Goal: Information Seeking & Learning: Learn about a topic

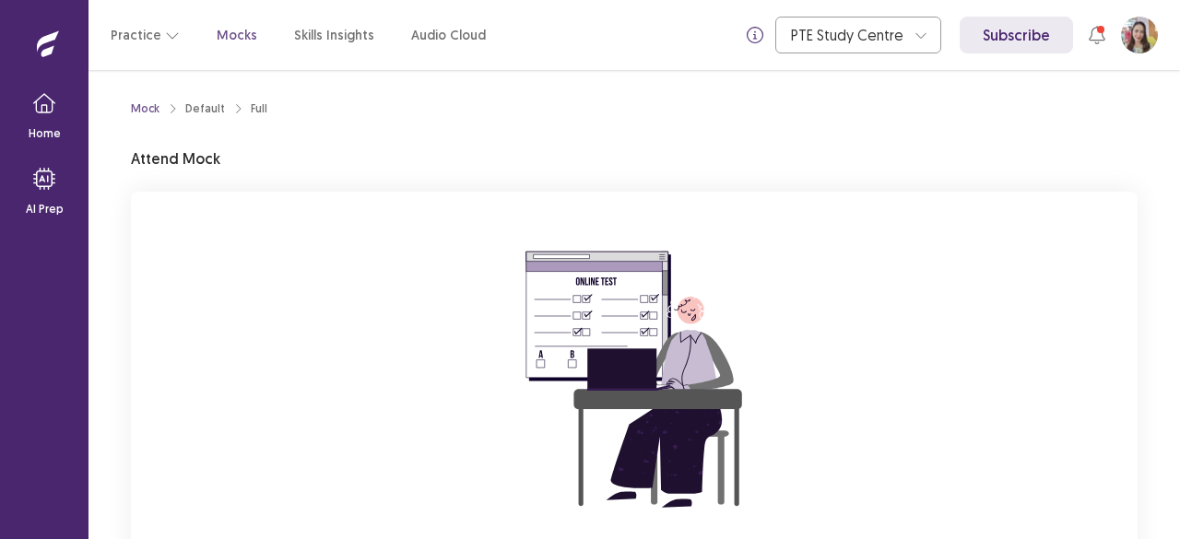
click at [435, 297] on div "You are attempting to start a new mock. Please click on the "Start" button to s…" at bounding box center [634, 438] width 1006 height 493
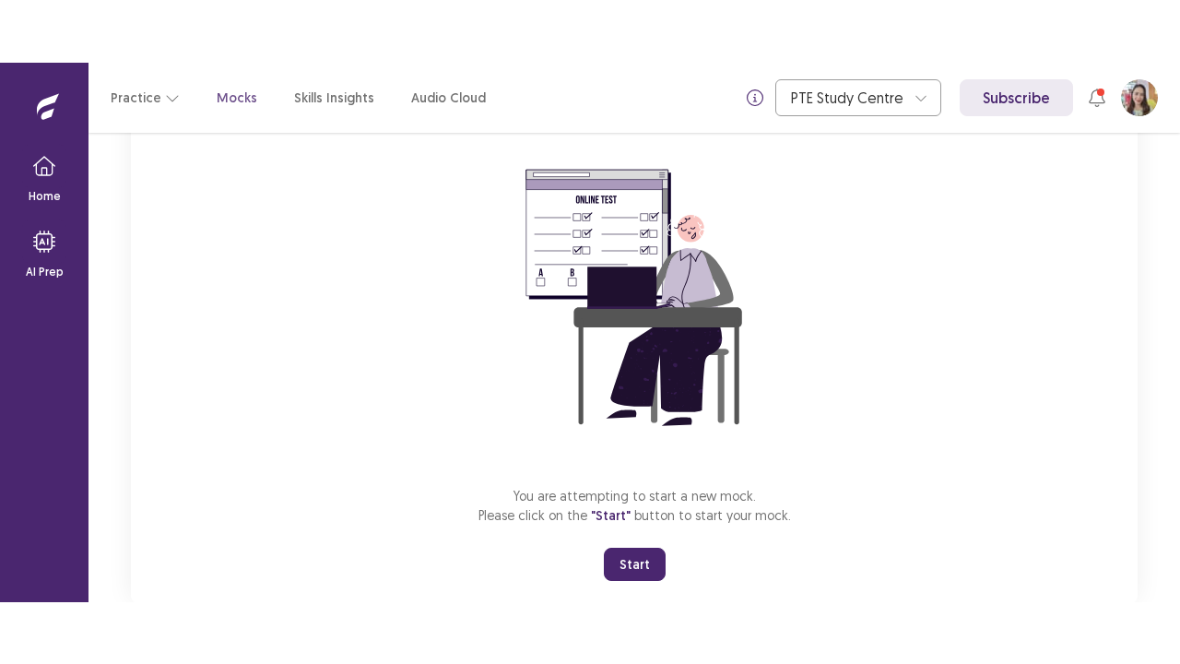
scroll to position [147, 0]
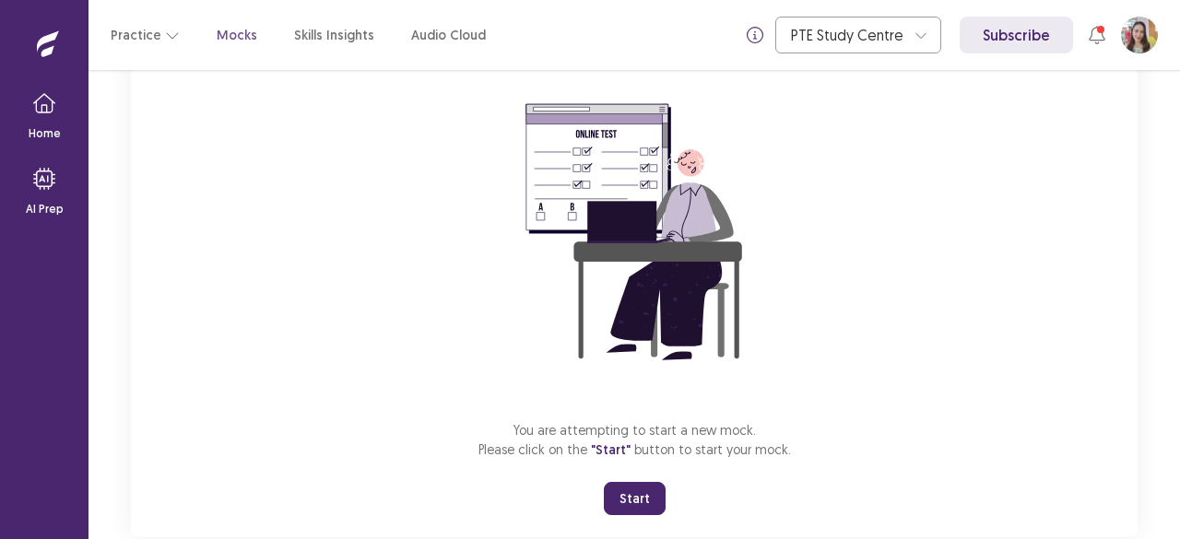
click at [640, 497] on button "Start" at bounding box center [635, 498] width 62 height 33
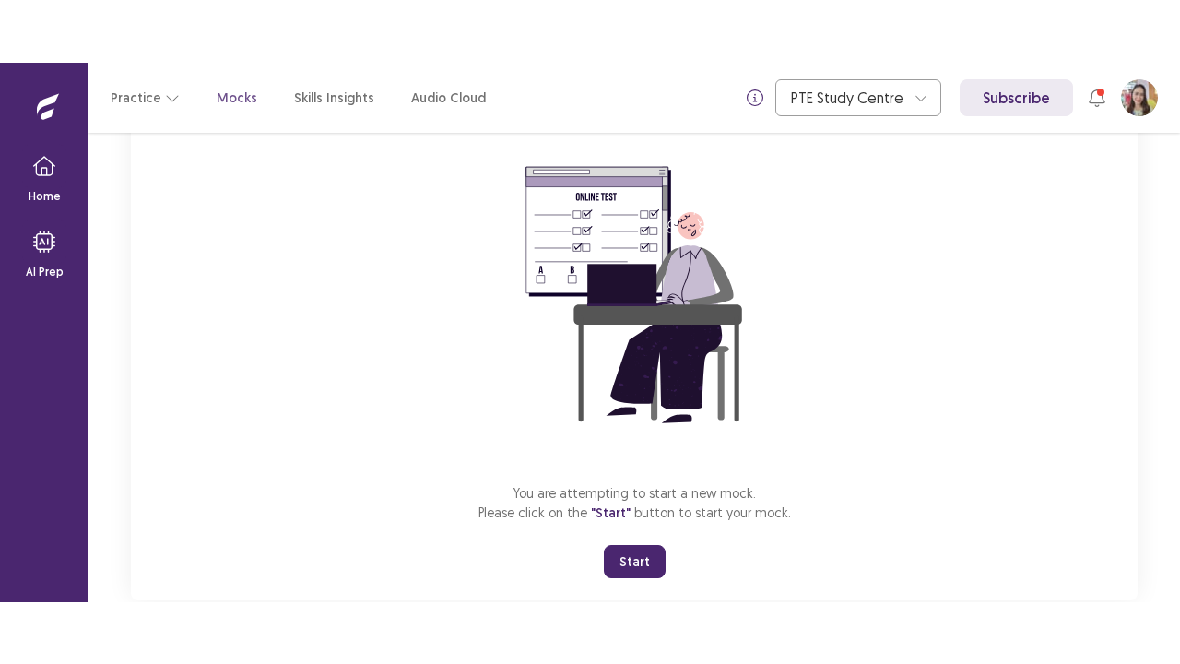
scroll to position [65, 0]
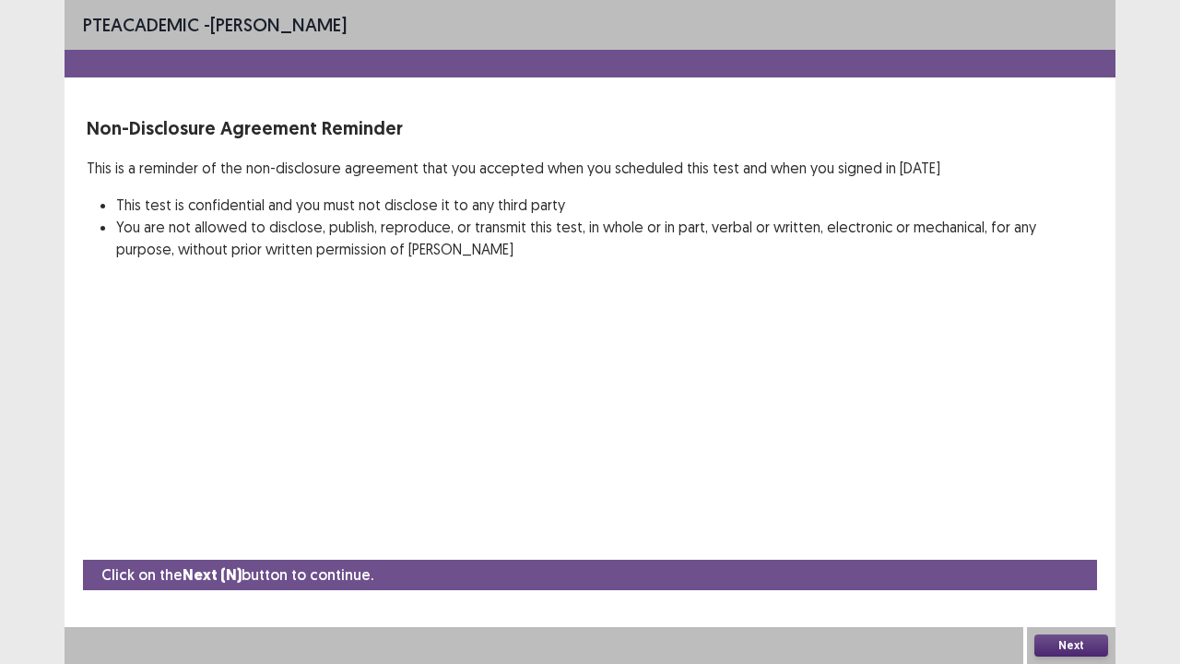
click at [1060, 538] on button "Next" at bounding box center [1071, 645] width 74 height 22
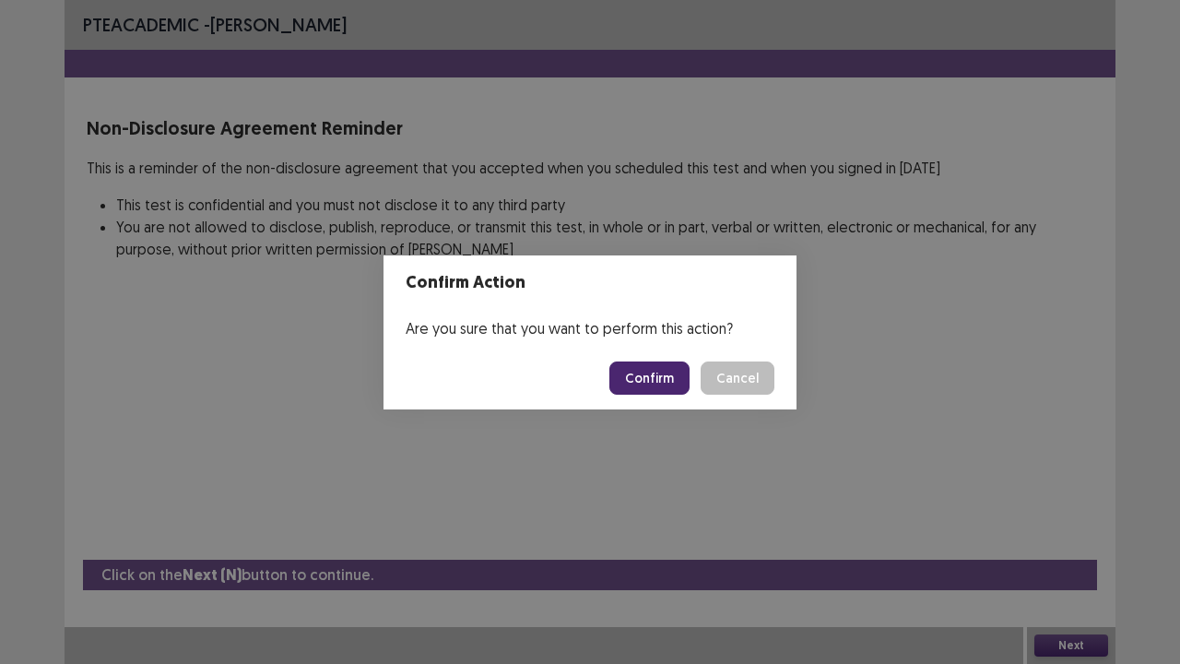
click at [637, 363] on button "Confirm" at bounding box center [649, 377] width 80 height 33
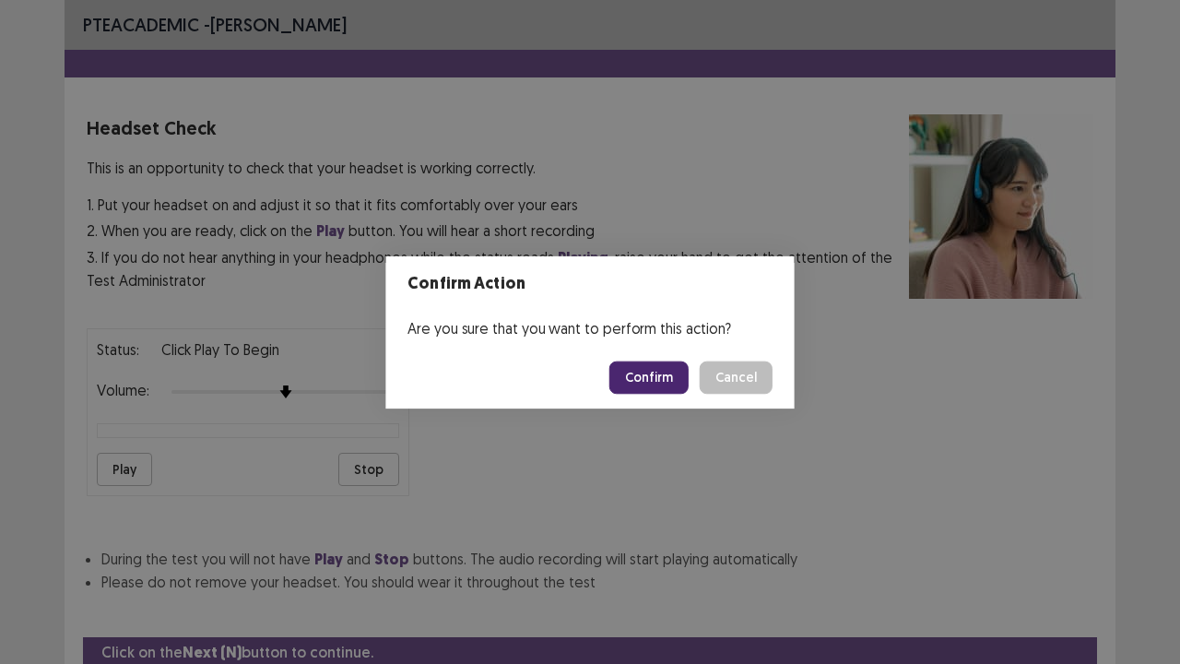
scroll to position [68, 0]
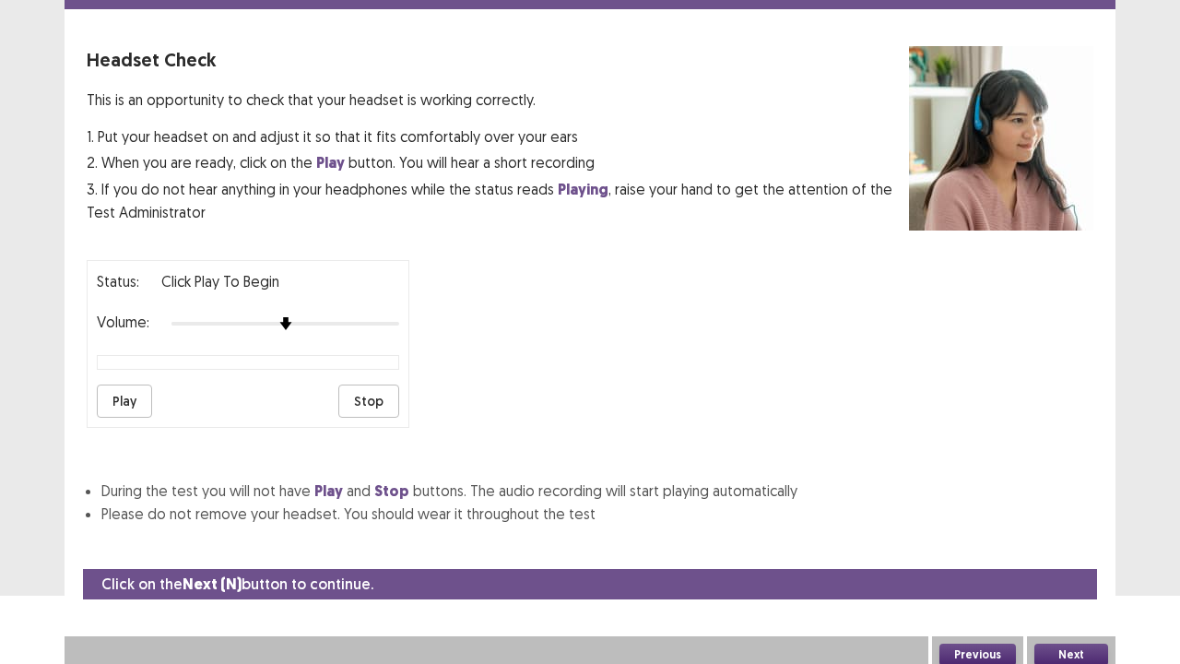
click at [1057, 538] on button "Next" at bounding box center [1071, 654] width 74 height 22
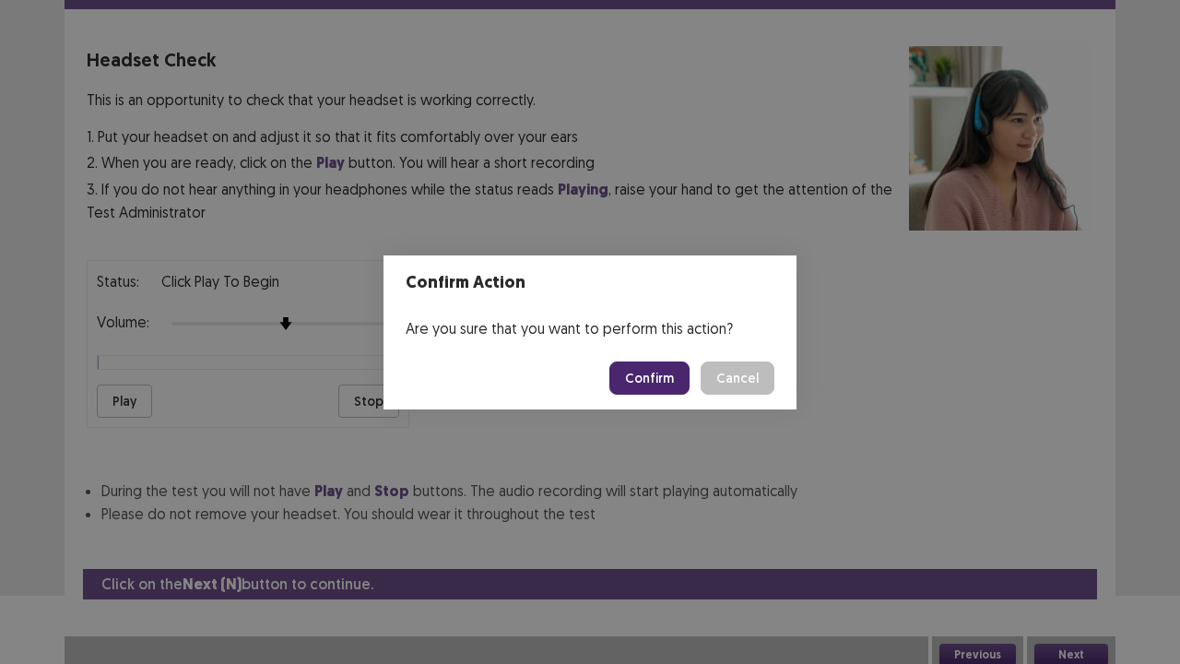
click at [634, 375] on button "Confirm" at bounding box center [649, 377] width 80 height 33
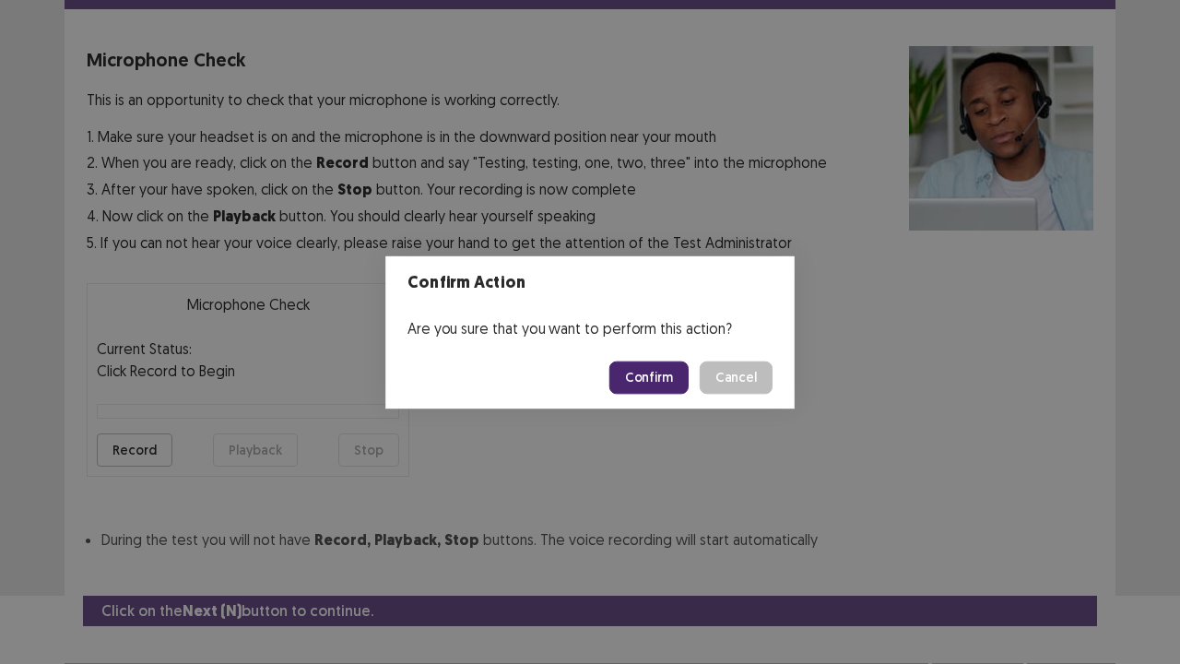
scroll to position [101, 0]
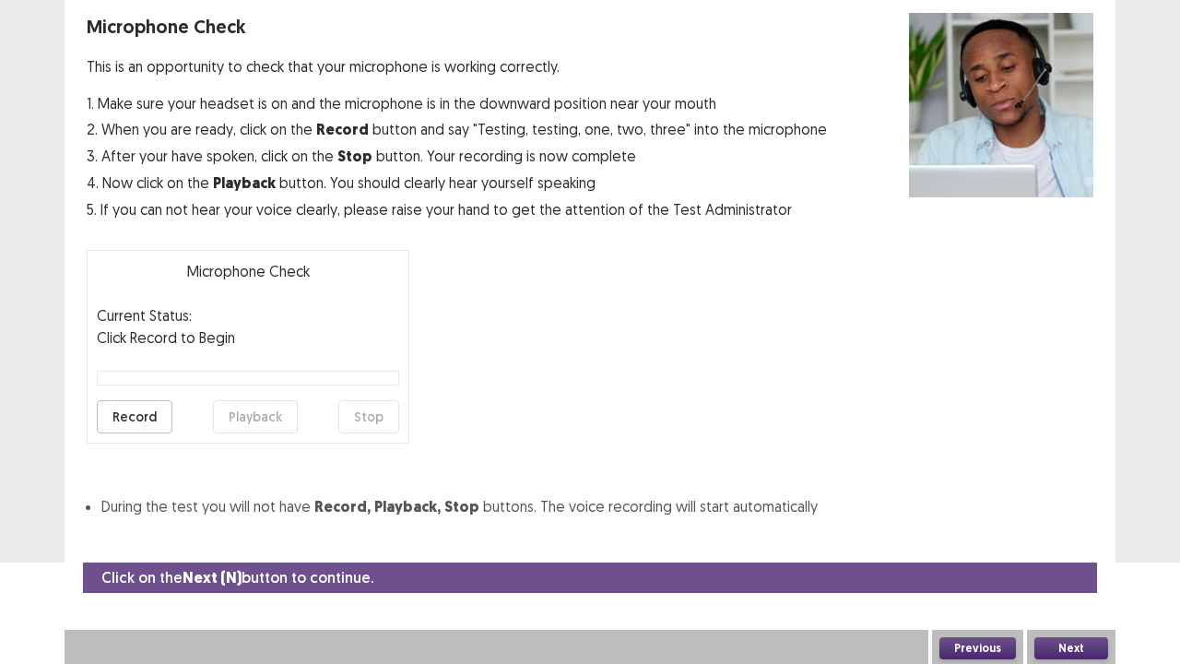
click at [1083, 538] on button "Next" at bounding box center [1071, 648] width 74 height 22
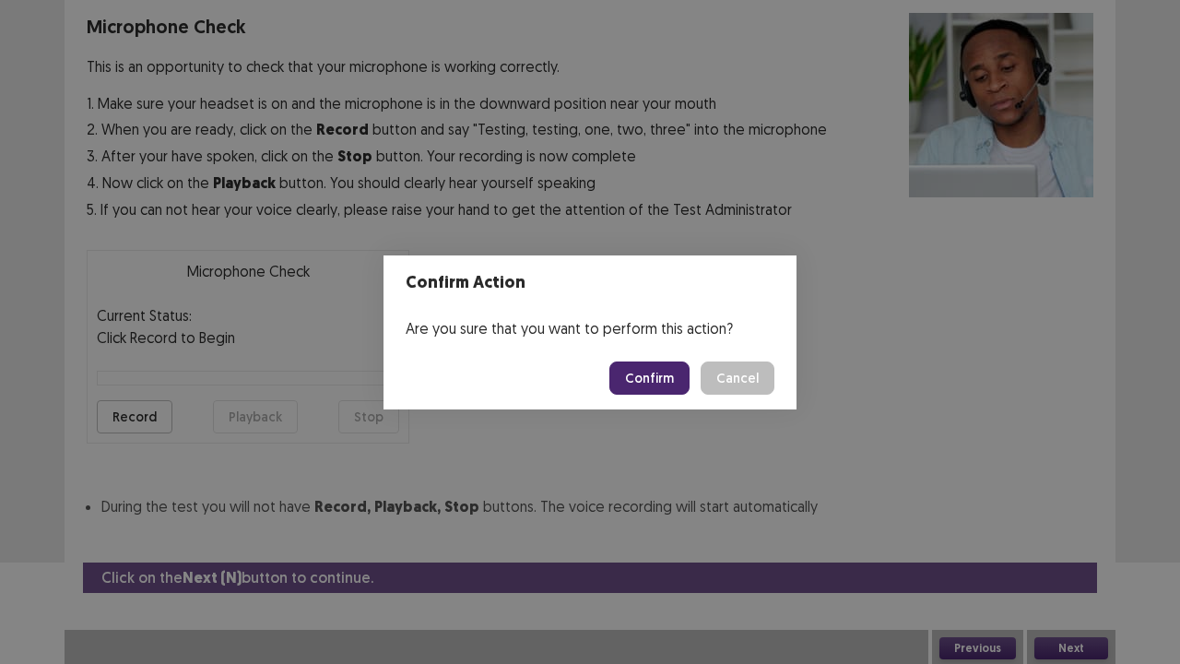
click at [640, 372] on button "Confirm" at bounding box center [649, 377] width 80 height 33
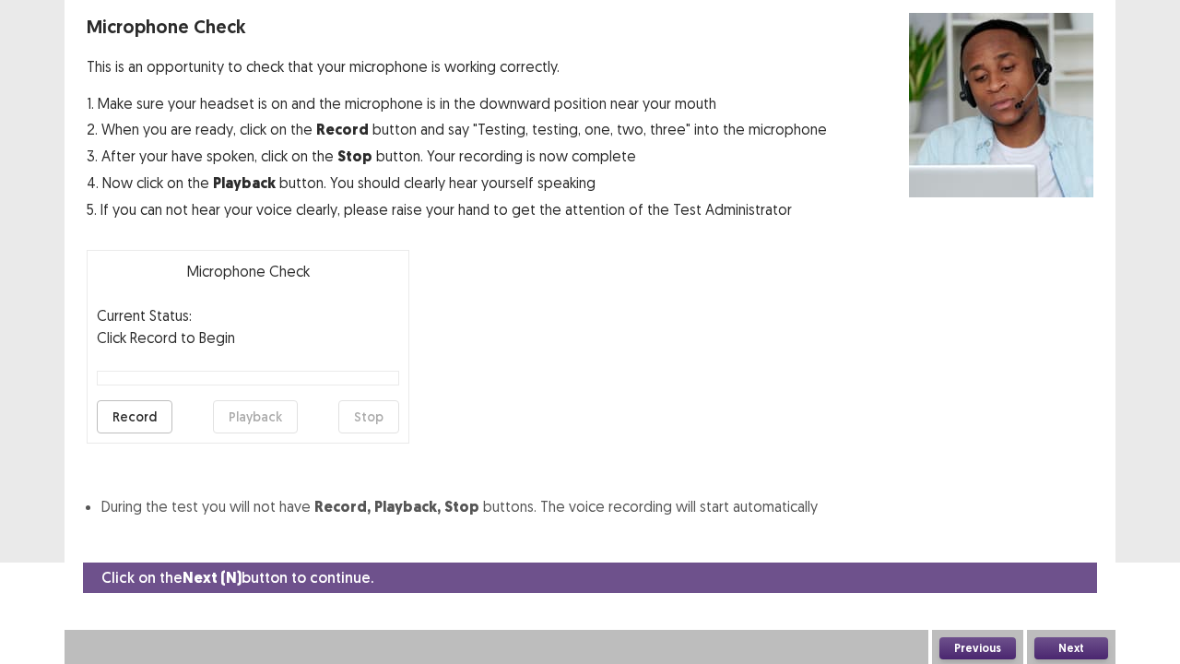
scroll to position [50, 0]
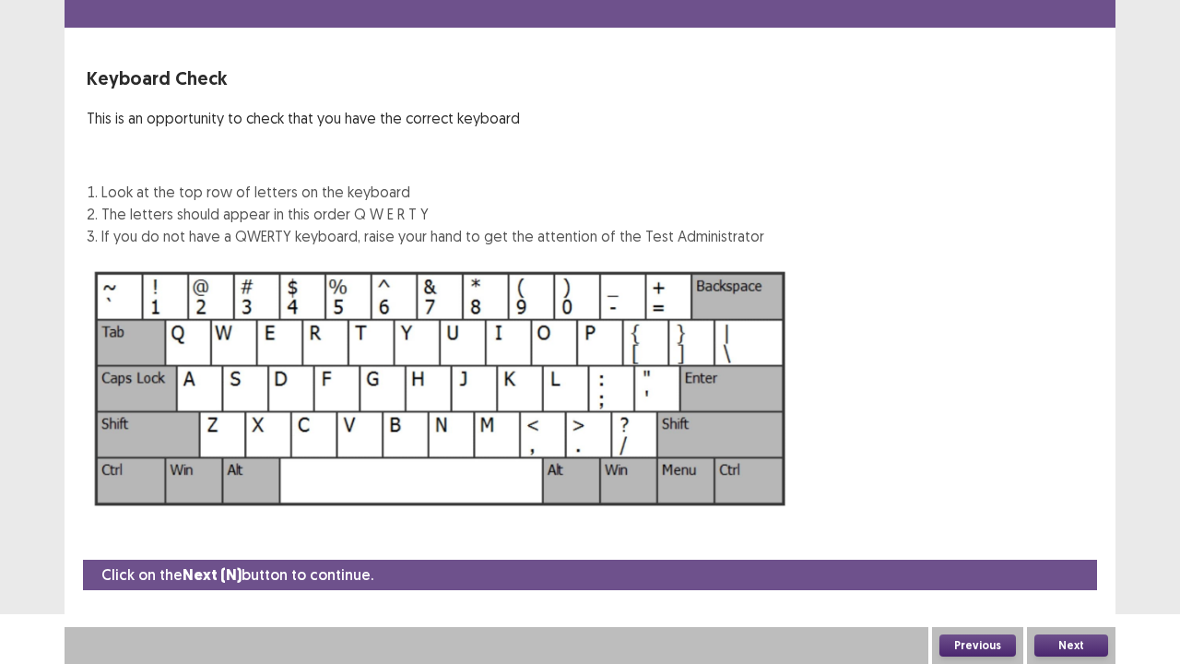
click at [1050, 538] on button "Next" at bounding box center [1071, 645] width 74 height 22
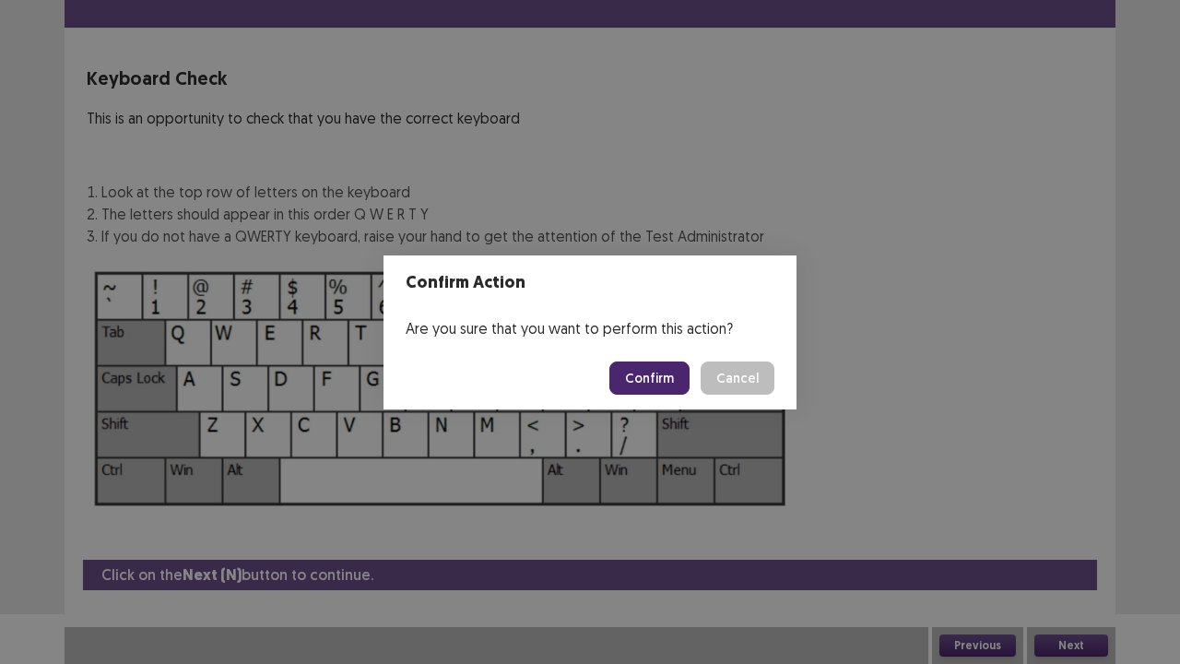
click at [659, 374] on button "Confirm" at bounding box center [649, 377] width 80 height 33
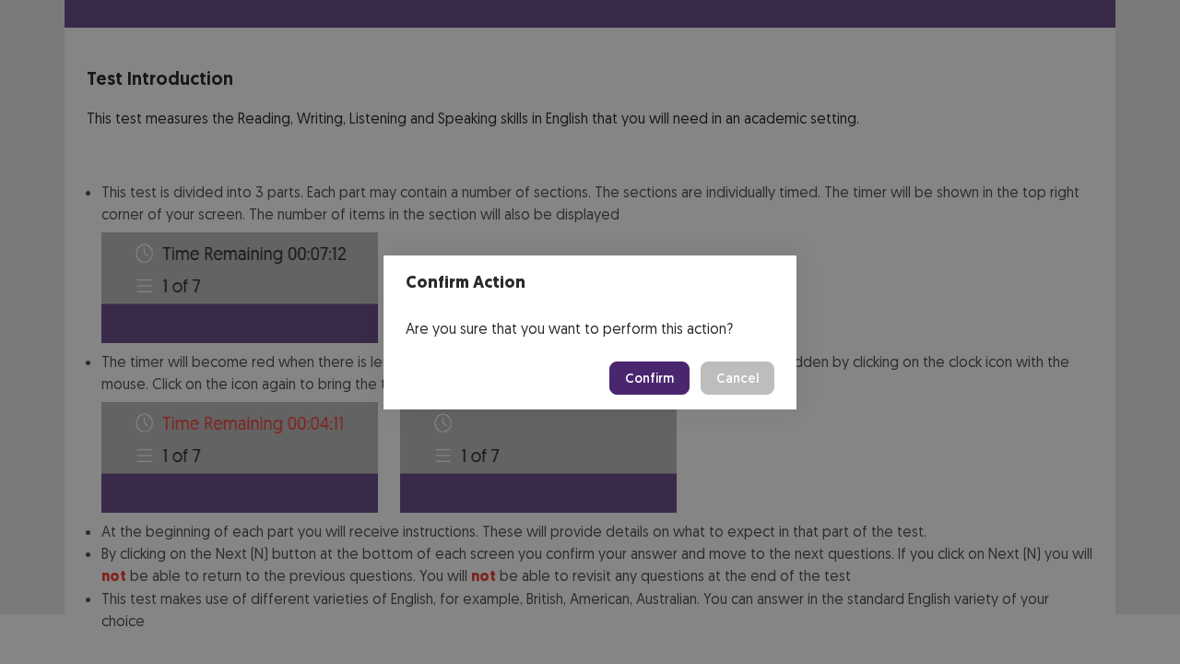
scroll to position [143, 0]
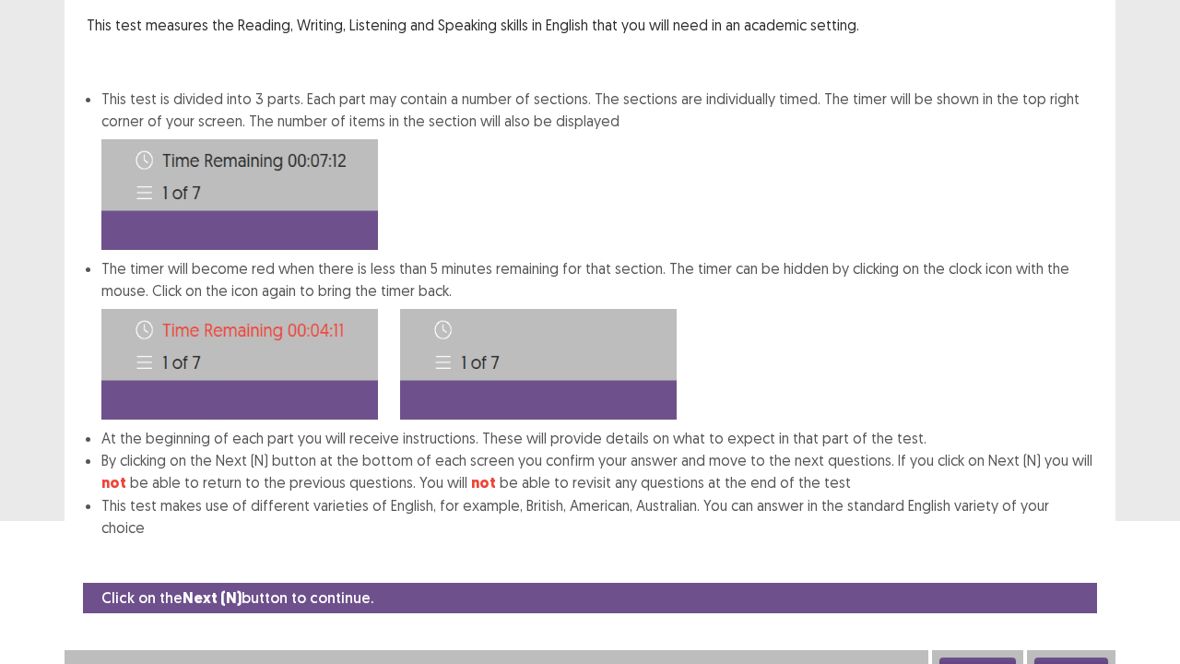
click at [1066, 538] on button "Next" at bounding box center [1071, 668] width 74 height 22
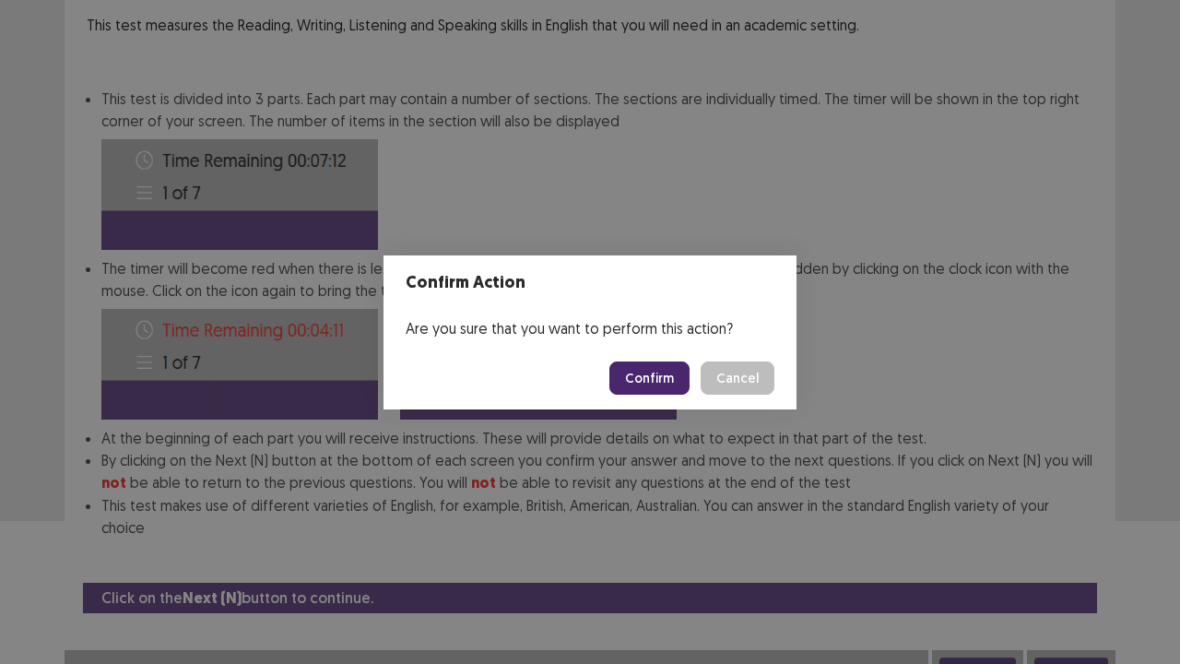
click at [671, 383] on button "Confirm" at bounding box center [649, 377] width 80 height 33
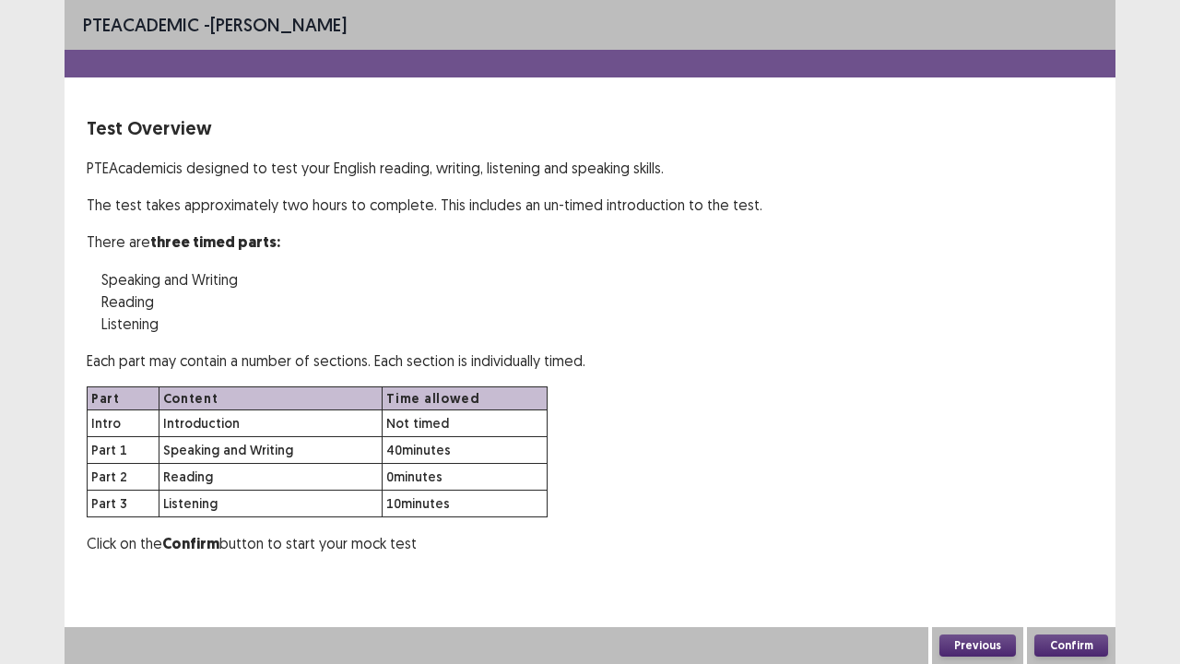
scroll to position [0, 0]
click at [1084, 538] on button "Confirm" at bounding box center [1071, 645] width 74 height 22
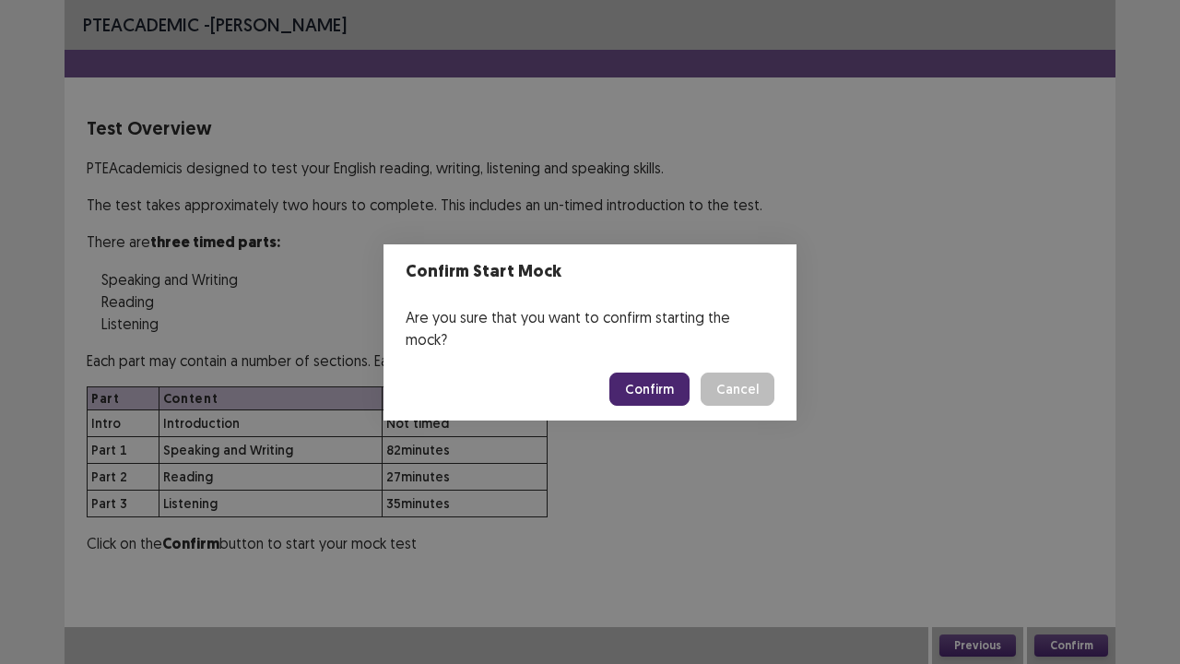
click at [654, 372] on button "Confirm" at bounding box center [649, 388] width 80 height 33
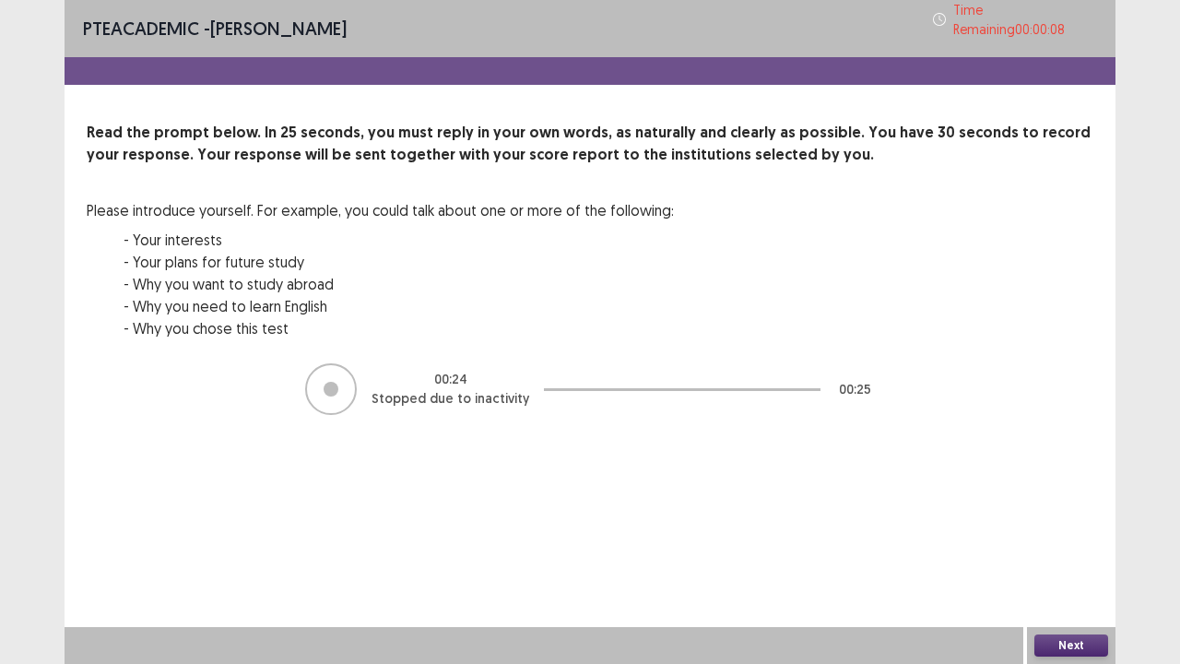
click at [1060, 538] on button "Next" at bounding box center [1071, 645] width 74 height 22
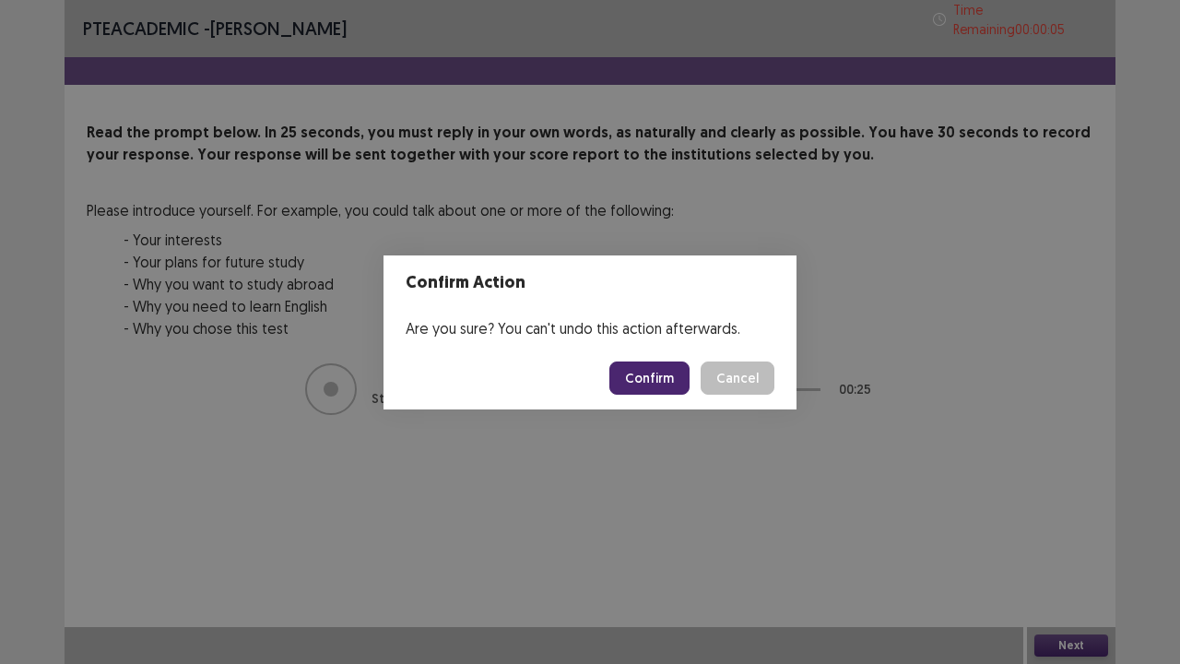
click at [664, 383] on button "Confirm" at bounding box center [649, 377] width 80 height 33
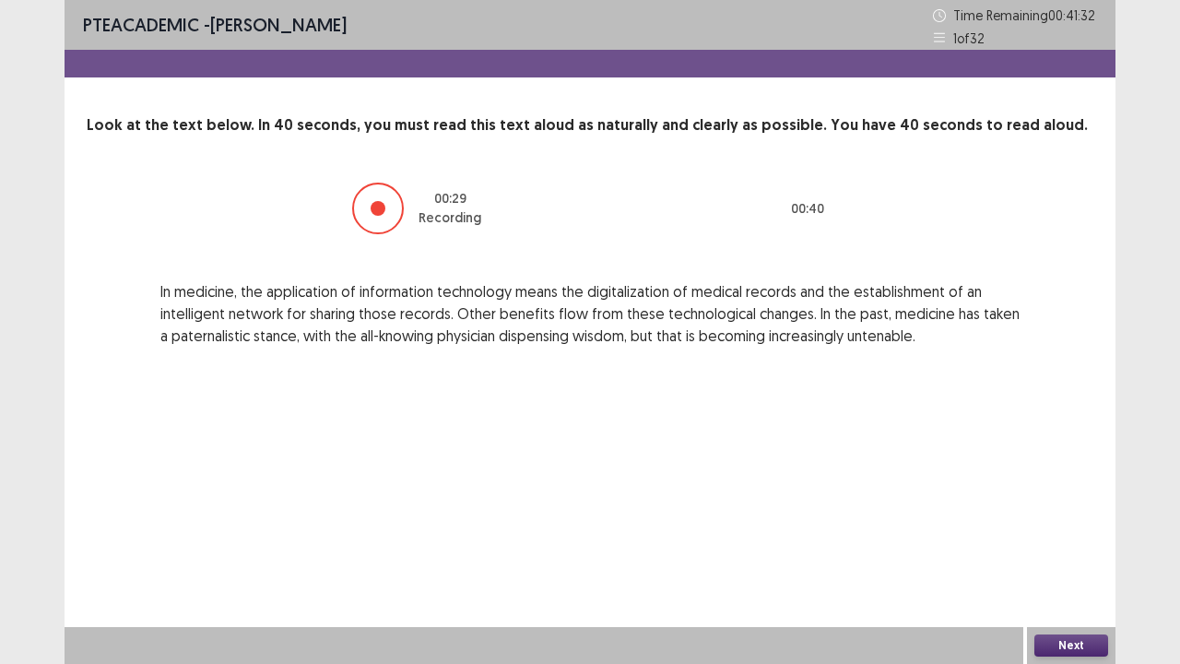
click at [1077, 538] on button "Next" at bounding box center [1071, 645] width 74 height 22
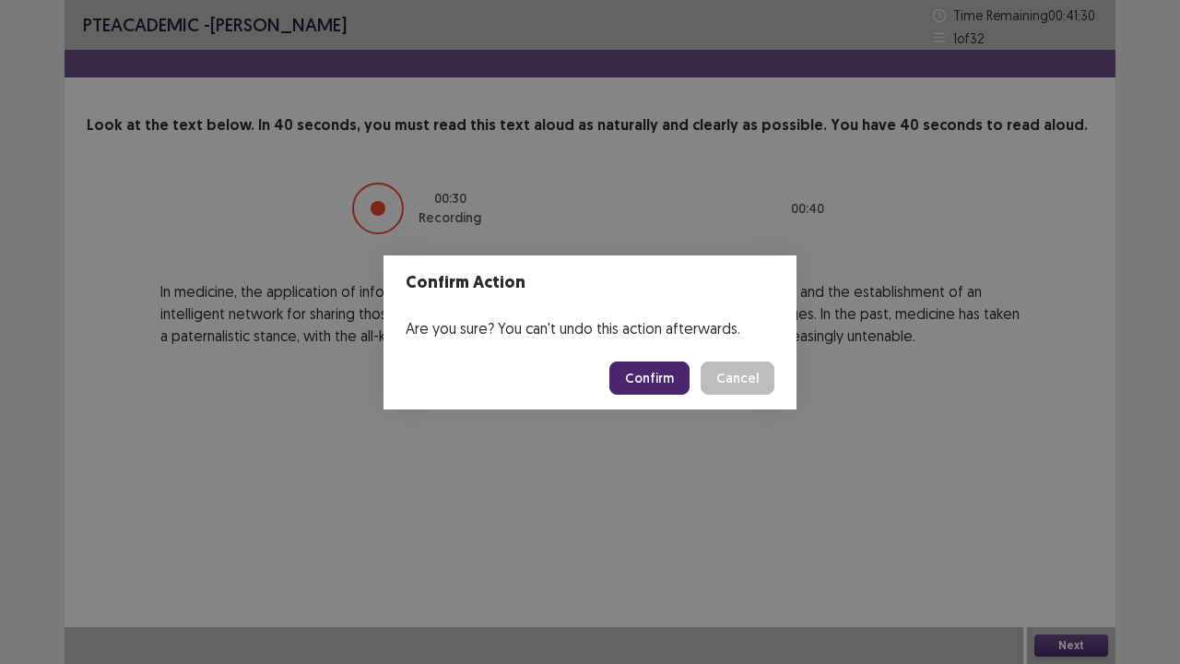
click at [658, 375] on button "Confirm" at bounding box center [649, 377] width 80 height 33
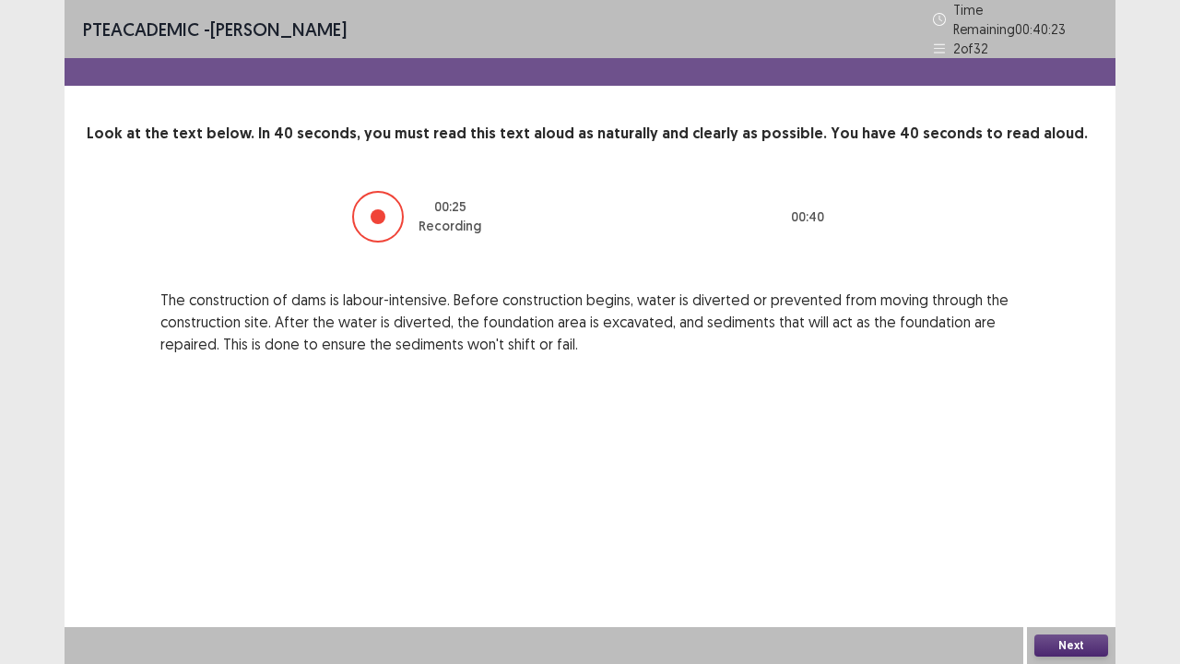
click at [1088, 538] on button "Next" at bounding box center [1071, 645] width 74 height 22
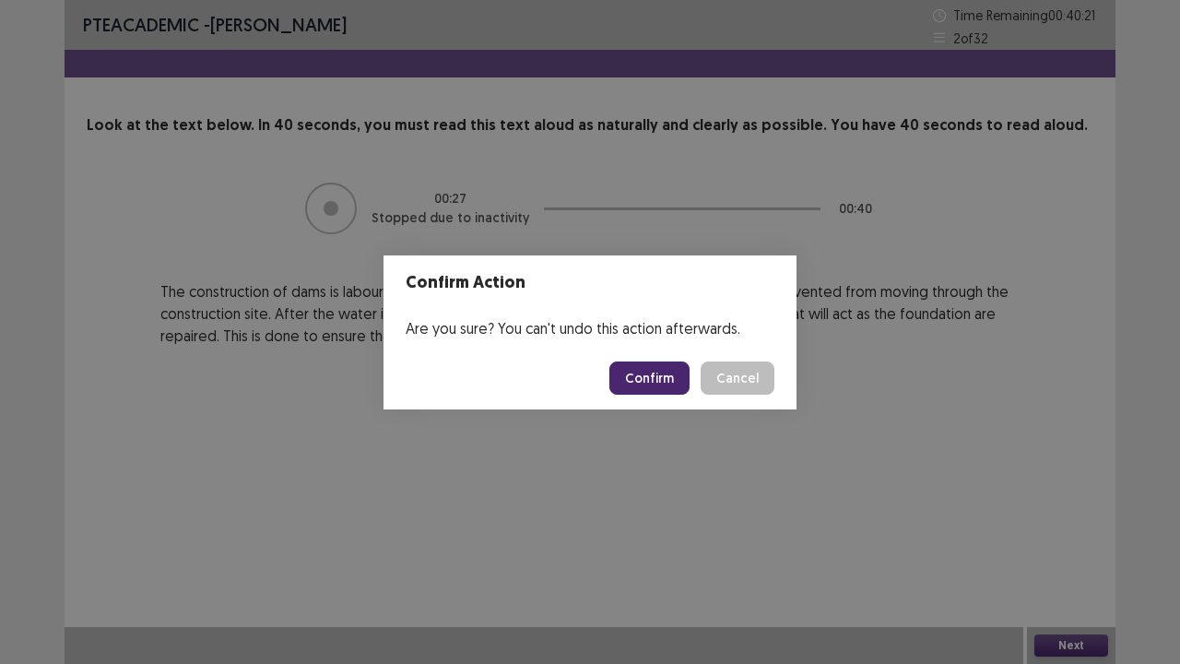
click at [660, 376] on button "Confirm" at bounding box center [649, 377] width 80 height 33
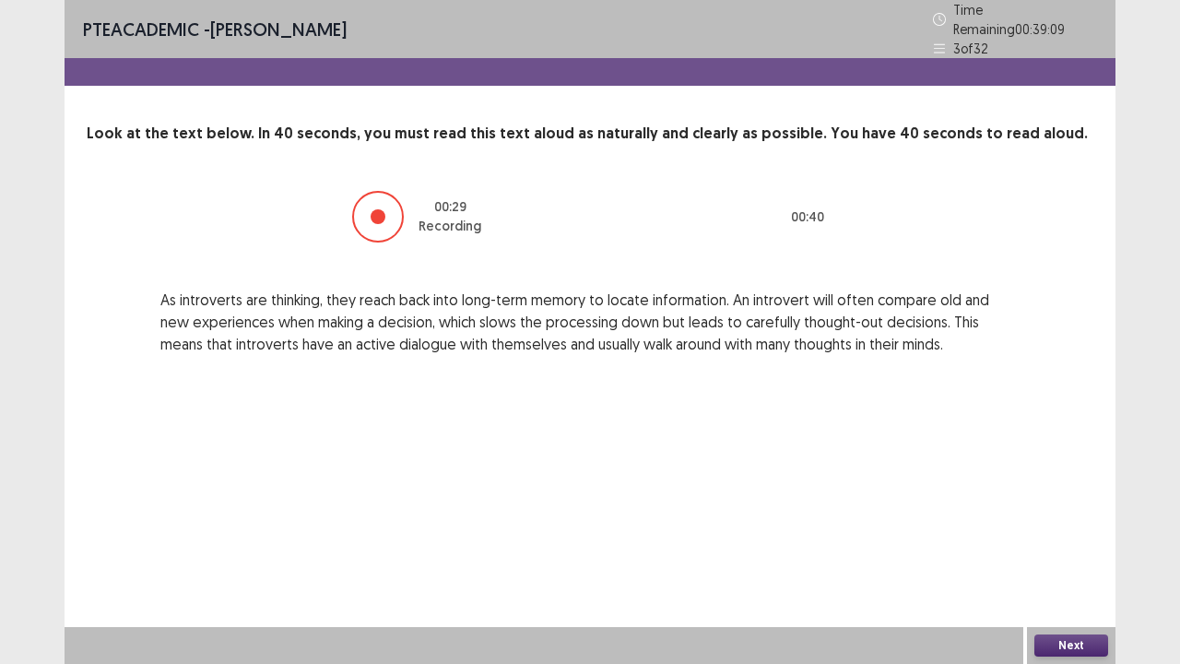
click at [1067, 538] on button "Next" at bounding box center [1071, 645] width 74 height 22
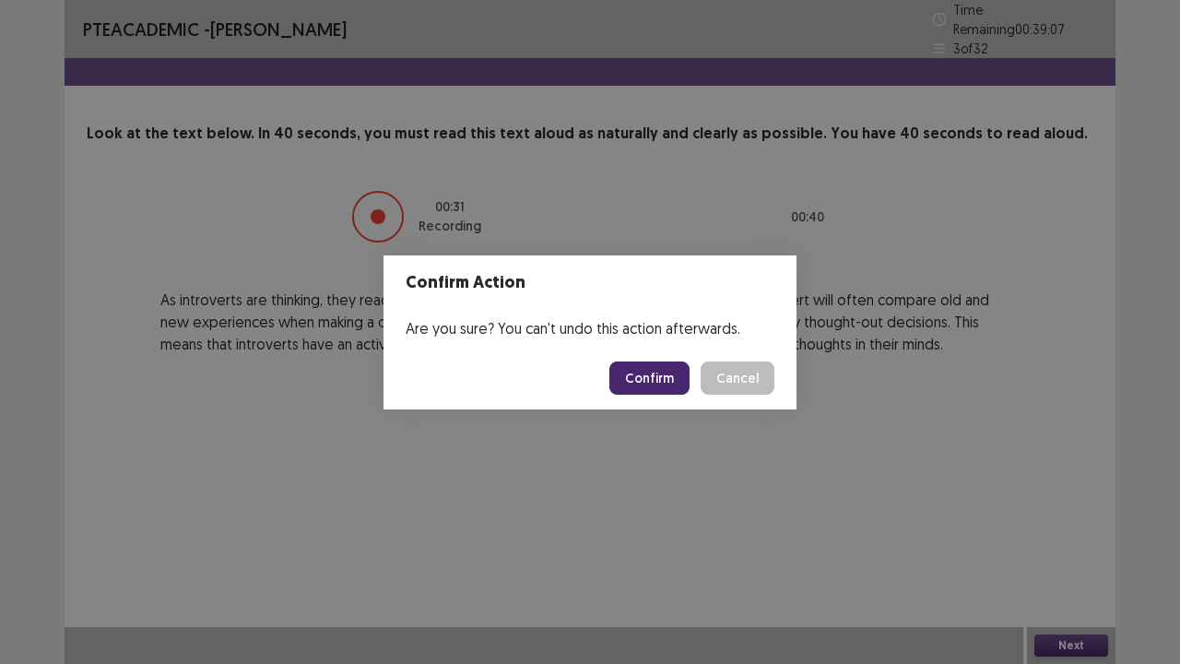
click at [678, 385] on button "Confirm" at bounding box center [649, 377] width 80 height 33
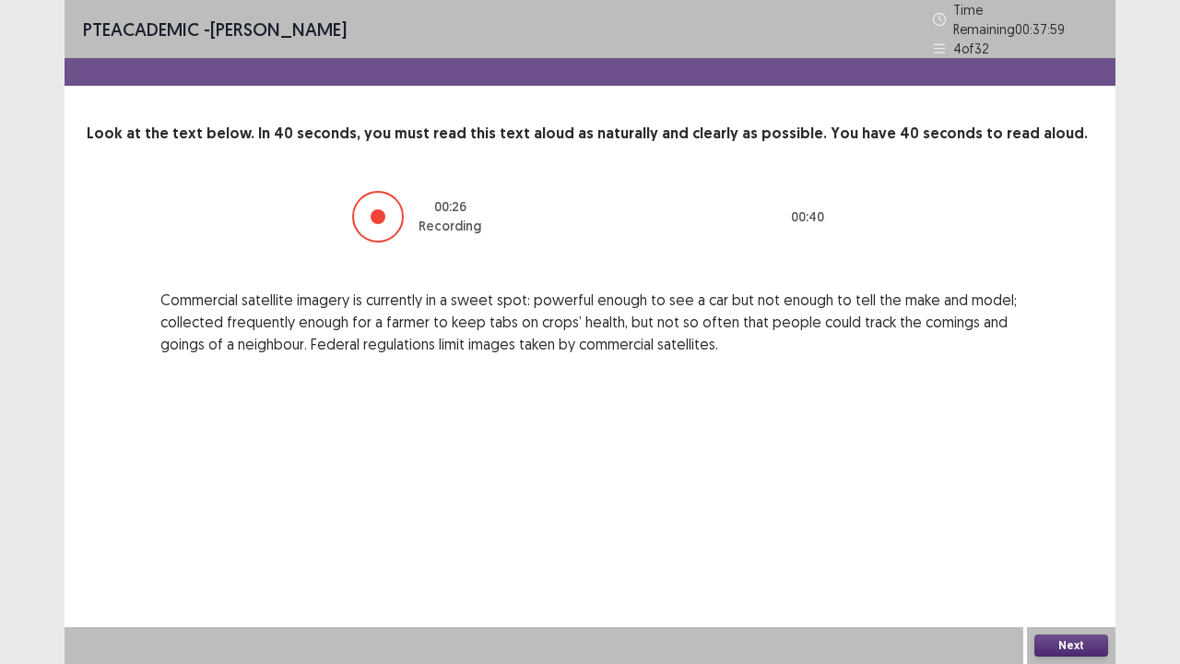
click at [1064, 538] on button "Next" at bounding box center [1071, 645] width 74 height 22
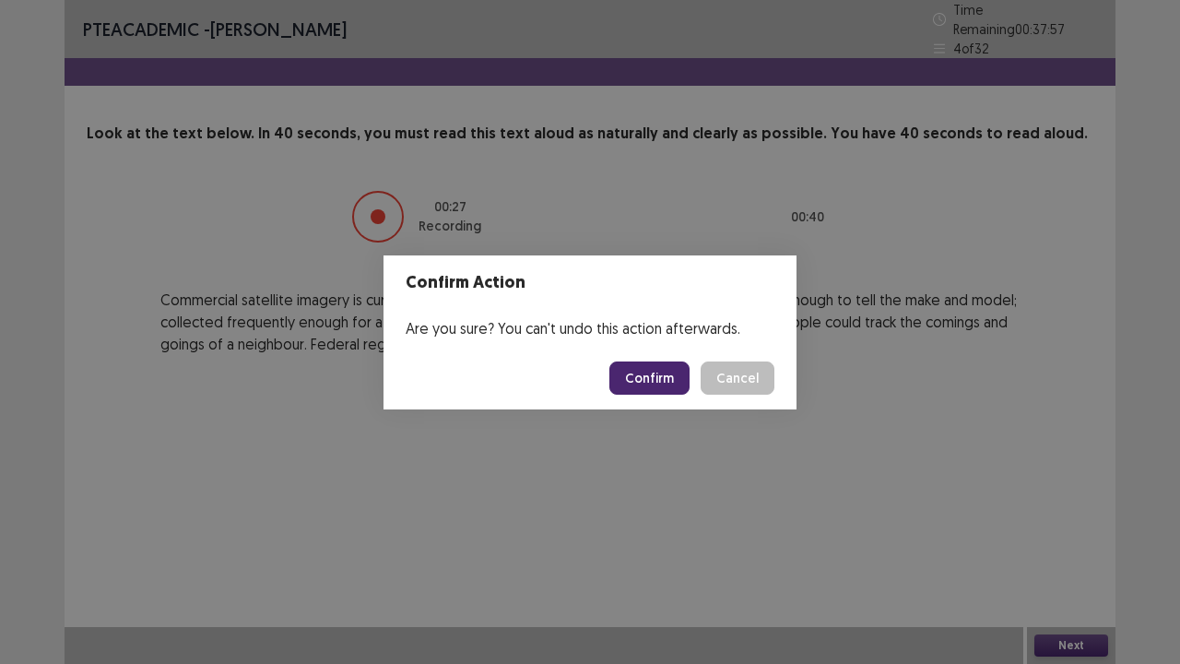
click at [675, 371] on button "Confirm" at bounding box center [649, 377] width 80 height 33
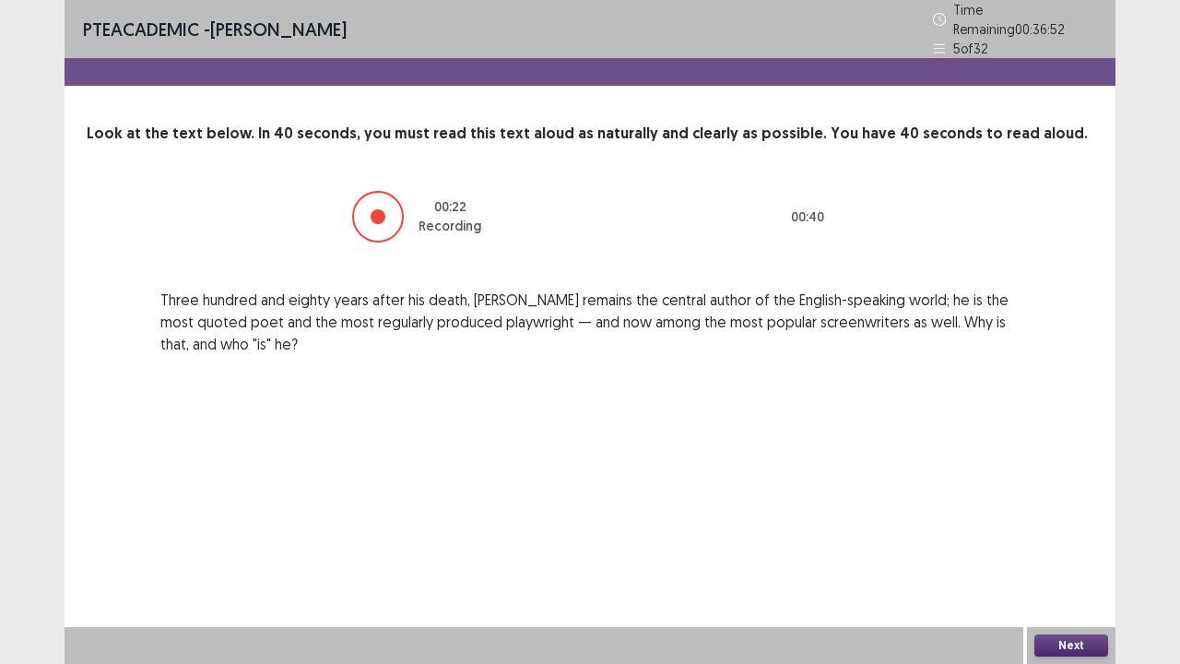
click at [1084, 538] on button "Next" at bounding box center [1071, 645] width 74 height 22
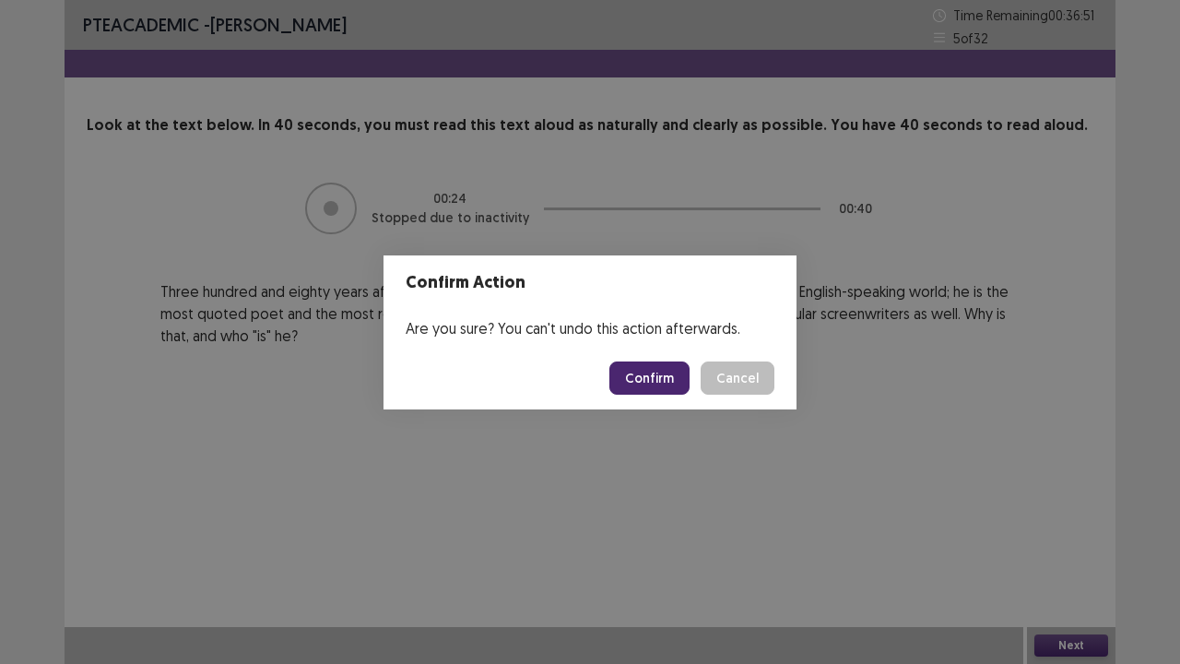
click at [673, 367] on button "Confirm" at bounding box center [649, 377] width 80 height 33
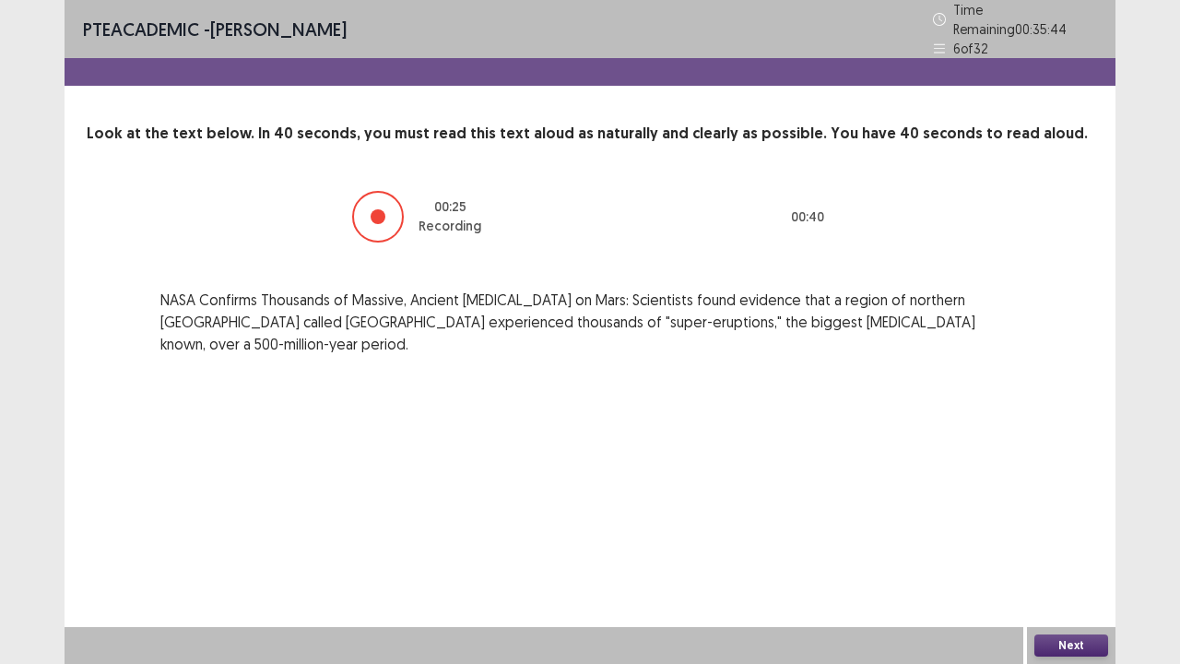
click at [1084, 538] on button "Next" at bounding box center [1071, 645] width 74 height 22
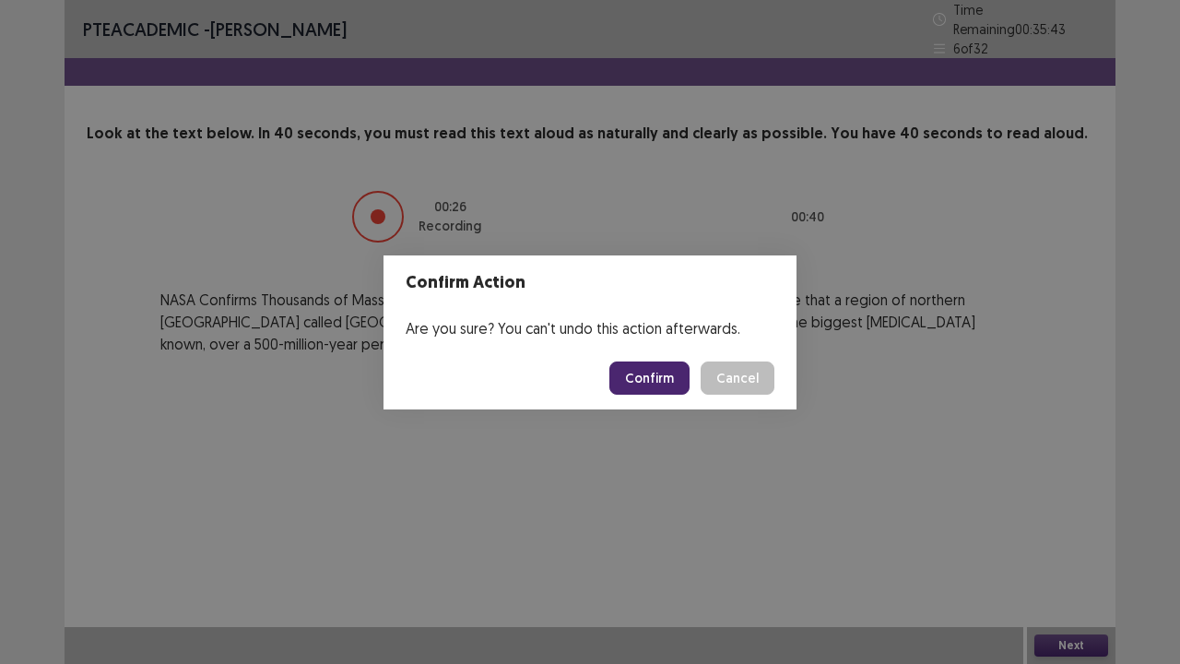
click at [653, 363] on button "Confirm" at bounding box center [649, 377] width 80 height 33
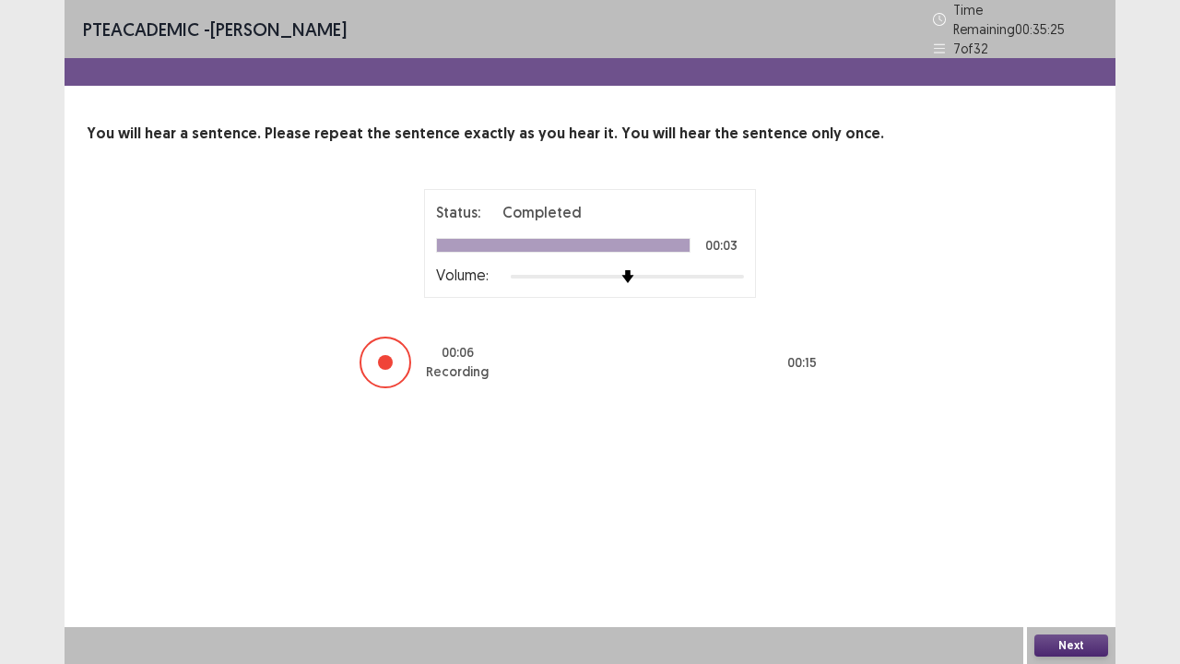
click at [1053, 538] on button "Next" at bounding box center [1071, 645] width 74 height 22
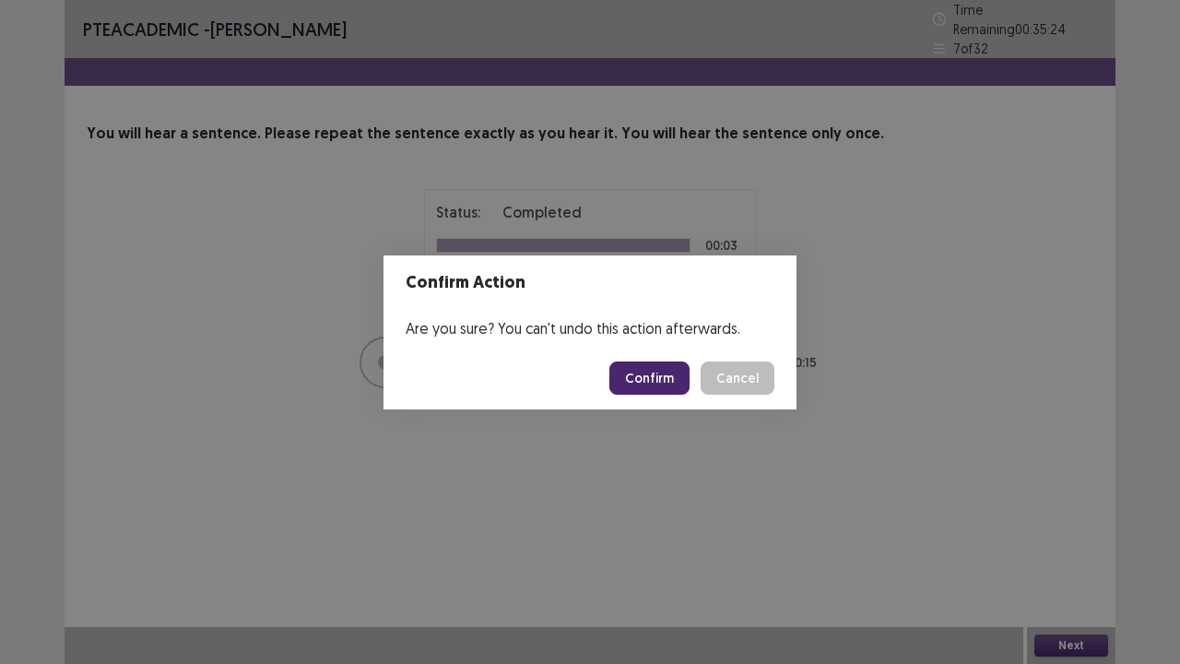
click at [670, 371] on button "Confirm" at bounding box center [649, 377] width 80 height 33
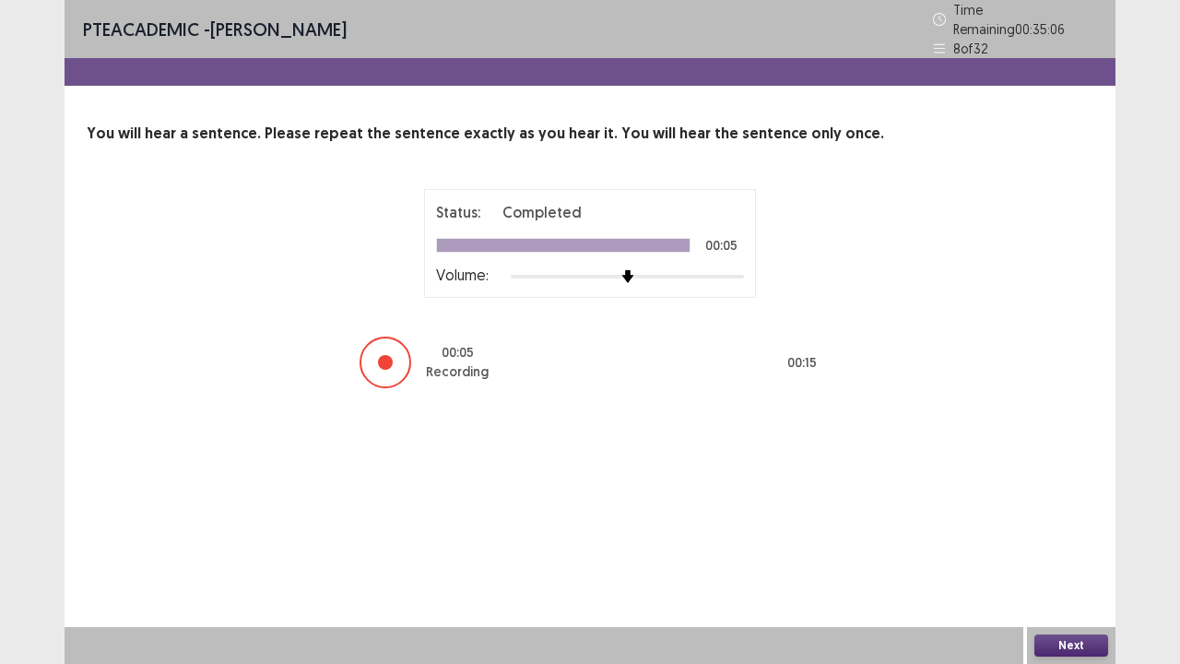
click at [1042, 538] on button "Next" at bounding box center [1071, 645] width 74 height 22
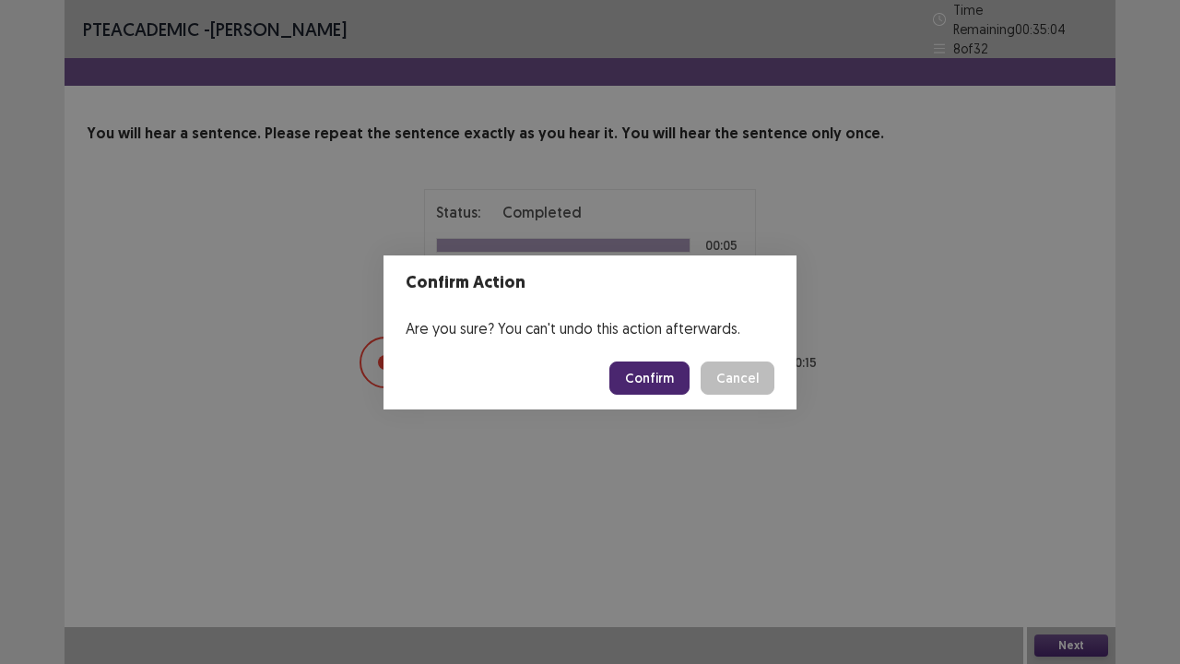
click at [657, 377] on button "Confirm" at bounding box center [649, 377] width 80 height 33
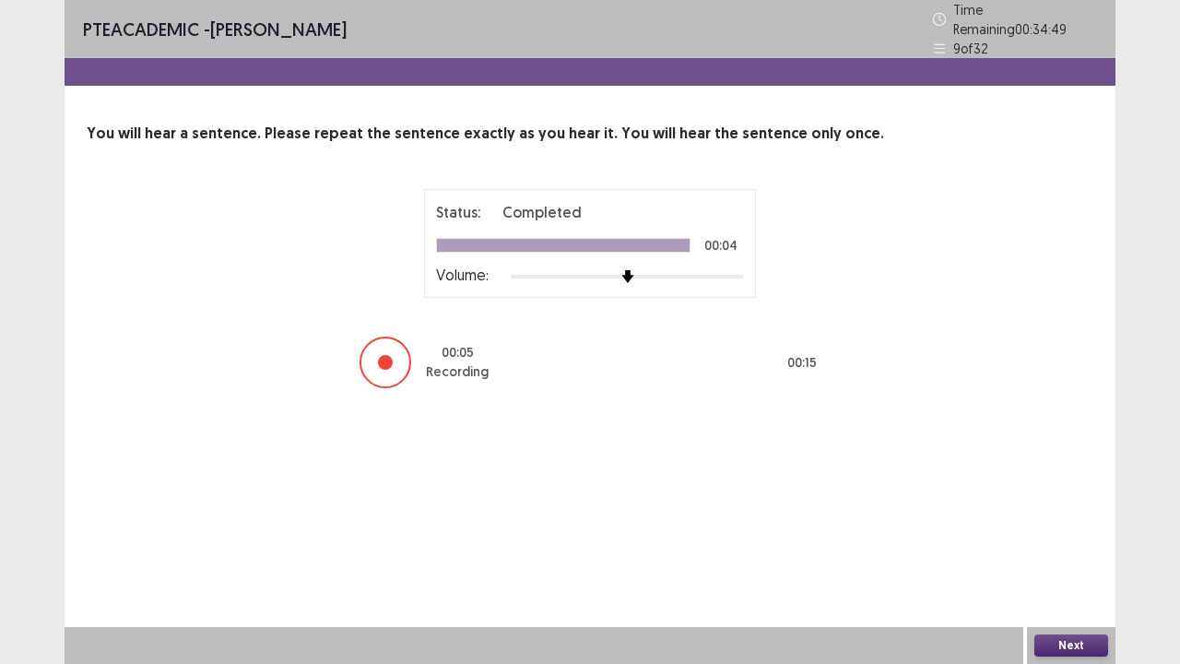
click at [1063, 538] on button "Next" at bounding box center [1071, 645] width 74 height 22
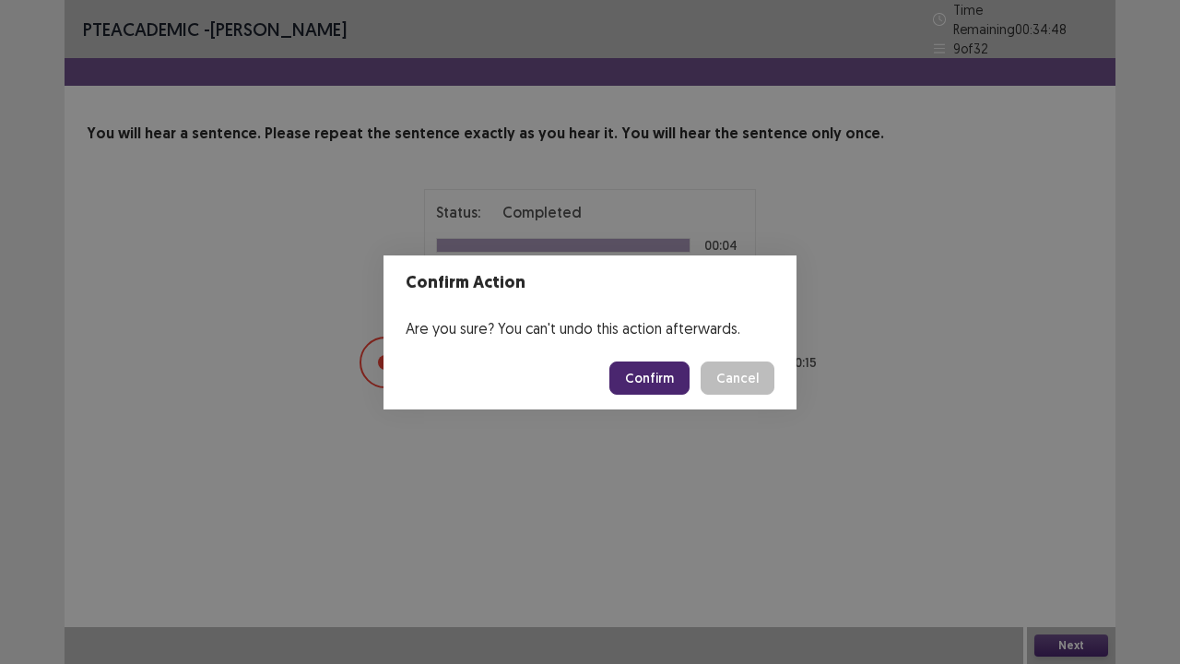
click at [667, 378] on button "Confirm" at bounding box center [649, 377] width 80 height 33
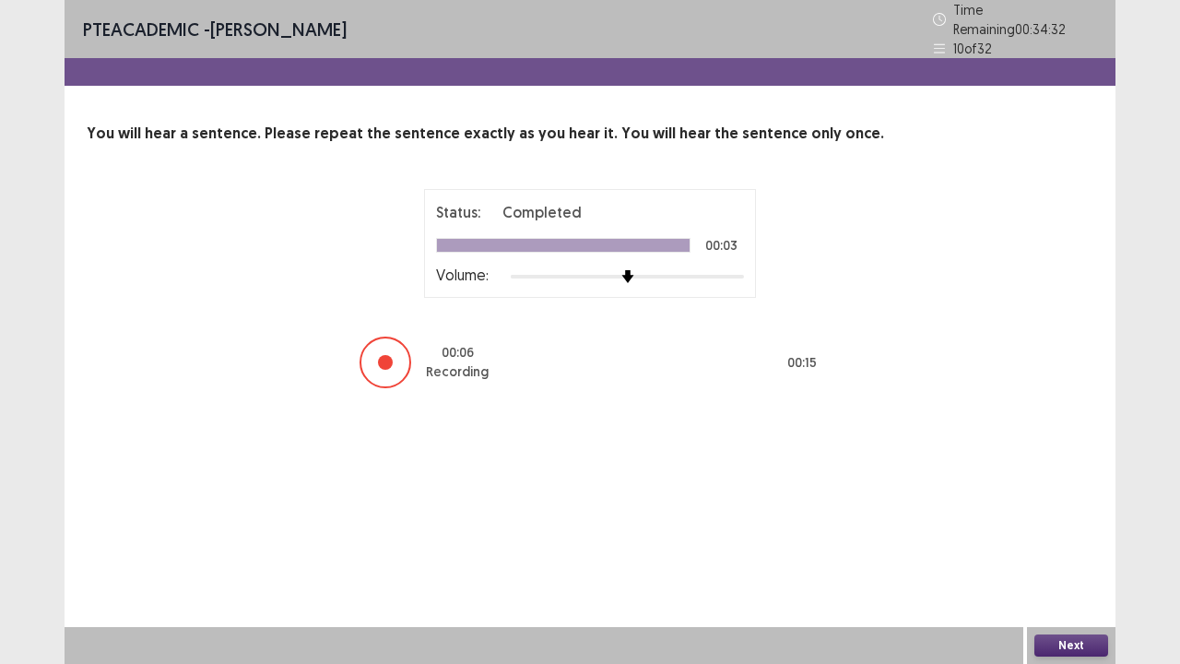
click at [1079, 538] on button "Next" at bounding box center [1071, 645] width 74 height 22
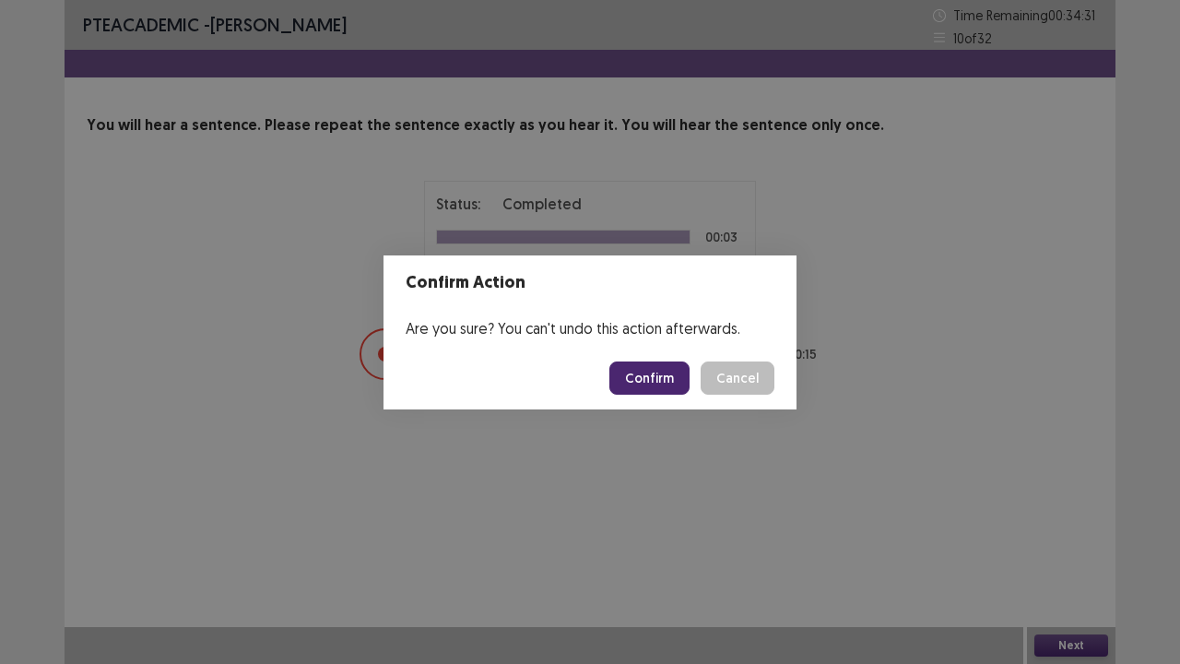
click at [671, 372] on button "Confirm" at bounding box center [649, 377] width 80 height 33
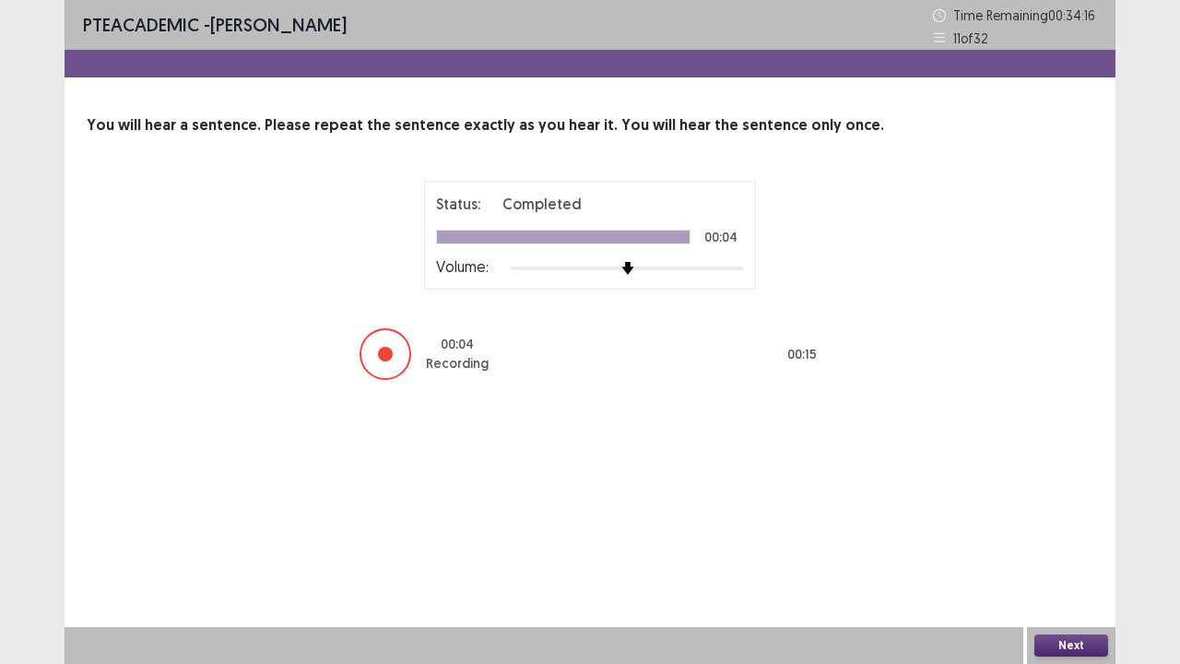
click at [1079, 538] on button "Next" at bounding box center [1071, 645] width 74 height 22
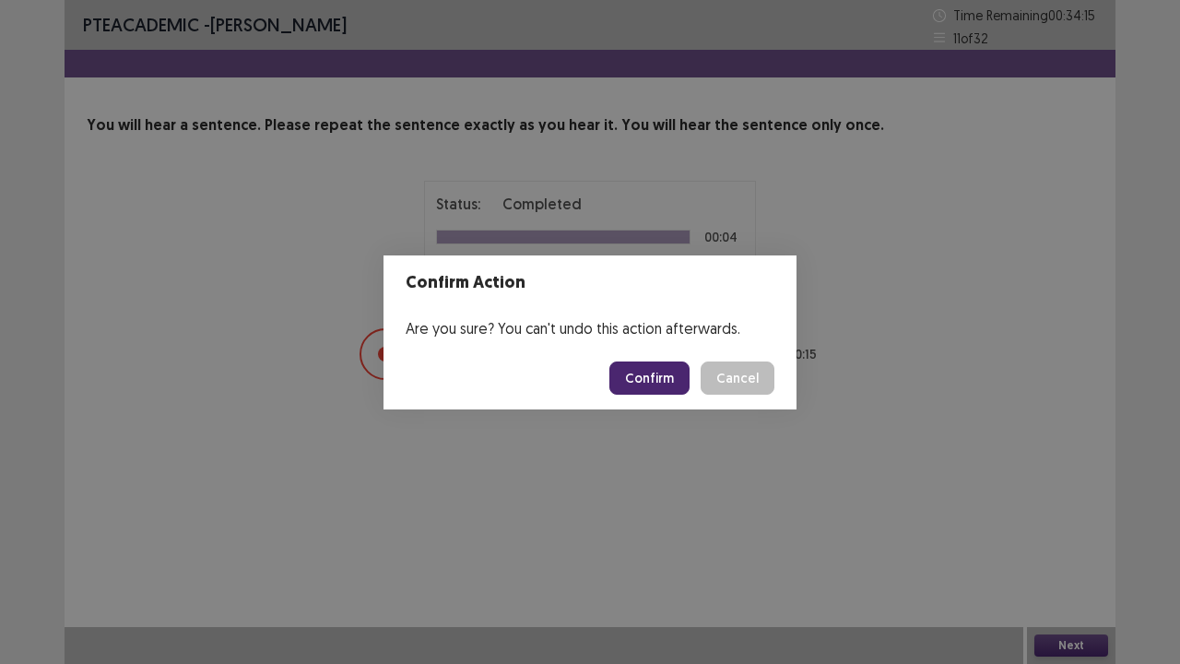
click at [655, 365] on button "Confirm" at bounding box center [649, 377] width 80 height 33
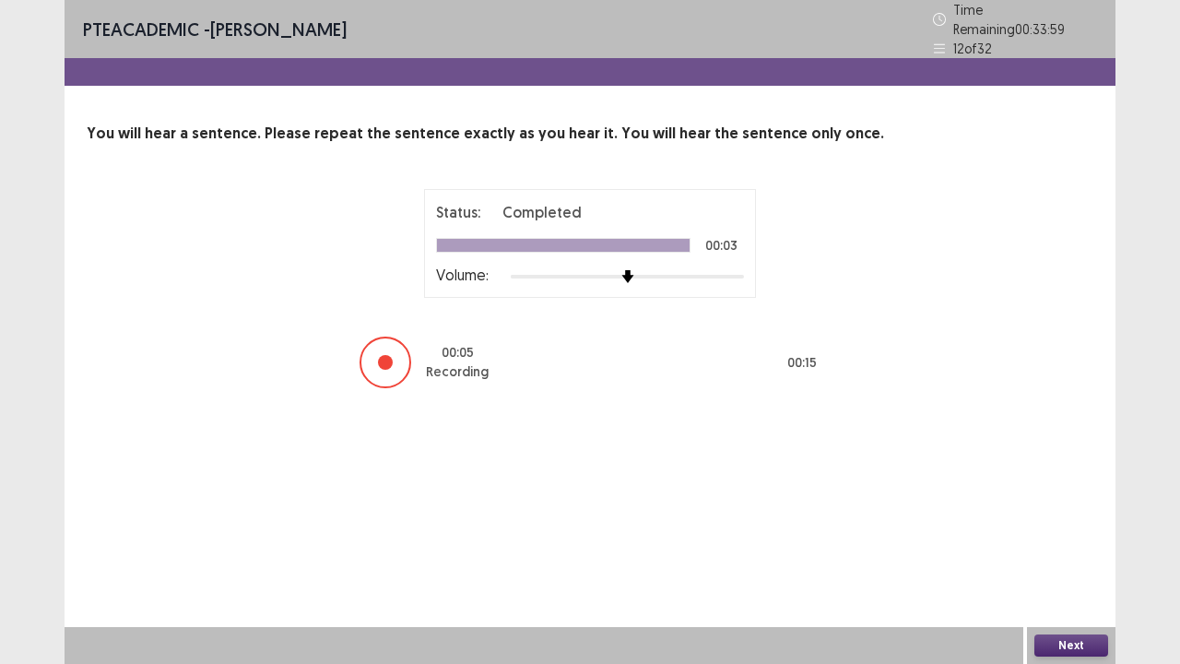
click at [1070, 538] on button "Next" at bounding box center [1071, 645] width 74 height 22
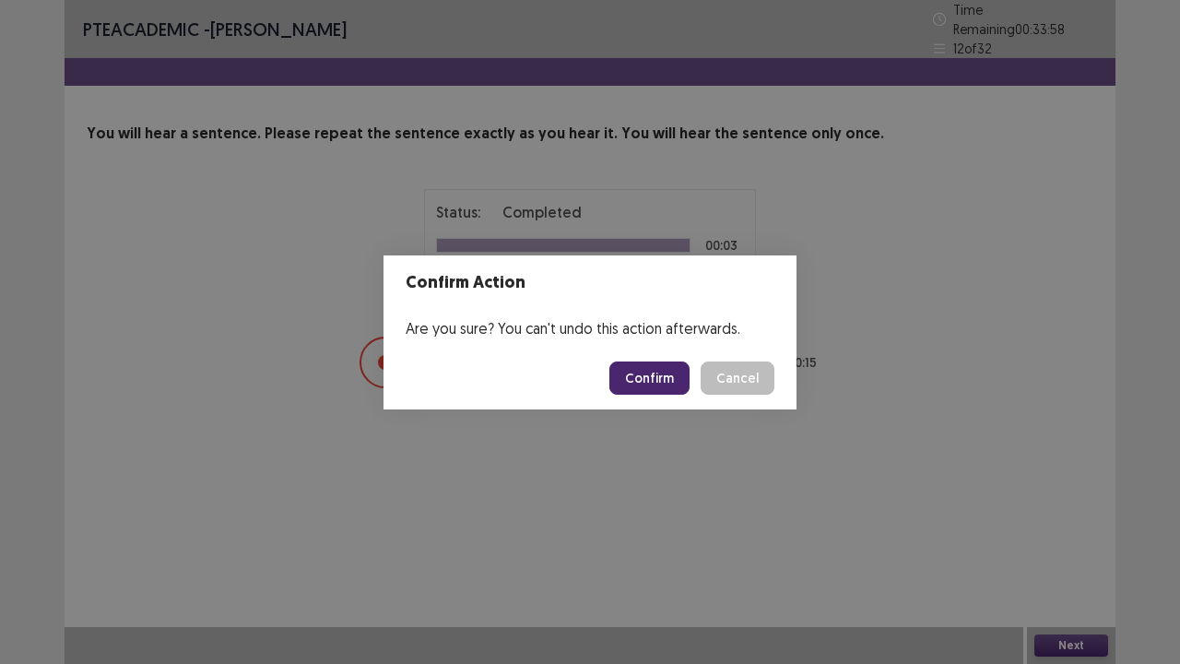
click at [673, 378] on button "Confirm" at bounding box center [649, 377] width 80 height 33
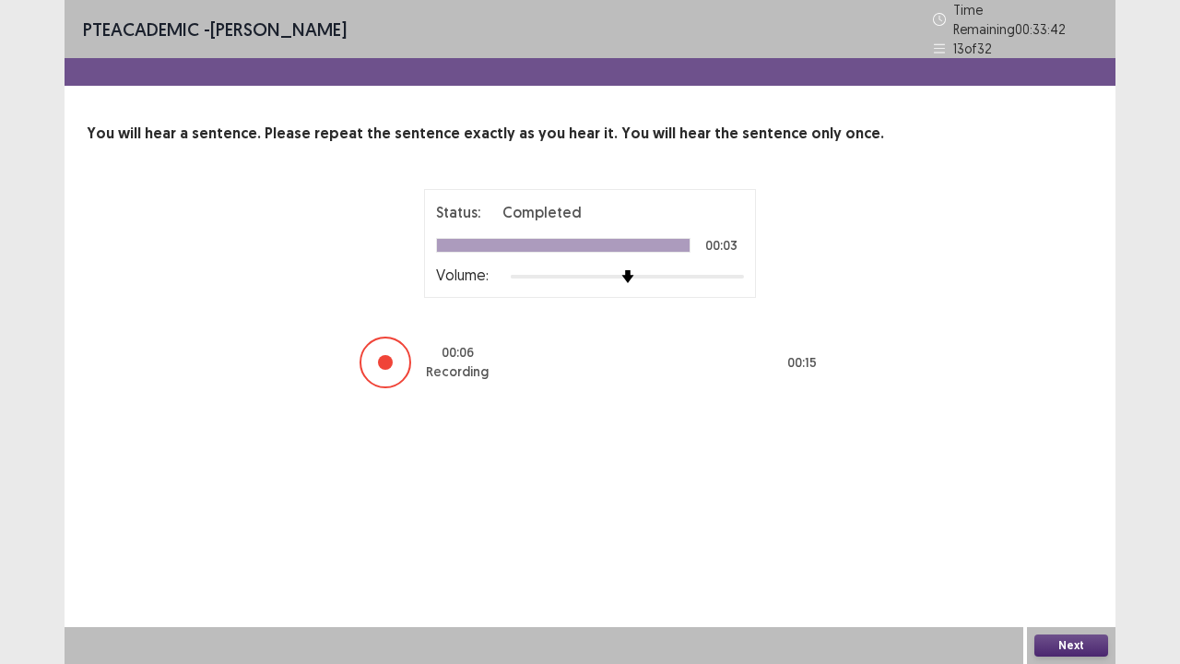
click at [1047, 538] on div "Next" at bounding box center [1071, 645] width 88 height 37
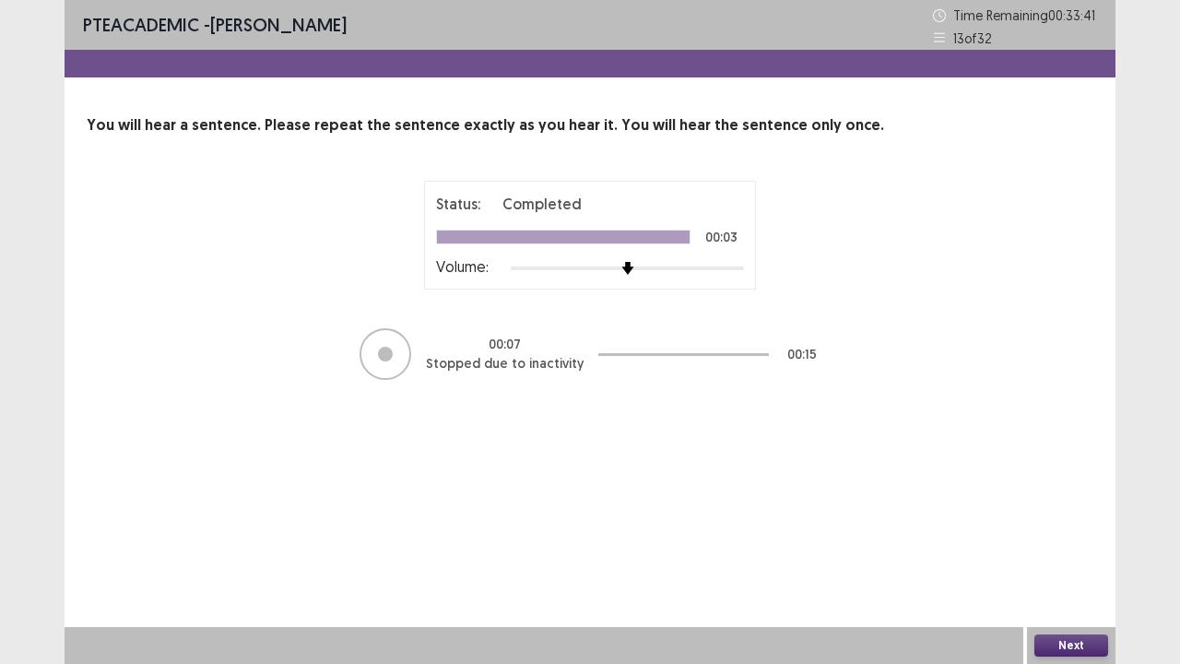
click at [1047, 538] on div "Next" at bounding box center [1071, 645] width 88 height 37
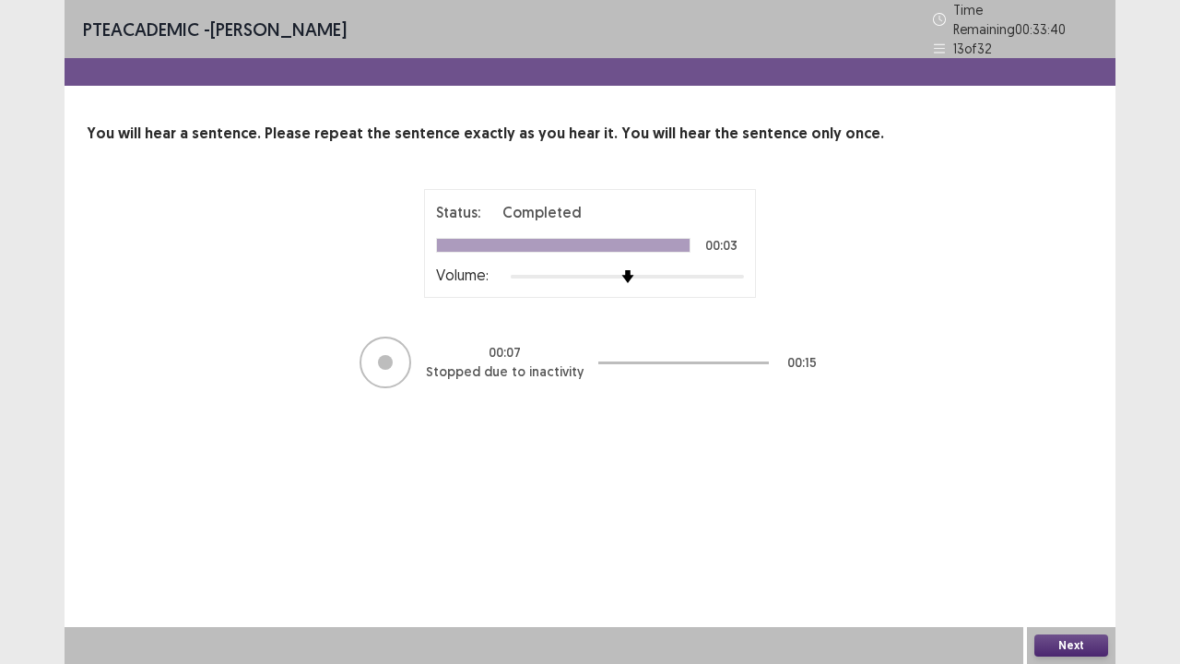
click at [1052, 538] on button "Next" at bounding box center [1071, 645] width 74 height 22
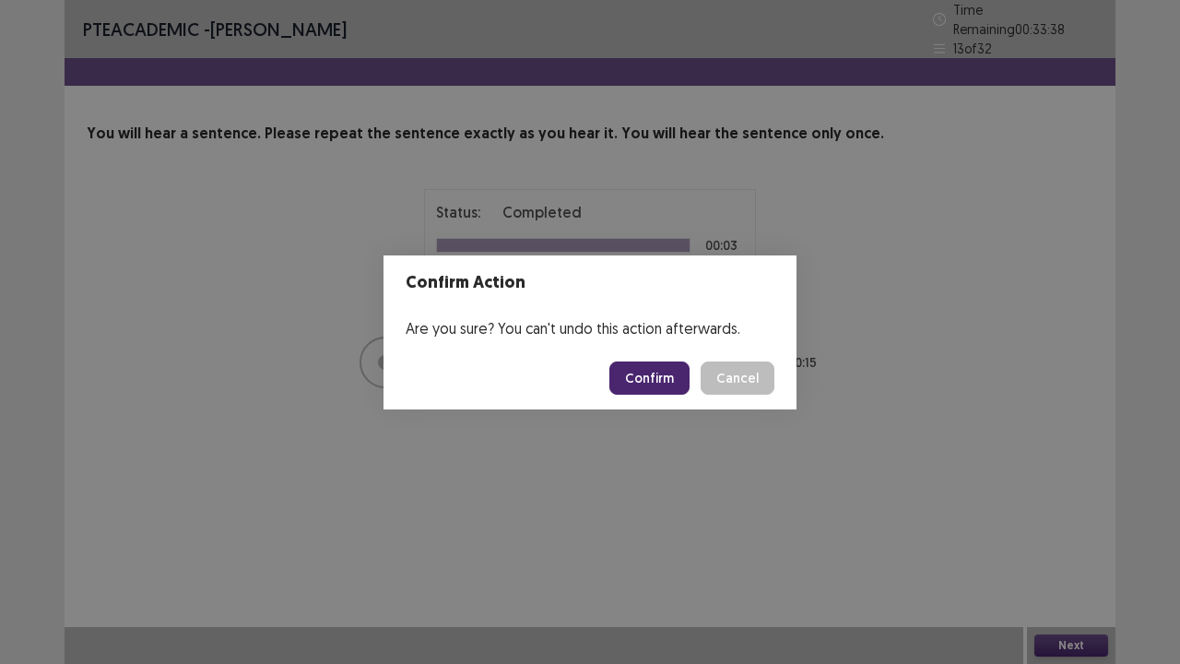
click at [677, 373] on button "Confirm" at bounding box center [649, 377] width 80 height 33
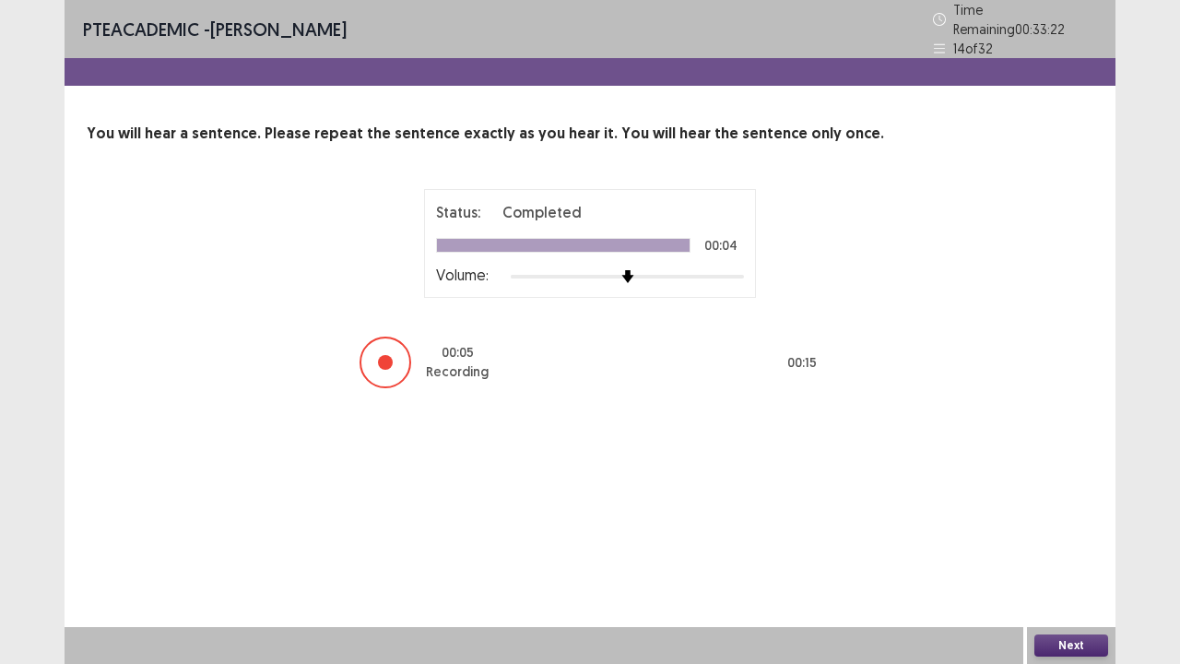
click at [1068, 538] on button "Next" at bounding box center [1071, 645] width 74 height 22
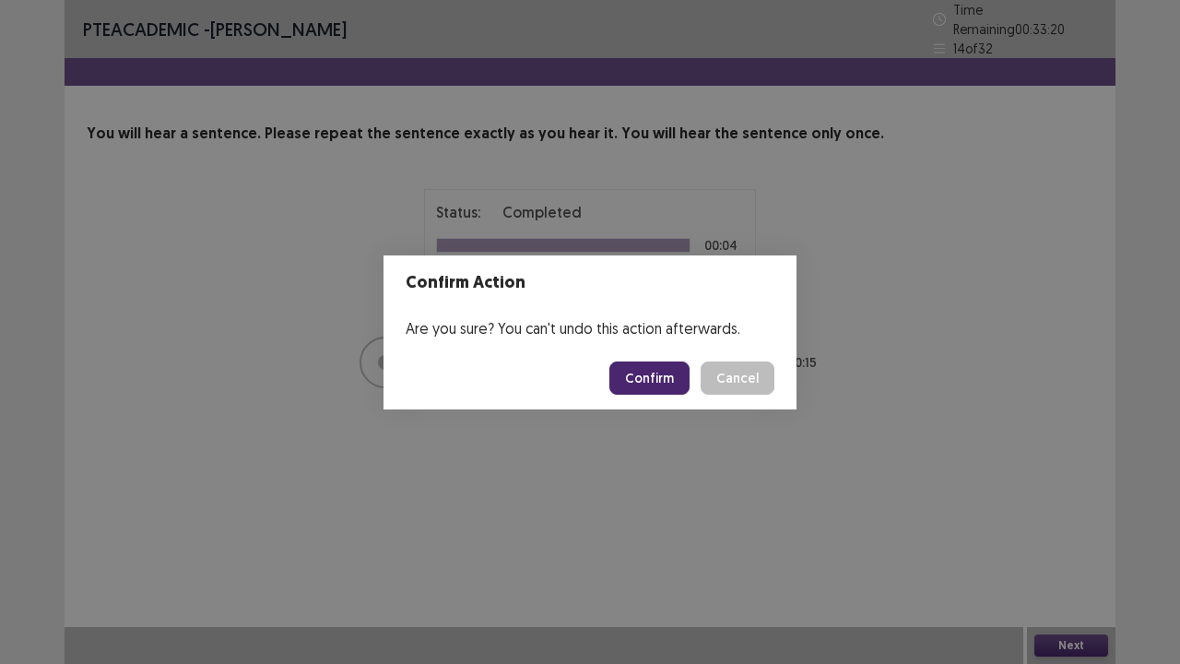
click at [670, 378] on button "Confirm" at bounding box center [649, 377] width 80 height 33
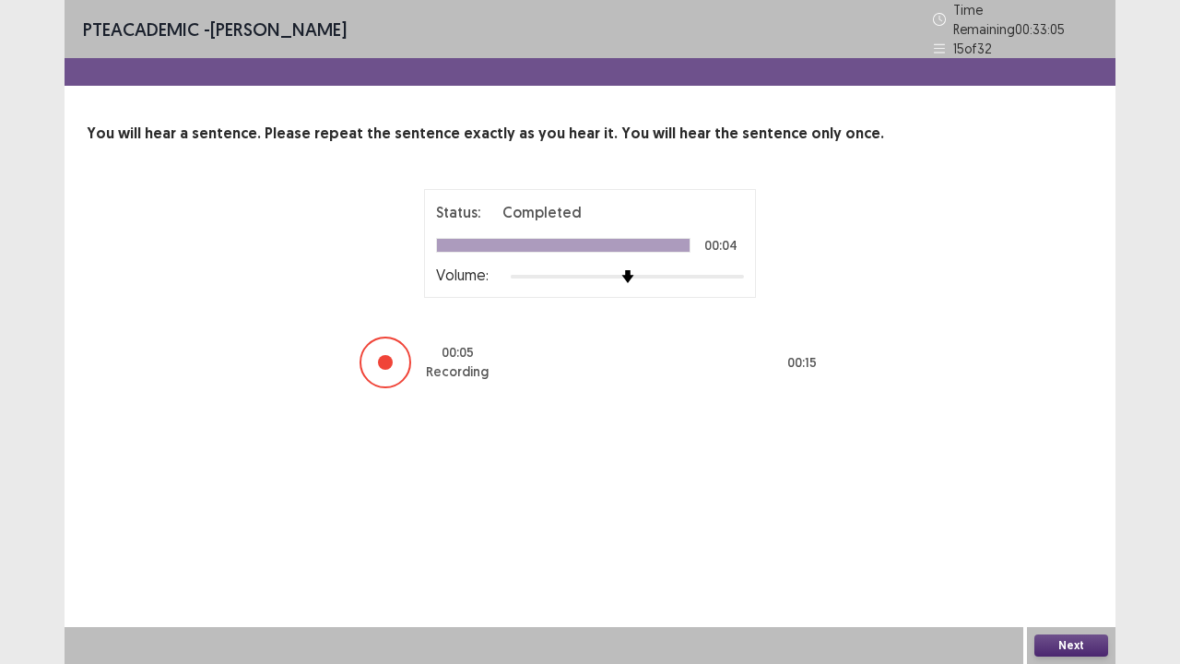
click at [1058, 538] on button "Next" at bounding box center [1071, 645] width 74 height 22
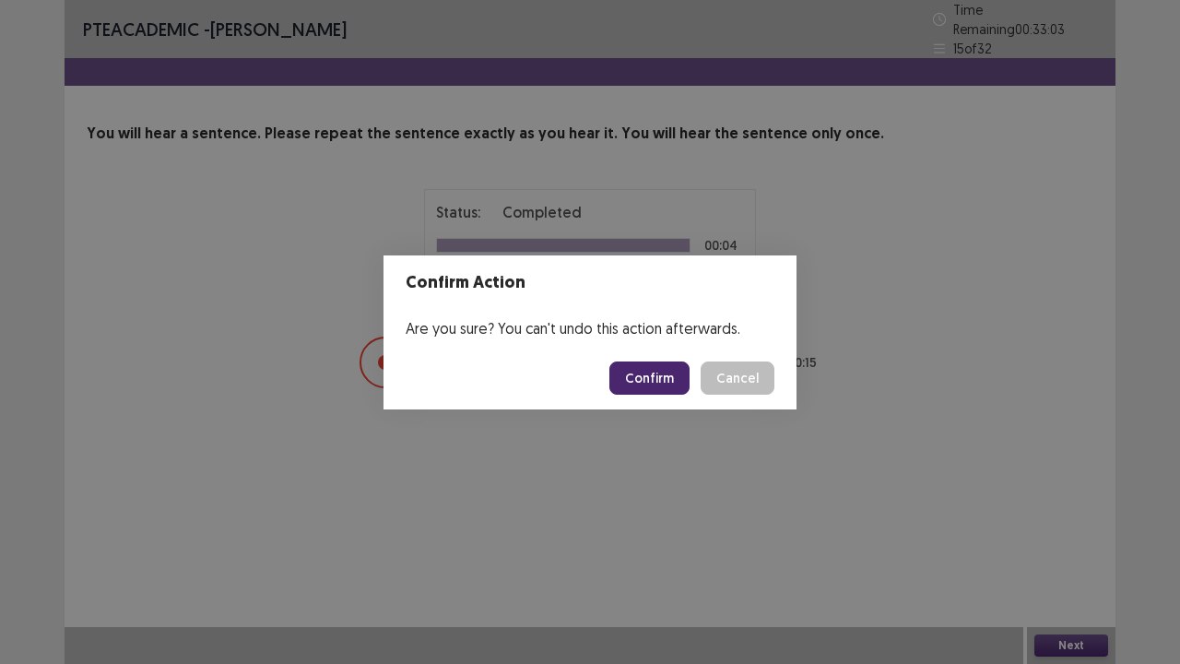
click at [681, 383] on button "Confirm" at bounding box center [649, 377] width 80 height 33
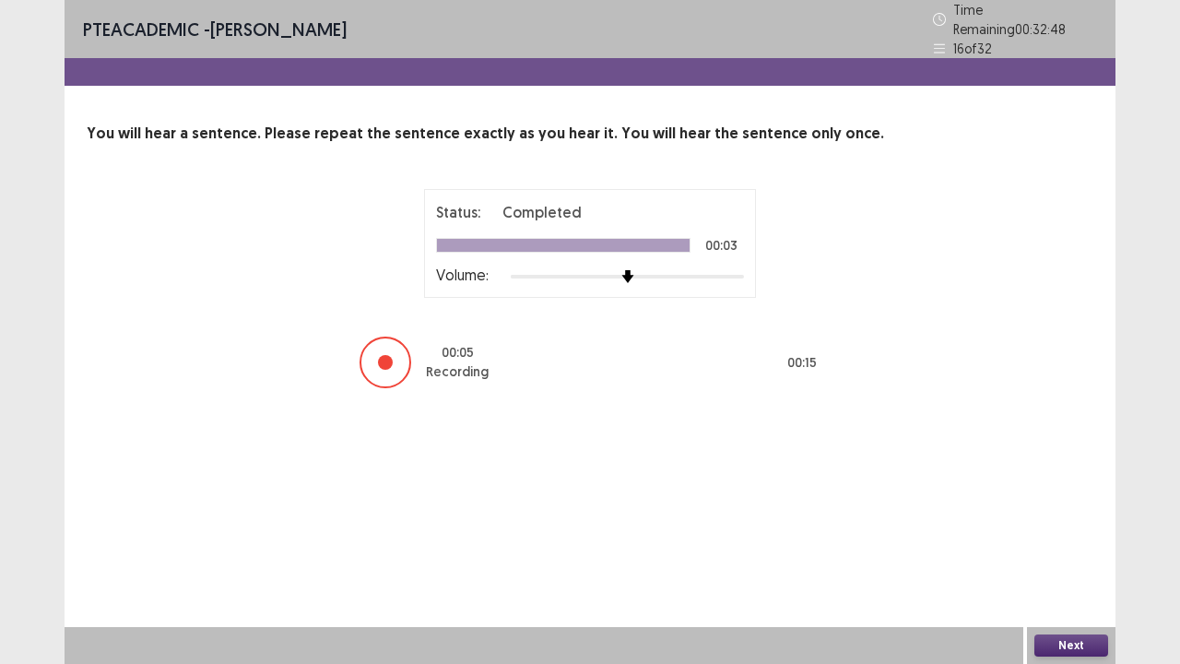
click at [1079, 538] on button "Next" at bounding box center [1071, 645] width 74 height 22
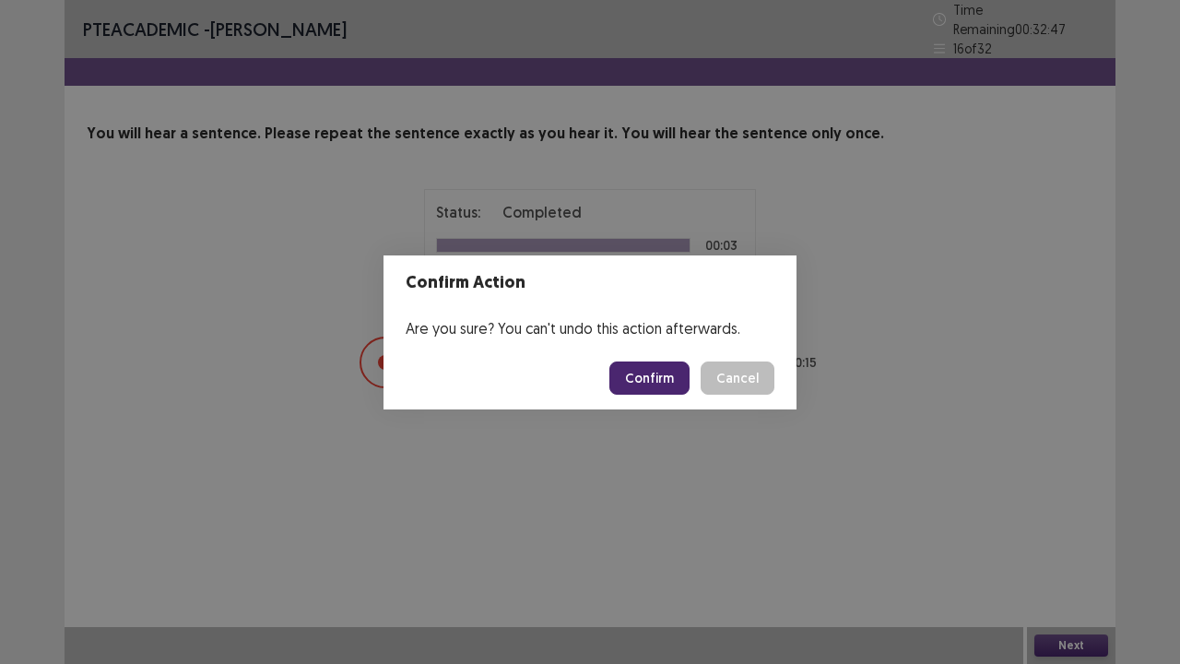
click at [667, 371] on button "Confirm" at bounding box center [649, 377] width 80 height 33
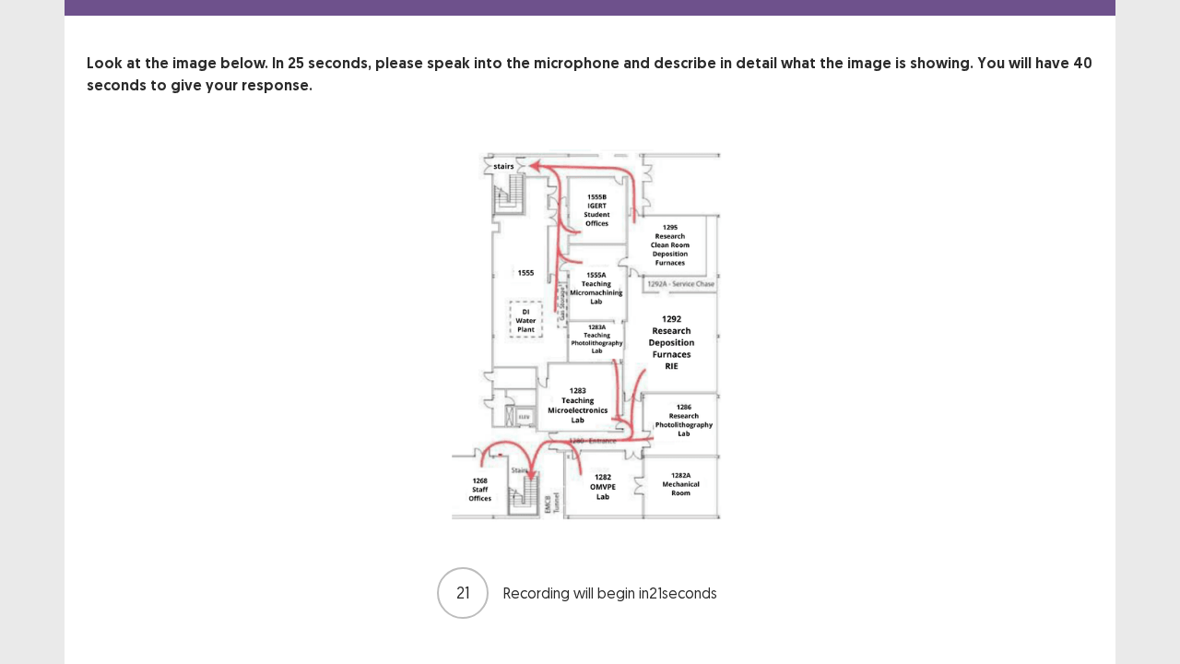
scroll to position [74, 0]
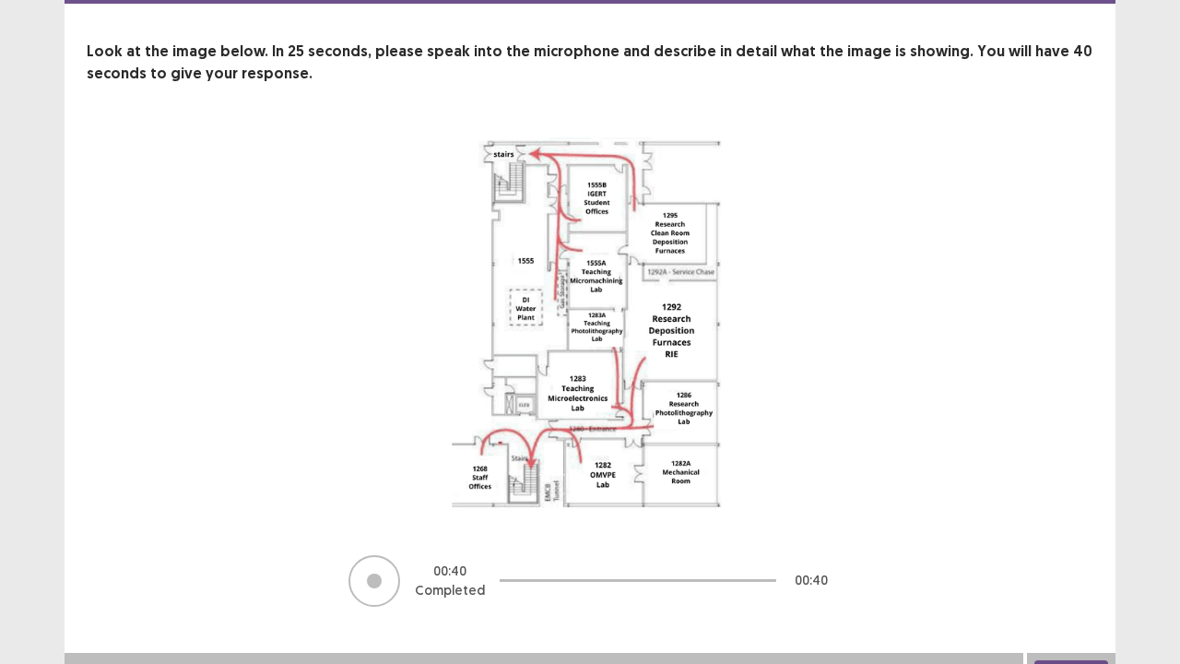
click at [915, 538] on div "00 : 40 Completed 00 : 40" at bounding box center [589, 580] width 859 height 55
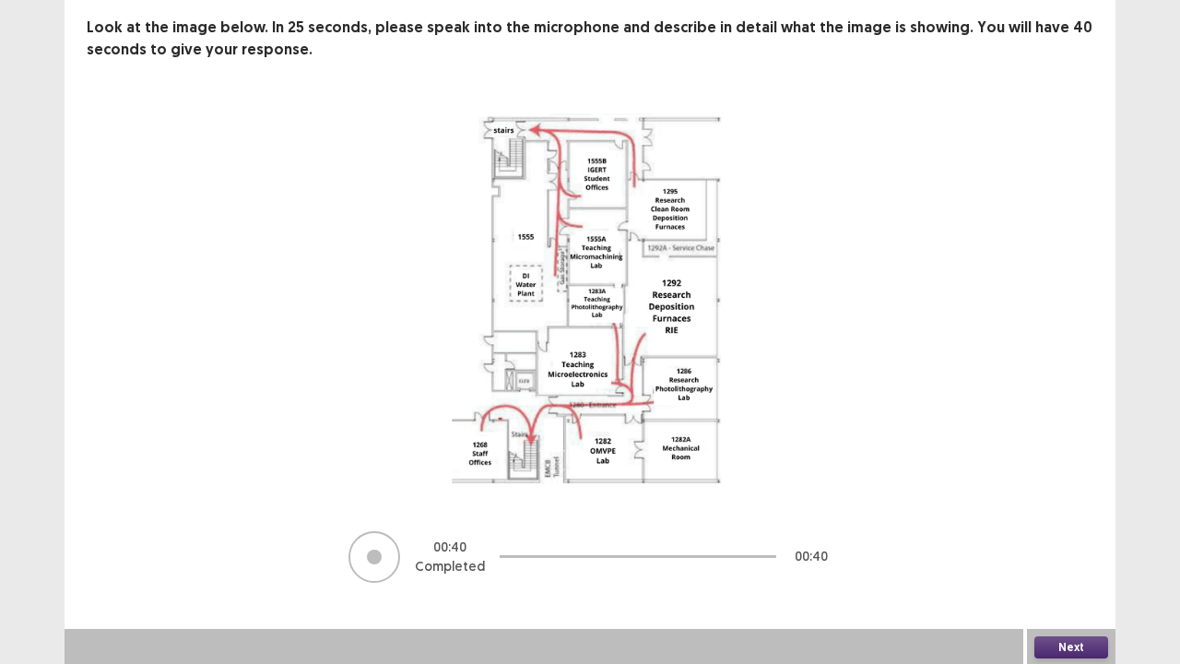
scroll to position [99, 0]
click at [1087, 538] on button "Next" at bounding box center [1071, 646] width 74 height 22
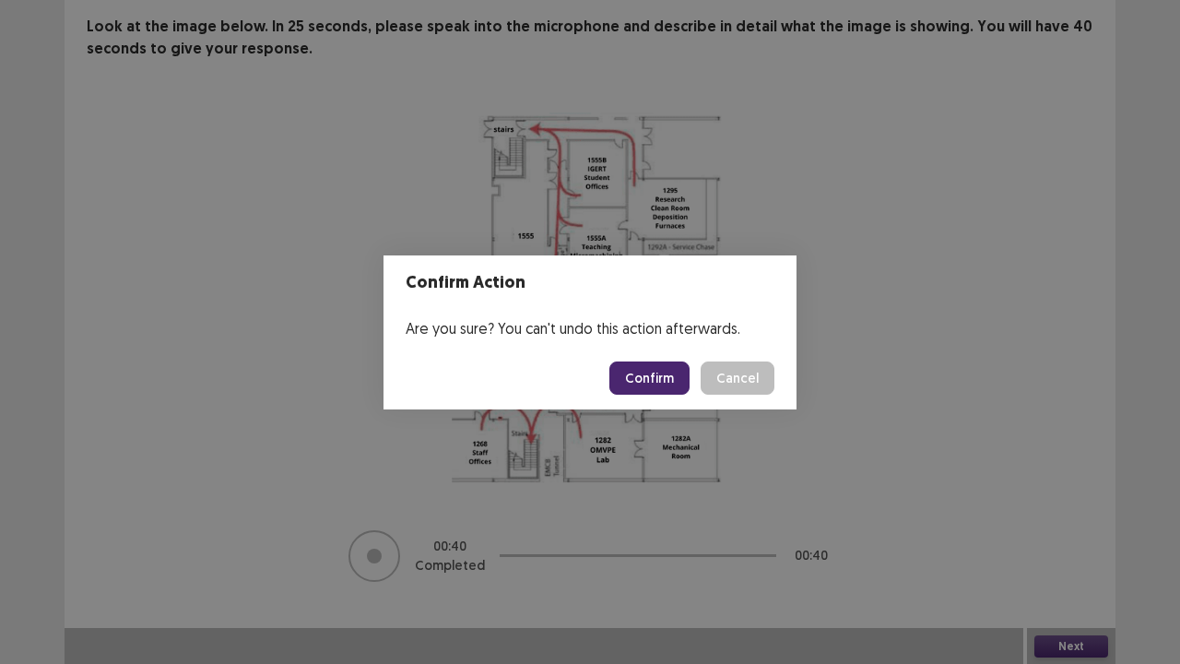
click at [669, 382] on button "Confirm" at bounding box center [649, 377] width 80 height 33
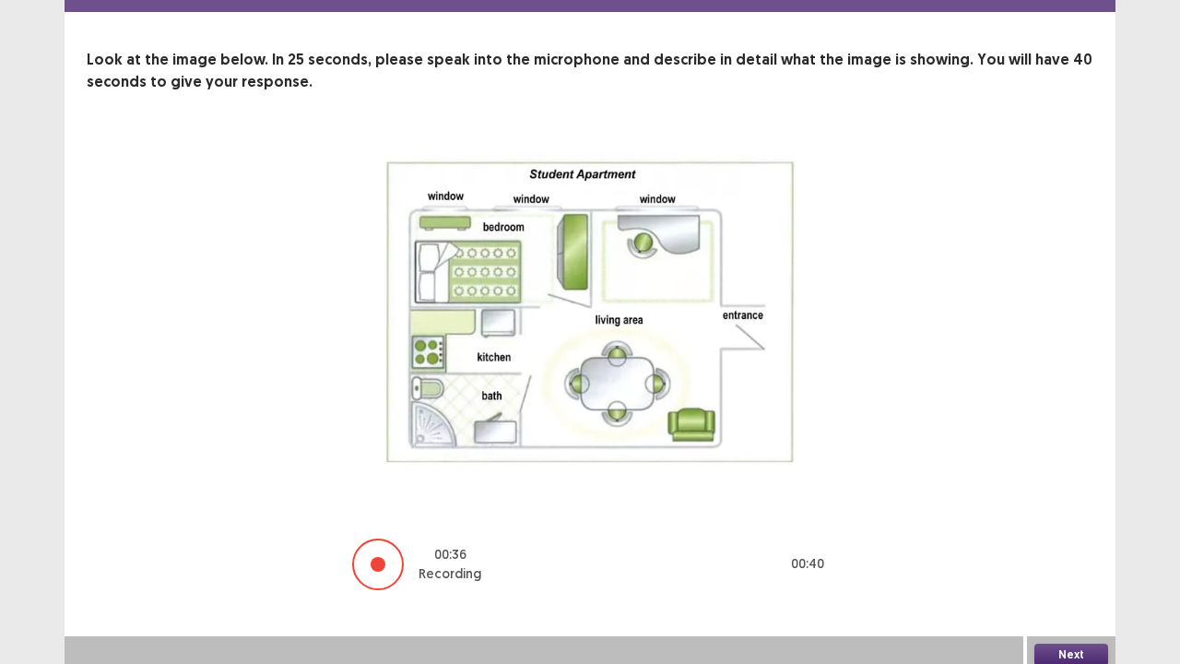
scroll to position [75, 0]
click at [1075, 538] on button "Next" at bounding box center [1071, 653] width 74 height 22
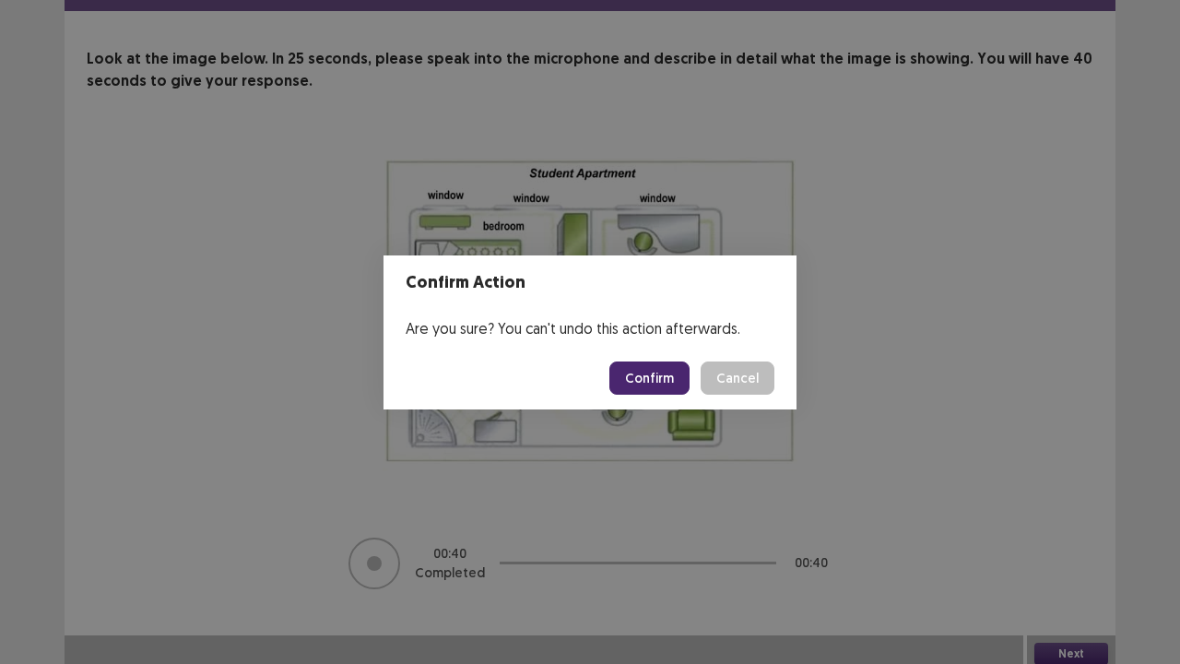
click at [660, 383] on button "Confirm" at bounding box center [649, 377] width 80 height 33
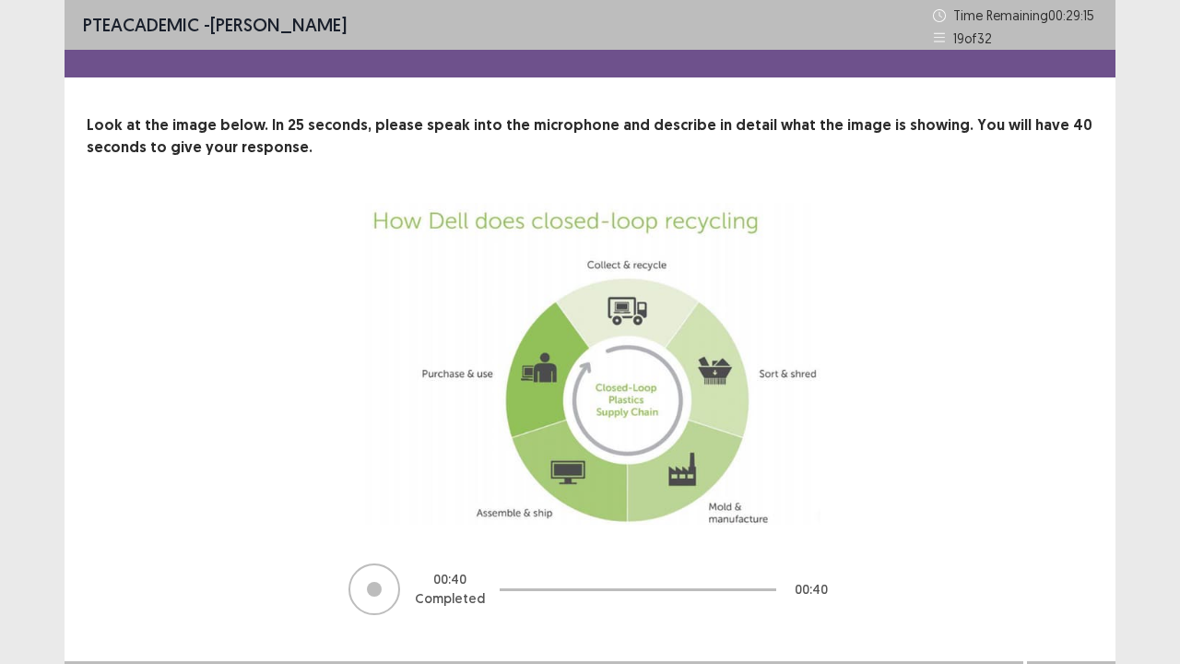
click at [939, 538] on div "00 : 40 Completed 00 : 40" at bounding box center [589, 588] width 859 height 55
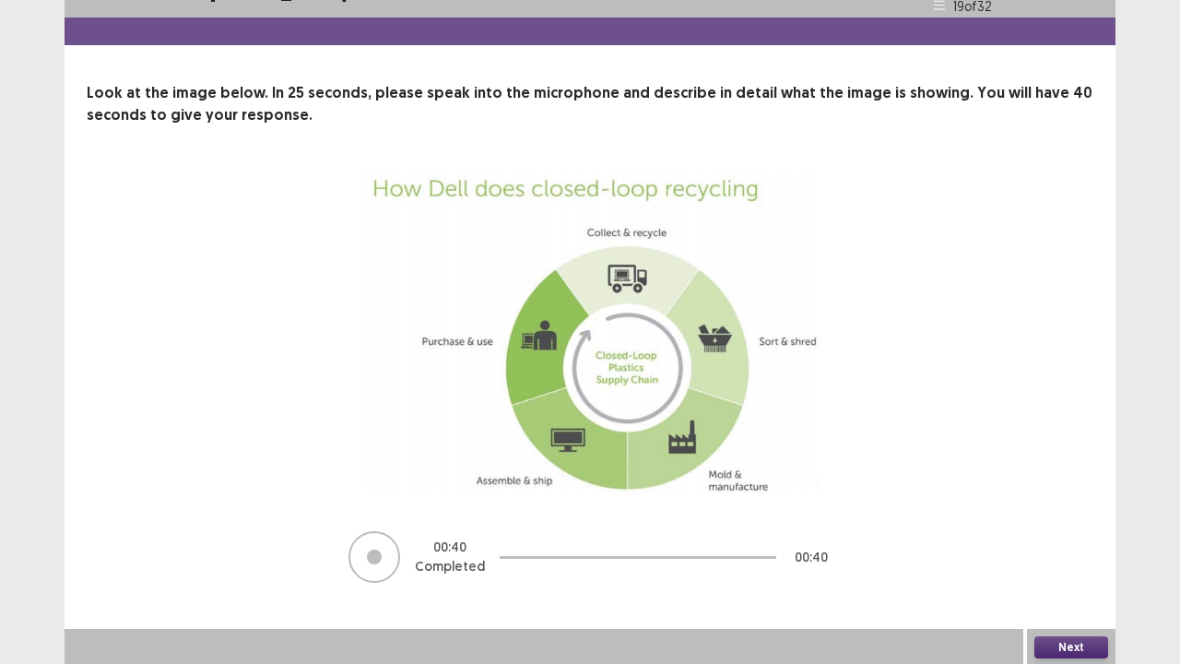
scroll to position [34, 0]
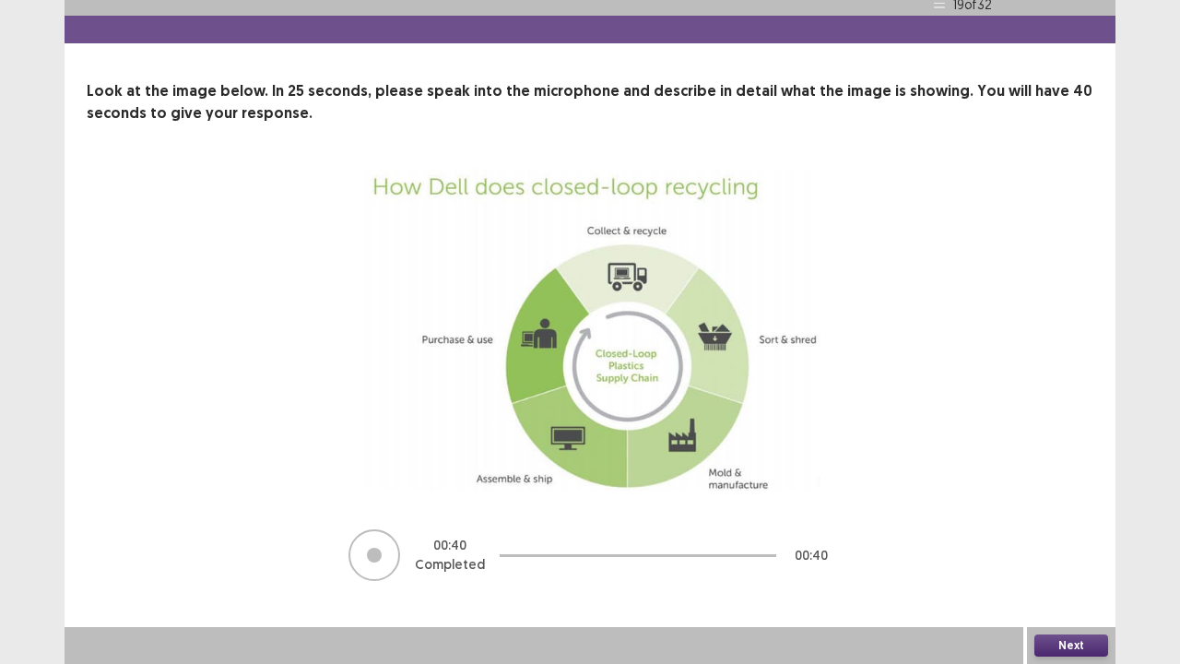
click at [1078, 538] on button "Next" at bounding box center [1071, 645] width 74 height 22
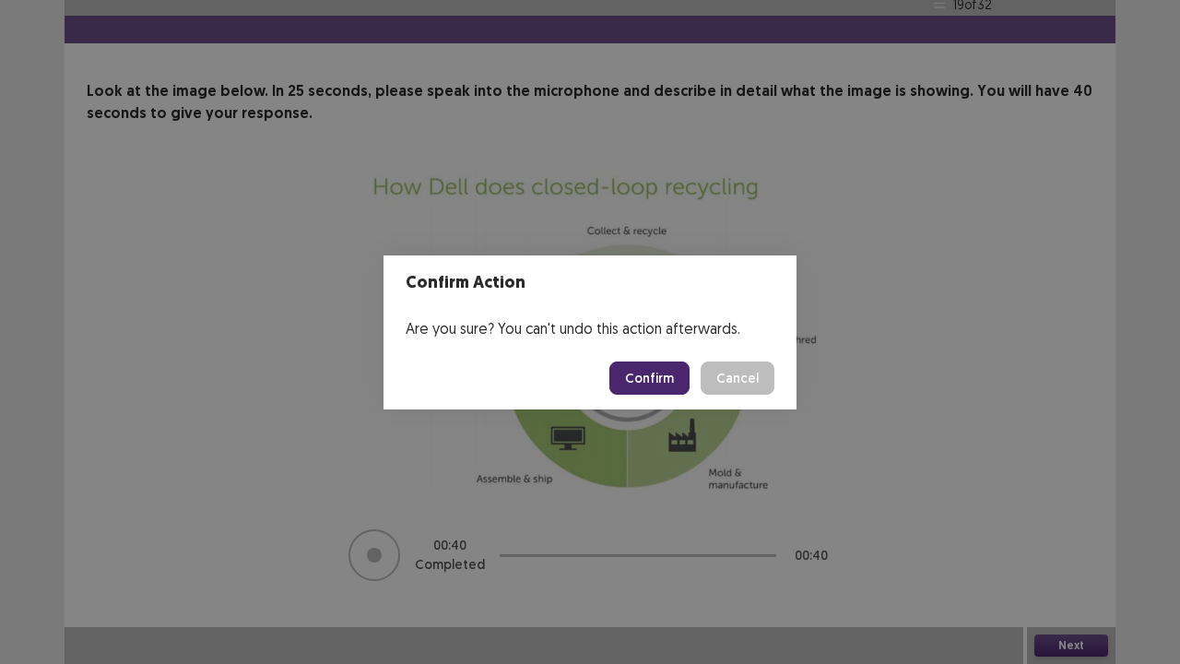
click at [655, 371] on button "Confirm" at bounding box center [649, 377] width 80 height 33
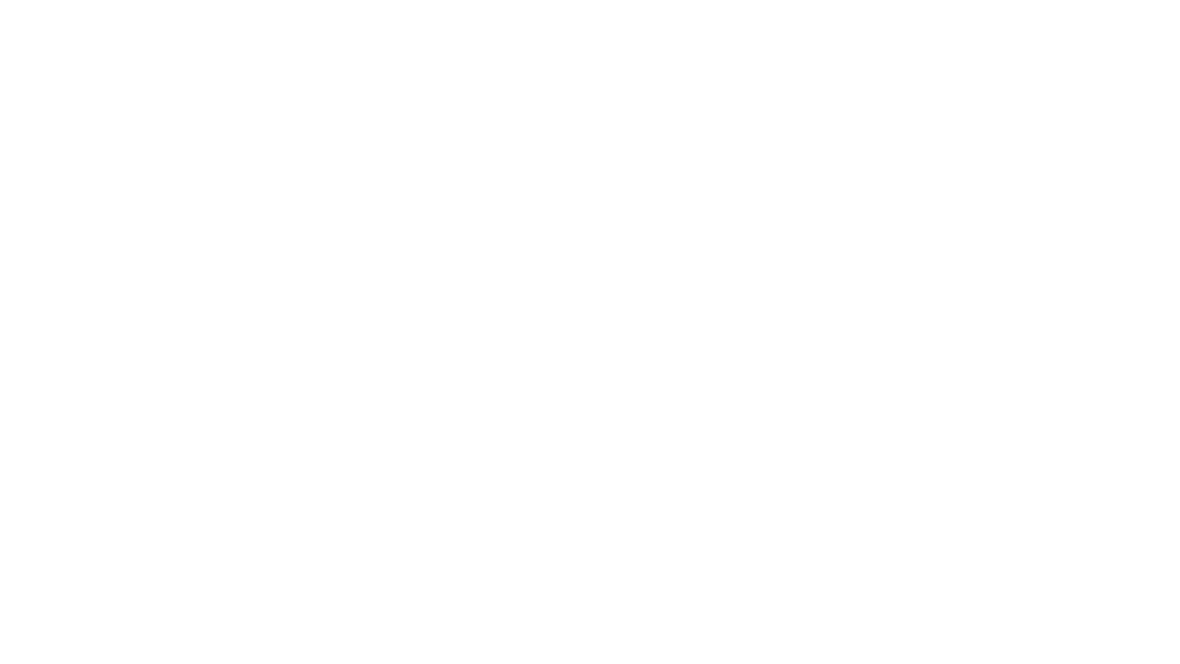
scroll to position [0, 0]
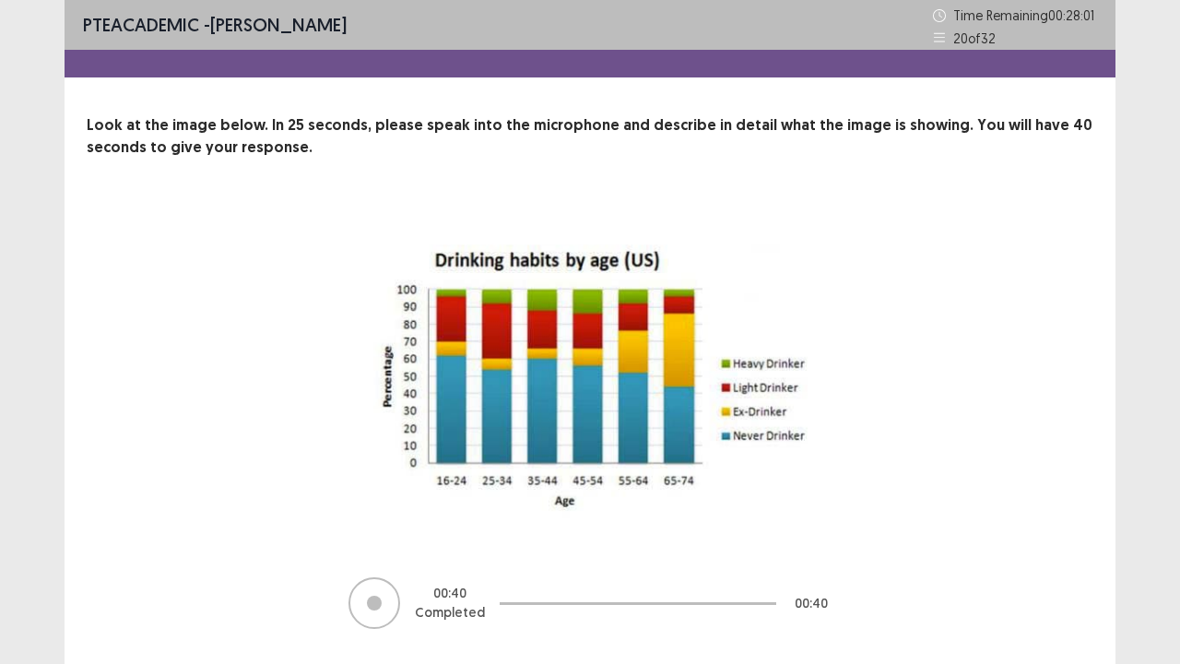
click at [957, 538] on div "00 : 40 Completed 00 : 40" at bounding box center [589, 417] width 859 height 428
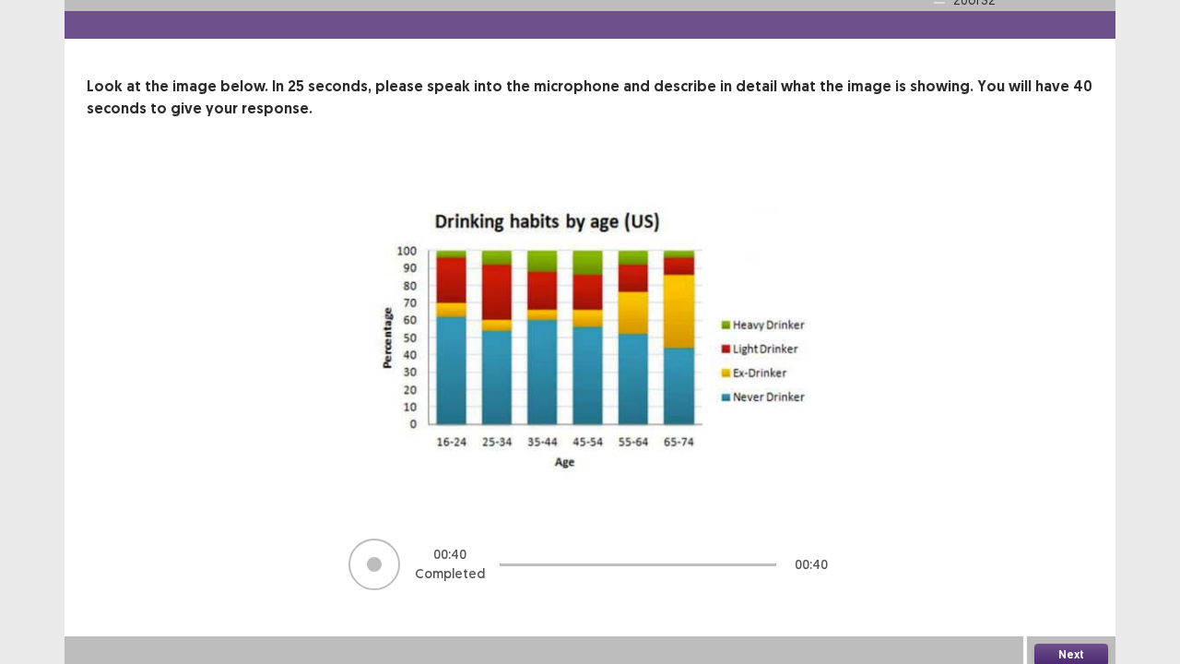
scroll to position [48, 0]
click at [1075, 538] on button "Next" at bounding box center [1071, 653] width 74 height 22
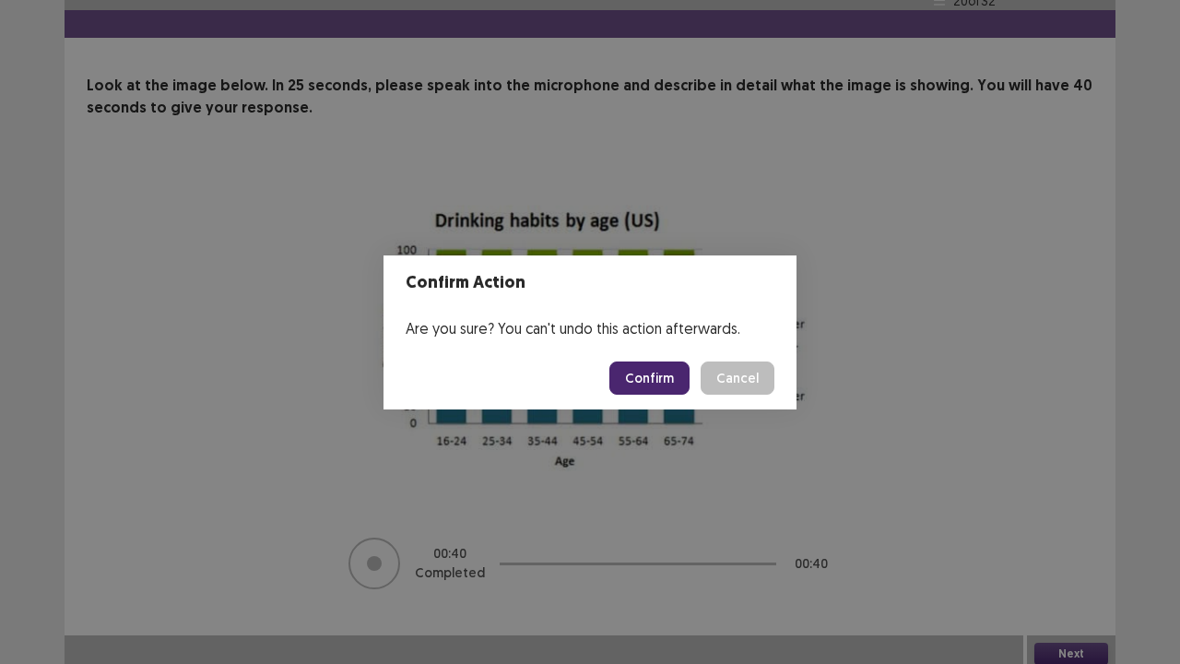
click at [660, 389] on button "Confirm" at bounding box center [649, 377] width 80 height 33
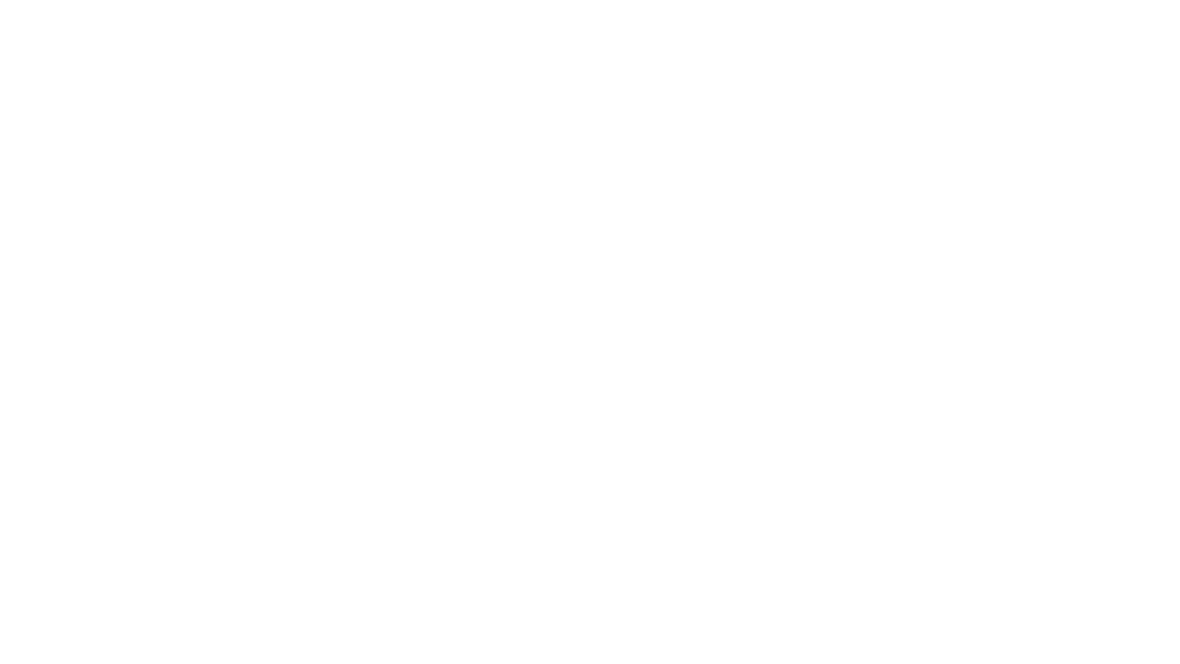
scroll to position [0, 0]
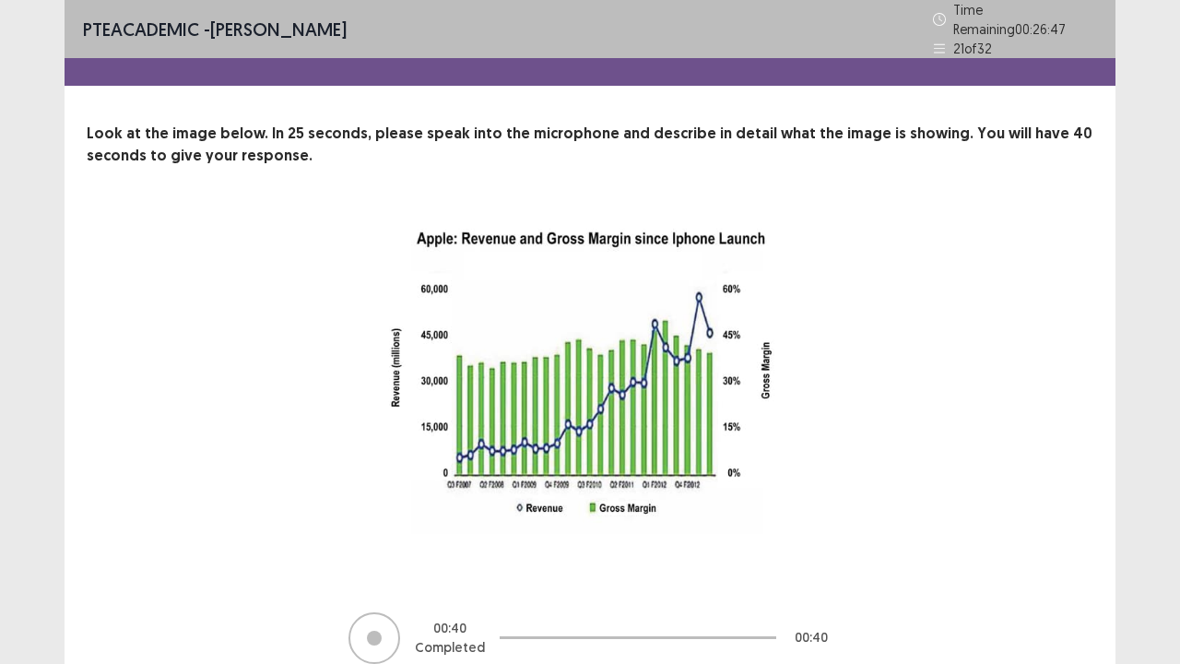
click at [942, 470] on div "00 : 40 Completed 00 : 40" at bounding box center [589, 438] width 859 height 454
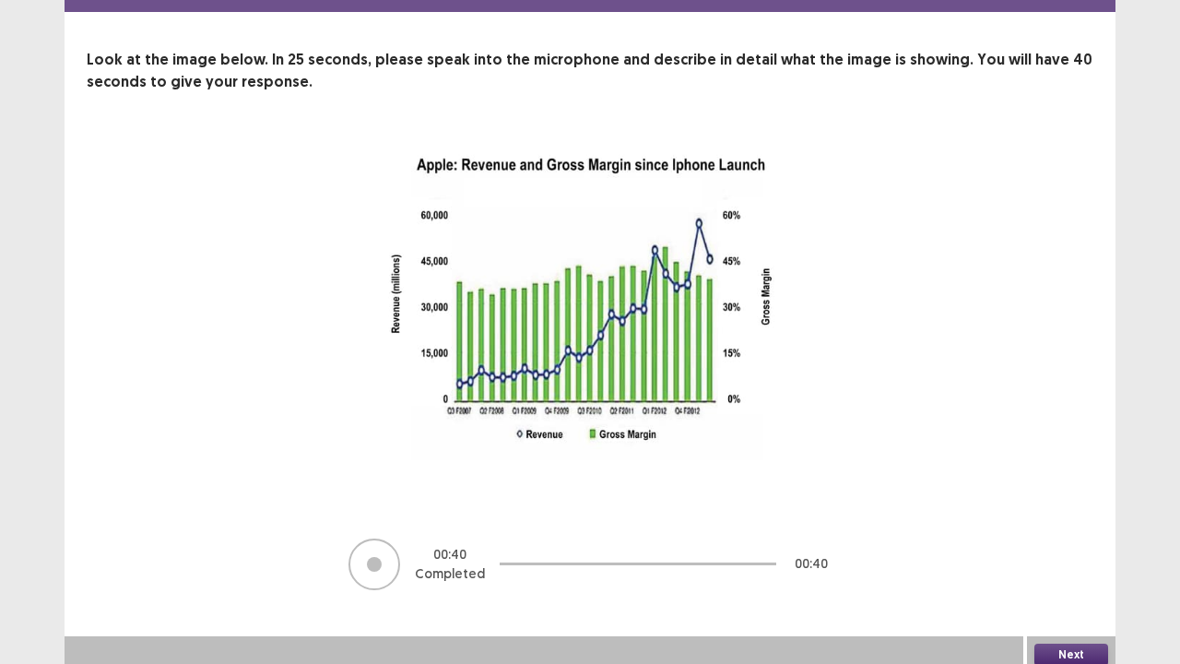
scroll to position [75, 0]
click at [1080, 538] on button "Next" at bounding box center [1071, 653] width 74 height 22
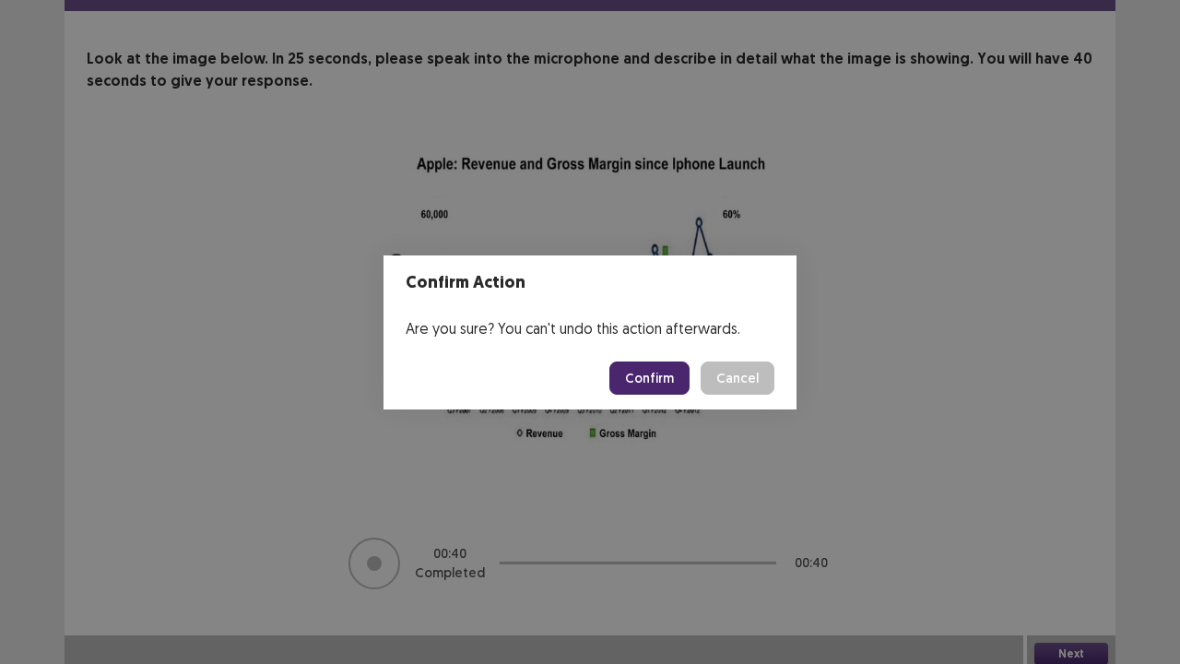
click at [637, 374] on button "Confirm" at bounding box center [649, 377] width 80 height 33
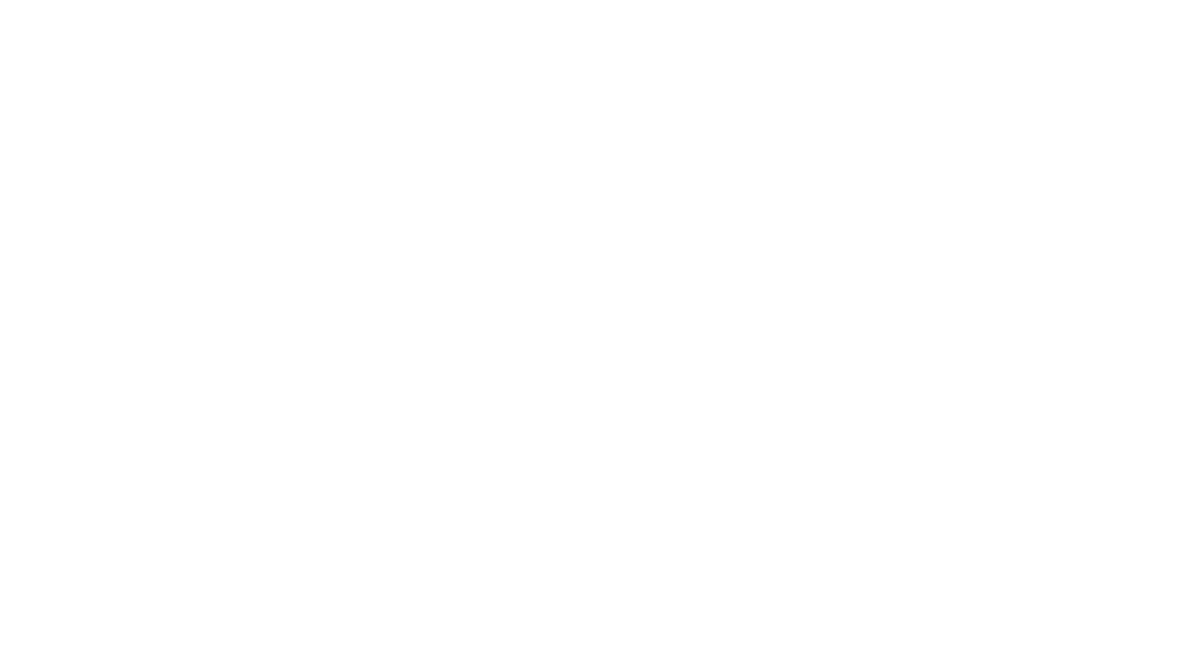
scroll to position [0, 0]
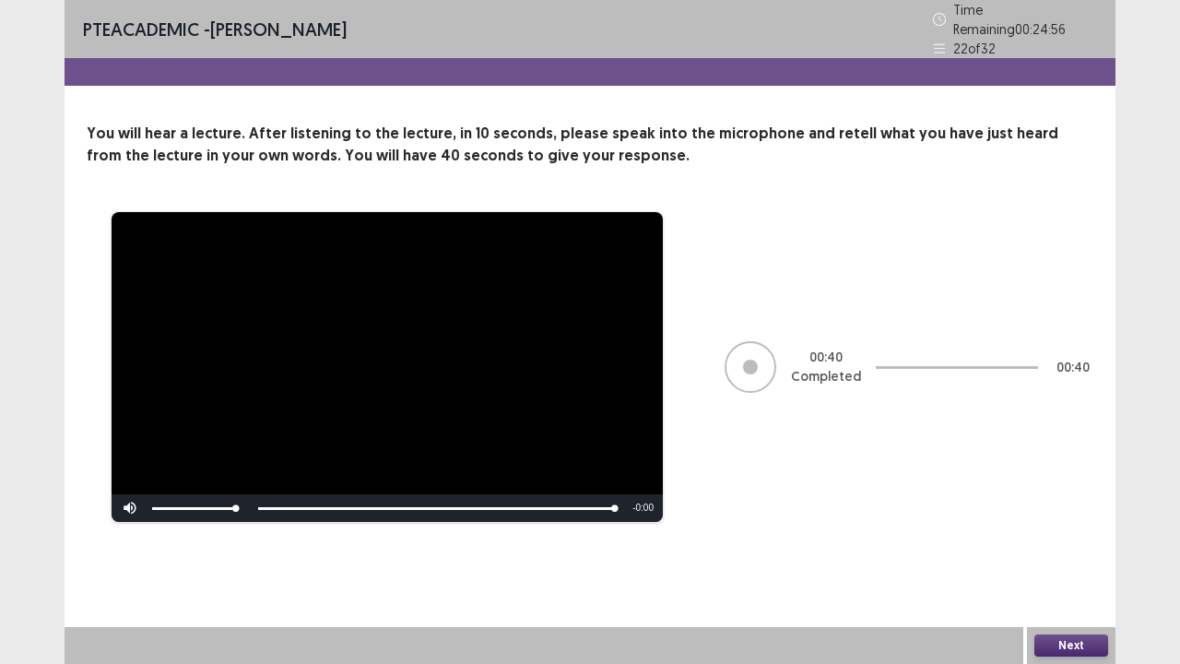
click at [1089, 538] on button "Next" at bounding box center [1071, 645] width 74 height 22
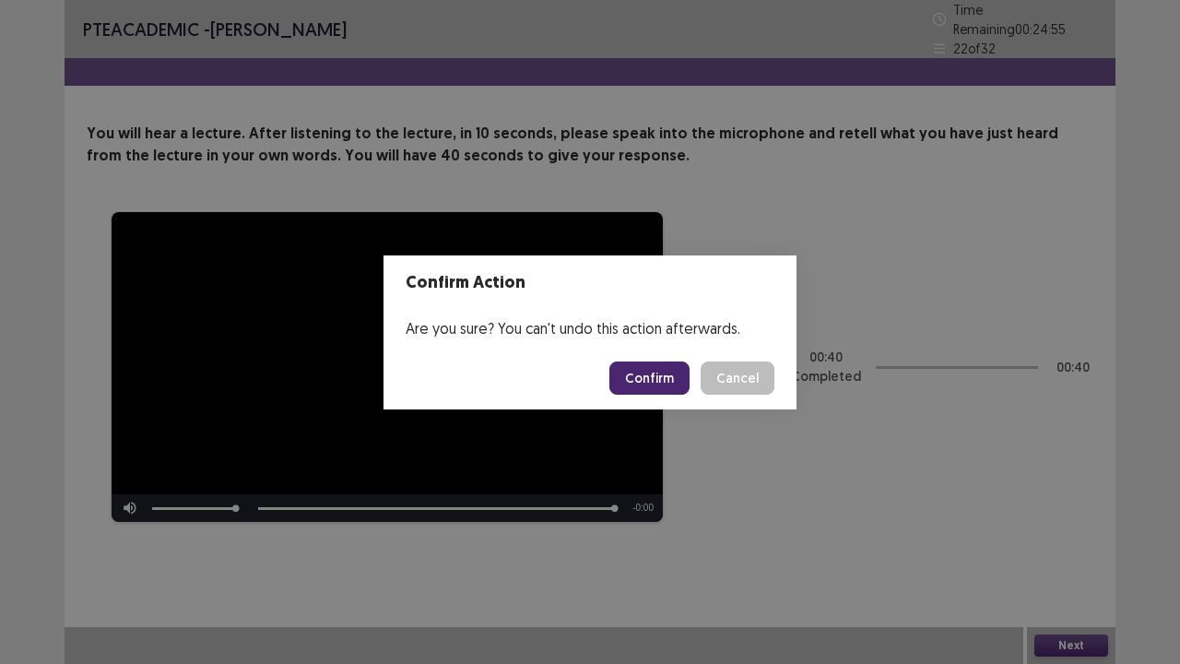
click at [671, 378] on button "Confirm" at bounding box center [649, 377] width 80 height 33
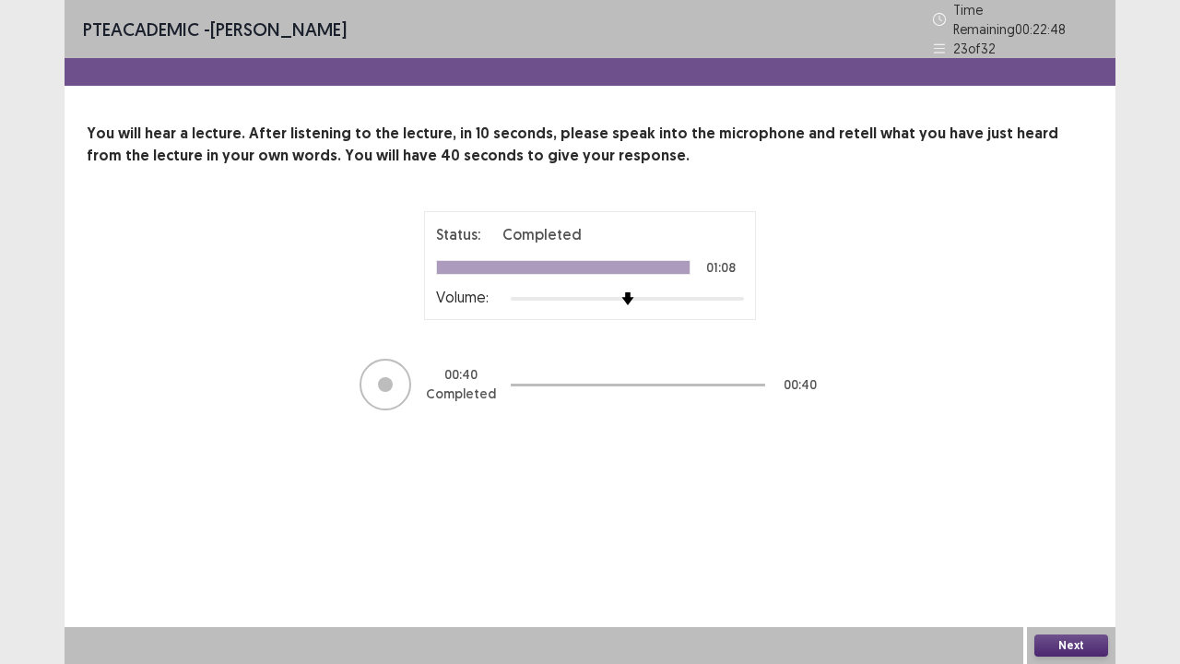
click at [1050, 538] on button "Next" at bounding box center [1071, 645] width 74 height 22
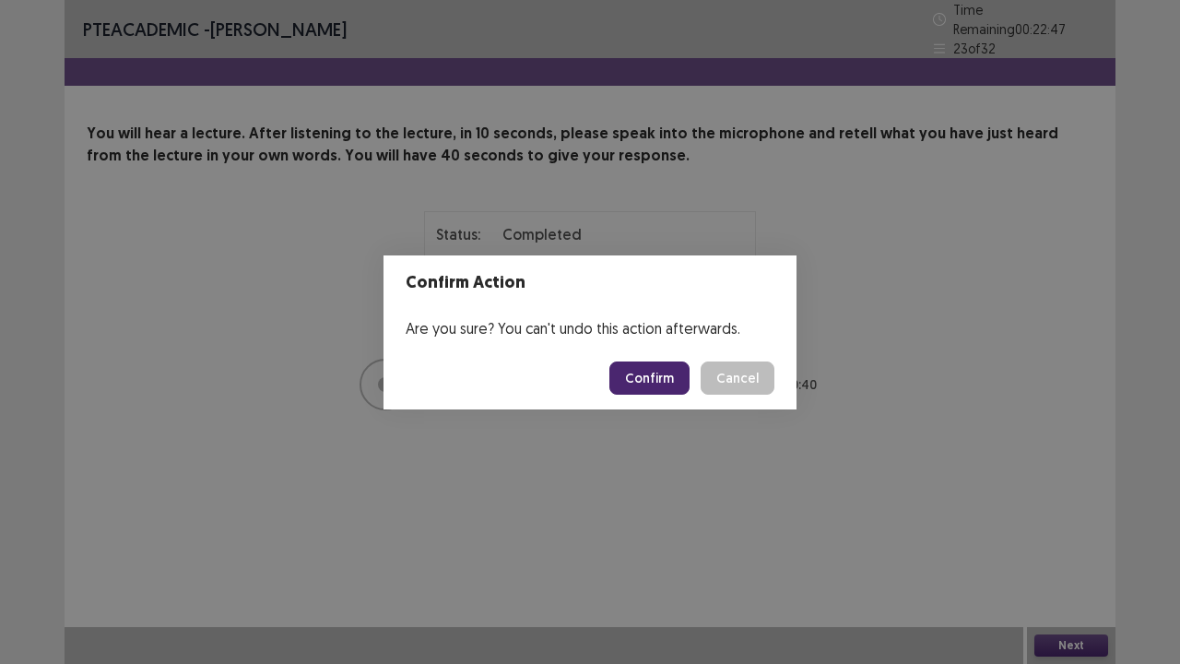
click at [658, 373] on button "Confirm" at bounding box center [649, 377] width 80 height 33
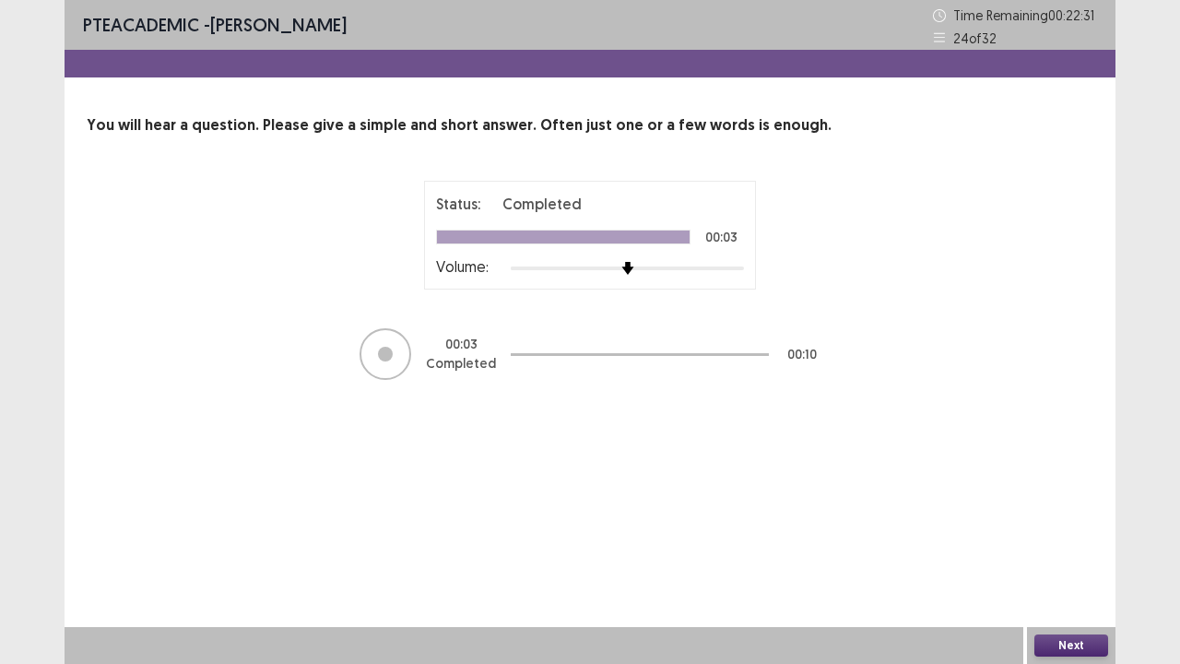
click at [1055, 538] on button "Next" at bounding box center [1071, 645] width 74 height 22
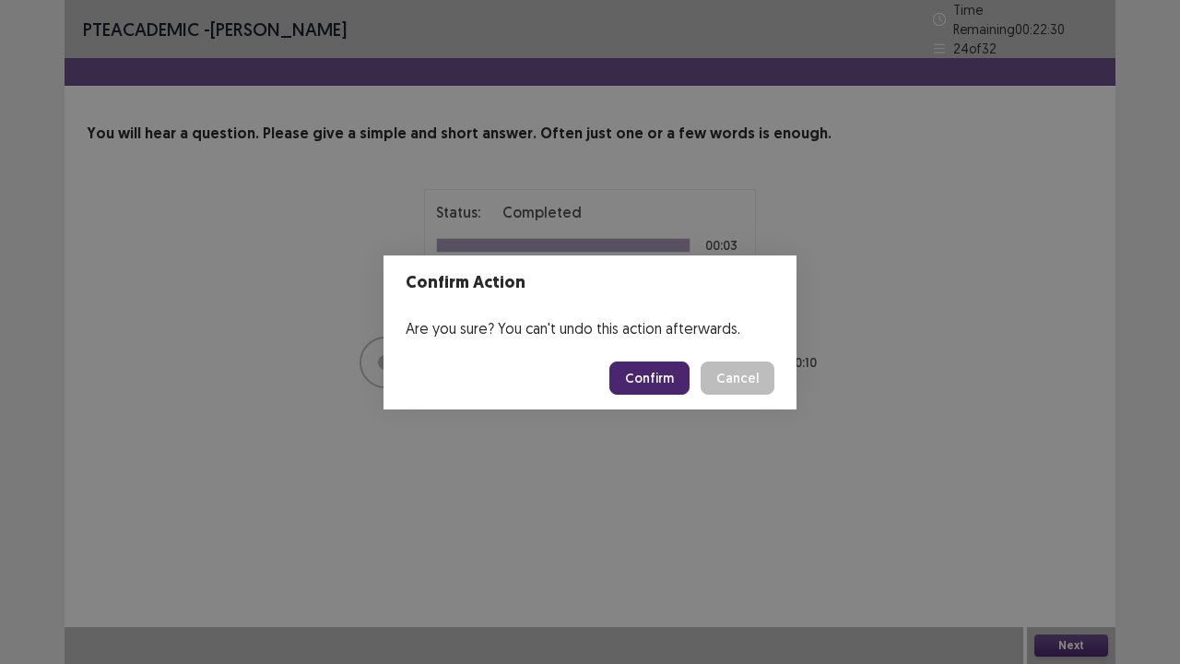
click at [679, 371] on button "Confirm" at bounding box center [649, 377] width 80 height 33
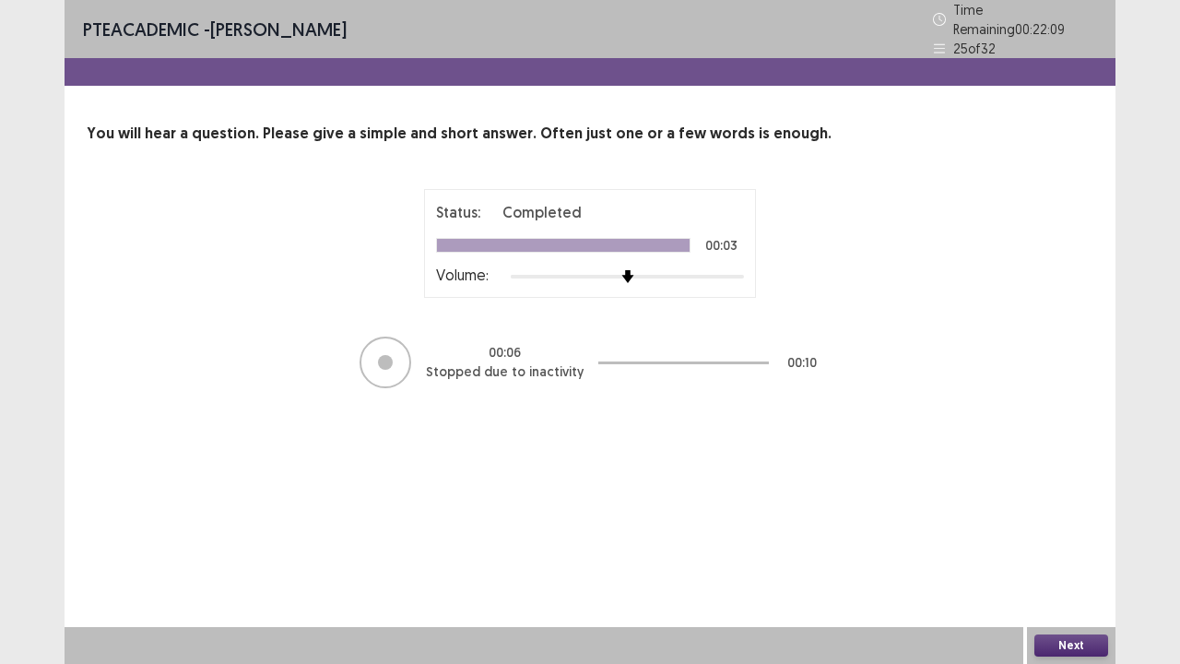
click at [1084, 538] on button "Next" at bounding box center [1071, 645] width 74 height 22
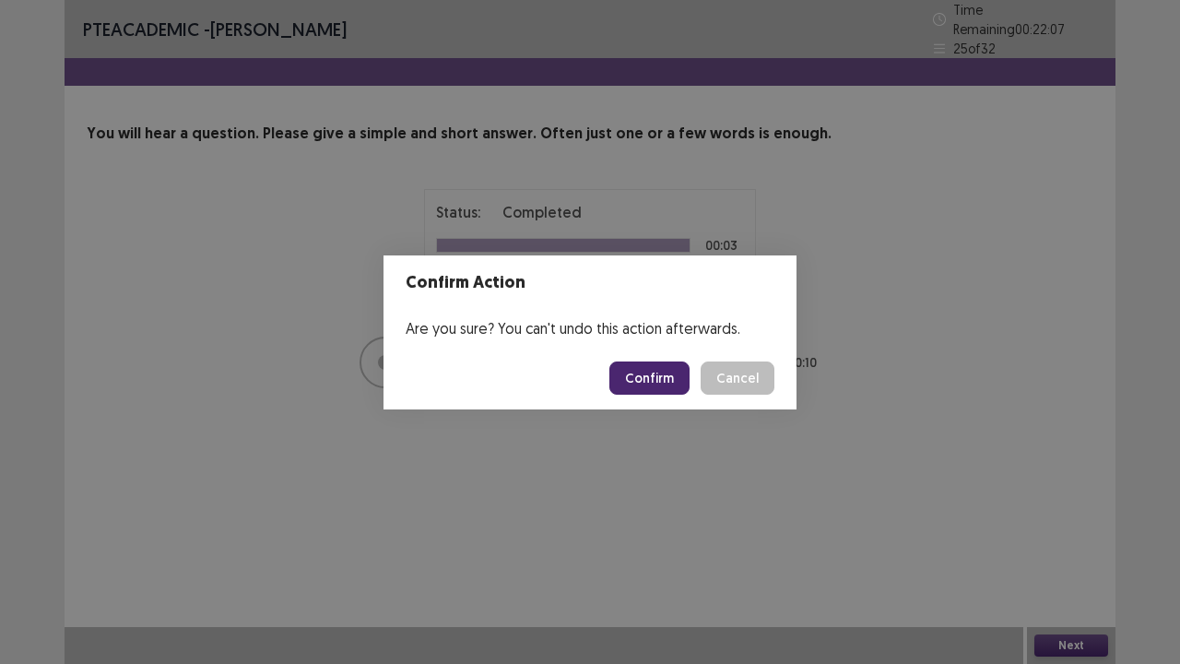
click at [643, 383] on button "Confirm" at bounding box center [649, 377] width 80 height 33
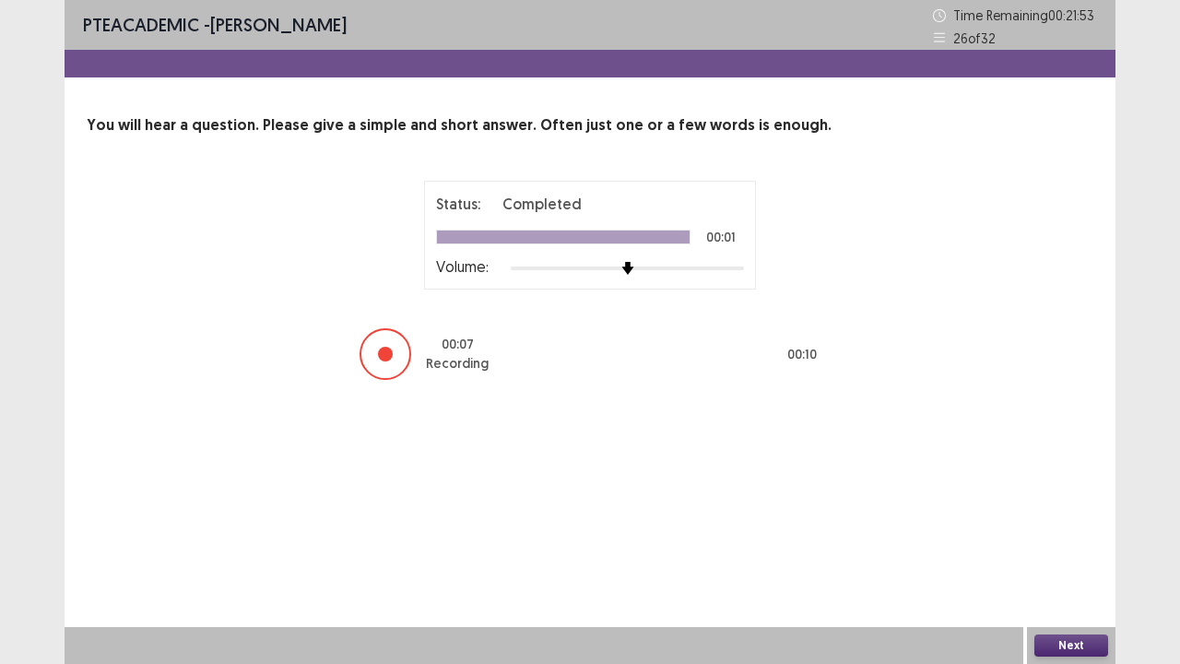
click at [1075, 538] on button "Next" at bounding box center [1071, 645] width 74 height 22
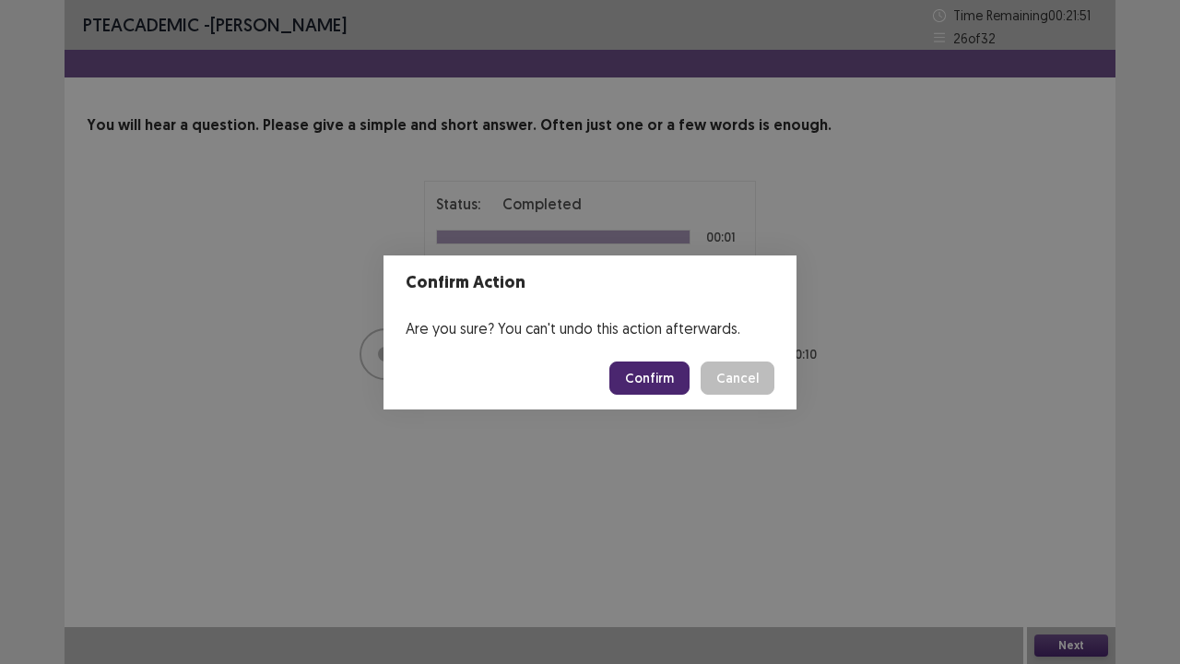
click at [673, 375] on button "Confirm" at bounding box center [649, 377] width 80 height 33
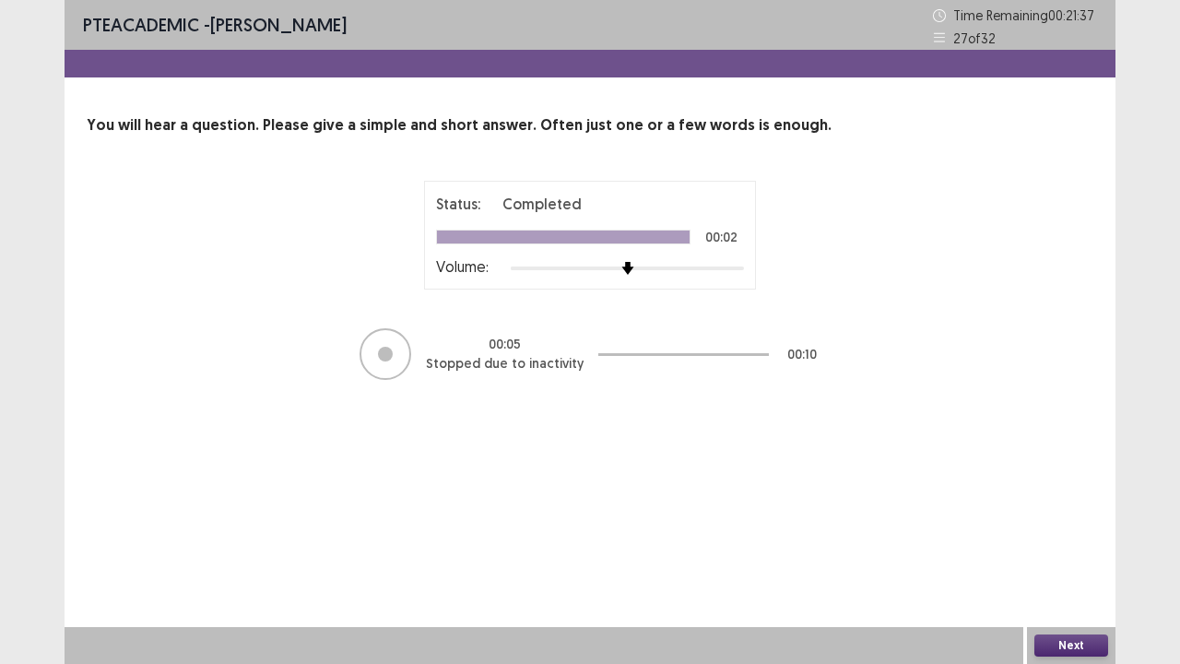
click at [1060, 538] on button "Next" at bounding box center [1071, 645] width 74 height 22
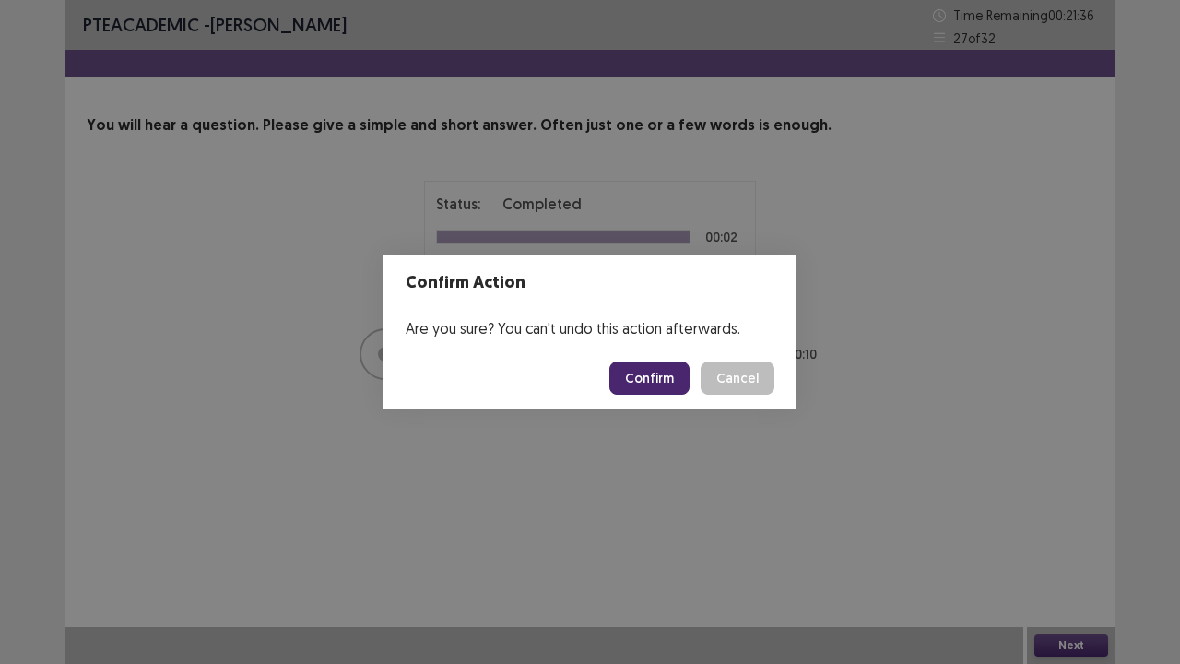
click at [674, 371] on button "Confirm" at bounding box center [649, 377] width 80 height 33
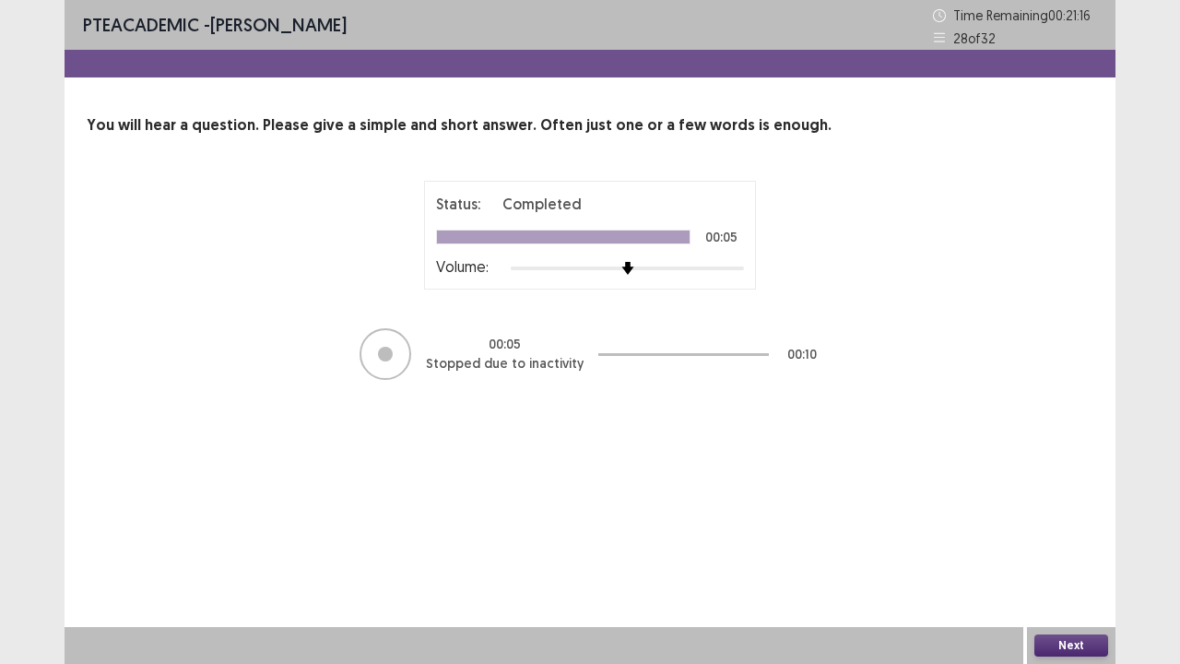
click at [1086, 538] on button "Next" at bounding box center [1071, 645] width 74 height 22
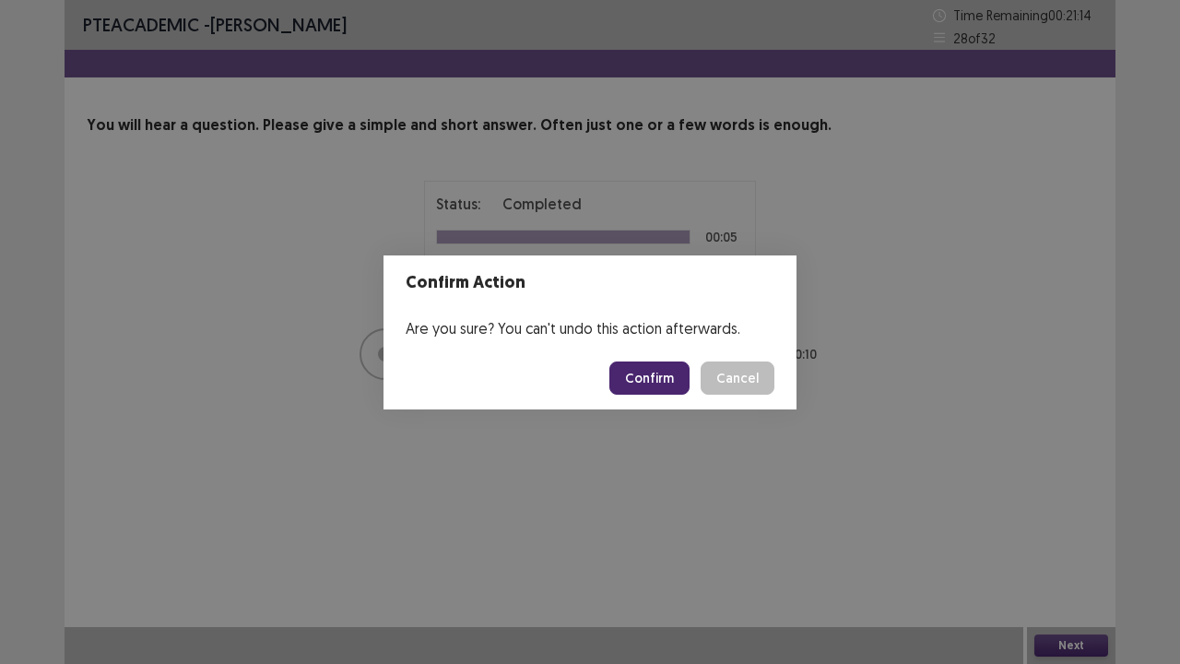
click at [655, 378] on button "Confirm" at bounding box center [649, 377] width 80 height 33
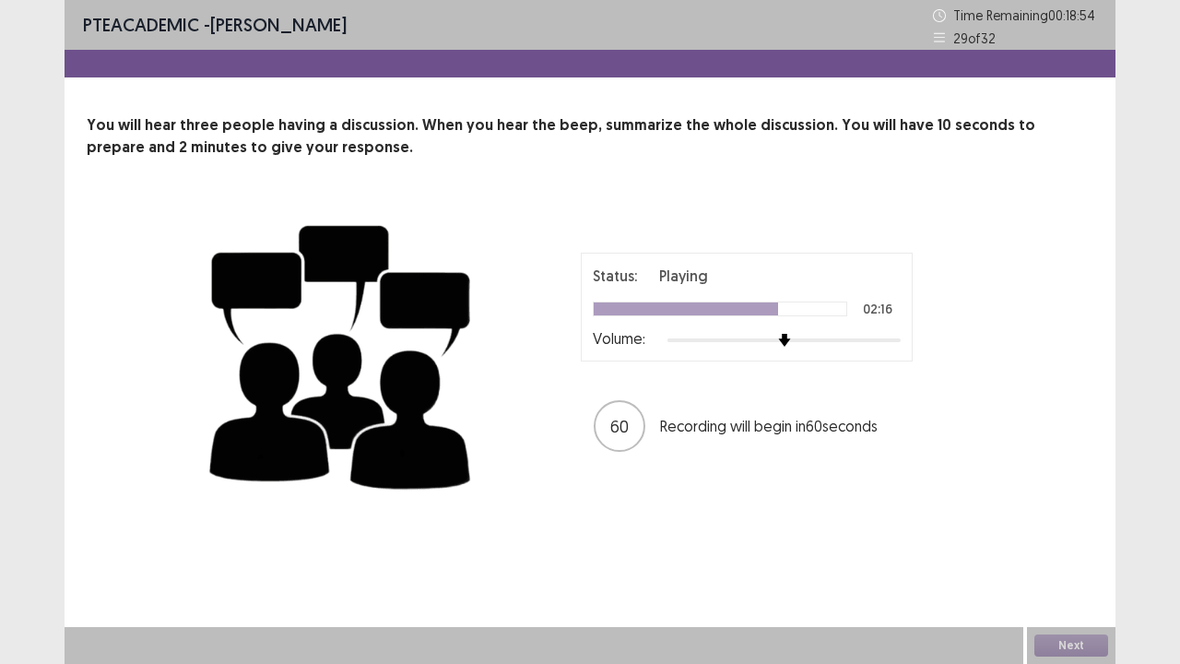
click at [655, 378] on div "Status: Playing 02:16 Volume: 60 Recording will begin in 60 seconds" at bounding box center [746, 353] width 461 height 201
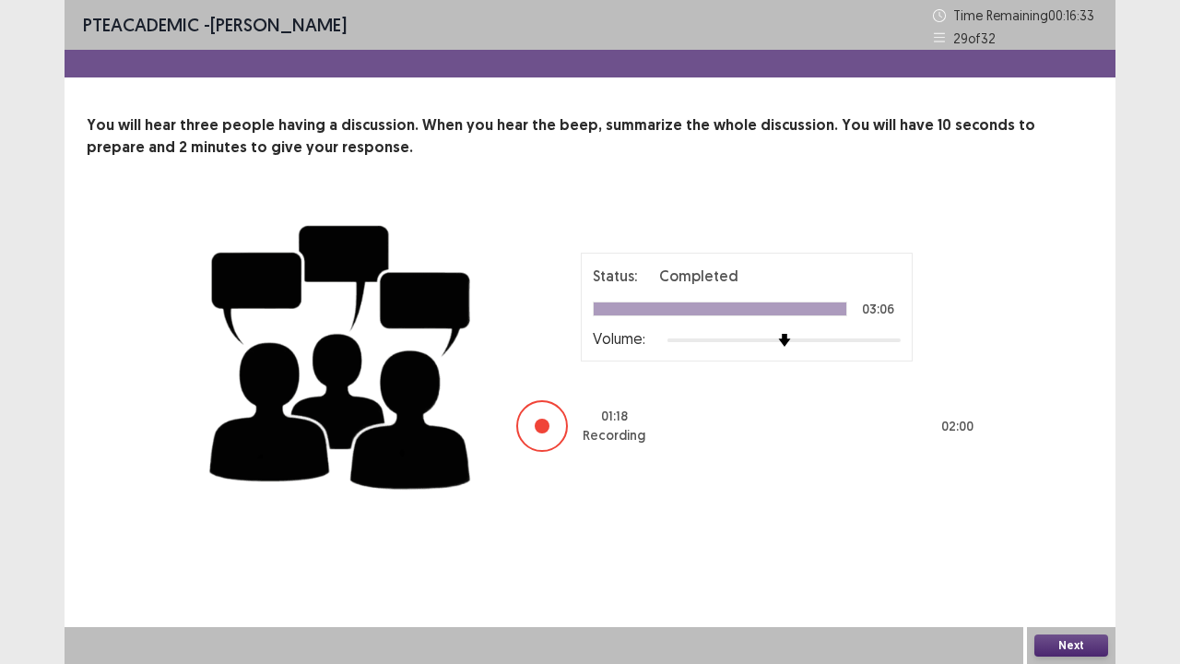
click at [1069, 538] on button "Next" at bounding box center [1071, 645] width 74 height 22
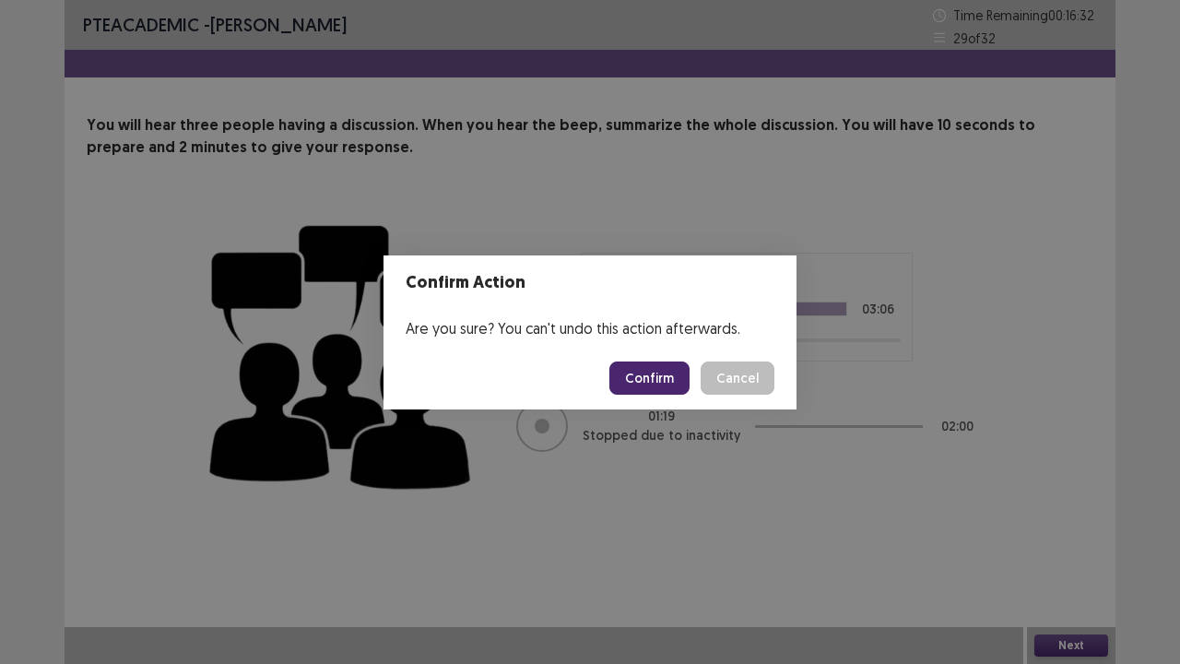
click at [678, 380] on button "Confirm" at bounding box center [649, 377] width 80 height 33
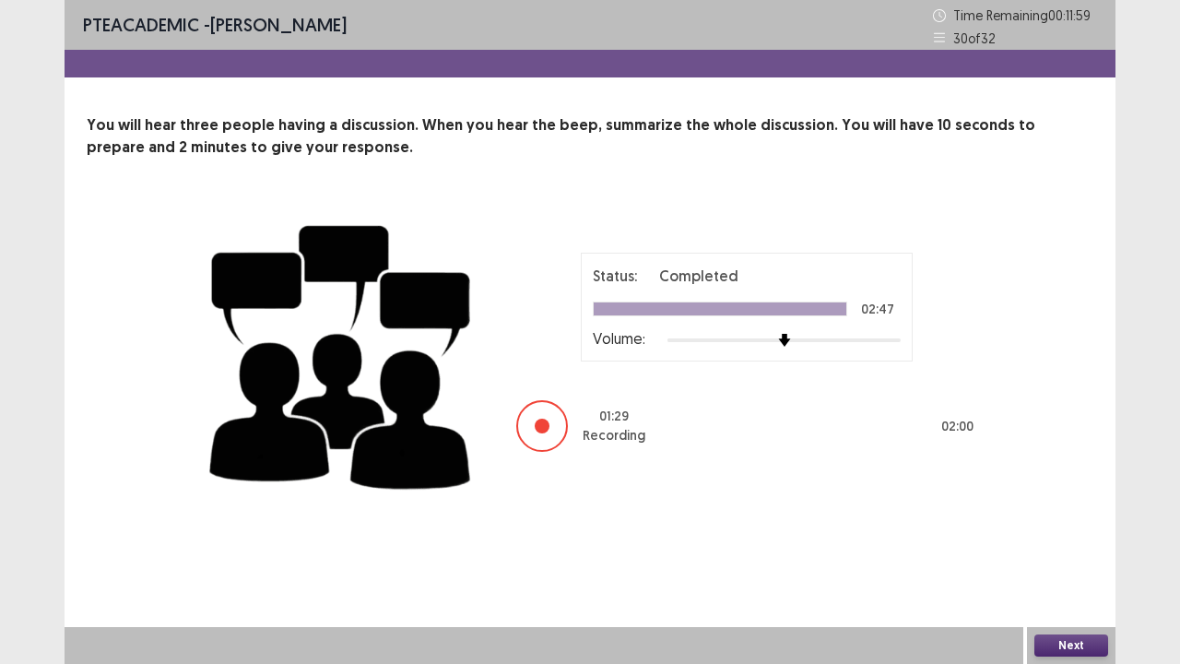
click at [1064, 538] on button "Next" at bounding box center [1071, 645] width 74 height 22
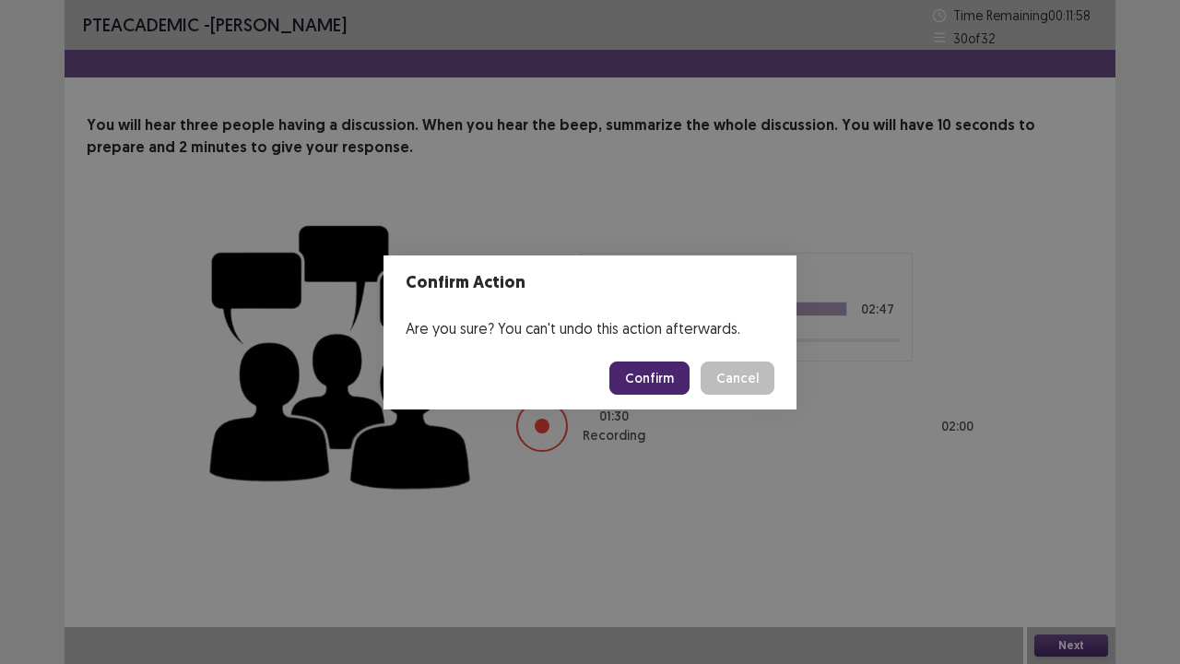
click at [659, 366] on button "Confirm" at bounding box center [649, 377] width 80 height 33
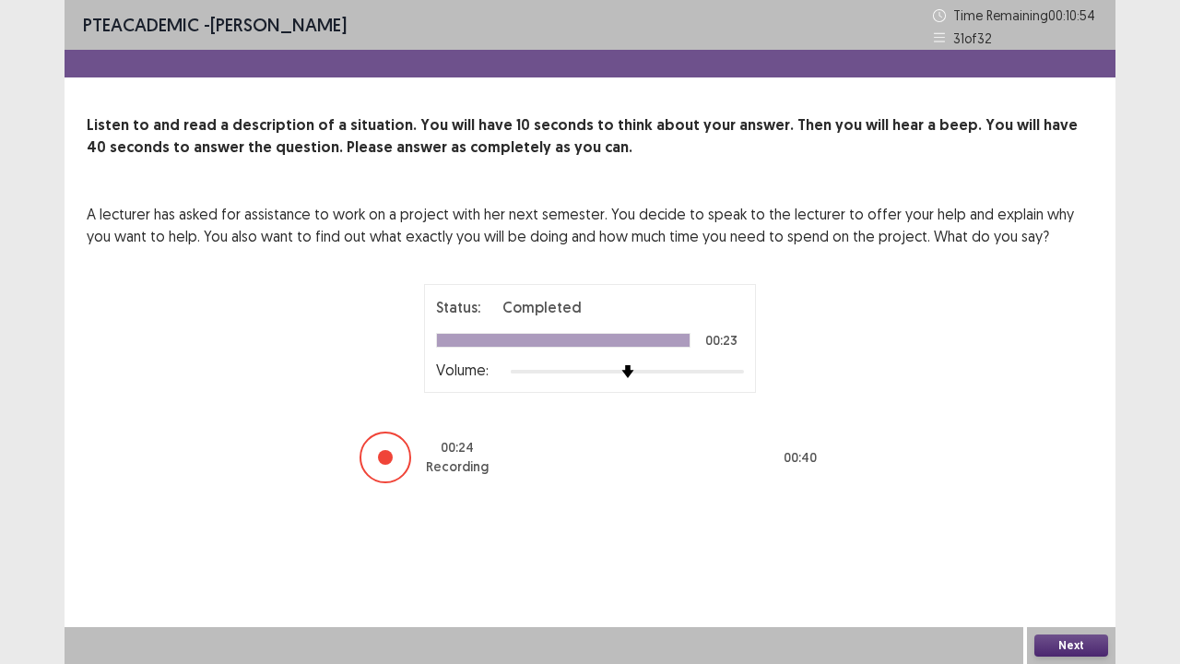
click at [1056, 538] on button "Next" at bounding box center [1071, 645] width 74 height 22
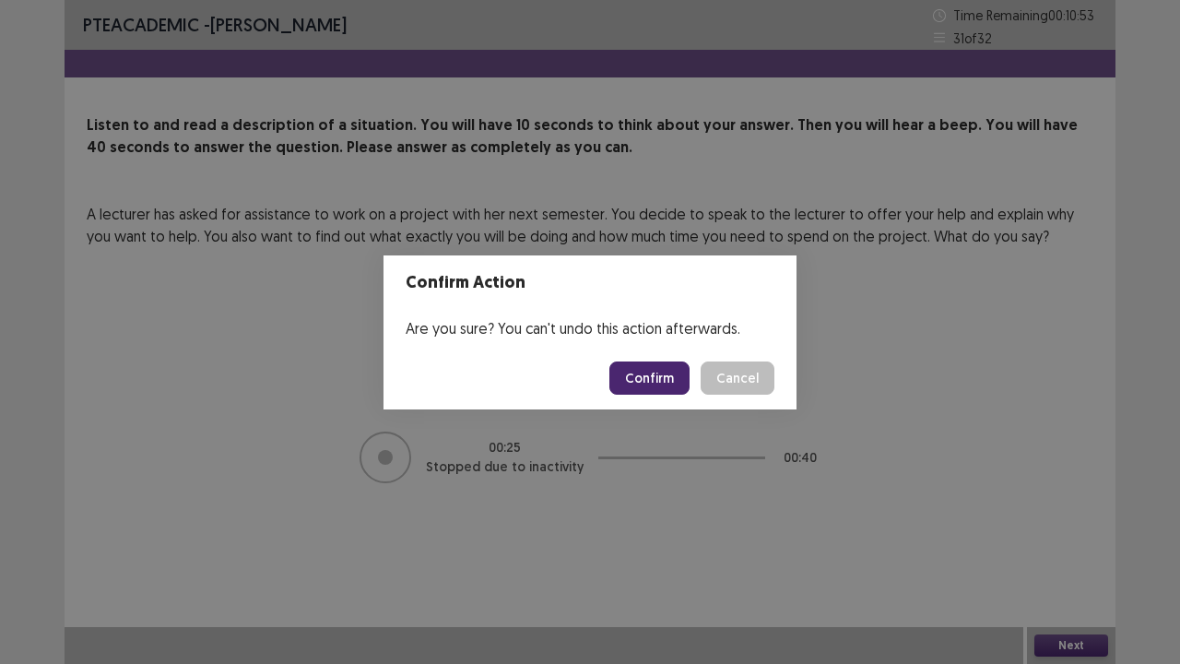
click at [640, 378] on button "Confirm" at bounding box center [649, 377] width 80 height 33
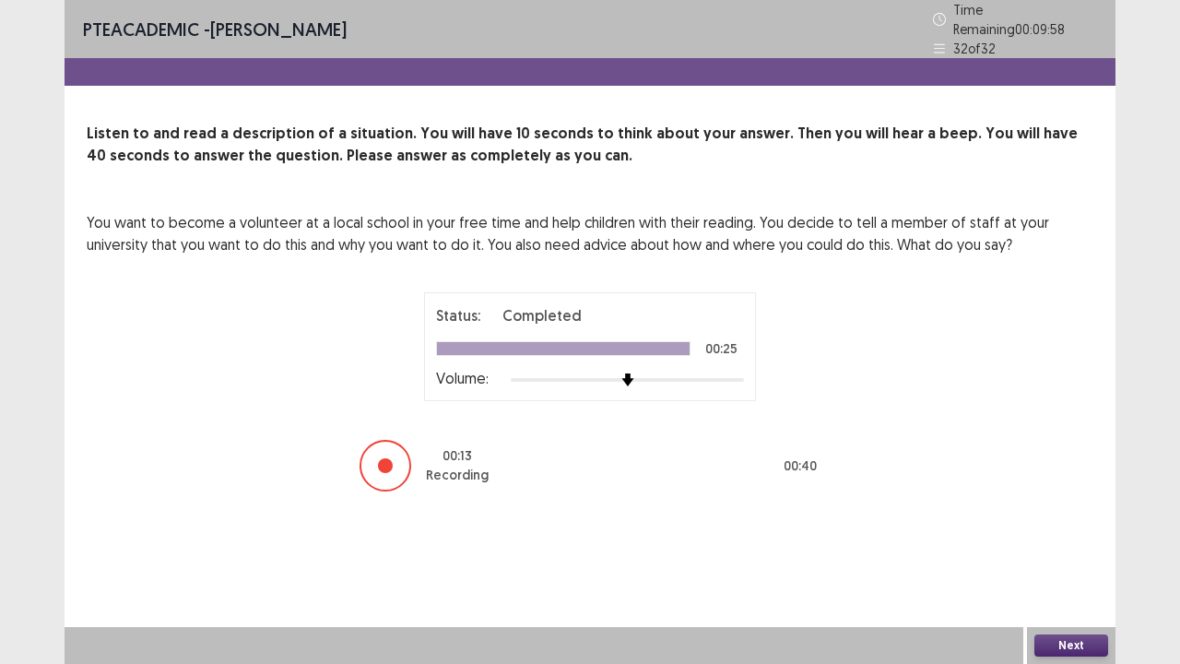
click at [1065, 538] on button "Next" at bounding box center [1071, 645] width 74 height 22
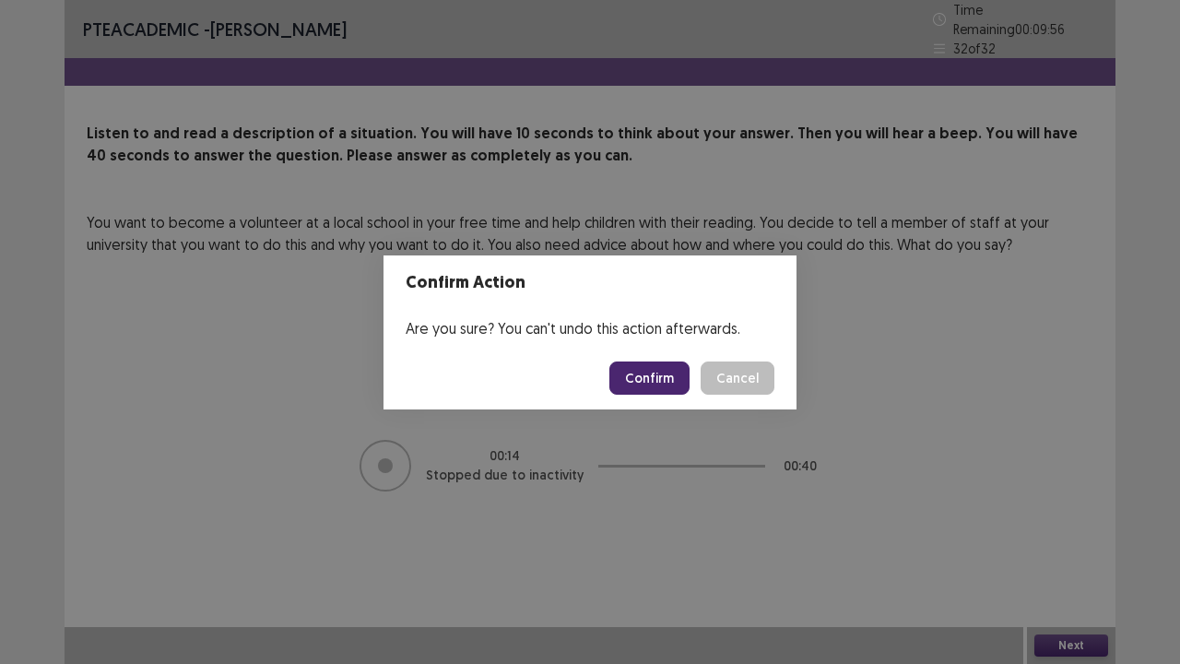
click at [664, 382] on button "Confirm" at bounding box center [649, 377] width 80 height 33
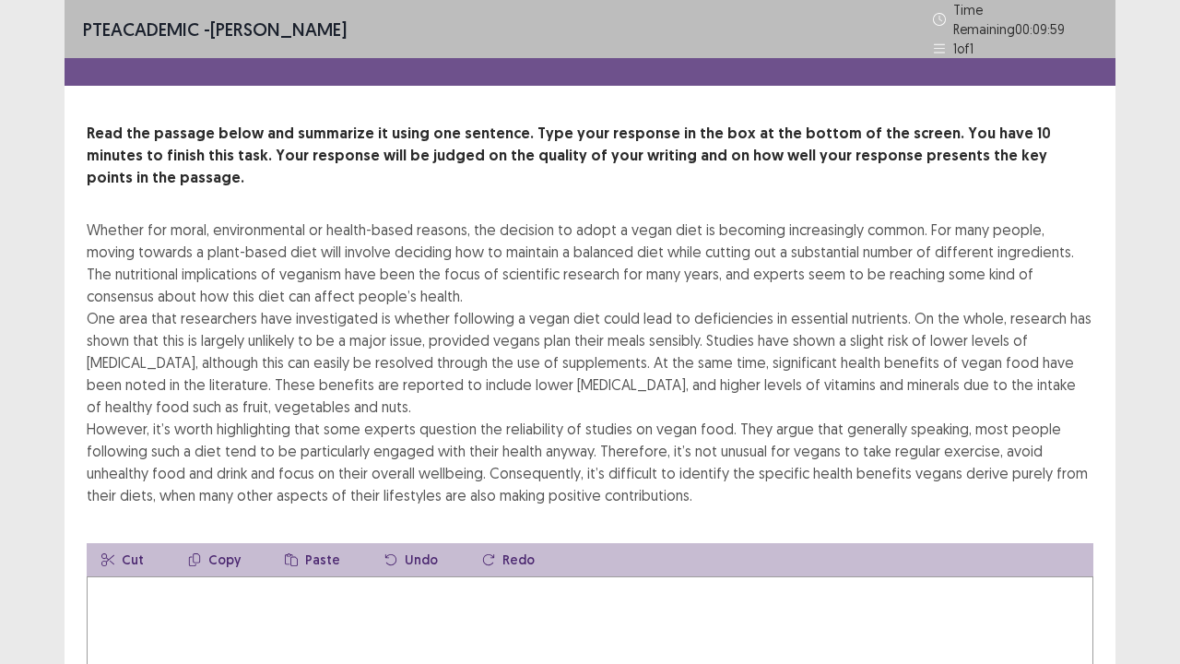
click at [323, 538] on textarea at bounding box center [590, 677] width 1006 height 203
type textarea "*"
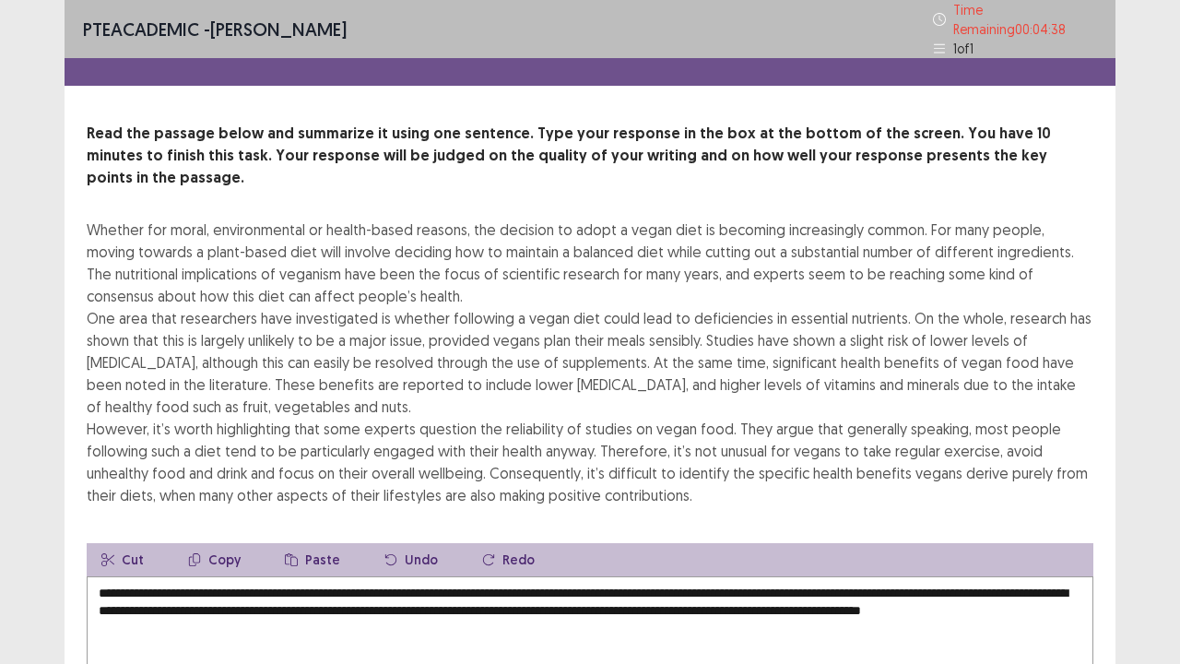
click at [1119, 538] on div "PTE academic - [PERSON_NAME] Time Remaining 00 : 04 : 38 1 of 1 Read the passag…" at bounding box center [590, 446] width 1180 height 893
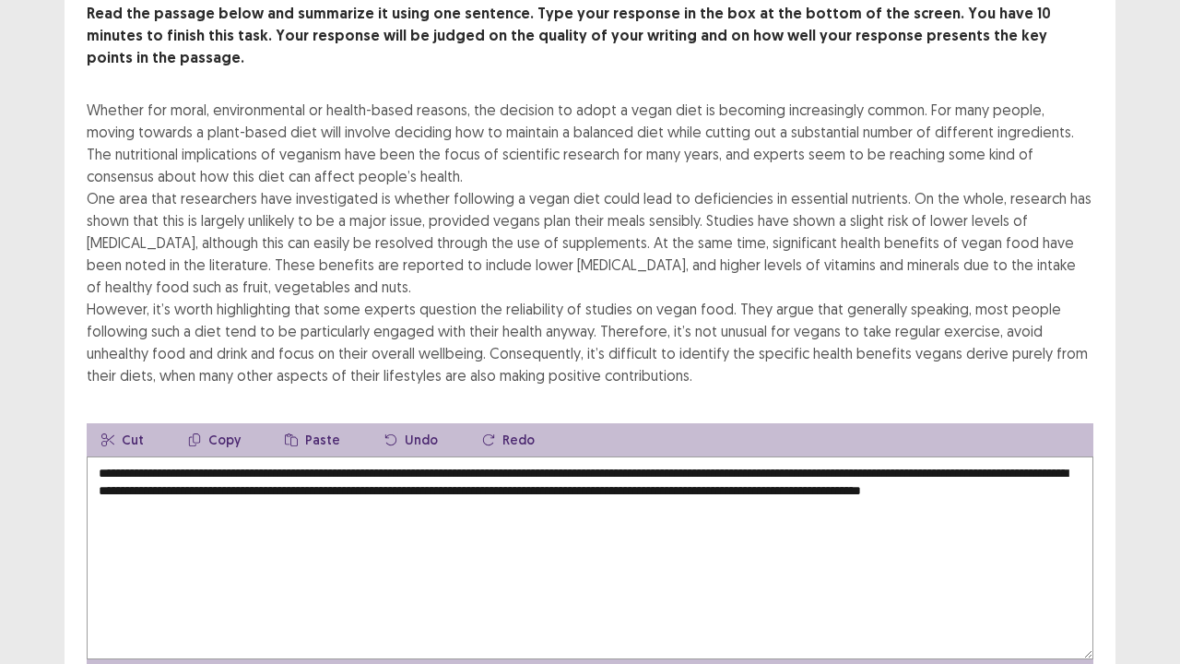
scroll to position [147, 0]
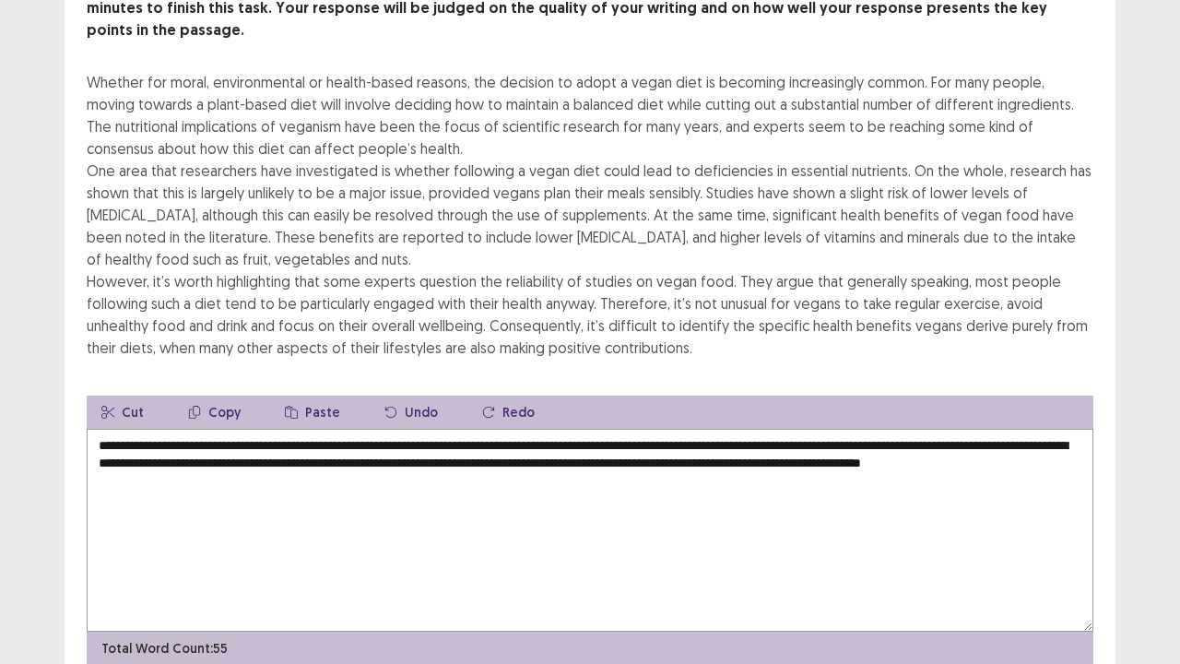
click at [537, 459] on textarea "**********" at bounding box center [590, 530] width 1006 height 203
click at [1013, 324] on div "Whether for moral, environmental or health-based reasons, the decision to adopt…" at bounding box center [590, 215] width 1006 height 288
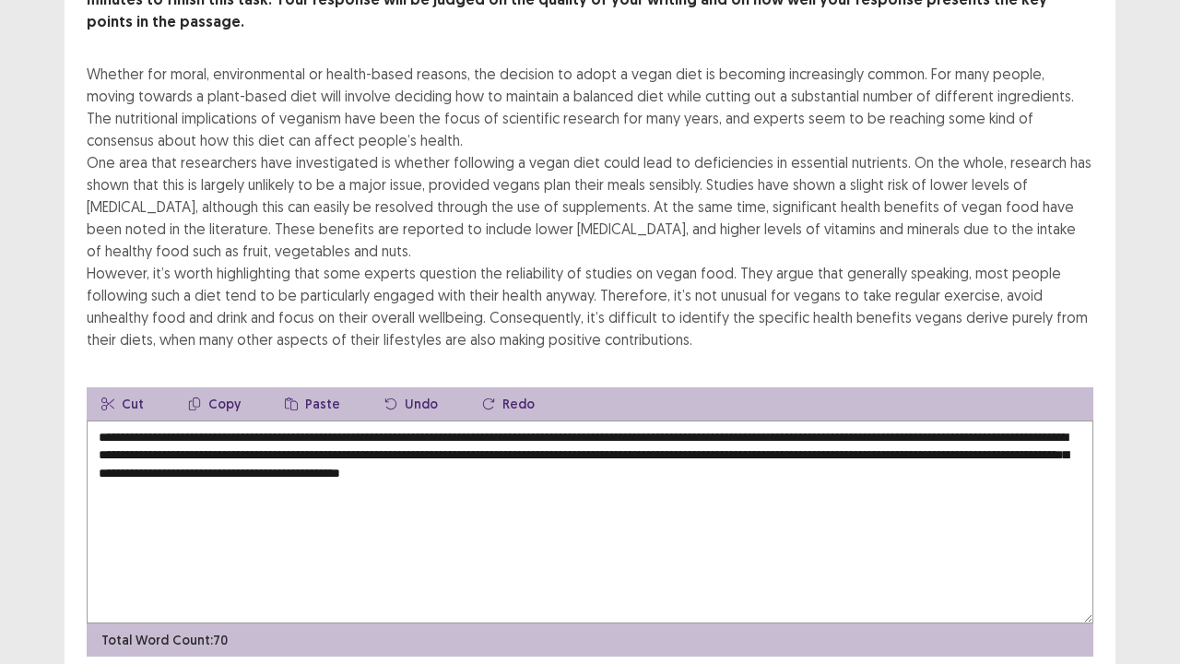
click at [827, 450] on textarea "**********" at bounding box center [590, 521] width 1006 height 203
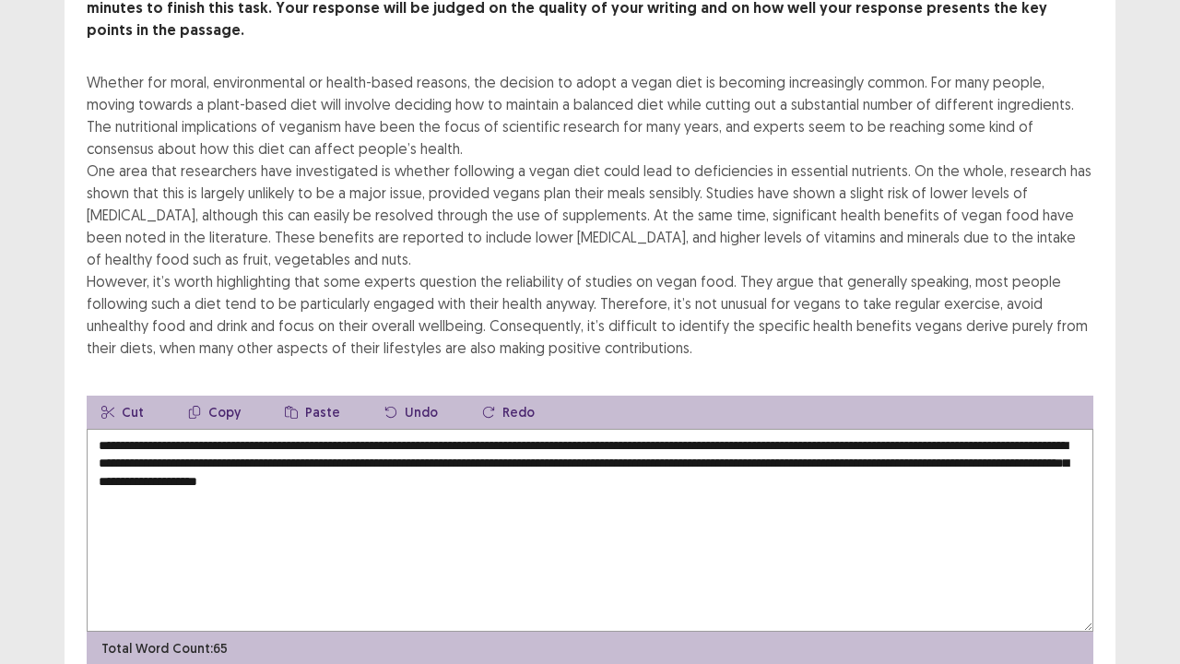
click at [1053, 338] on div "Read the passage below and summarize it using one sentence. Type your response …" at bounding box center [590, 319] width 1051 height 689
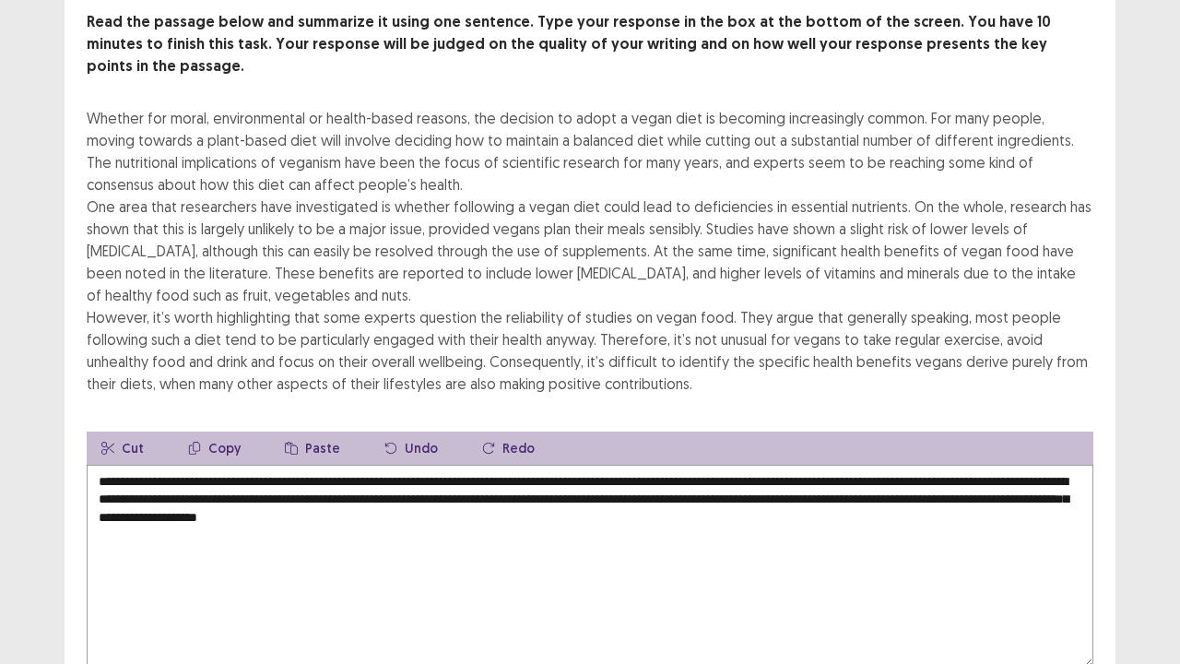
scroll to position [111, 0]
click at [741, 492] on textarea "**********" at bounding box center [590, 566] width 1006 height 203
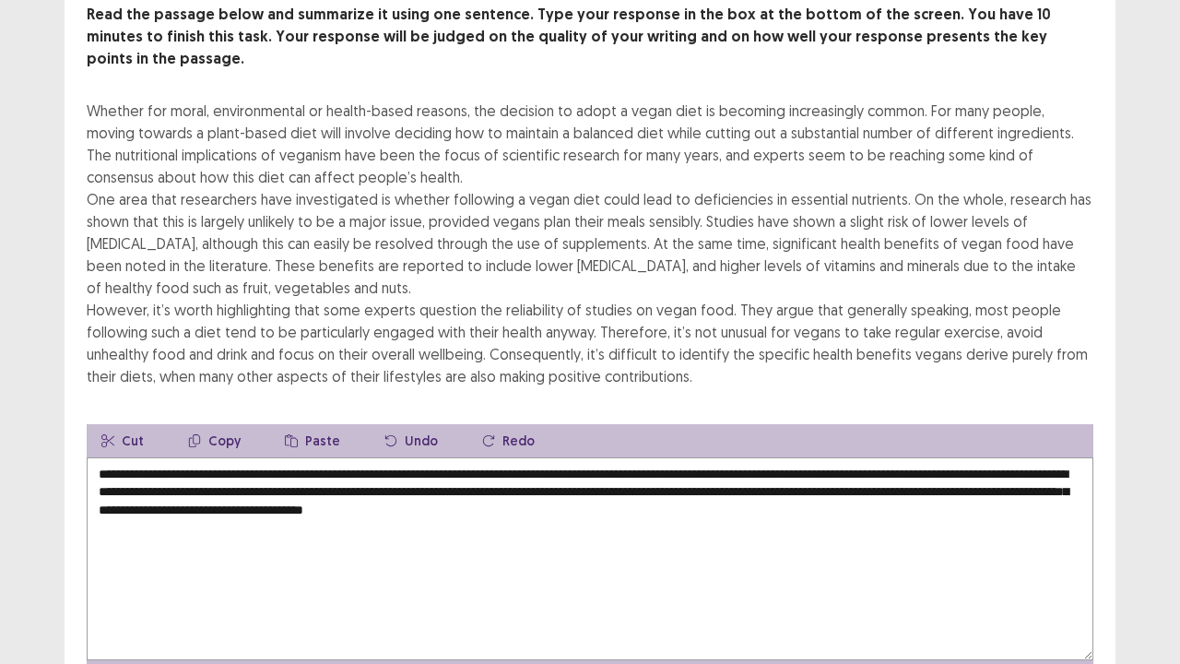
click at [697, 487] on textarea "**********" at bounding box center [590, 558] width 1006 height 203
click at [708, 487] on textarea "**********" at bounding box center [590, 558] width 1006 height 203
click at [1104, 385] on div "Read the passage below and summarize it using one sentence. Type your response …" at bounding box center [590, 348] width 1051 height 689
click at [142, 457] on textarea "**********" at bounding box center [590, 558] width 1006 height 203
click at [1067, 524] on textarea "**********" at bounding box center [590, 558] width 1006 height 203
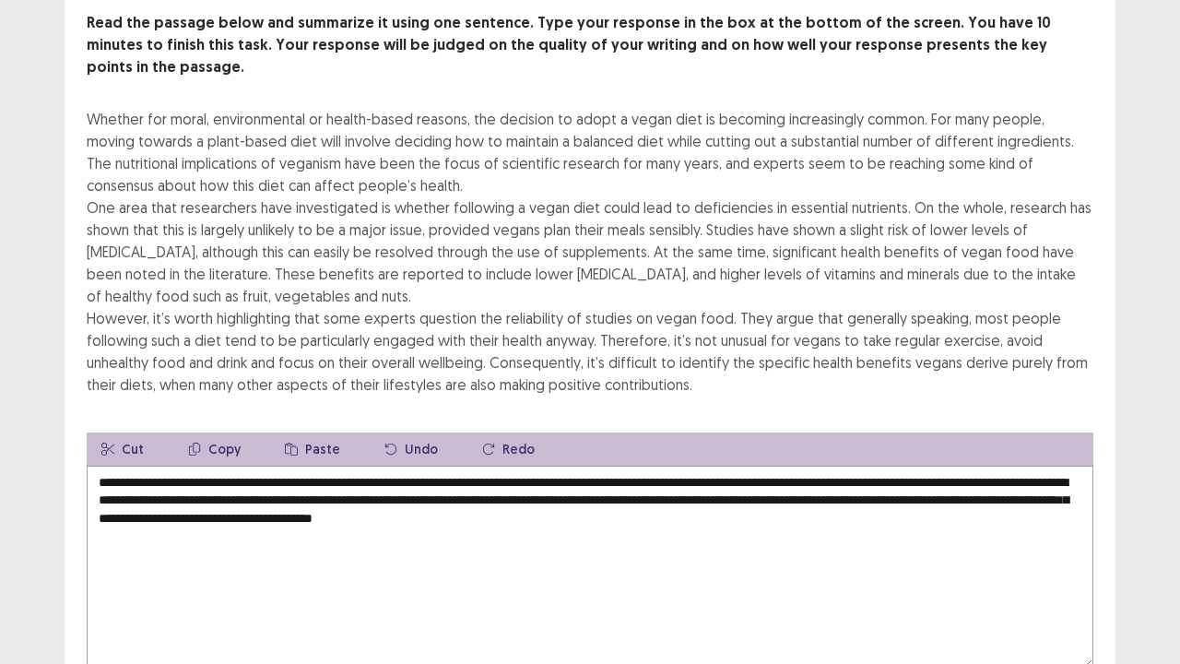
click at [830, 472] on textarea "**********" at bounding box center [590, 566] width 1006 height 203
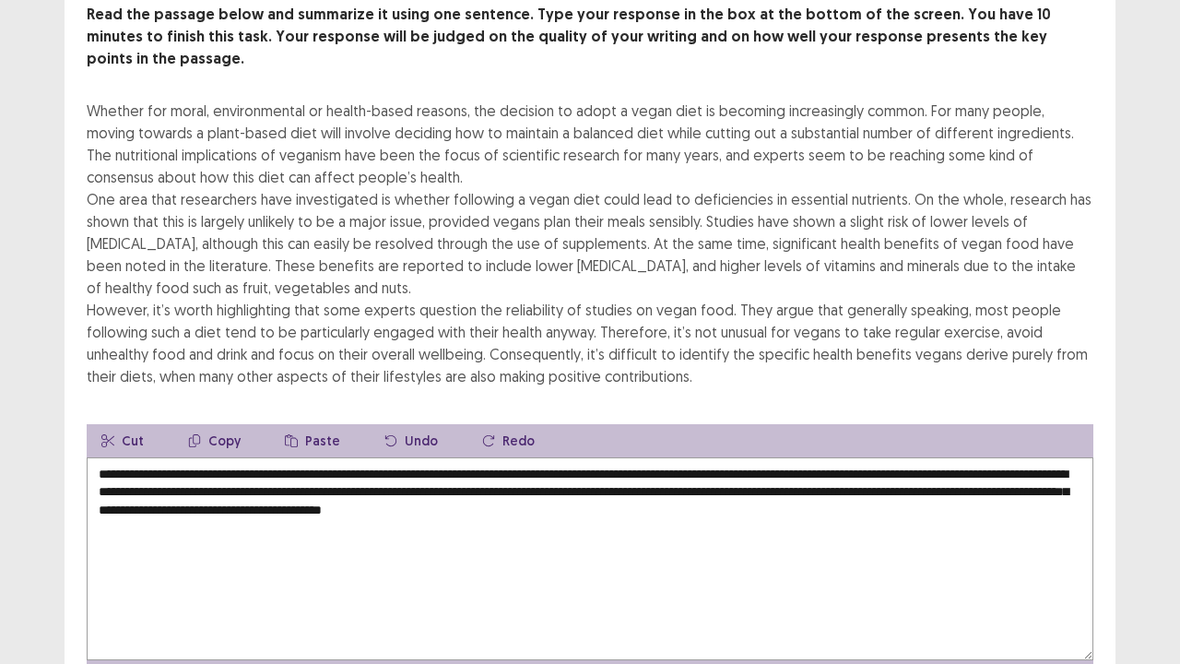
click at [1004, 393] on div "Read the passage below and summarize it using one sentence. Type your response …" at bounding box center [590, 348] width 1051 height 689
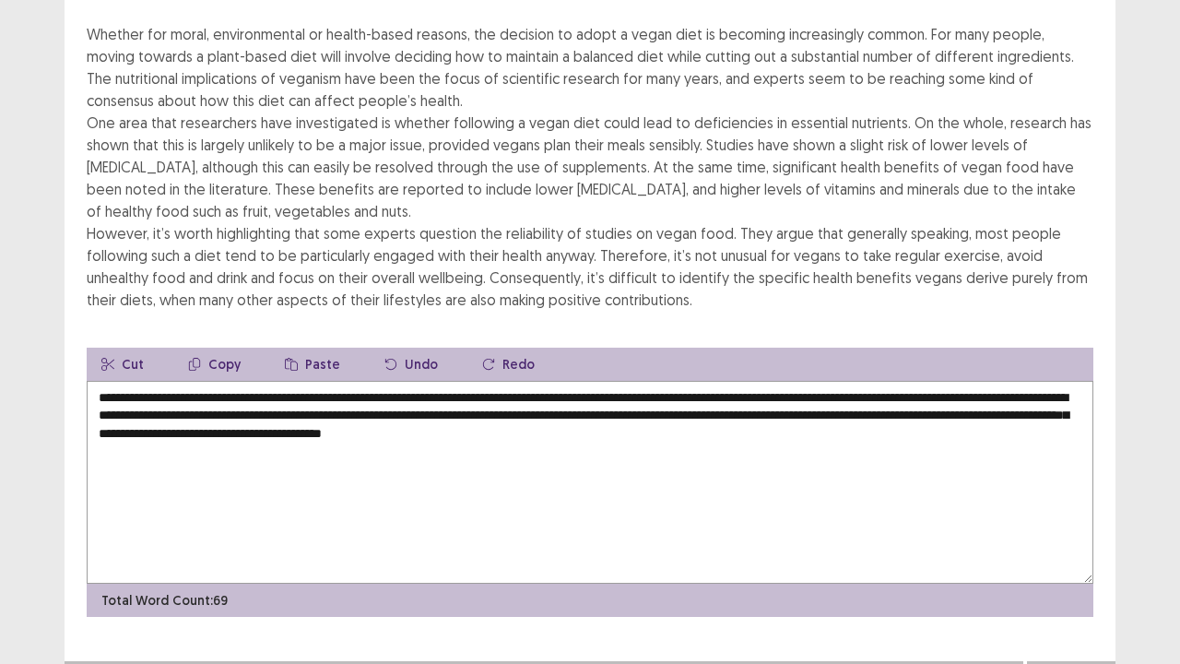
scroll to position [199, 0]
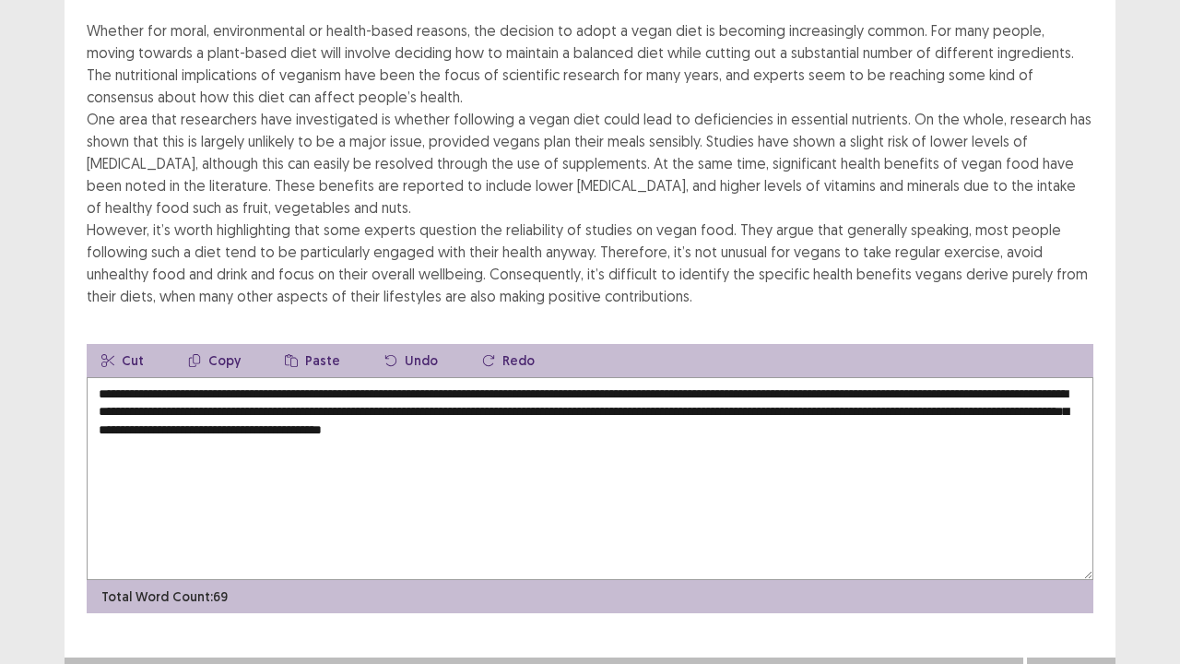
click at [1062, 538] on button "Next" at bounding box center [1071, 676] width 74 height 22
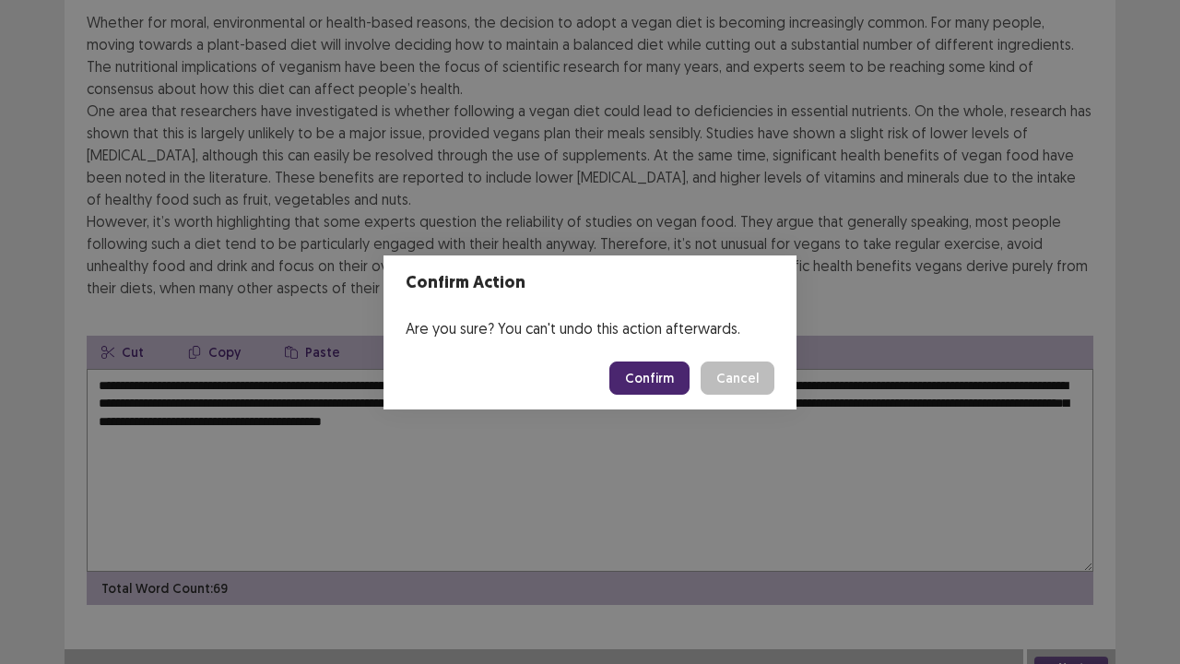
click at [505, 481] on div "Confirm Action Are you sure? You can't undo this action afterwards. Confirm Can…" at bounding box center [590, 332] width 1180 height 664
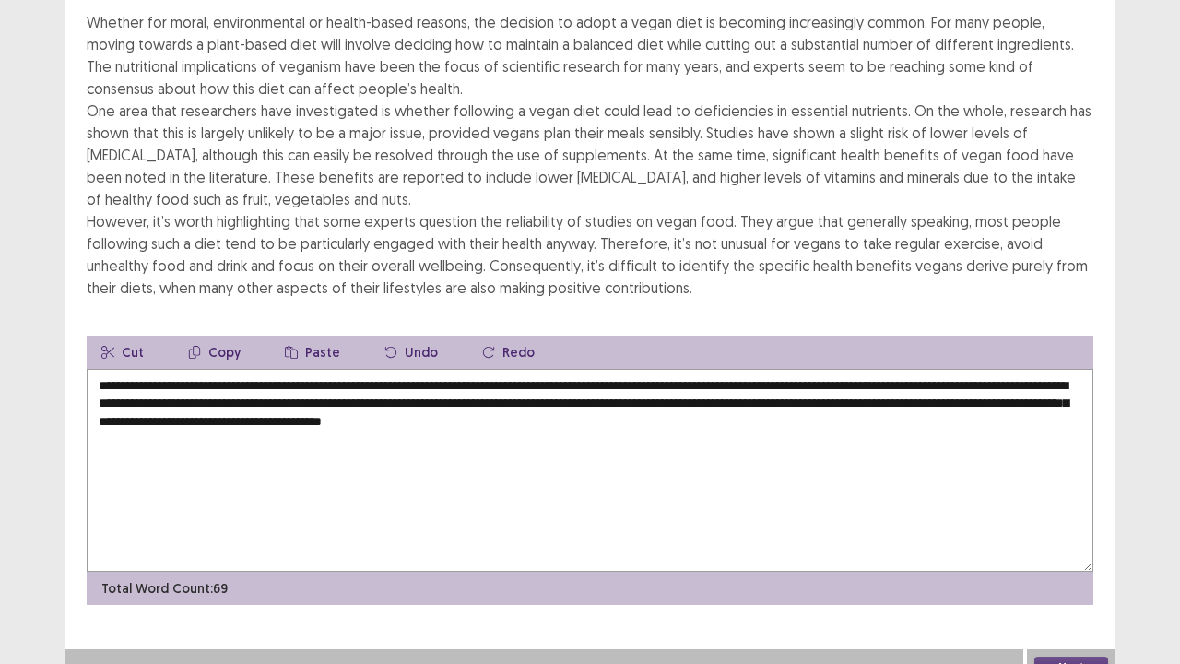
click at [127, 393] on textarea "**********" at bounding box center [590, 470] width 1006 height 203
type textarea "**********"
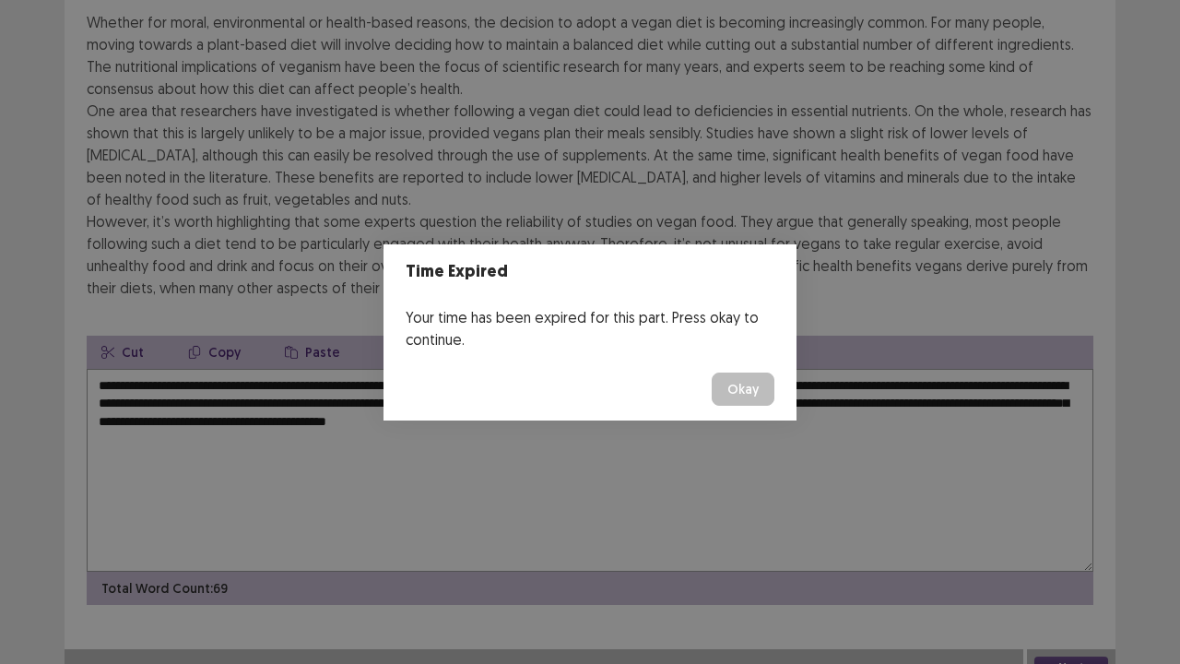
click at [724, 385] on button "Okay" at bounding box center [743, 388] width 63 height 33
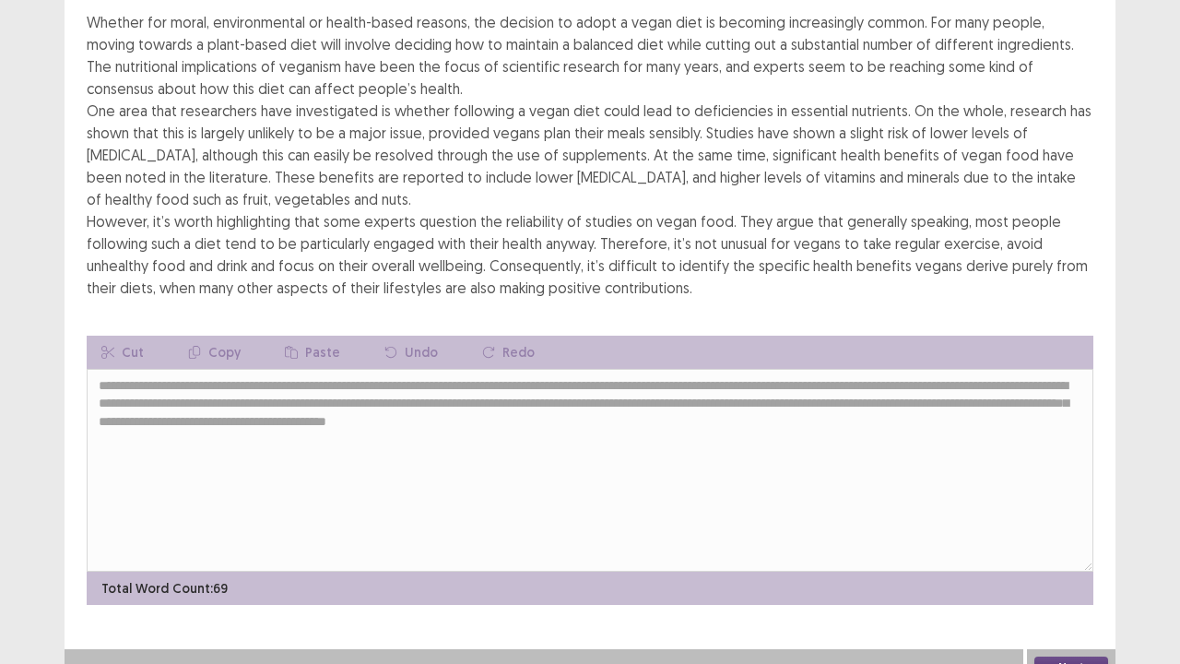
click at [1053, 538] on button "Next" at bounding box center [1071, 667] width 74 height 22
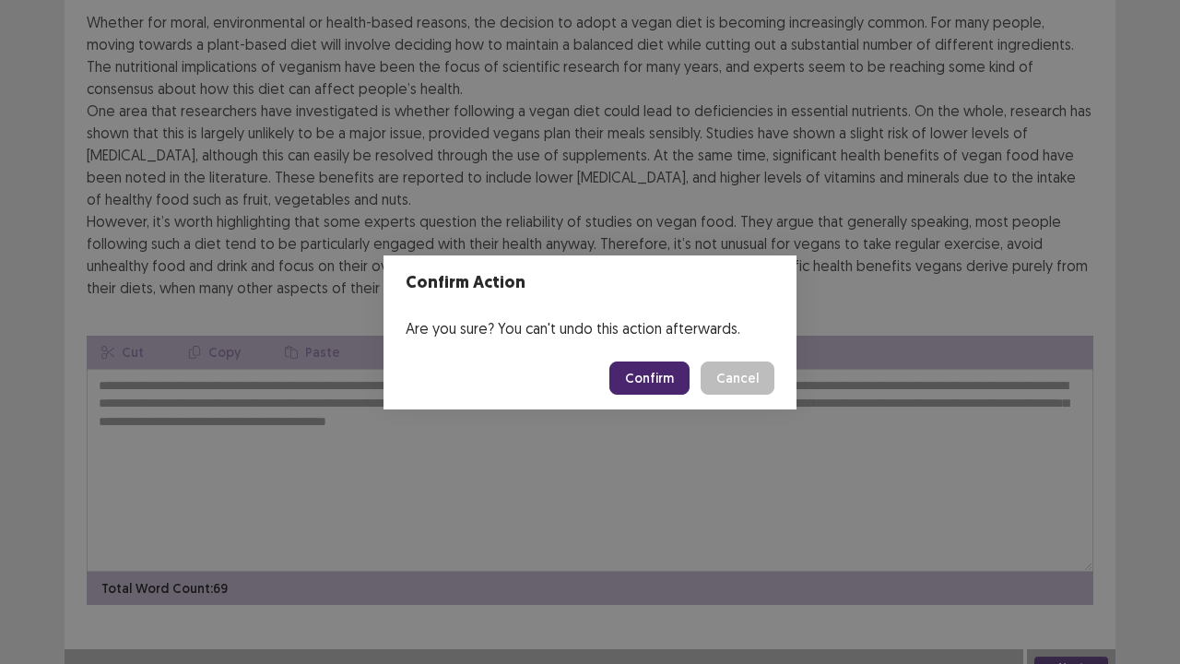
click at [653, 372] on button "Confirm" at bounding box center [649, 377] width 80 height 33
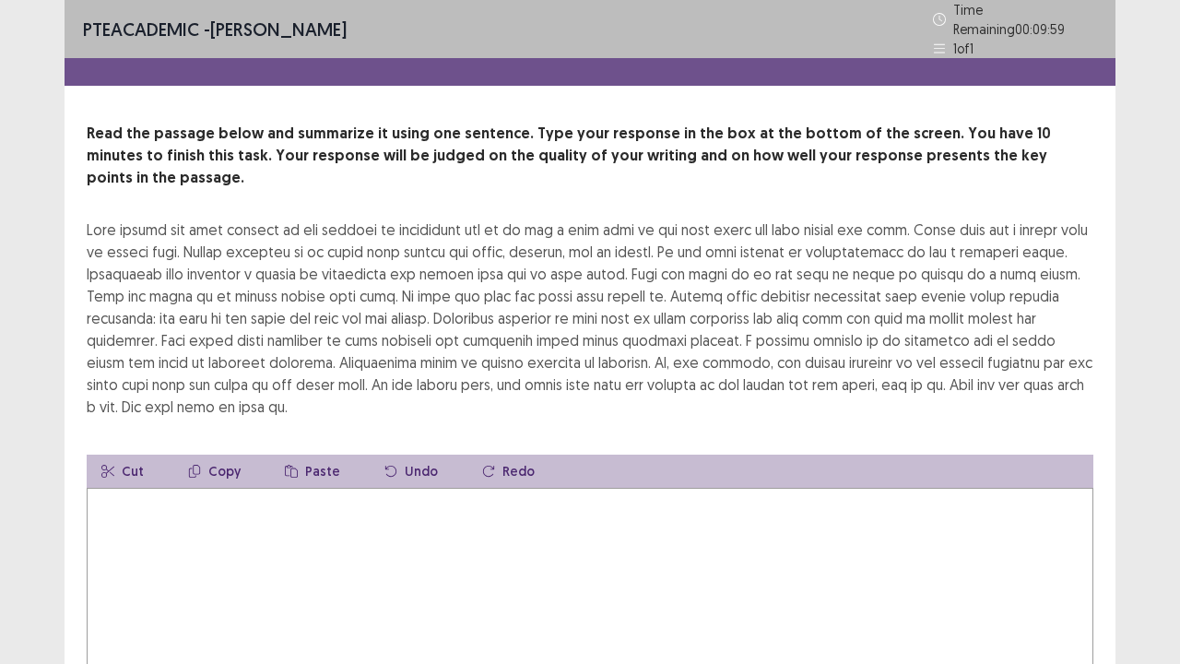
click at [385, 494] on textarea at bounding box center [590, 589] width 1006 height 203
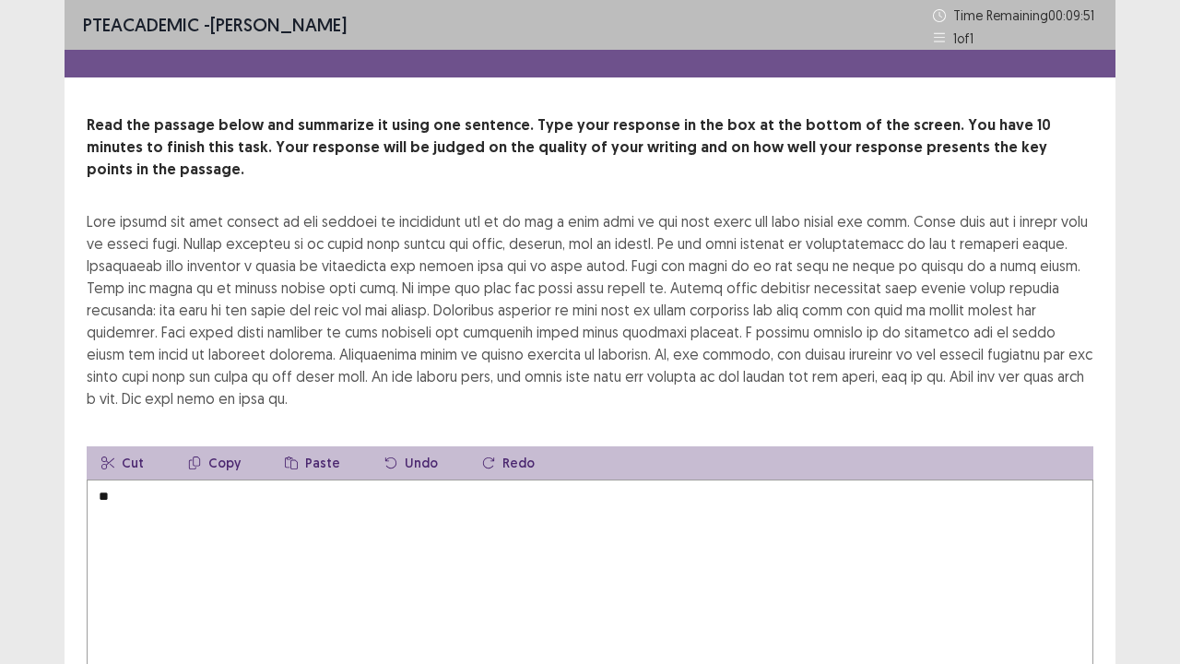
type textarea "*"
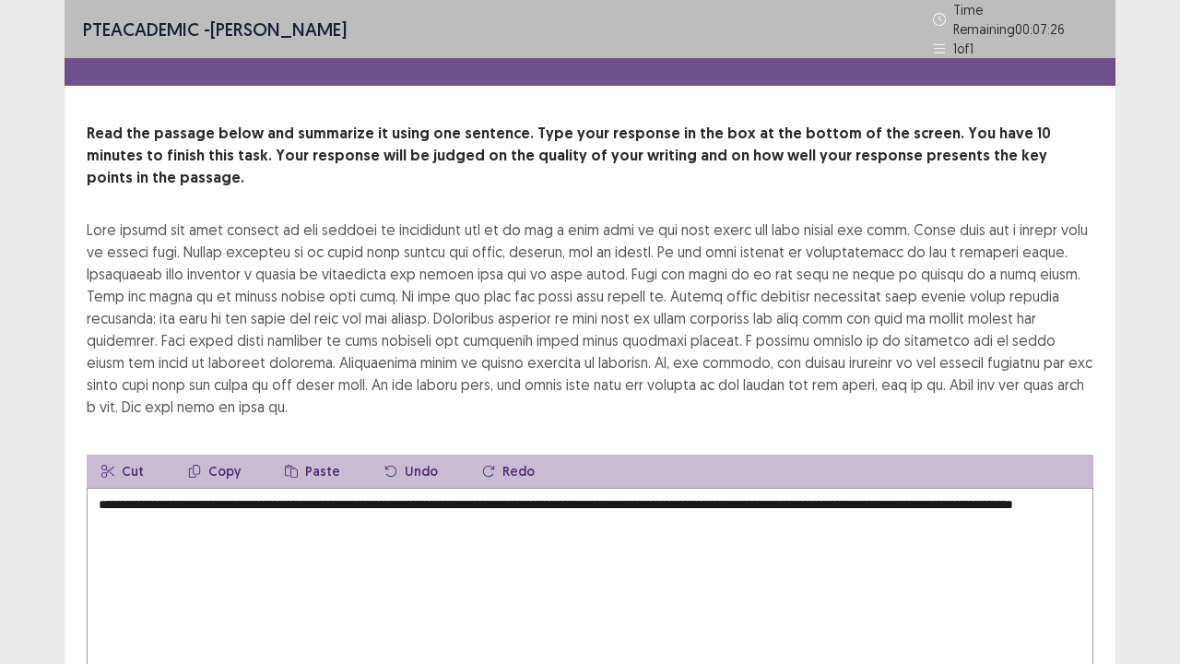
click at [170, 494] on textarea "**********" at bounding box center [590, 589] width 1006 height 203
click at [307, 497] on textarea "**********" at bounding box center [590, 589] width 1006 height 203
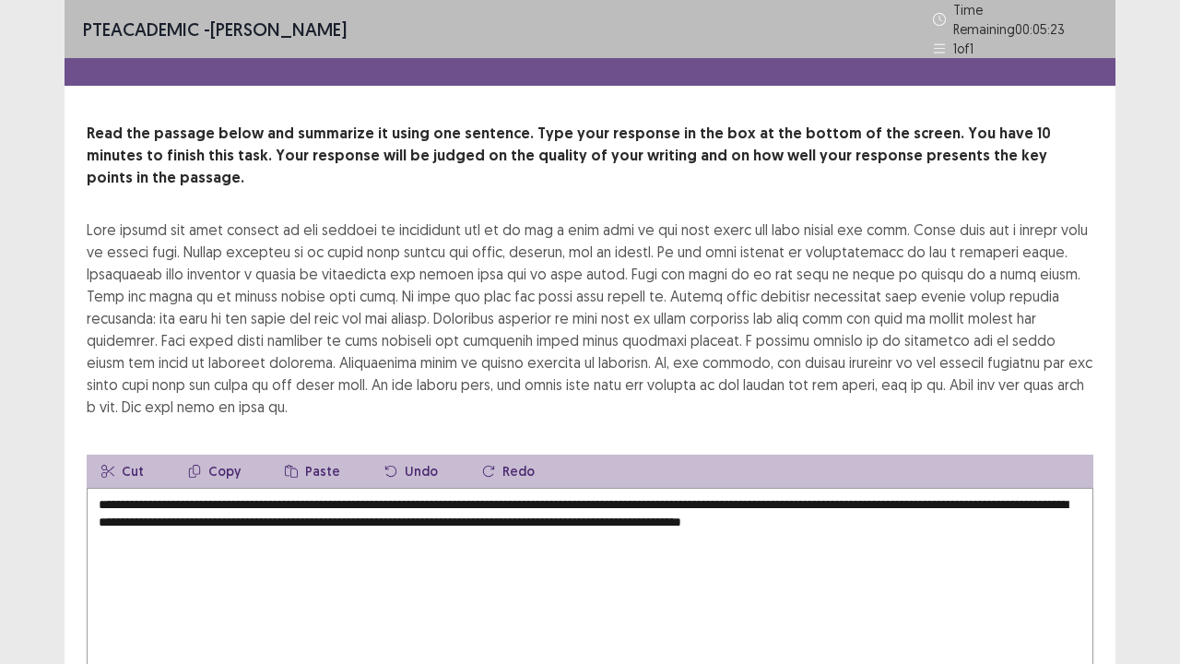
click at [1103, 533] on div "**********" at bounding box center [590, 423] width 1051 height 601
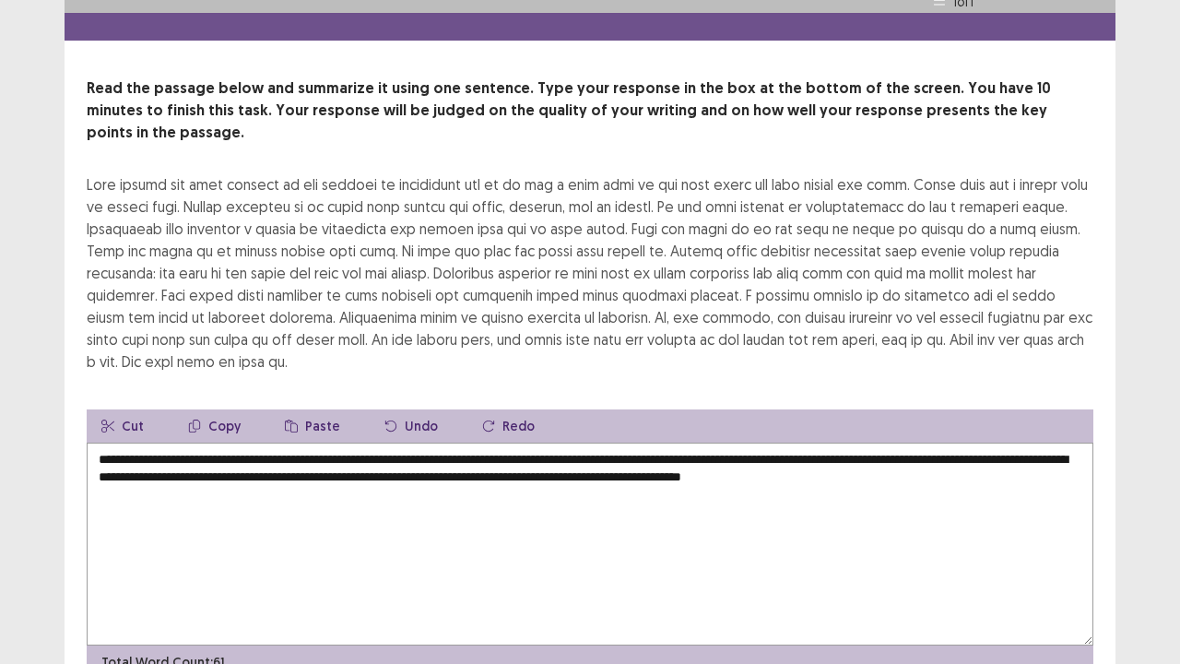
scroll to position [74, 0]
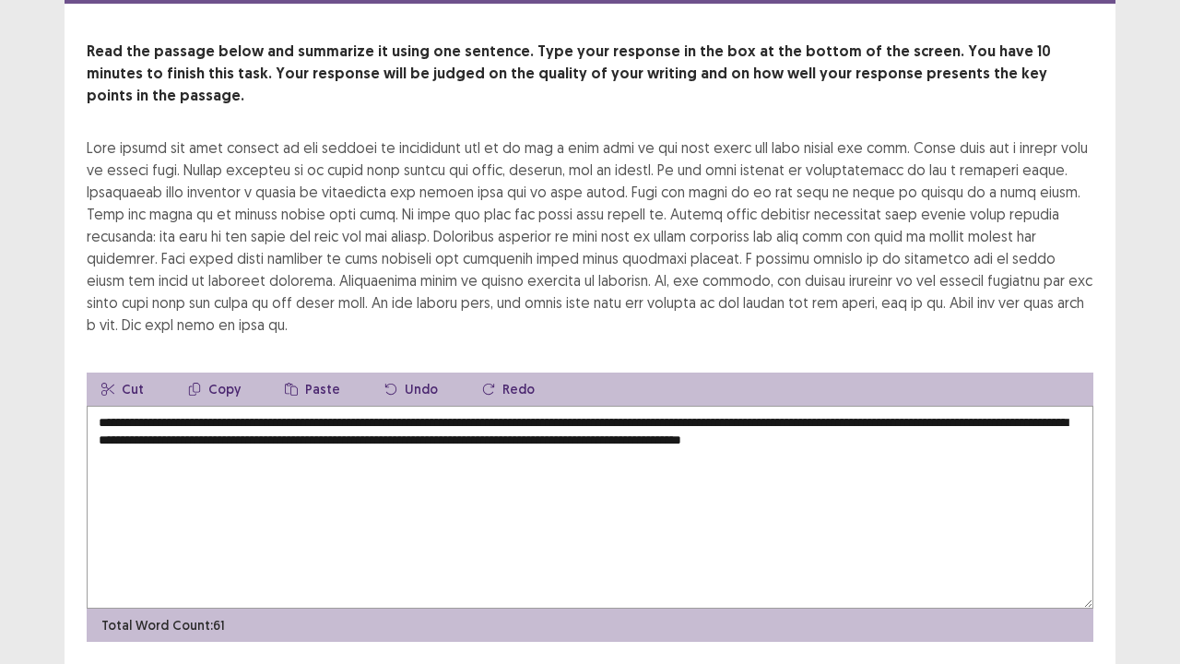
click at [979, 426] on textarea "**********" at bounding box center [590, 507] width 1006 height 203
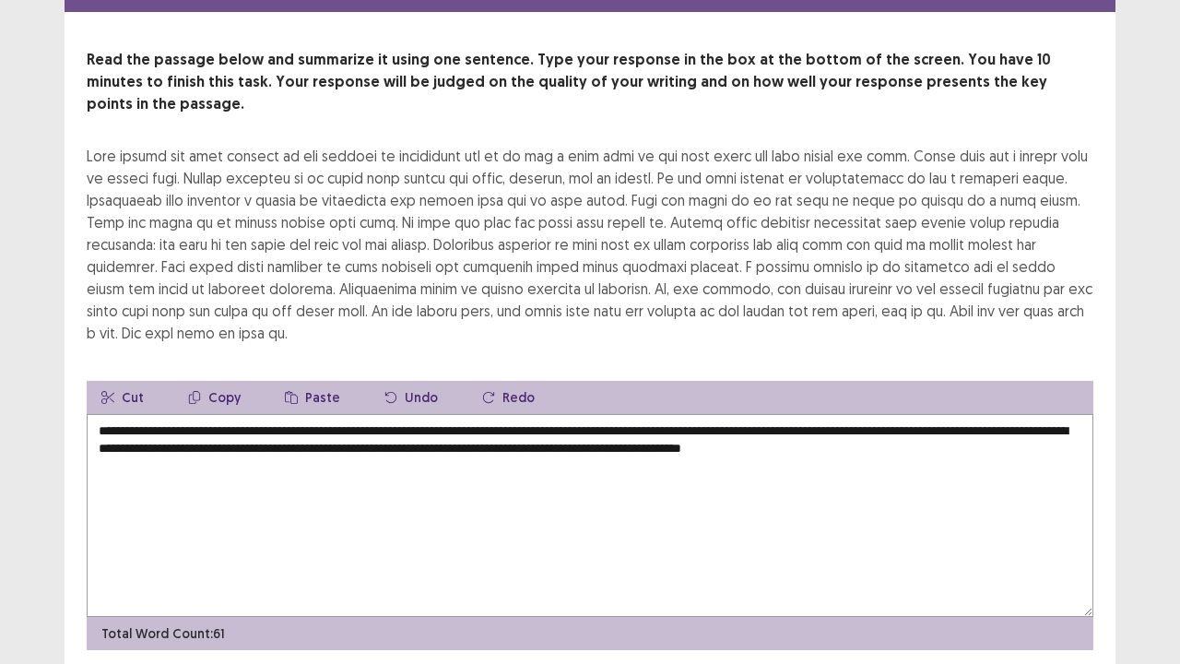
click at [1006, 422] on textarea "**********" at bounding box center [590, 515] width 1006 height 203
click at [359, 420] on textarea "**********" at bounding box center [590, 515] width 1006 height 203
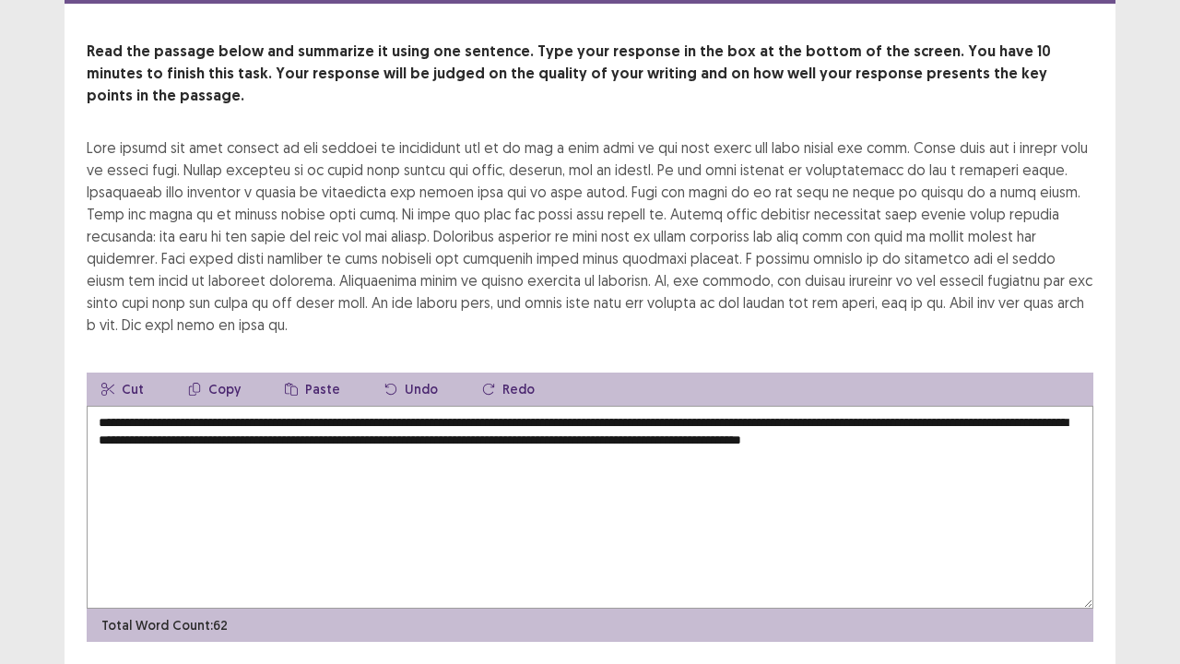
click at [1030, 415] on textarea "**********" at bounding box center [590, 507] width 1006 height 203
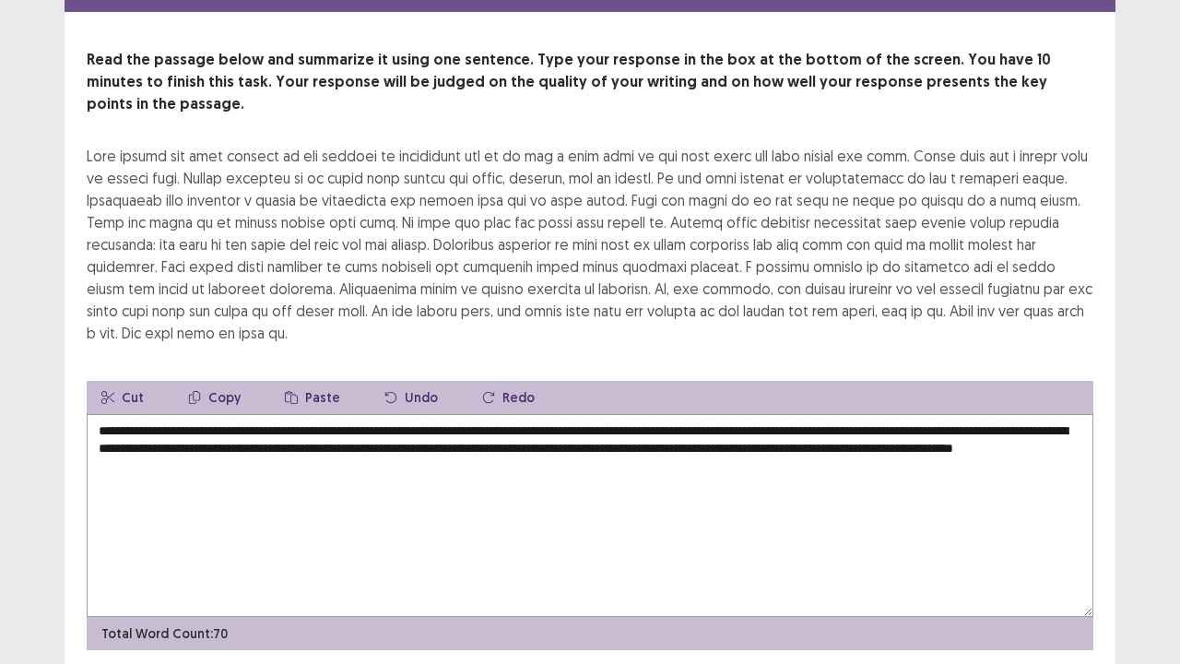
click at [159, 434] on textarea "**********" at bounding box center [590, 515] width 1006 height 203
click at [496, 324] on div "**********" at bounding box center [590, 349] width 1051 height 601
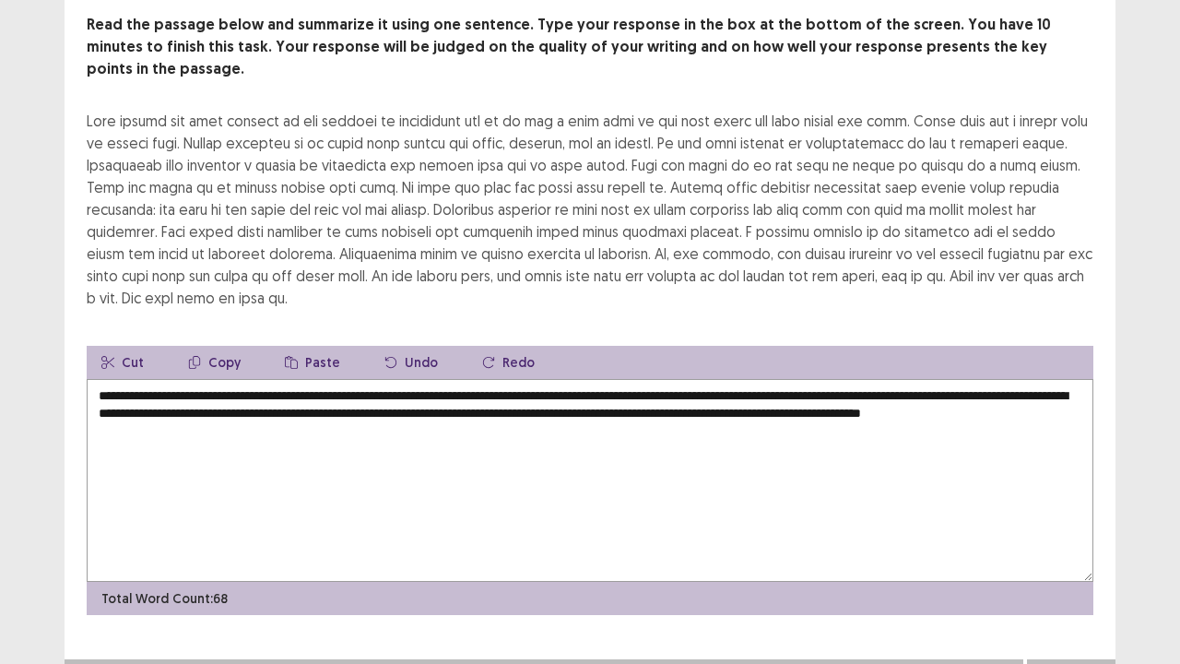
scroll to position [111, 0]
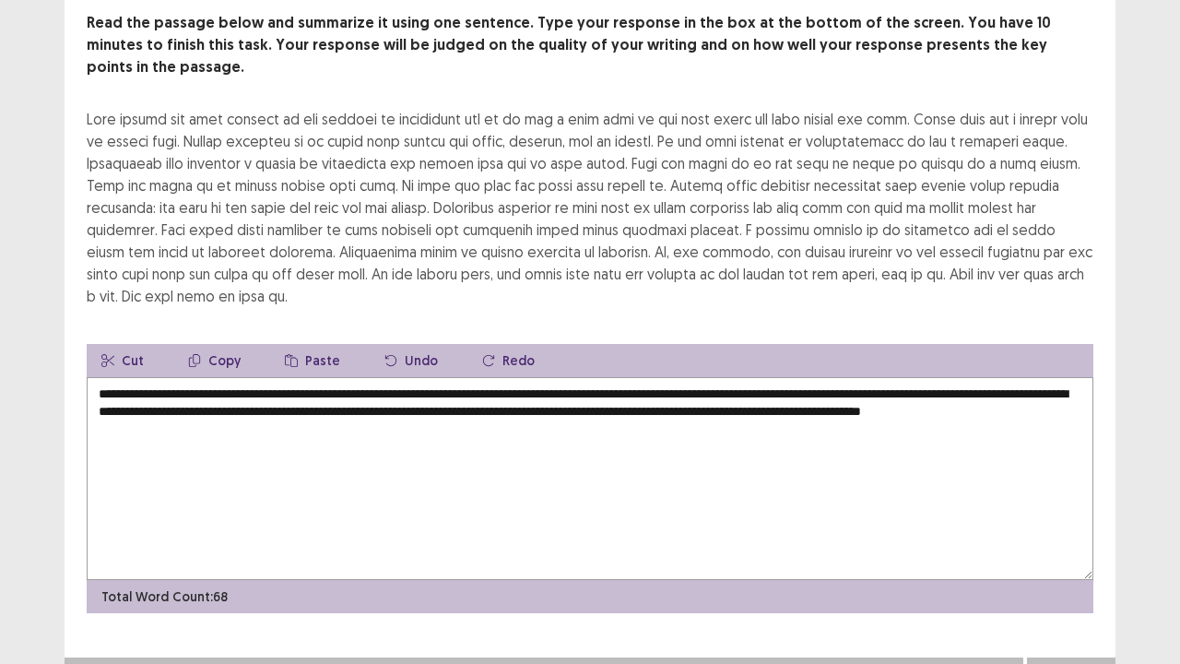
click at [374, 402] on textarea "**********" at bounding box center [590, 478] width 1006 height 203
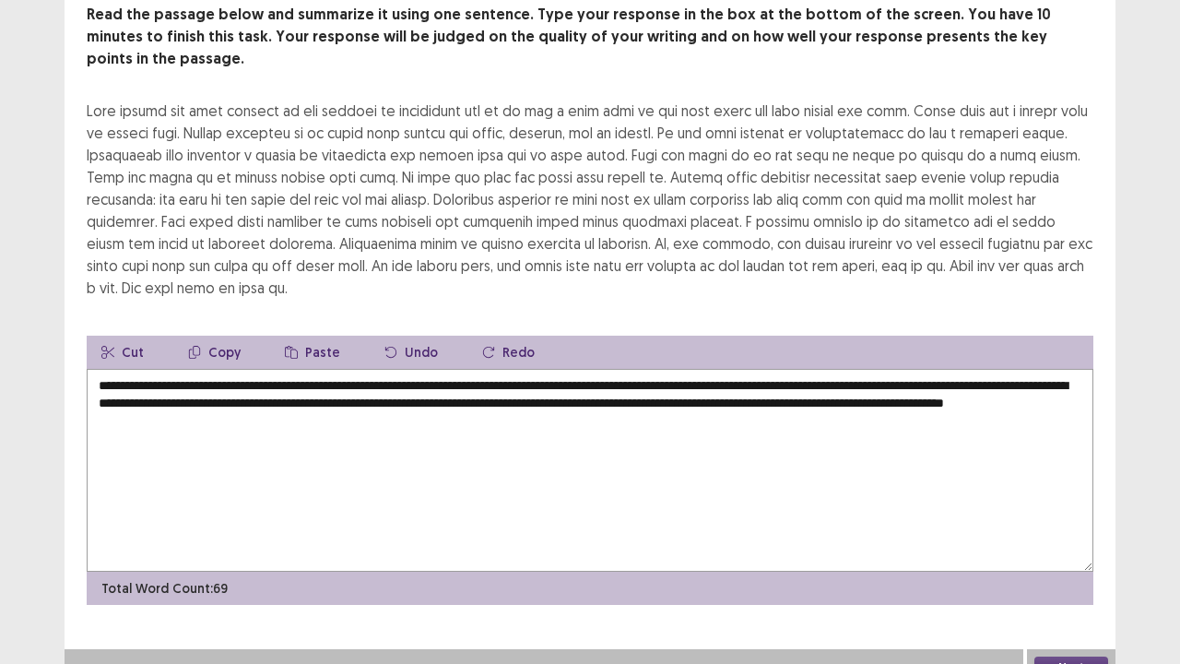
click at [717, 282] on div "**********" at bounding box center [590, 304] width 1051 height 601
click at [289, 399] on textarea "**********" at bounding box center [590, 470] width 1006 height 203
click at [968, 270] on div at bounding box center [590, 199] width 1006 height 199
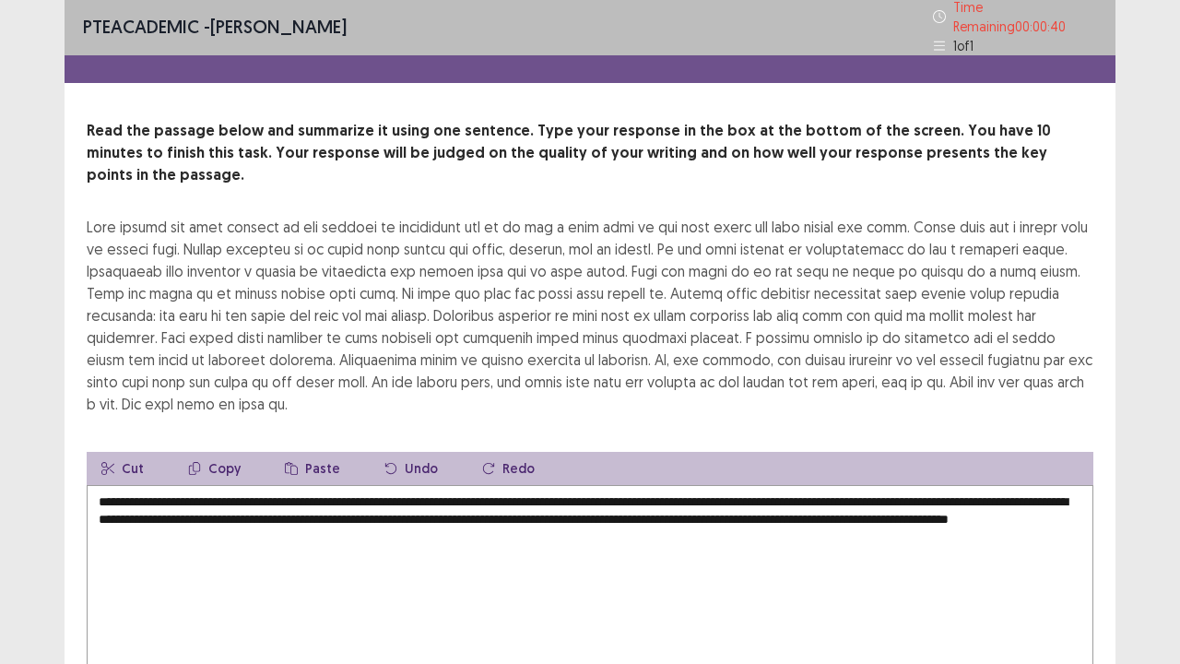
scroll to position [0, 0]
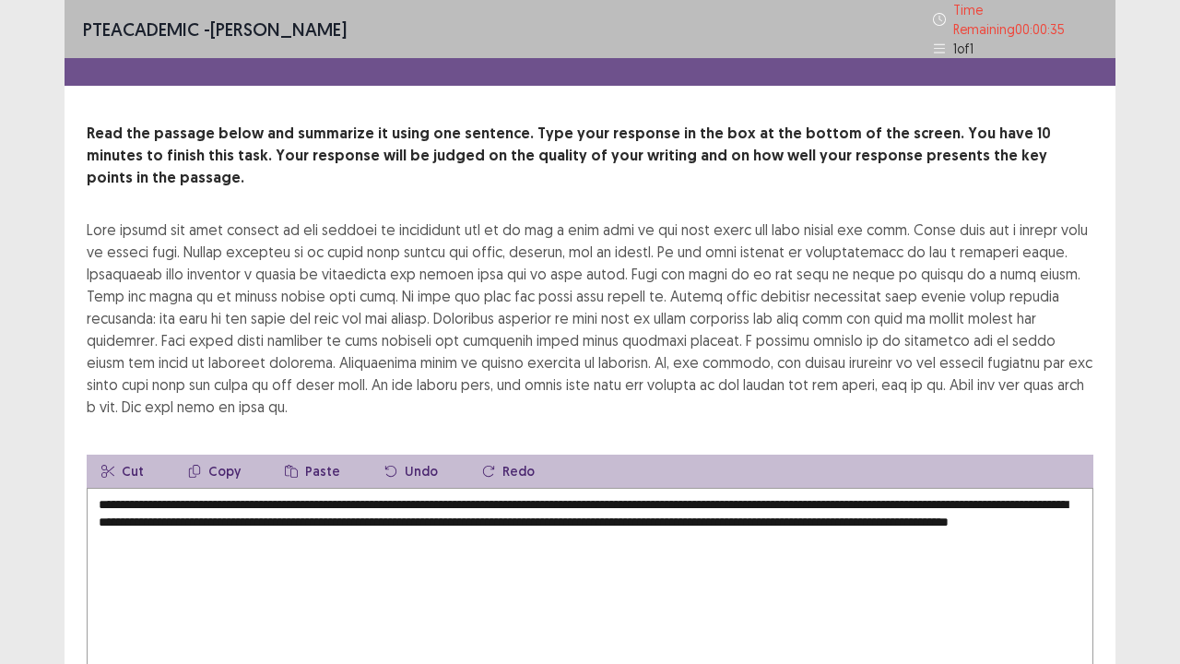
click at [627, 538] on textarea "**********" at bounding box center [590, 589] width 1006 height 203
click at [631, 538] on textarea "**********" at bounding box center [590, 589] width 1006 height 203
click at [1115, 538] on div "**********" at bounding box center [590, 402] width 1180 height 805
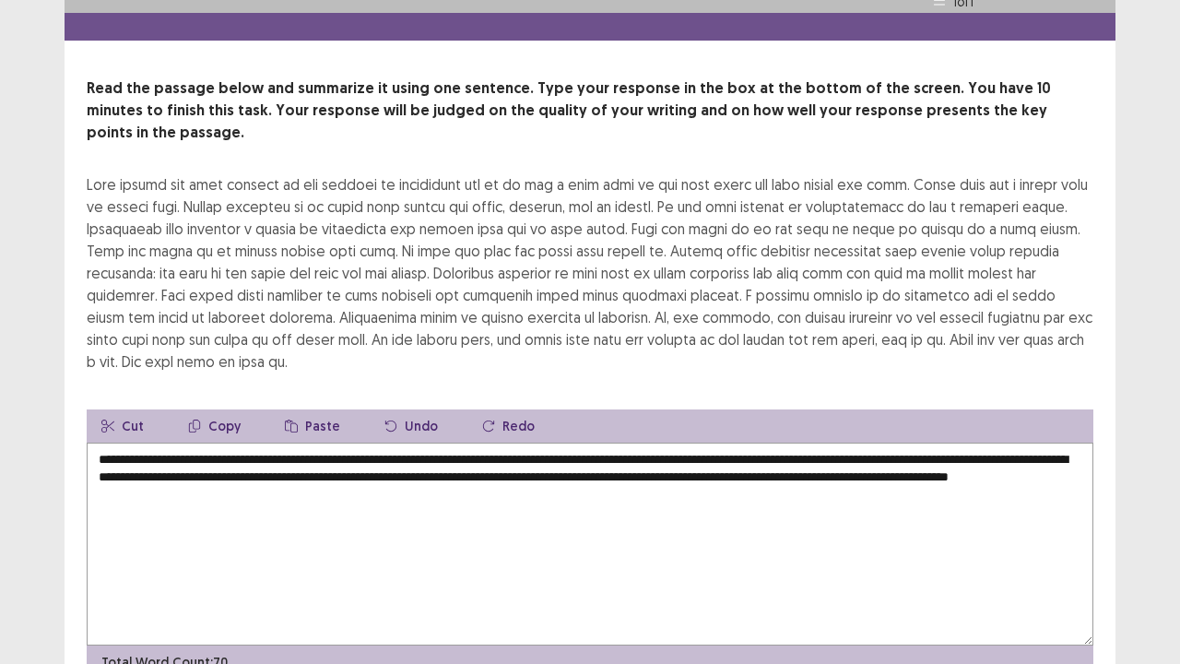
scroll to position [74, 0]
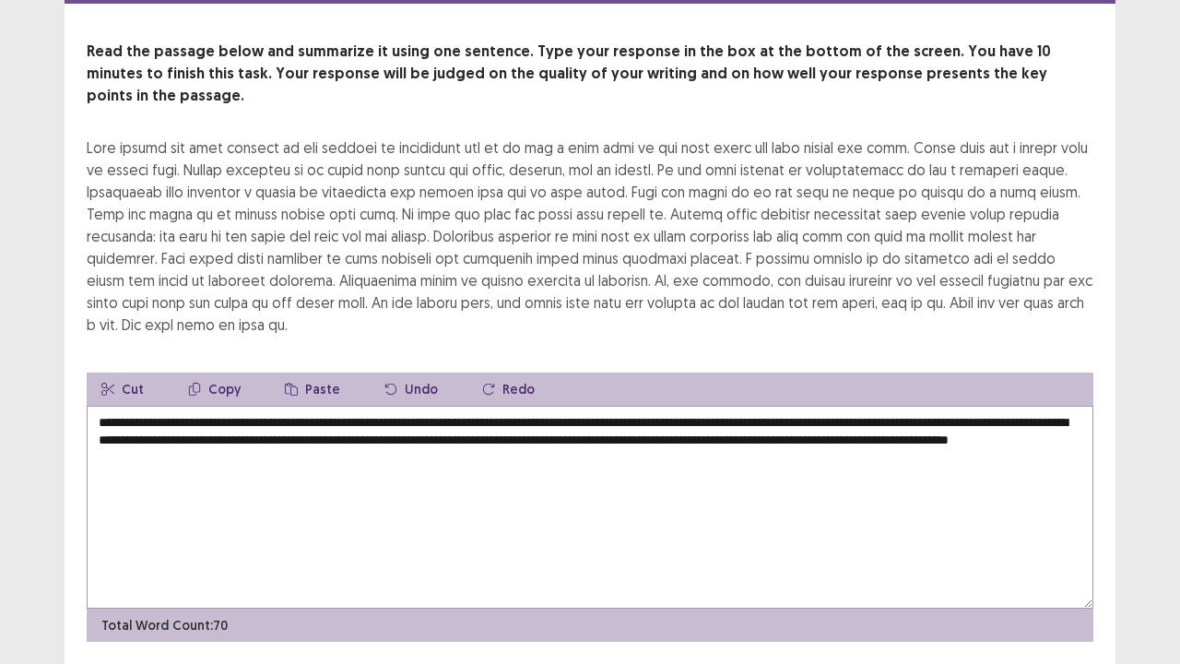
click at [687, 418] on textarea "**********" at bounding box center [590, 507] width 1006 height 203
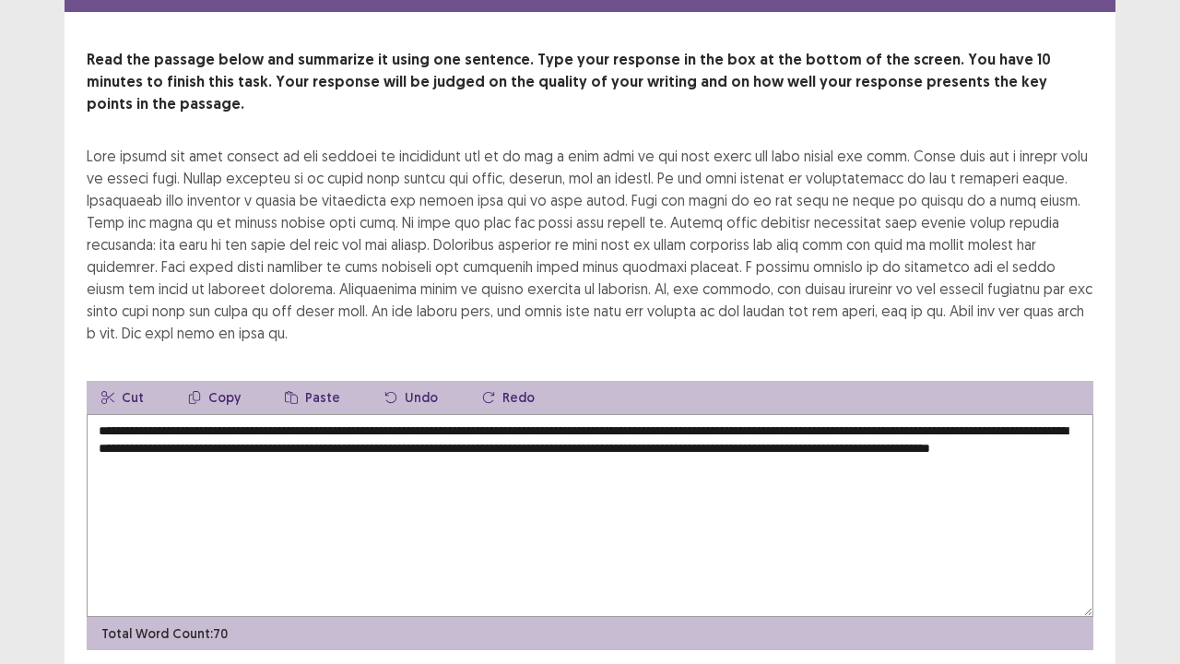
click at [240, 435] on textarea "**********" at bounding box center [590, 515] width 1006 height 203
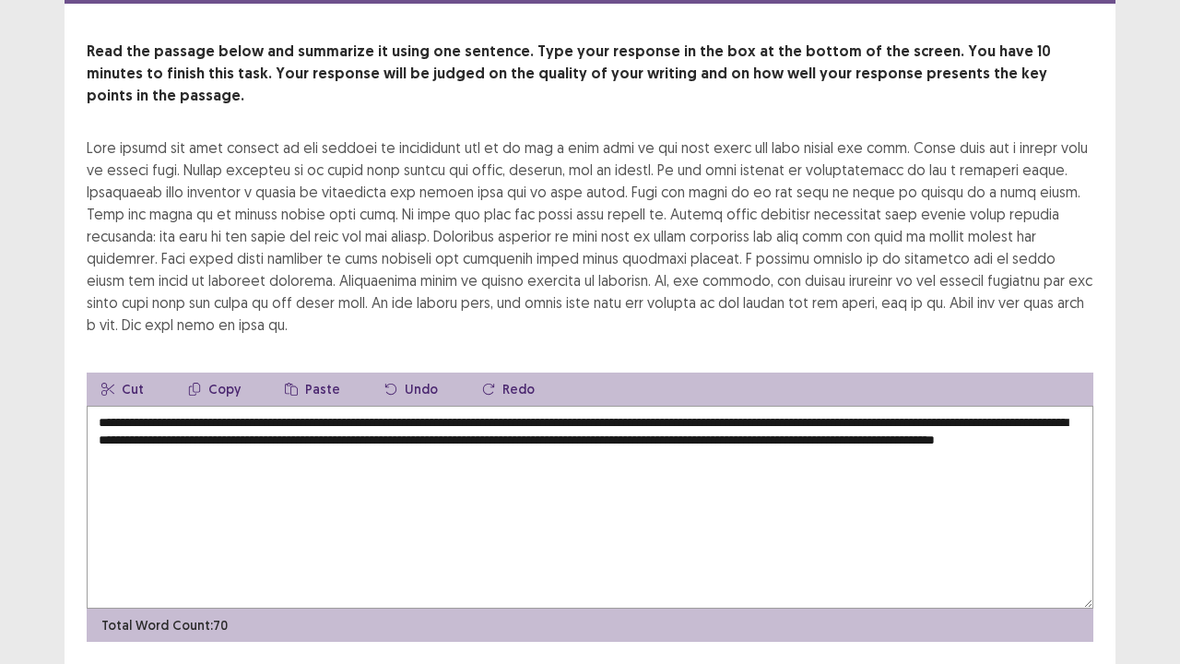
type textarea "**********"
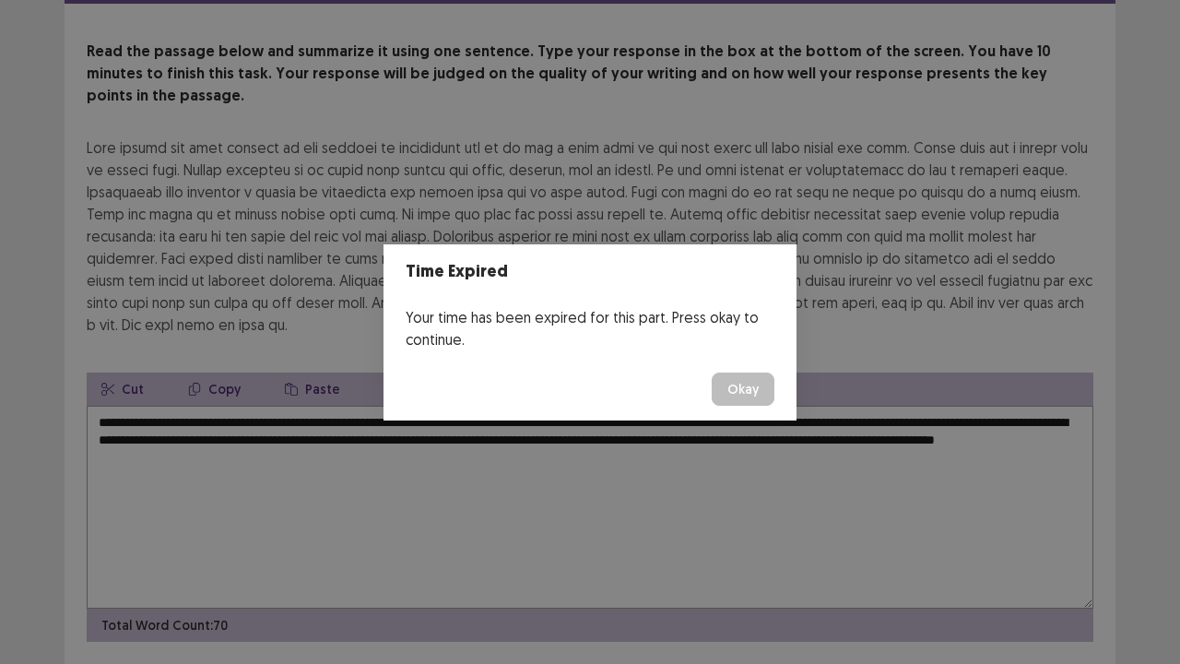
click at [719, 372] on button "Okay" at bounding box center [743, 388] width 63 height 33
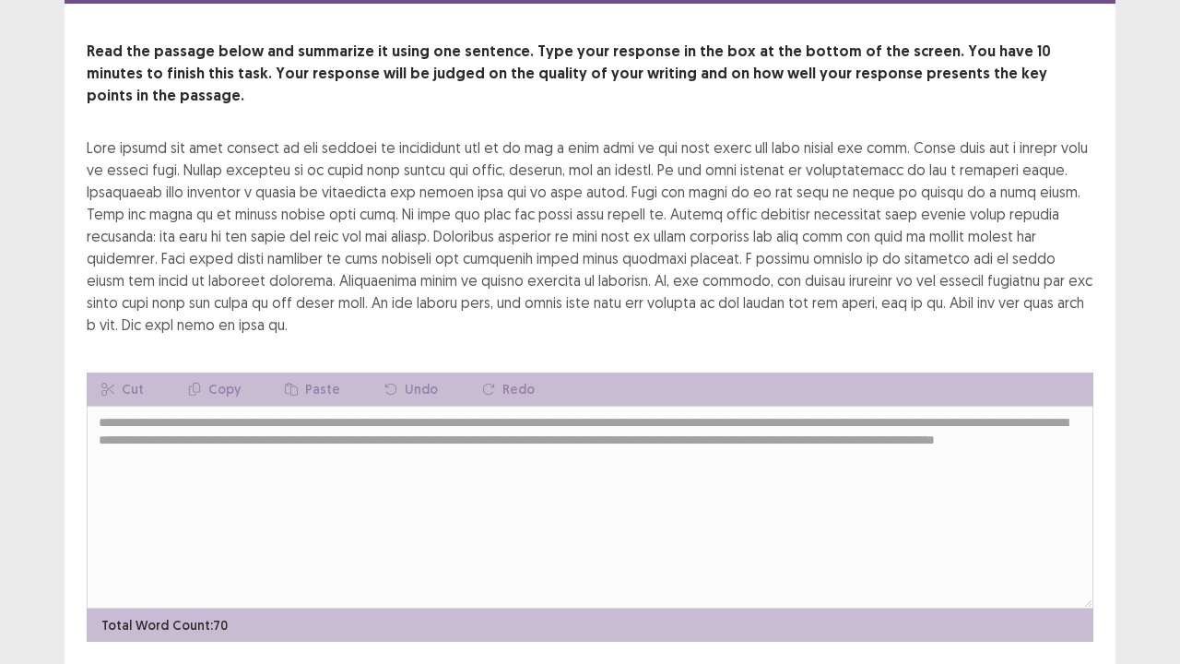
scroll to position [111, 0]
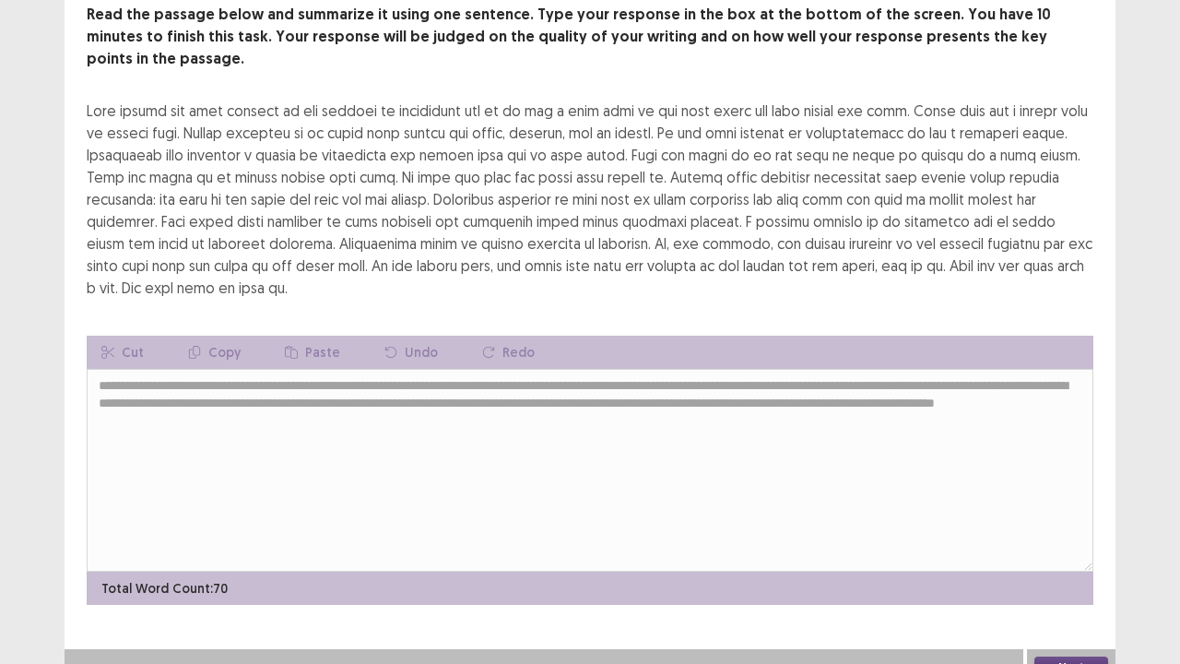
click at [1045, 538] on button "Next" at bounding box center [1071, 667] width 74 height 22
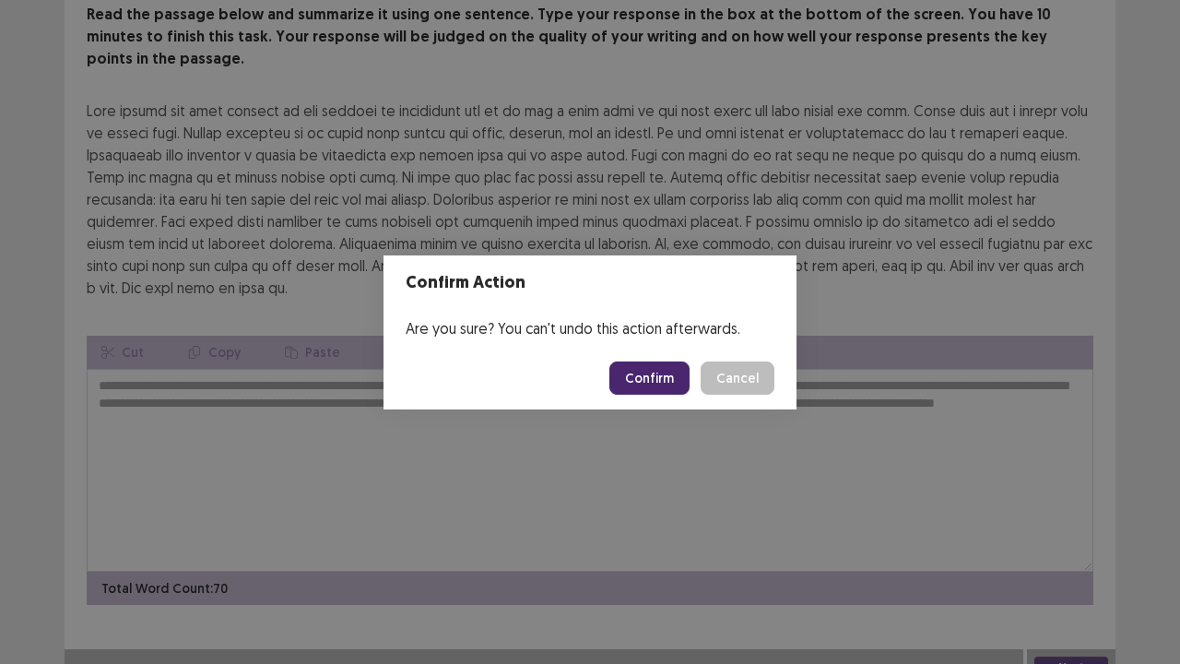
click at [656, 378] on button "Confirm" at bounding box center [649, 377] width 80 height 33
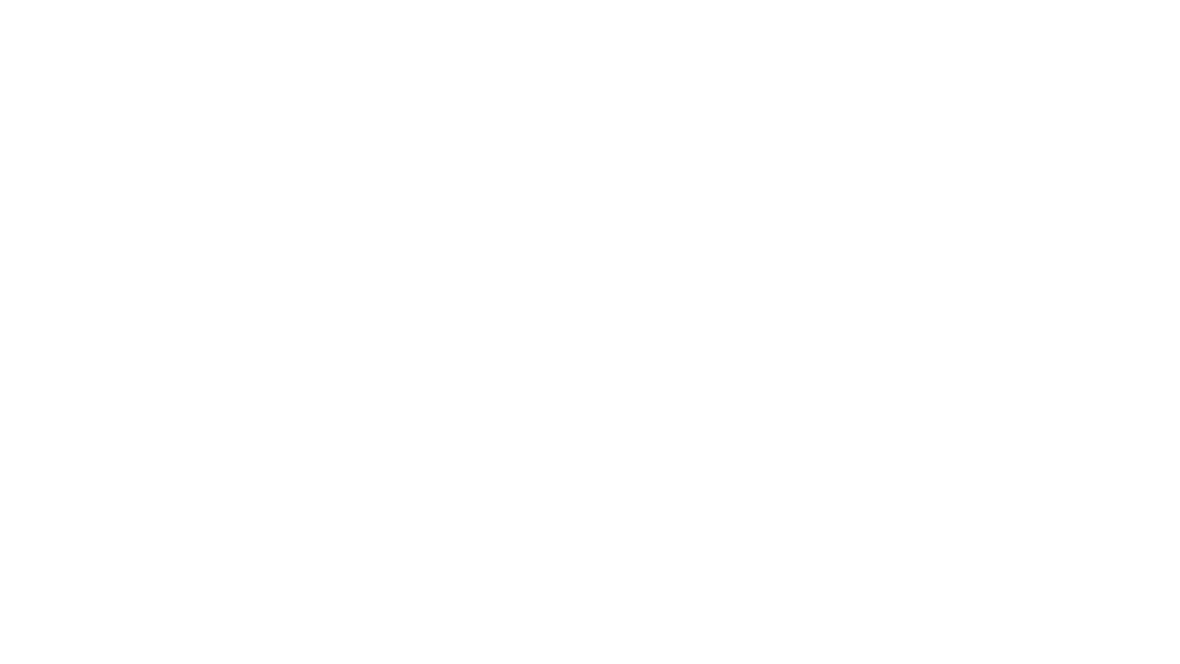
scroll to position [0, 0]
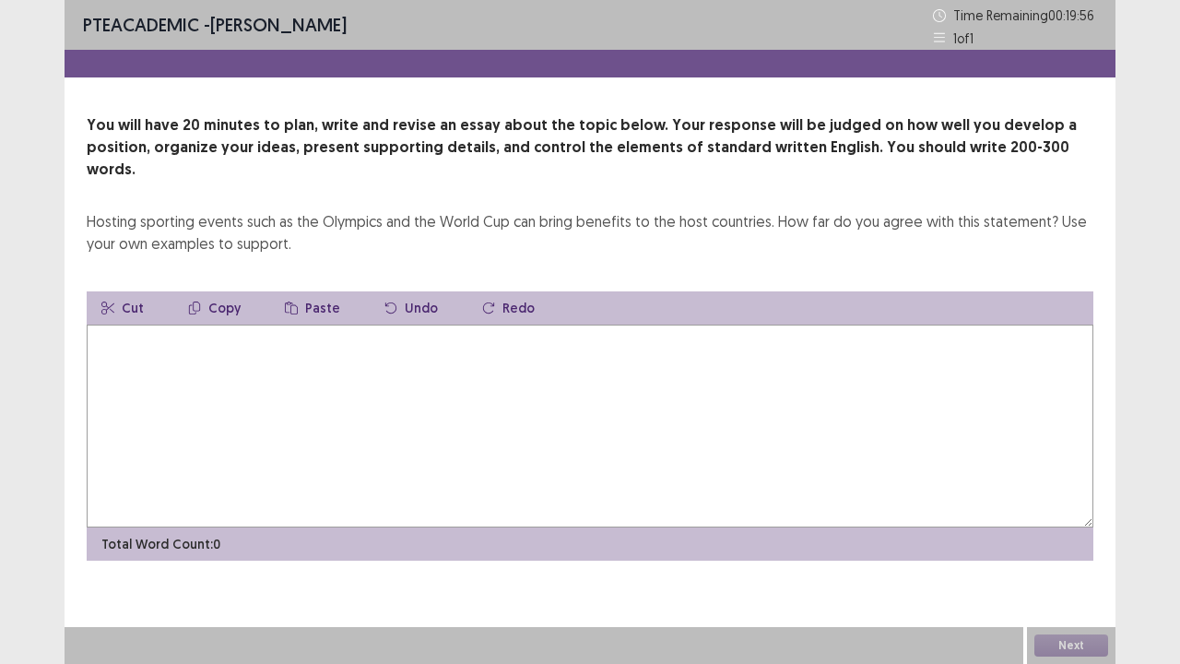
click at [457, 335] on textarea at bounding box center [590, 425] width 1006 height 203
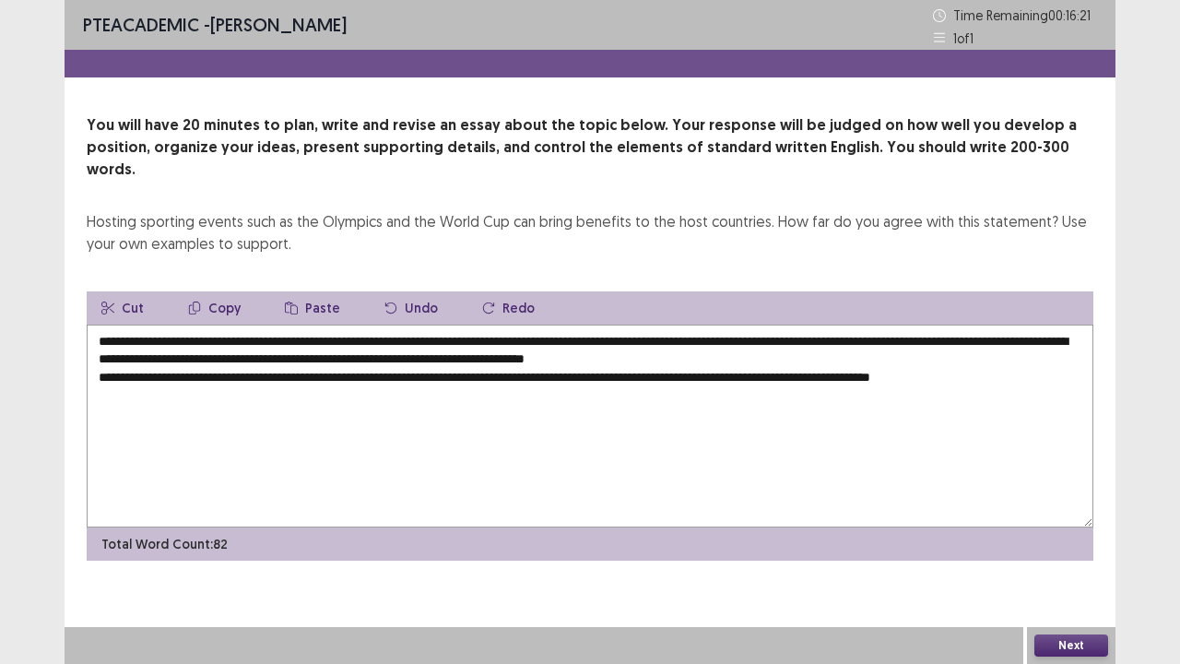
click at [945, 352] on textarea "**********" at bounding box center [590, 425] width 1006 height 203
click at [1073, 357] on textarea "**********" at bounding box center [590, 425] width 1006 height 203
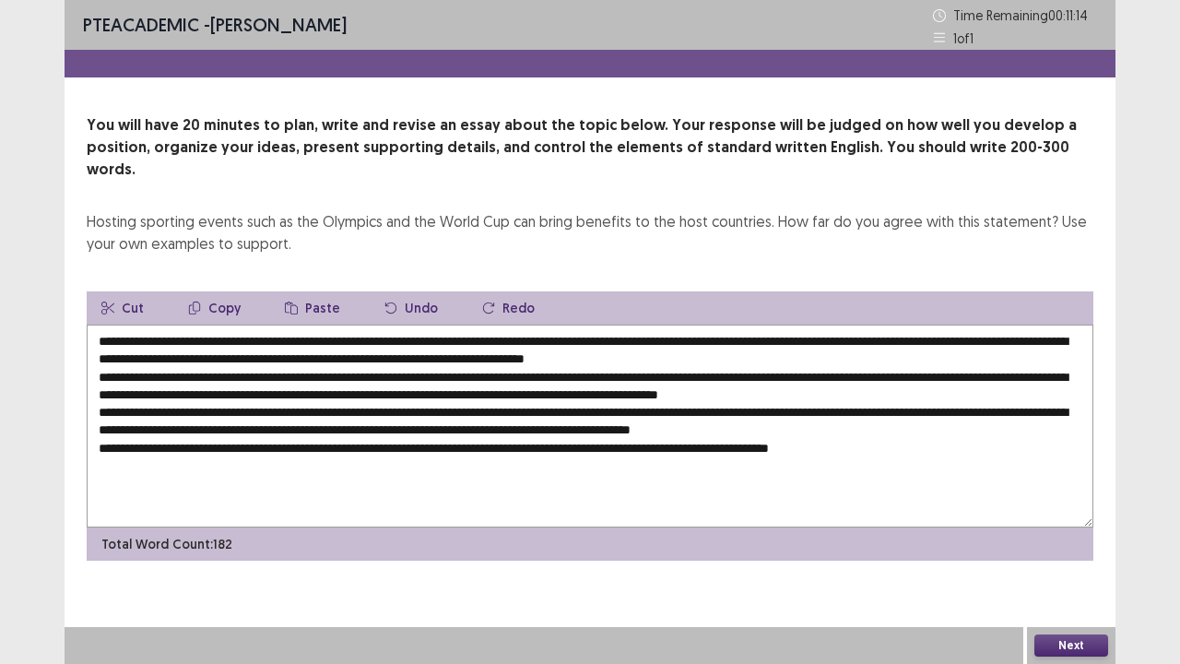
click at [229, 324] on textarea at bounding box center [590, 425] width 1006 height 203
drag, startPoint x: 796, startPoint y: 319, endPoint x: 205, endPoint y: 313, distance: 591.7
click at [205, 324] on textarea at bounding box center [590, 425] width 1006 height 203
drag, startPoint x: 404, startPoint y: 371, endPoint x: 371, endPoint y: 371, distance: 32.3
click at [371, 371] on textarea at bounding box center [590, 425] width 1006 height 203
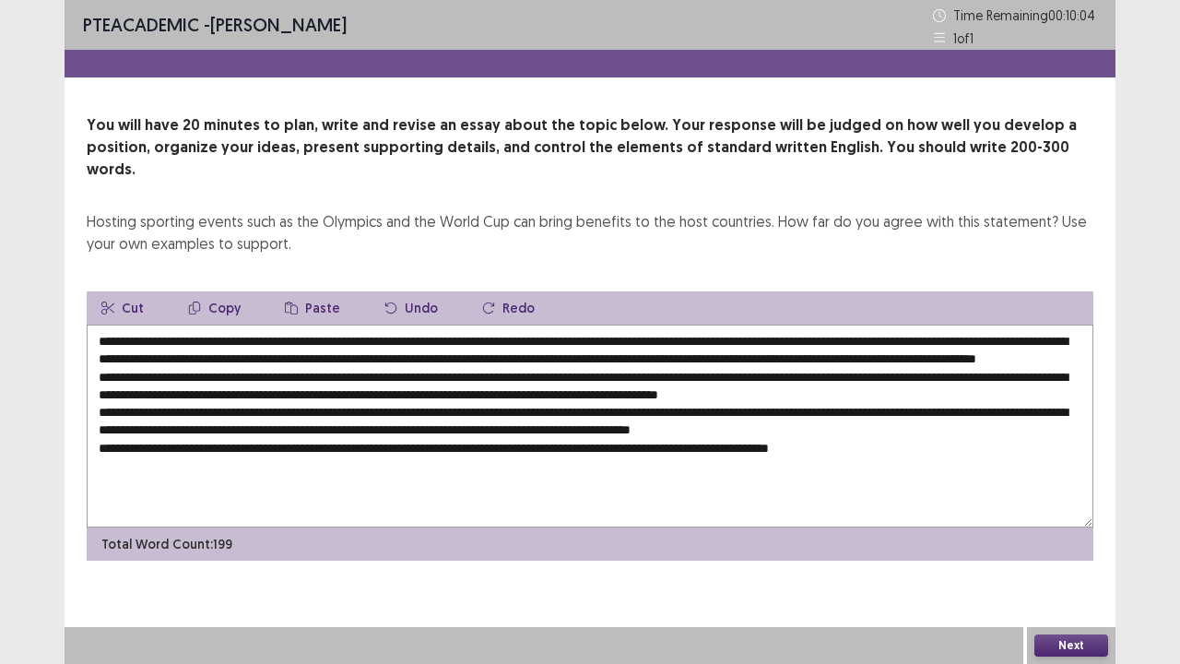
paste textarea "**********"
click at [371, 373] on textarea at bounding box center [590, 425] width 1006 height 203
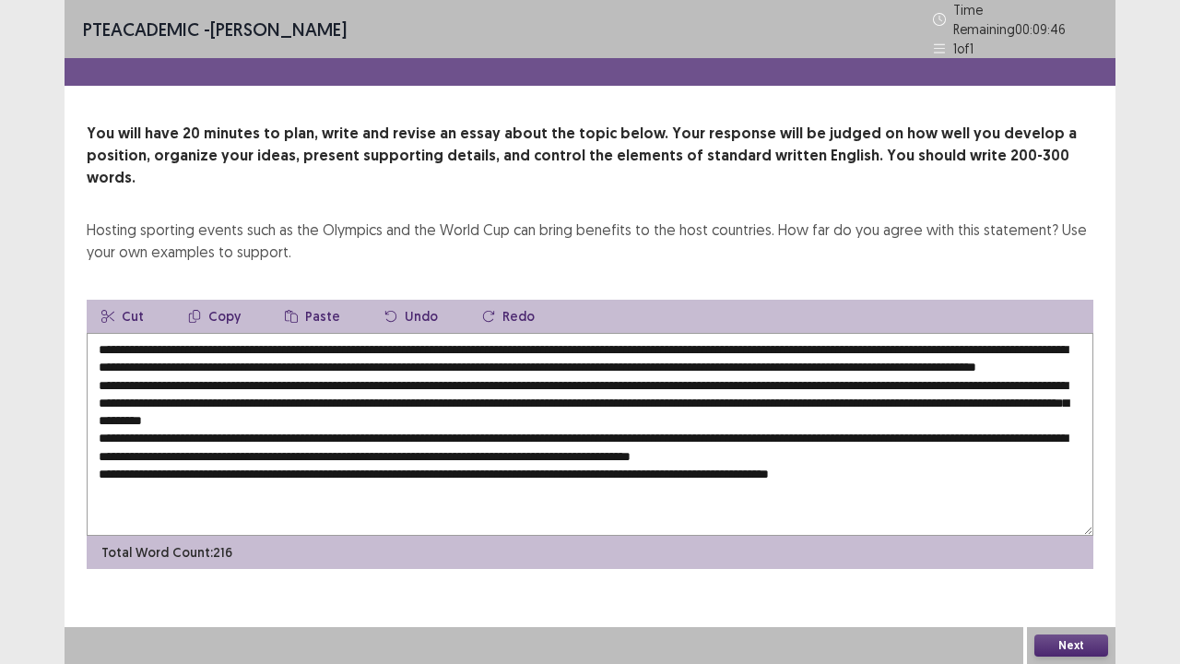
click at [374, 372] on textarea at bounding box center [590, 434] width 1006 height 203
click at [215, 333] on textarea at bounding box center [590, 434] width 1006 height 203
click at [418, 400] on textarea at bounding box center [590, 434] width 1006 height 203
paste textarea "**********"
click at [382, 409] on textarea at bounding box center [590, 434] width 1006 height 203
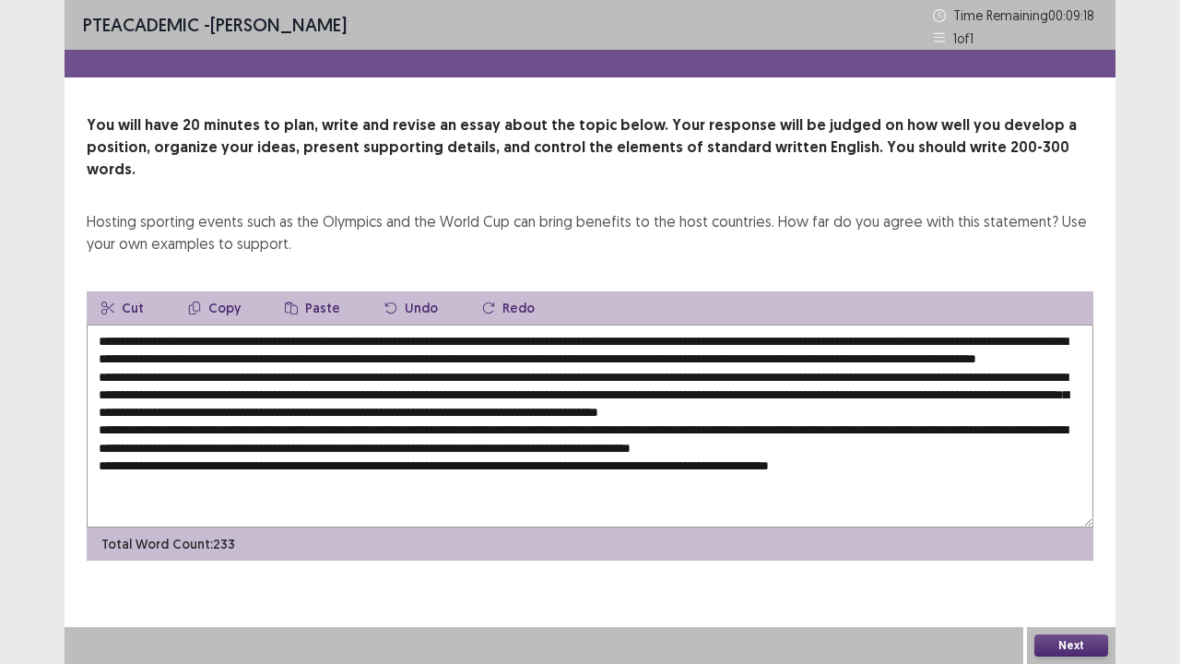
click at [977, 407] on textarea at bounding box center [590, 425] width 1006 height 203
click at [379, 438] on textarea at bounding box center [590, 425] width 1006 height 203
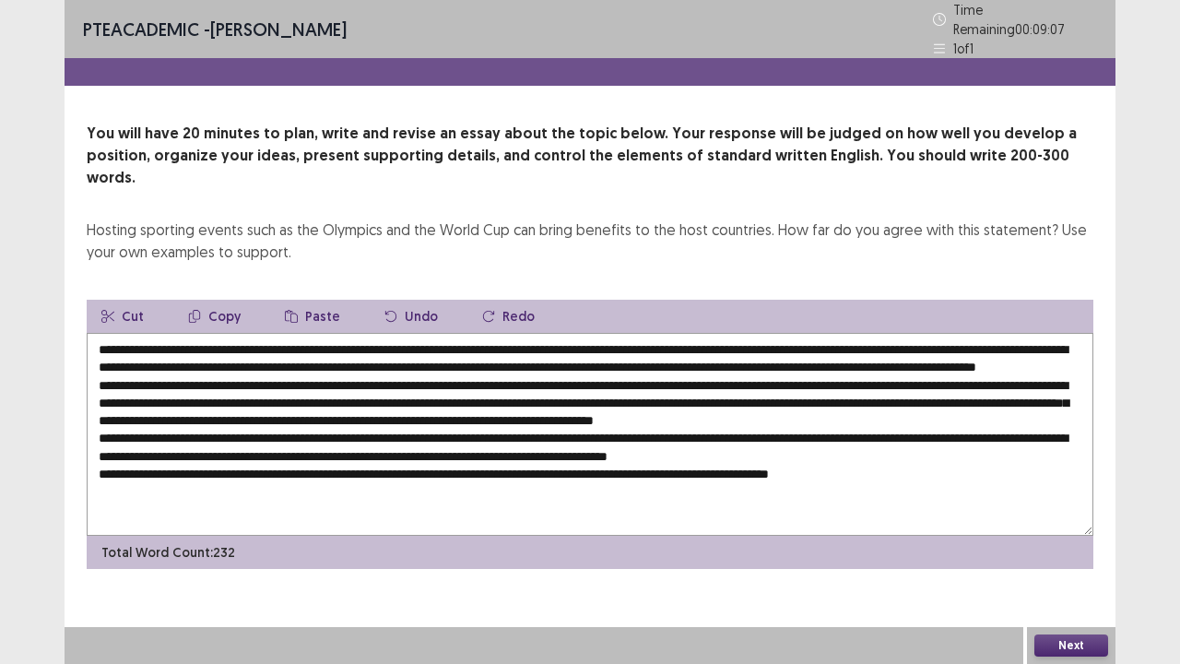
paste textarea "**********"
click at [349, 441] on textarea at bounding box center [590, 434] width 1006 height 203
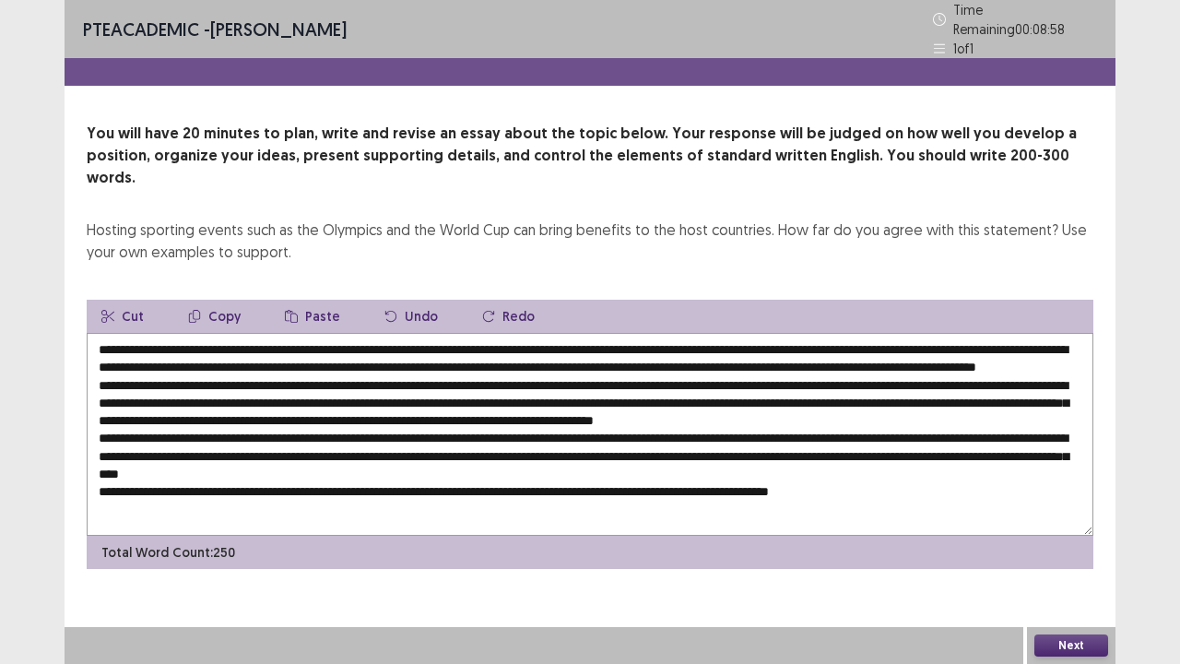
click at [461, 475] on textarea at bounding box center [590, 434] width 1006 height 203
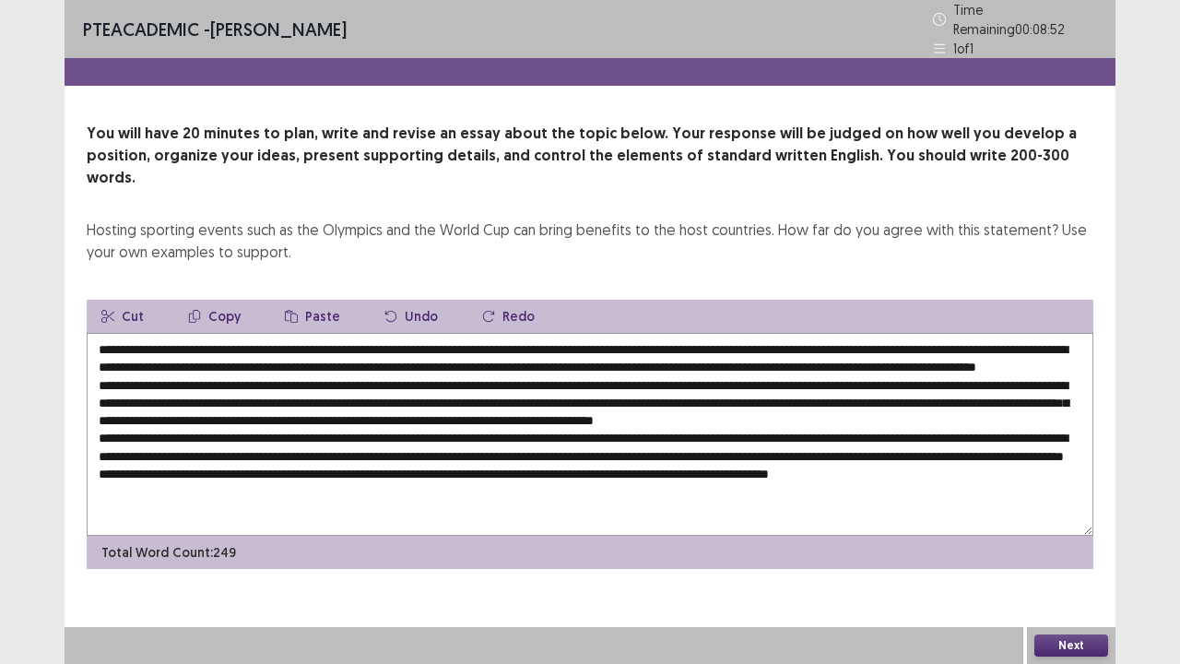
paste textarea "**********"
click at [434, 477] on textarea at bounding box center [590, 434] width 1006 height 203
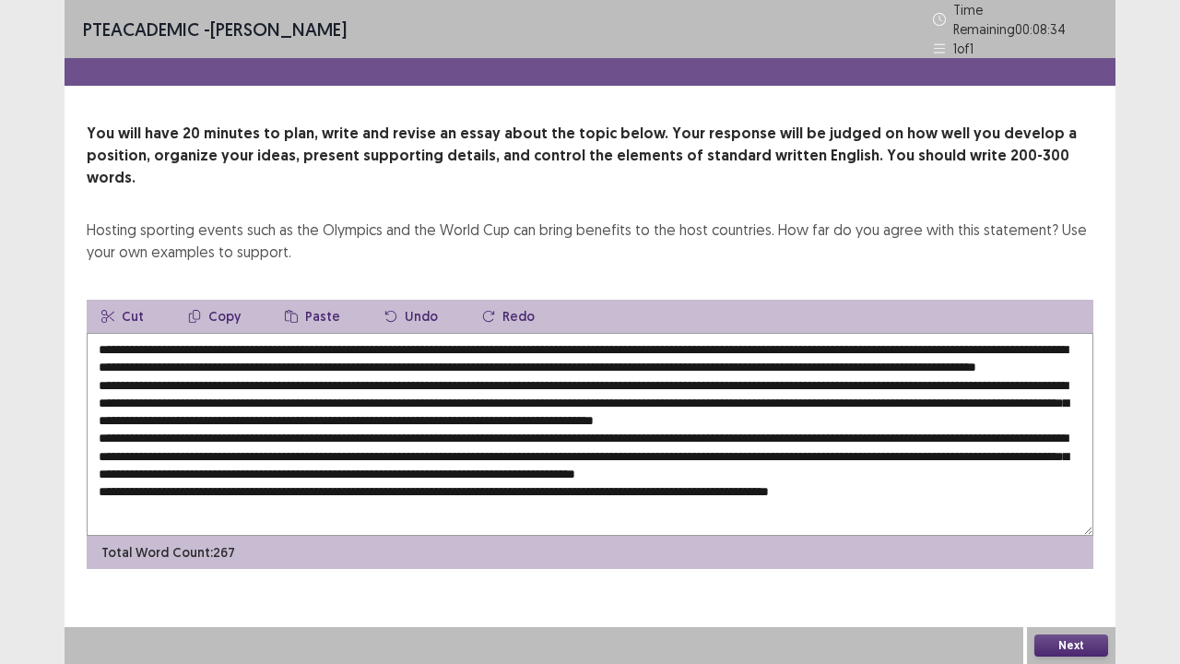
click at [1053, 333] on textarea at bounding box center [590, 434] width 1006 height 203
click at [103, 352] on textarea at bounding box center [590, 434] width 1006 height 203
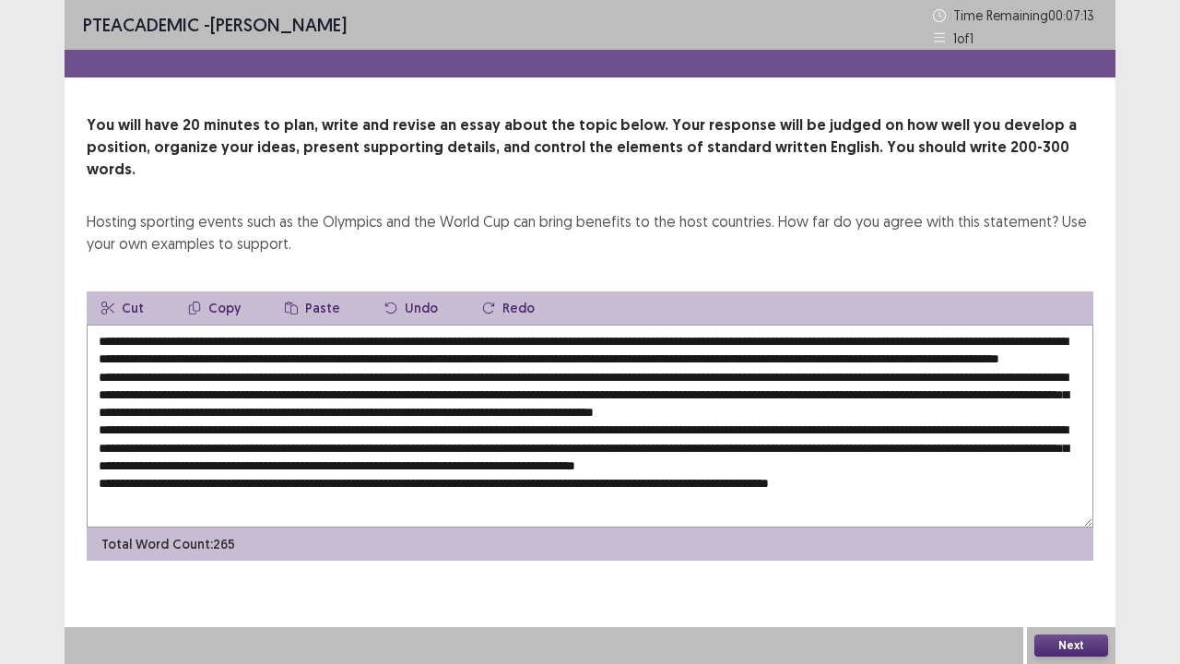
click at [158, 359] on textarea at bounding box center [590, 425] width 1006 height 203
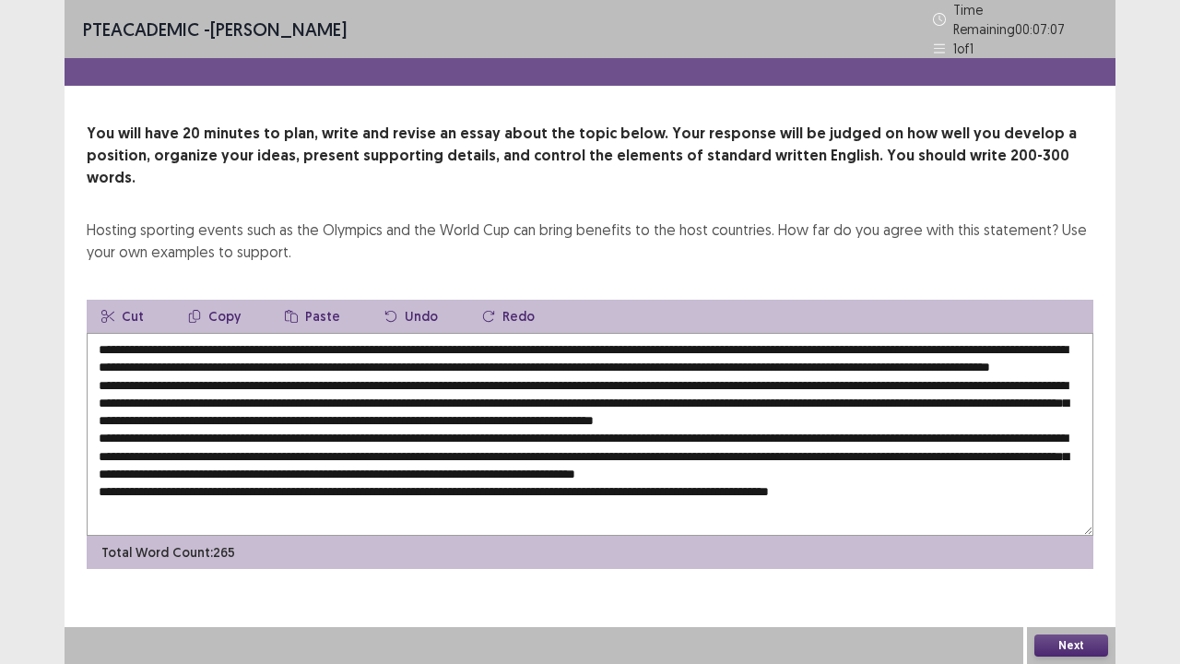
click at [1021, 334] on textarea at bounding box center [590, 434] width 1006 height 203
click at [455, 382] on textarea at bounding box center [590, 434] width 1006 height 203
click at [1068, 333] on textarea at bounding box center [590, 434] width 1006 height 203
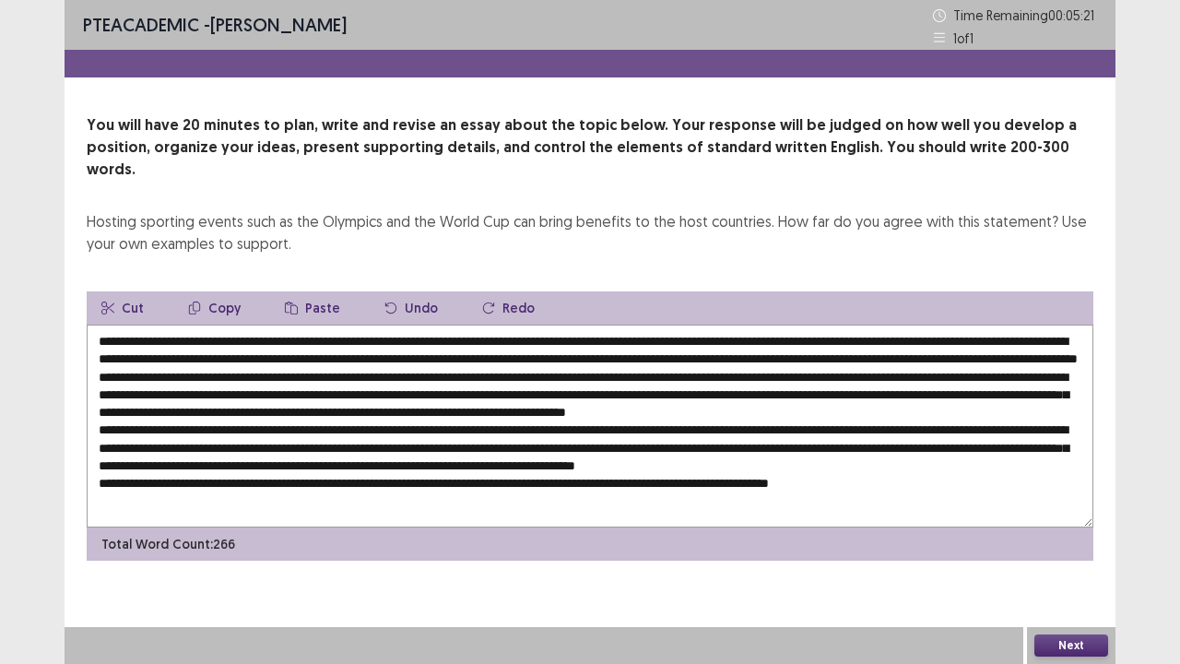
click at [418, 388] on textarea at bounding box center [590, 425] width 1006 height 203
click at [151, 352] on textarea at bounding box center [590, 425] width 1006 height 203
drag, startPoint x: 151, startPoint y: 352, endPoint x: 419, endPoint y: 321, distance: 270.0
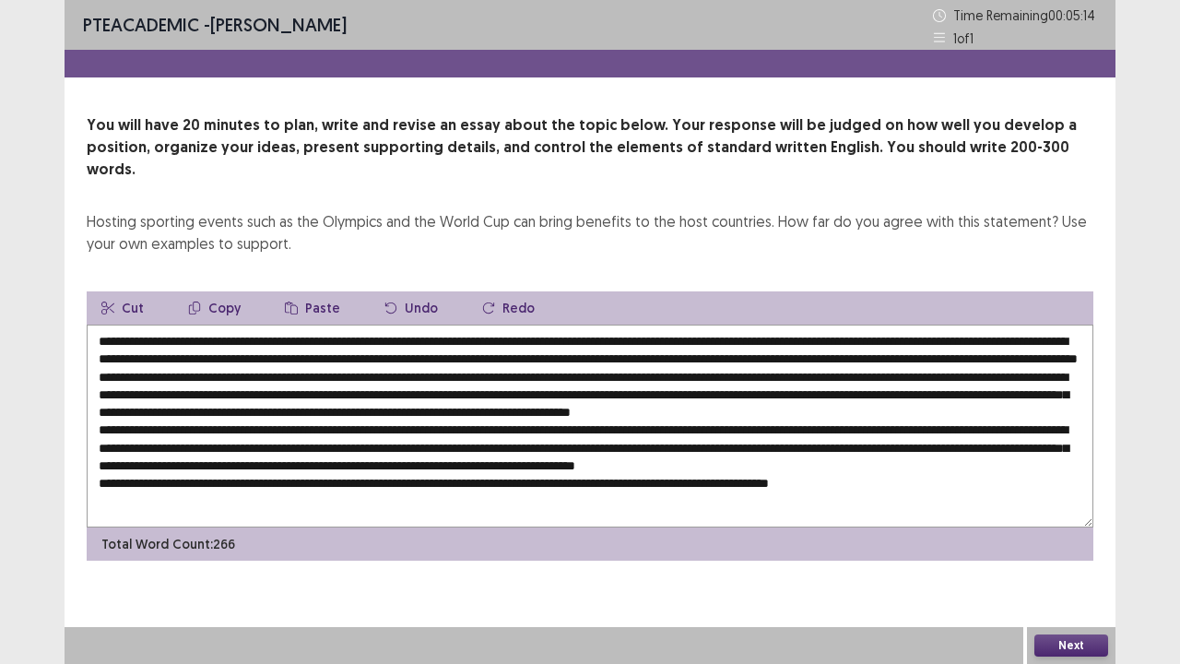
click at [419, 324] on textarea at bounding box center [590, 425] width 1006 height 203
click at [424, 389] on textarea at bounding box center [590, 425] width 1006 height 203
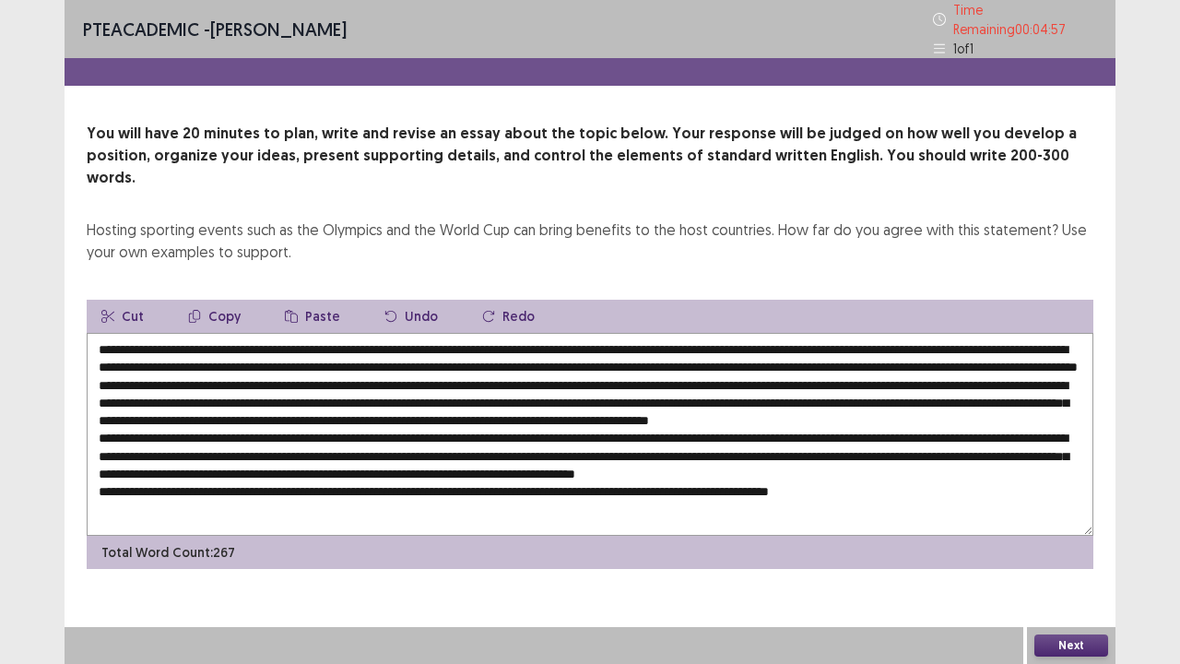
click at [839, 386] on textarea at bounding box center [590, 434] width 1006 height 203
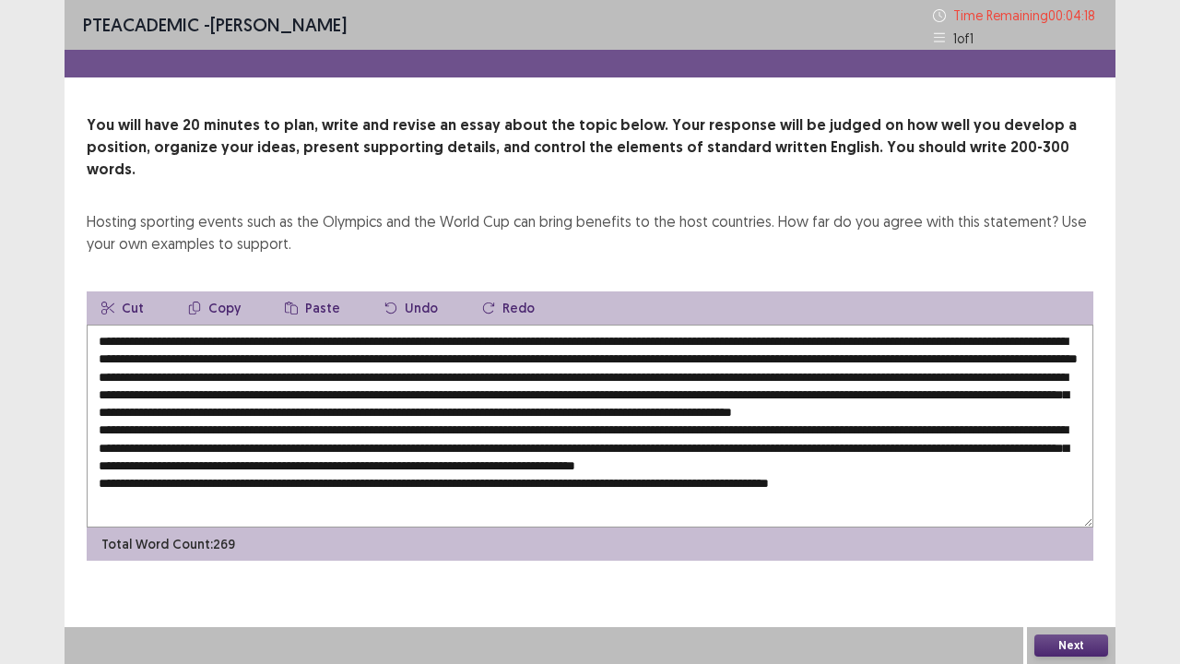
click at [322, 407] on textarea at bounding box center [590, 425] width 1006 height 203
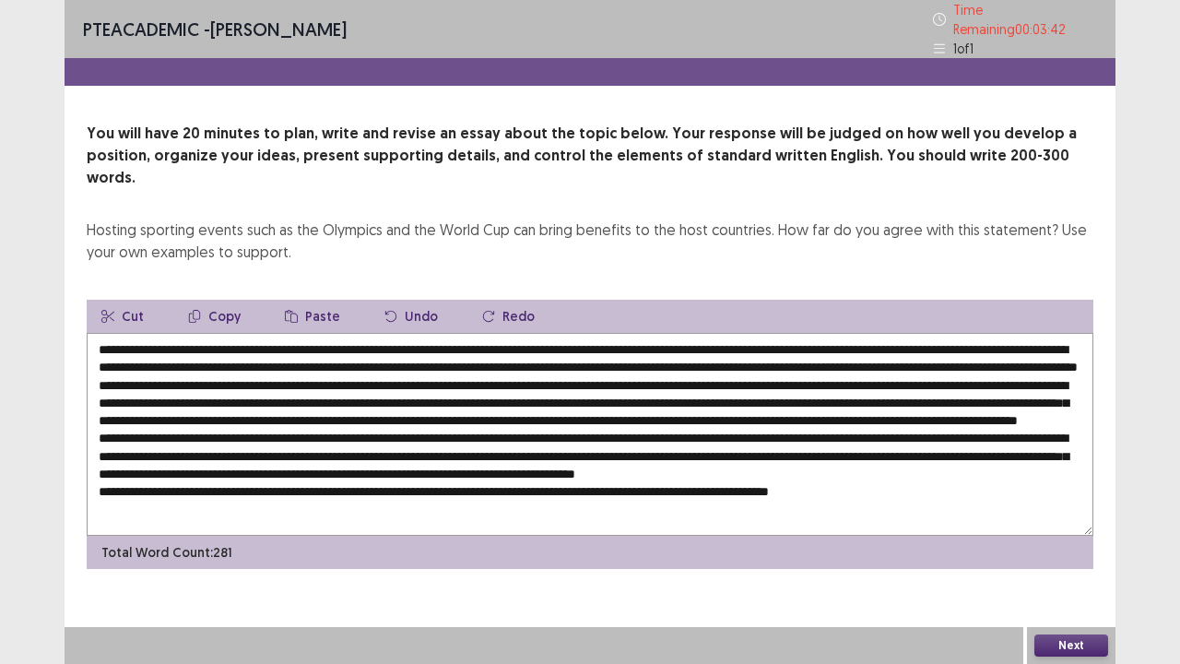
click at [439, 407] on textarea at bounding box center [590, 434] width 1006 height 203
click at [615, 453] on textarea at bounding box center [590, 434] width 1006 height 203
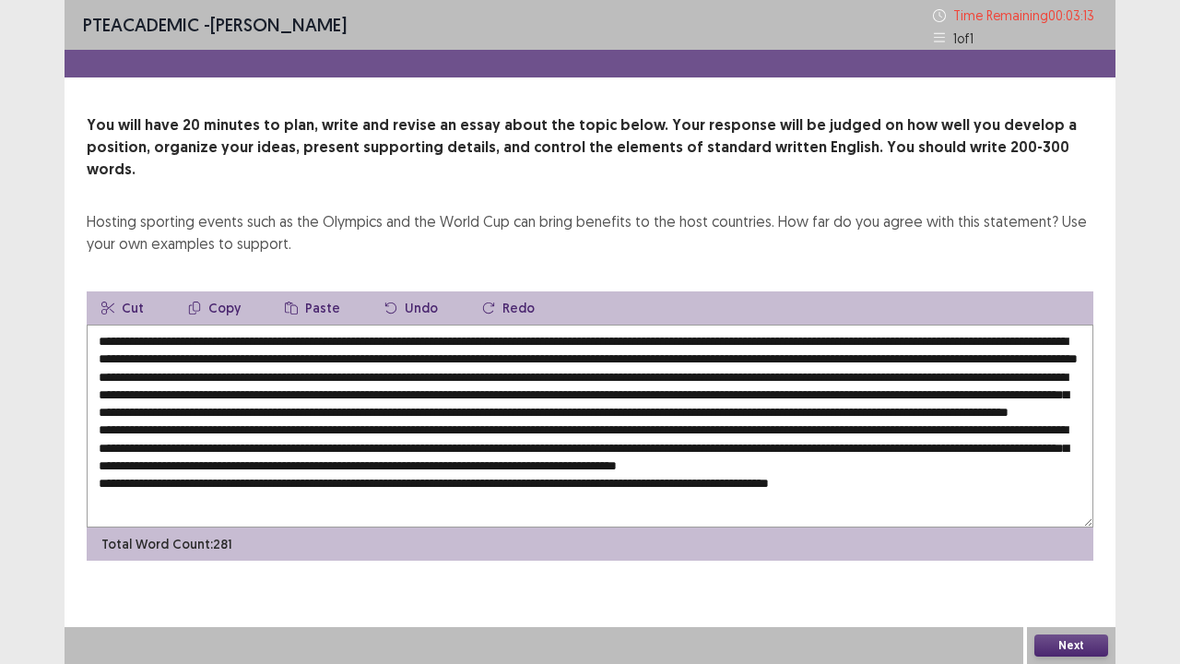
click at [628, 457] on textarea at bounding box center [590, 425] width 1006 height 203
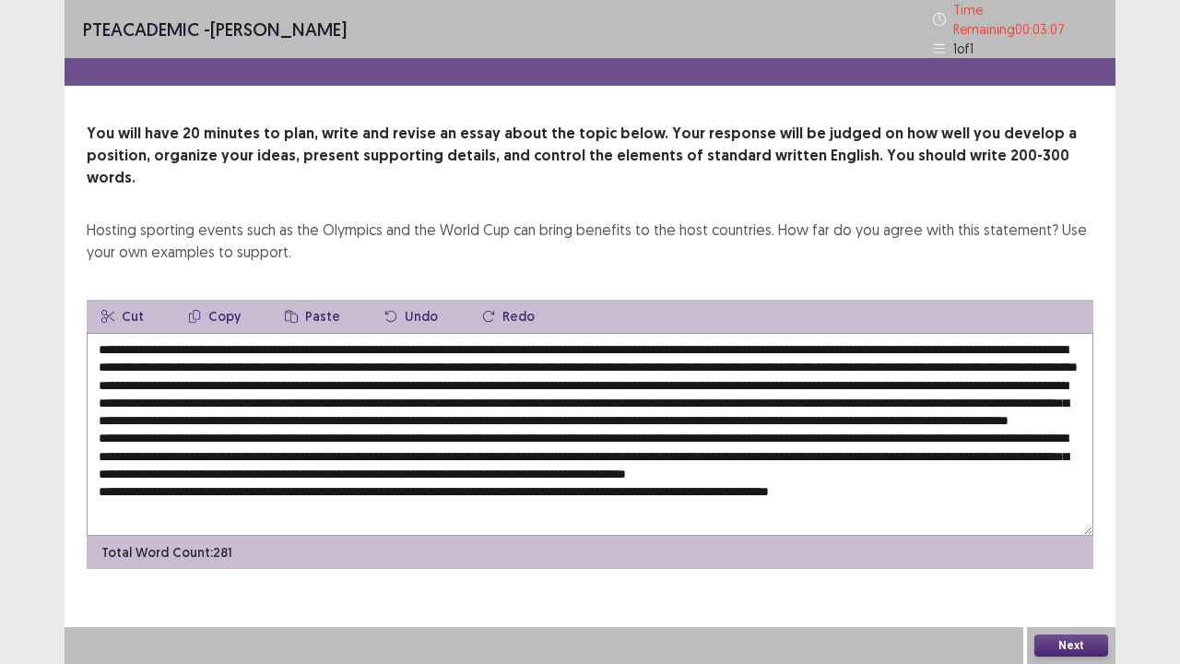
click at [347, 481] on textarea at bounding box center [590, 434] width 1006 height 203
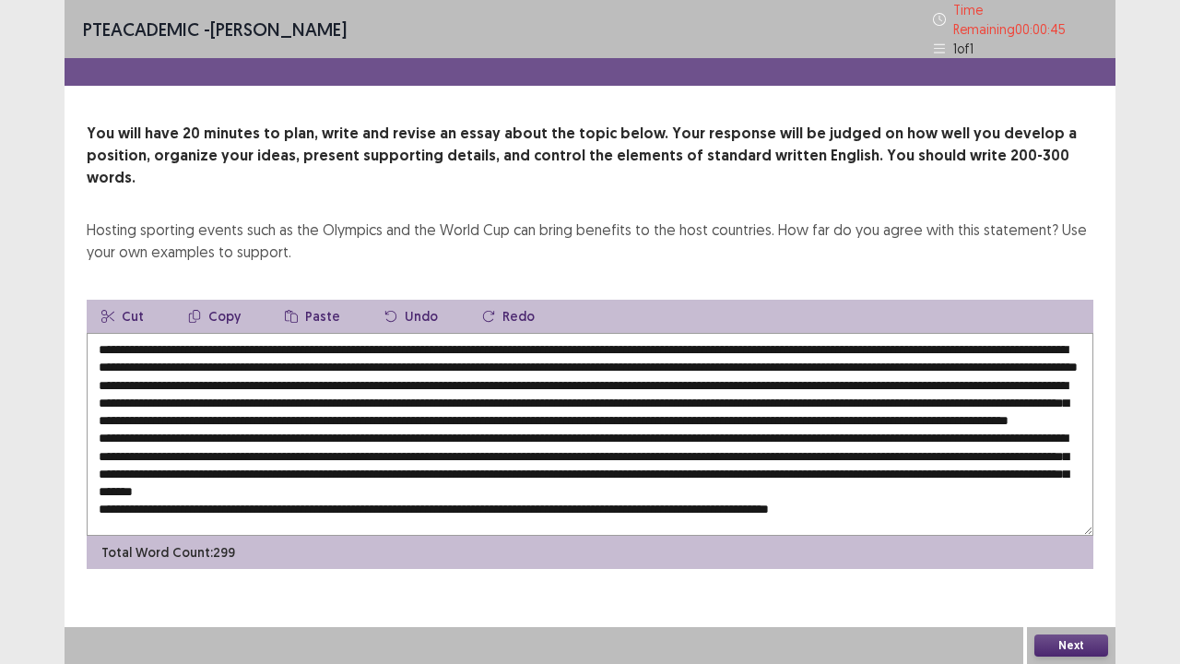
click at [157, 353] on textarea at bounding box center [590, 434] width 1006 height 203
click at [1075, 336] on textarea at bounding box center [590, 434] width 1006 height 203
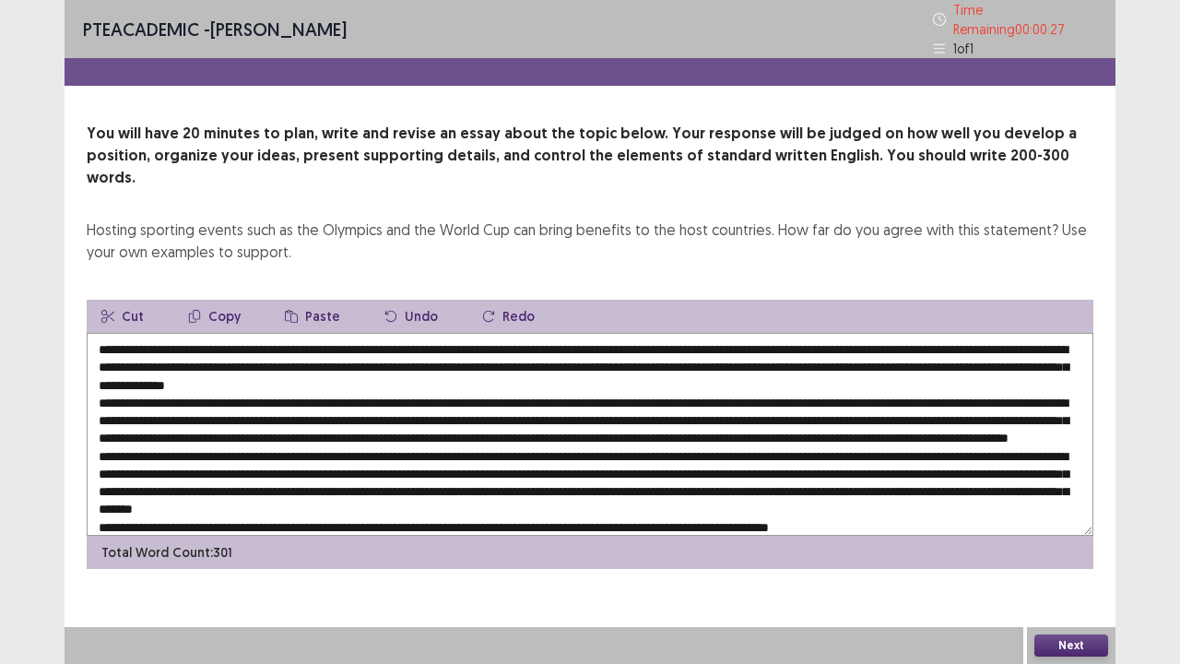
click at [214, 391] on textarea at bounding box center [590, 434] width 1006 height 203
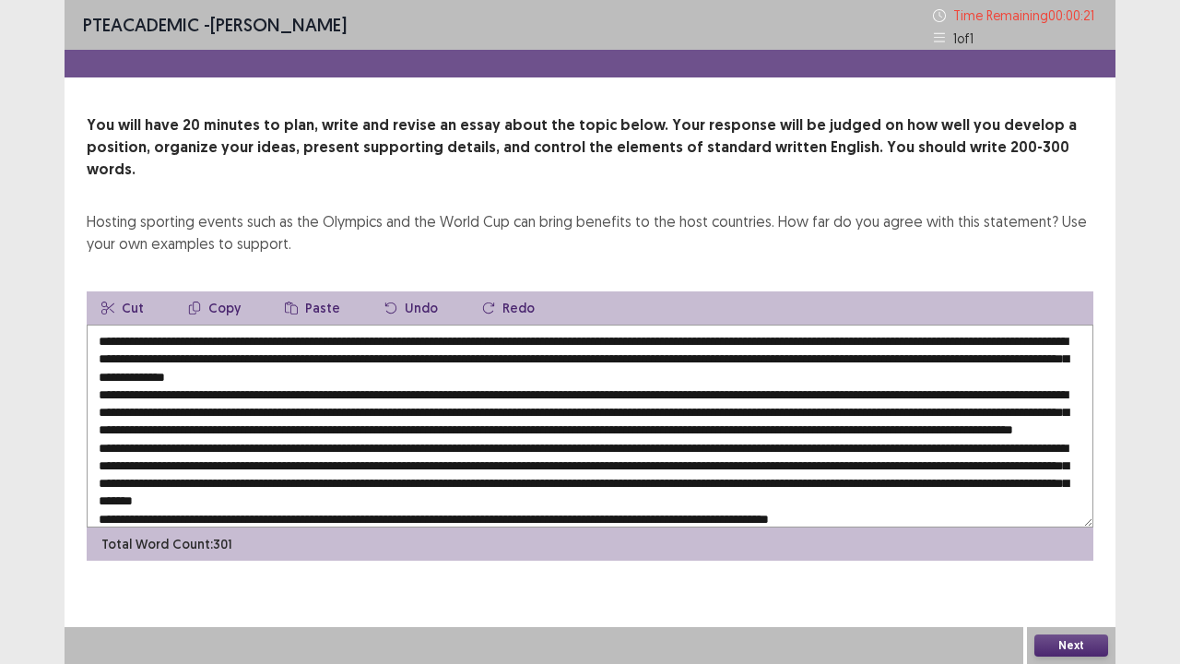
click at [426, 383] on textarea at bounding box center [590, 425] width 1006 height 203
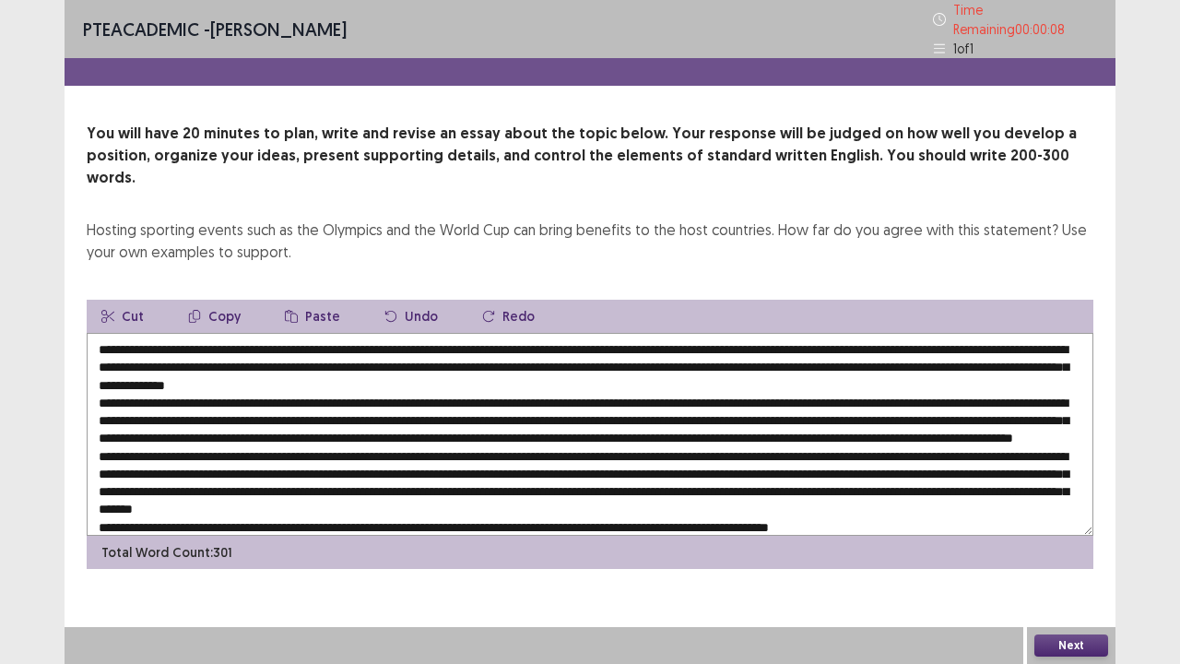
click at [480, 389] on textarea at bounding box center [590, 434] width 1006 height 203
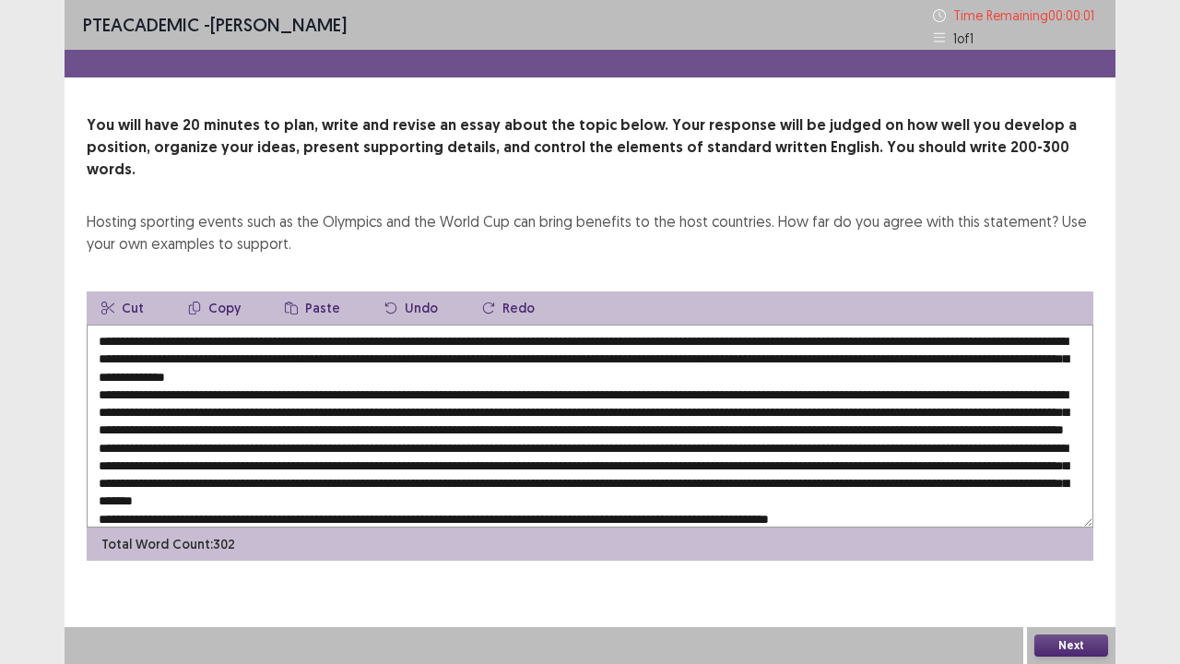
type textarea "**********"
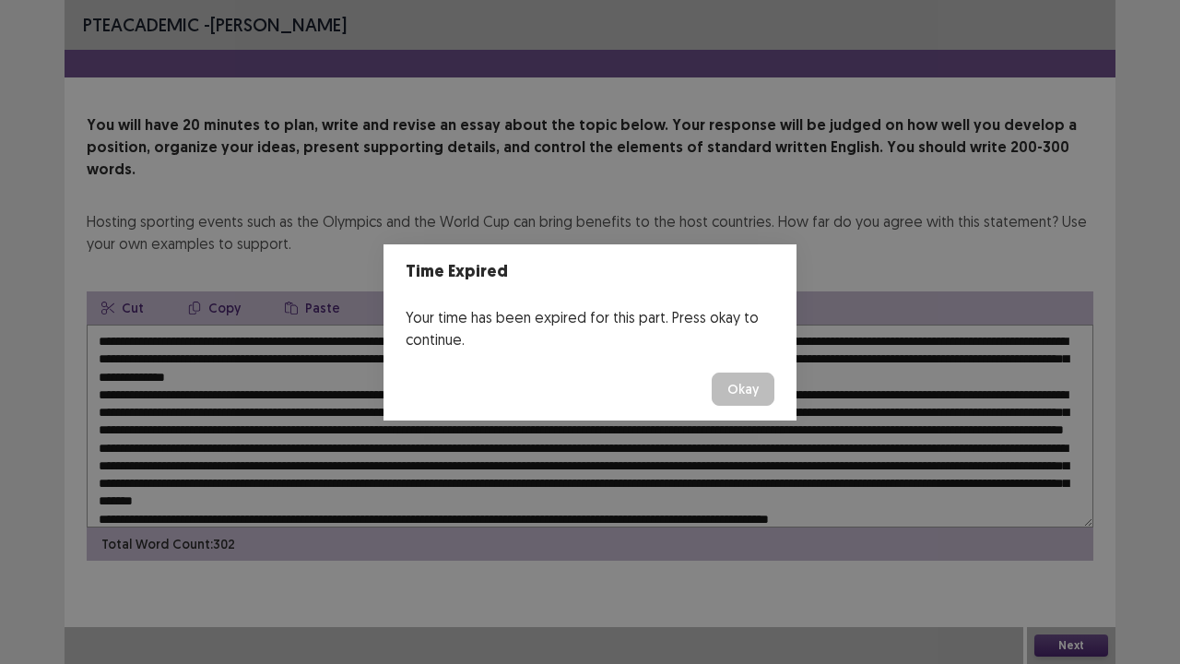
click at [741, 394] on button "Okay" at bounding box center [743, 388] width 63 height 33
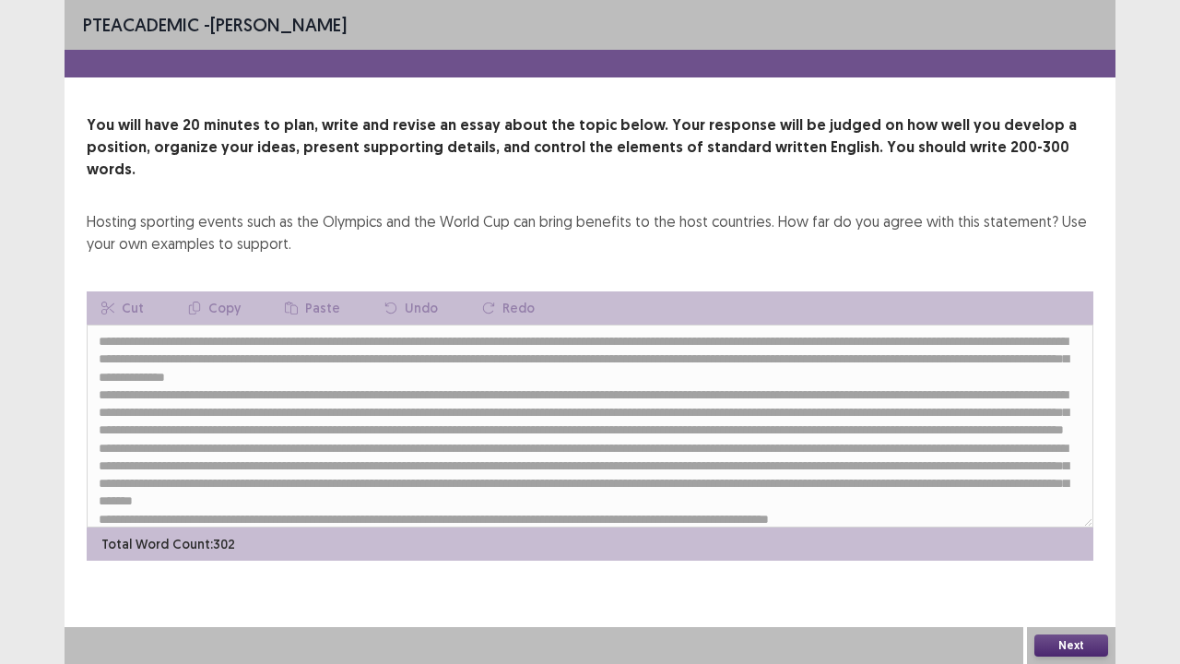
click at [1045, 538] on button "Next" at bounding box center [1071, 645] width 74 height 22
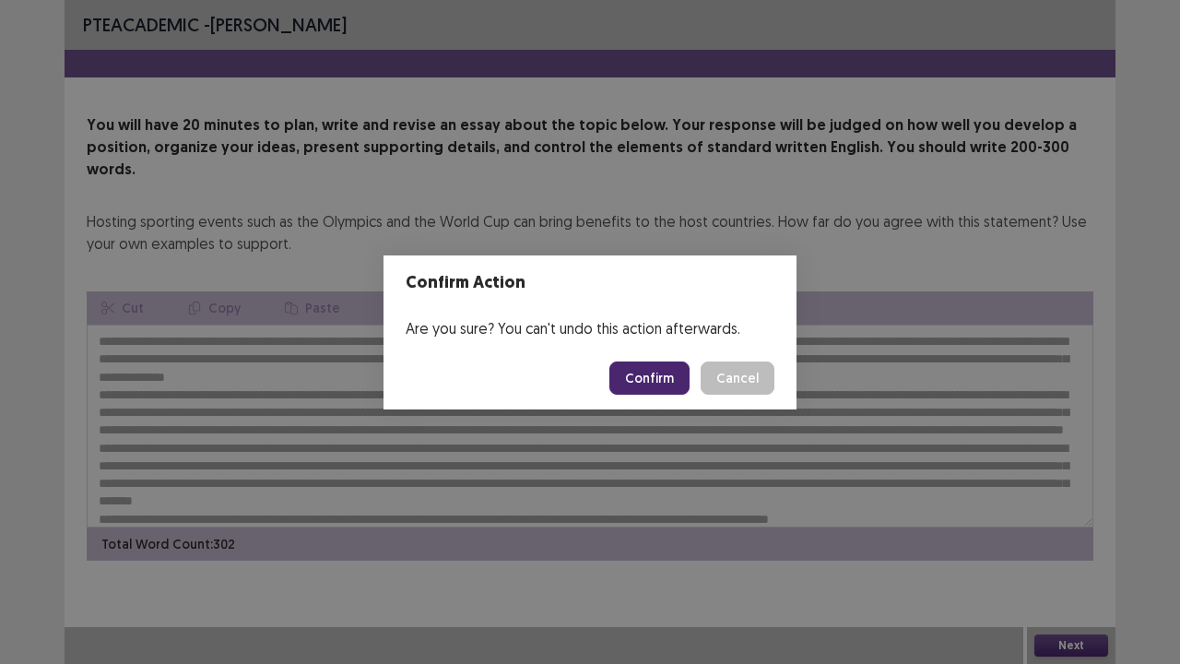
click at [651, 371] on button "Confirm" at bounding box center [649, 377] width 80 height 33
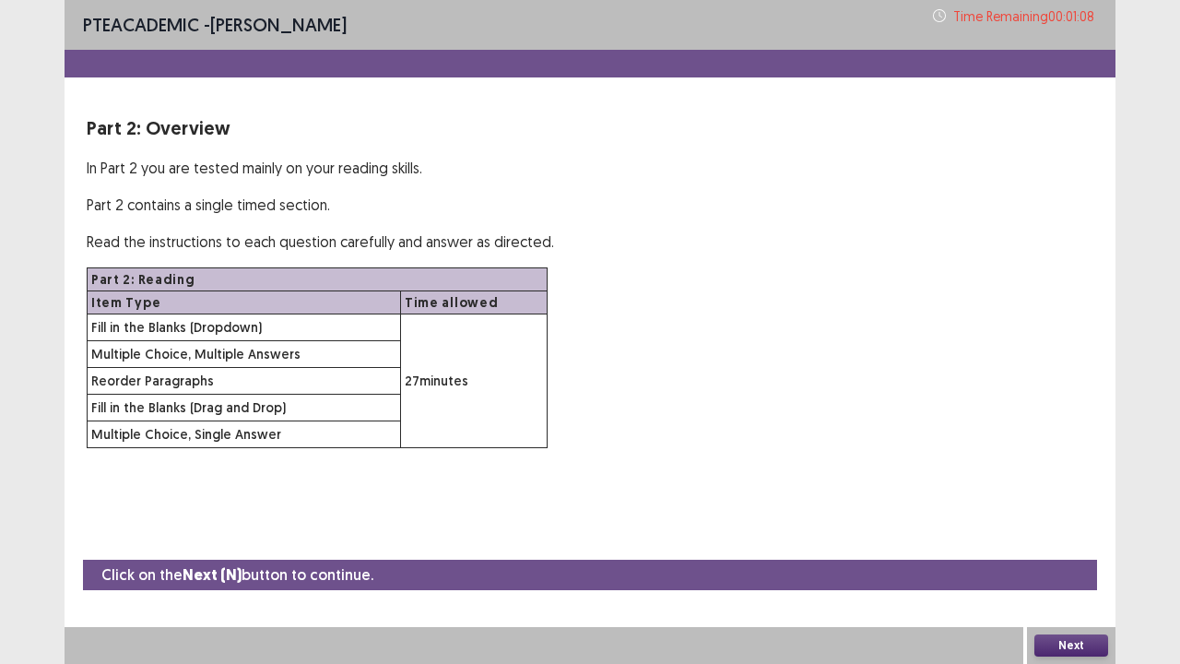
click at [1057, 538] on button "Next" at bounding box center [1071, 645] width 74 height 22
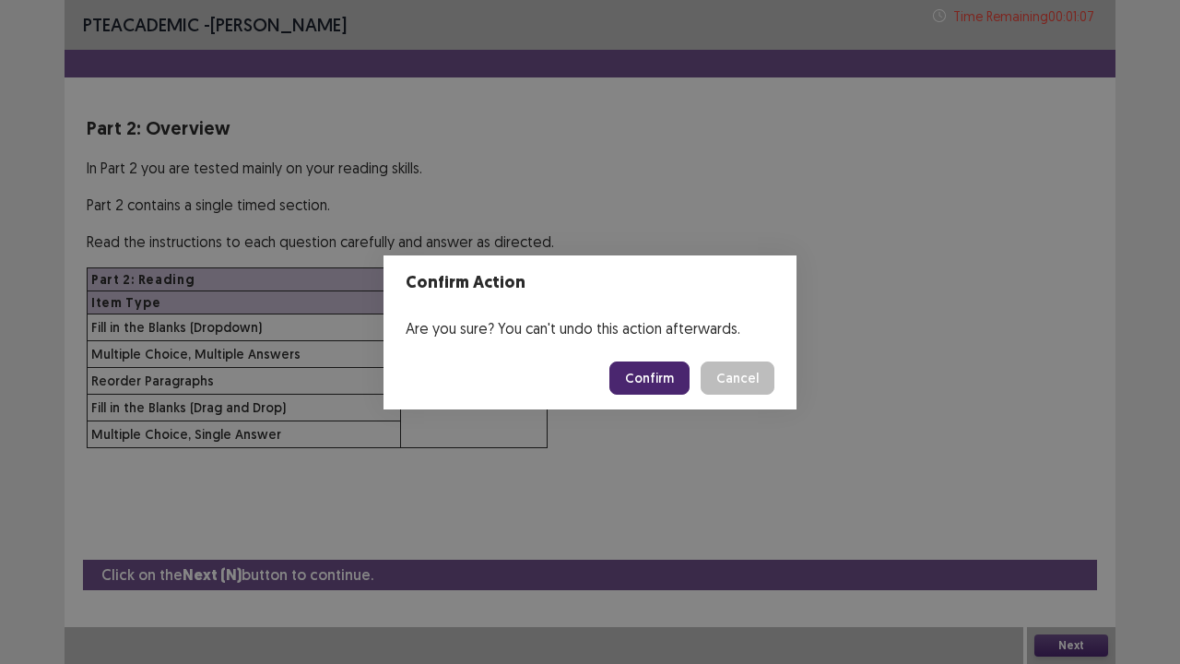
click at [669, 372] on button "Confirm" at bounding box center [649, 377] width 80 height 33
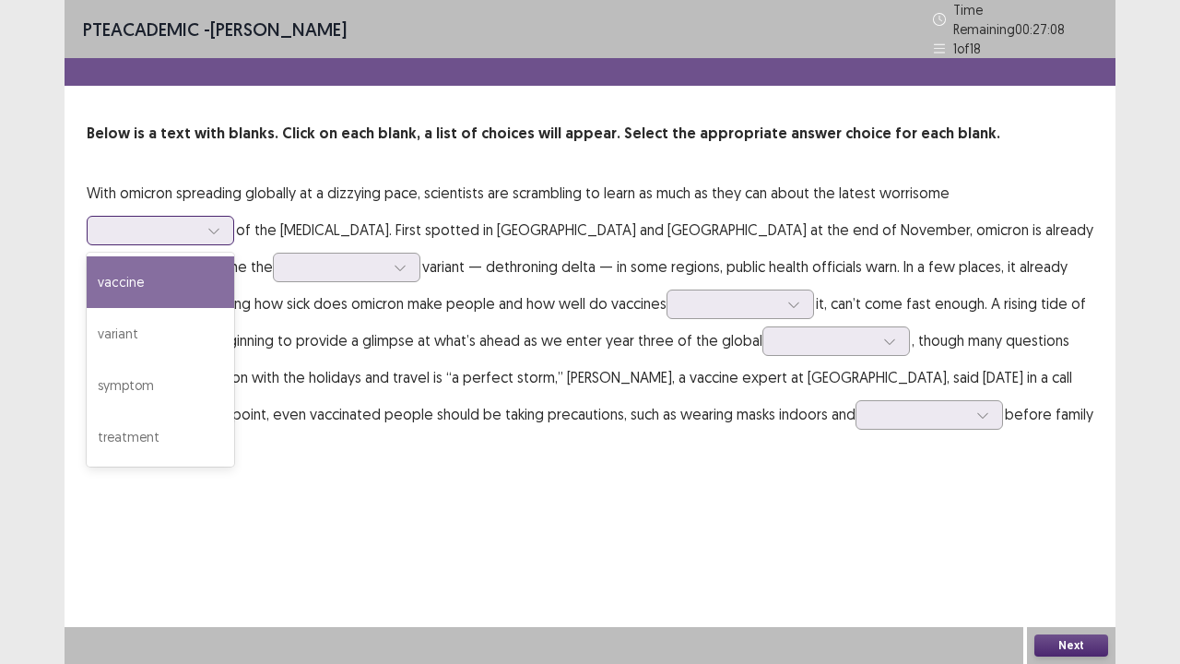
click at [186, 221] on div at bounding box center [150, 230] width 96 height 18
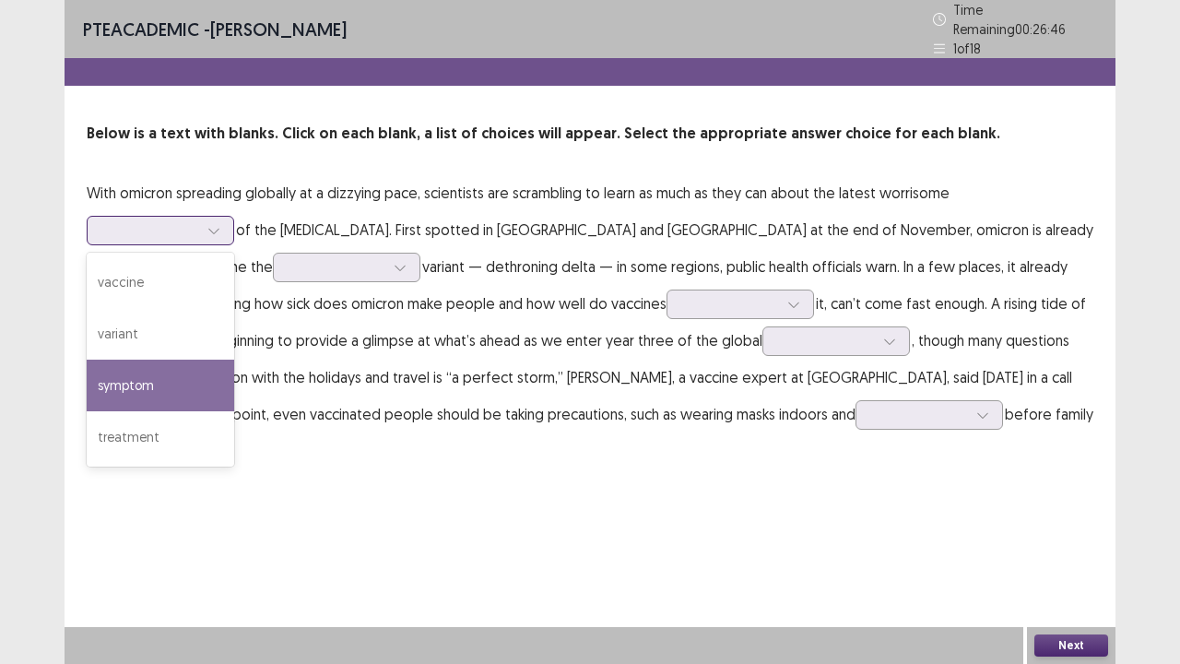
click at [156, 372] on div "symptom" at bounding box center [160, 385] width 147 height 52
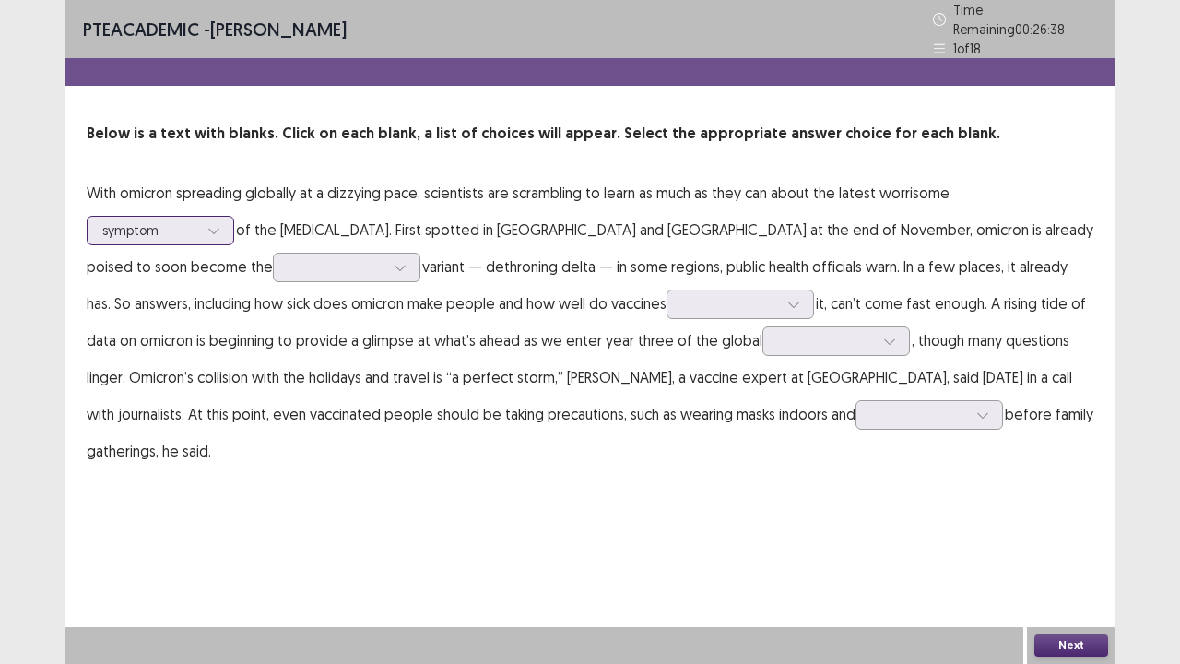
click at [204, 220] on div at bounding box center [214, 231] width 28 height 28
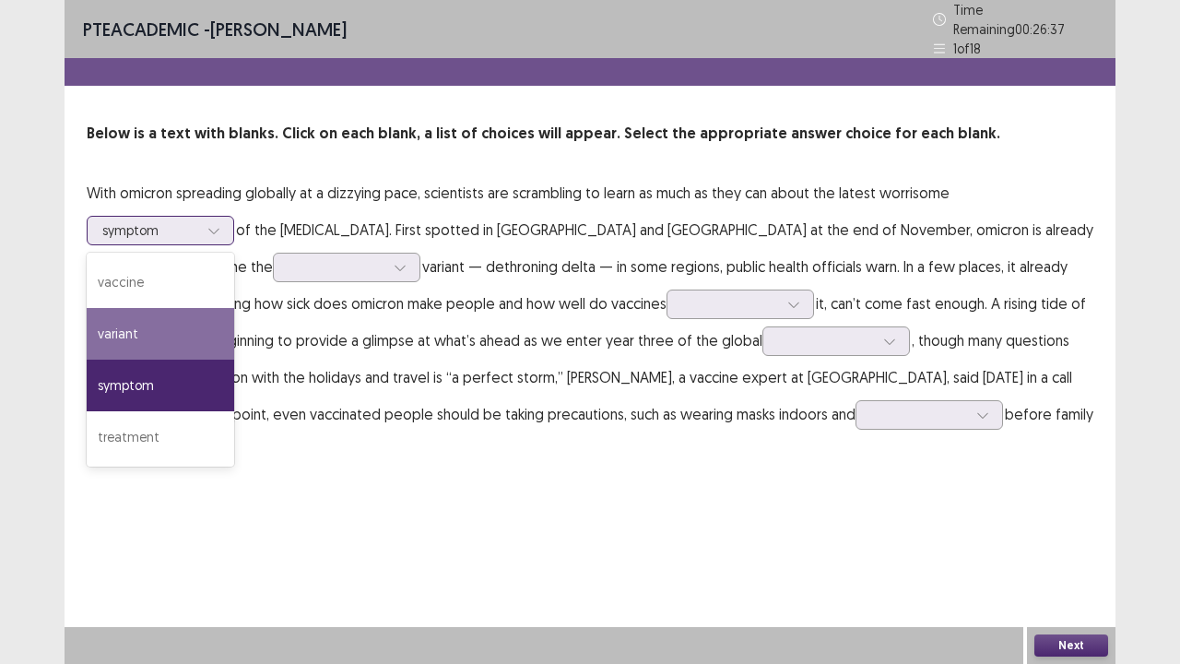
click at [150, 319] on div "variant" at bounding box center [160, 334] width 147 height 52
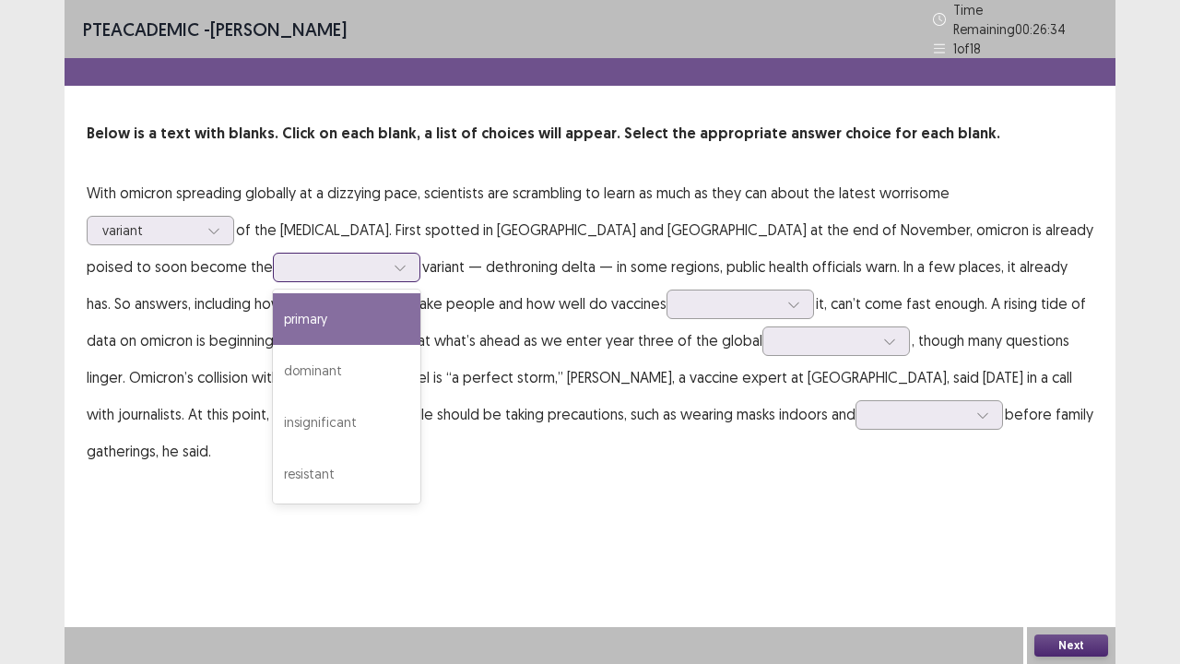
click at [288, 266] on div at bounding box center [336, 267] width 96 height 18
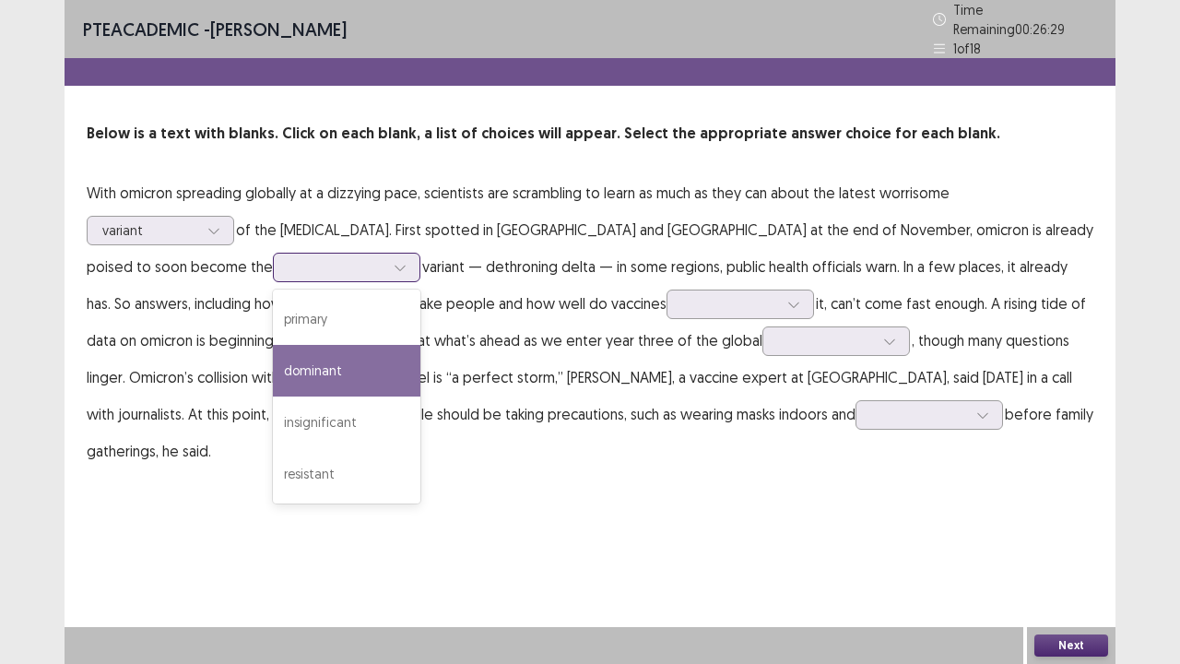
click at [273, 365] on div "dominant" at bounding box center [346, 371] width 147 height 52
click at [288, 258] on div at bounding box center [336, 267] width 96 height 18
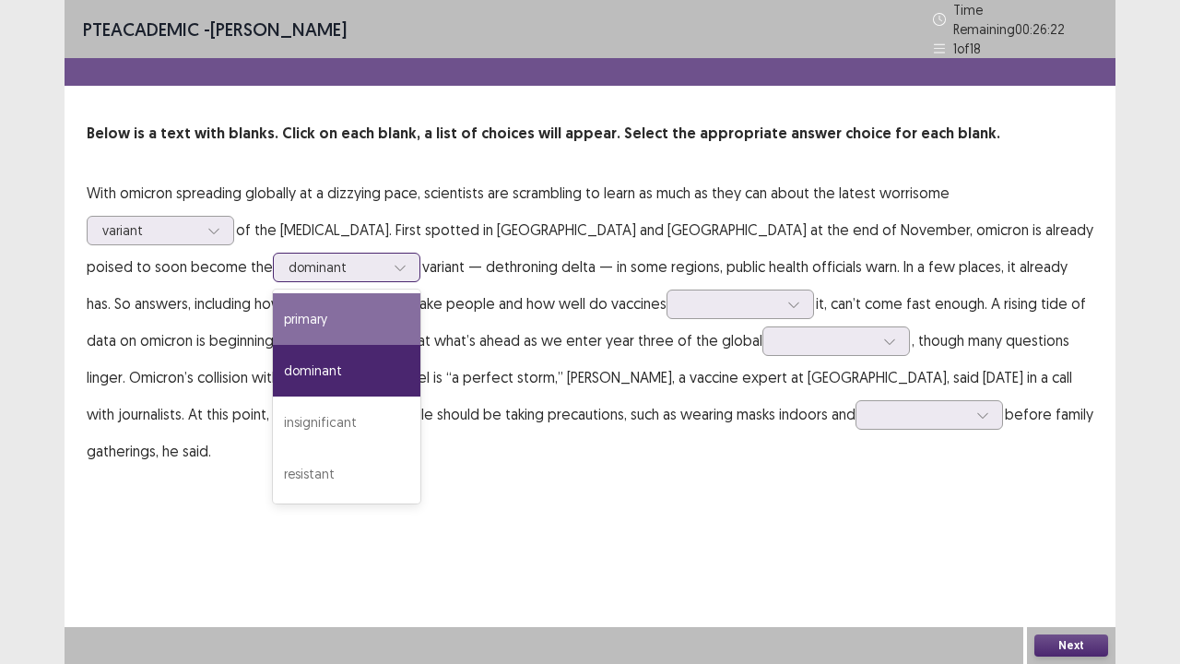
click at [273, 312] on div "primary" at bounding box center [346, 319] width 147 height 52
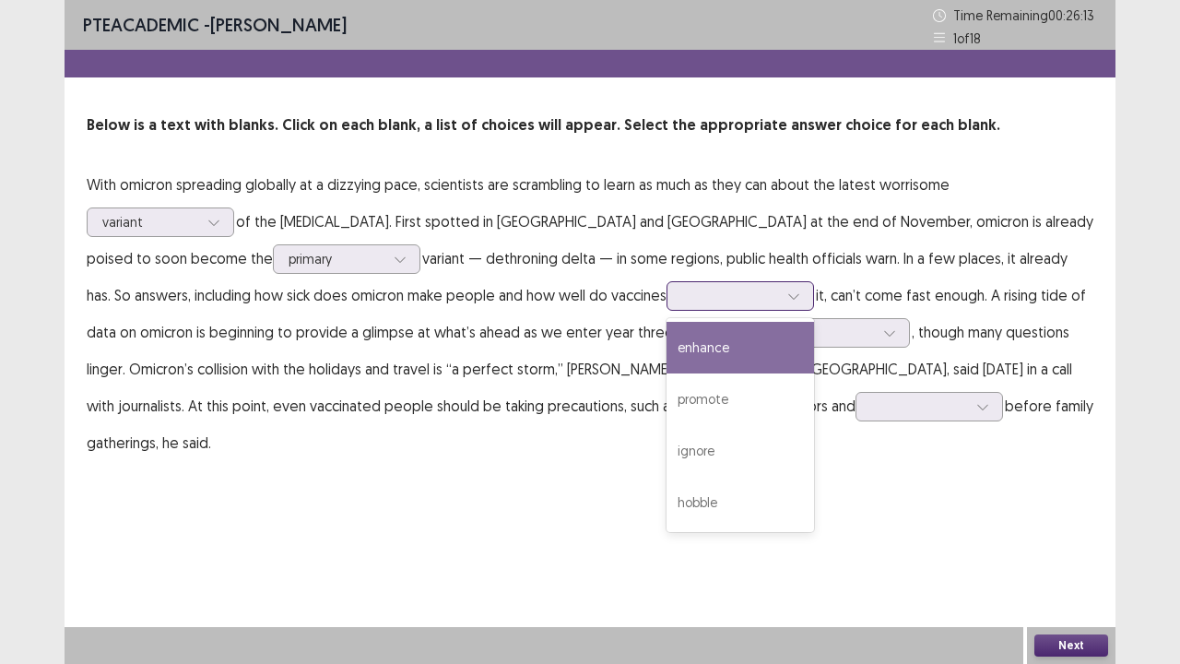
click at [682, 294] on div at bounding box center [730, 296] width 96 height 18
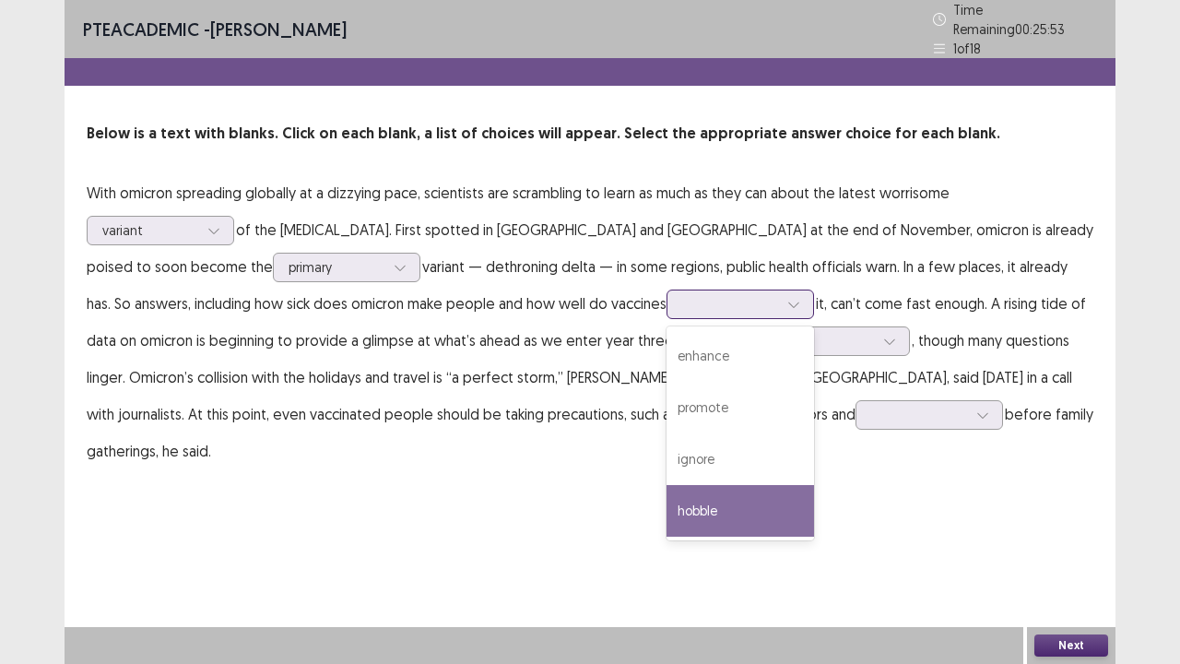
click at [666, 505] on div "hobble" at bounding box center [739, 511] width 147 height 52
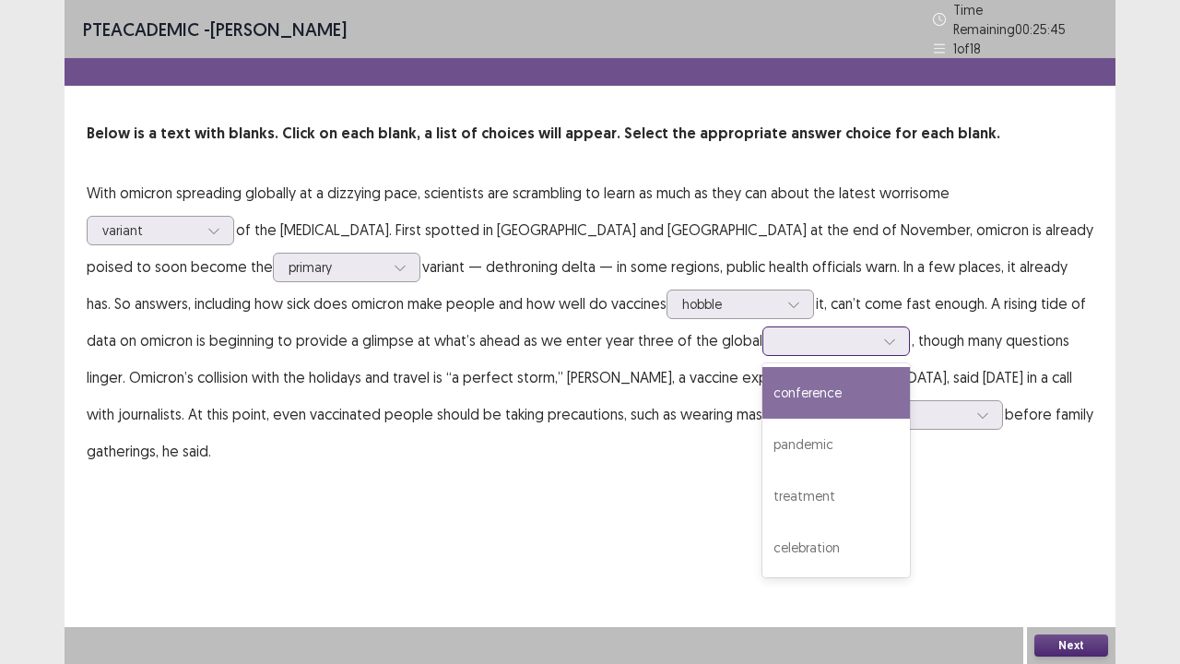
click at [778, 335] on div at bounding box center [826, 341] width 96 height 18
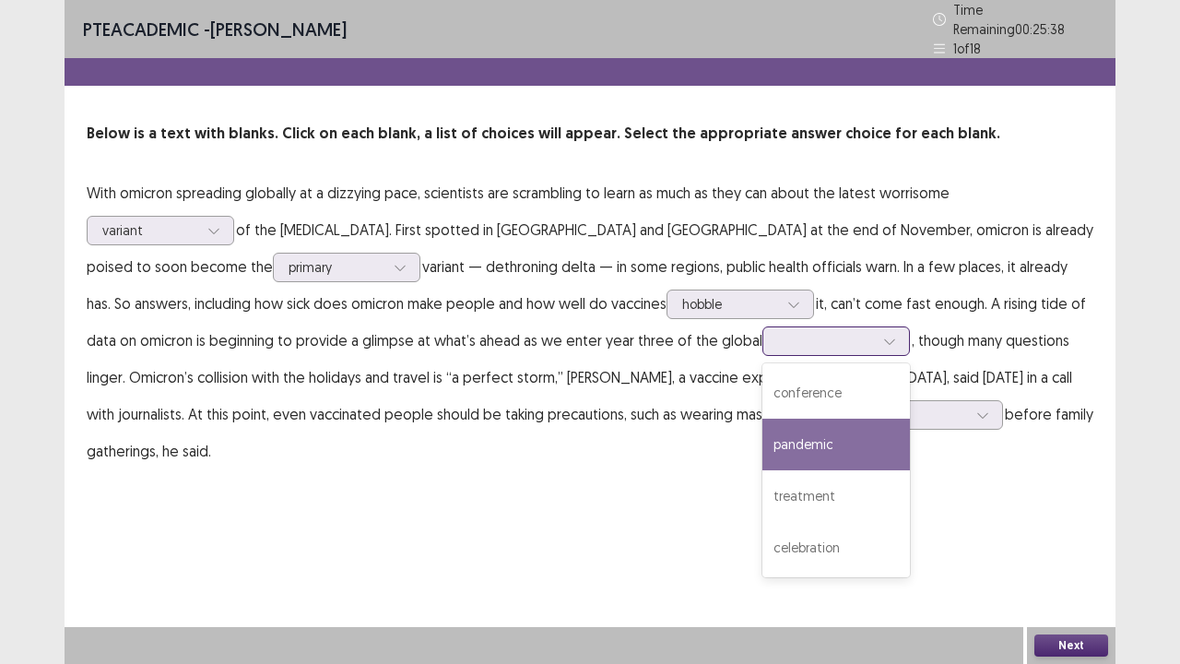
click at [762, 424] on div "pandemic" at bounding box center [835, 444] width 147 height 52
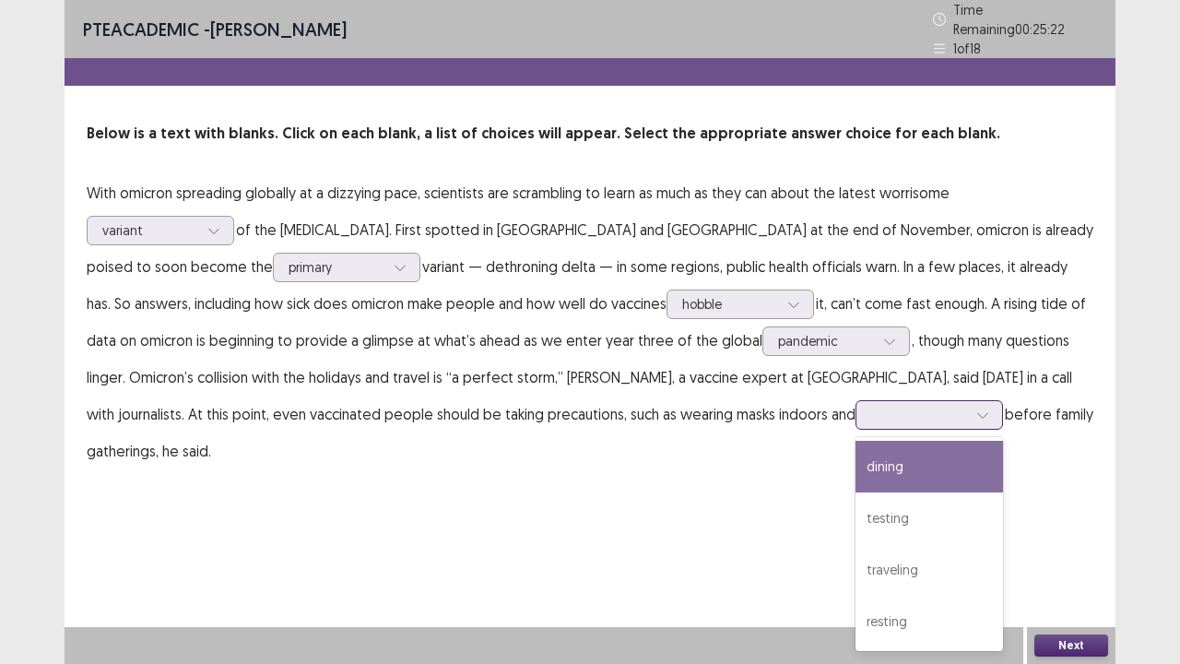
click at [871, 410] on div at bounding box center [919, 415] width 96 height 18
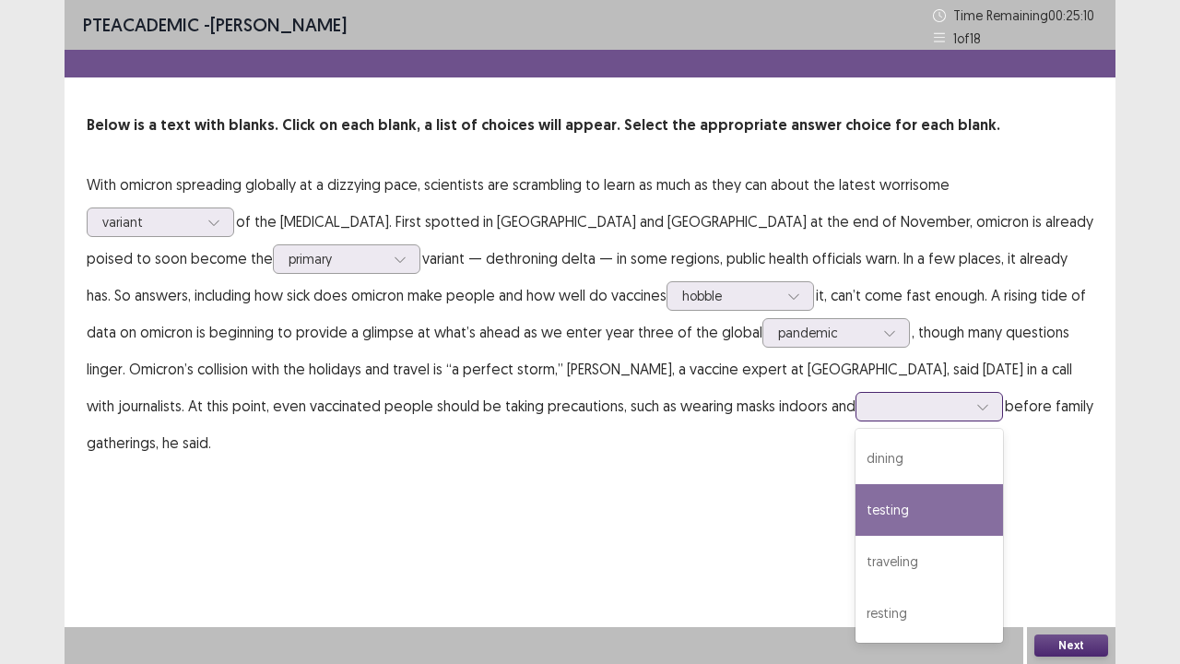
click at [855, 506] on div "testing" at bounding box center [928, 510] width 147 height 52
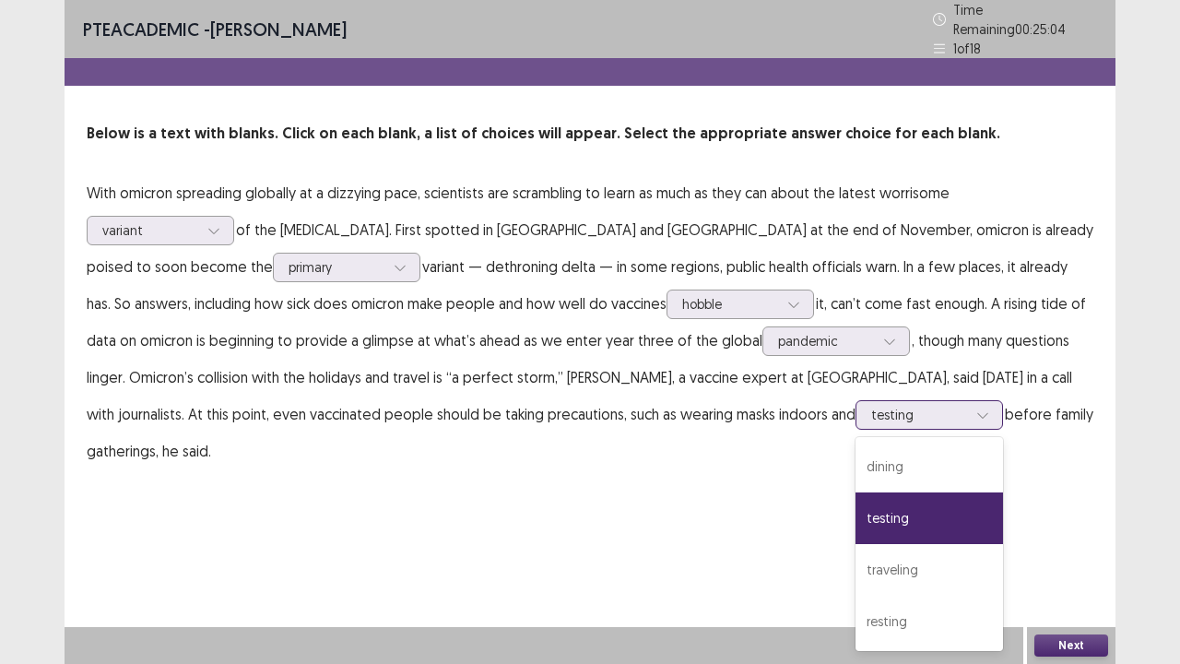
click at [871, 412] on div at bounding box center [919, 415] width 96 height 18
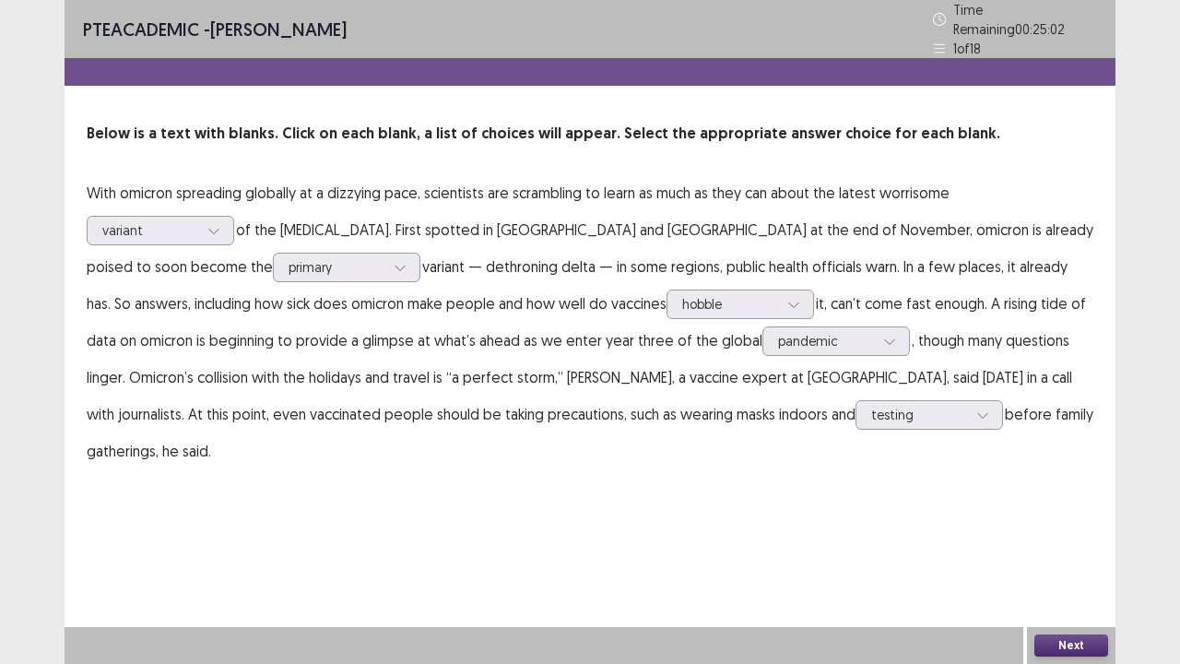
click at [988, 538] on div "PTE academic - [PERSON_NAME] Time Remaining 00 : 25 : 02 1 of 18 Below is a tex…" at bounding box center [590, 332] width 1051 height 664
click at [1049, 538] on button "Next" at bounding box center [1071, 645] width 74 height 22
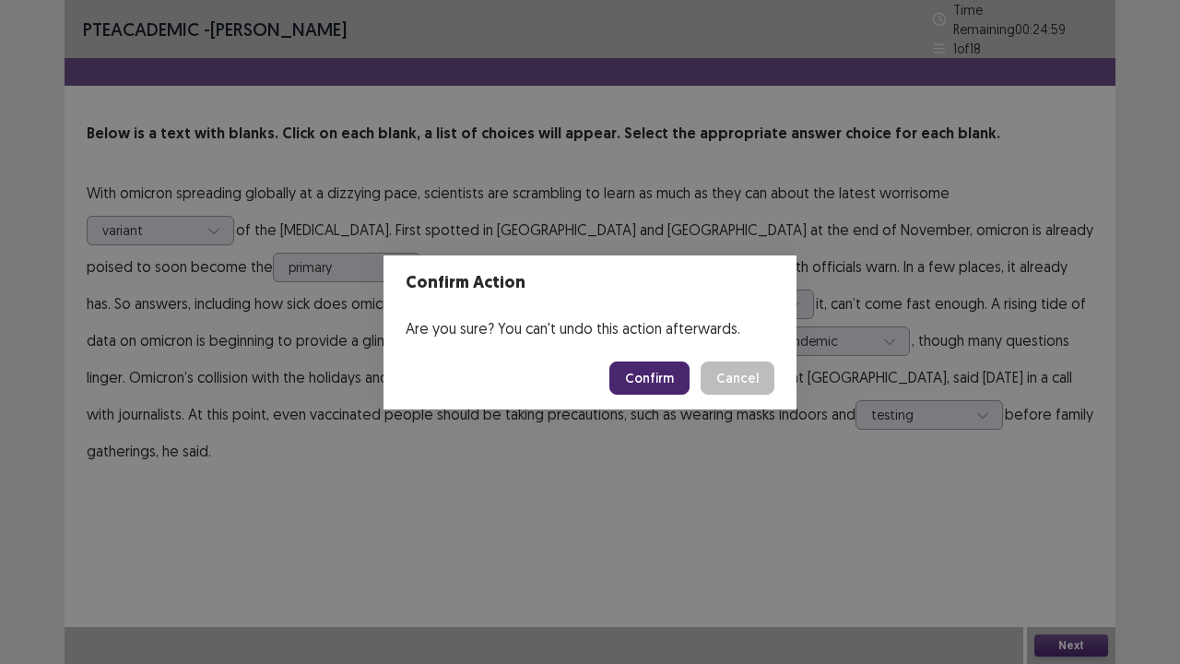
click at [649, 382] on button "Confirm" at bounding box center [649, 377] width 80 height 33
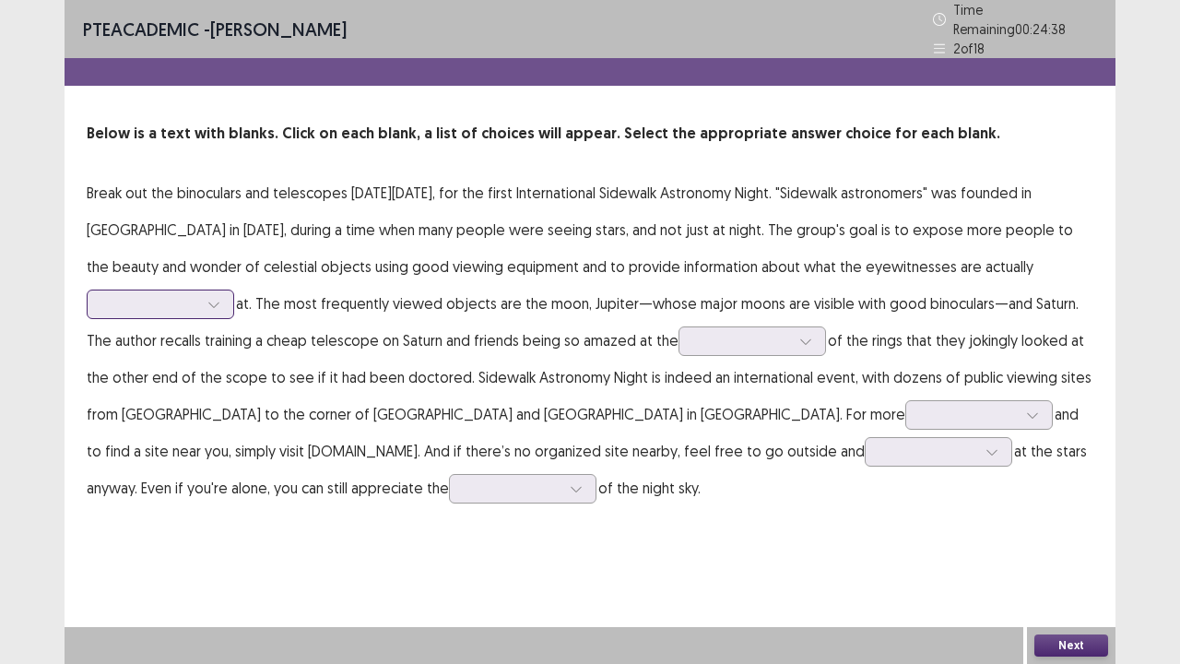
click at [177, 293] on div at bounding box center [150, 303] width 100 height 21
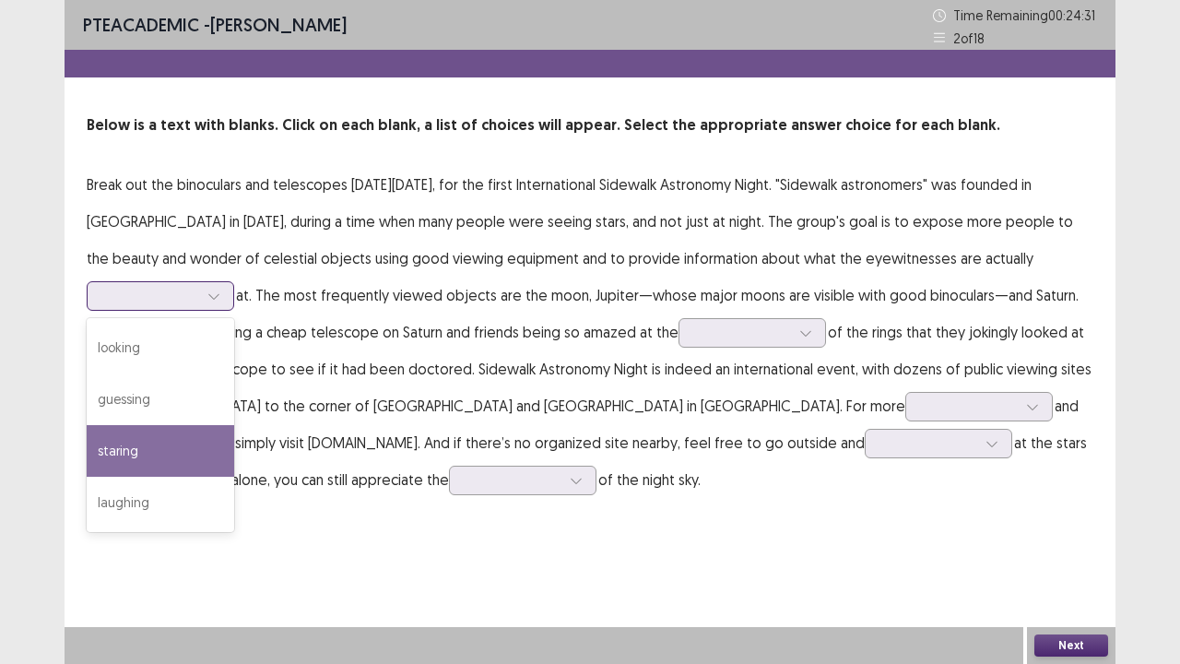
click at [120, 444] on div "staring" at bounding box center [160, 451] width 147 height 52
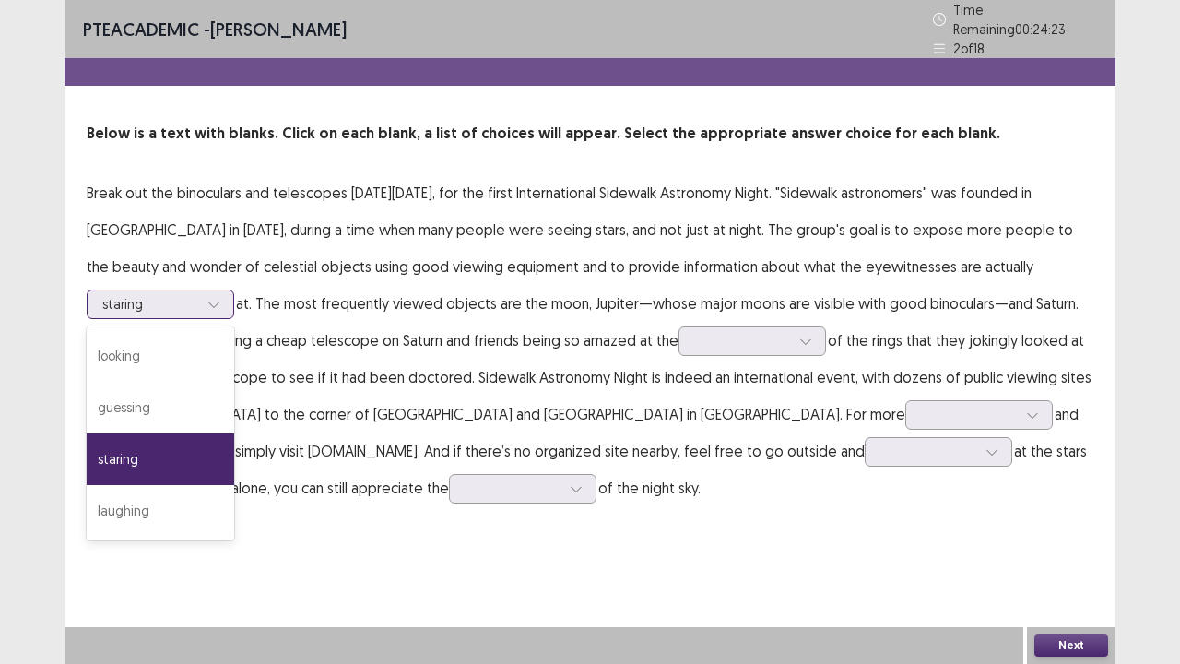
click at [194, 295] on div at bounding box center [150, 304] width 96 height 18
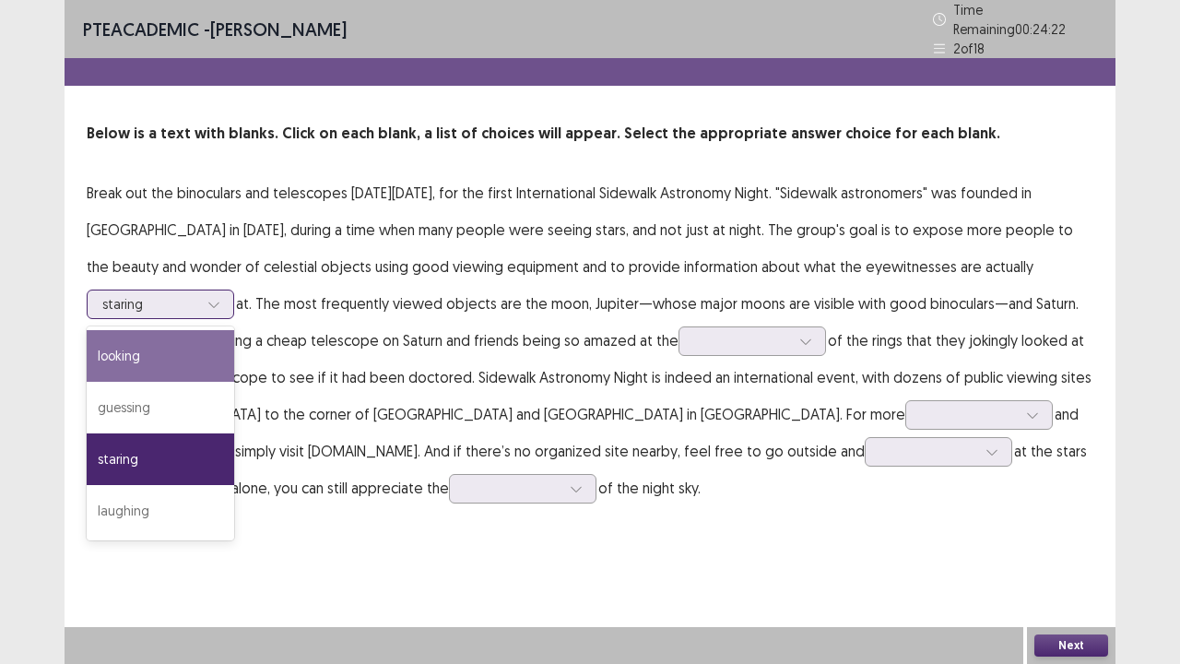
click at [167, 354] on div "looking" at bounding box center [160, 356] width 147 height 52
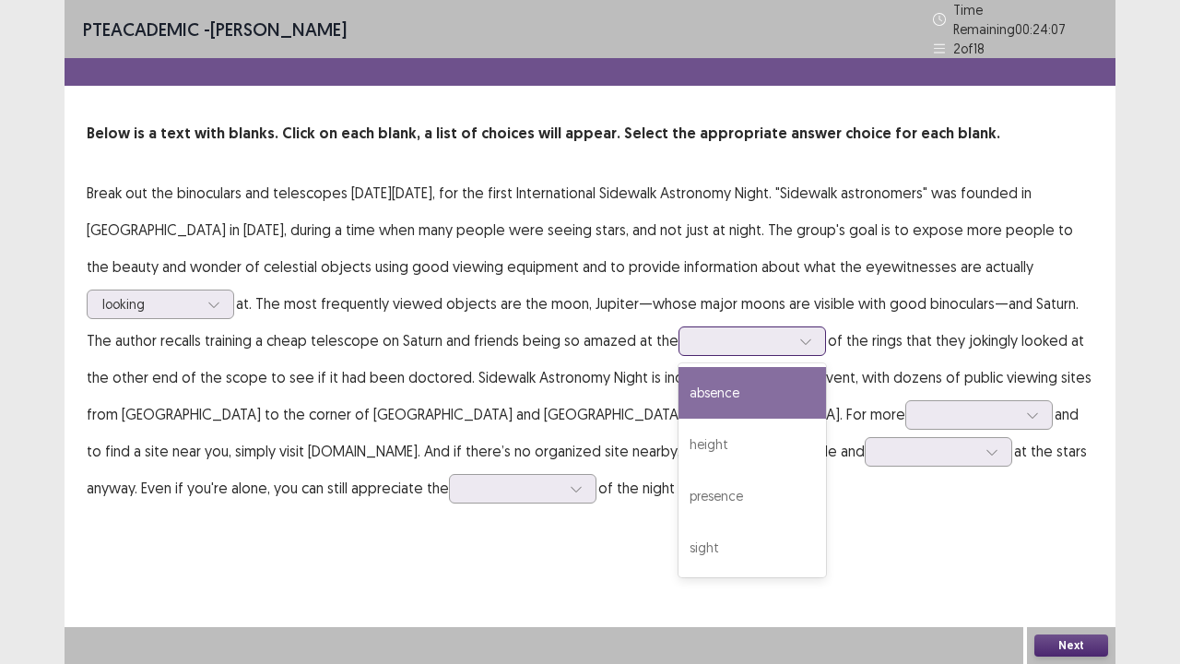
click at [731, 338] on div at bounding box center [742, 341] width 96 height 18
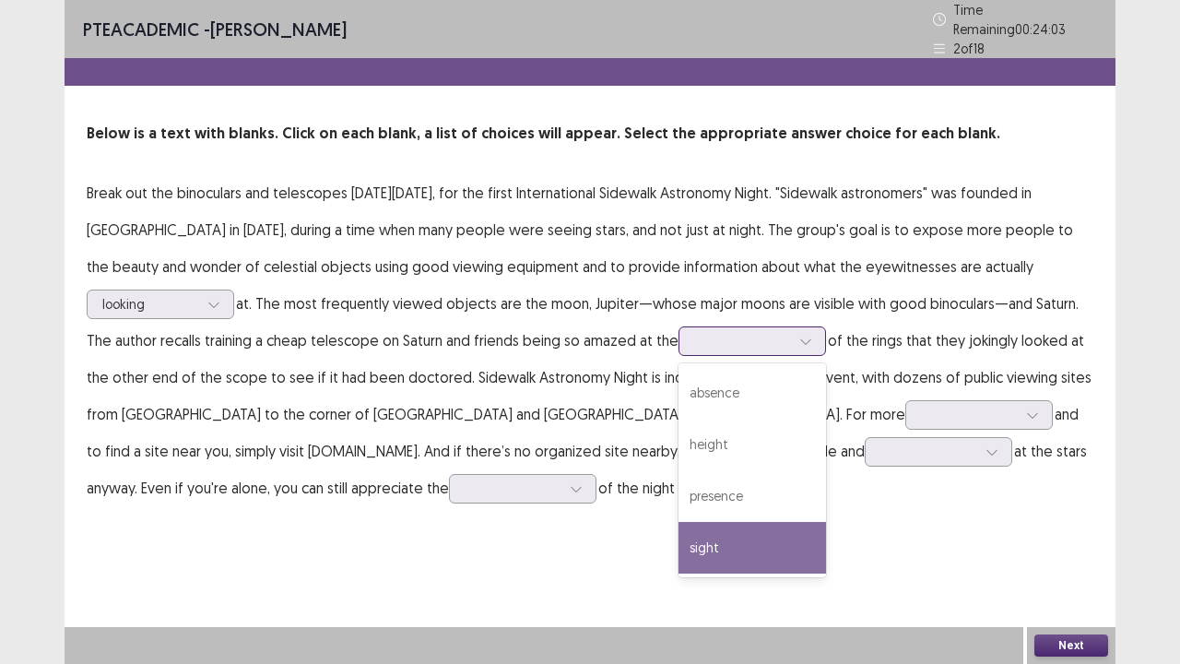
click at [719, 534] on div "sight" at bounding box center [751, 548] width 147 height 52
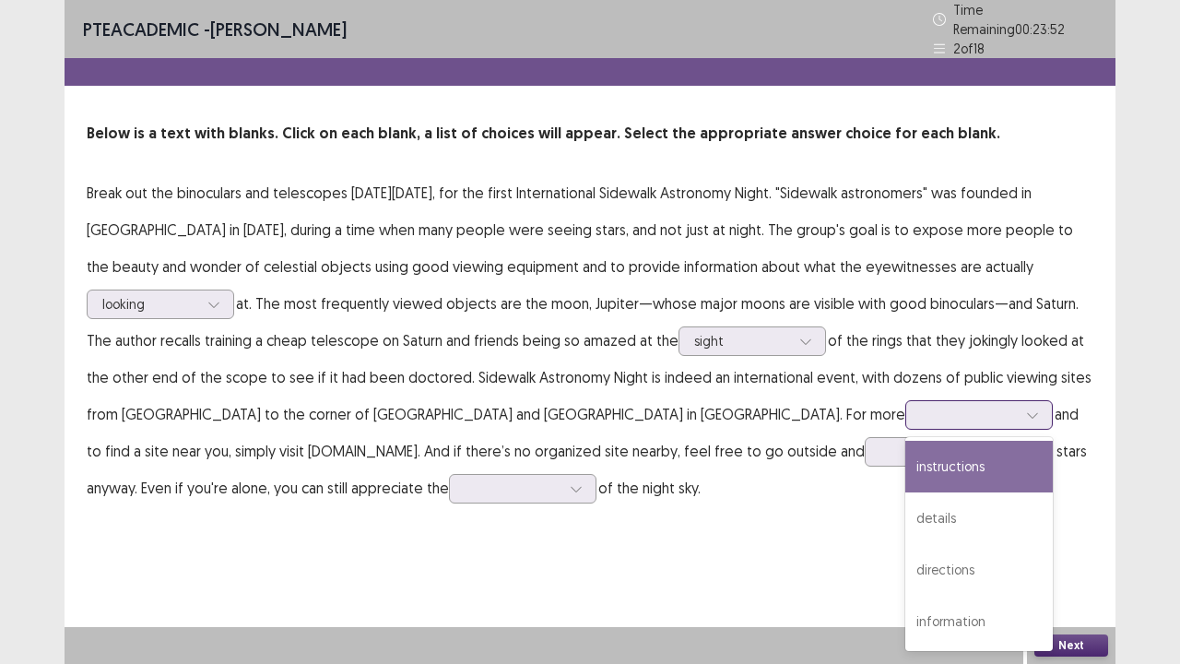
click at [921, 408] on div at bounding box center [969, 415] width 96 height 18
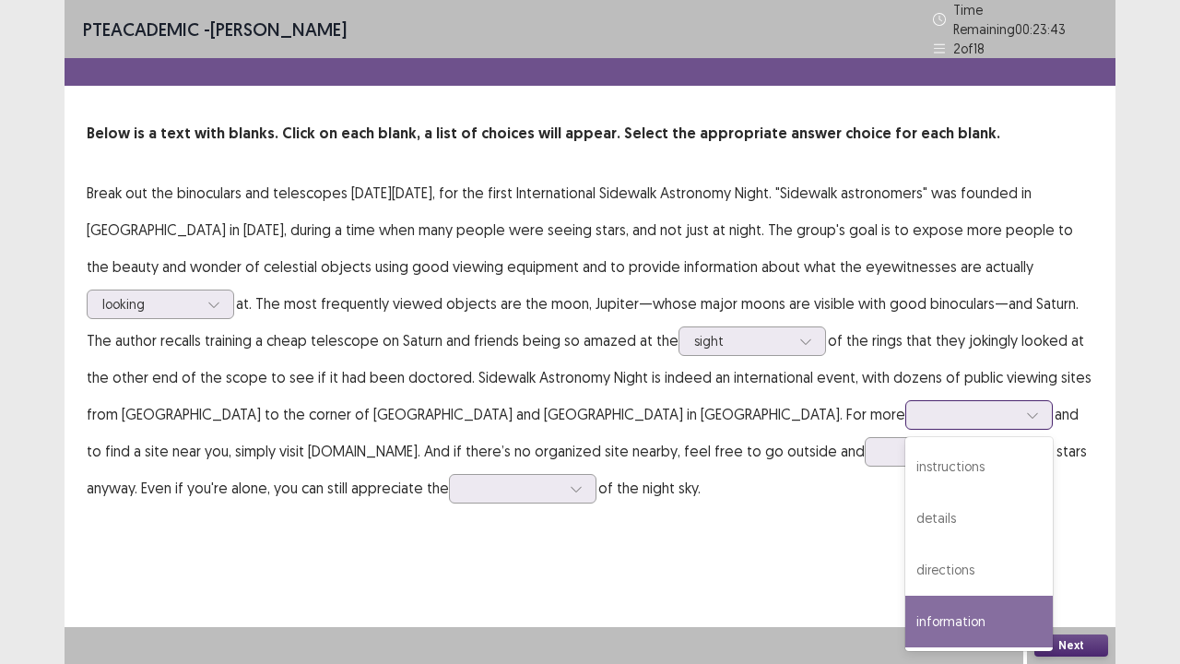
click at [905, 538] on div "information" at bounding box center [978, 621] width 147 height 52
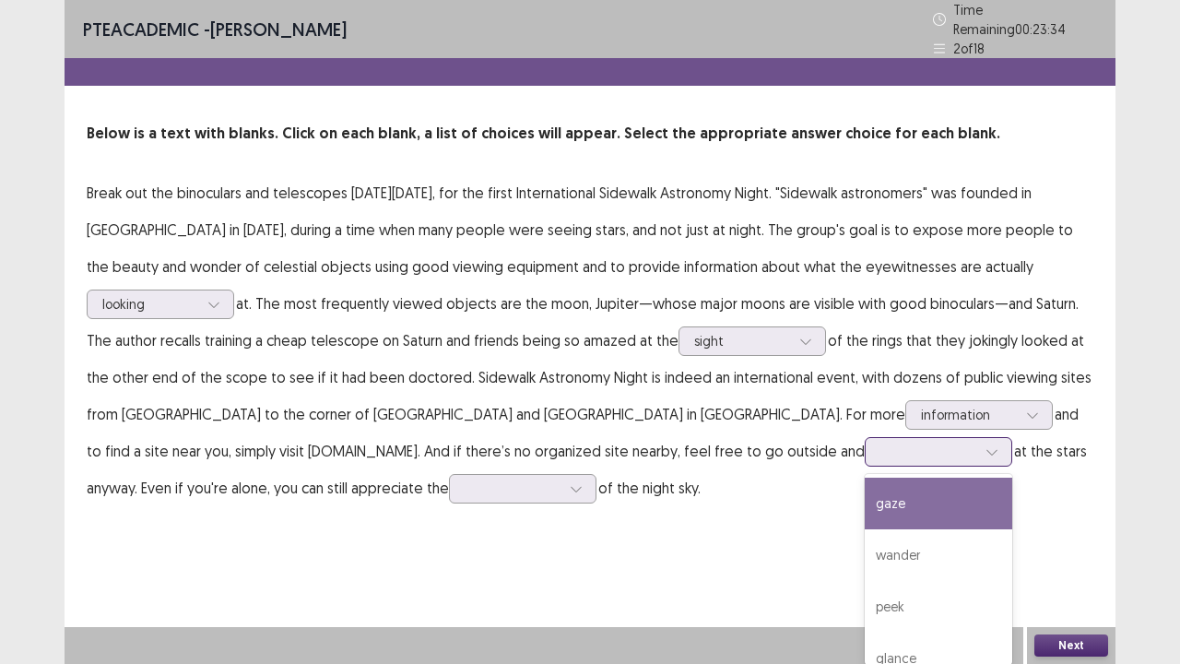
click at [880, 449] on div at bounding box center [928, 451] width 96 height 18
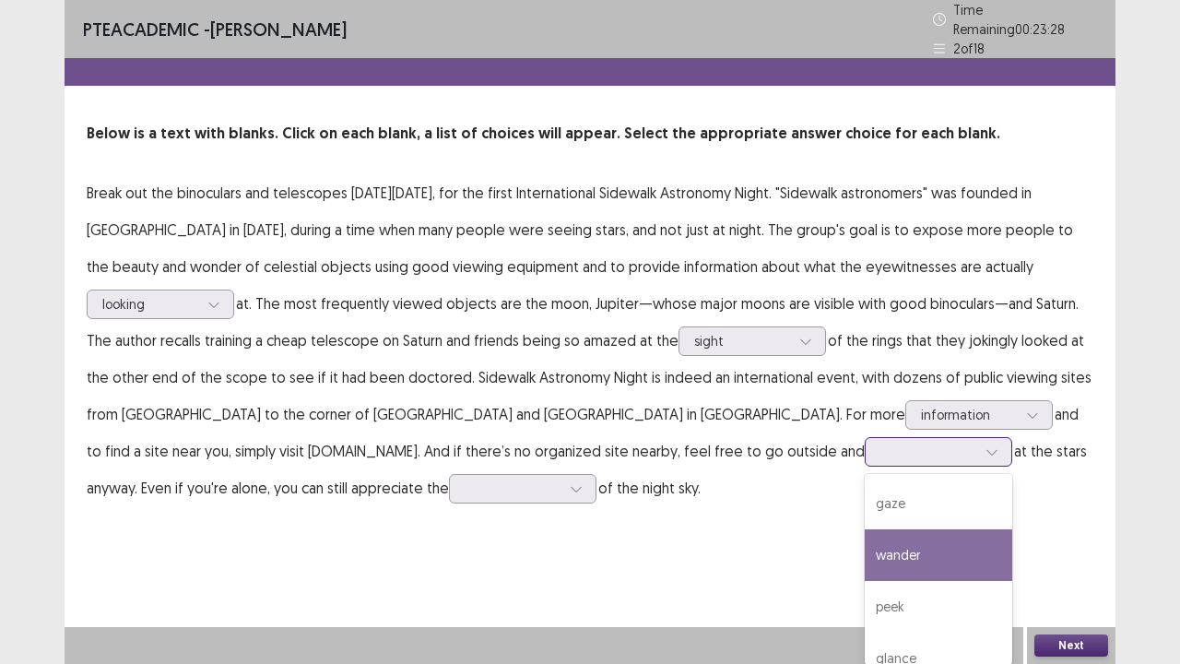
click at [865, 538] on div "wander" at bounding box center [938, 555] width 147 height 52
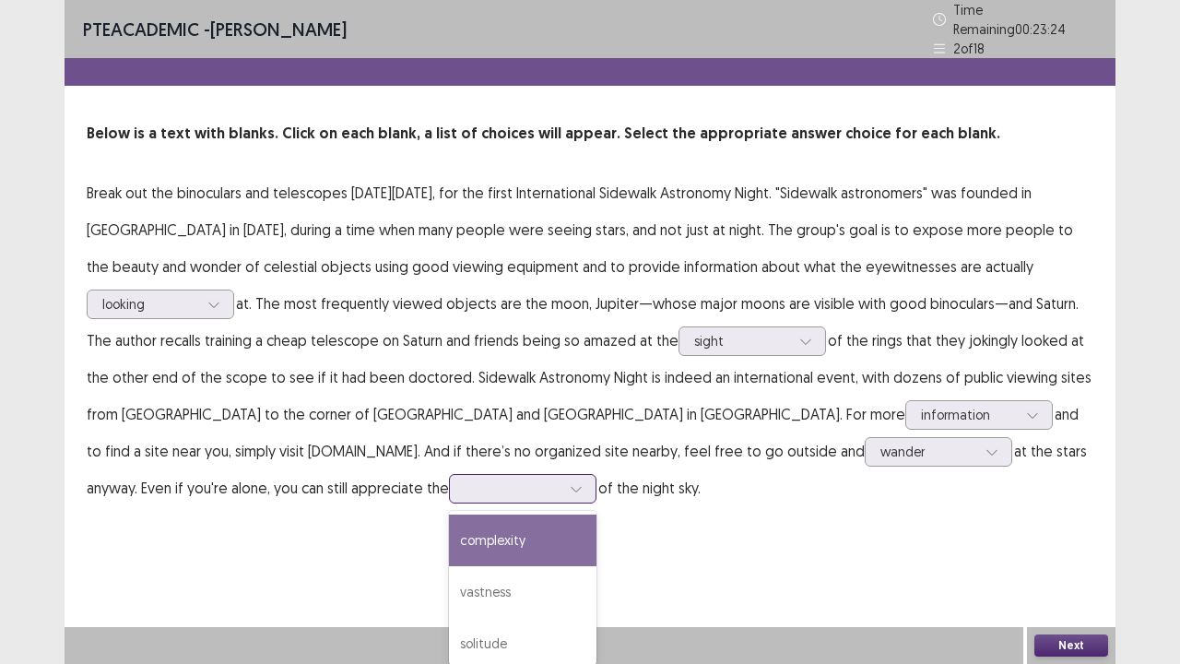
click at [465, 479] on div at bounding box center [513, 488] width 96 height 18
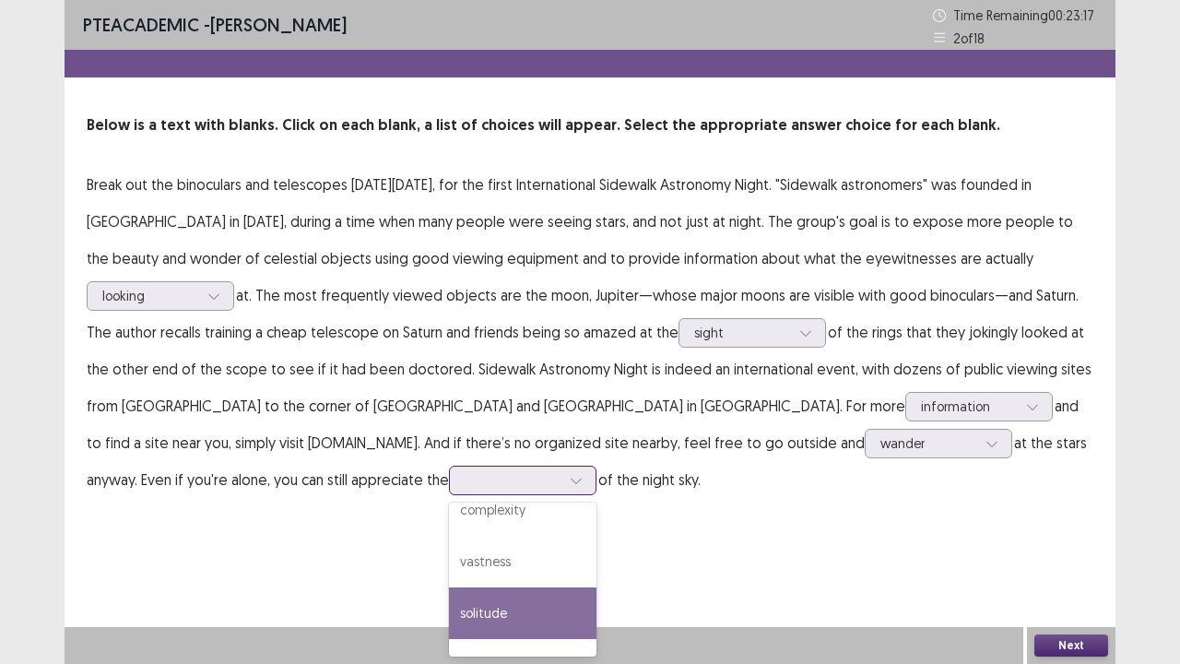
scroll to position [59, 0]
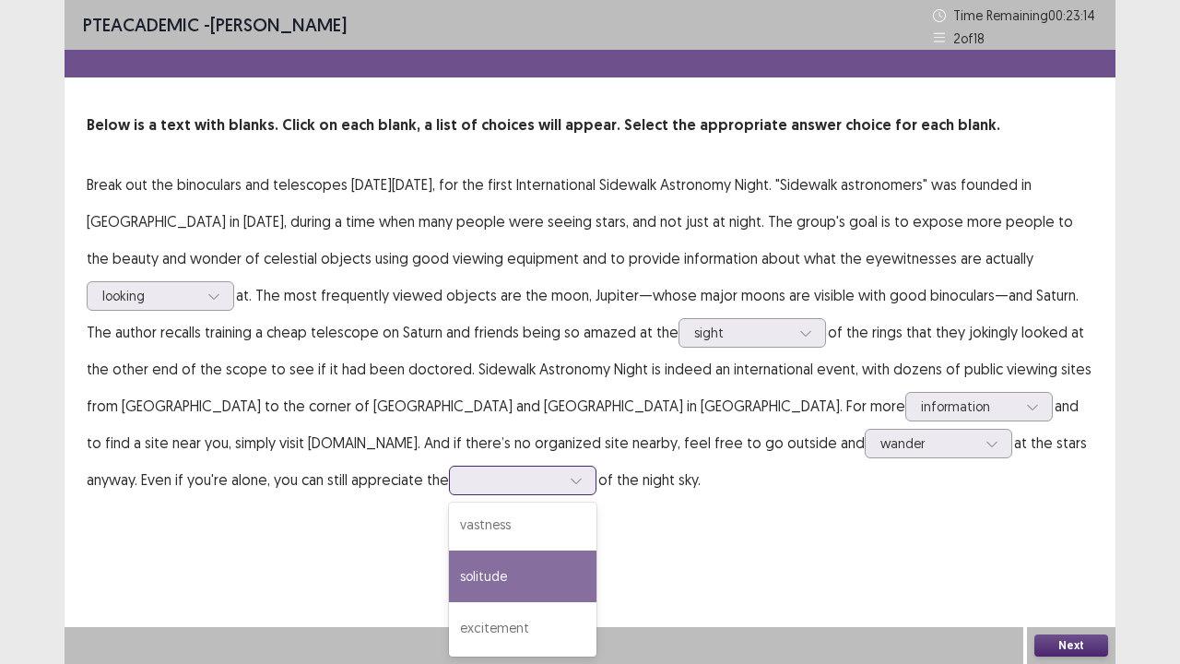
click at [449, 538] on div "solitude" at bounding box center [522, 576] width 147 height 52
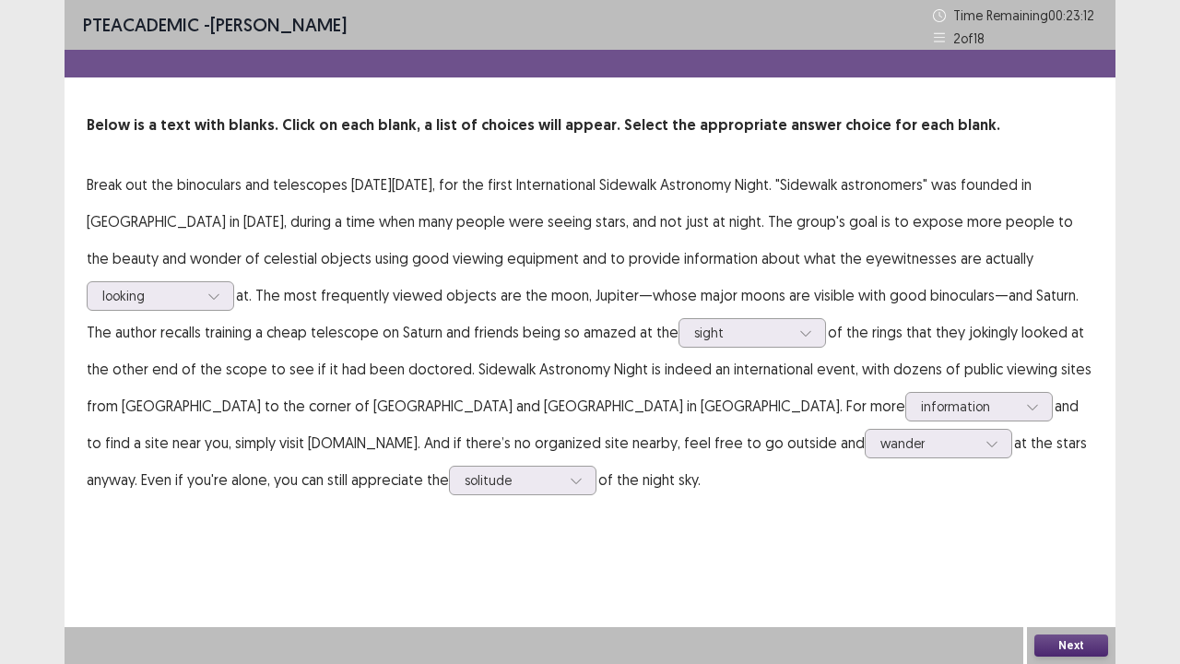
click at [1058, 538] on button "Next" at bounding box center [1071, 645] width 74 height 22
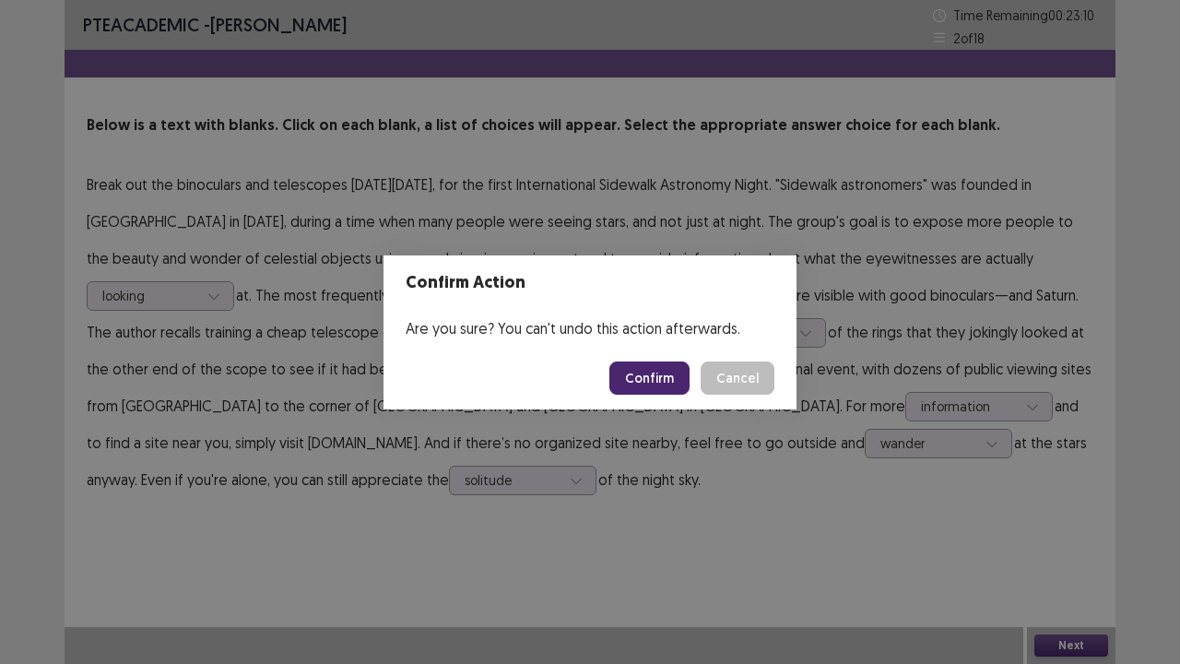
click at [675, 365] on button "Confirm" at bounding box center [649, 377] width 80 height 33
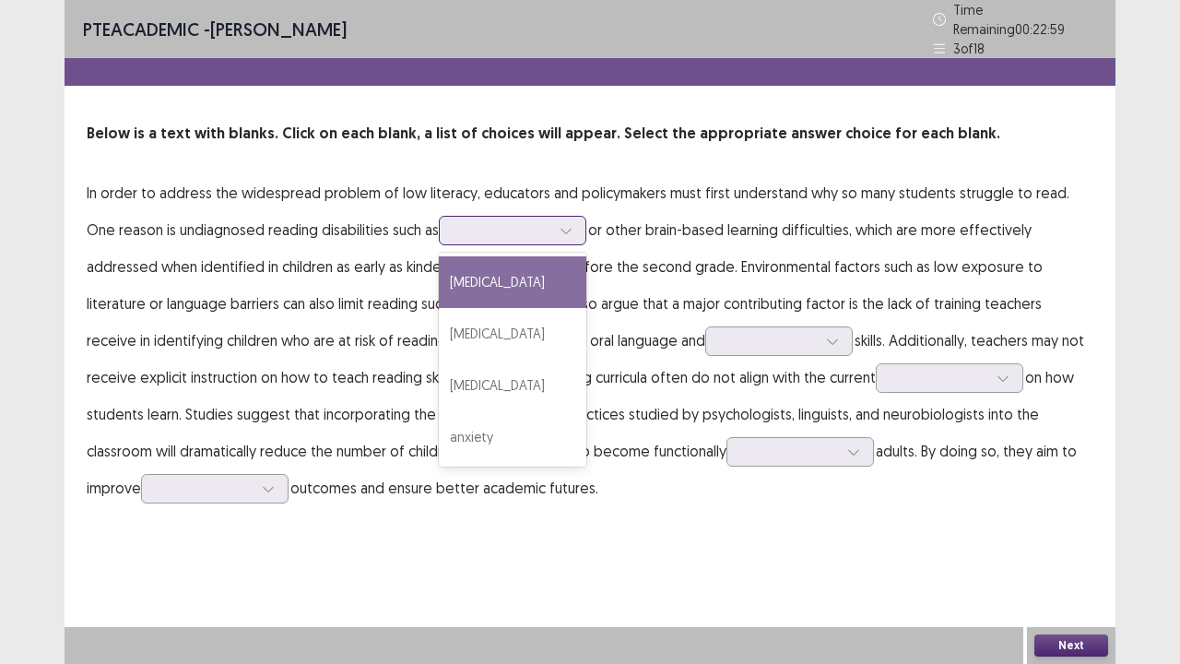
click at [465, 221] on div at bounding box center [502, 230] width 96 height 18
click at [474, 288] on div "[MEDICAL_DATA]" at bounding box center [512, 282] width 147 height 52
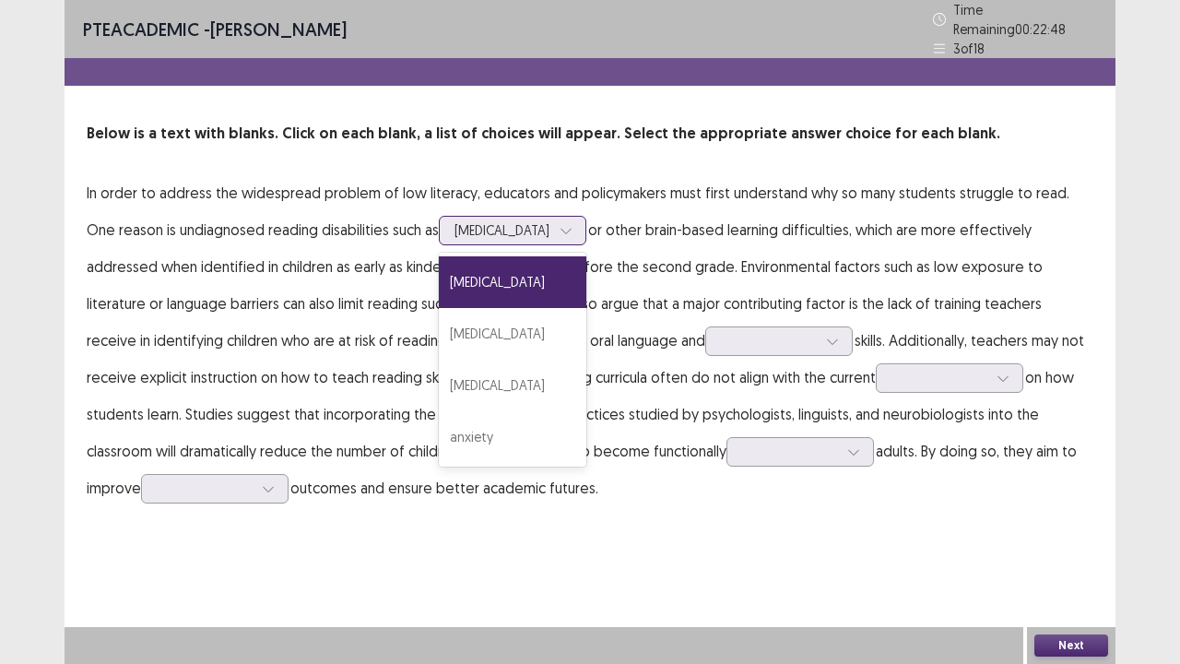
click at [513, 221] on div at bounding box center [502, 230] width 96 height 18
click at [507, 347] on div "[MEDICAL_DATA]" at bounding box center [512, 334] width 147 height 52
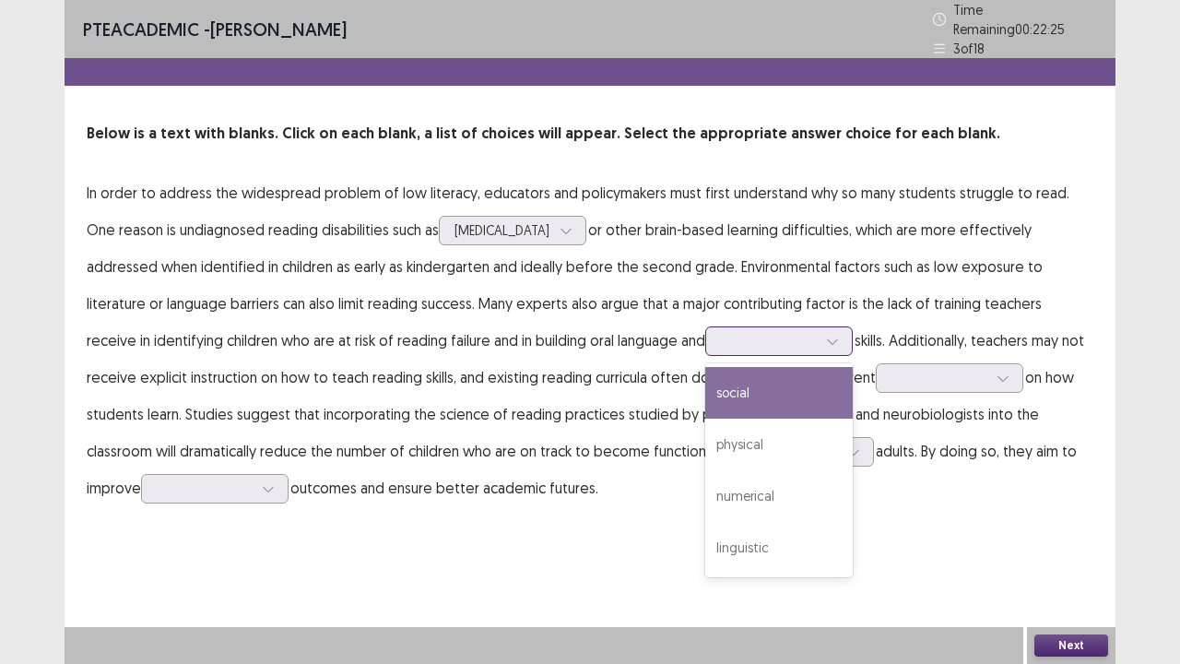
click at [721, 332] on div at bounding box center [769, 341] width 96 height 18
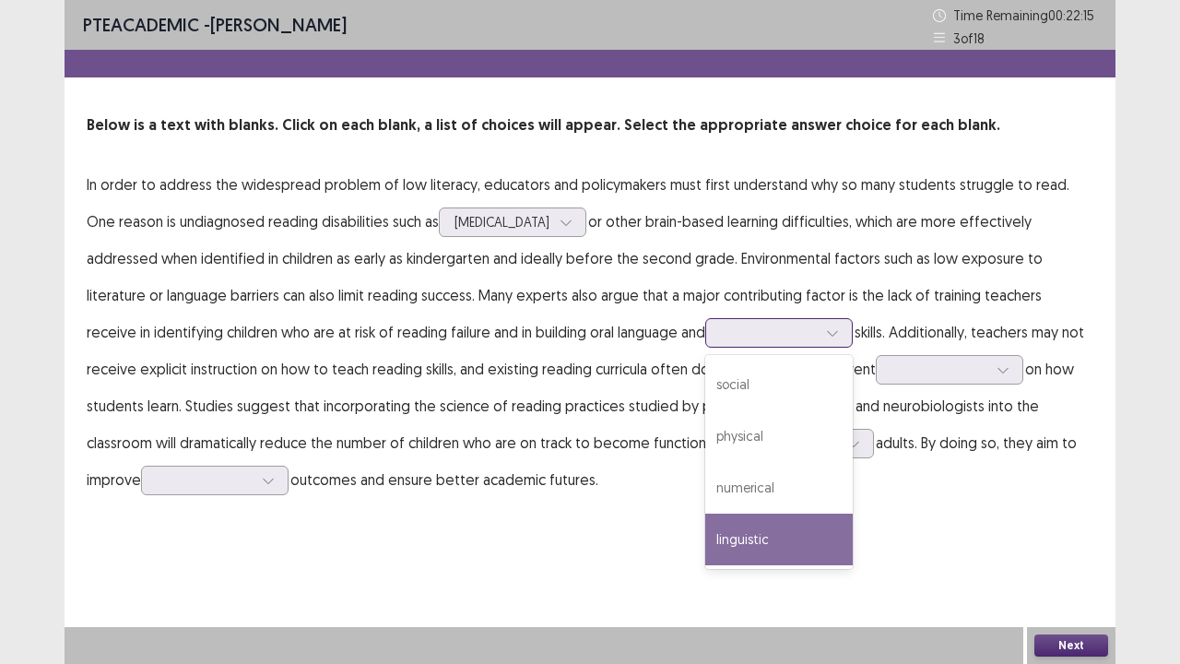
click at [705, 533] on div "linguistic" at bounding box center [778, 539] width 147 height 52
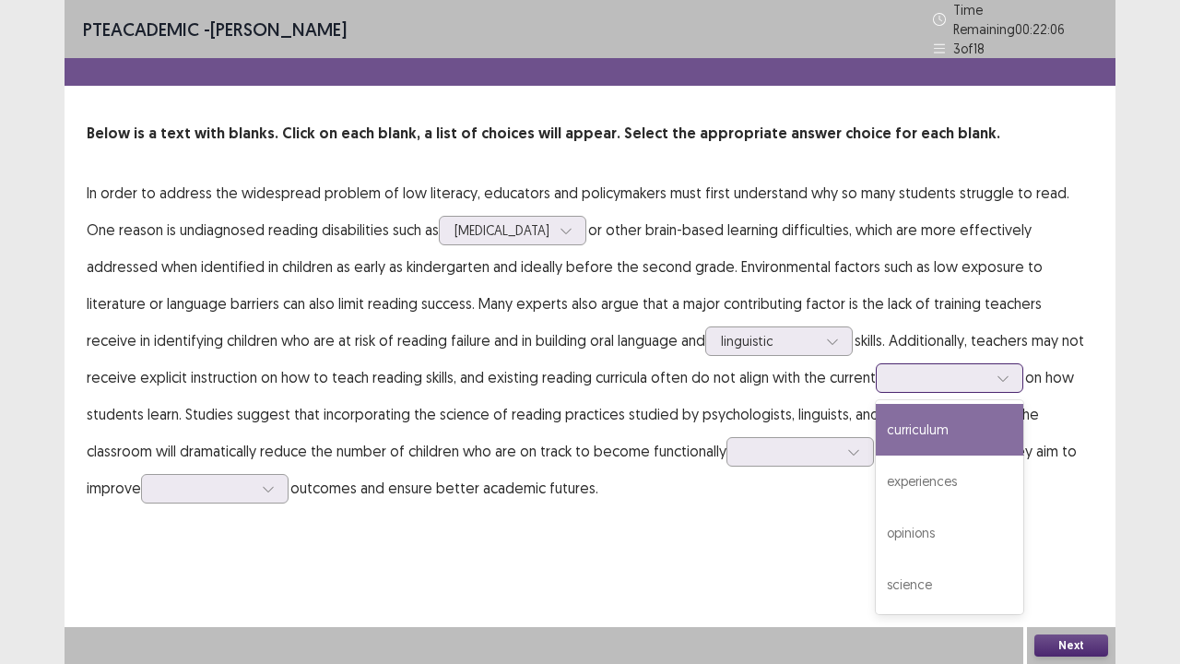
click at [891, 369] on div at bounding box center [939, 378] width 96 height 18
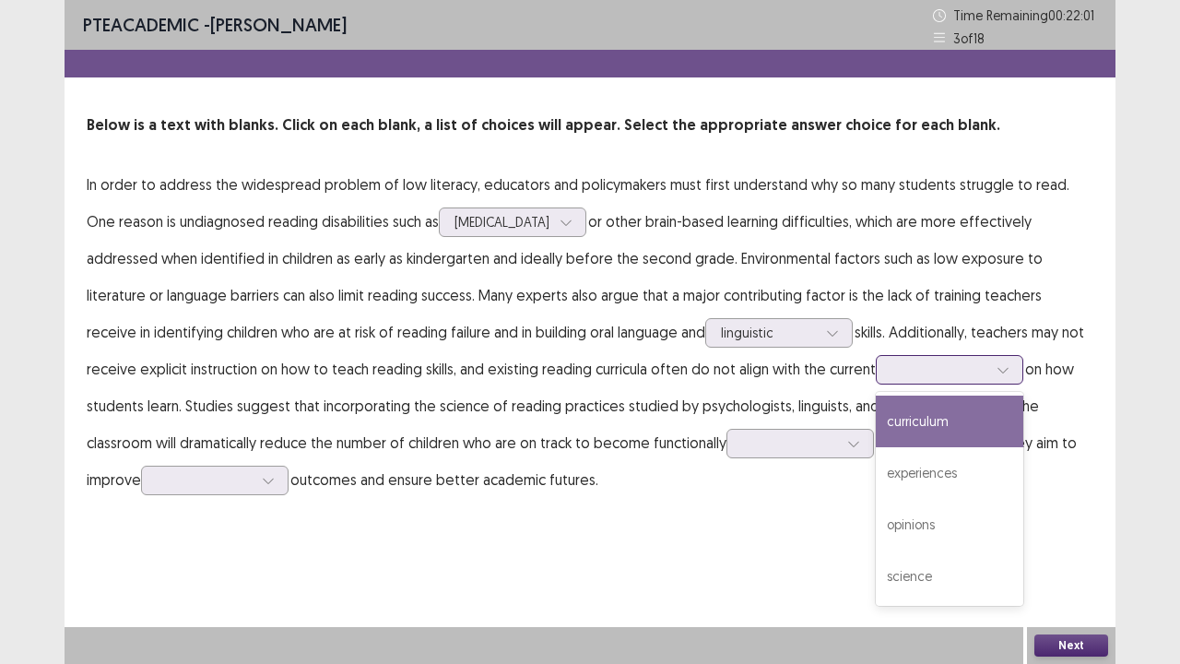
click at [876, 437] on div "curriculum" at bounding box center [949, 421] width 147 height 52
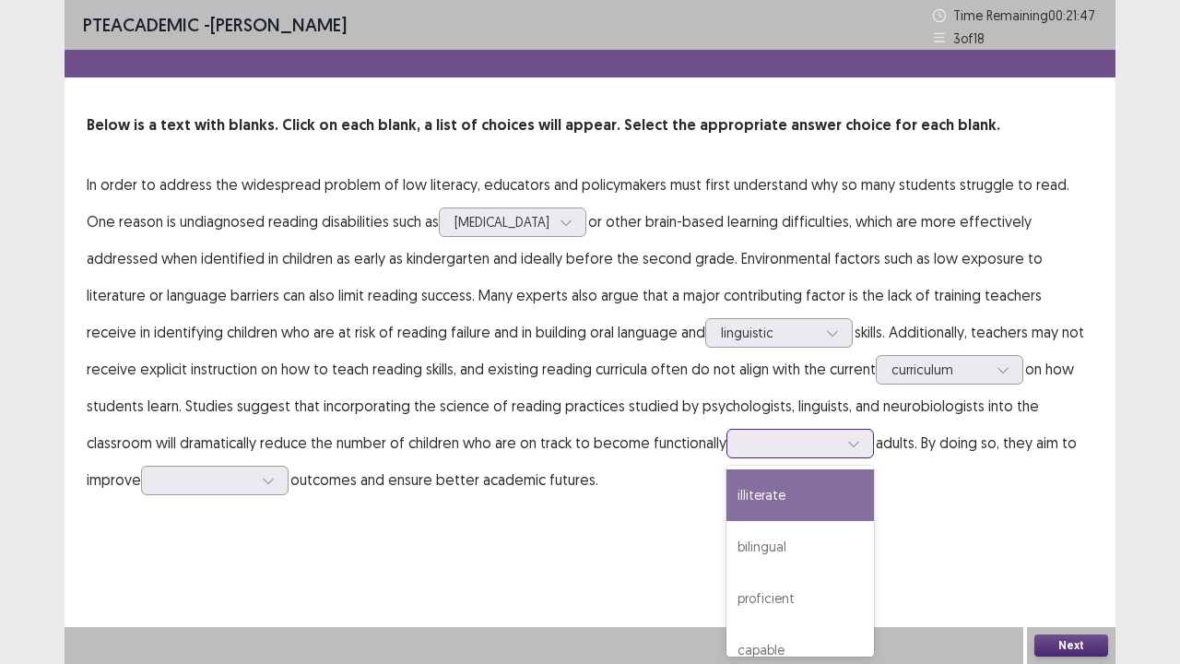
click at [742, 442] on div at bounding box center [790, 443] width 96 height 18
click at [726, 485] on div "illiterate" at bounding box center [799, 495] width 147 height 52
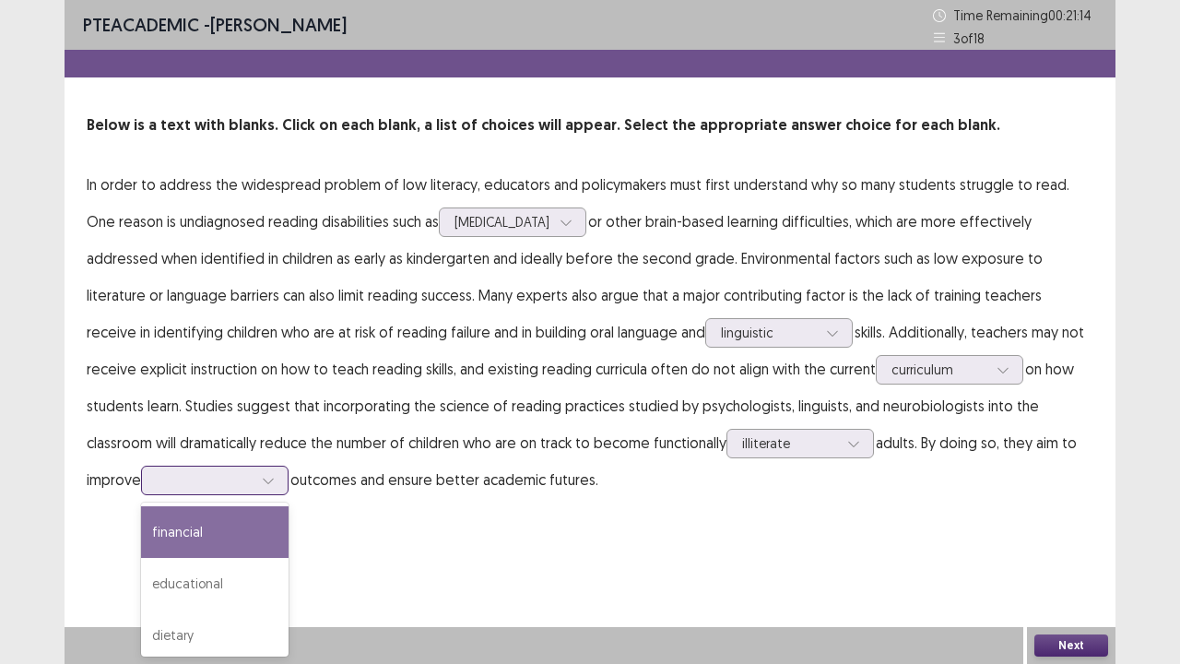
click at [159, 481] on div at bounding box center [205, 480] width 96 height 18
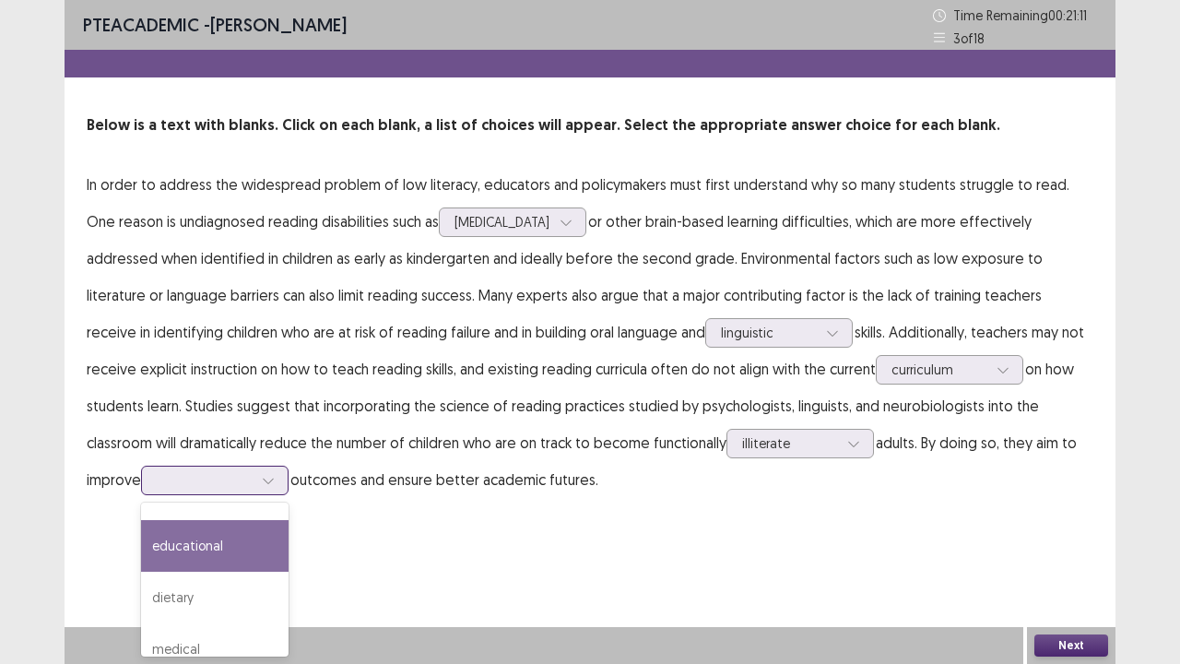
scroll to position [0, 0]
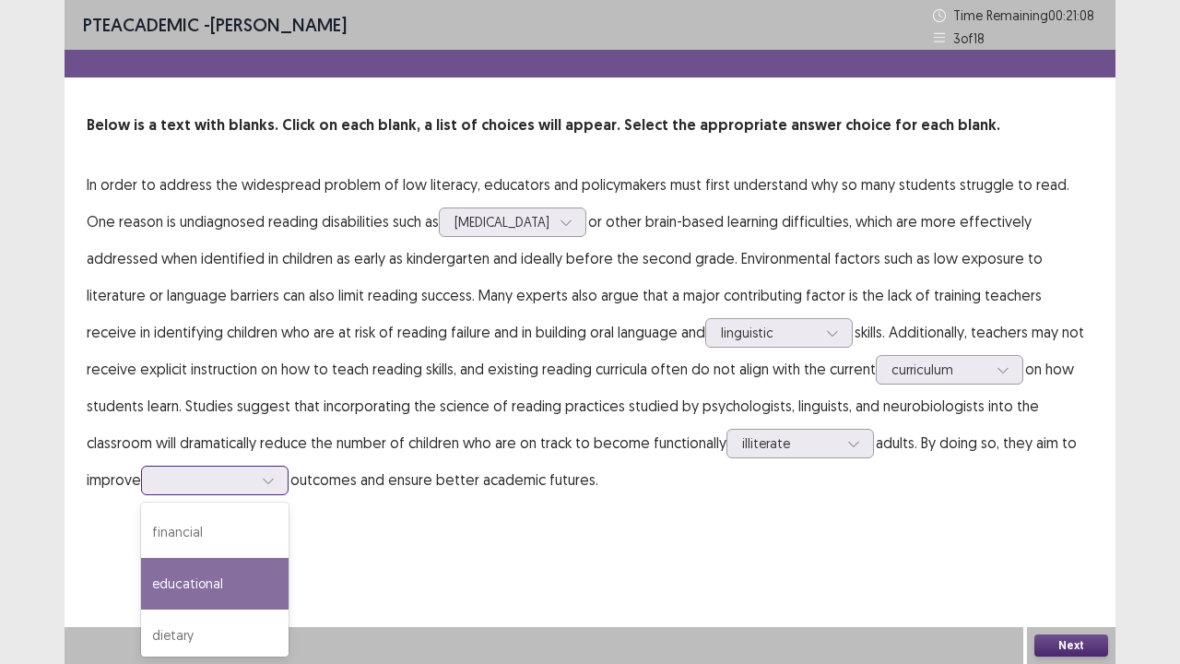
click at [159, 538] on div "educational" at bounding box center [214, 584] width 147 height 52
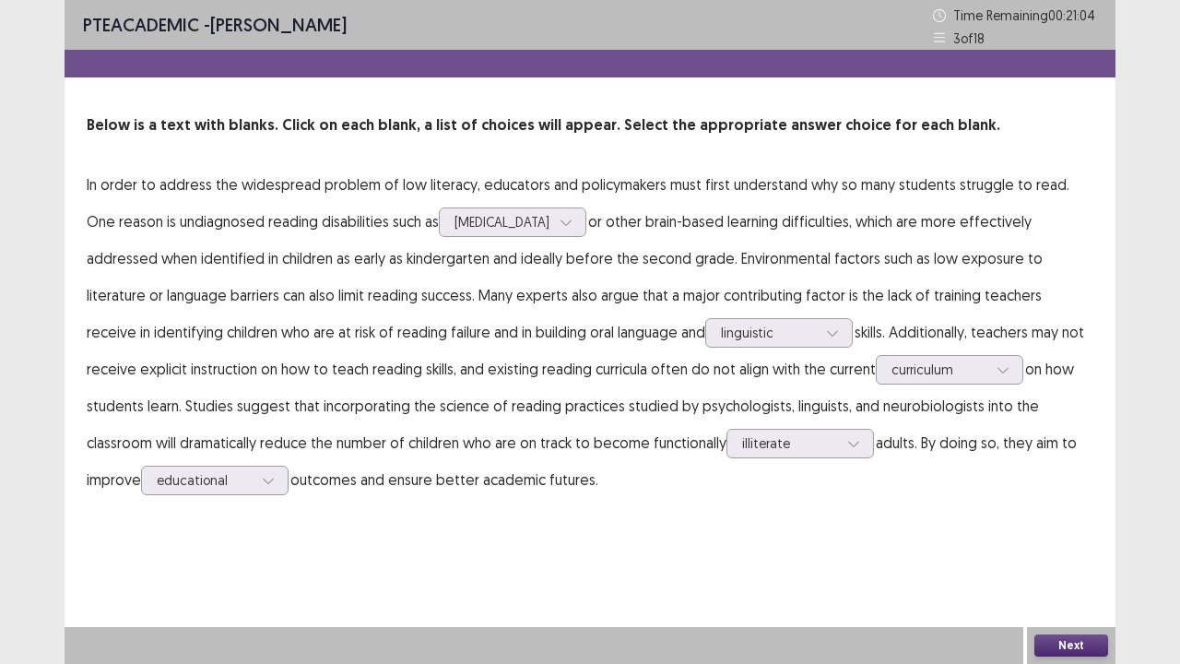
click at [1067, 538] on button "Next" at bounding box center [1071, 645] width 74 height 22
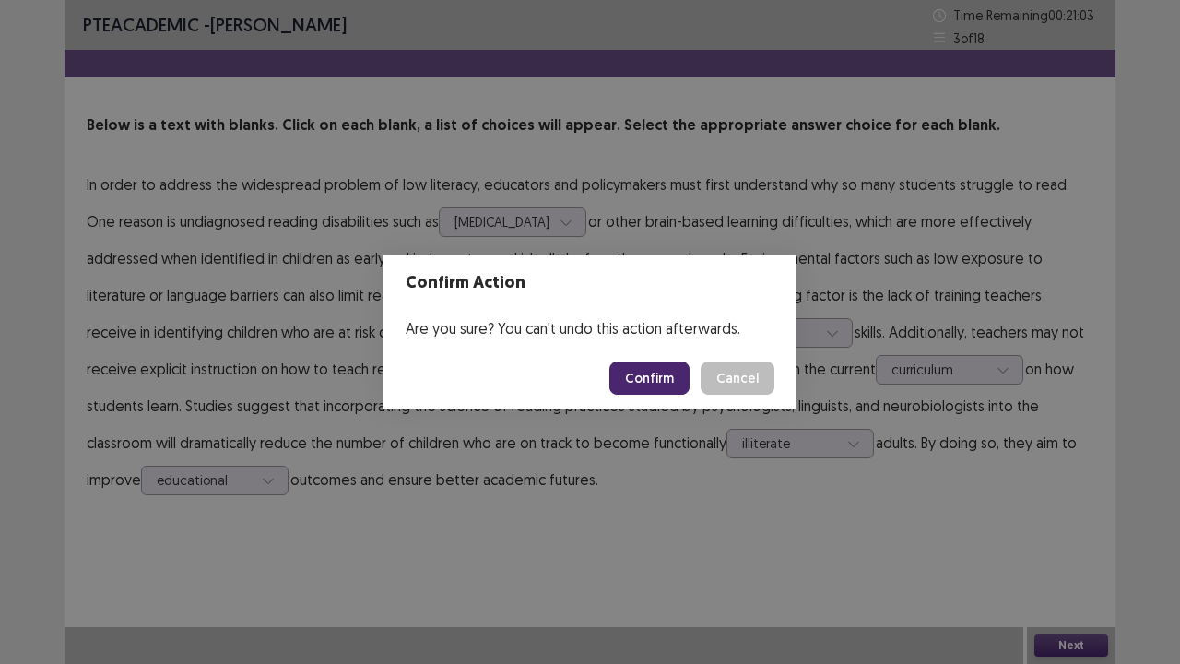
click at [656, 377] on button "Confirm" at bounding box center [649, 377] width 80 height 33
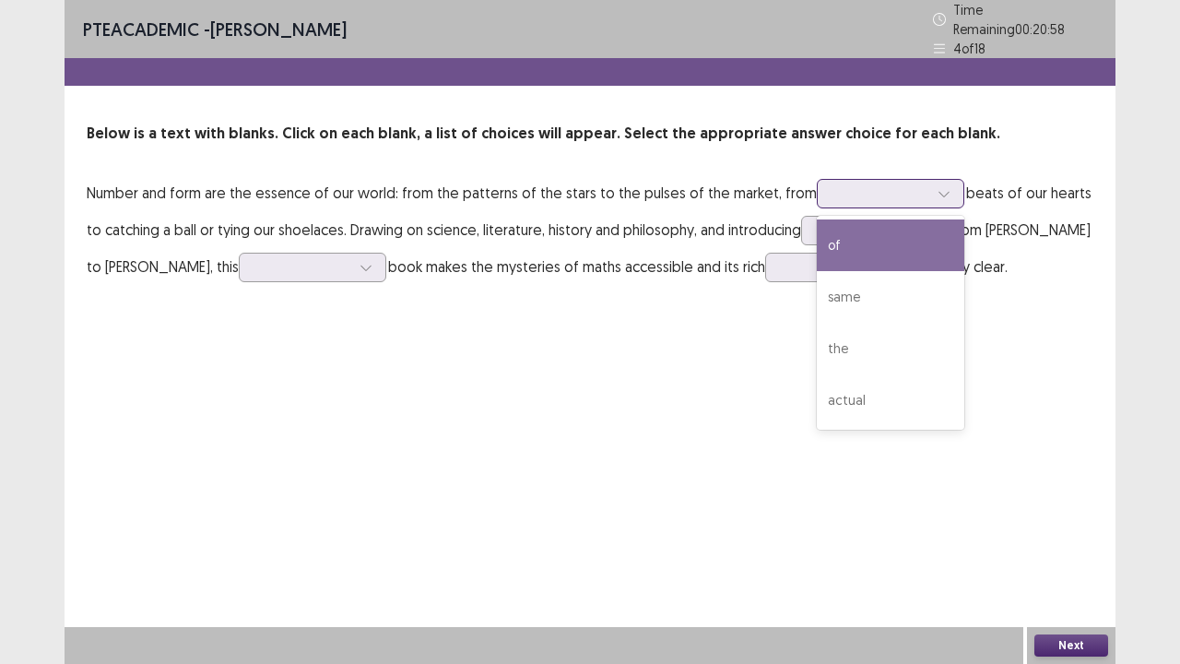
click at [852, 184] on div at bounding box center [880, 193] width 96 height 18
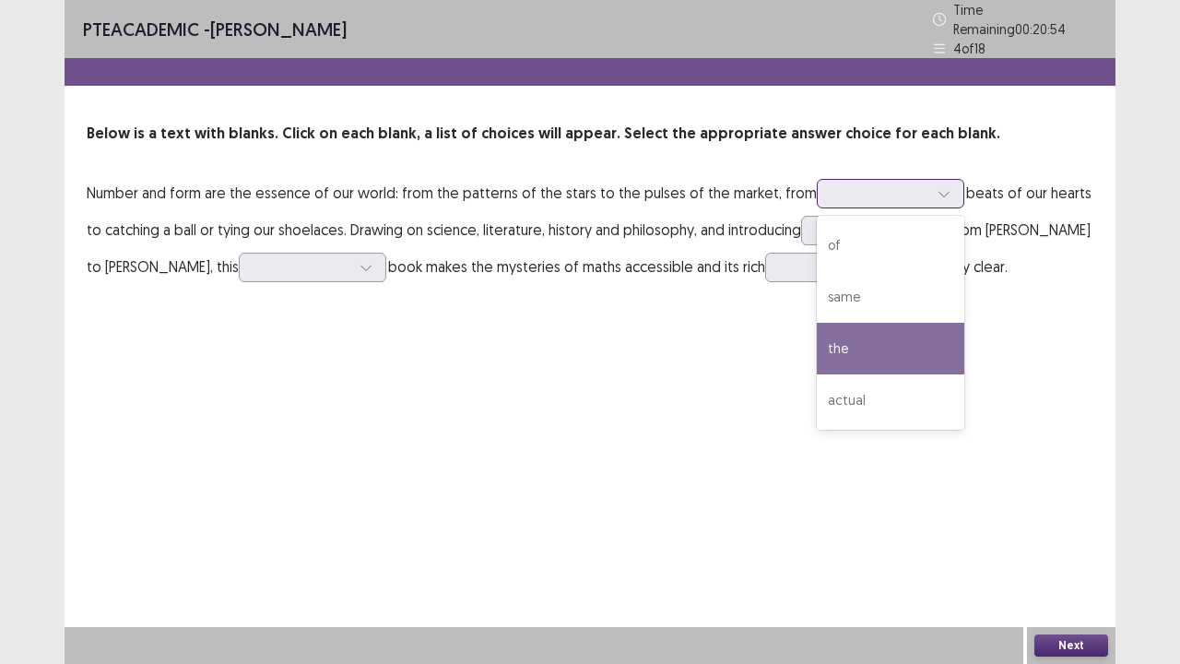
click at [830, 335] on div "the" at bounding box center [890, 349] width 147 height 52
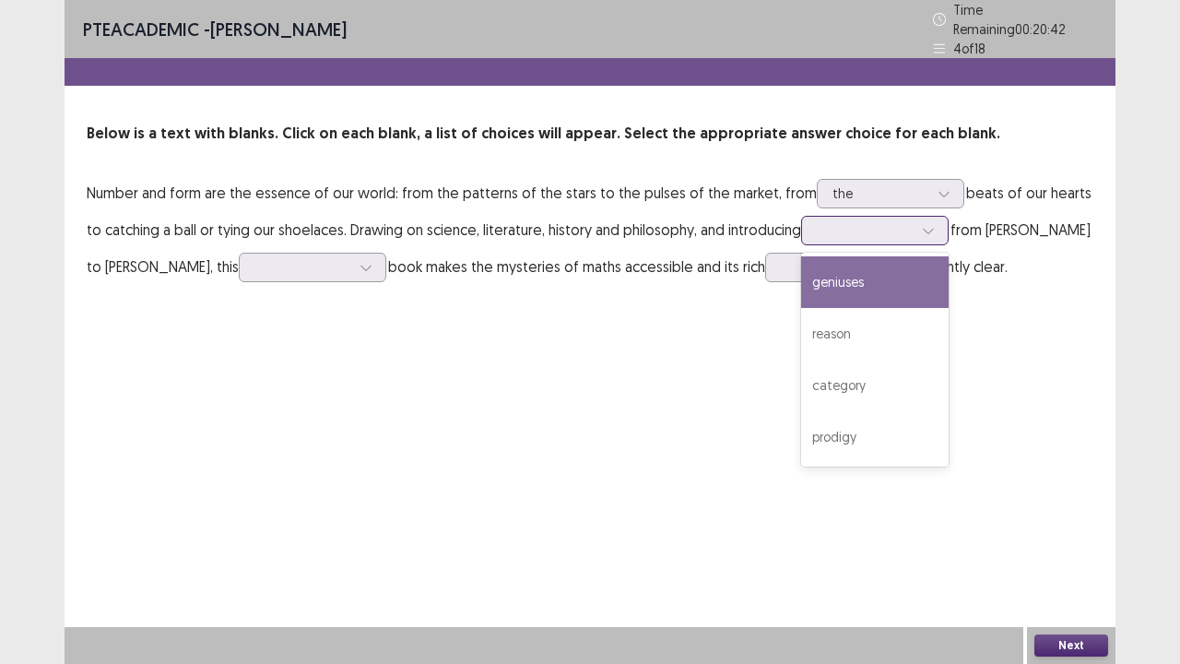
click at [851, 228] on div at bounding box center [865, 230] width 96 height 18
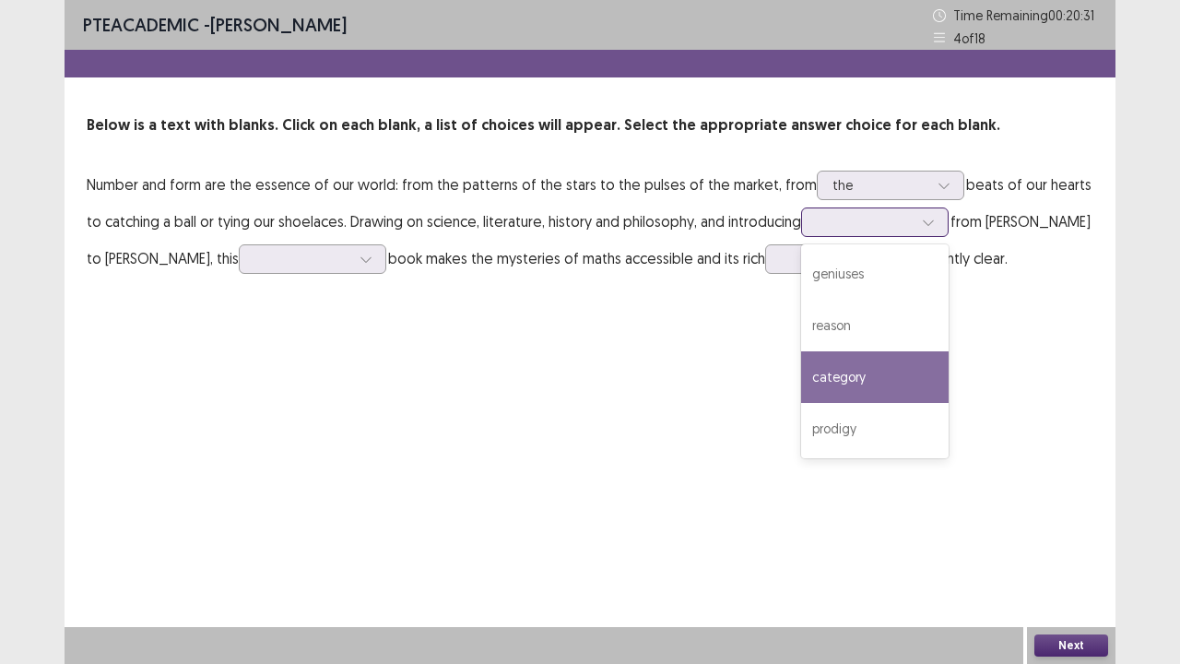
click at [842, 374] on div "category" at bounding box center [874, 377] width 147 height 52
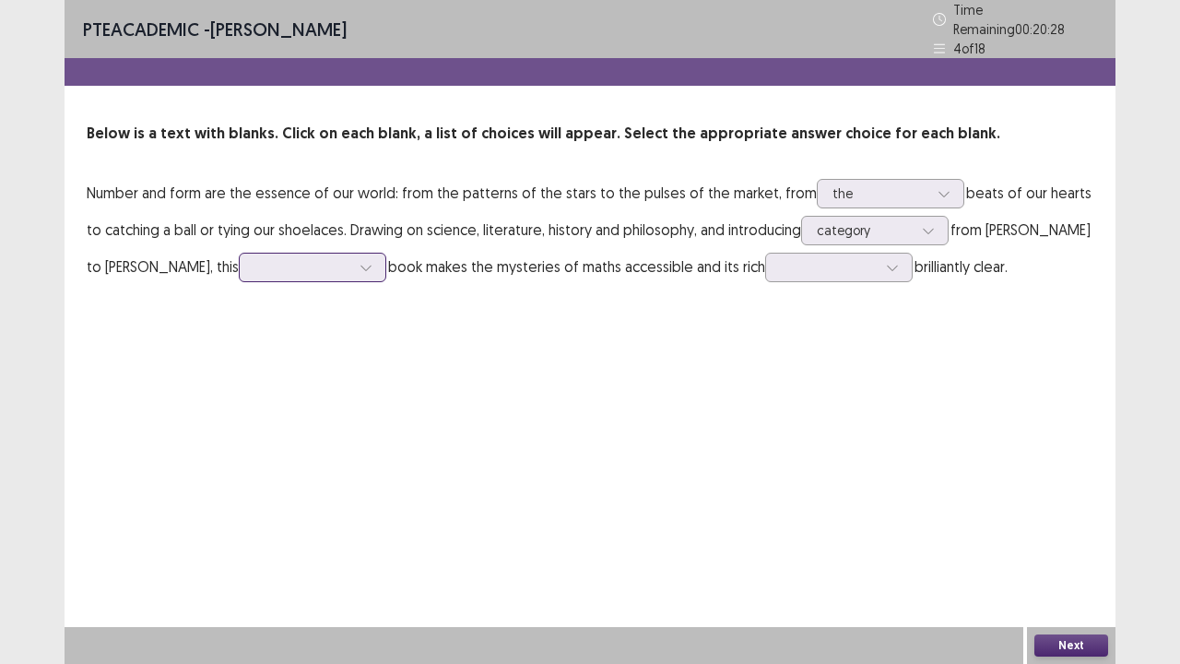
click at [254, 258] on div at bounding box center [302, 267] width 96 height 18
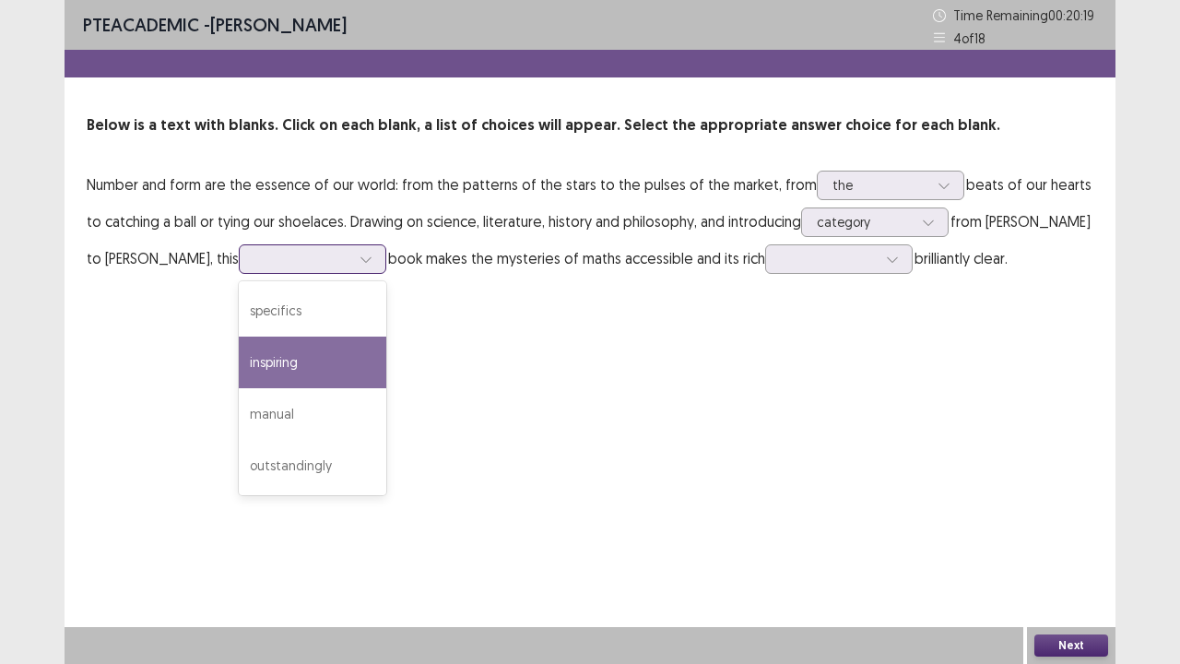
click at [239, 378] on div "inspiring" at bounding box center [312, 362] width 147 height 52
click at [271, 257] on div "inspiring" at bounding box center [303, 259] width 100 height 28
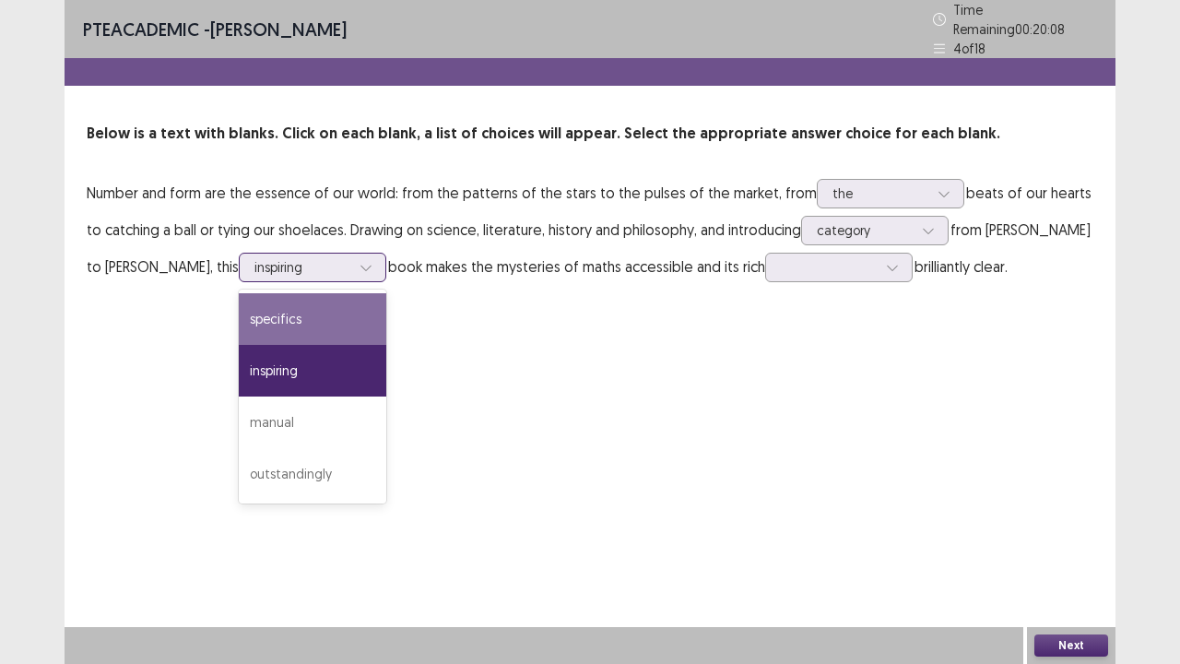
click at [250, 312] on div "specifics" at bounding box center [312, 319] width 147 height 52
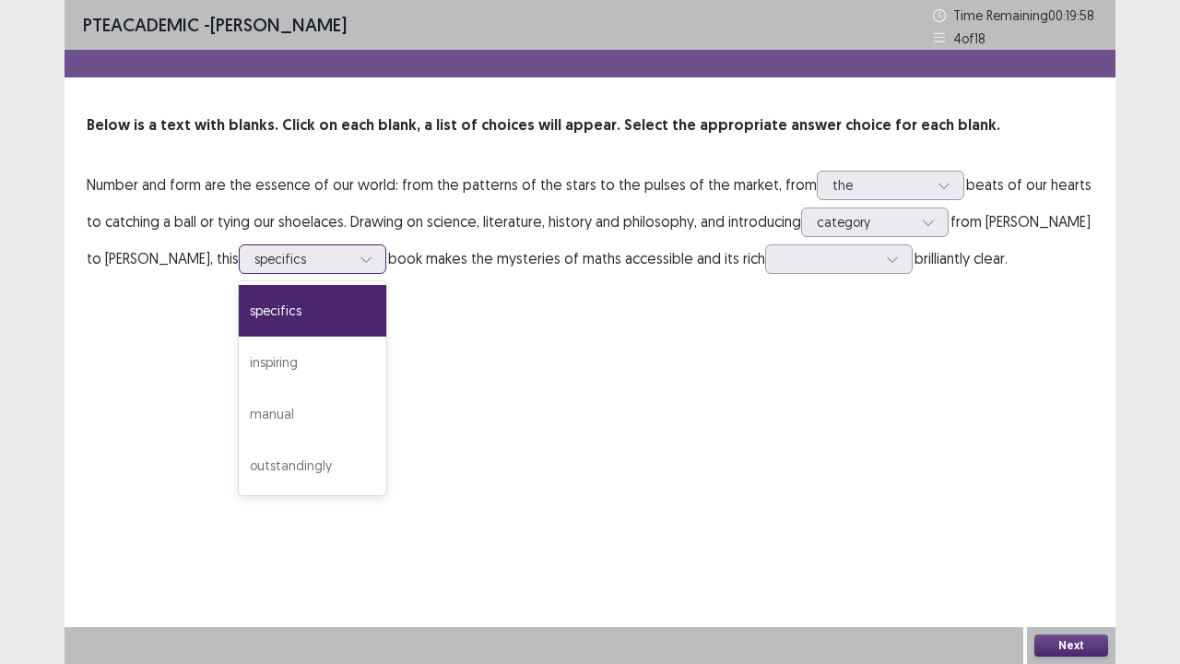
click at [261, 265] on div at bounding box center [302, 259] width 96 height 18
click at [440, 273] on p "Number and form are the essence of our world: from the patterns of the stars to…" at bounding box center [590, 221] width 1006 height 111
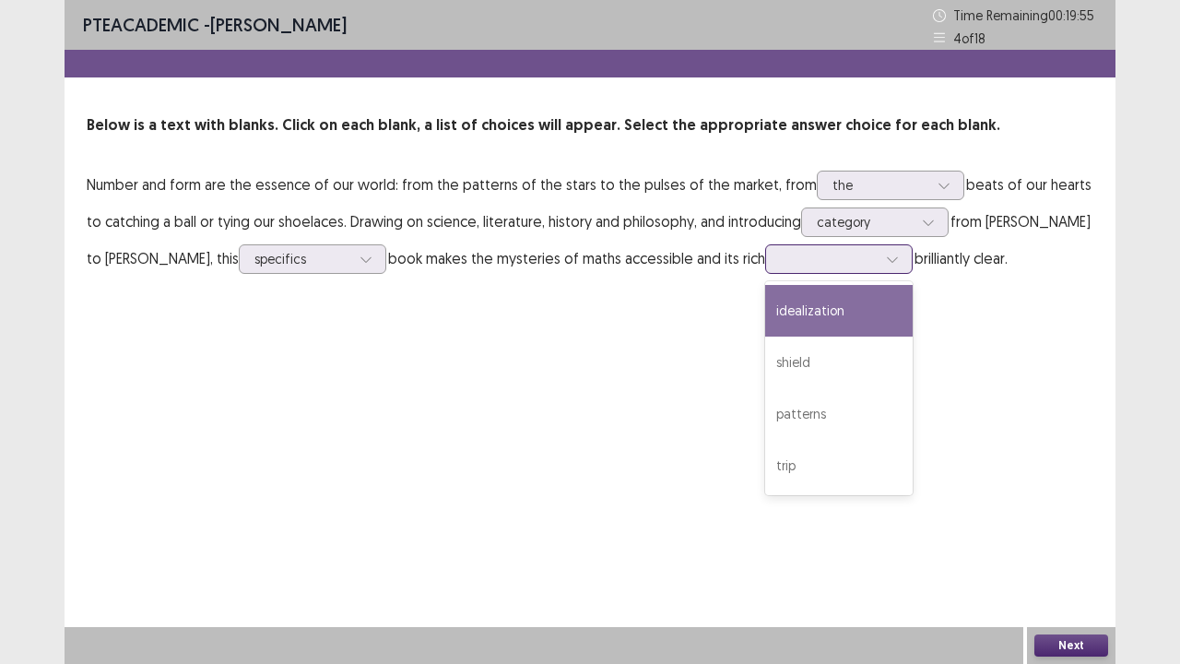
click at [781, 265] on div at bounding box center [829, 259] width 96 height 18
click at [765, 302] on div "idealization" at bounding box center [838, 311] width 147 height 52
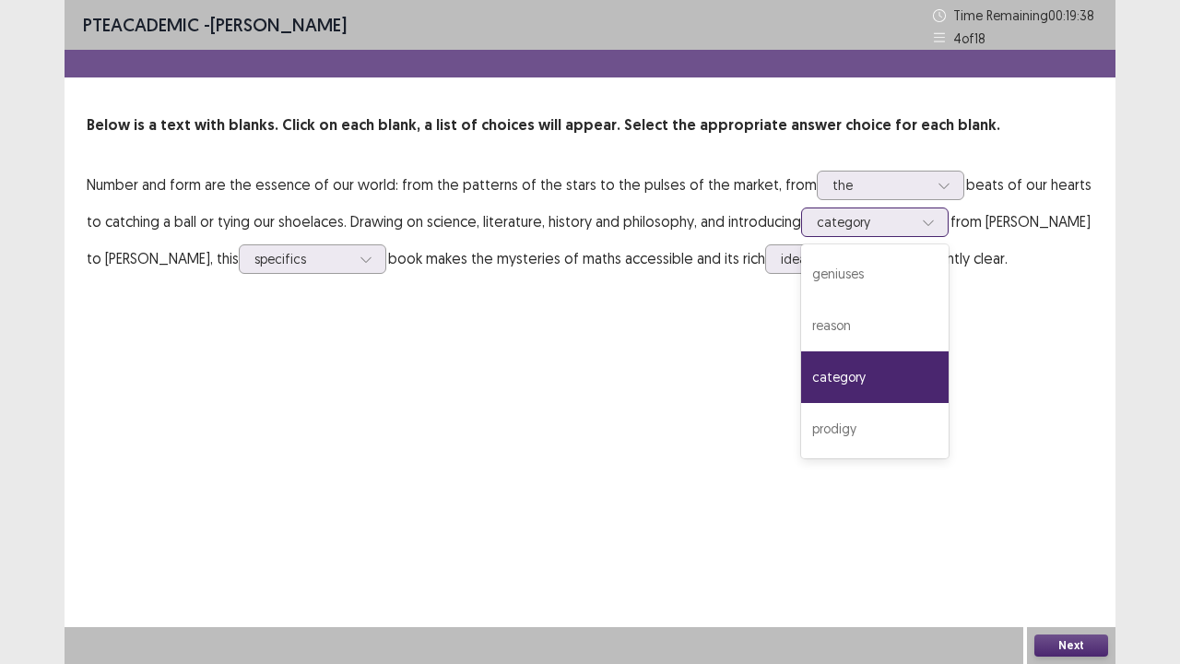
click at [875, 214] on div at bounding box center [865, 222] width 96 height 18
click at [858, 282] on div "geniuses" at bounding box center [874, 274] width 147 height 52
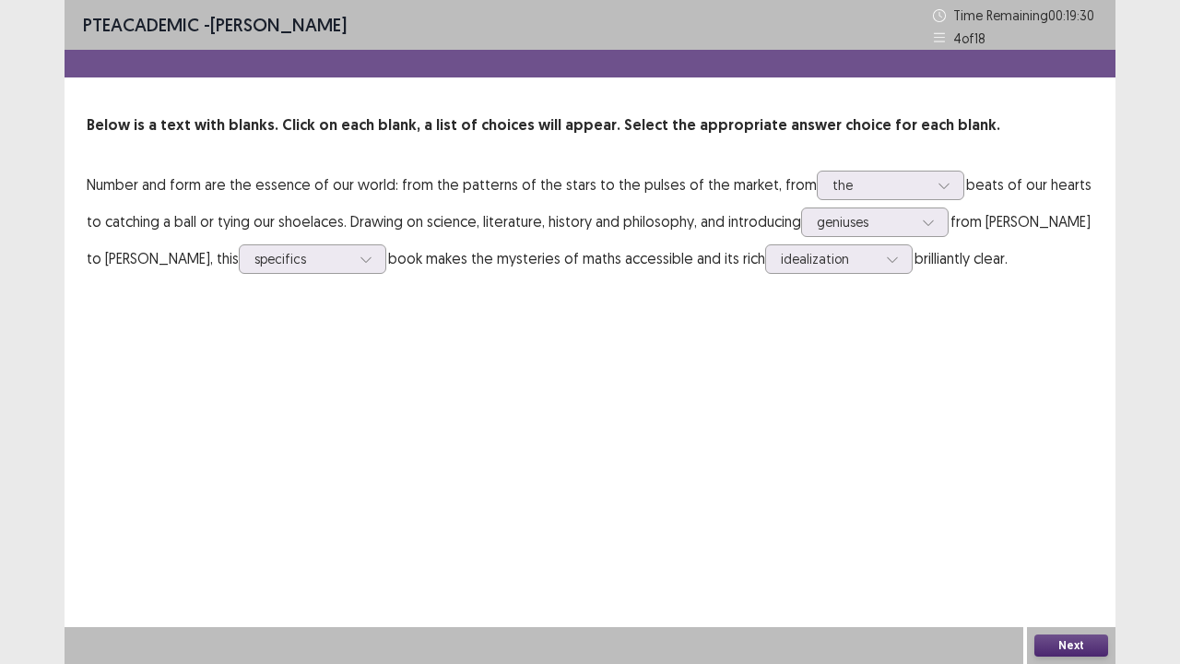
click at [1097, 538] on button "Next" at bounding box center [1071, 645] width 74 height 22
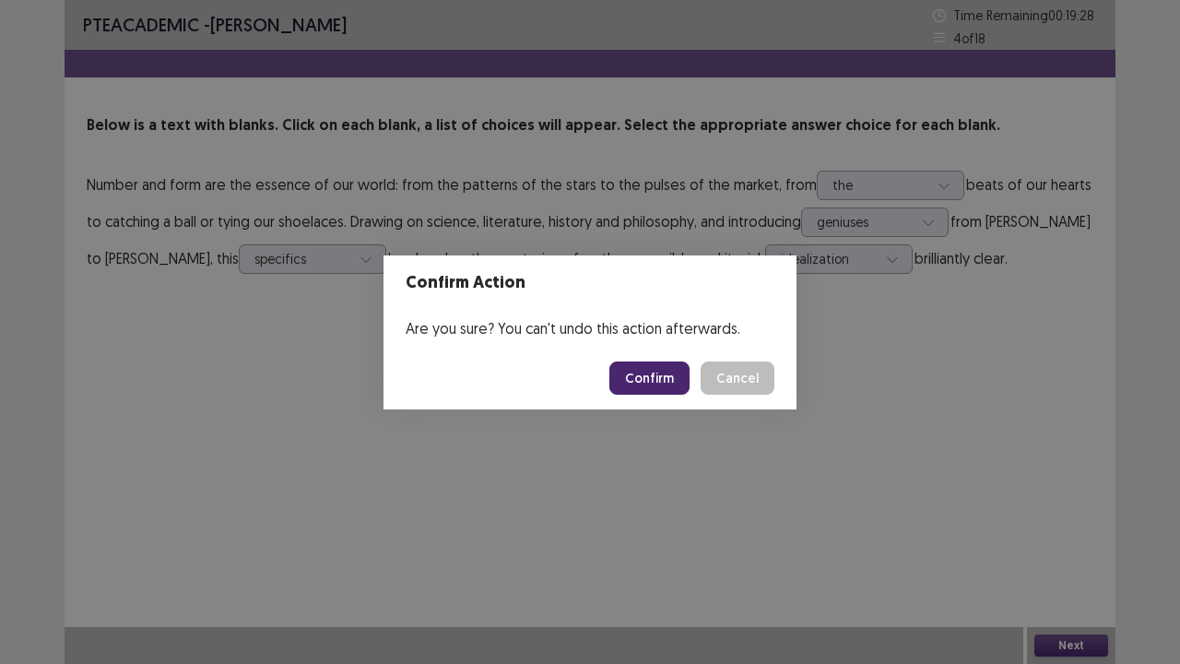
click at [669, 376] on button "Confirm" at bounding box center [649, 377] width 80 height 33
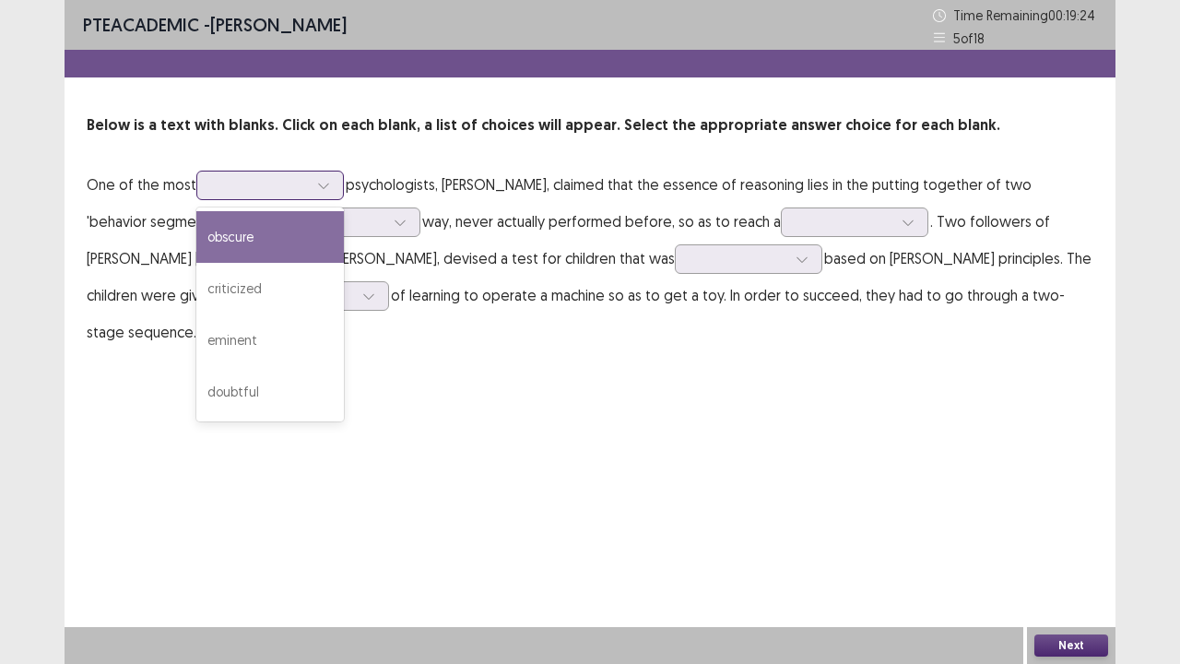
click at [294, 185] on div at bounding box center [260, 185] width 96 height 18
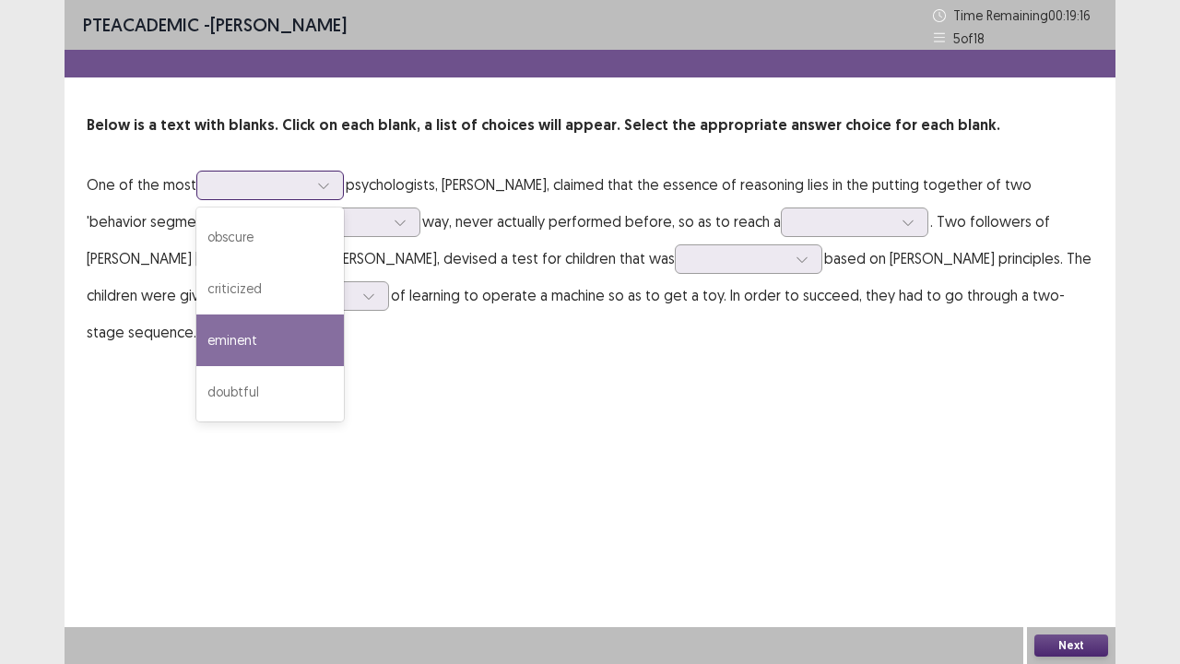
click at [295, 351] on div "eminent" at bounding box center [269, 340] width 147 height 52
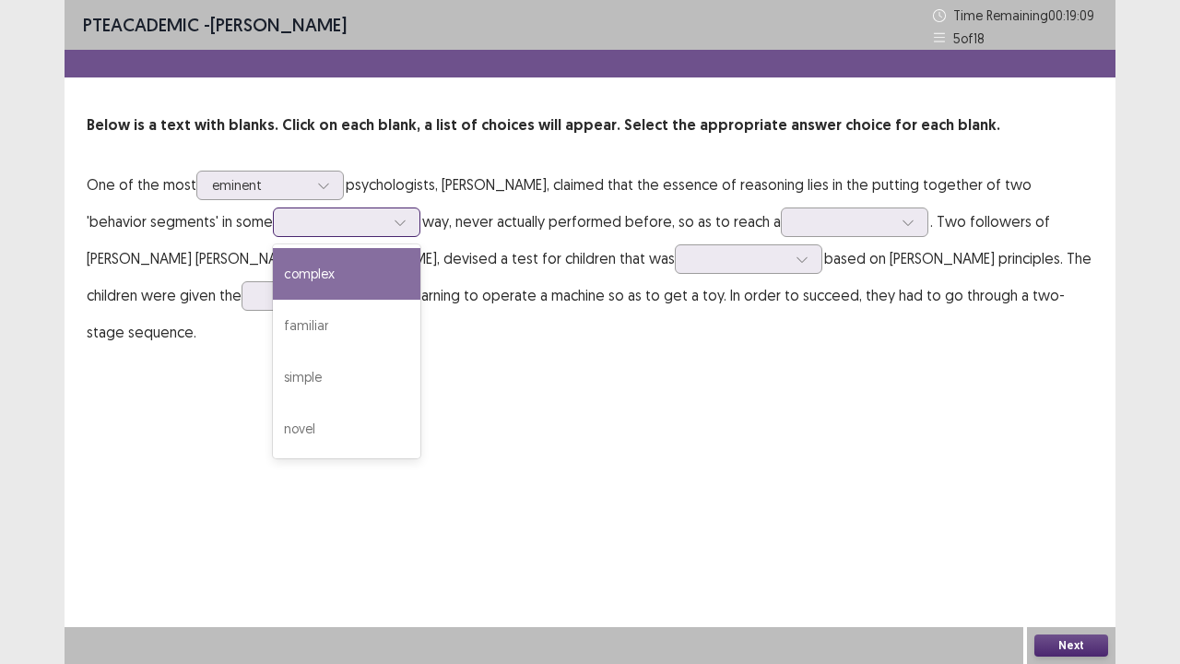
click at [288, 225] on div at bounding box center [336, 222] width 96 height 18
click at [306, 275] on div "complex" at bounding box center [346, 274] width 147 height 52
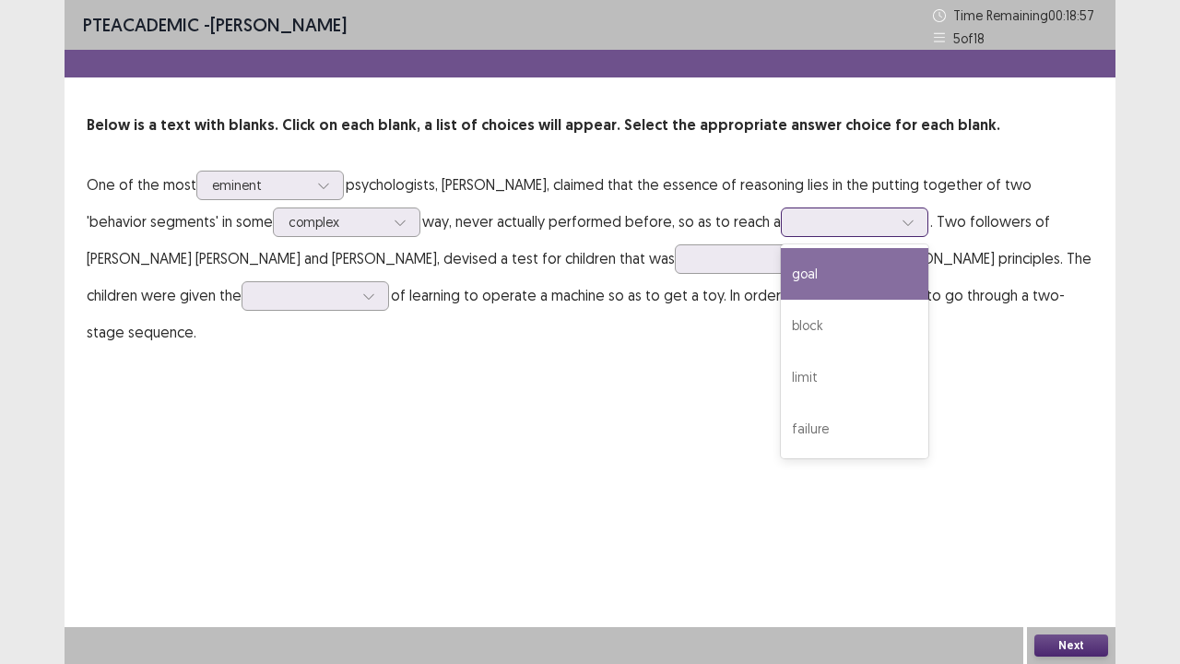
click at [796, 228] on div at bounding box center [844, 222] width 96 height 18
click at [781, 273] on div "goal" at bounding box center [854, 274] width 147 height 52
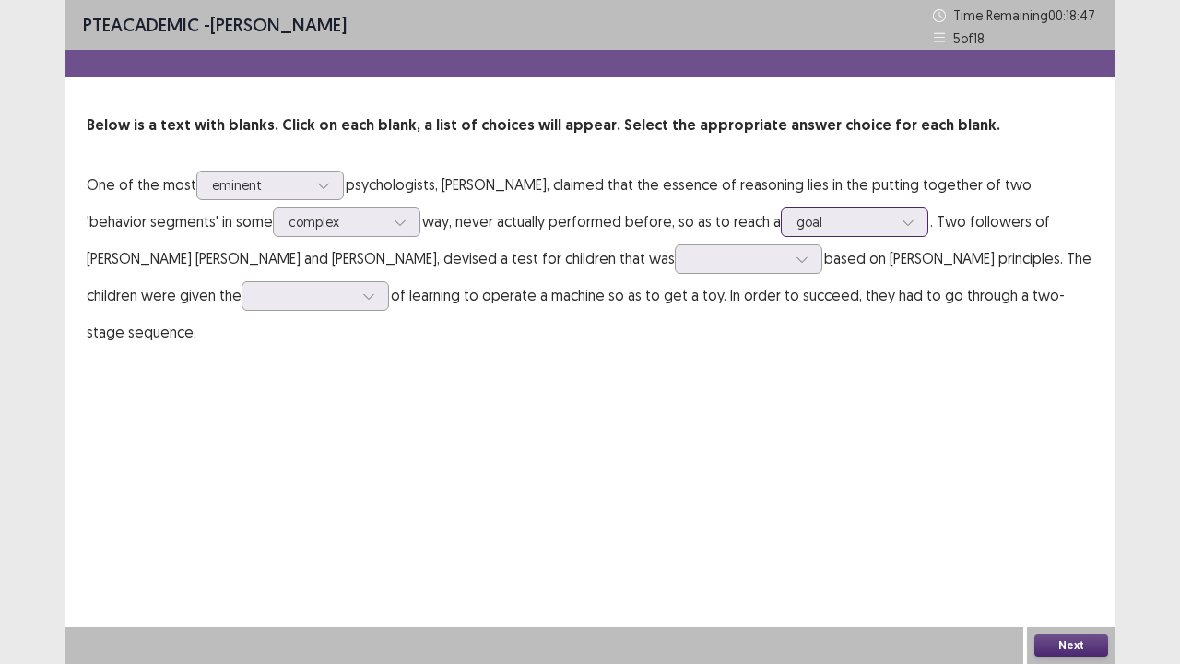
click at [796, 215] on div at bounding box center [844, 222] width 96 height 18
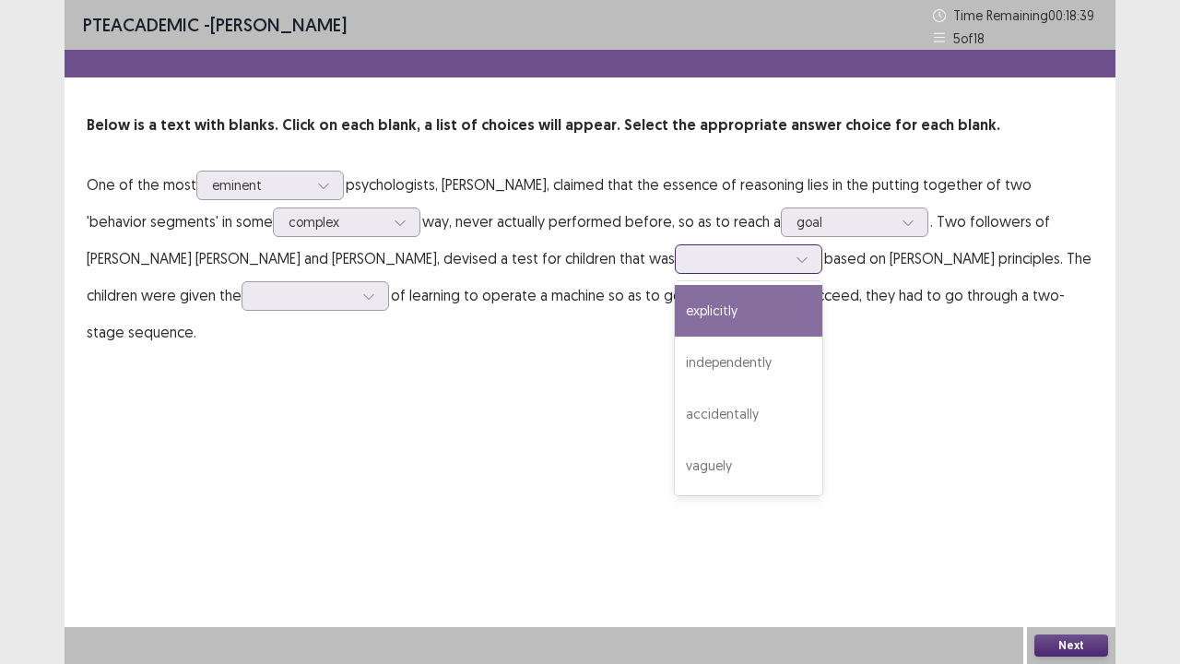
click at [690, 264] on div at bounding box center [738, 259] width 96 height 18
click at [675, 317] on div "explicitly" at bounding box center [748, 311] width 147 height 52
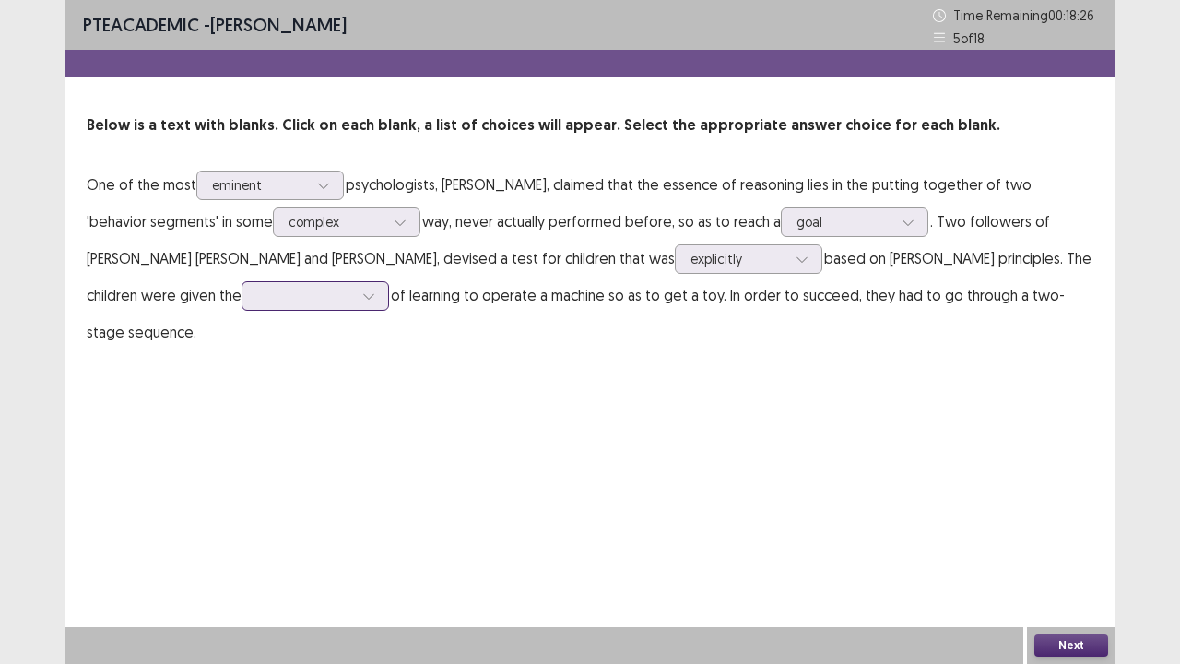
click at [257, 288] on div at bounding box center [305, 296] width 96 height 18
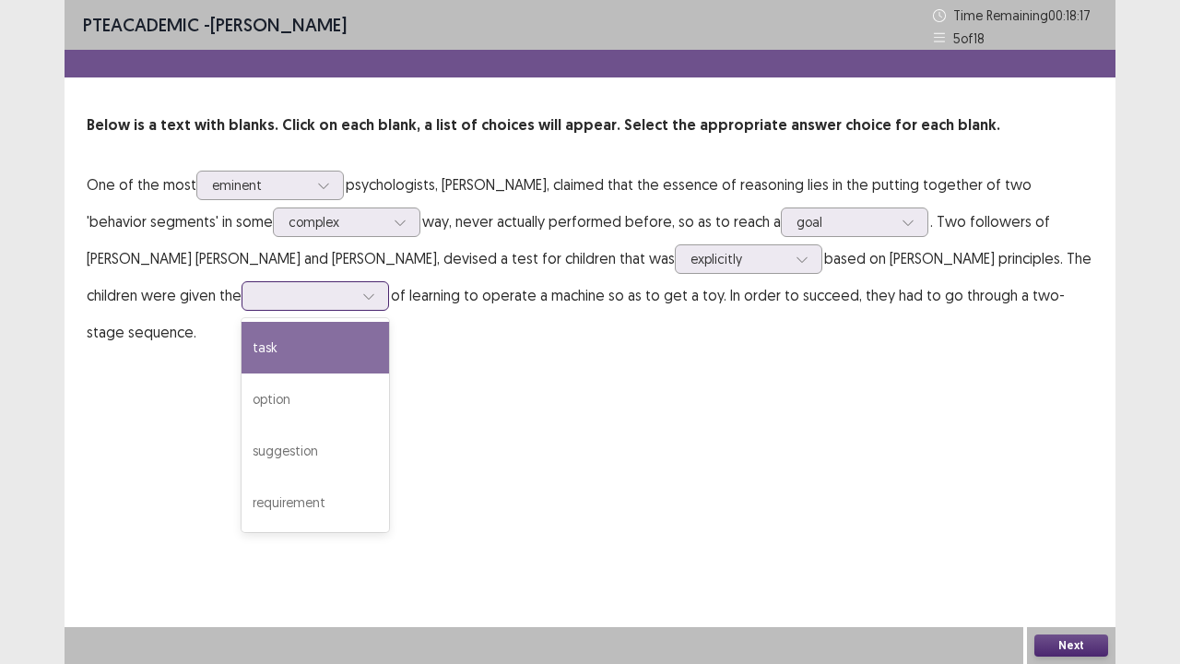
click at [241, 345] on div "task" at bounding box center [314, 348] width 147 height 52
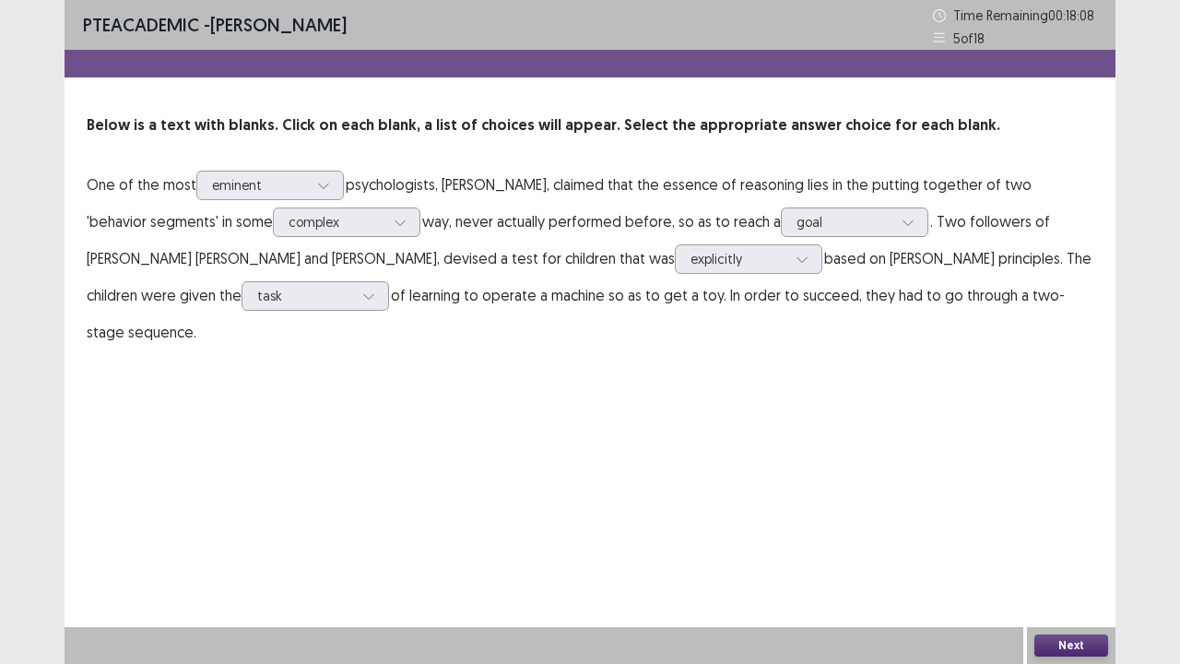
click at [1065, 538] on button "Next" at bounding box center [1071, 645] width 74 height 22
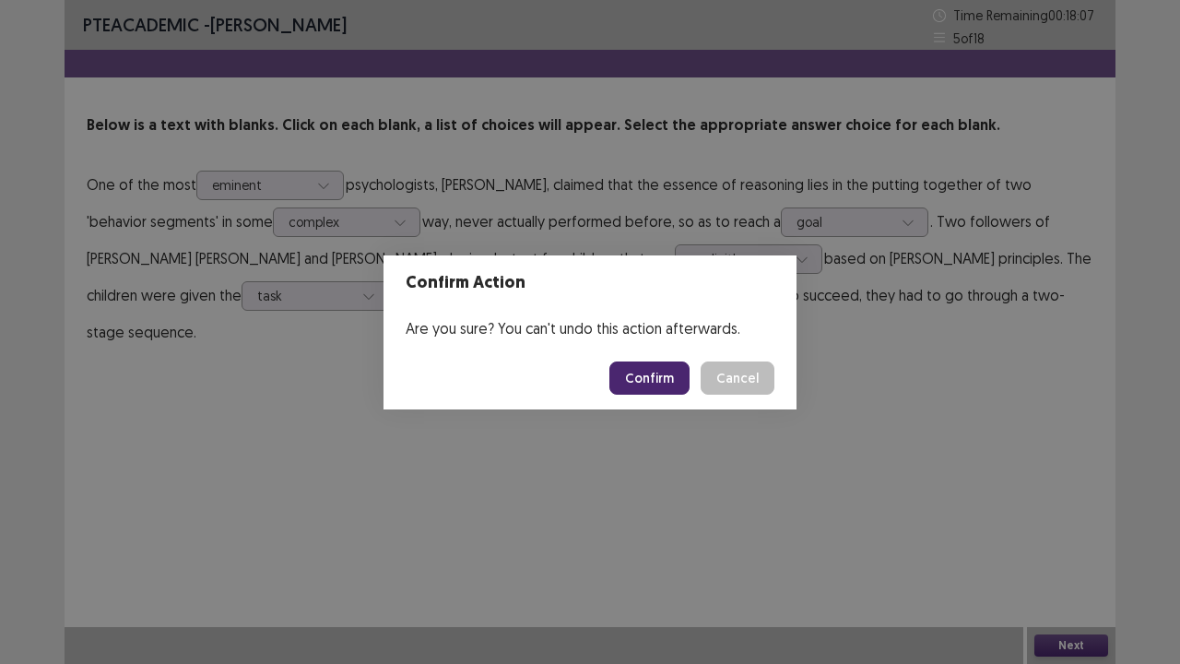
click at [666, 371] on button "Confirm" at bounding box center [649, 377] width 80 height 33
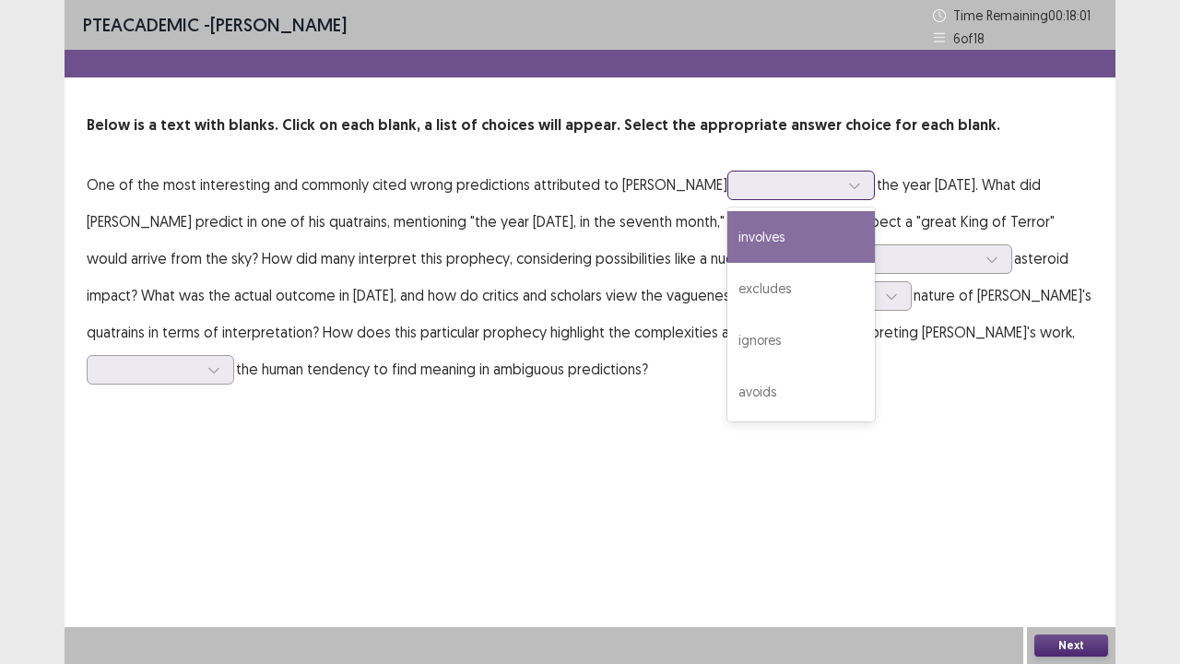
click at [813, 193] on div at bounding box center [791, 184] width 100 height 21
click at [778, 230] on div "involves" at bounding box center [800, 237] width 147 height 52
click at [769, 182] on div at bounding box center [791, 185] width 96 height 18
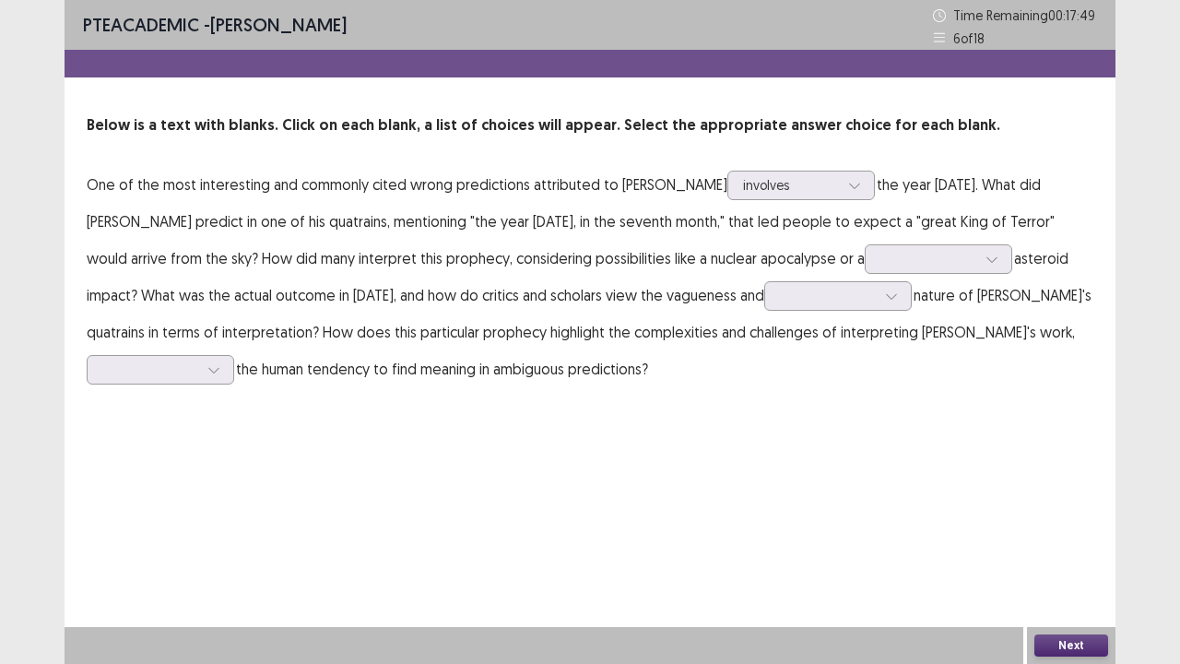
click at [905, 189] on p "One of the most interesting and commonly cited wrong predictions attributed to …" at bounding box center [590, 276] width 1006 height 221
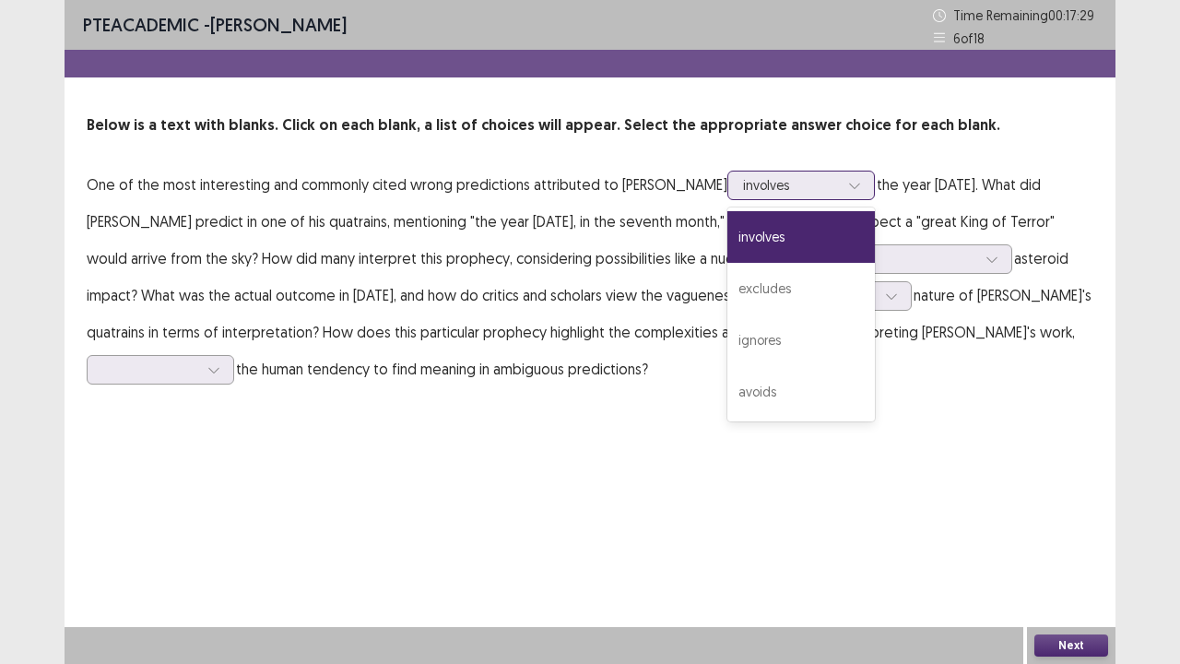
click at [744, 171] on div "involves" at bounding box center [791, 185] width 96 height 28
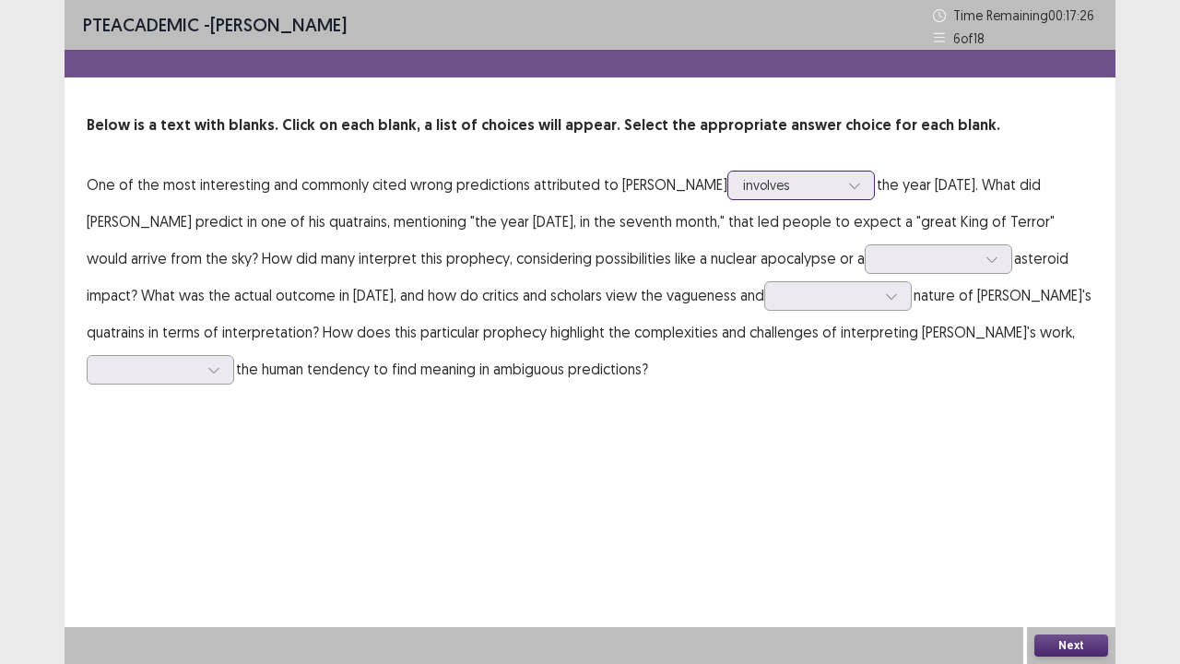
click at [744, 171] on div "involves" at bounding box center [791, 185] width 96 height 28
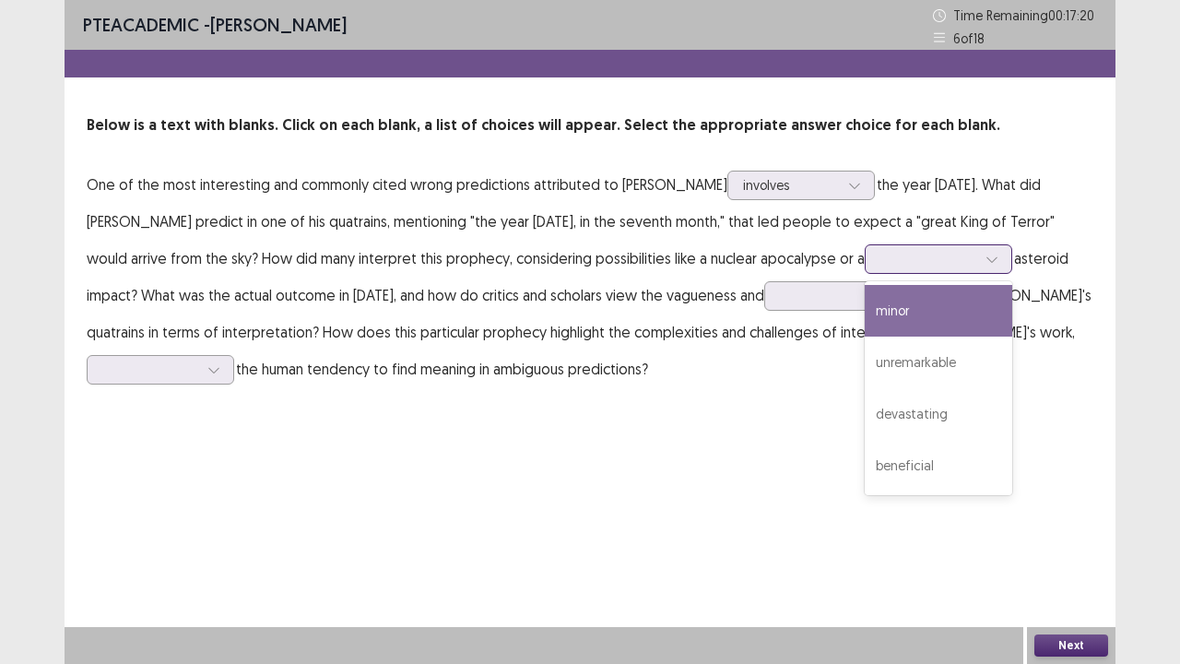
click at [880, 257] on div at bounding box center [928, 259] width 96 height 18
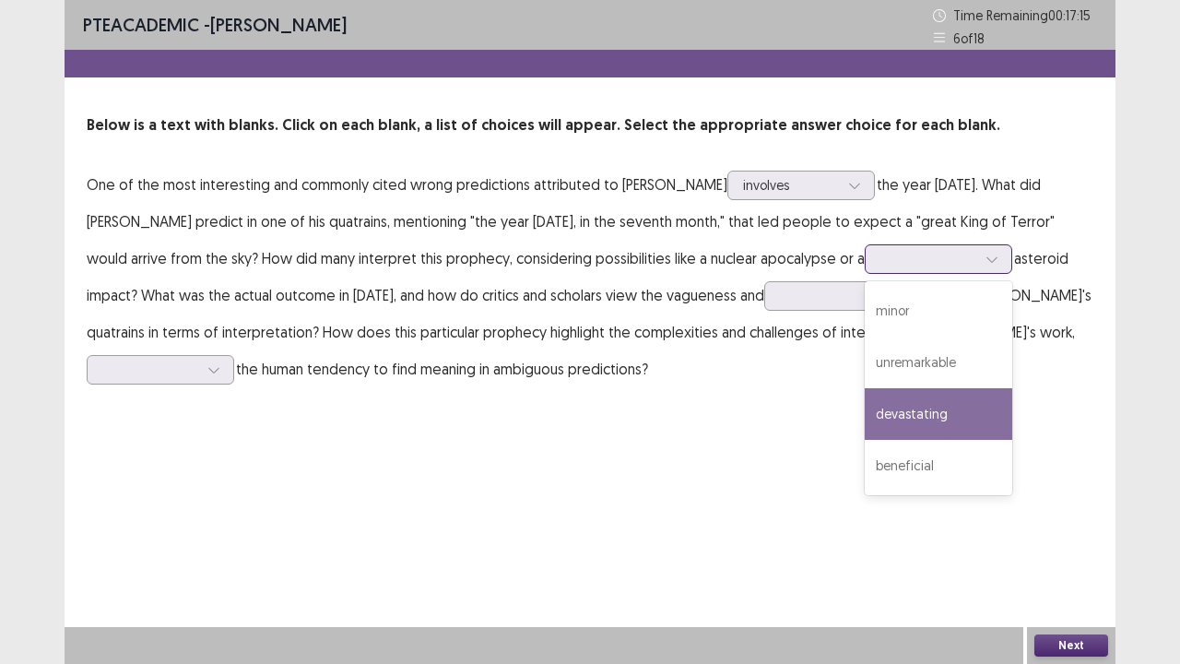
click at [865, 407] on div "devastating" at bounding box center [938, 414] width 147 height 52
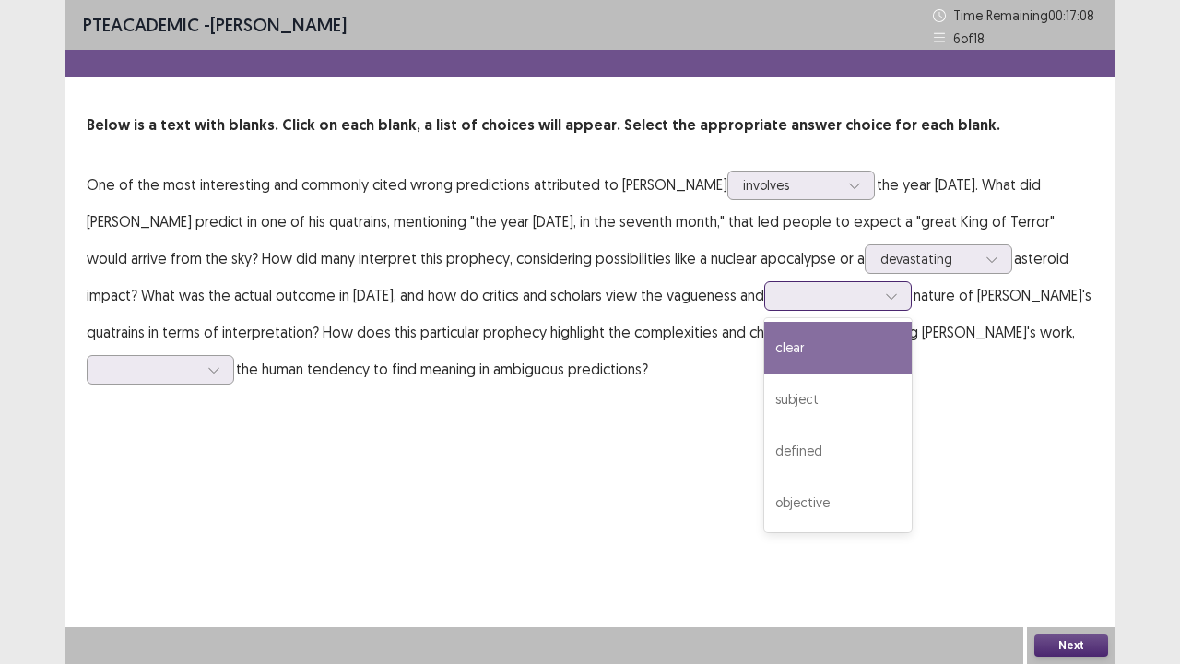
click at [780, 302] on div at bounding box center [828, 296] width 96 height 18
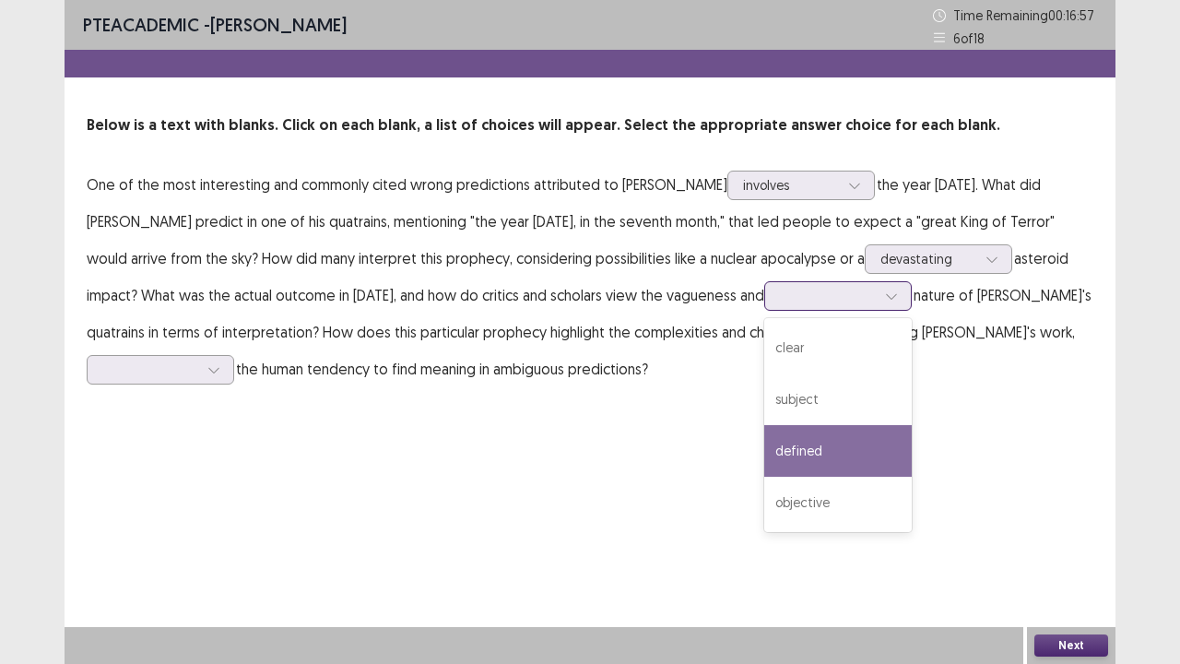
click at [764, 444] on div "defined" at bounding box center [837, 451] width 147 height 52
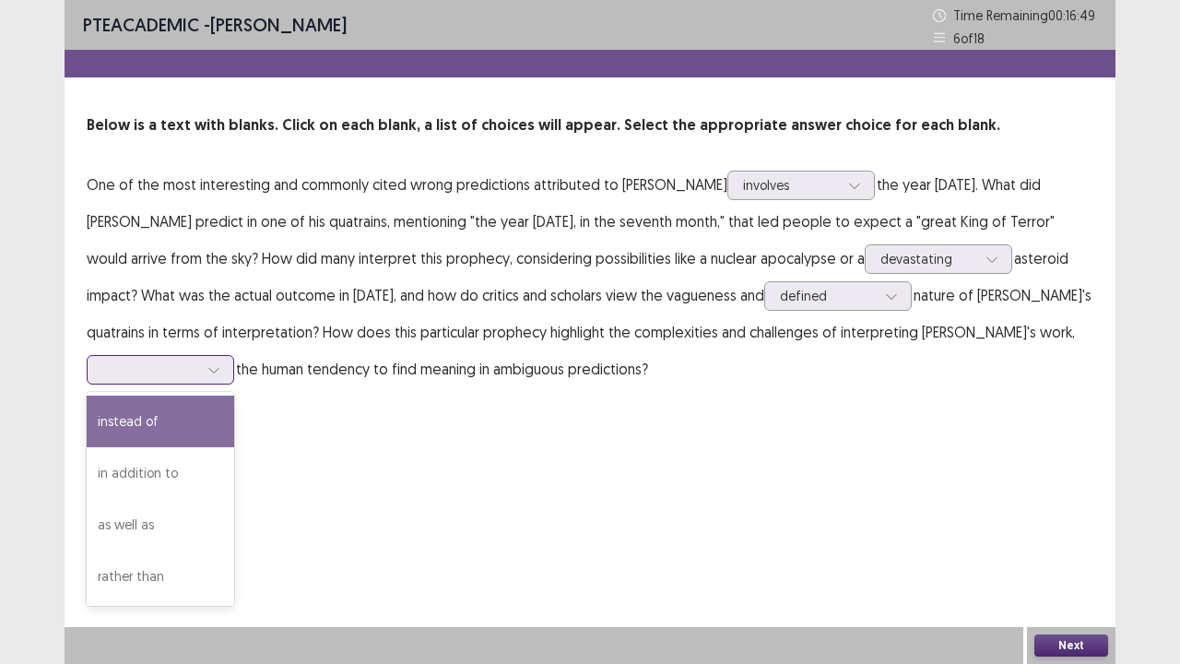
click at [198, 360] on div at bounding box center [150, 369] width 96 height 18
click at [234, 395] on div "instead of" at bounding box center [160, 421] width 147 height 52
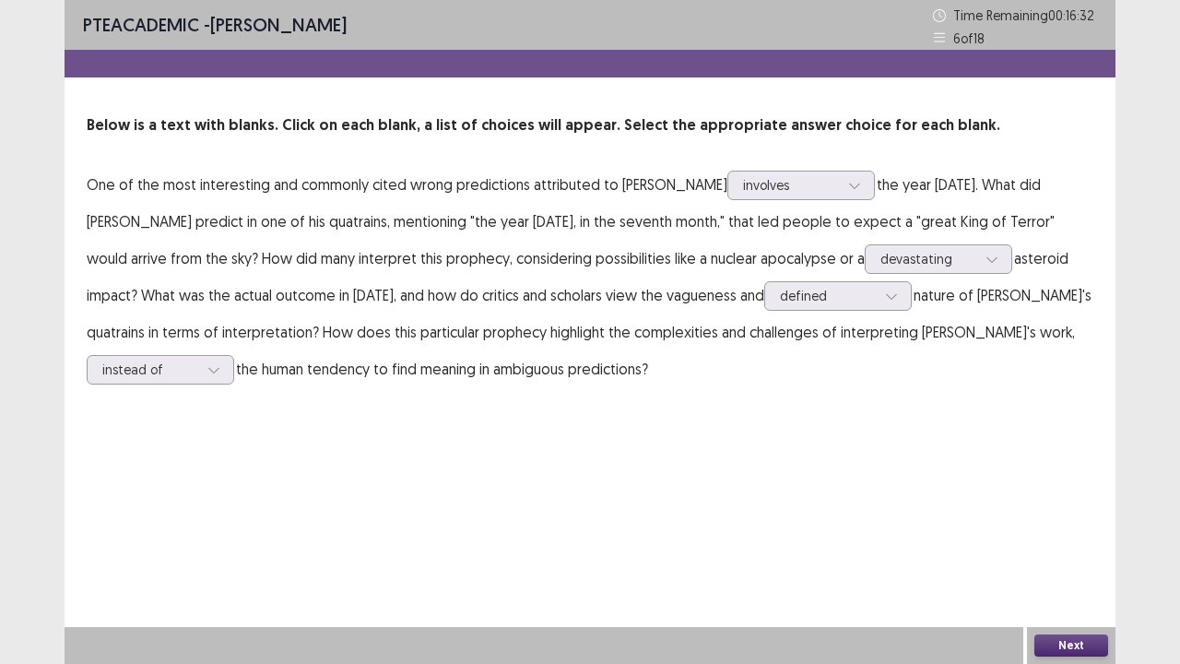
click at [1081, 538] on button "Next" at bounding box center [1071, 645] width 74 height 22
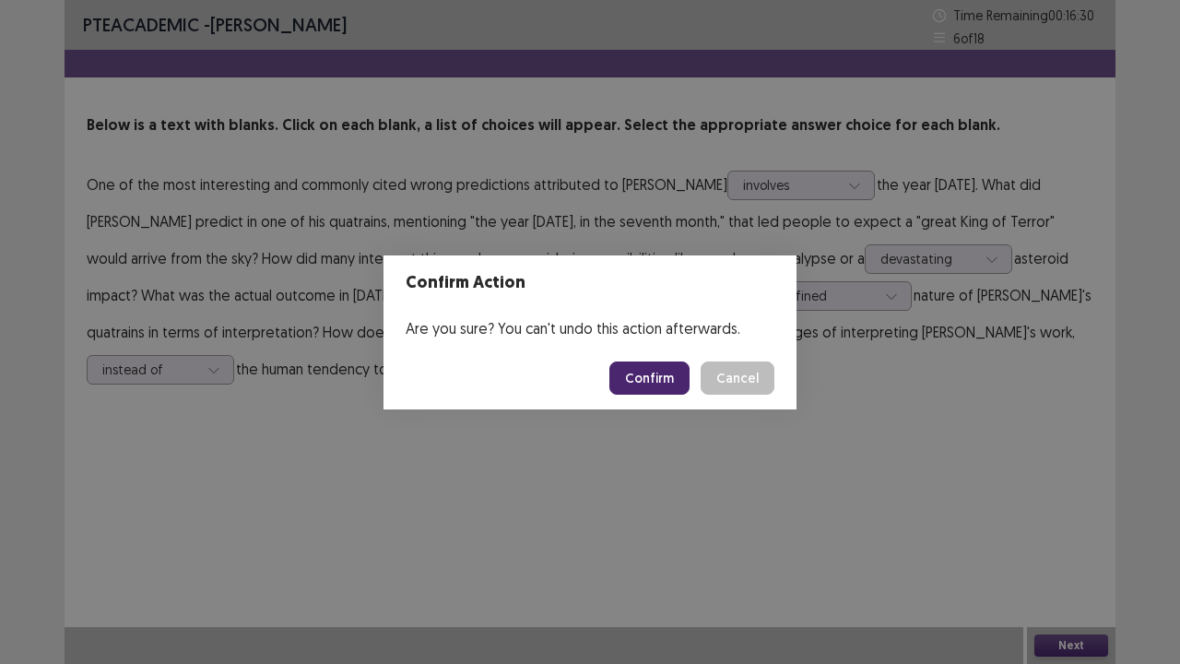
click at [651, 374] on button "Confirm" at bounding box center [649, 377] width 80 height 33
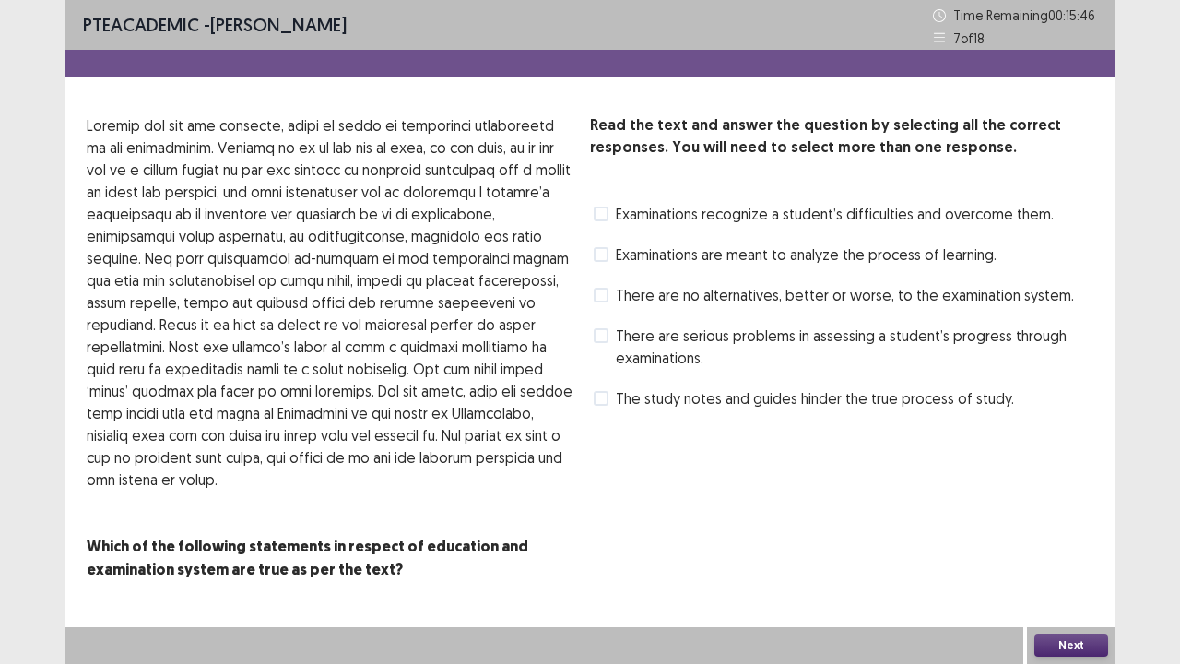
click at [606, 298] on span at bounding box center [601, 295] width 15 height 15
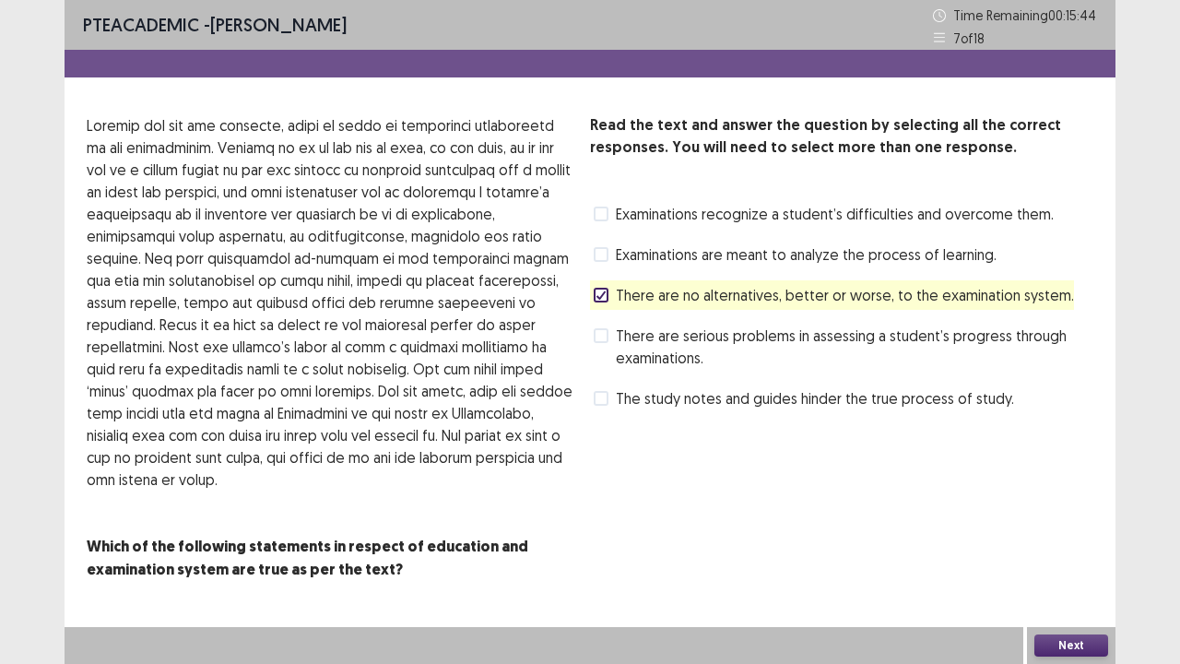
click at [1075, 538] on button "Next" at bounding box center [1071, 645] width 74 height 22
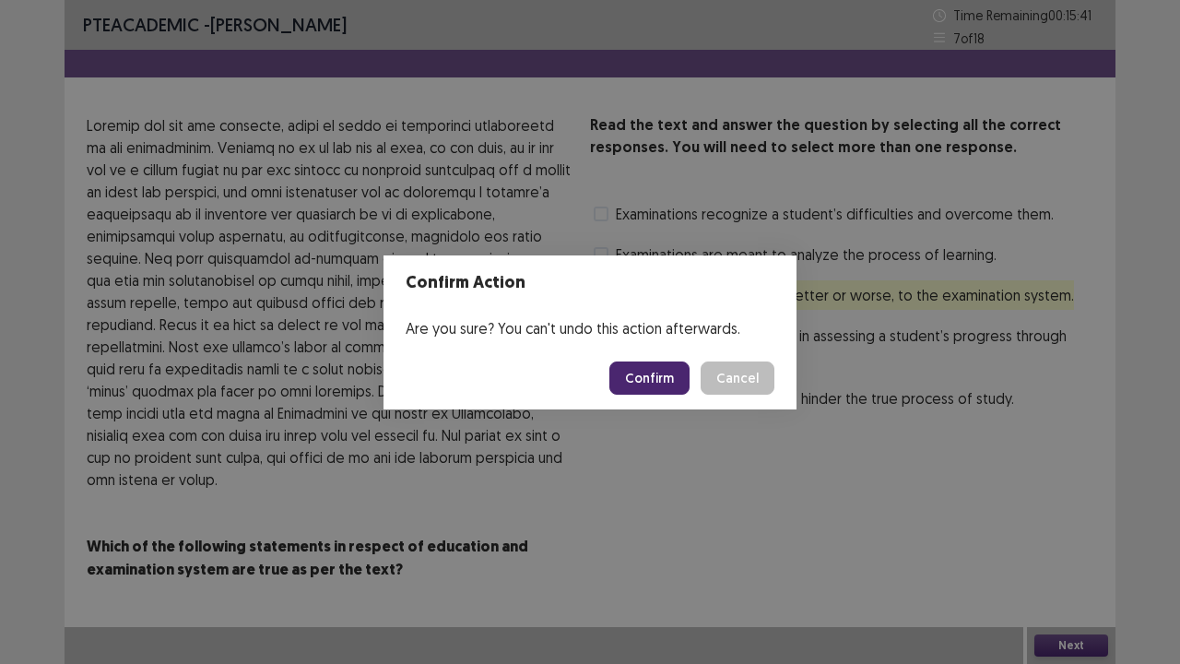
click at [651, 382] on button "Confirm" at bounding box center [649, 377] width 80 height 33
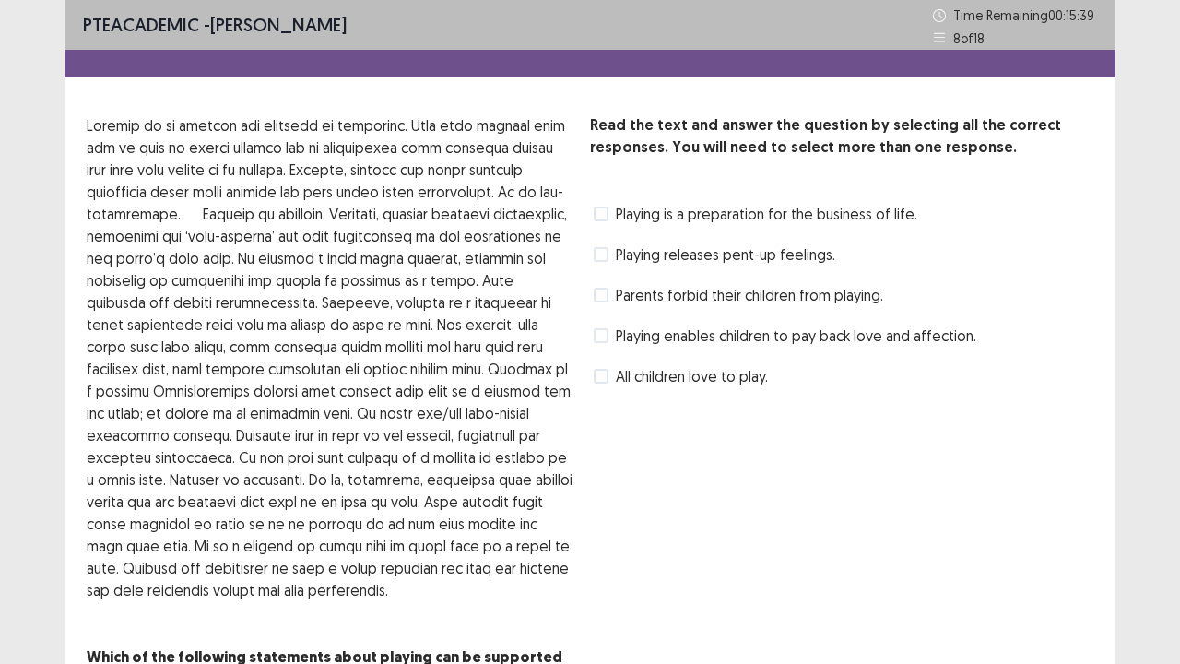
click at [712, 491] on div "Read the text and answer the question by selecting all the correct responses. Y…" at bounding box center [841, 402] width 503 height 577
click at [608, 256] on label "Playing releases pent-up feelings." at bounding box center [714, 254] width 241 height 22
click at [828, 538] on div "Read the text and answer the question by selecting all the correct responses. Y…" at bounding box center [841, 402] width 503 height 577
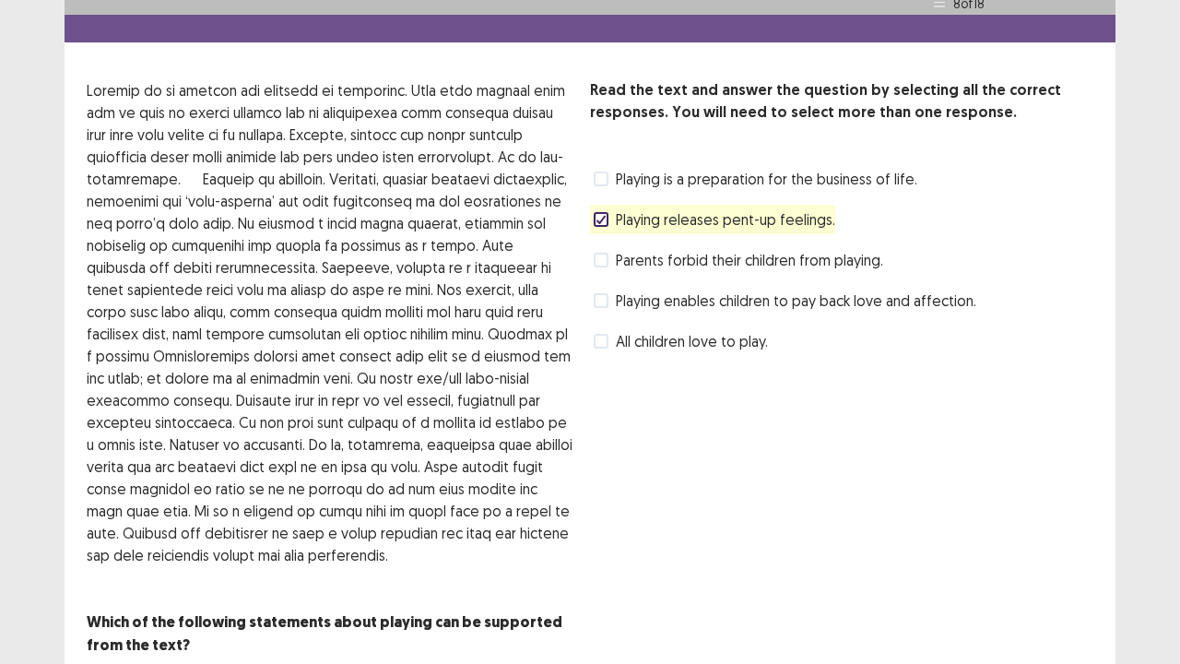
scroll to position [37, 0]
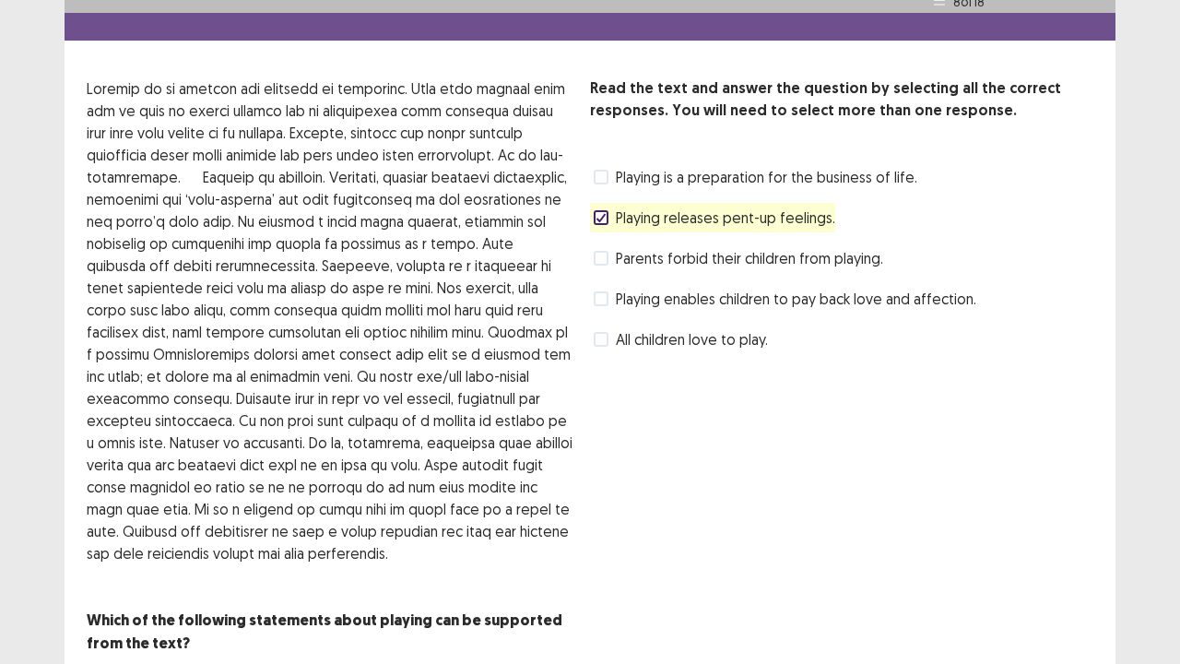
click at [597, 290] on label "Playing enables children to pay back love and affection." at bounding box center [785, 299] width 382 height 22
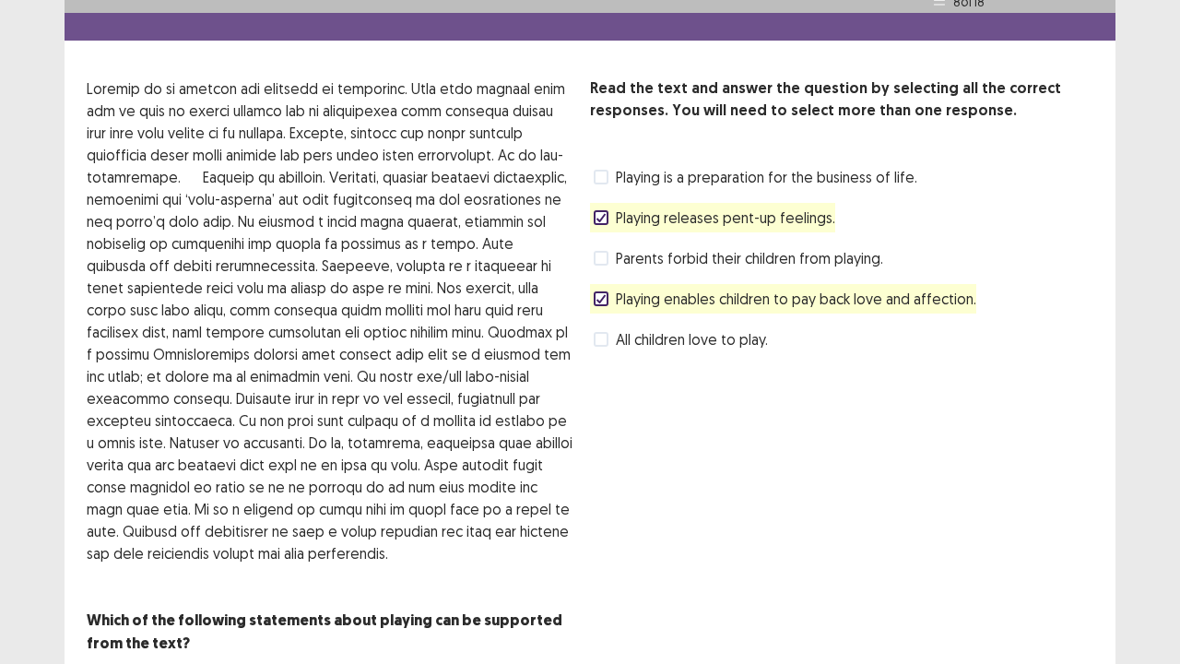
click at [795, 452] on div "Read the text and answer the question by selecting all the correct responses. Y…" at bounding box center [841, 365] width 503 height 577
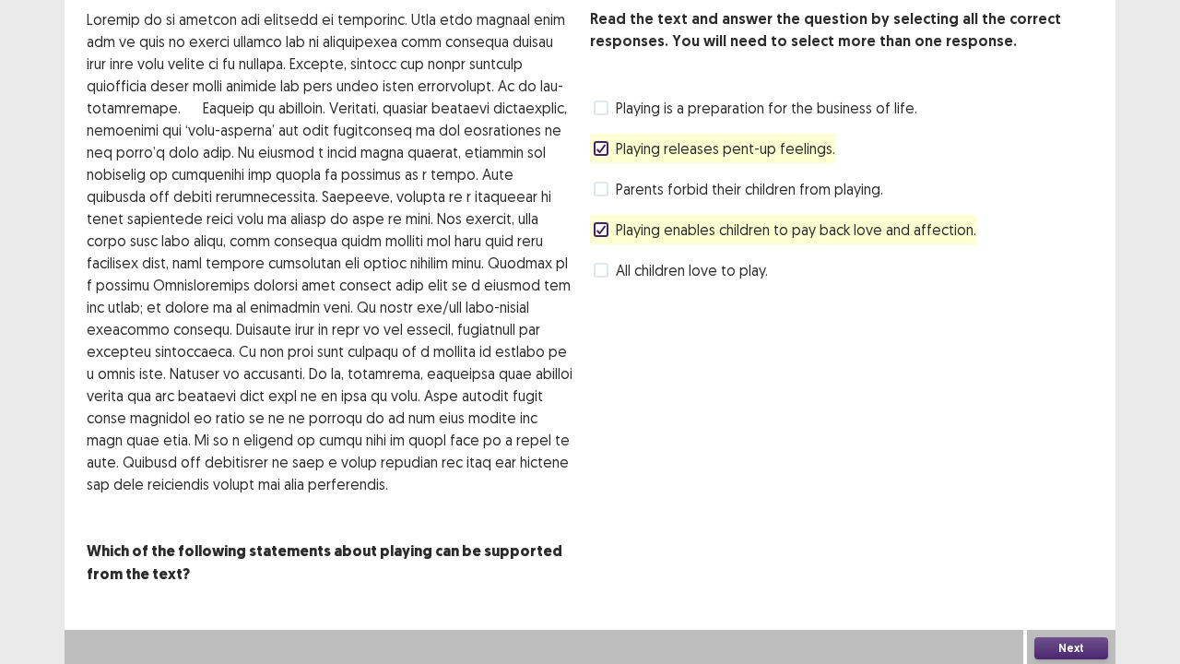
scroll to position [108, 0]
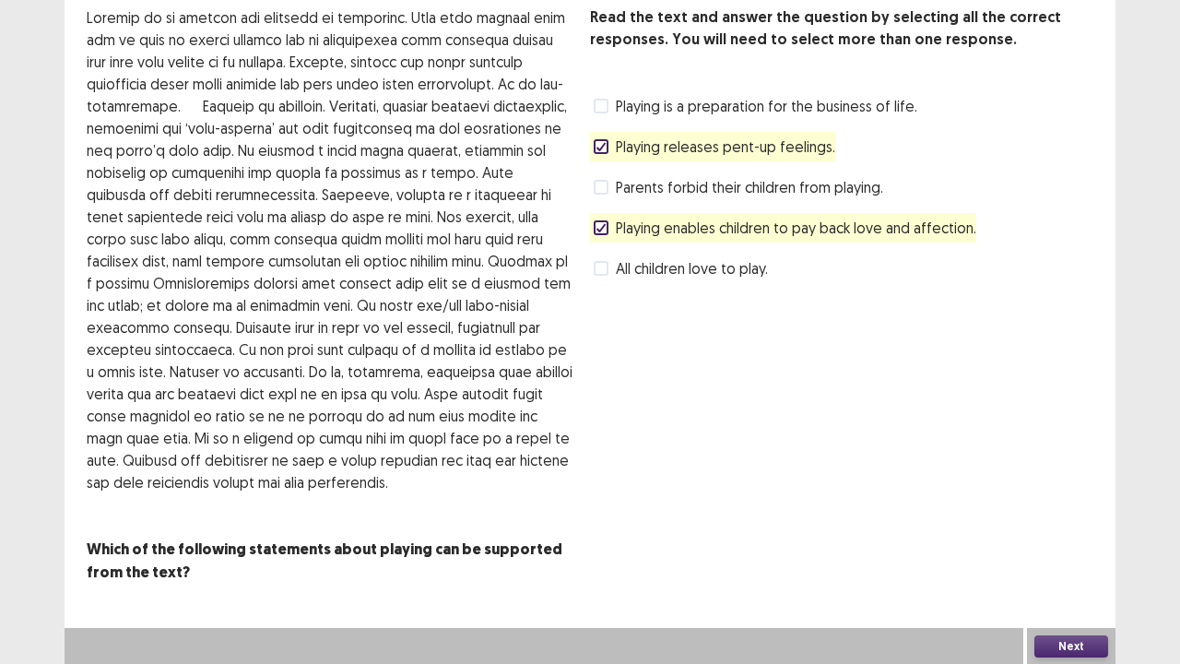
click at [1075, 538] on button "Next" at bounding box center [1071, 646] width 74 height 22
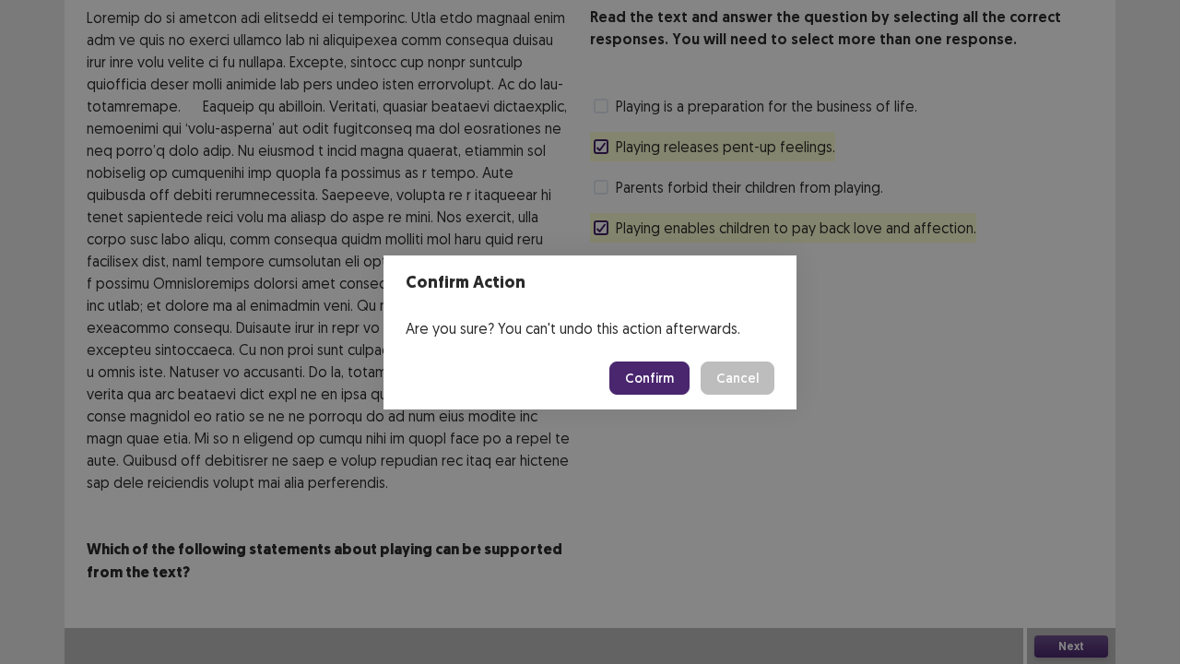
click at [651, 382] on button "Confirm" at bounding box center [649, 377] width 80 height 33
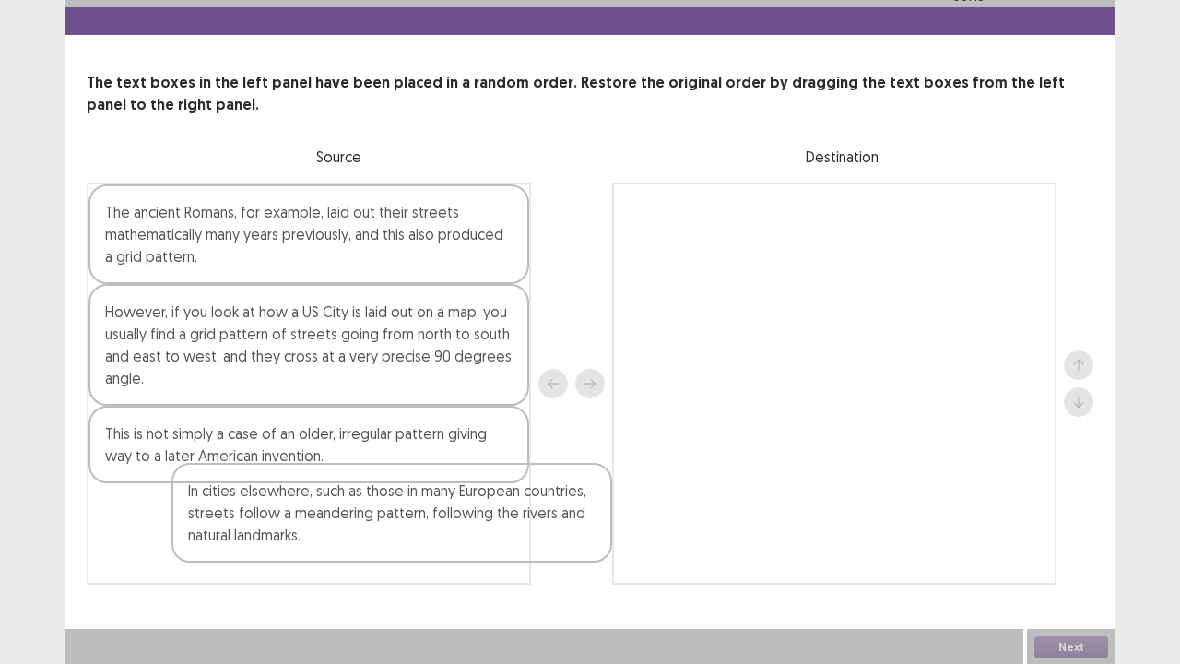
scroll to position [44, 0]
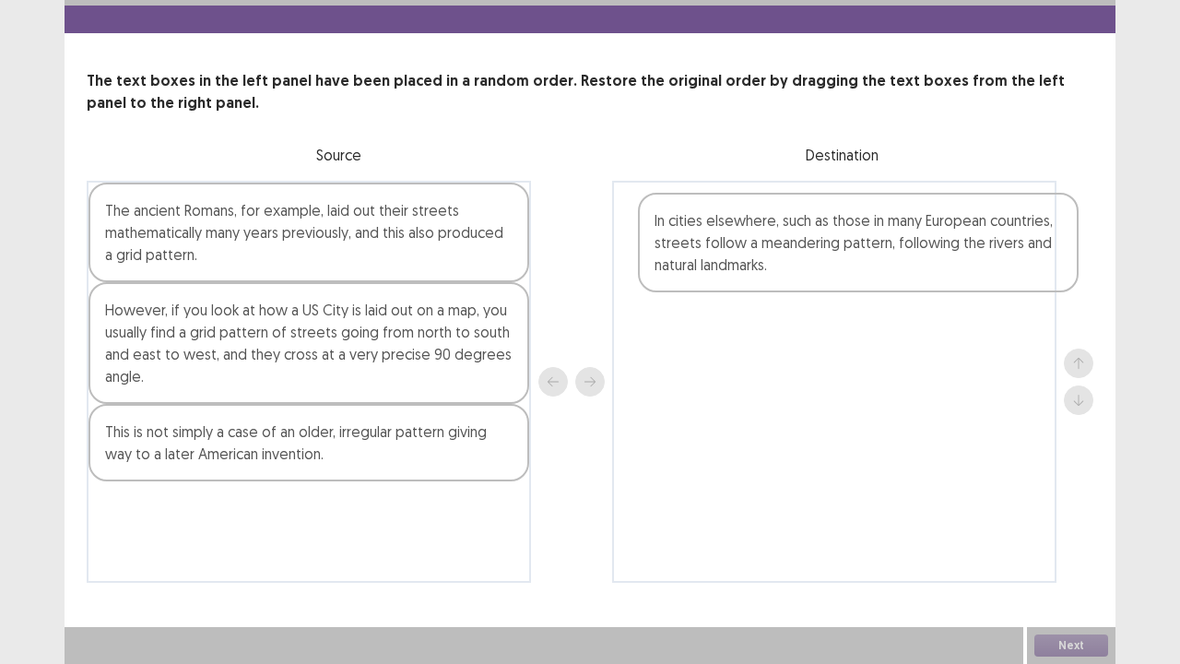
drag, startPoint x: 257, startPoint y: 562, endPoint x: 811, endPoint y: 227, distance: 647.6
click at [811, 227] on div "The ancient Romans, for example, laid out their streets mathematically many yea…" at bounding box center [590, 382] width 1006 height 402
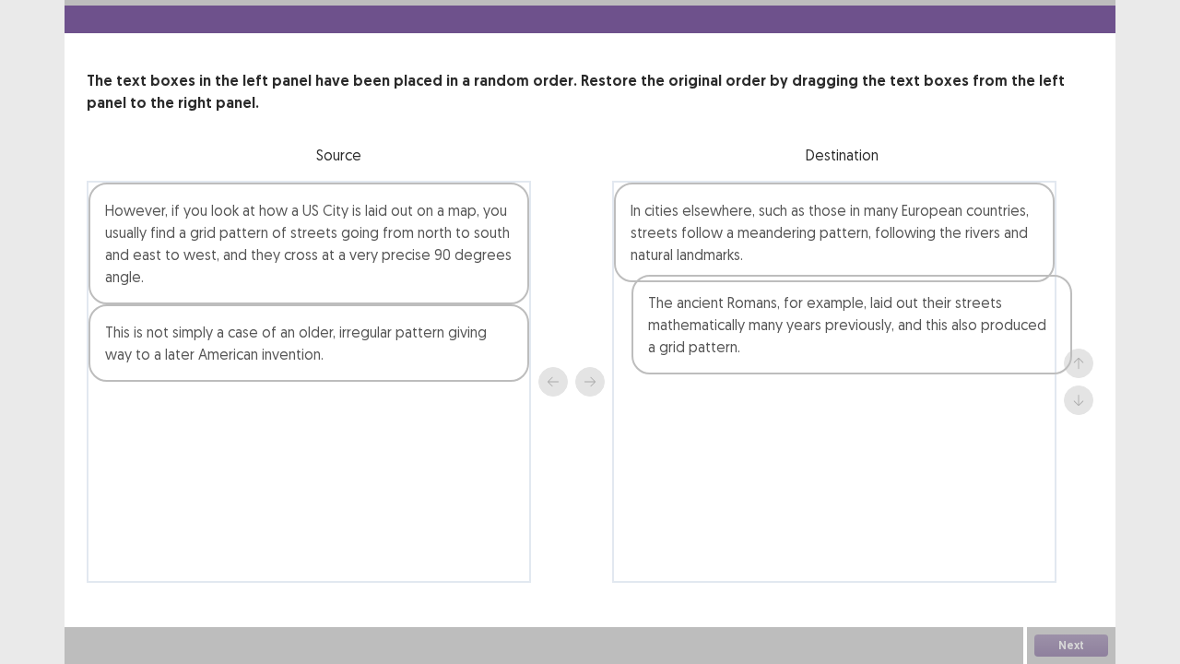
drag, startPoint x: 321, startPoint y: 245, endPoint x: 866, endPoint y: 337, distance: 553.4
click at [866, 337] on div "The ancient Romans, for example, laid out their streets mathematically many yea…" at bounding box center [590, 382] width 1006 height 402
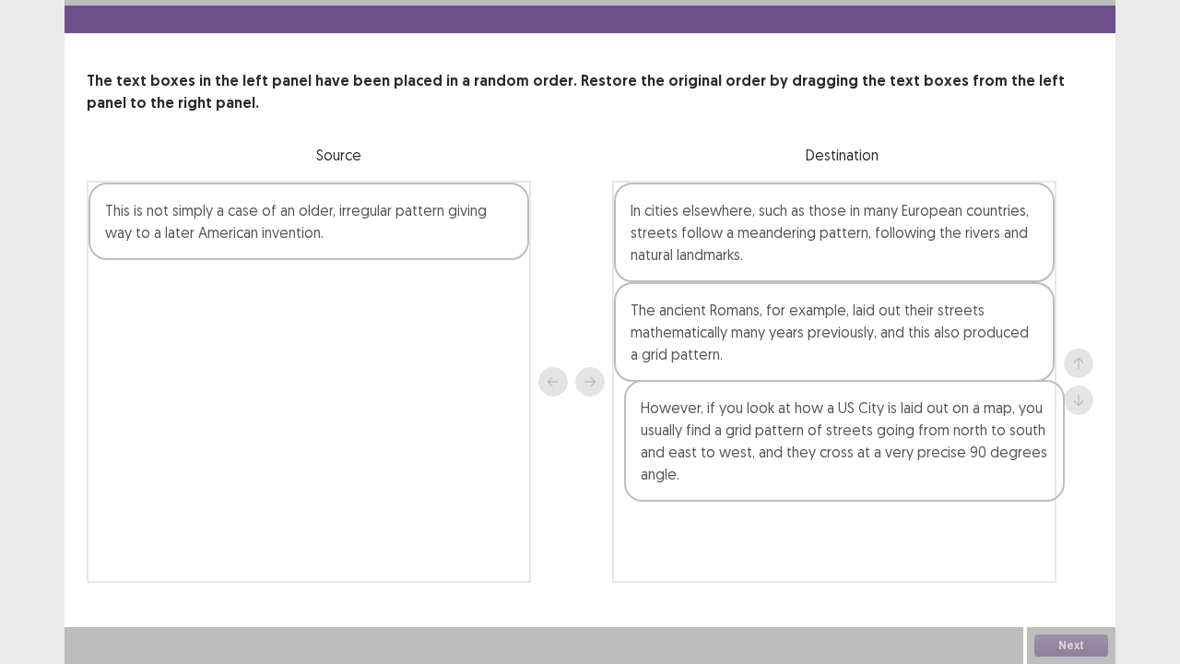
drag, startPoint x: 350, startPoint y: 240, endPoint x: 896, endPoint y: 444, distance: 582.7
click at [896, 444] on div "However, if you look at how a US City is laid out on a map, you usually find a …" at bounding box center [590, 382] width 1006 height 402
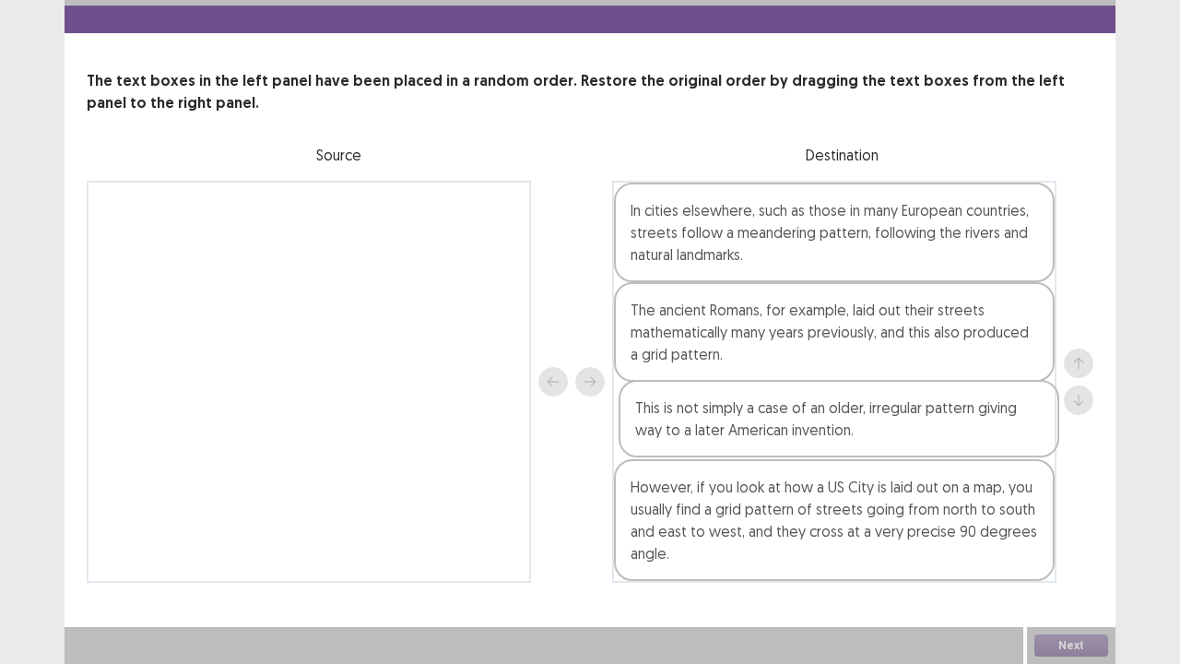
drag, startPoint x: 352, startPoint y: 229, endPoint x: 888, endPoint y: 426, distance: 570.7
click at [888, 426] on div "This is not simply a case of an older, irregular pattern giving way to a later …" at bounding box center [590, 382] width 1006 height 402
click at [1075, 537] on div at bounding box center [1078, 382] width 29 height 402
click at [1080, 538] on div at bounding box center [1078, 382] width 29 height 402
click at [1054, 538] on button "Next" at bounding box center [1071, 645] width 74 height 22
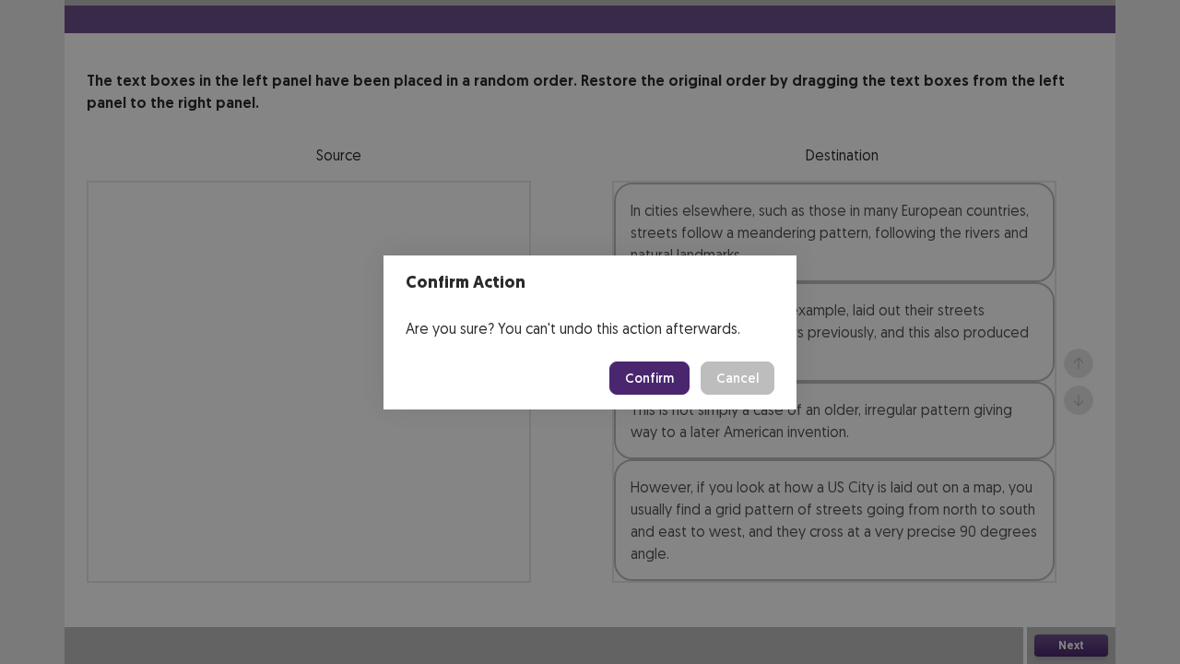
click at [682, 378] on button "Confirm" at bounding box center [649, 377] width 80 height 33
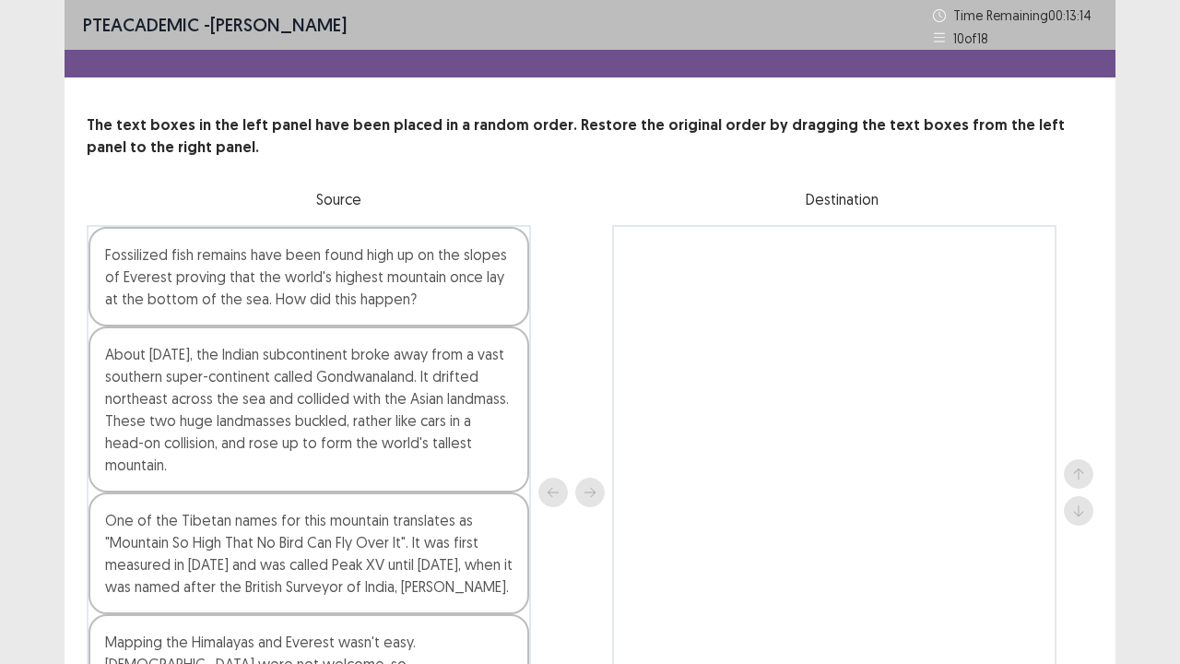
click at [769, 456] on div at bounding box center [834, 492] width 444 height 535
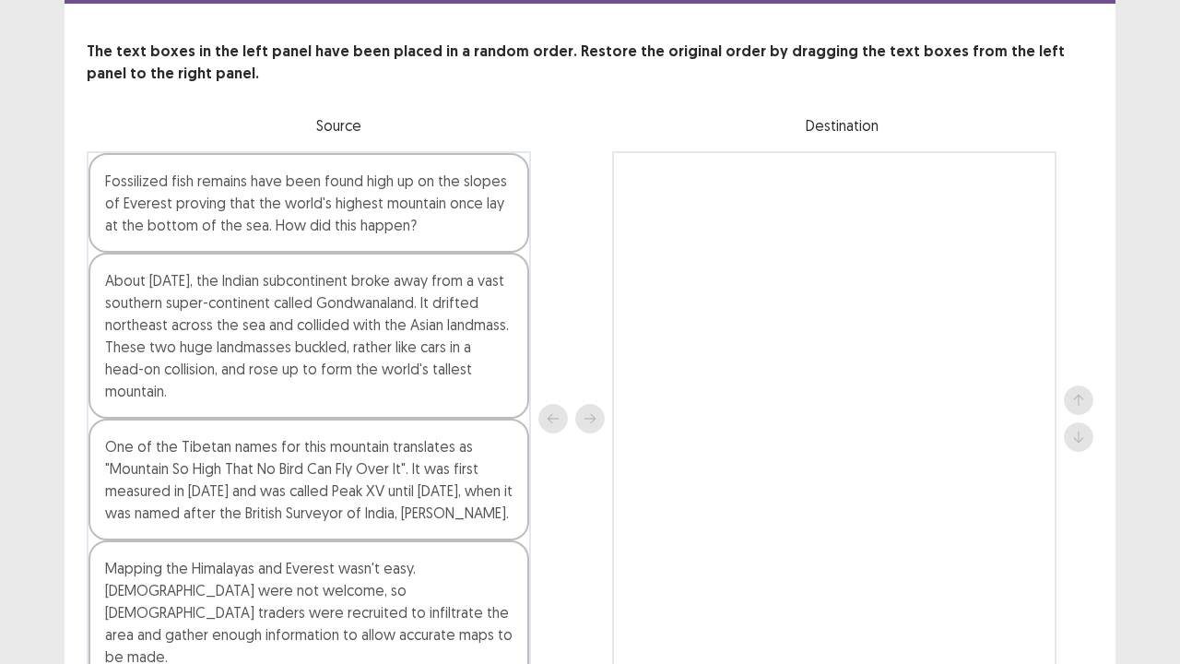
scroll to position [111, 0]
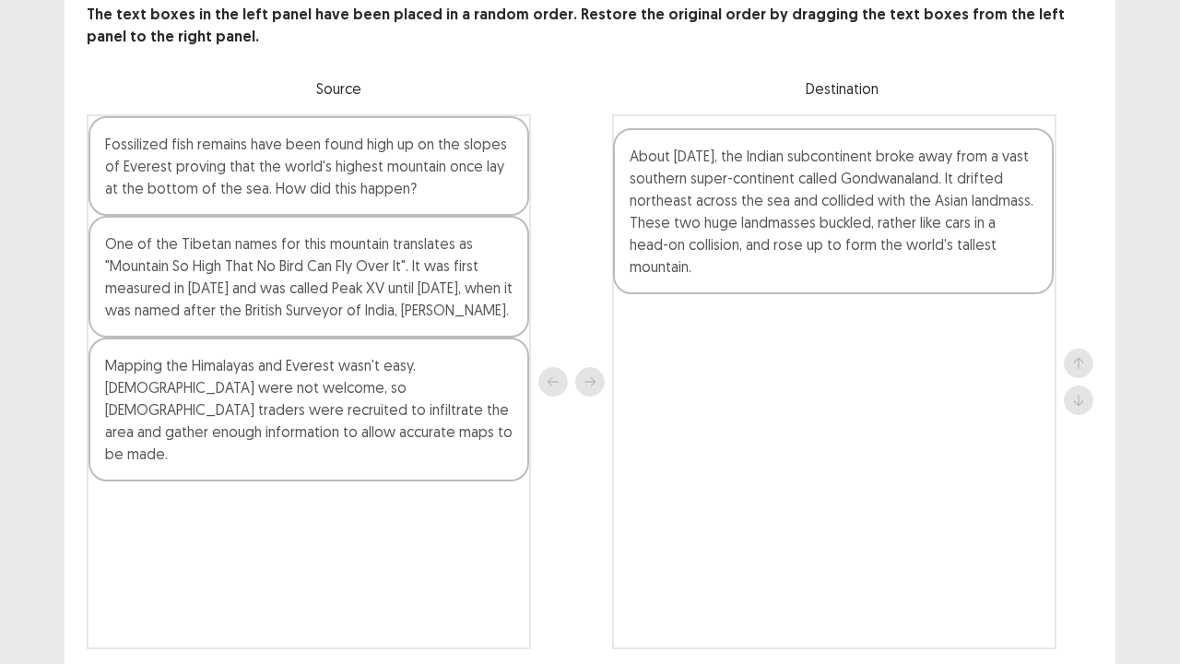
drag, startPoint x: 455, startPoint y: 297, endPoint x: 985, endPoint y: 208, distance: 537.3
click at [985, 208] on div "Fossilized fish remains have been found high up on the slopes of Everest provin…" at bounding box center [590, 381] width 1006 height 535
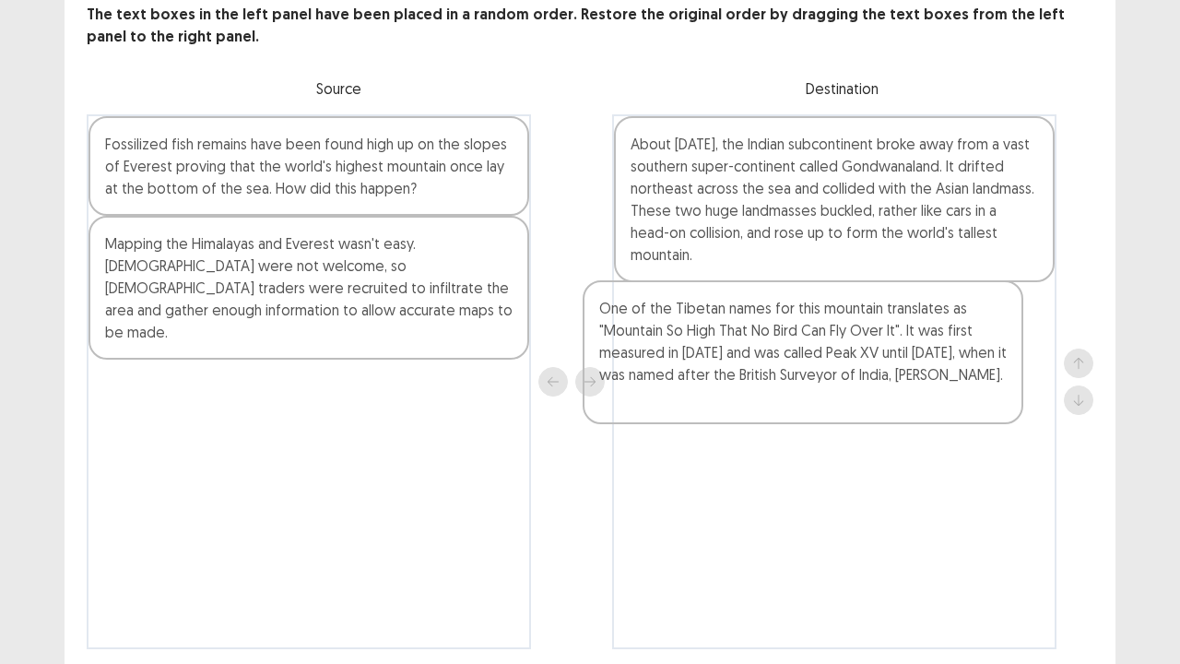
drag, startPoint x: 214, startPoint y: 340, endPoint x: 715, endPoint y: 405, distance: 505.5
click at [715, 405] on div "Fossilized fish remains have been found high up on the slopes of Everest provin…" at bounding box center [590, 381] width 1006 height 535
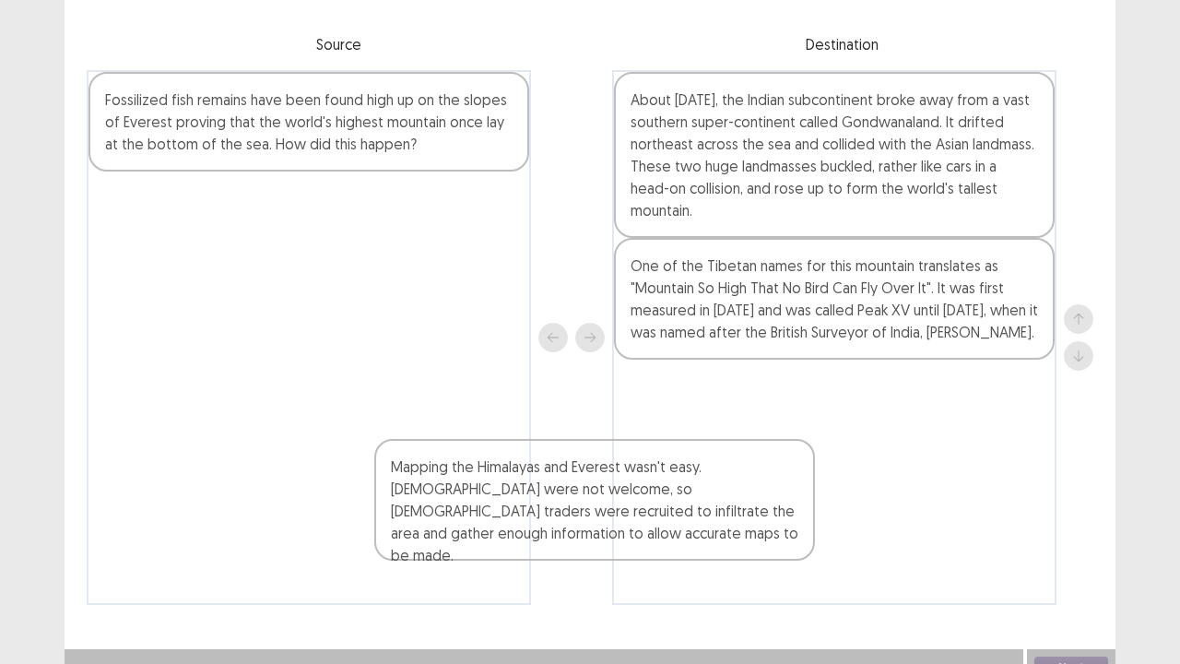
scroll to position [162, 0]
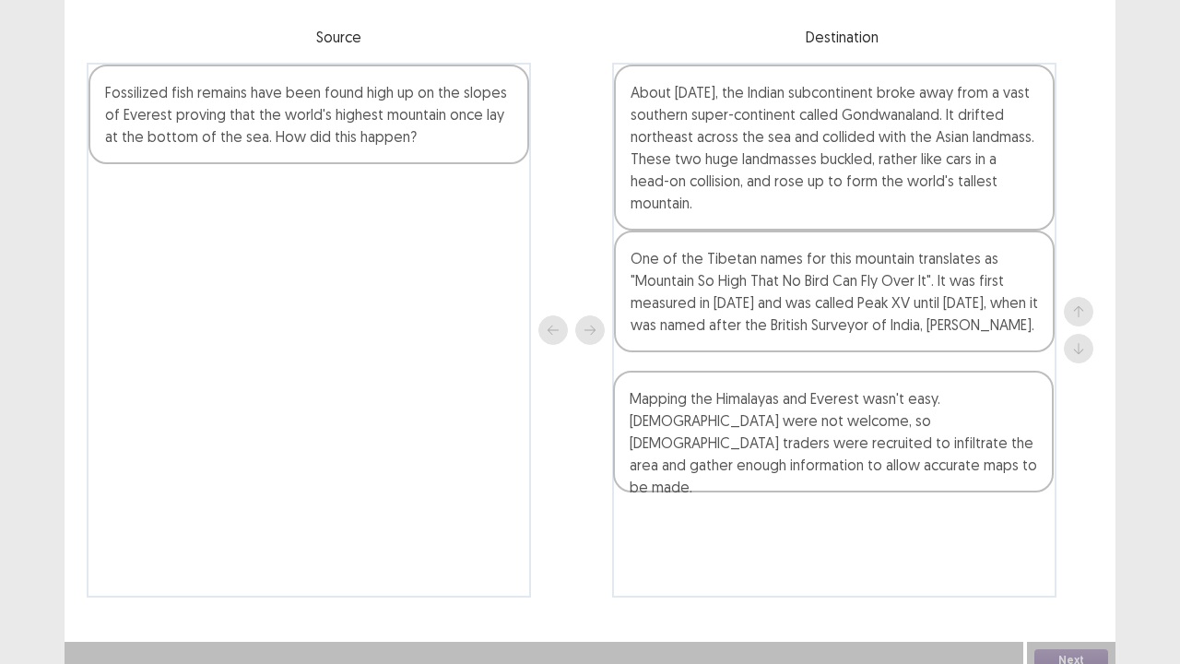
drag, startPoint x: 310, startPoint y: 276, endPoint x: 834, endPoint y: 435, distance: 548.1
click at [834, 435] on div "Fossilized fish remains have been found high up on the slopes of Everest provin…" at bounding box center [590, 330] width 1006 height 535
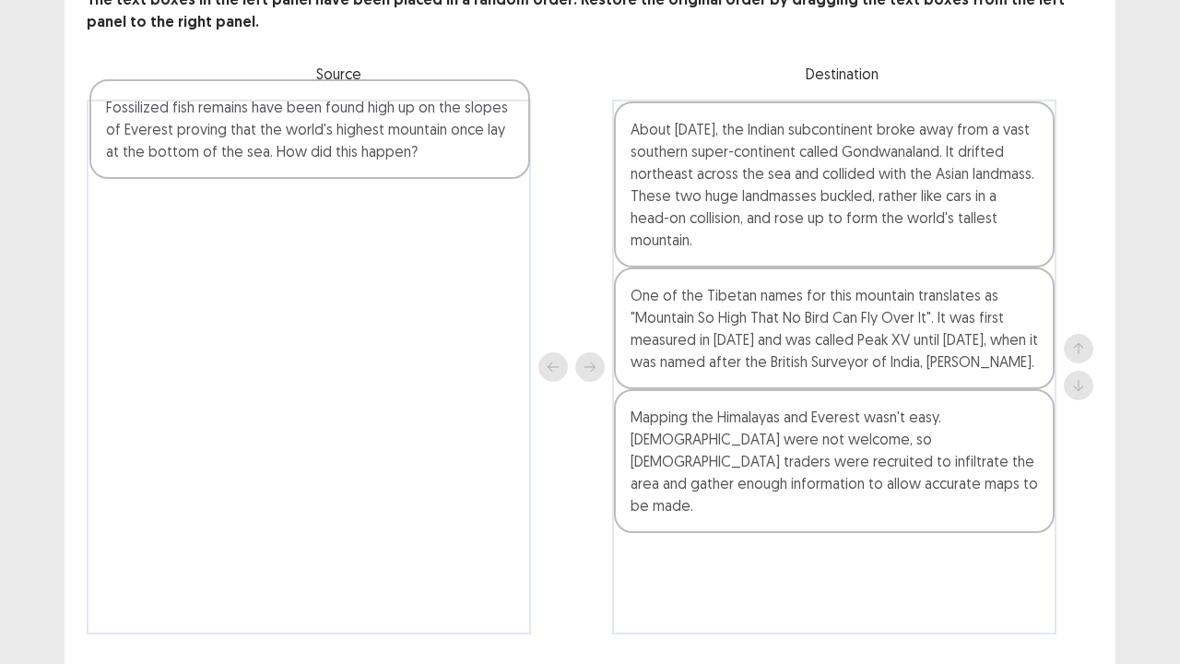
drag, startPoint x: 317, startPoint y: 103, endPoint x: 322, endPoint y: 124, distance: 20.8
click at [322, 124] on div "Fossilized fish remains have been found high up on the slopes of Everest provin…" at bounding box center [309, 367] width 444 height 535
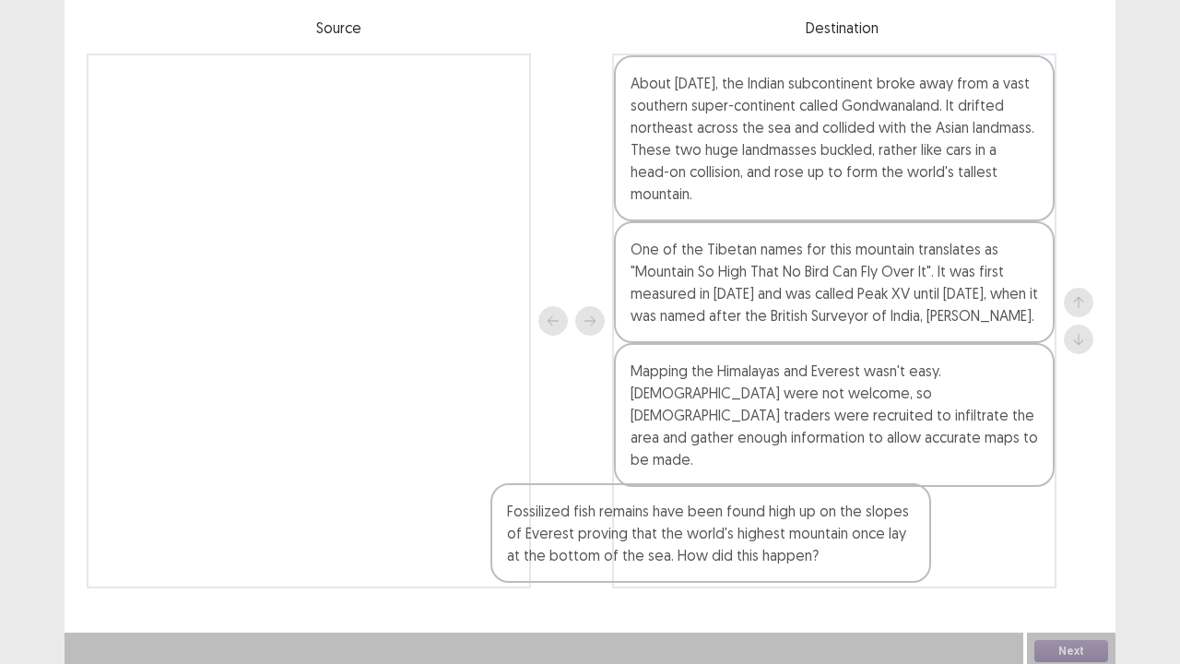
scroll to position [177, 0]
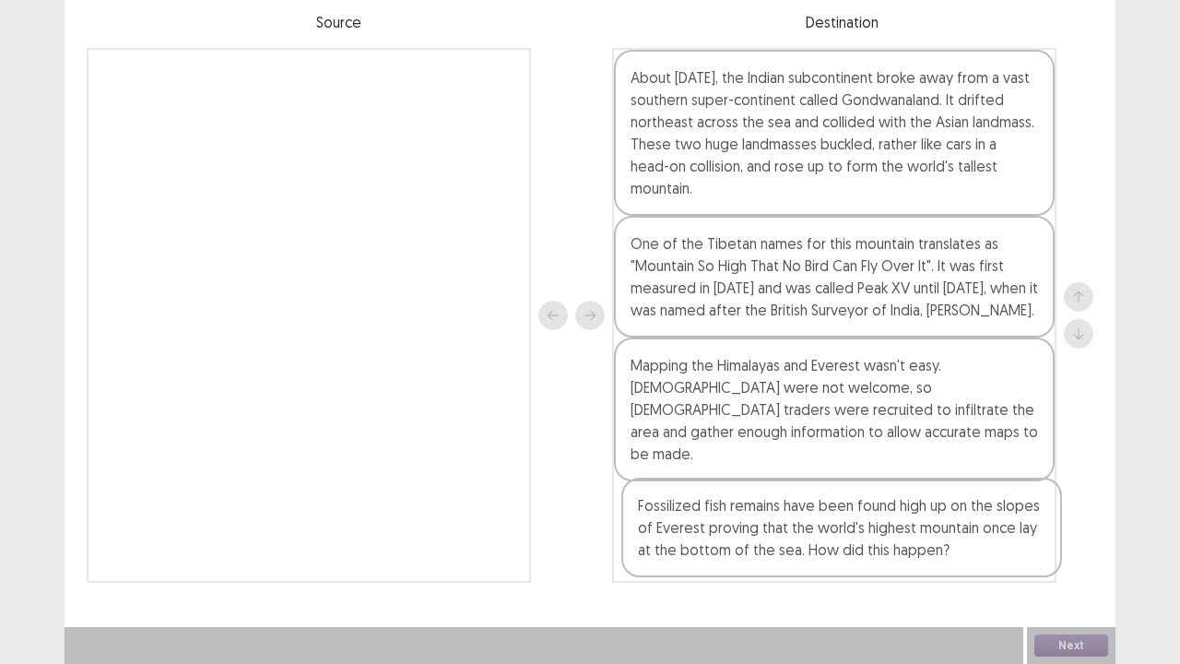
drag, startPoint x: 322, startPoint y: 124, endPoint x: 865, endPoint y: 509, distance: 666.4
click at [865, 509] on div "Fossilized fish remains have been found high up on the slopes of Everest provin…" at bounding box center [590, 315] width 1006 height 535
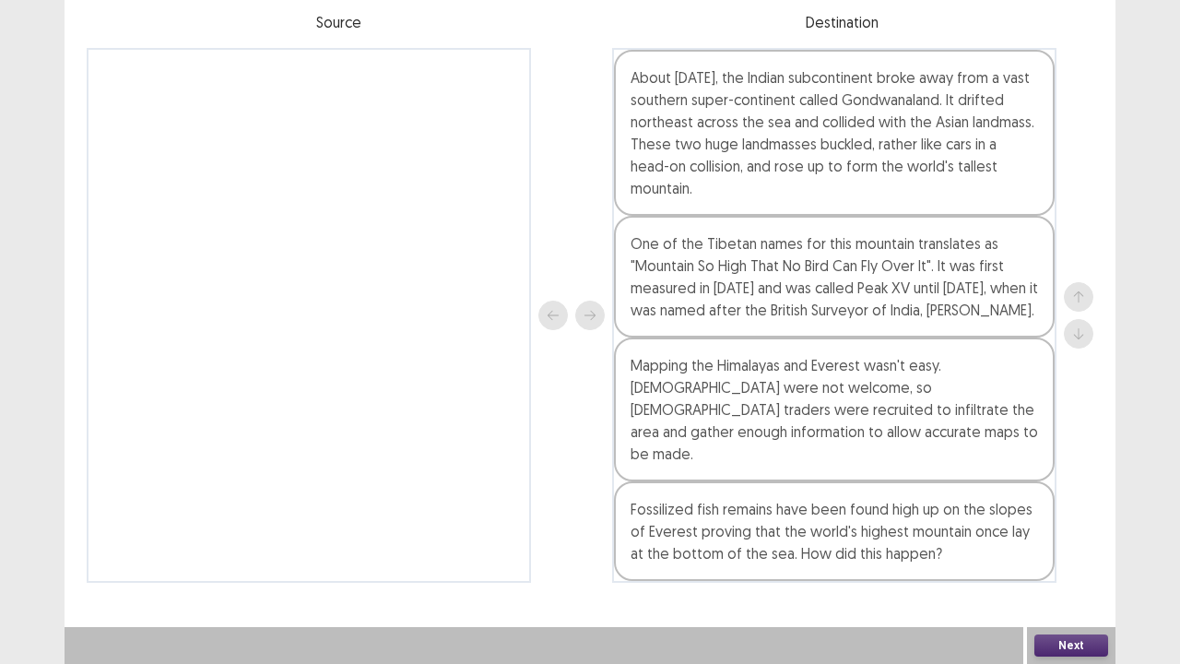
click at [1091, 392] on div at bounding box center [1078, 315] width 29 height 535
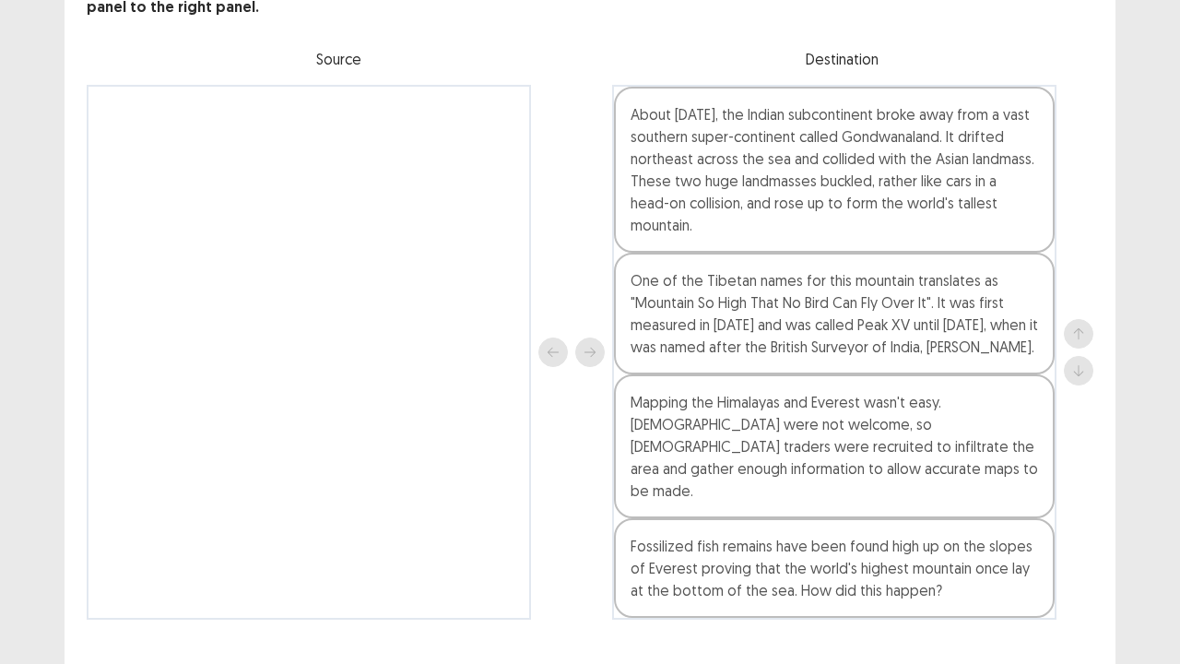
click at [1110, 538] on div "The text boxes in the left panel have been placed in a random order. Restore th…" at bounding box center [590, 296] width 1051 height 645
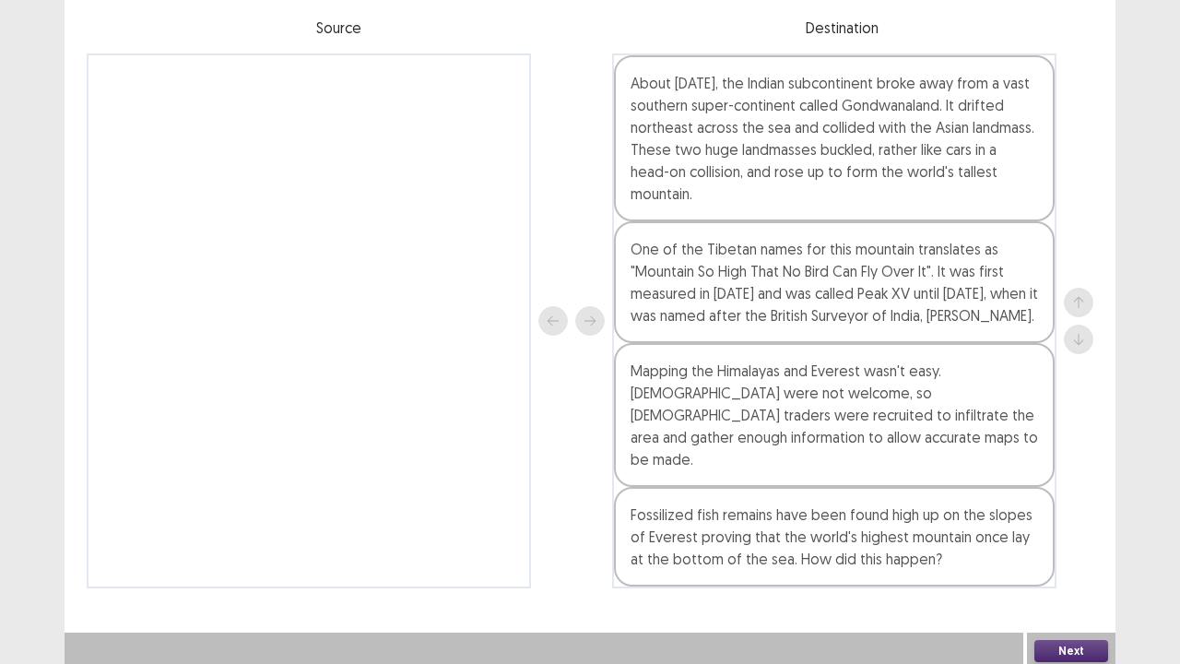
scroll to position [177, 0]
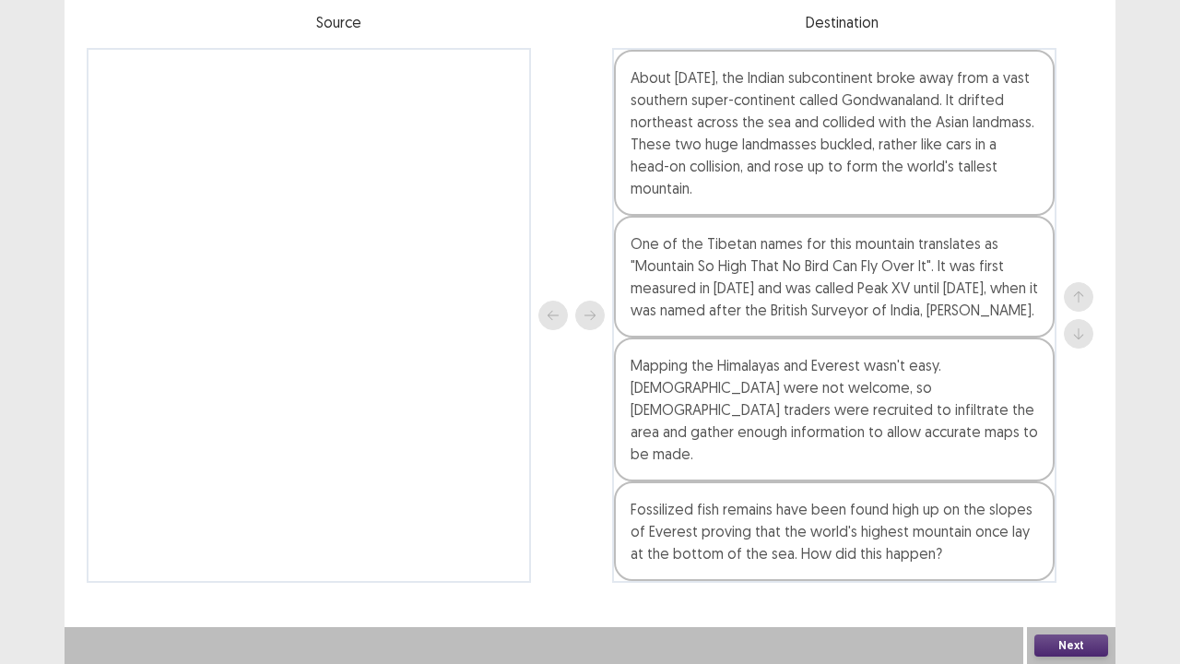
click at [1073, 538] on button "Next" at bounding box center [1071, 645] width 74 height 22
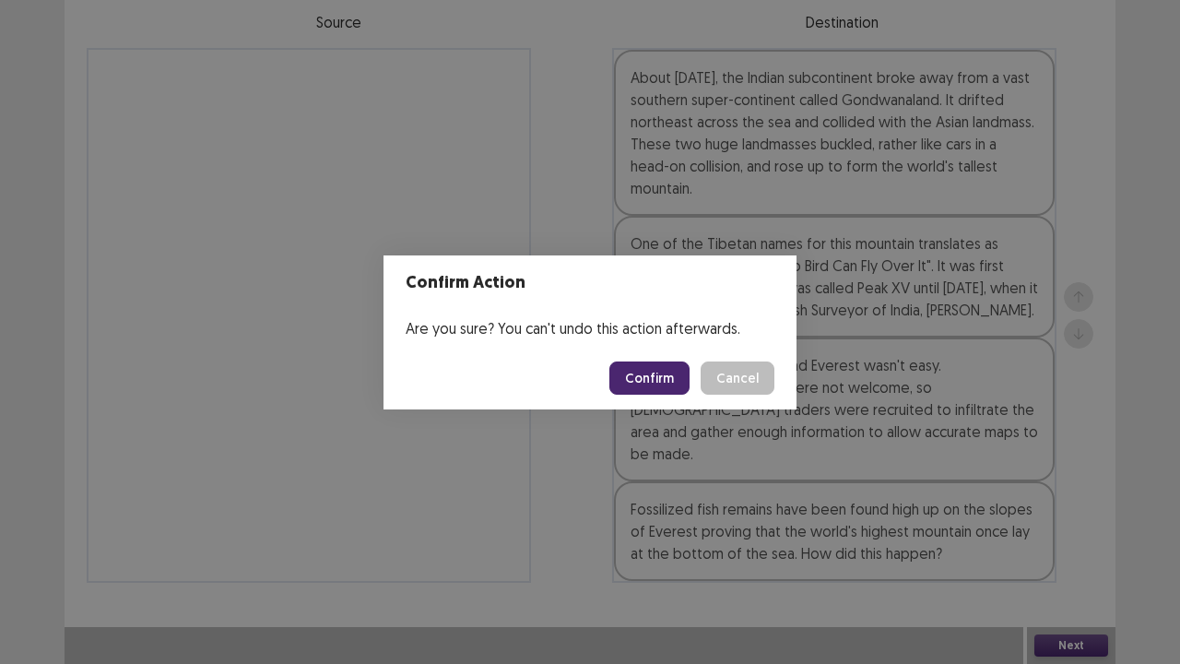
click at [647, 392] on button "Confirm" at bounding box center [649, 377] width 80 height 33
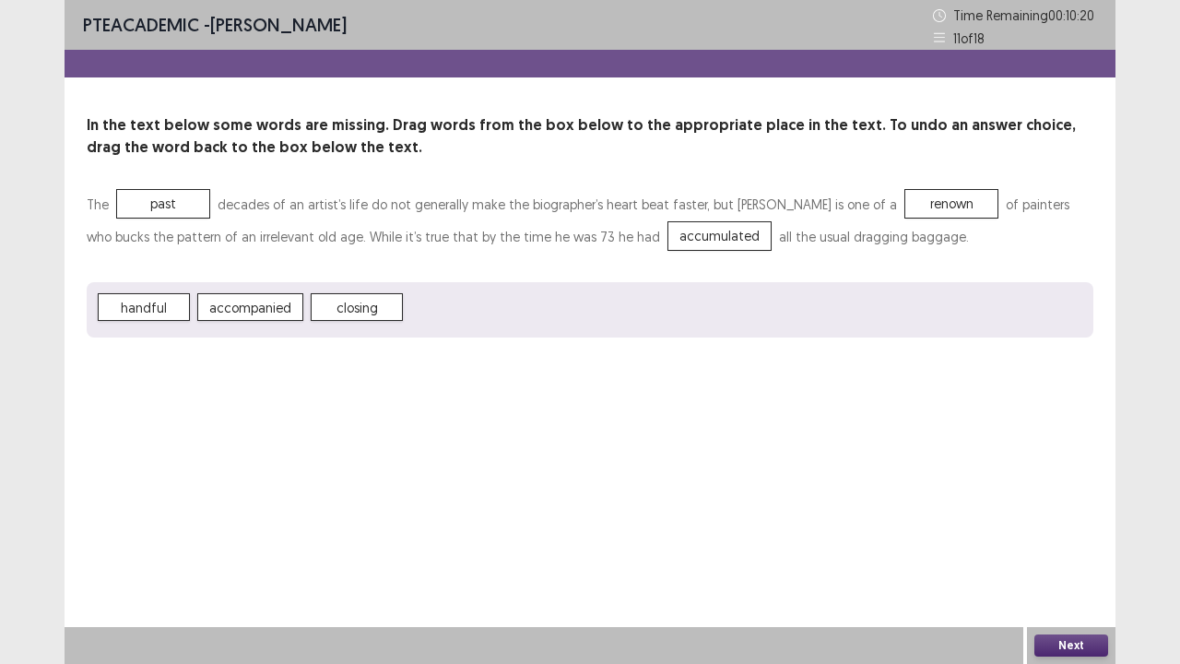
click at [739, 353] on div "PTE academic - [PERSON_NAME] Time Remaining 00 : 10 : 20 11 of 18 In the text b…" at bounding box center [590, 187] width 1051 height 374
click at [1078, 538] on button "Next" at bounding box center [1071, 645] width 74 height 22
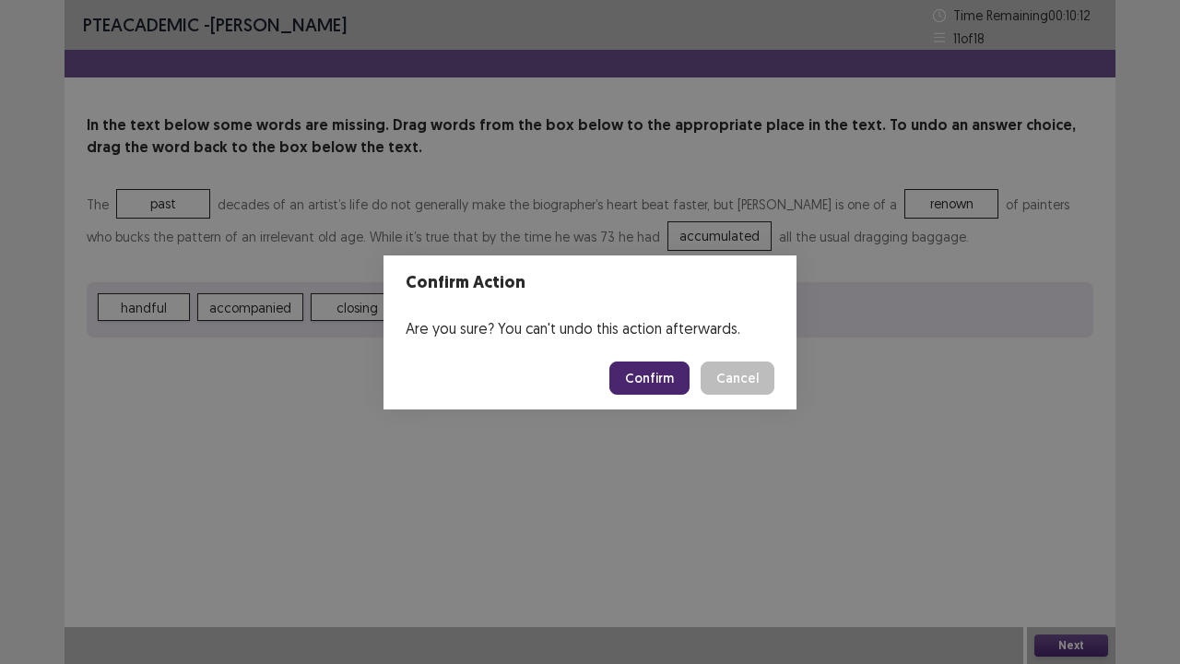
click at [656, 389] on button "Confirm" at bounding box center [649, 377] width 80 height 33
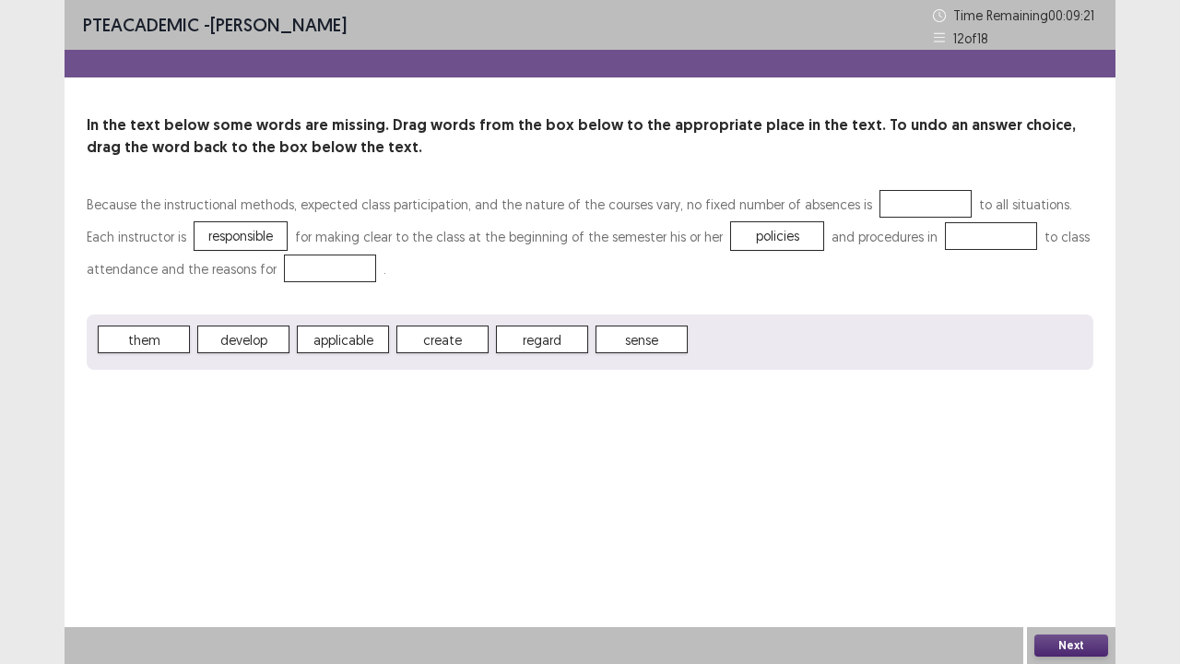
click at [560, 338] on span "regard" at bounding box center [542, 339] width 92 height 28
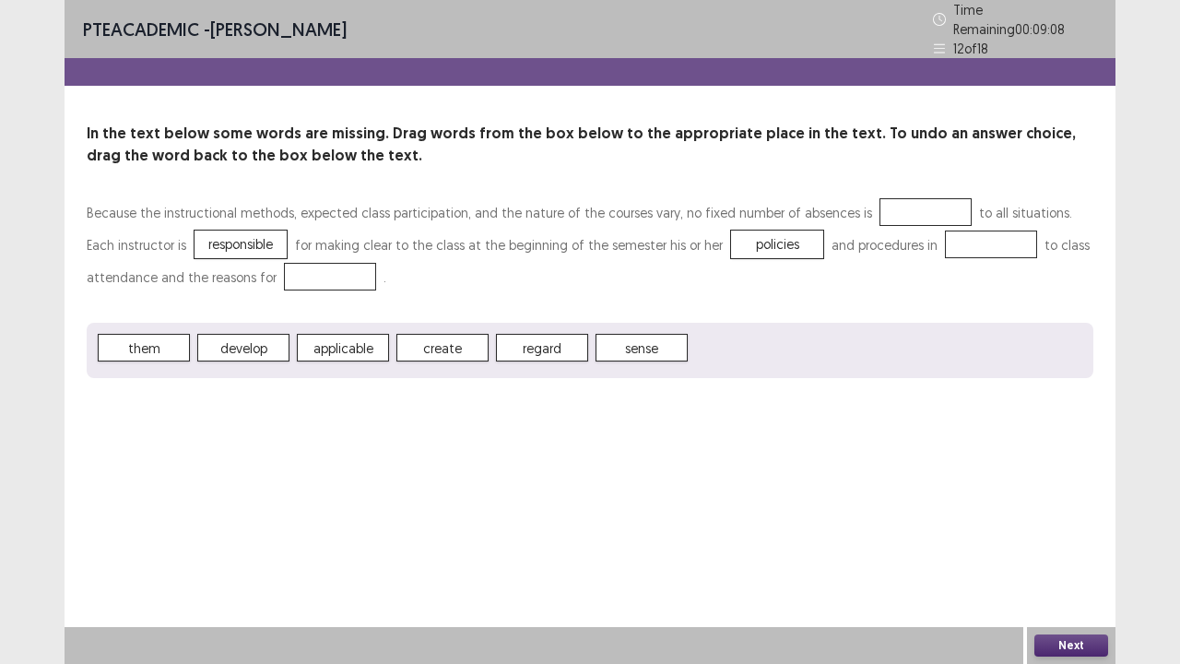
click at [155, 336] on span "them" at bounding box center [144, 348] width 92 height 28
click at [1071, 538] on button "Next" at bounding box center [1071, 645] width 74 height 22
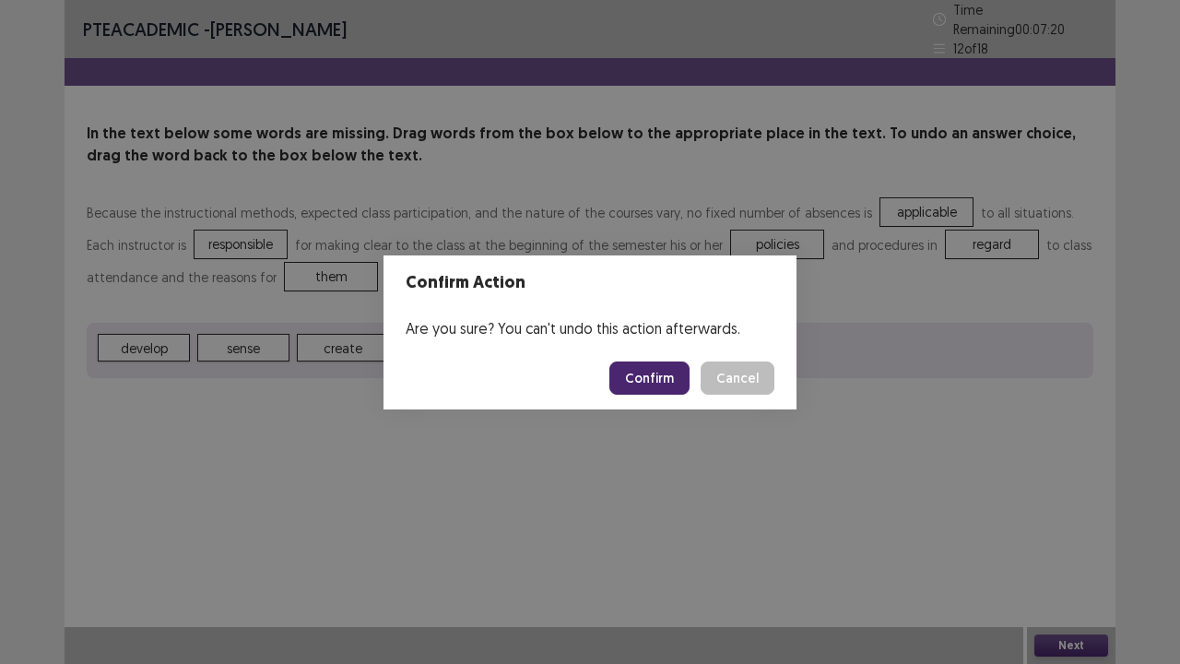
click at [653, 382] on button "Confirm" at bounding box center [649, 377] width 80 height 33
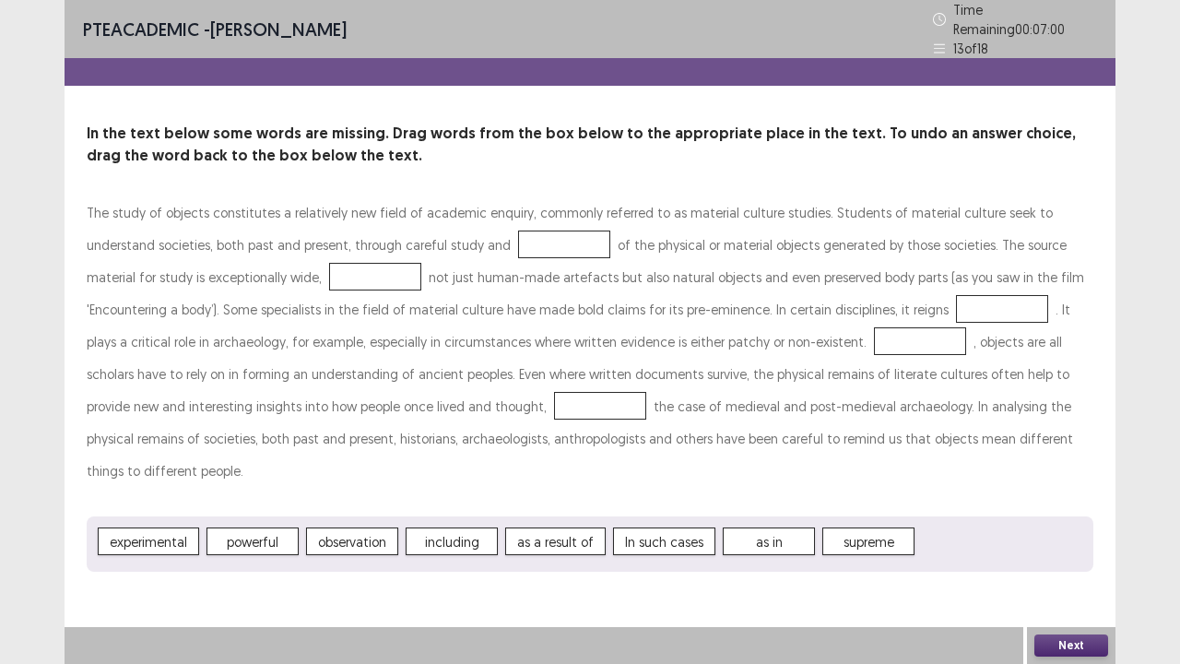
click at [140, 527] on span "experimental" at bounding box center [148, 541] width 101 height 28
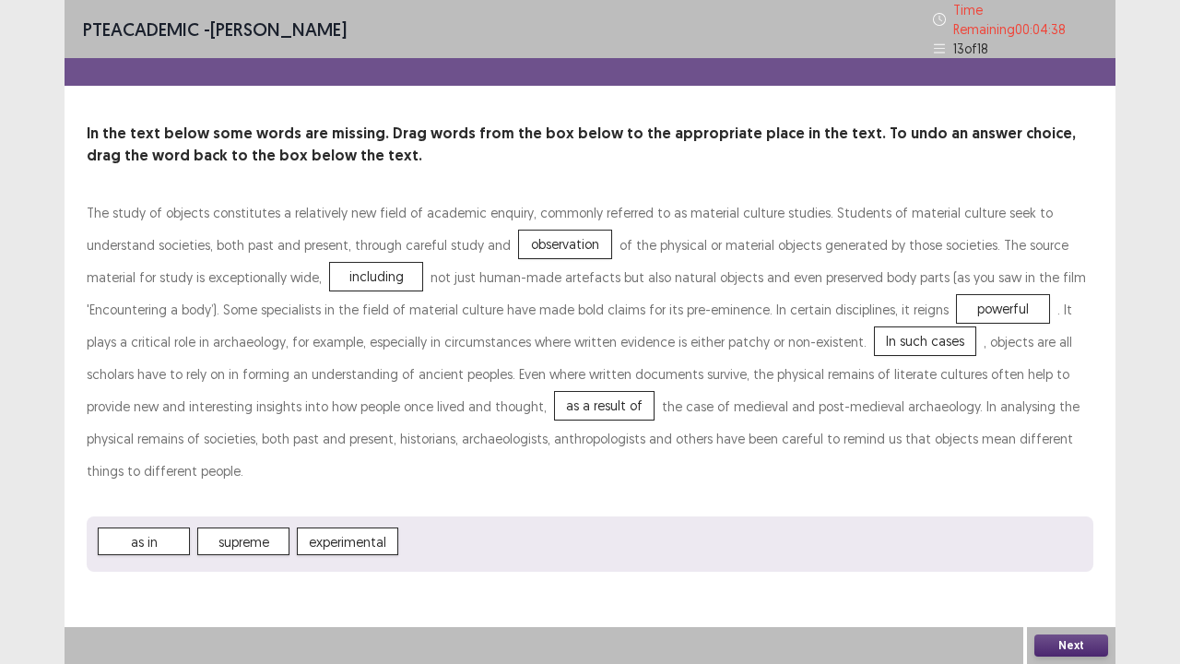
click at [773, 524] on div "as in supreme experimental" at bounding box center [590, 543] width 1006 height 55
click at [1062, 538] on button "Next" at bounding box center [1071, 645] width 74 height 22
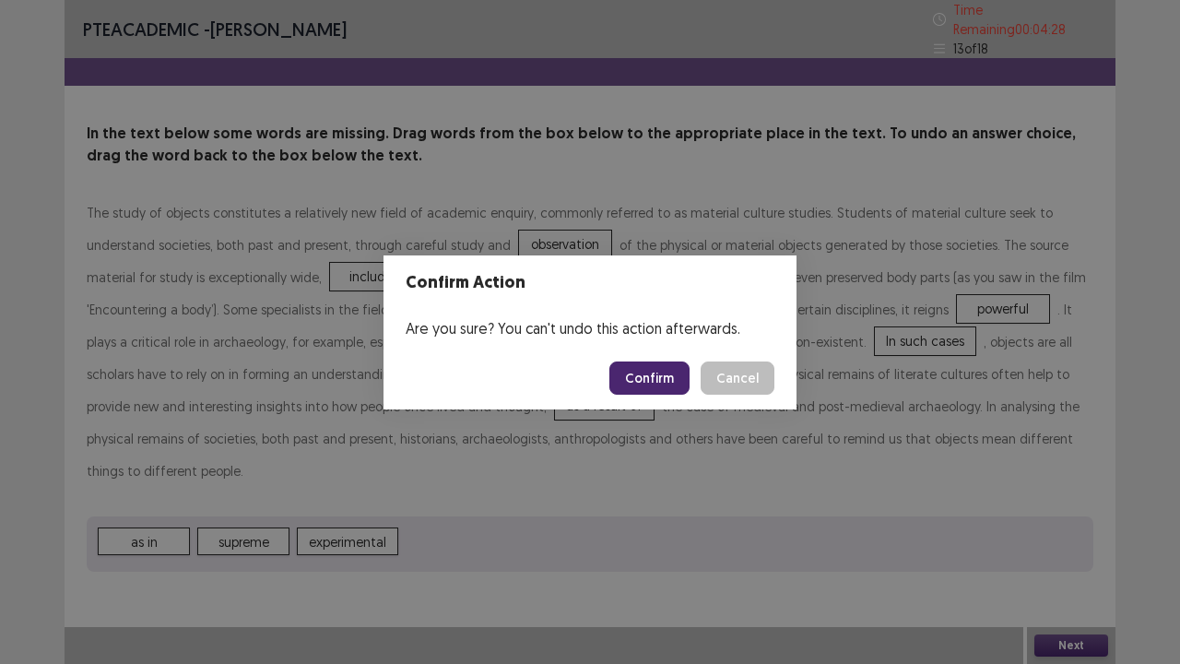
click at [649, 382] on button "Confirm" at bounding box center [649, 377] width 80 height 33
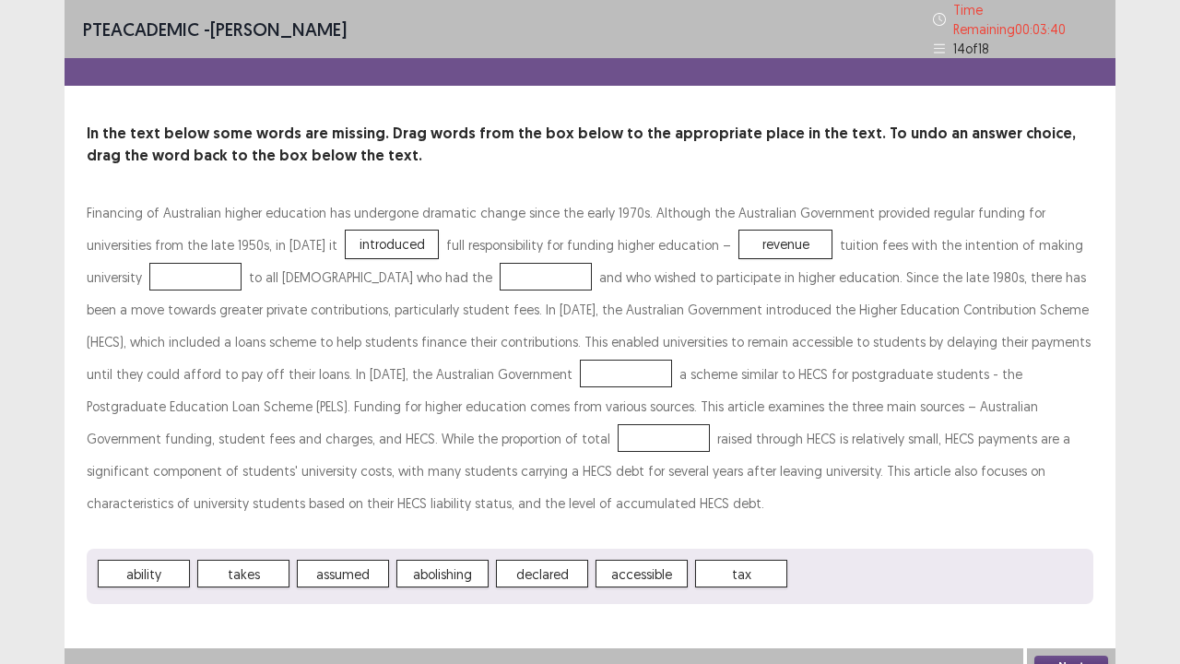
click at [647, 538] on span "accessible" at bounding box center [641, 573] width 92 height 28
click at [646, 538] on span "accessible" at bounding box center [641, 573] width 92 height 28
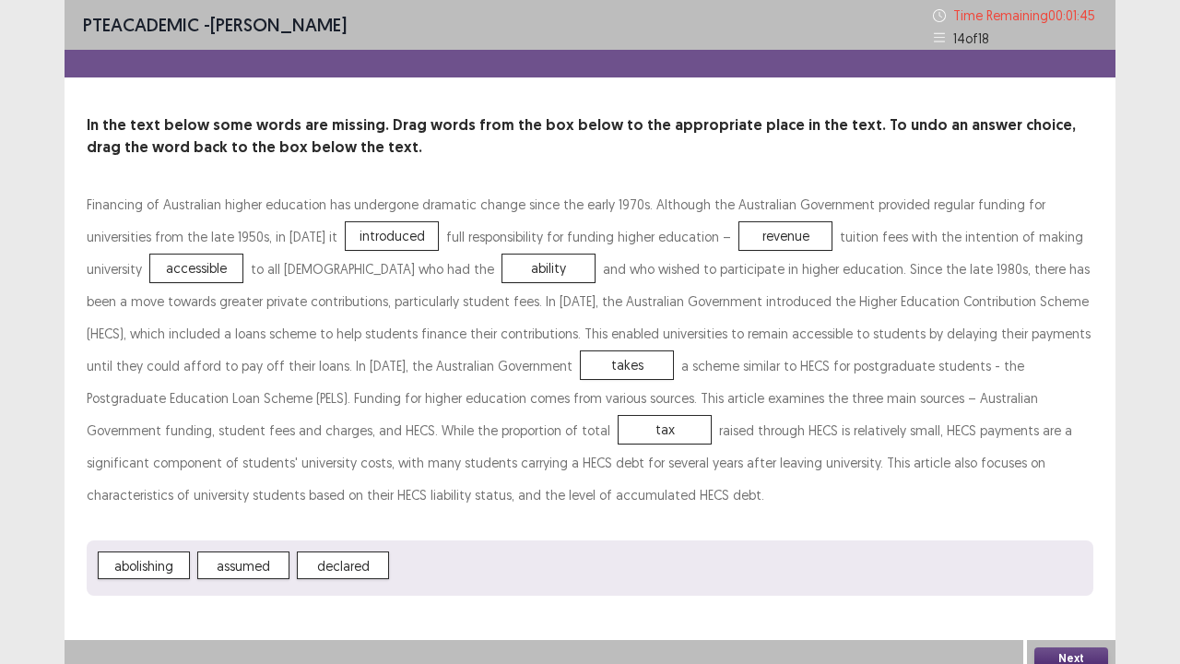
click at [1063, 538] on button "Next" at bounding box center [1071, 658] width 74 height 22
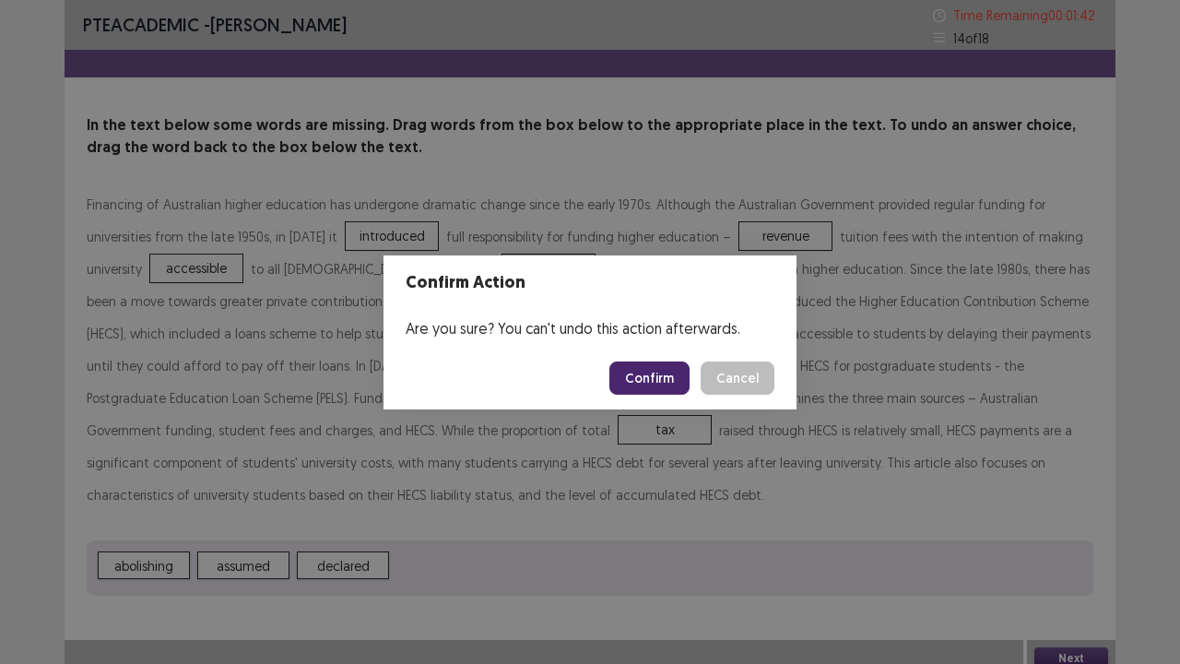
click at [659, 380] on button "Confirm" at bounding box center [649, 377] width 80 height 33
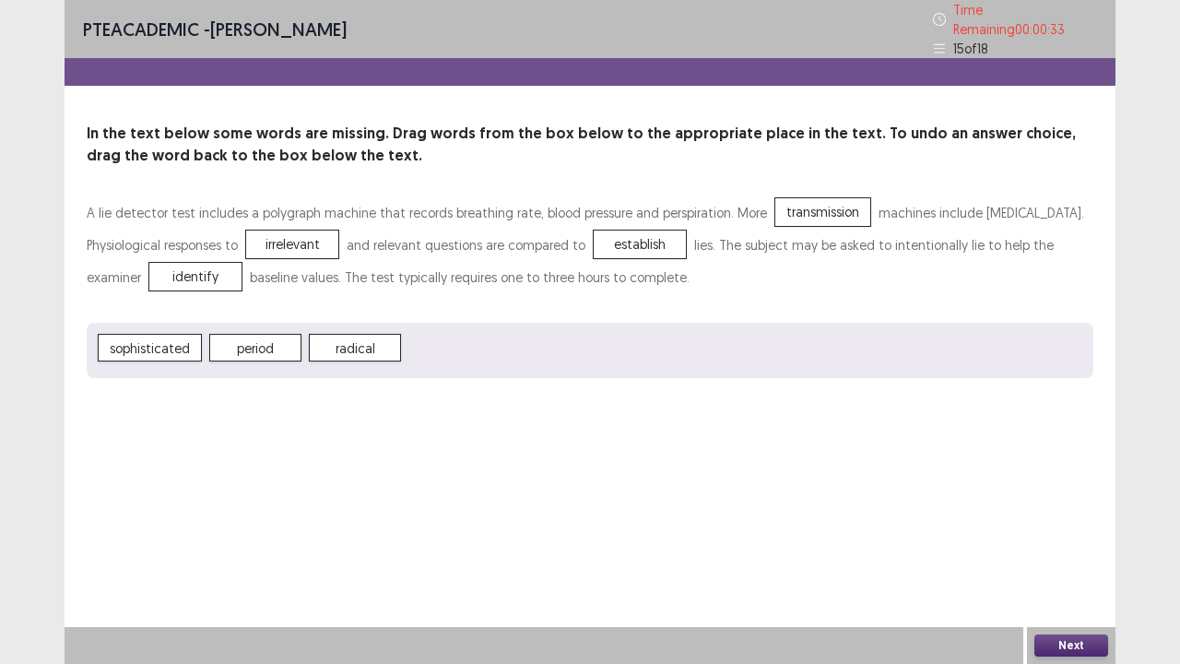
click at [1065, 538] on button "Next" at bounding box center [1071, 645] width 74 height 22
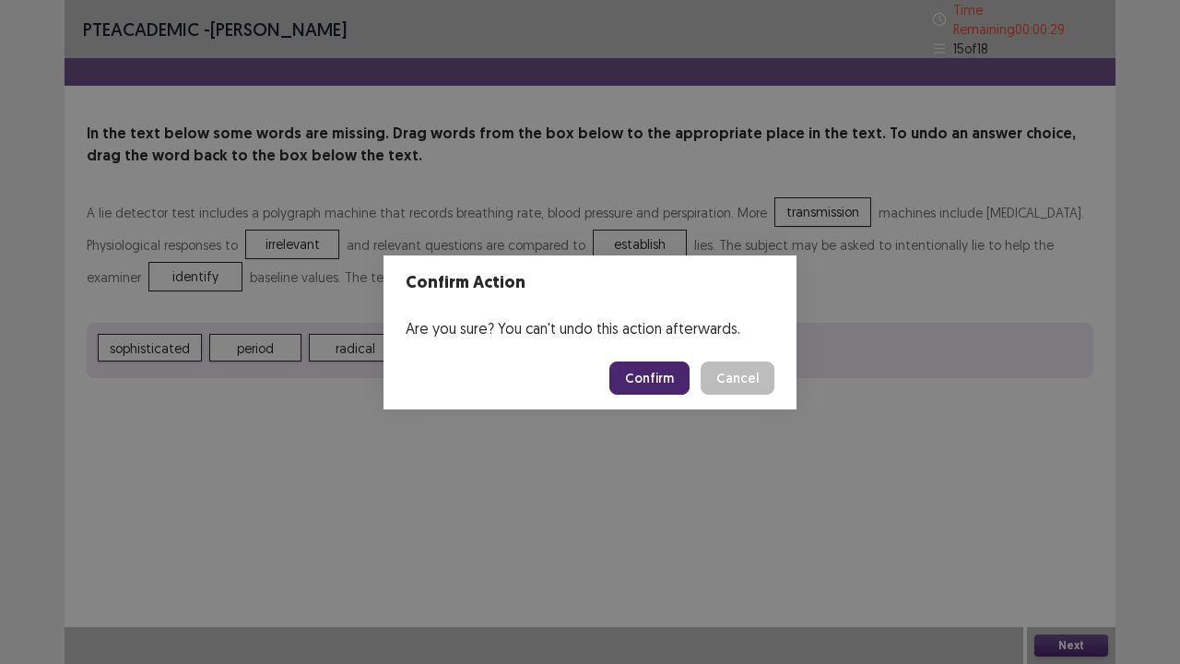
click at [650, 374] on button "Confirm" at bounding box center [649, 377] width 80 height 33
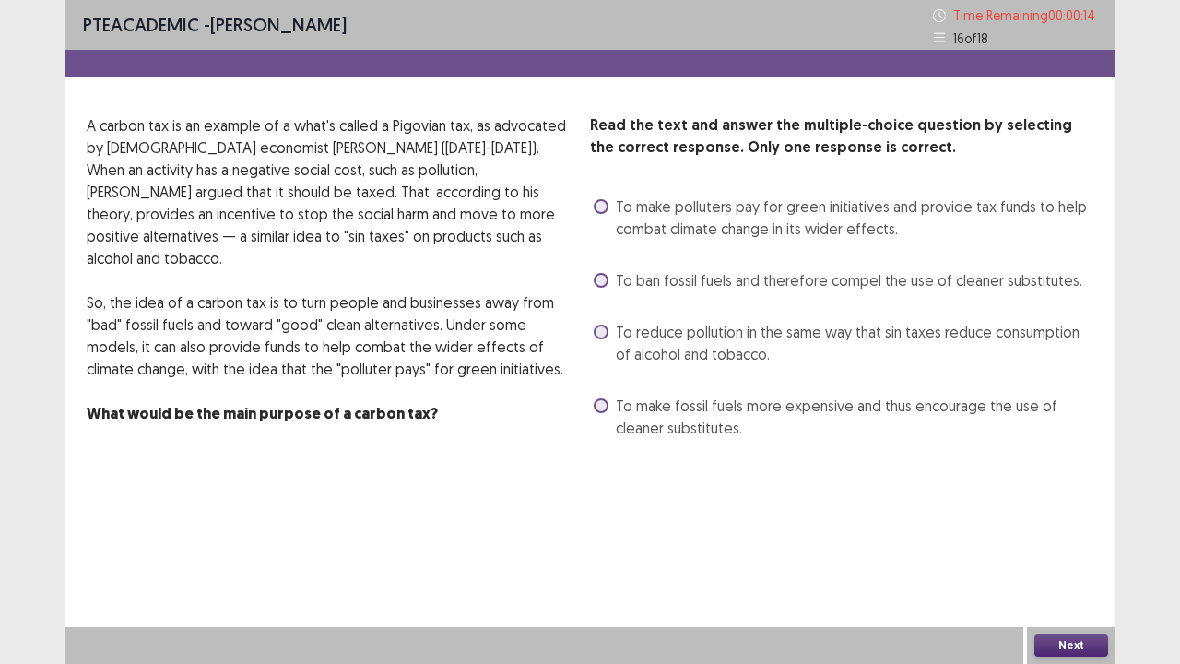
click at [608, 327] on label "To reduce pollution in the same way that sin taxes reduce consumption of alcoho…" at bounding box center [844, 343] width 500 height 44
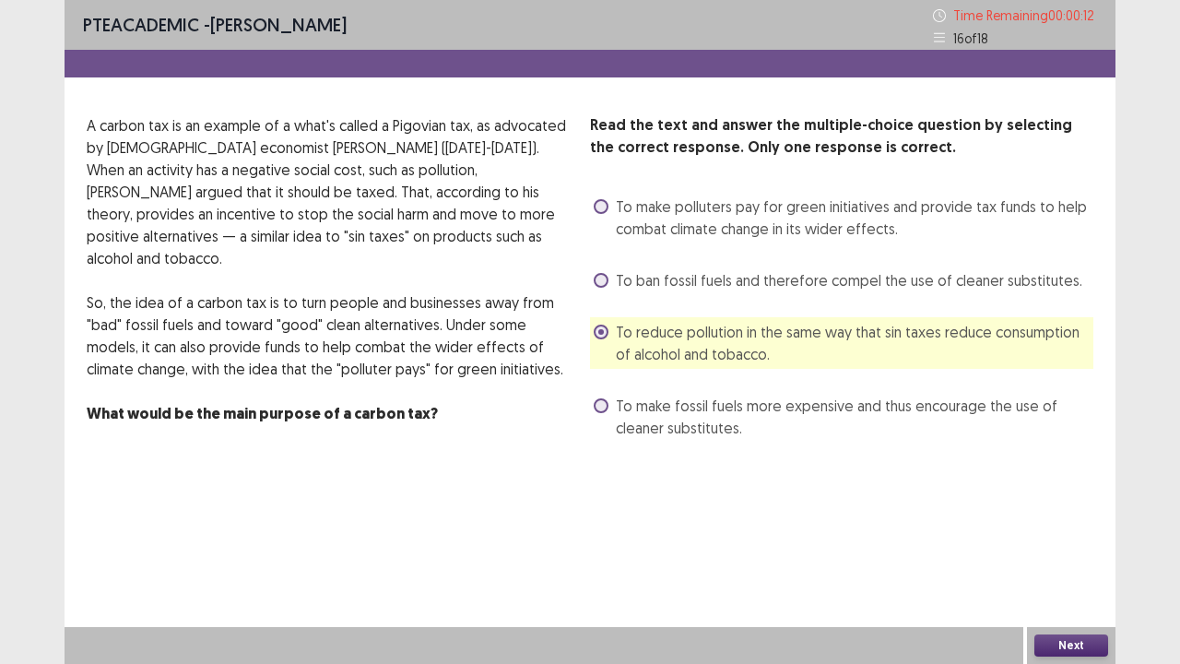
click at [1072, 538] on button "Next" at bounding box center [1071, 645] width 74 height 22
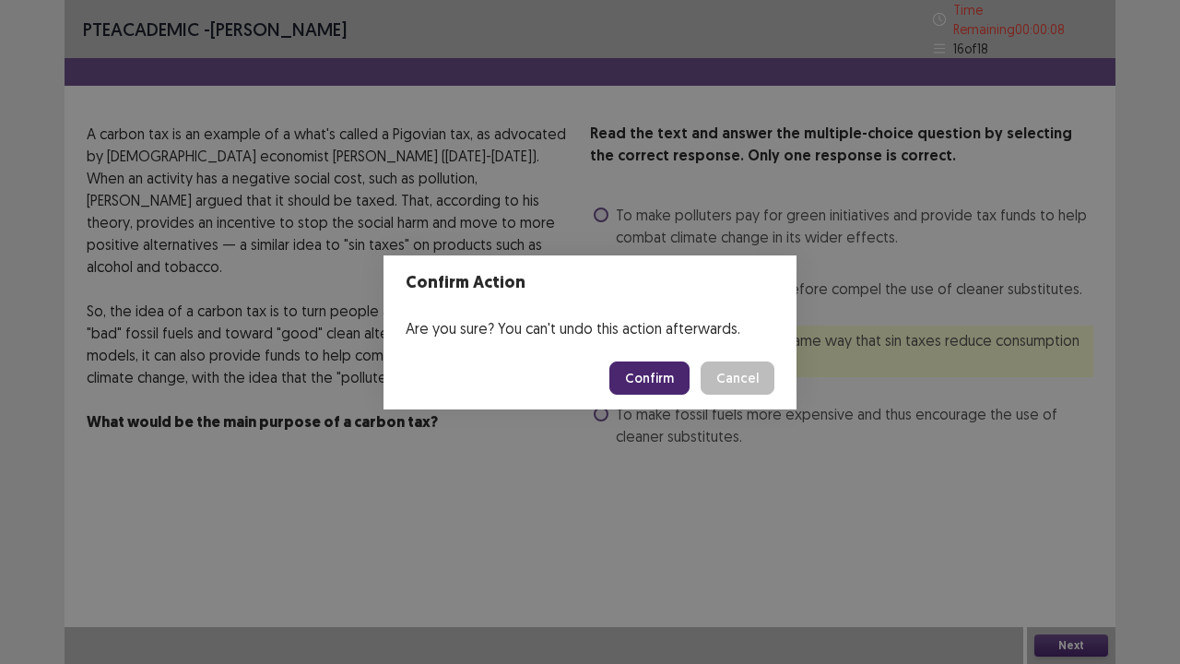
click at [652, 378] on button "Confirm" at bounding box center [649, 377] width 80 height 33
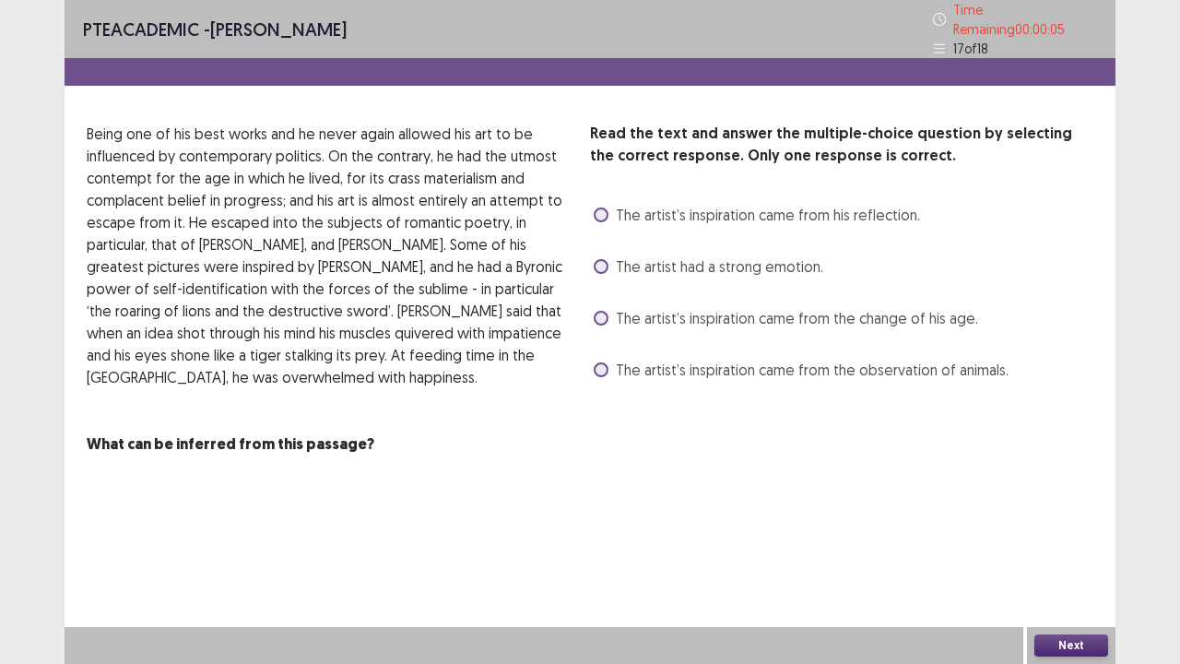
click at [602, 259] on span at bounding box center [601, 266] width 15 height 15
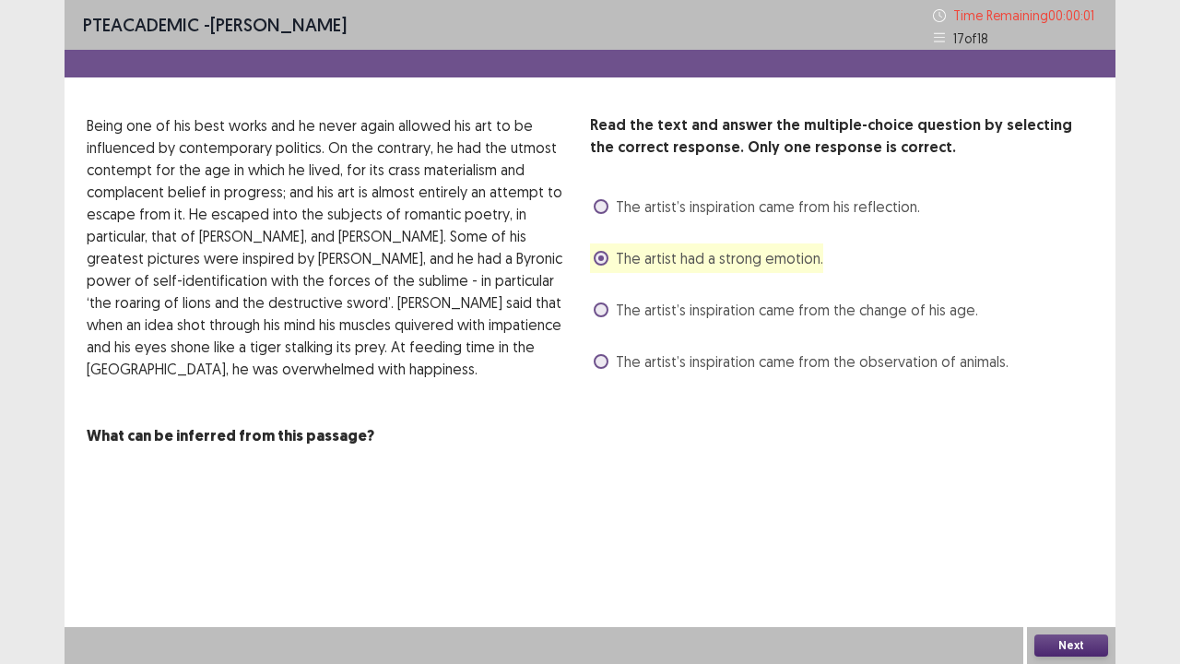
click at [605, 356] on span at bounding box center [601, 361] width 15 height 15
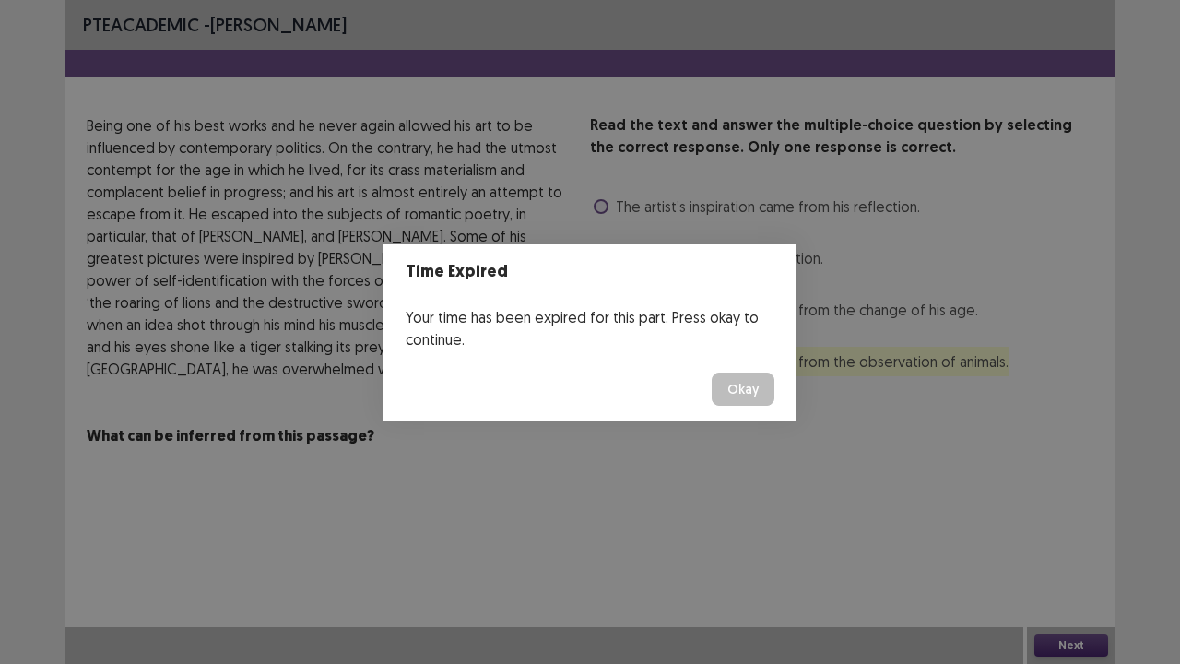
click at [760, 392] on button "Okay" at bounding box center [743, 388] width 63 height 33
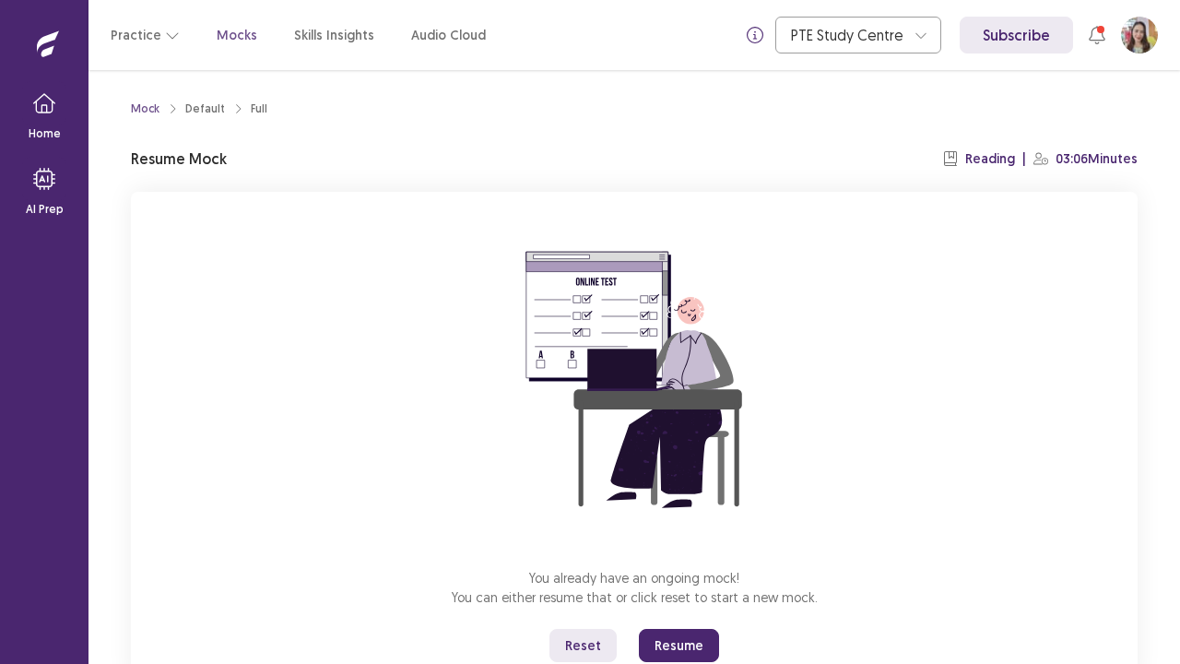
click at [682, 538] on button "Resume" at bounding box center [679, 645] width 80 height 33
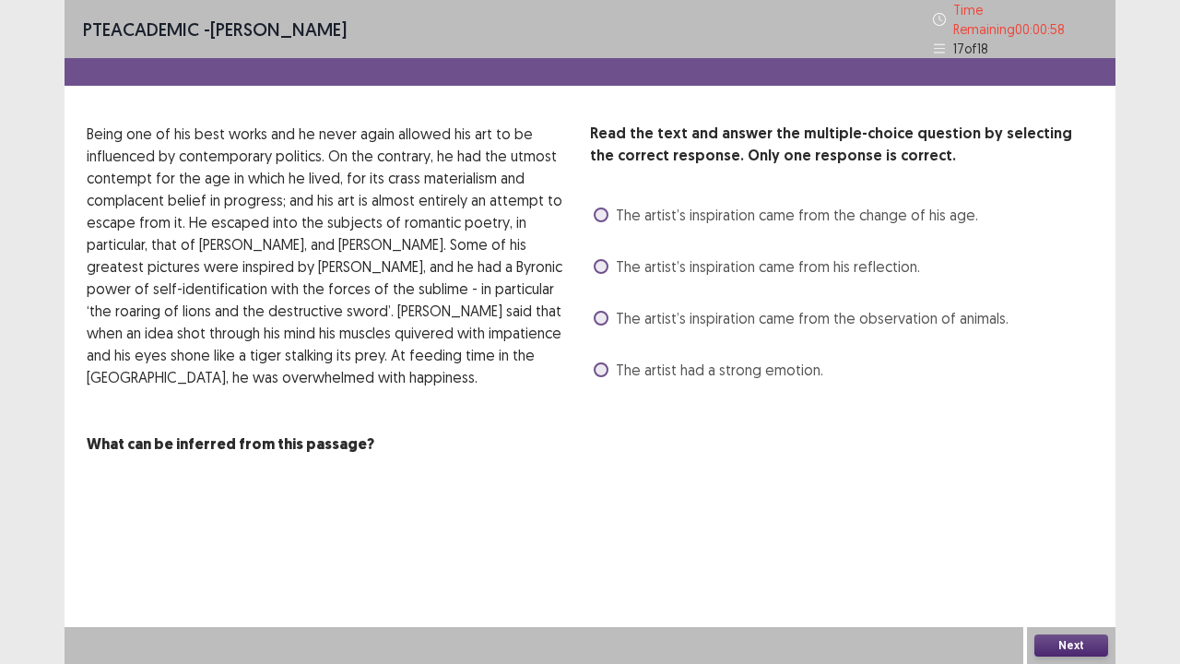
click at [608, 338] on div "Read the text and answer the multiple-choice question by selecting the correct …" at bounding box center [841, 254] width 503 height 262
click at [605, 365] on span at bounding box center [601, 369] width 15 height 15
click at [600, 313] on span at bounding box center [601, 318] width 15 height 15
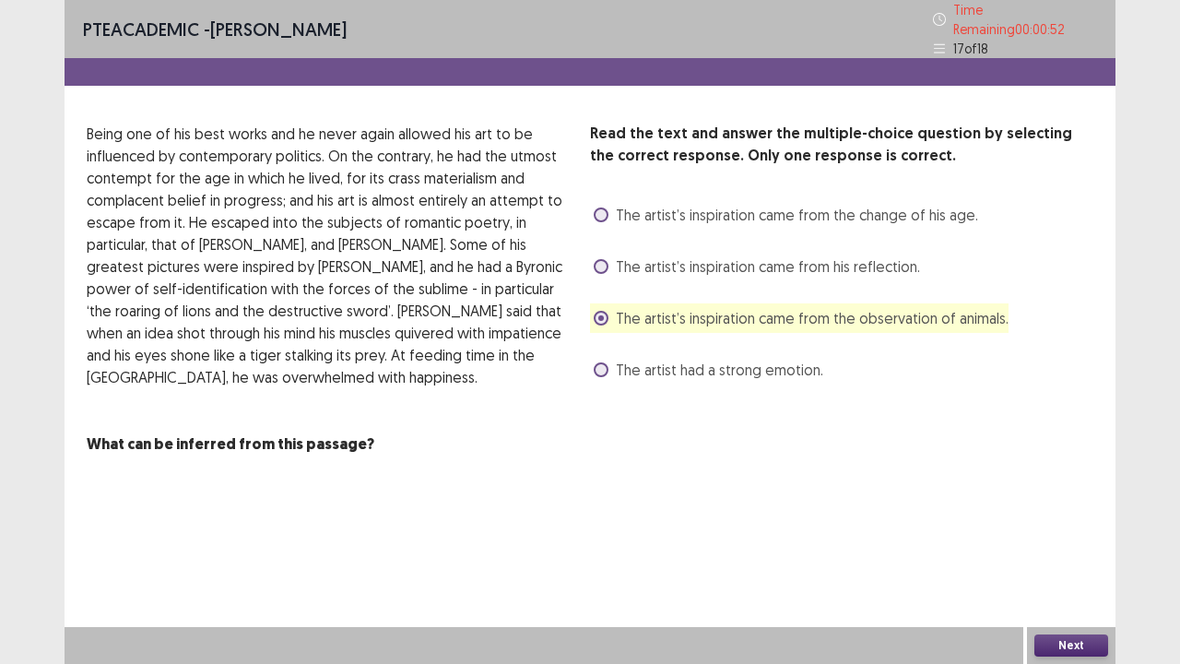
click at [597, 259] on span at bounding box center [601, 266] width 15 height 15
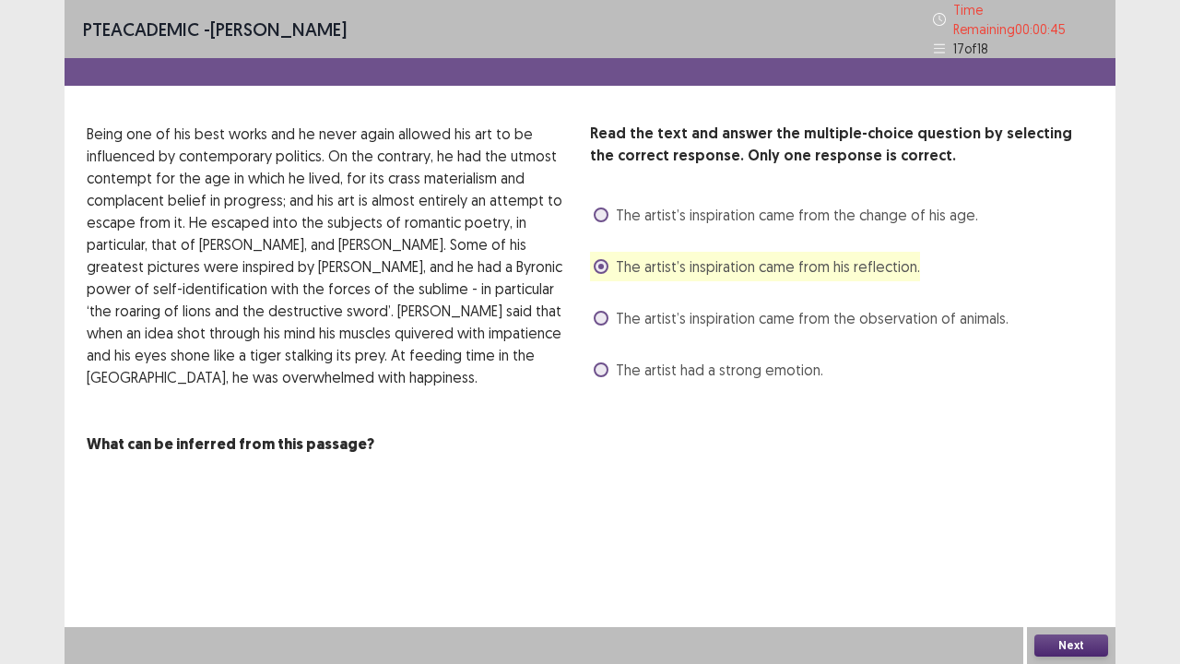
click at [1047, 538] on button "Next" at bounding box center [1071, 645] width 74 height 22
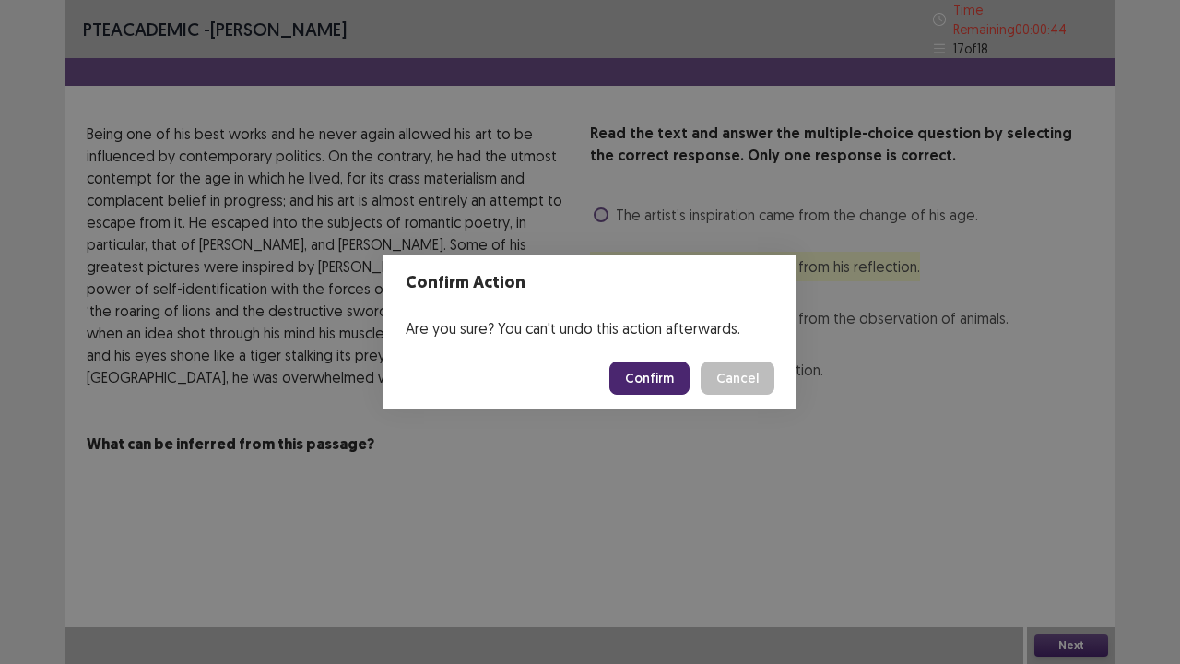
click at [661, 371] on button "Confirm" at bounding box center [649, 377] width 80 height 33
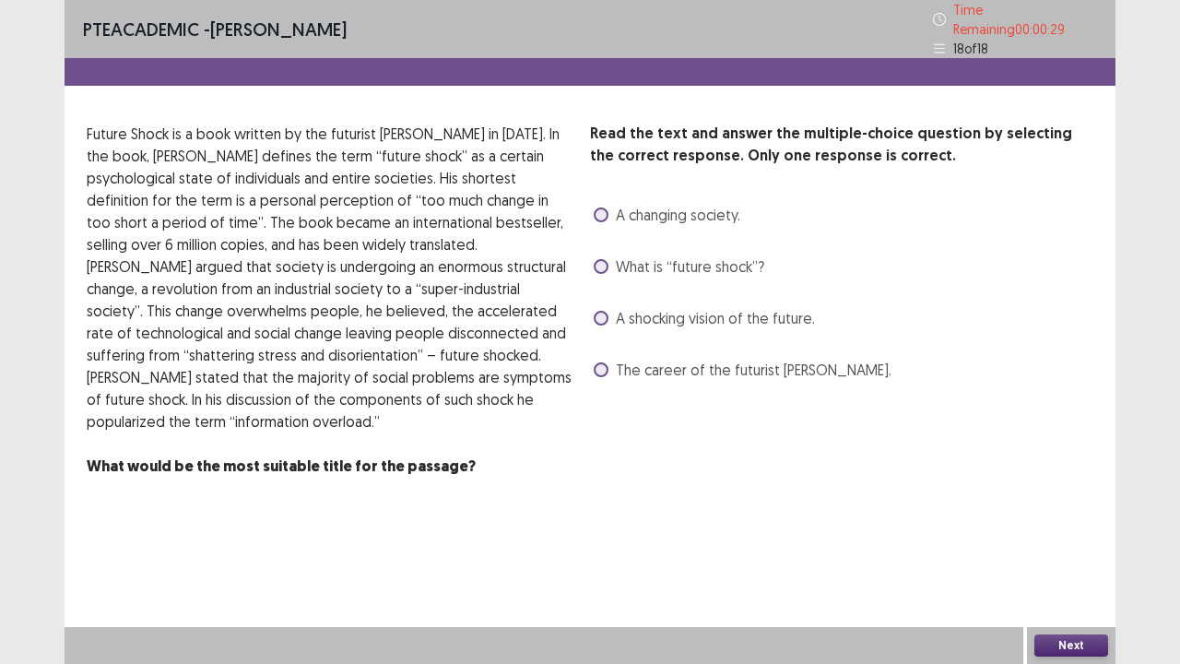
click at [603, 255] on label "What is “future shock”?" at bounding box center [679, 266] width 171 height 22
click at [595, 207] on span at bounding box center [601, 214] width 15 height 15
click at [1064, 538] on button "Next" at bounding box center [1071, 645] width 74 height 22
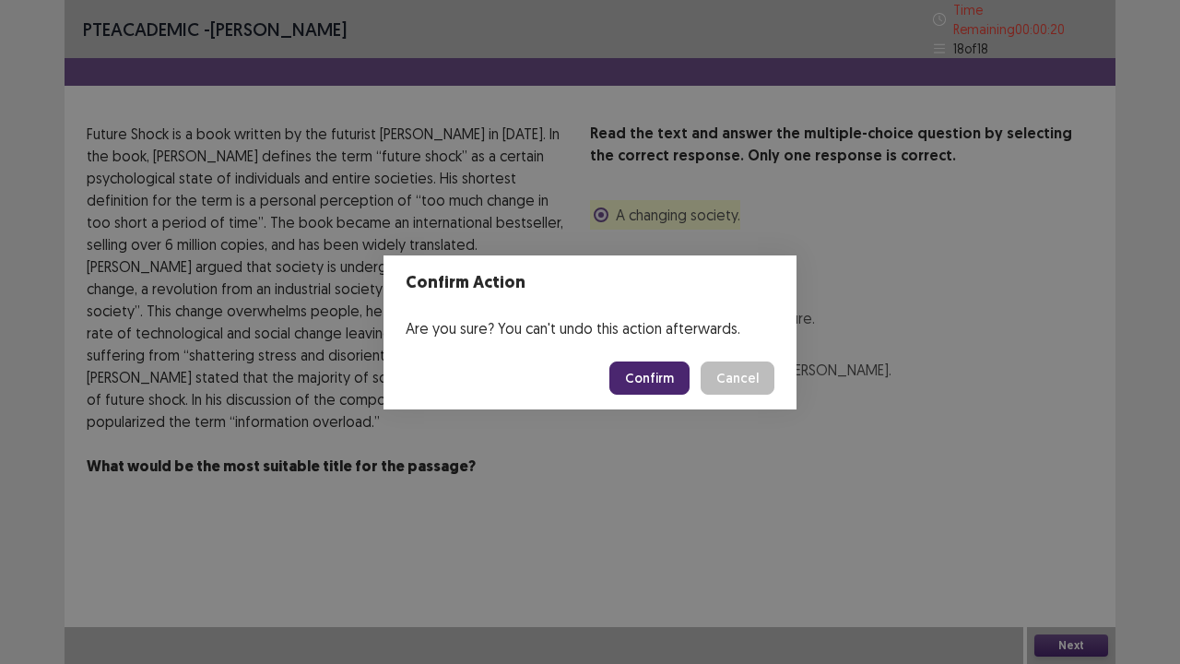
click at [670, 378] on button "Confirm" at bounding box center [649, 377] width 80 height 33
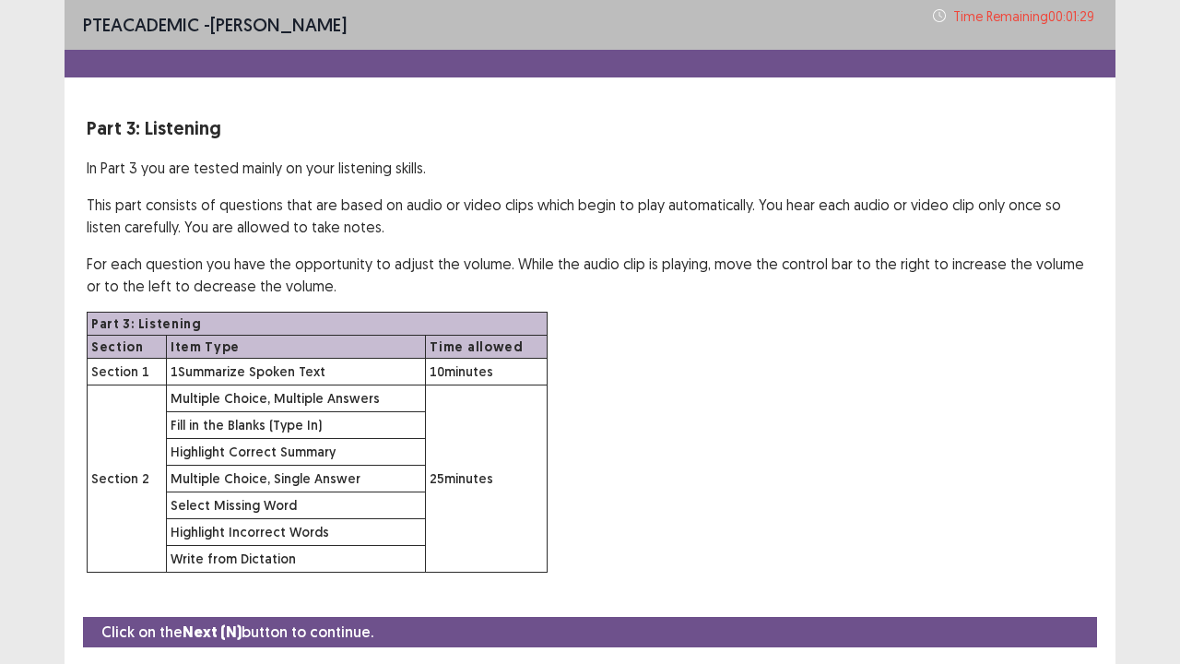
click at [770, 470] on div "Part 3: Listening Section Item Type Time allowed Section 1 1 Summarize Spoken T…" at bounding box center [590, 442] width 1006 height 261
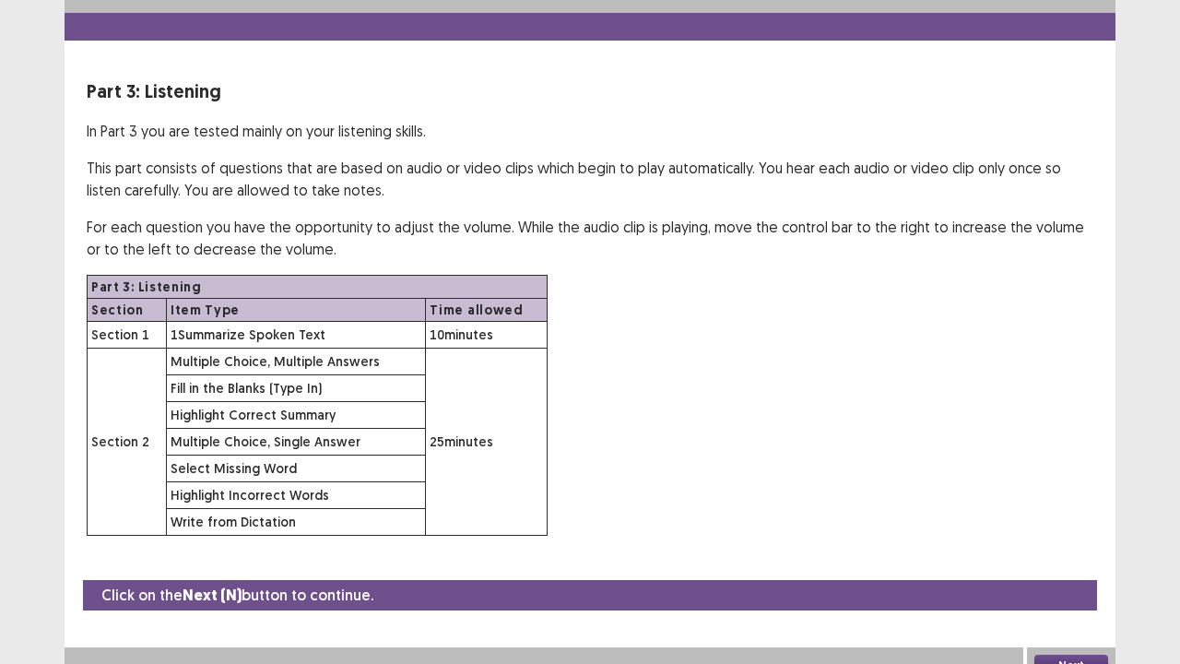
click at [1063, 538] on button "Next" at bounding box center [1071, 665] width 74 height 22
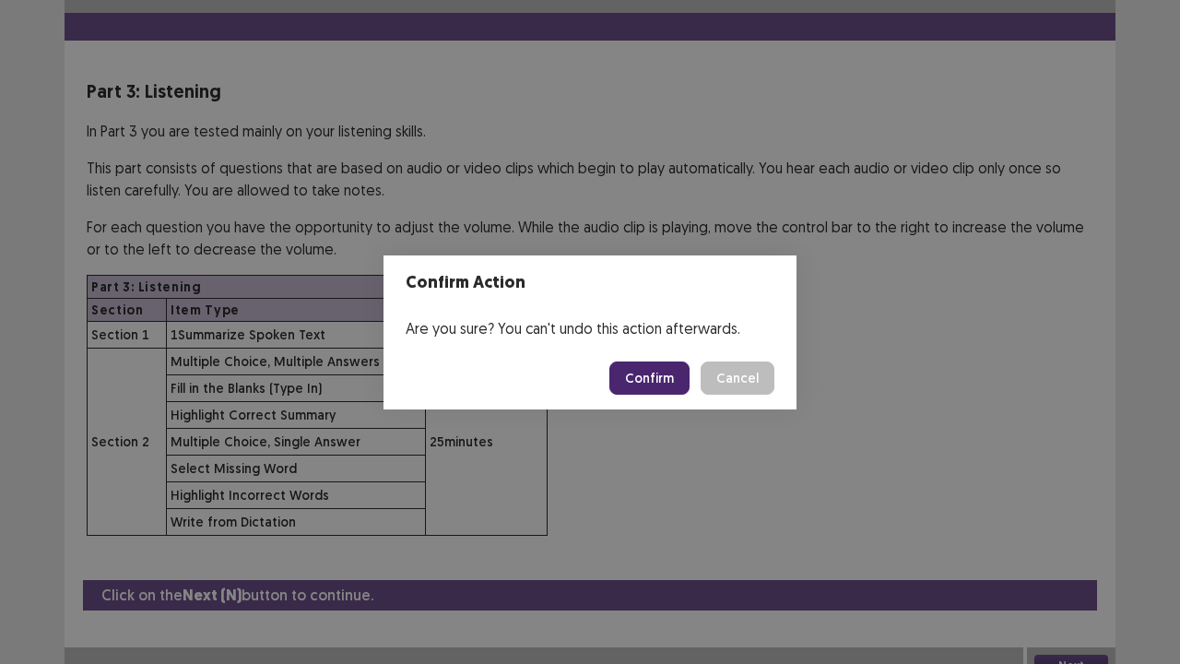
click at [662, 378] on button "Confirm" at bounding box center [649, 377] width 80 height 33
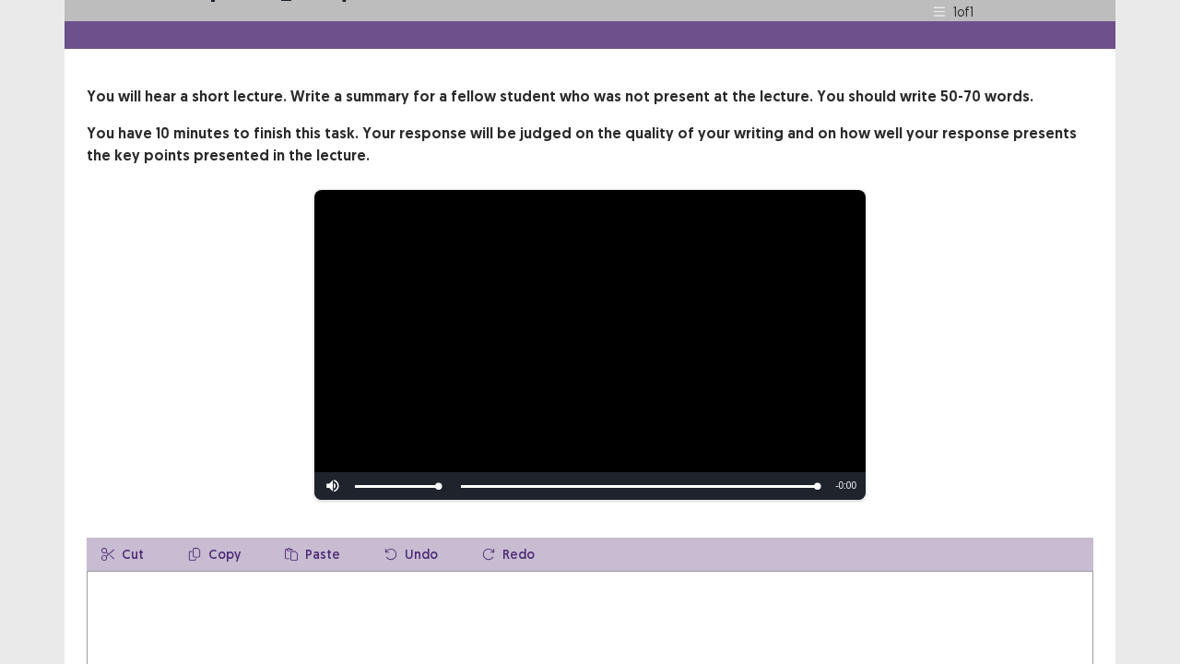
click at [390, 538] on textarea at bounding box center [590, 672] width 1006 height 203
type textarea "*"
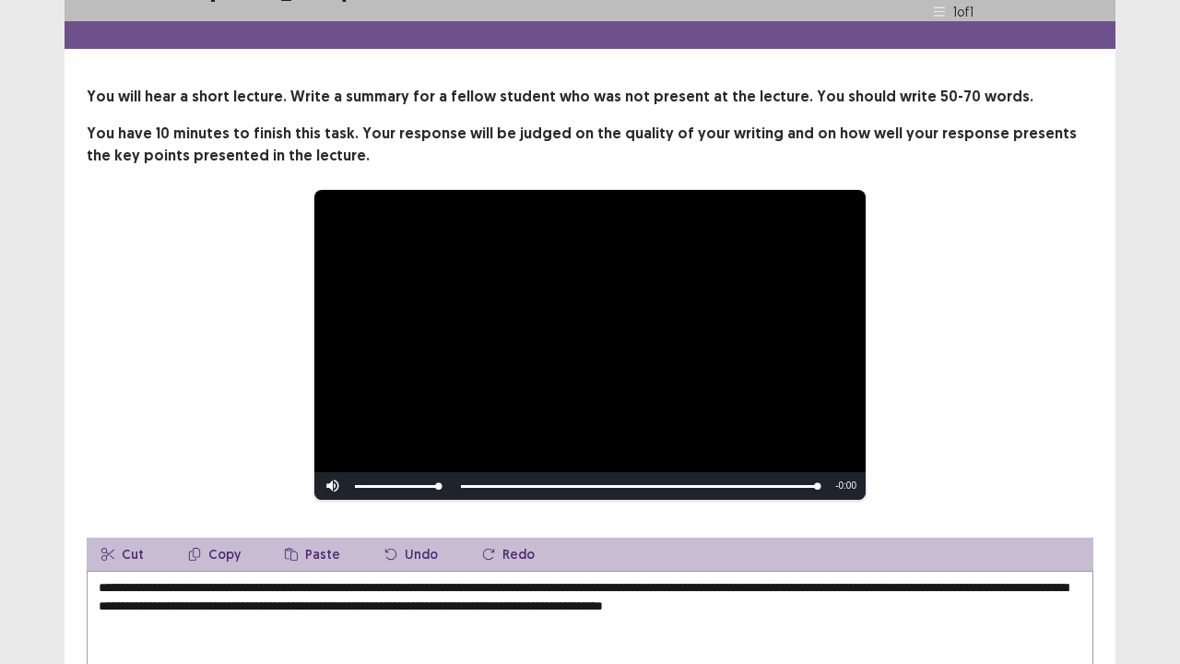
click at [386, 538] on textarea "**********" at bounding box center [590, 672] width 1006 height 203
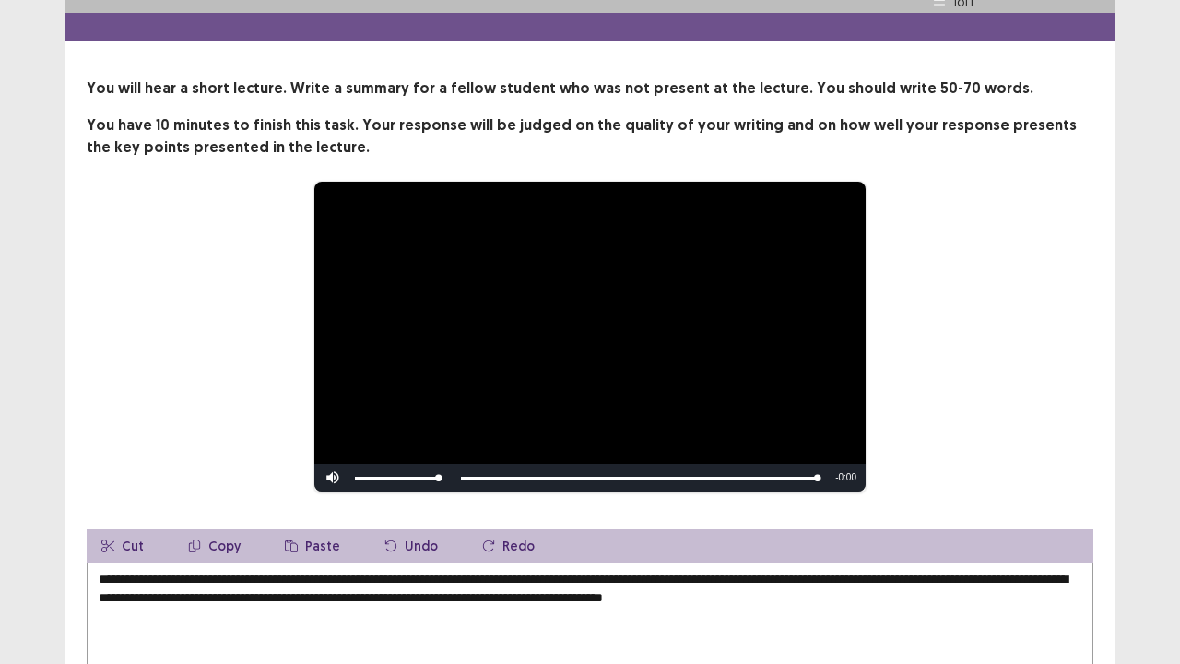
click at [1000, 538] on textarea "**********" at bounding box center [590, 663] width 1006 height 203
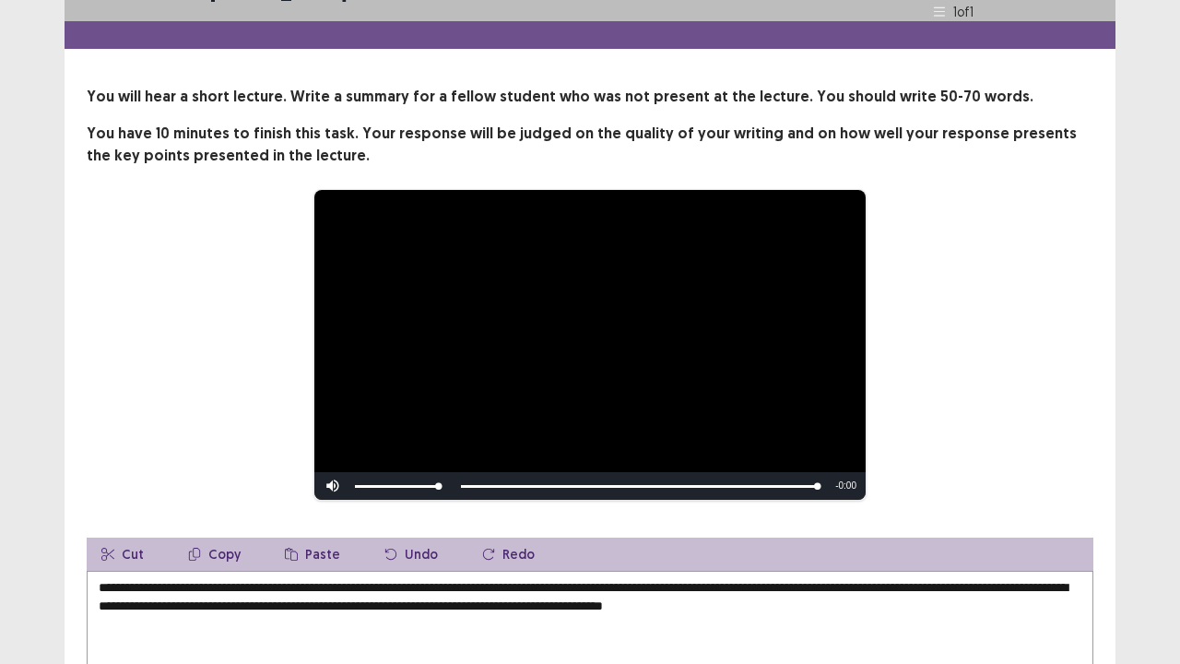
click at [1134, 538] on div "**********" at bounding box center [590, 425] width 1180 height 924
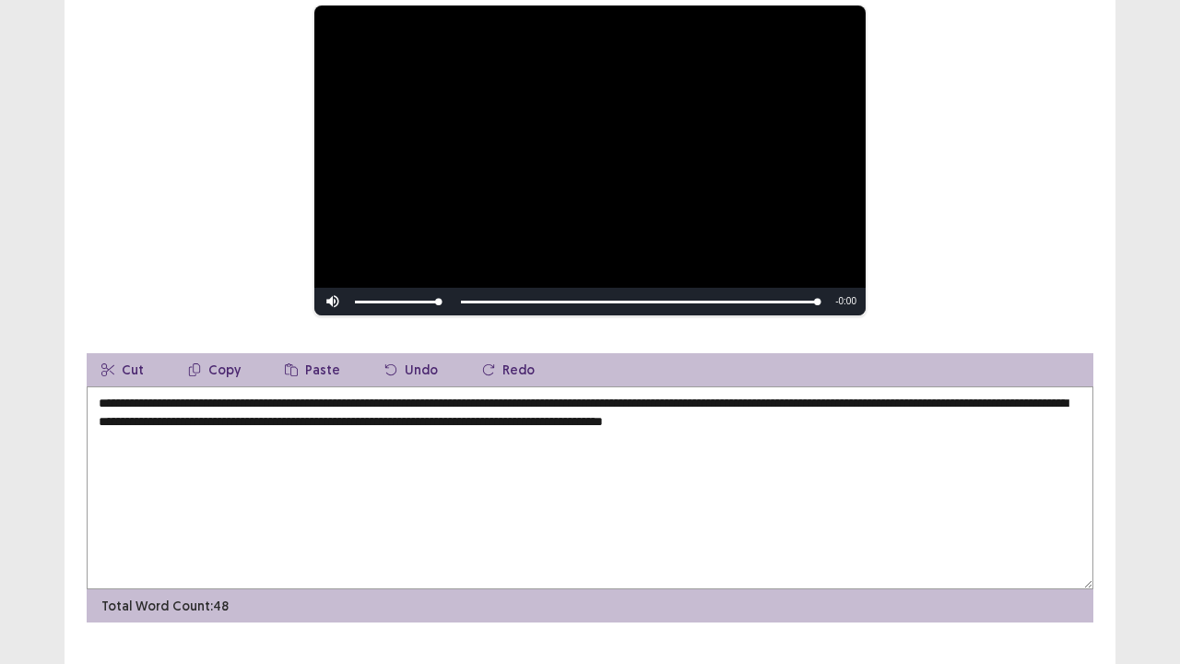
scroll to position [253, 0]
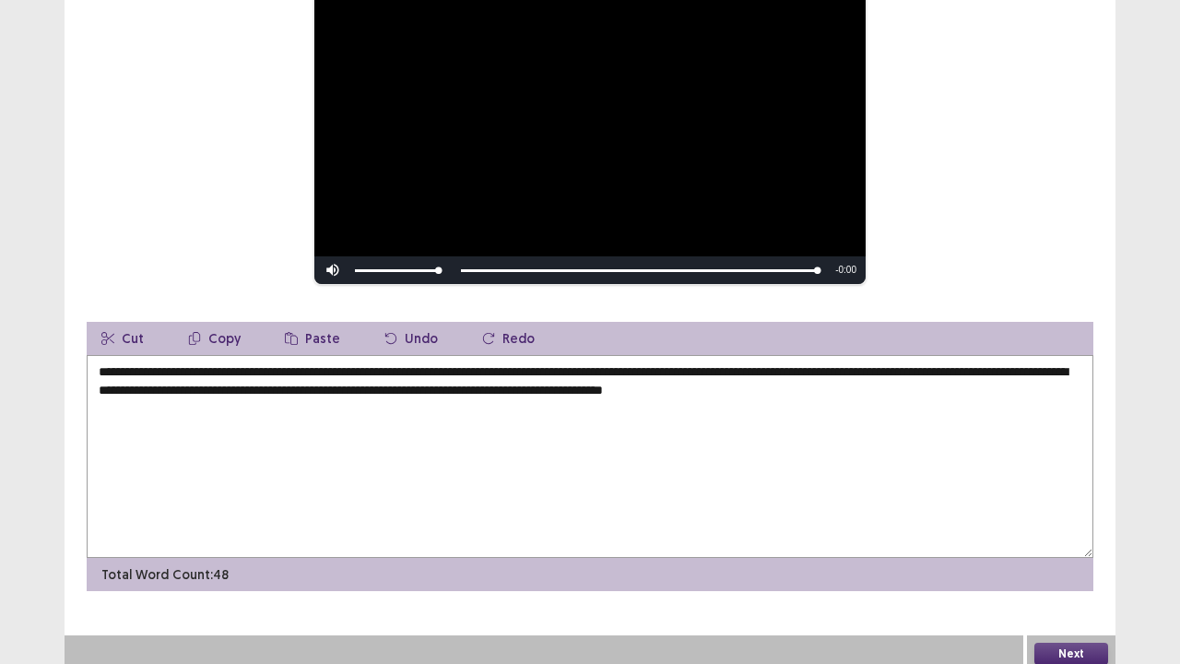
click at [1043, 266] on div "**********" at bounding box center [590, 129] width 1006 height 312
click at [213, 381] on textarea "**********" at bounding box center [590, 456] width 1006 height 203
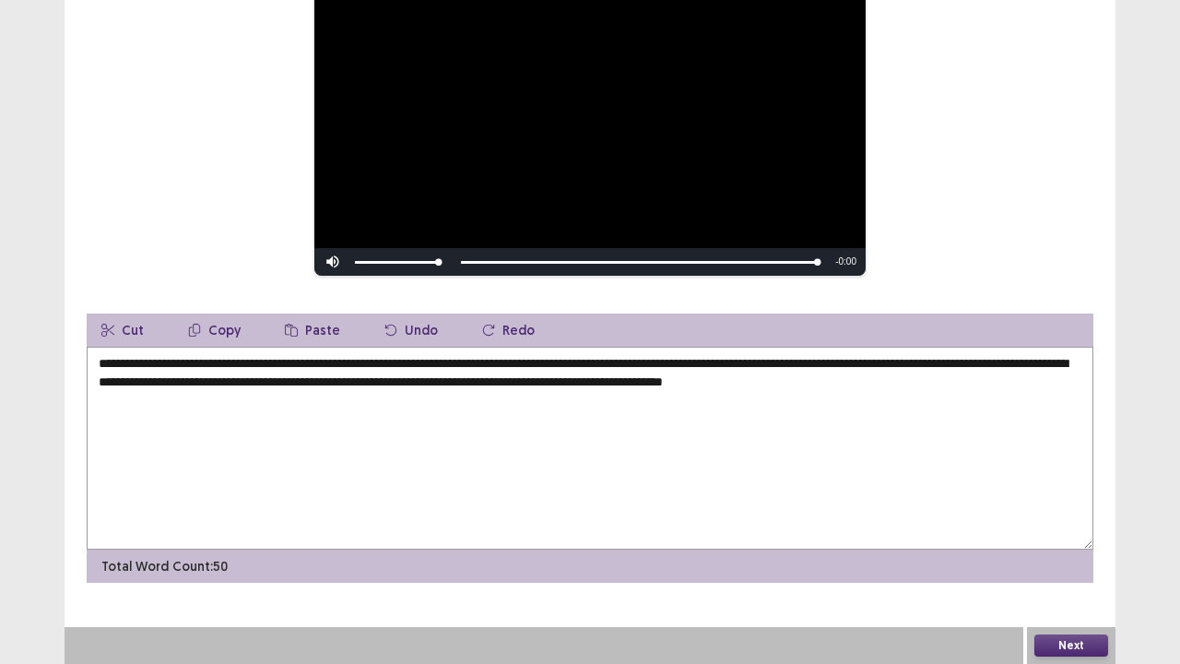
type textarea "**********"
click at [1049, 538] on button "Next" at bounding box center [1071, 645] width 74 height 22
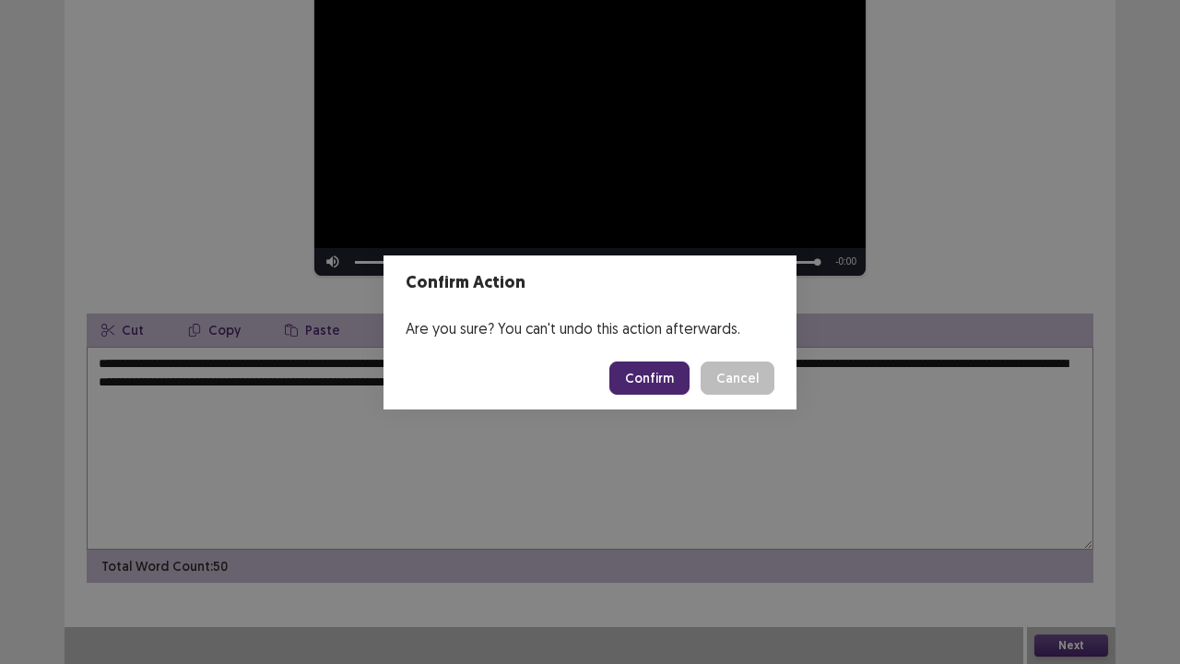
click at [669, 373] on button "Confirm" at bounding box center [649, 377] width 80 height 33
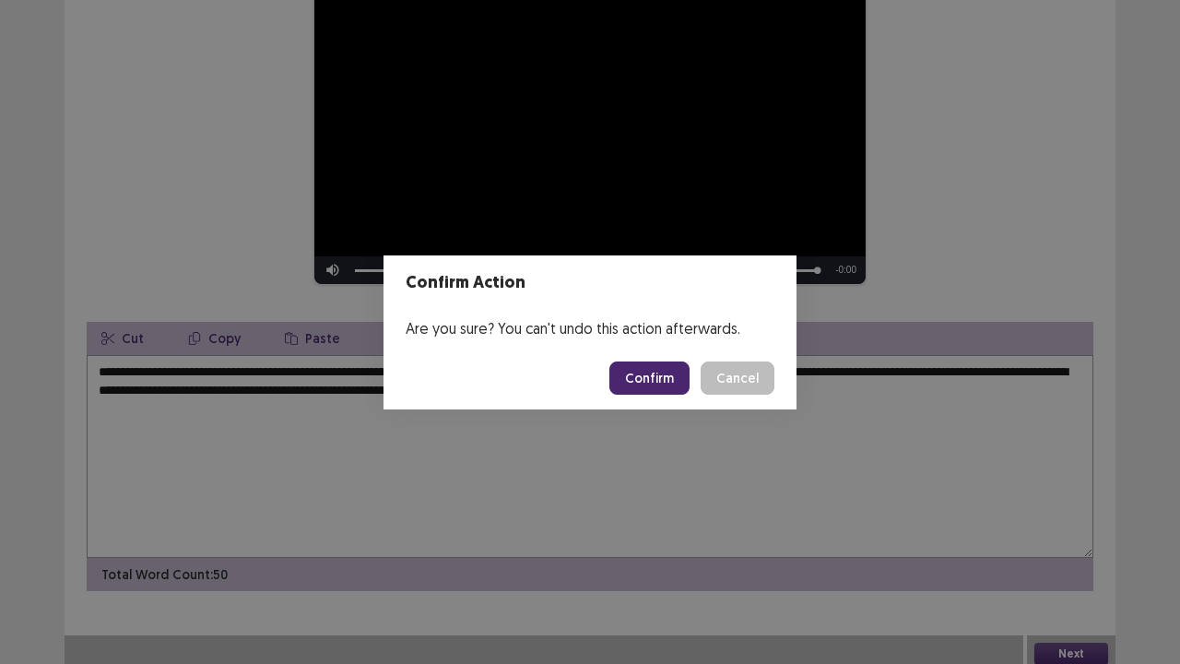
click at [654, 383] on button "Confirm" at bounding box center [649, 377] width 80 height 33
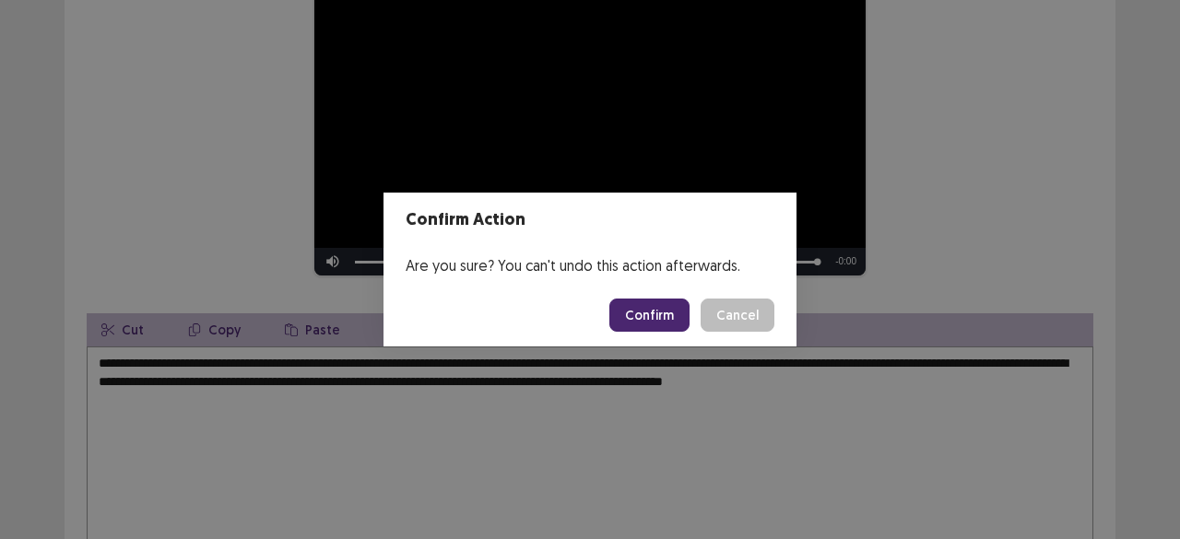
click at [1016, 79] on div "Confirm Action Are you sure? You can't undo this action afterwards. Confirm Can…" at bounding box center [590, 269] width 1180 height 539
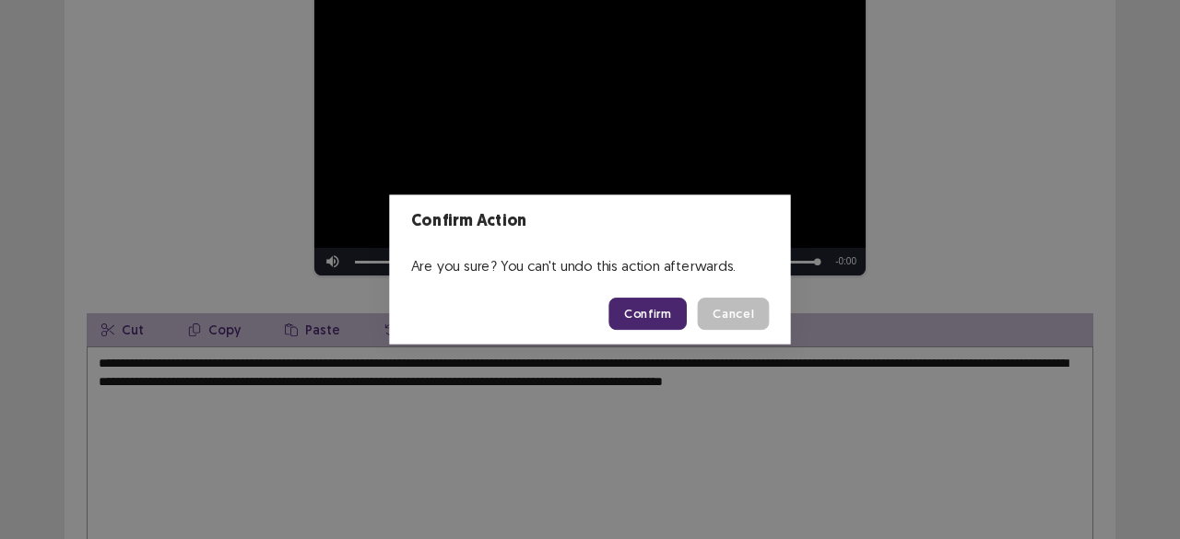
scroll to position [376, 0]
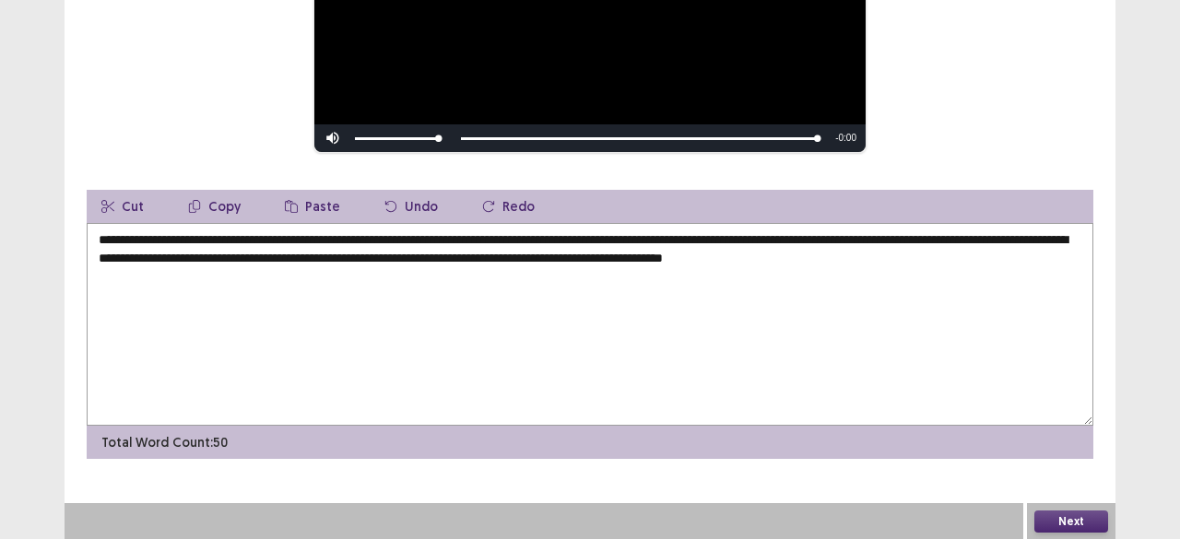
click at [750, 351] on textarea "**********" at bounding box center [590, 324] width 1006 height 203
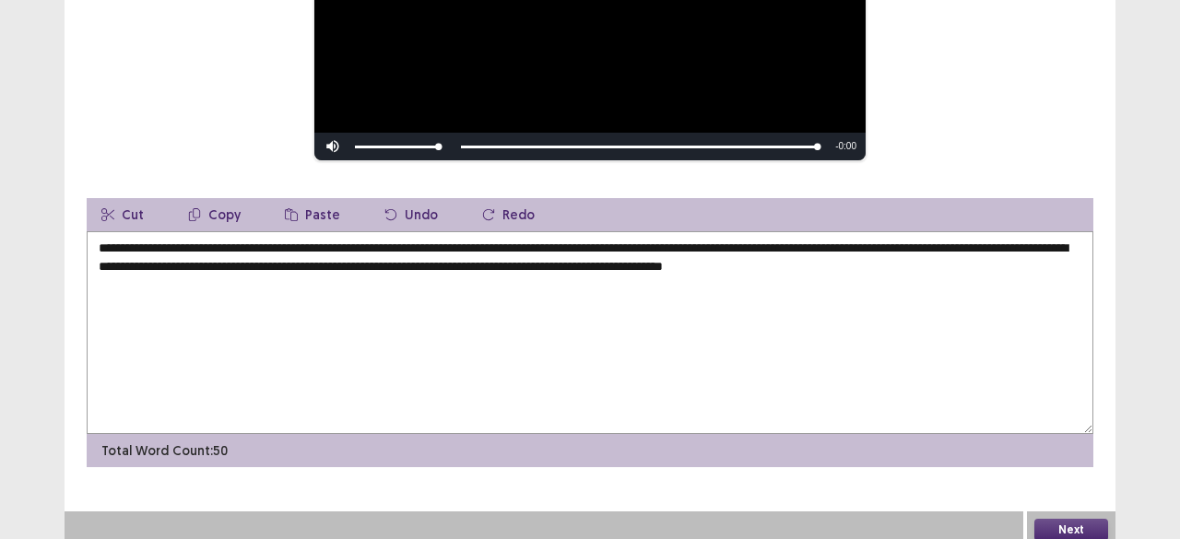
click at [564, 382] on textarea "**********" at bounding box center [590, 332] width 1006 height 203
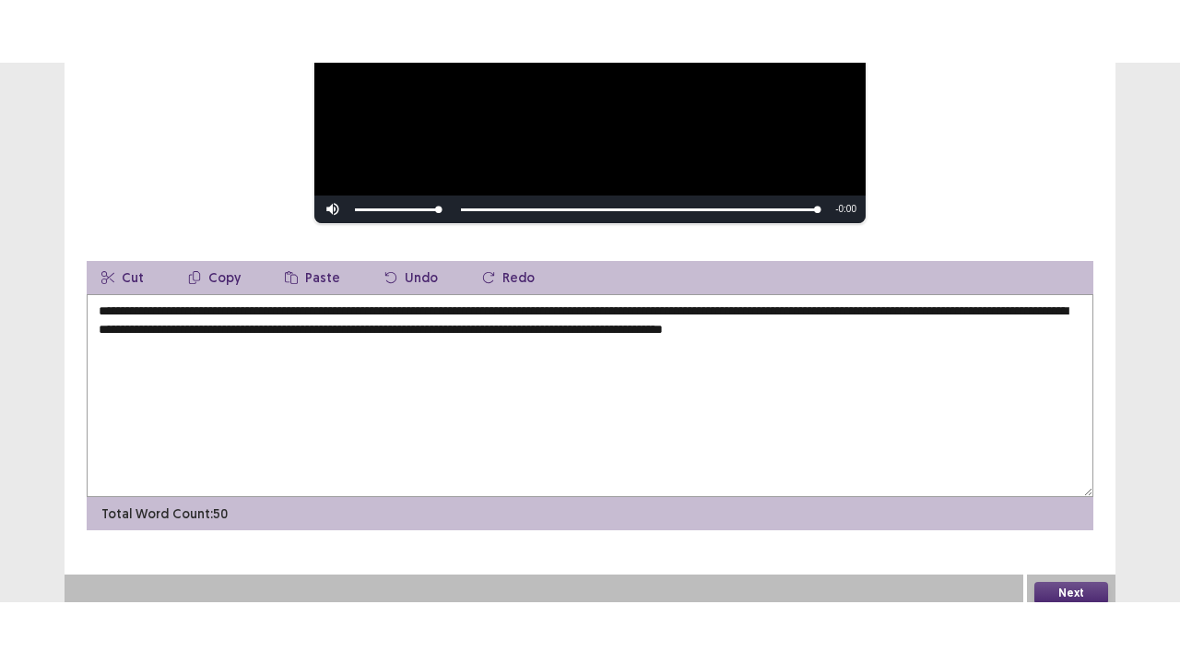
scroll to position [253, 0]
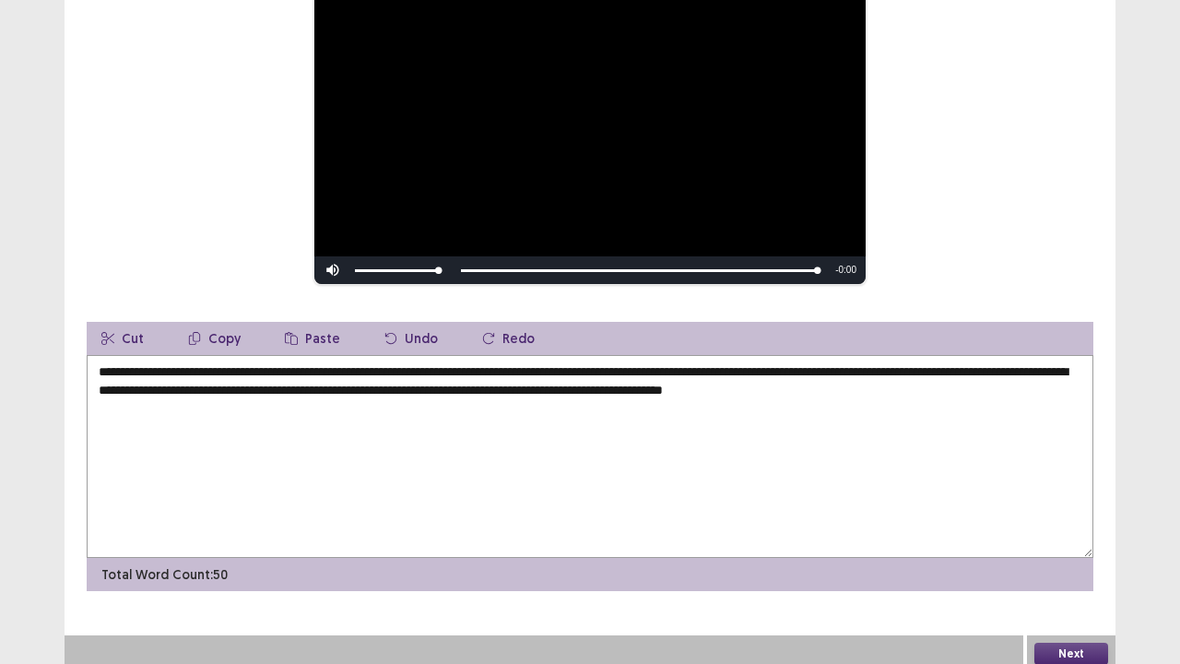
click at [1058, 538] on button "Next" at bounding box center [1071, 653] width 74 height 22
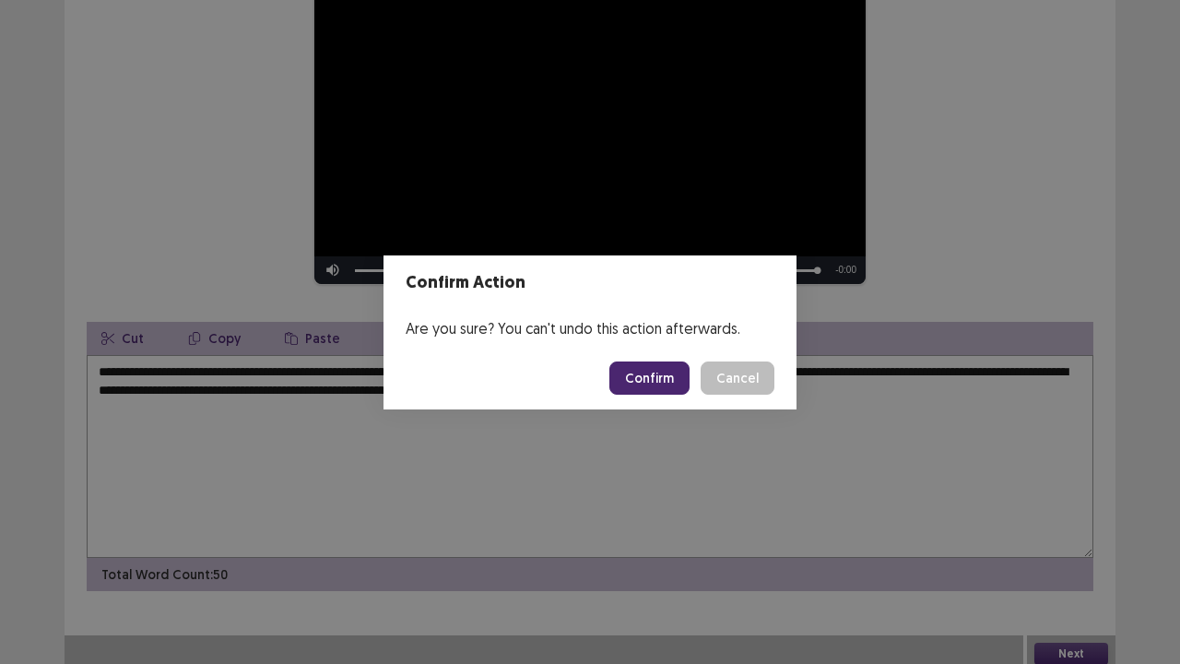
click at [677, 380] on button "Confirm" at bounding box center [649, 377] width 80 height 33
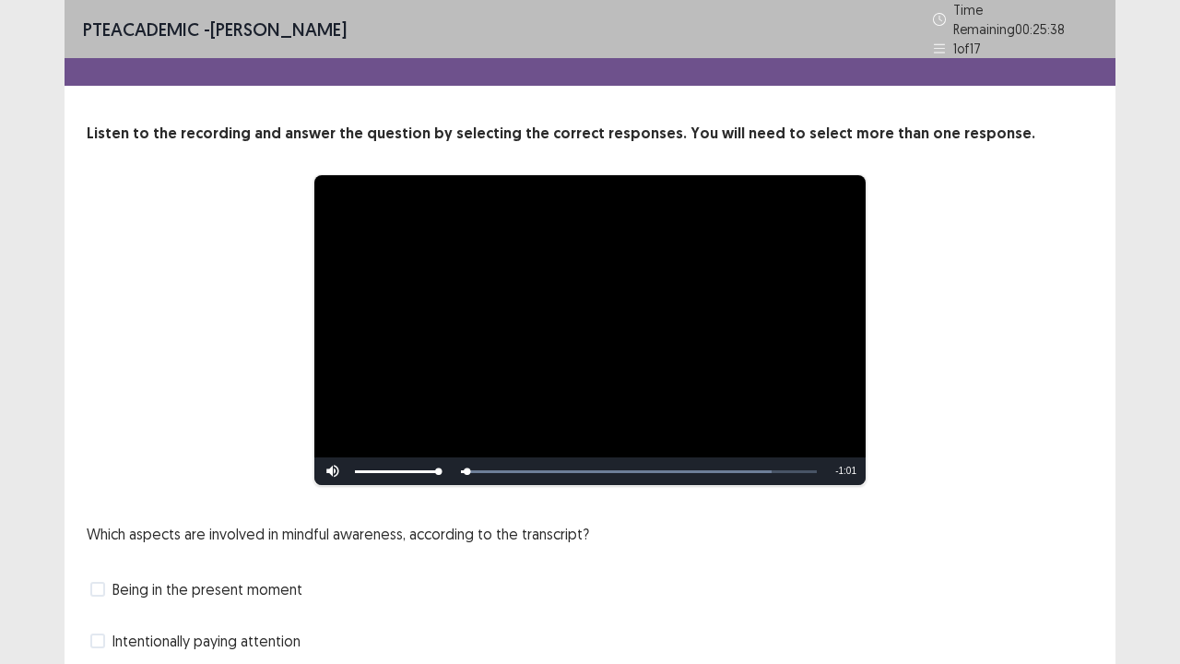
click at [778, 533] on div "Which aspects are involved in mindful awareness, according to the transcript? B…" at bounding box center [590, 641] width 1006 height 236
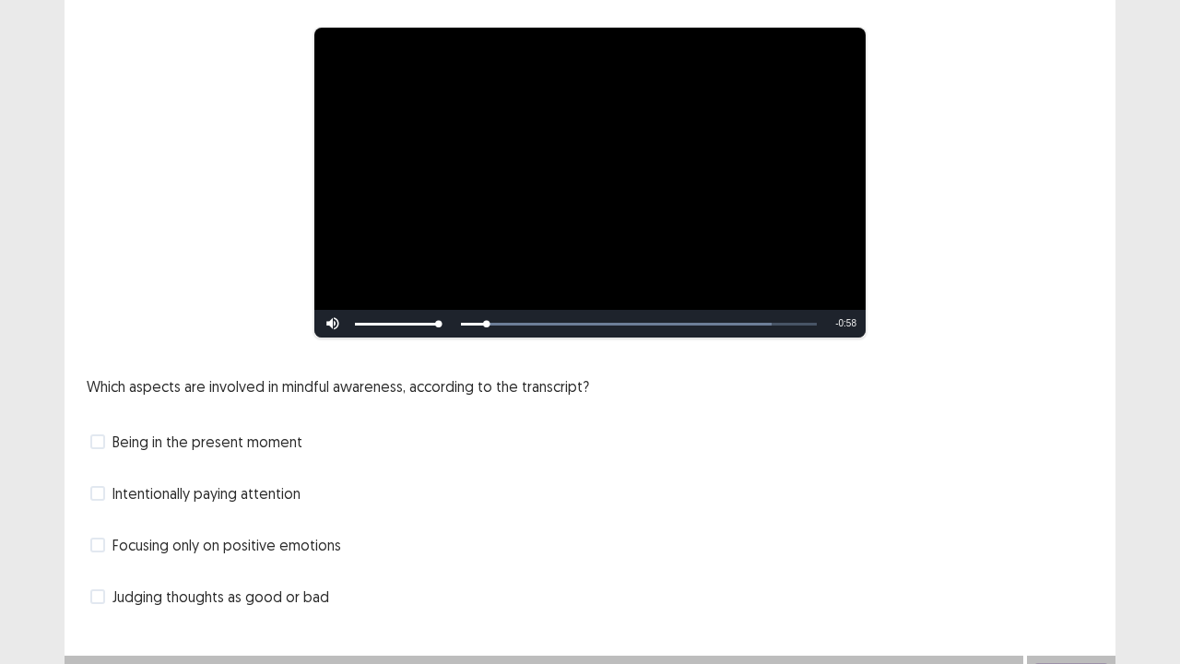
scroll to position [168, 0]
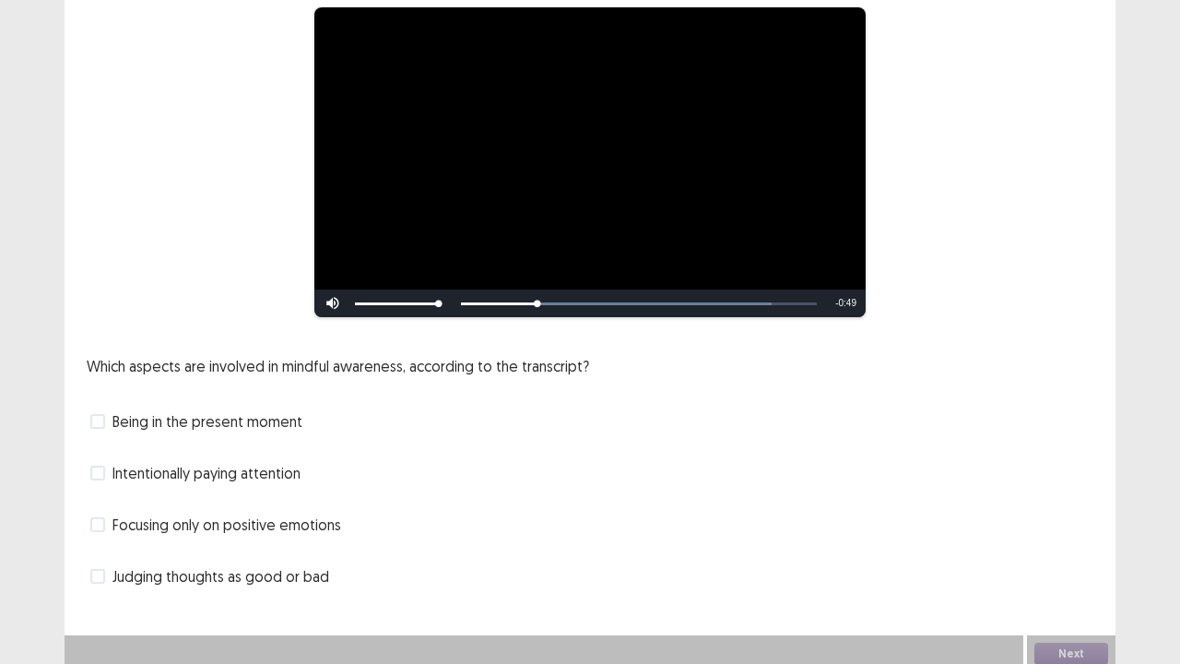
click at [107, 465] on label "Intentionally paying attention" at bounding box center [195, 473] width 210 height 22
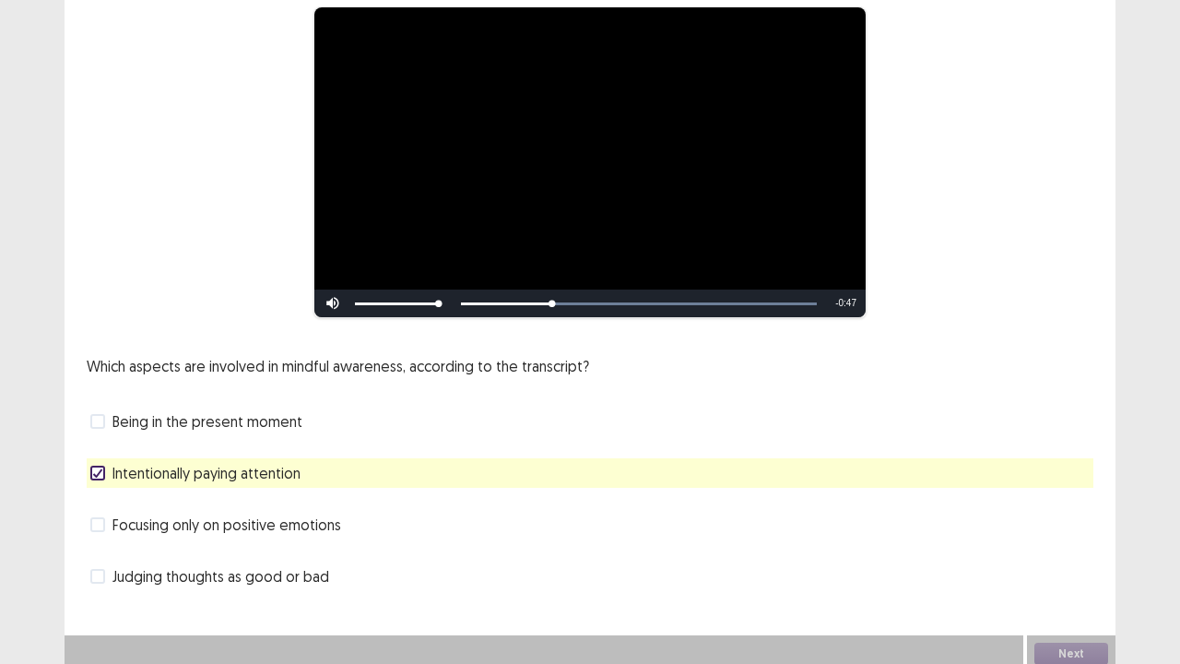
click at [107, 416] on label "Being in the present moment" at bounding box center [196, 421] width 212 height 22
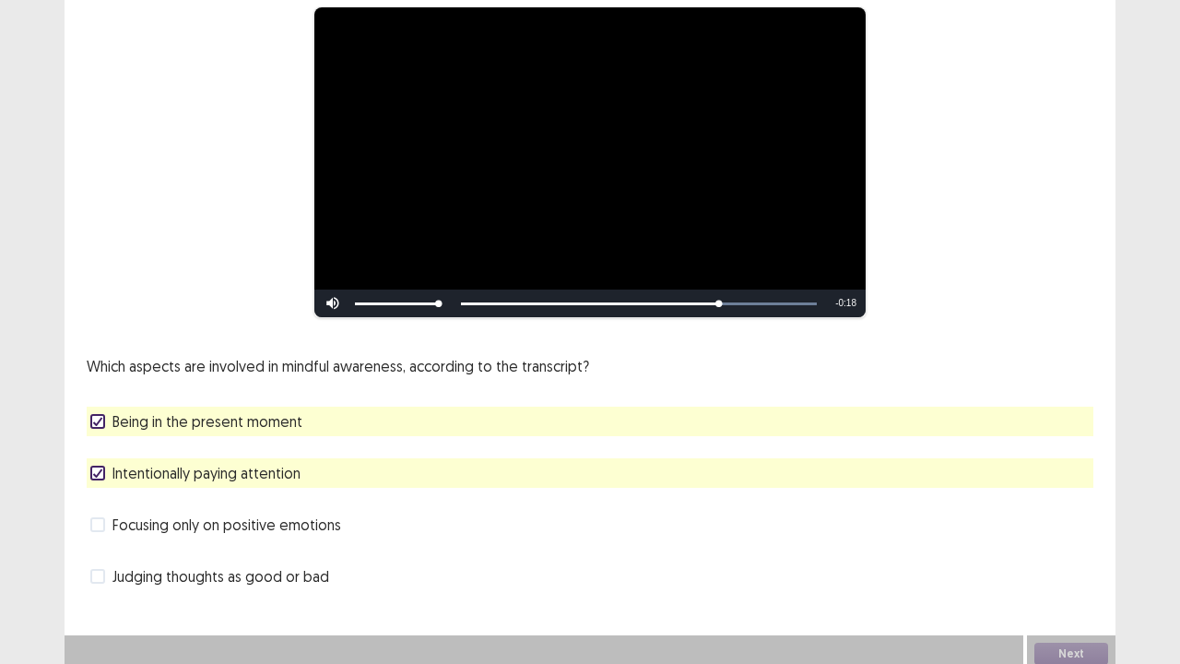
click at [100, 538] on span at bounding box center [97, 576] width 15 height 15
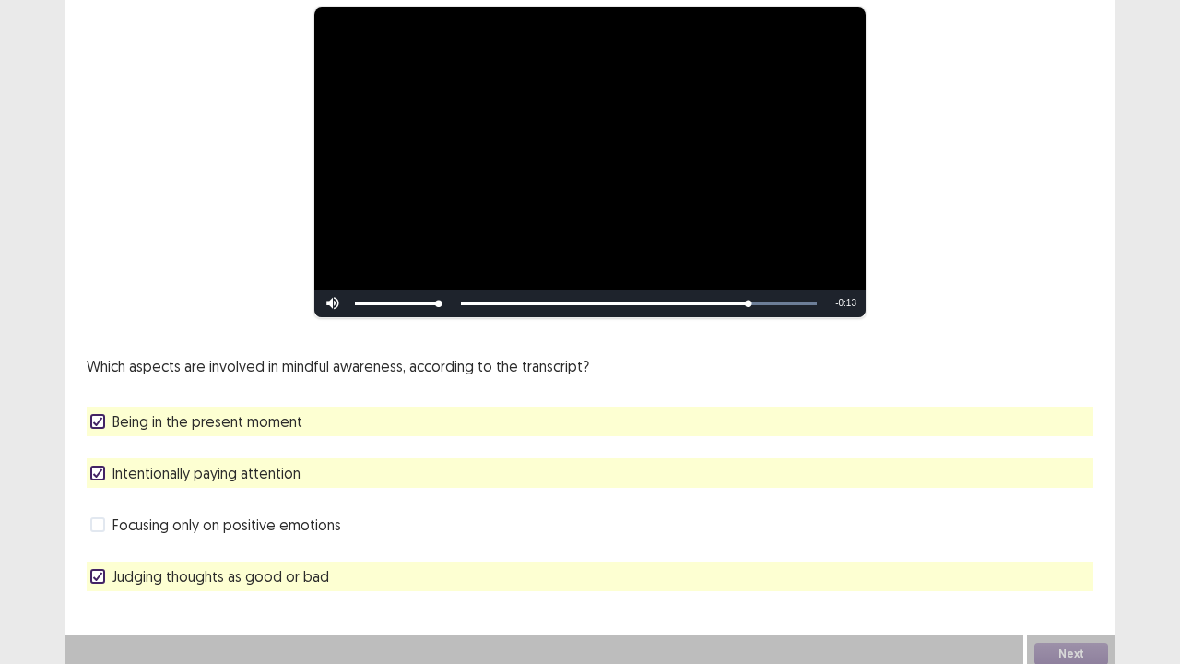
click at [766, 356] on div "Which aspects are involved in mindful awareness, according to the transcript? B…" at bounding box center [590, 473] width 1006 height 236
click at [1057, 538] on button "Next" at bounding box center [1071, 653] width 74 height 22
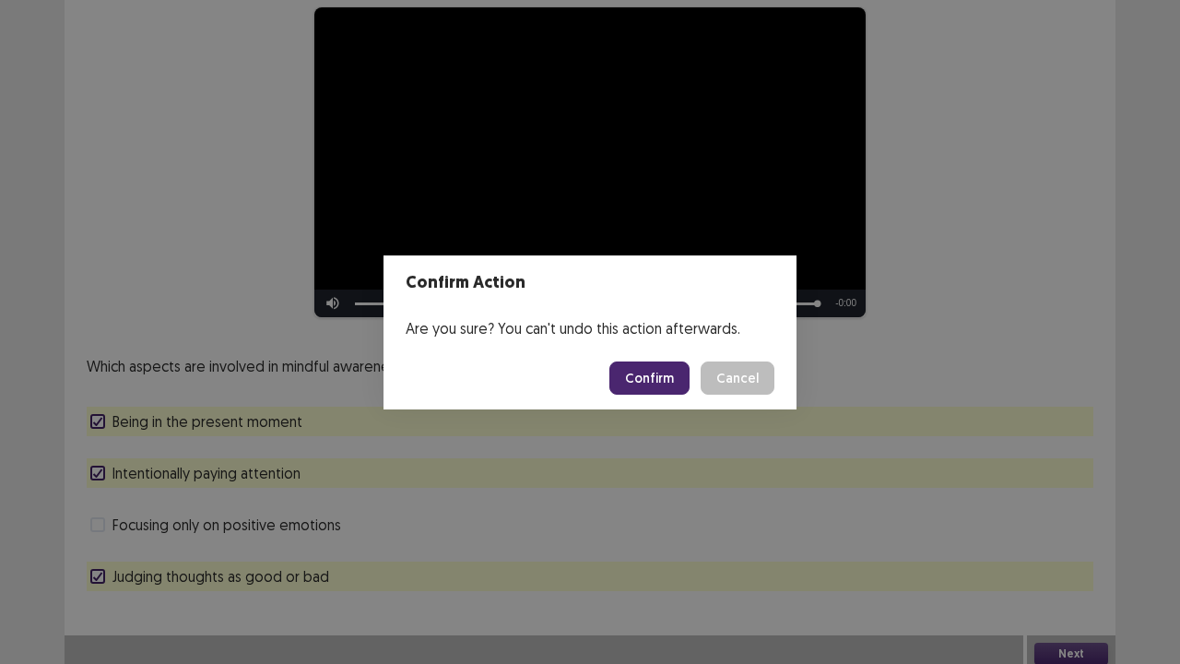
click at [661, 371] on button "Confirm" at bounding box center [649, 377] width 80 height 33
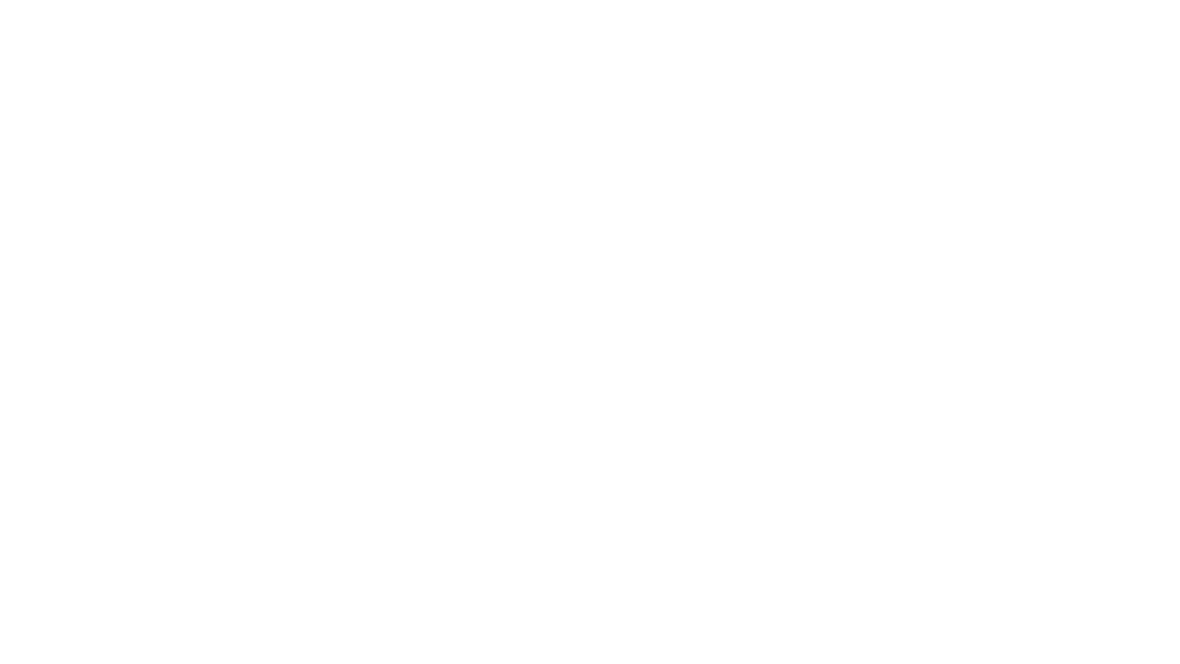
scroll to position [0, 0]
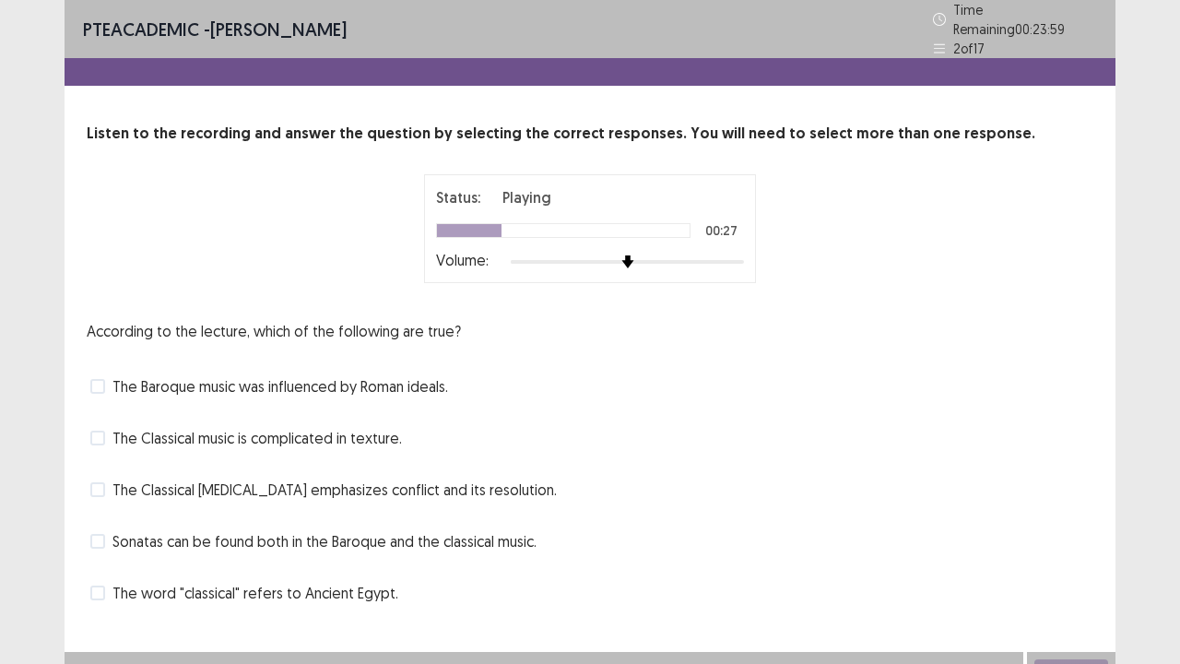
click at [111, 378] on label "The Baroque music was influenced by Roman ideals." at bounding box center [269, 386] width 358 height 22
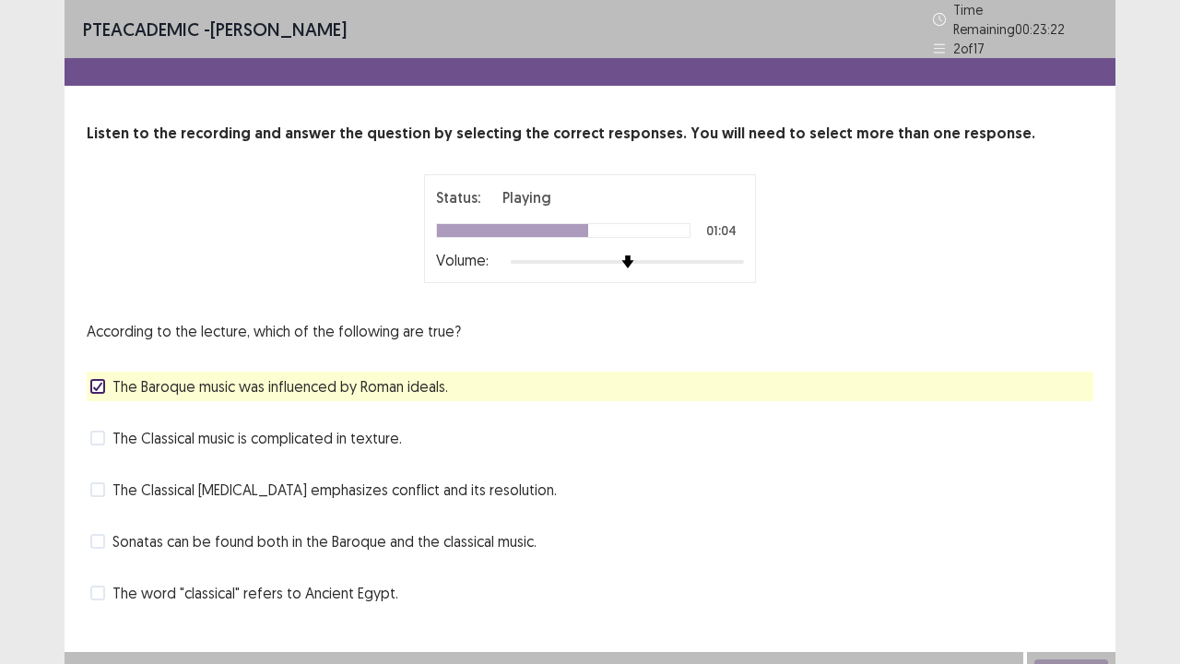
click at [111, 530] on label "Sonatas can be found both in the Baroque and the classical music." at bounding box center [313, 541] width 446 height 22
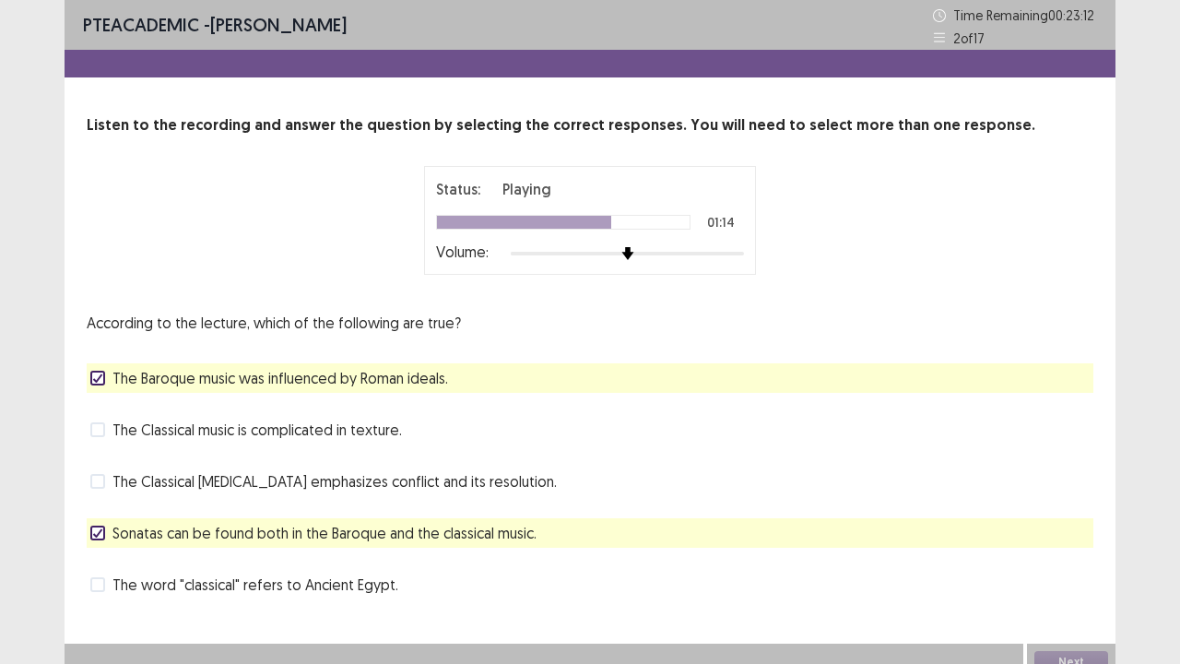
click at [99, 522] on label "Sonatas can be found both in the Baroque and the classical music." at bounding box center [313, 533] width 446 height 22
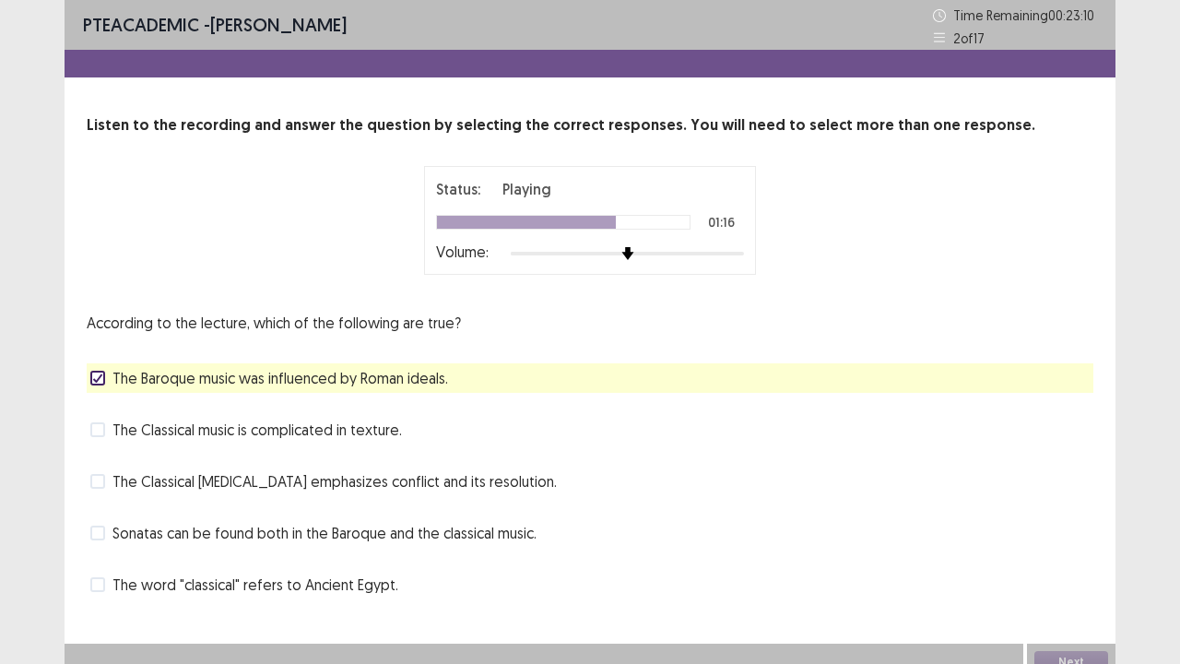
click at [99, 479] on span at bounding box center [97, 481] width 15 height 15
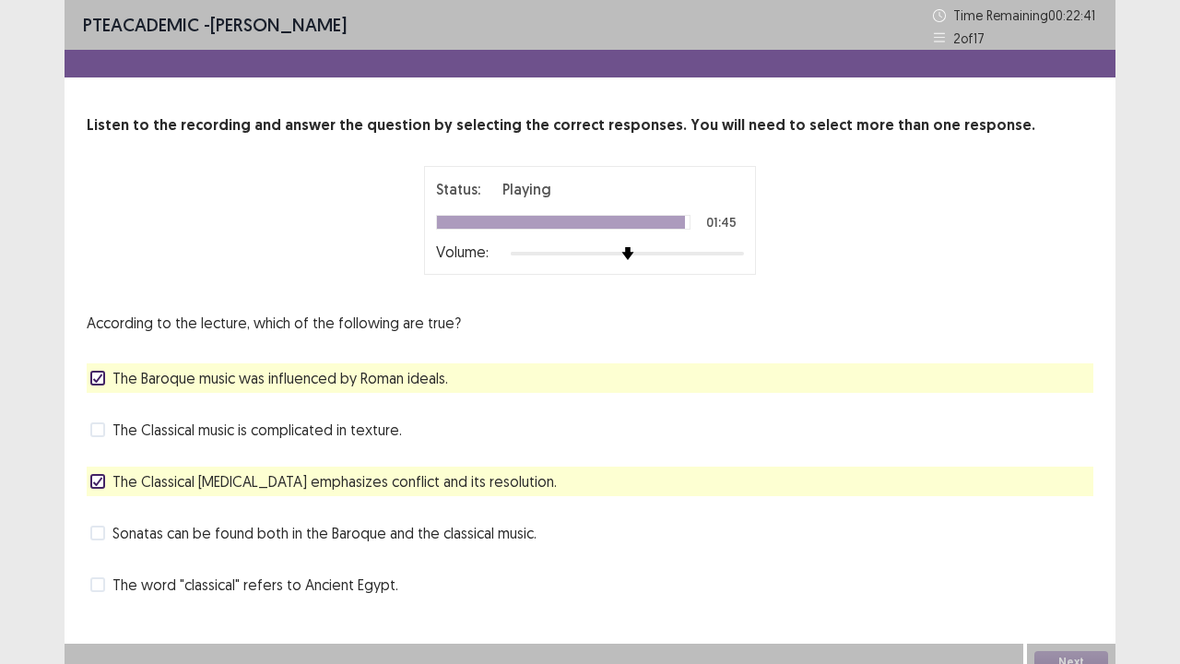
click at [1036, 538] on div "PTE academic - [PERSON_NAME] Time Remaining 00 : 22 : 41 2 of 17 Listen to the …" at bounding box center [590, 318] width 1051 height 636
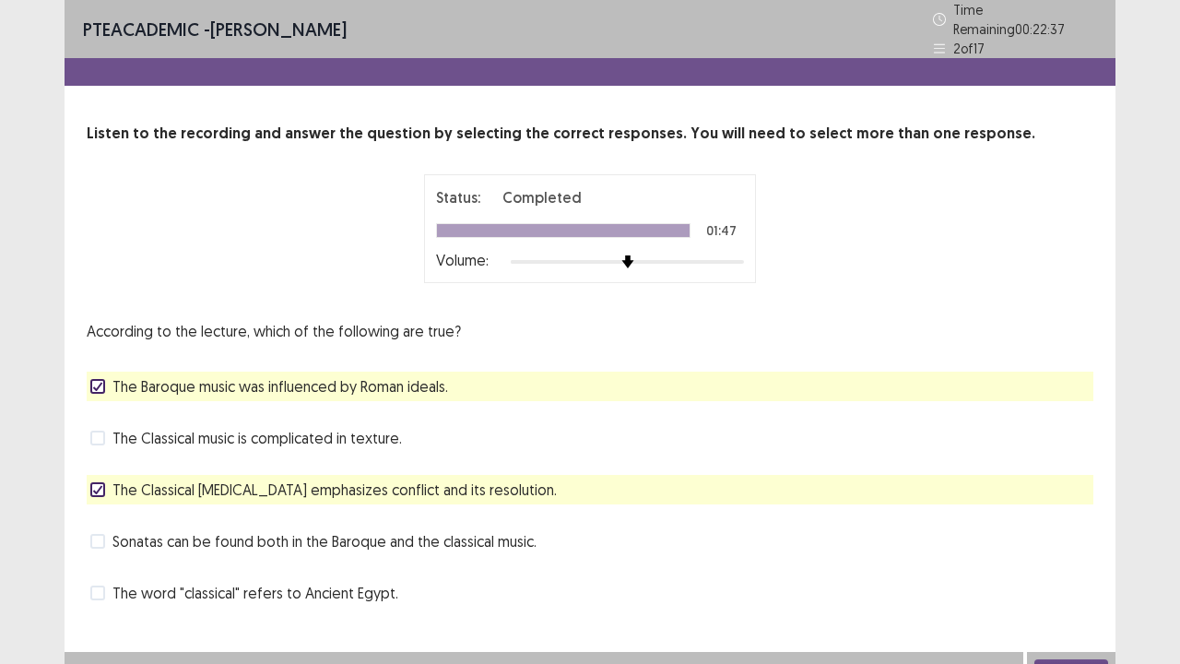
click at [1062, 538] on button "Next" at bounding box center [1071, 670] width 74 height 22
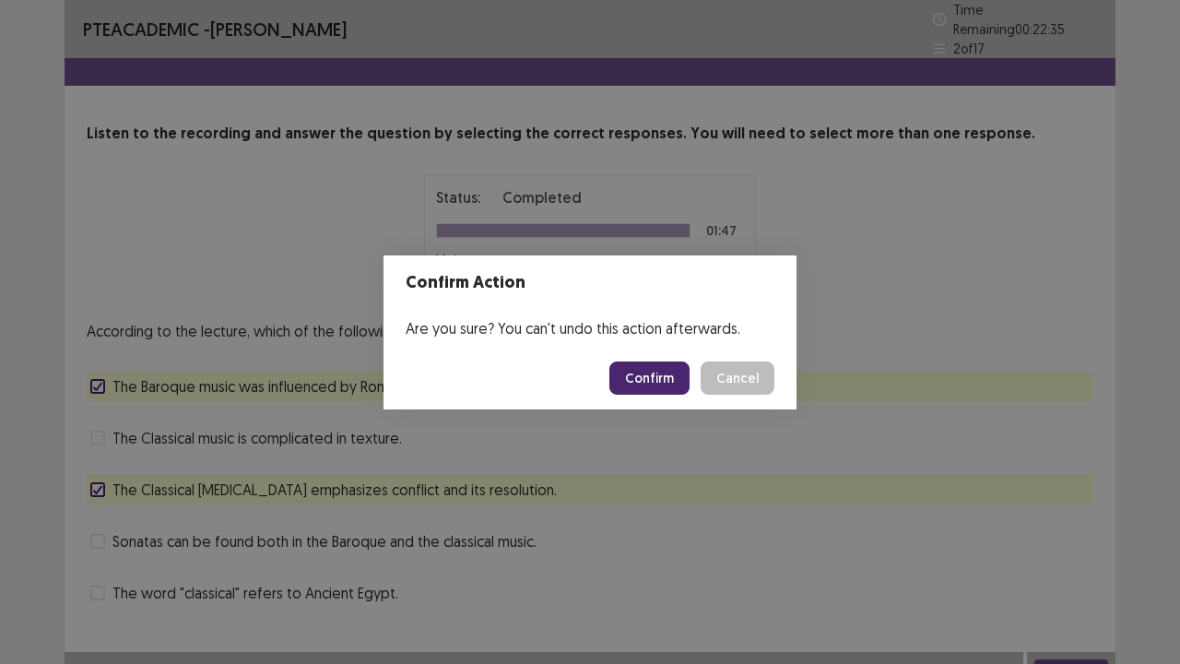
click at [650, 381] on button "Confirm" at bounding box center [649, 377] width 80 height 33
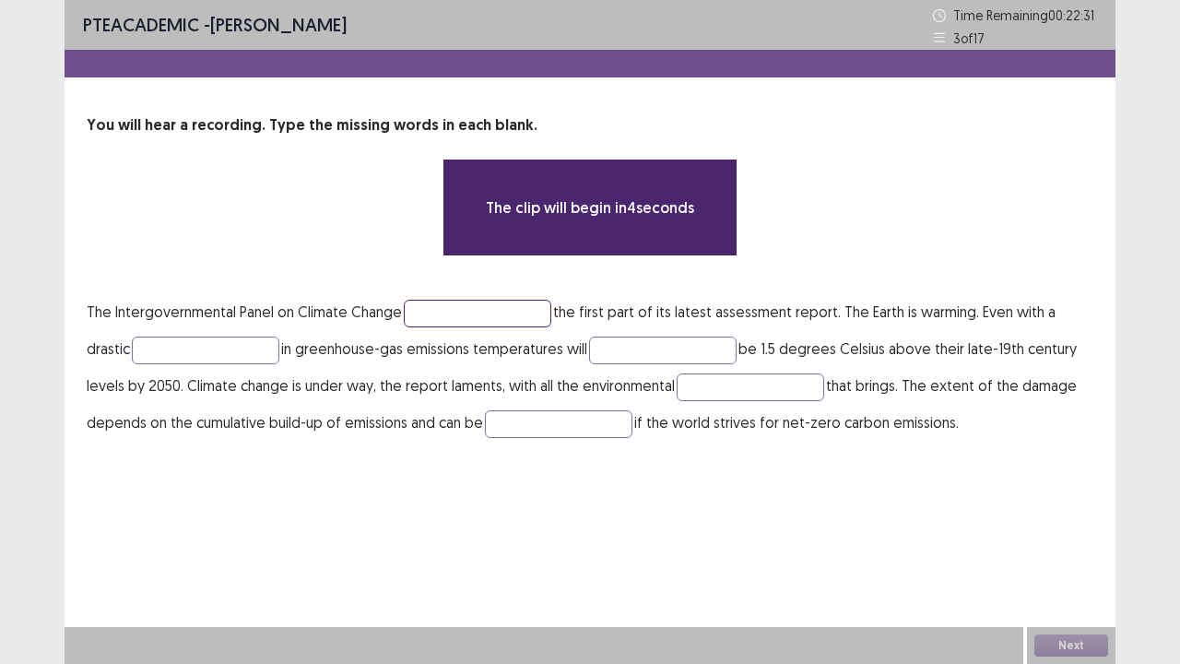
click at [514, 314] on input "text" at bounding box center [477, 314] width 147 height 28
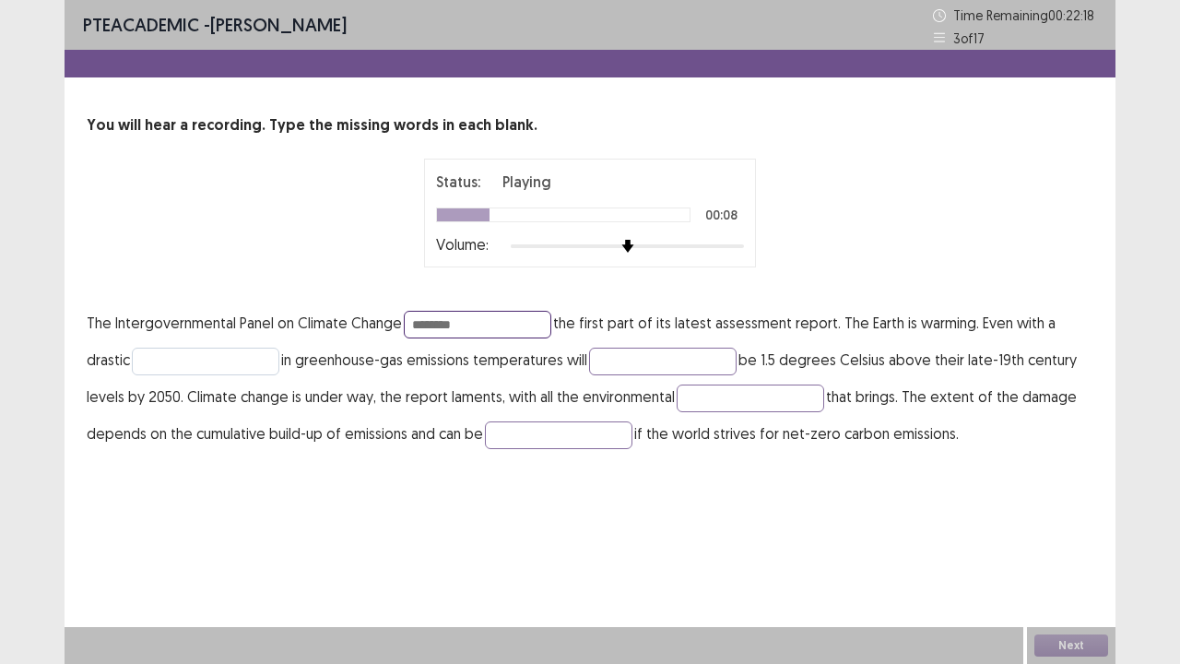
type input "********"
click at [265, 357] on input "text" at bounding box center [205, 361] width 147 height 28
type input "*****"
click at [645, 361] on input "text" at bounding box center [662, 361] width 147 height 28
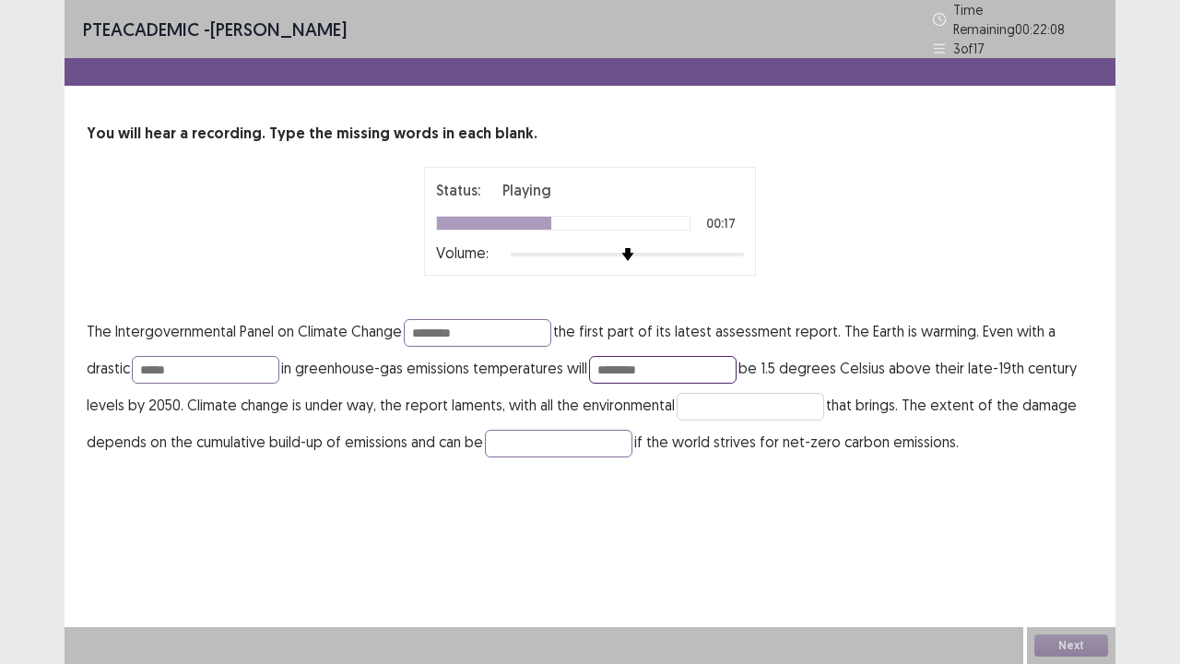
type input "********"
click at [743, 404] on input "text" at bounding box center [750, 407] width 147 height 28
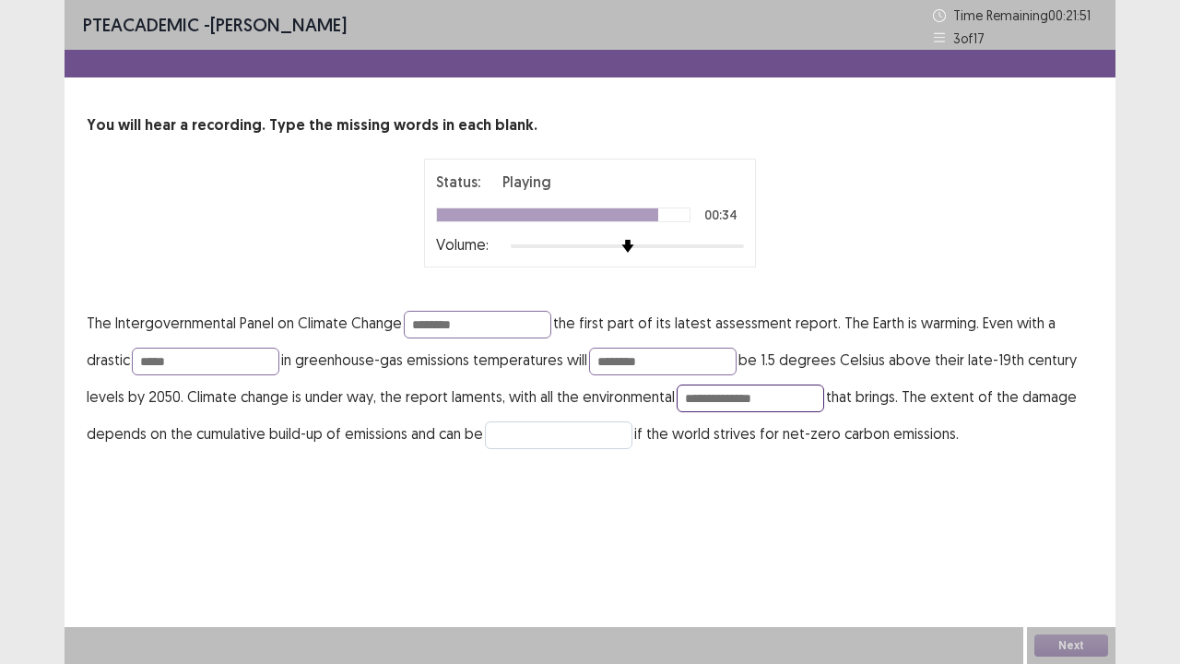
type input "**********"
click at [610, 433] on input "text" at bounding box center [558, 435] width 147 height 28
type input "*******"
click at [238, 360] on input "*****" at bounding box center [205, 361] width 147 height 28
type input "**********"
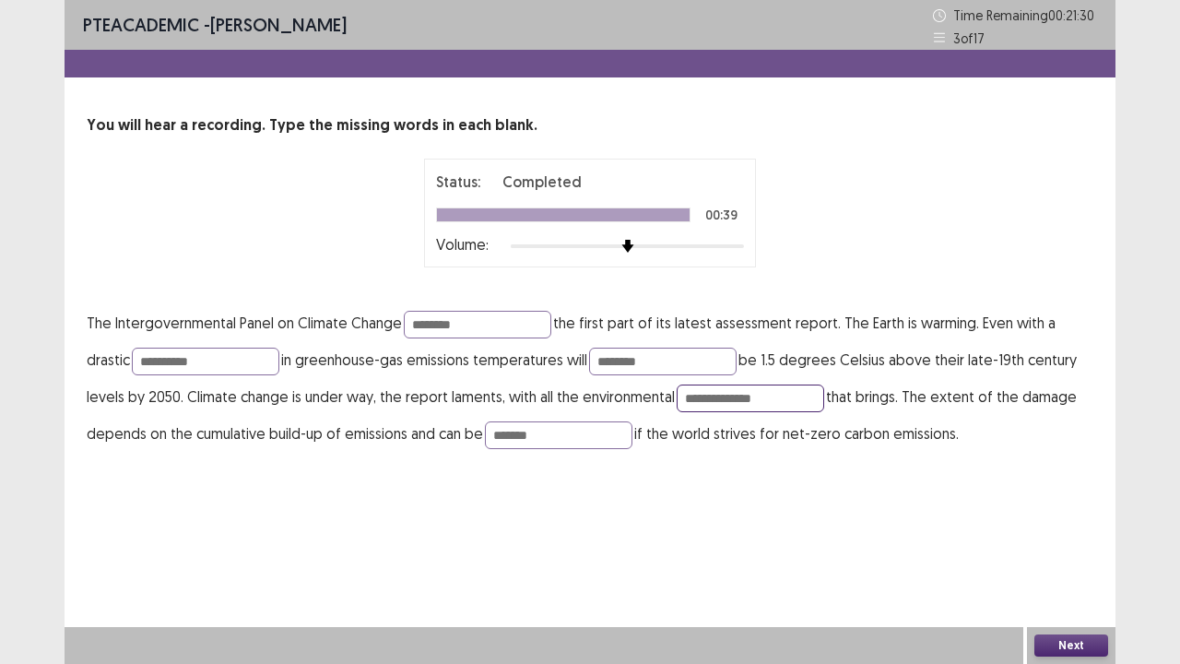
click at [739, 396] on input "**********" at bounding box center [750, 398] width 147 height 28
click at [771, 398] on input "**********" at bounding box center [750, 398] width 147 height 28
click at [712, 397] on input "**********" at bounding box center [750, 398] width 147 height 28
click at [1077, 538] on button "Next" at bounding box center [1071, 645] width 74 height 22
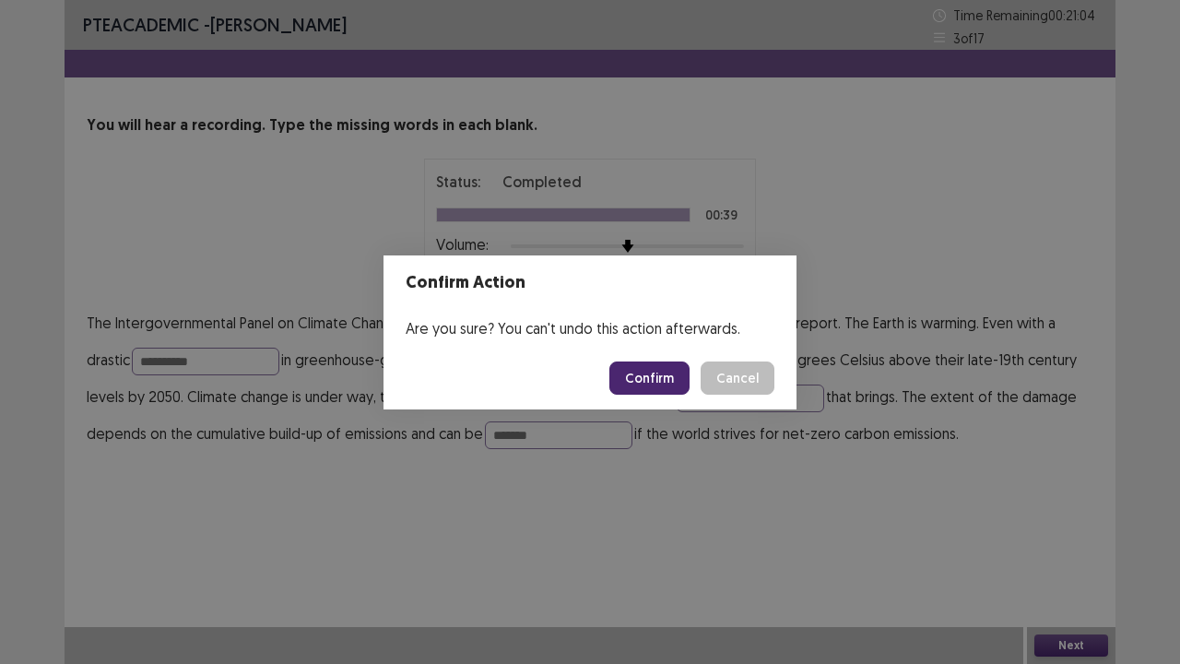
click at [749, 387] on button "Cancel" at bounding box center [737, 377] width 74 height 33
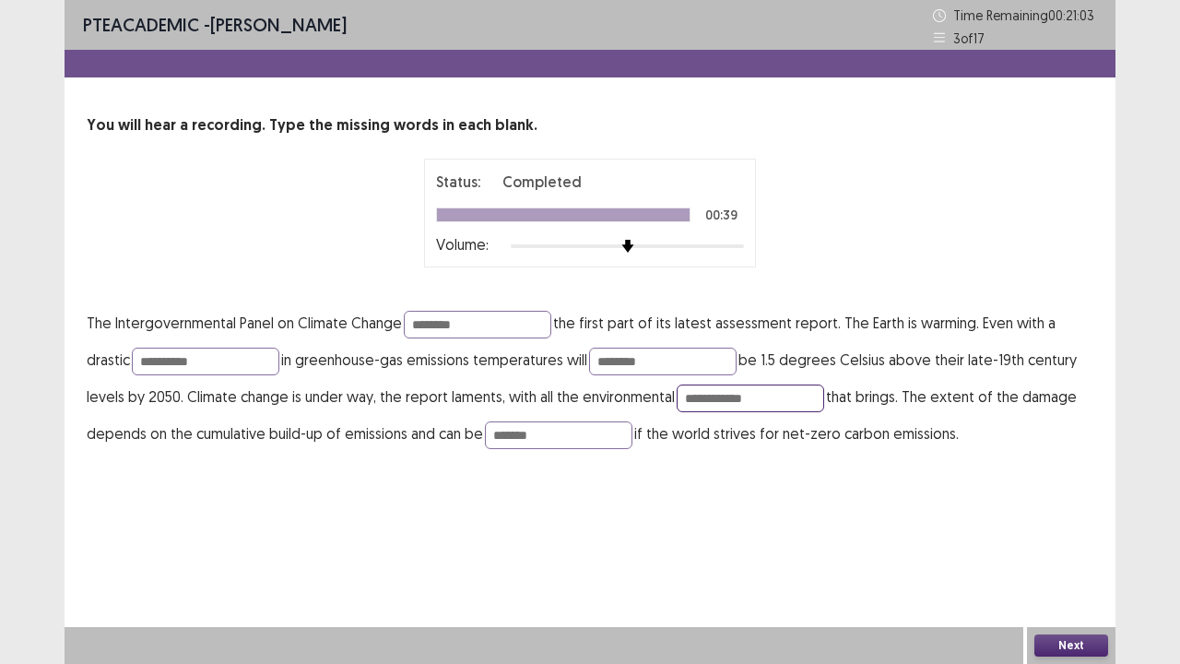
click at [713, 404] on input "**********" at bounding box center [750, 398] width 147 height 28
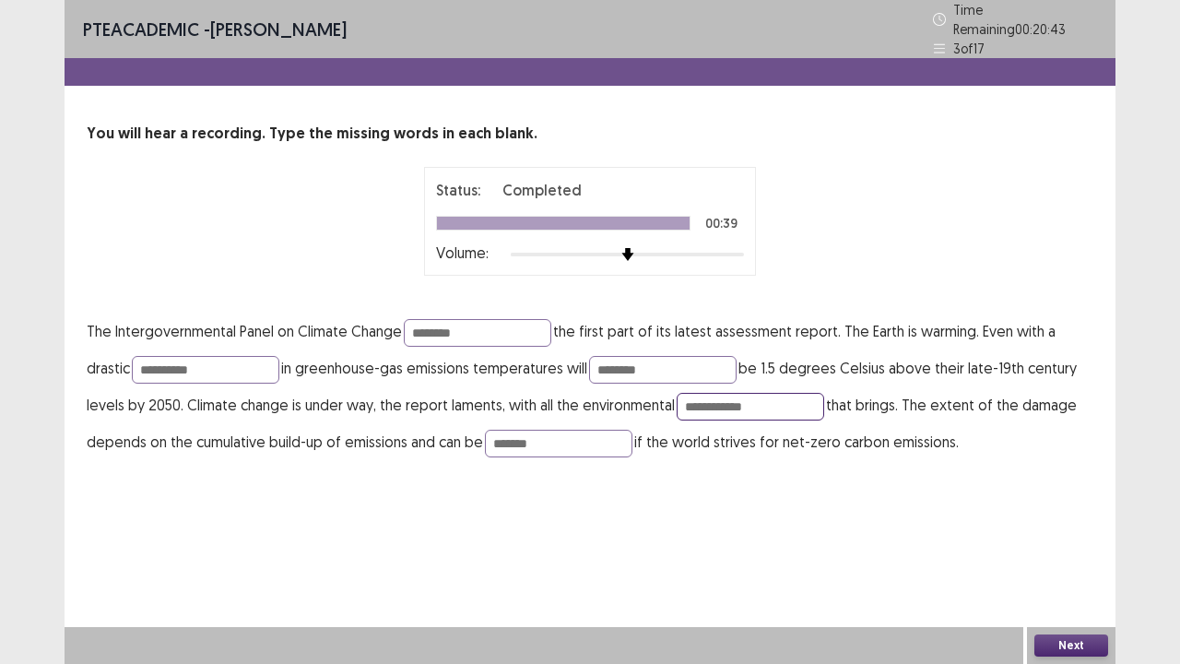
type input "**********"
click at [1066, 538] on button "Next" at bounding box center [1071, 645] width 74 height 22
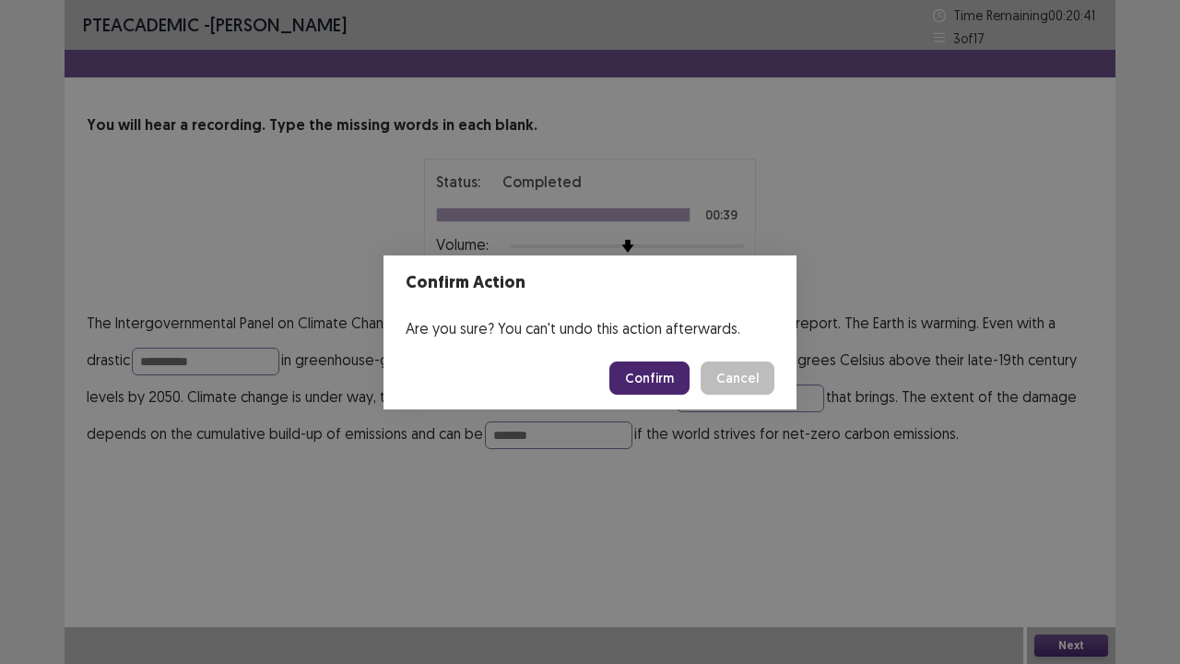
click at [672, 372] on button "Confirm" at bounding box center [649, 377] width 80 height 33
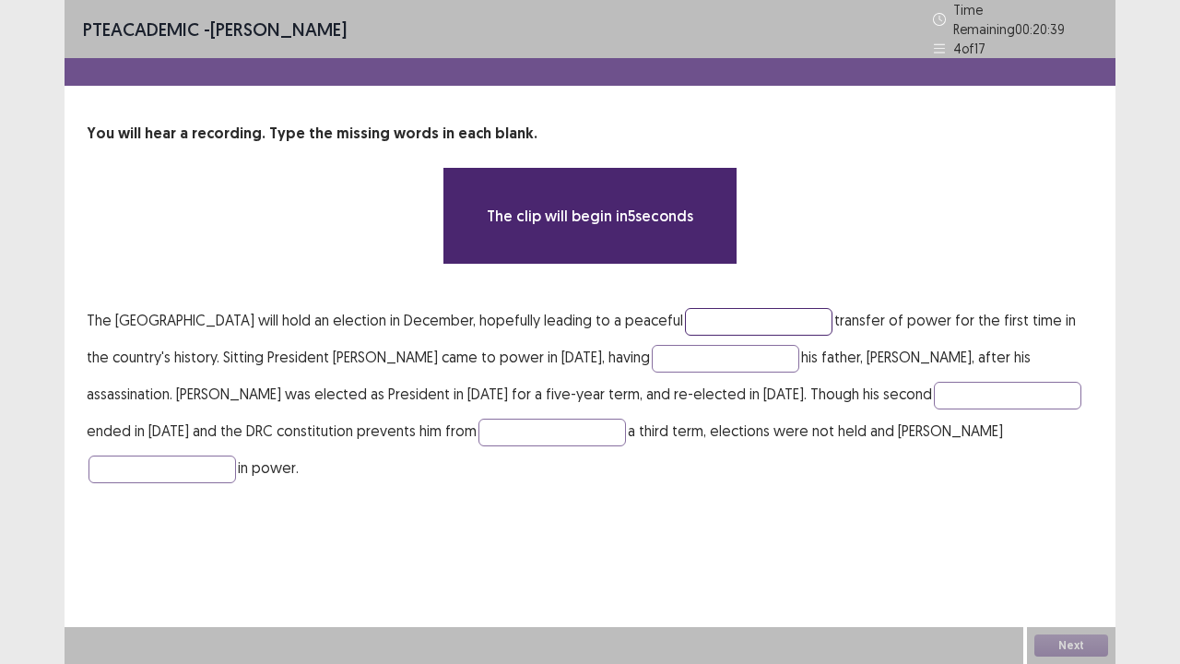
click at [832, 313] on input "text" at bounding box center [758, 322] width 147 height 28
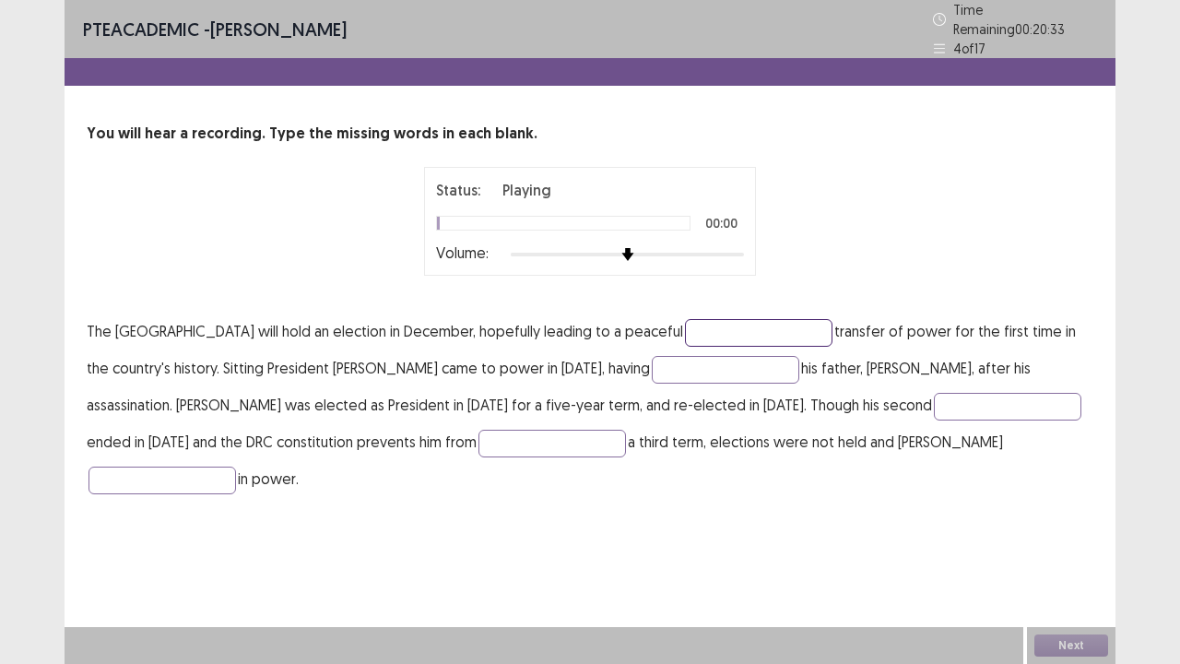
click at [832, 319] on input "text" at bounding box center [758, 333] width 147 height 28
type input "**********"
click at [799, 356] on input "text" at bounding box center [725, 370] width 147 height 28
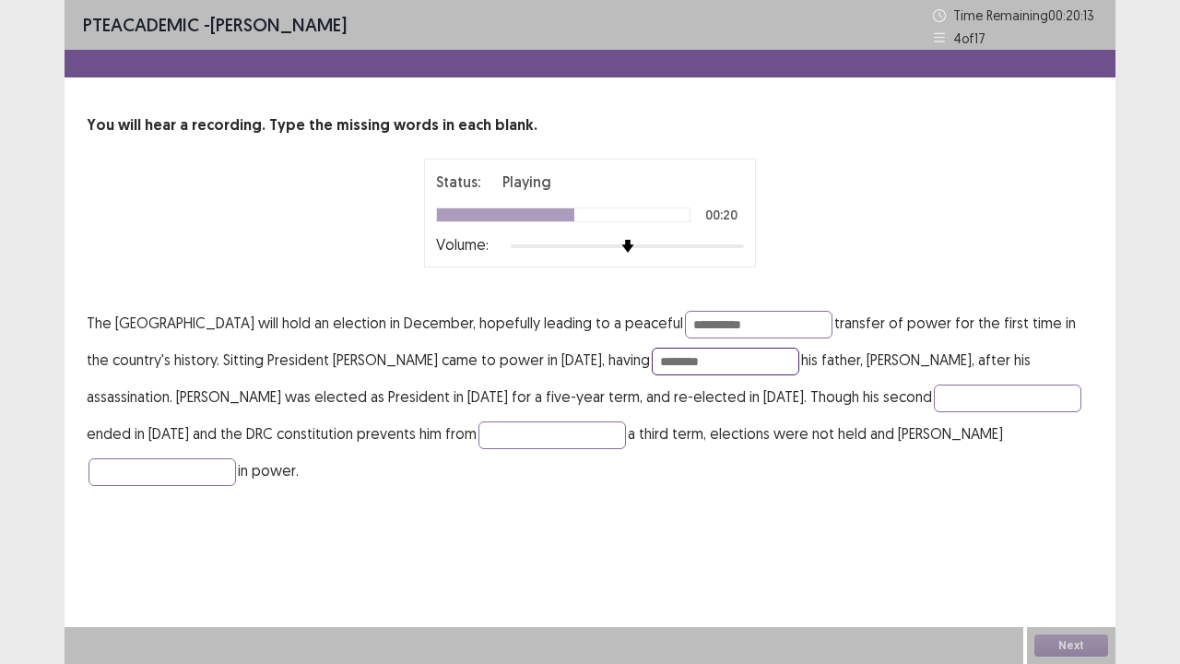
click at [745, 361] on input "********" at bounding box center [725, 361] width 147 height 28
type input "********"
click at [1006, 396] on input "text" at bounding box center [1007, 398] width 147 height 28
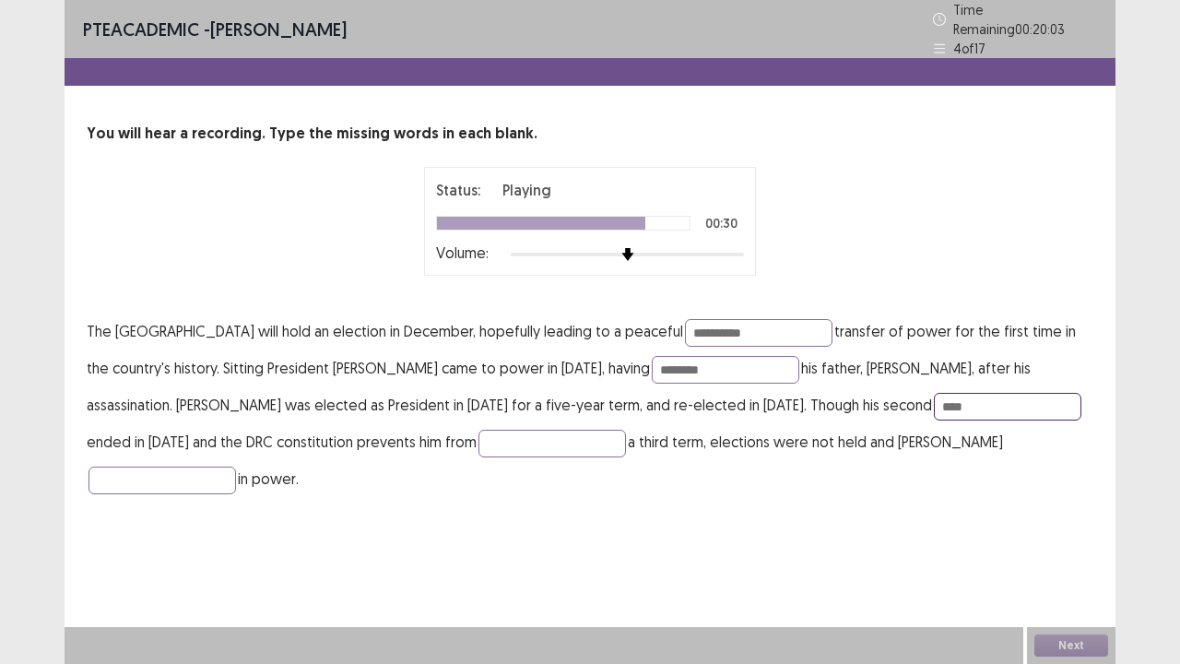
type input "****"
click at [564, 409] on p "**********" at bounding box center [590, 404] width 1006 height 184
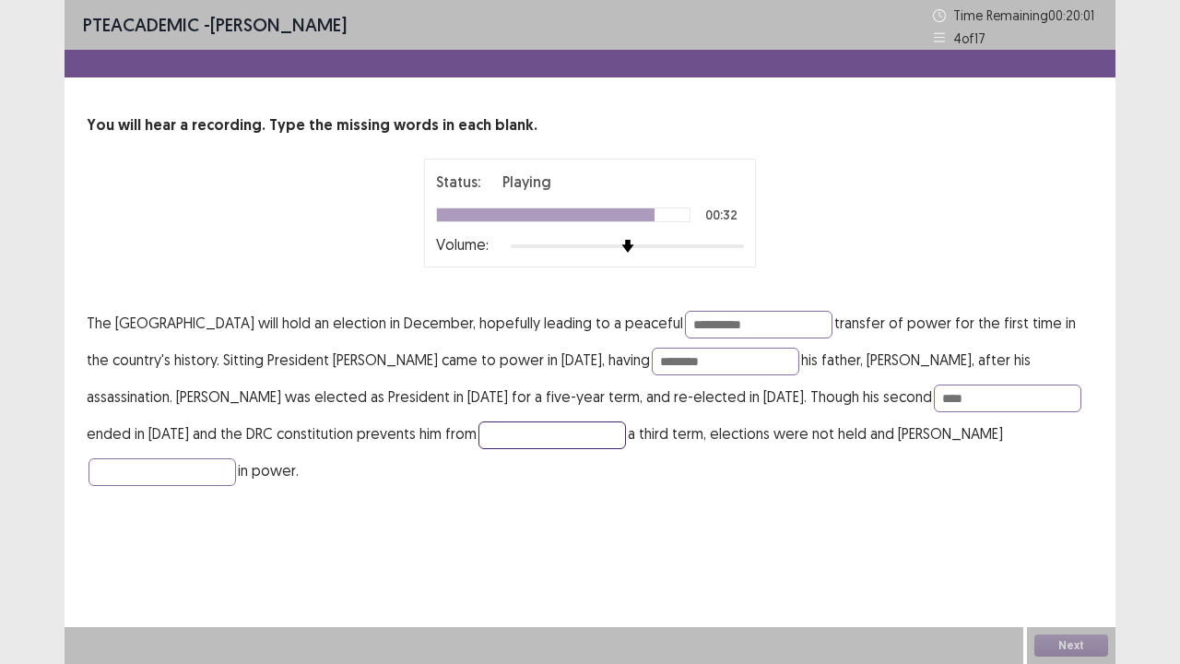
click at [564, 440] on input "text" at bounding box center [551, 435] width 147 height 28
type input "*******"
click at [236, 458] on input "text" at bounding box center [161, 472] width 147 height 28
type input "********"
click at [509, 434] on input "*******" at bounding box center [551, 435] width 147 height 28
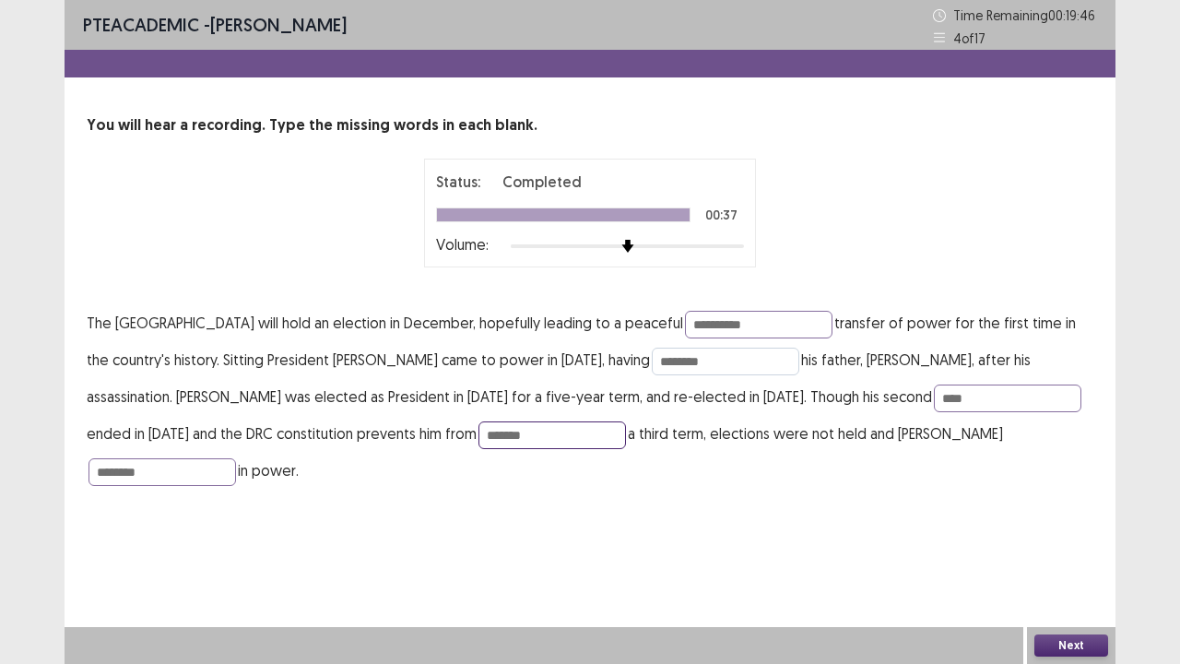
type input "*******"
click at [736, 354] on input "********" at bounding box center [725, 361] width 147 height 28
type input "*********"
click at [1048, 538] on button "Next" at bounding box center [1071, 645] width 74 height 22
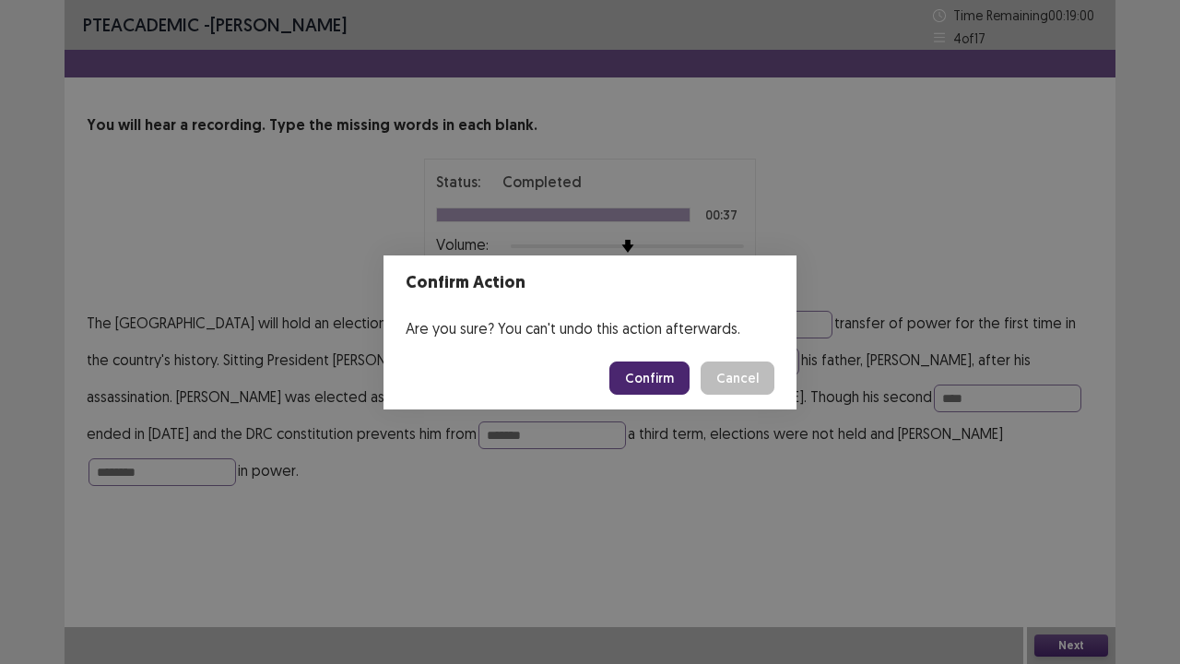
click at [671, 373] on button "Confirm" at bounding box center [649, 377] width 80 height 33
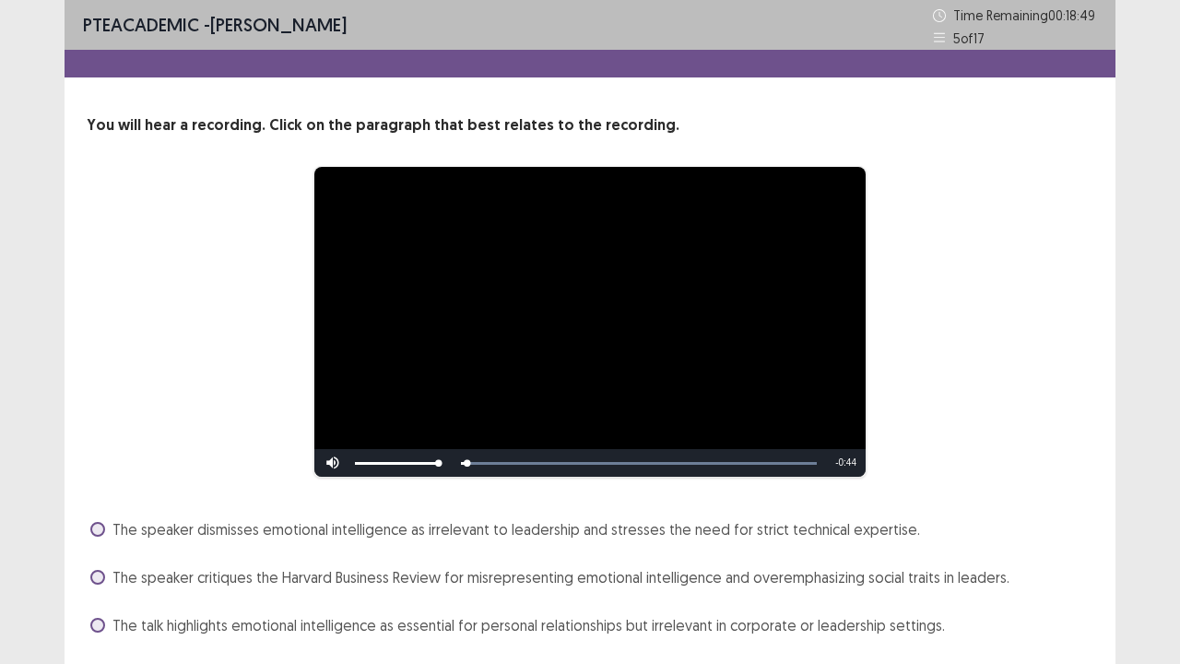
click at [179, 510] on div "**********" at bounding box center [590, 411] width 1051 height 595
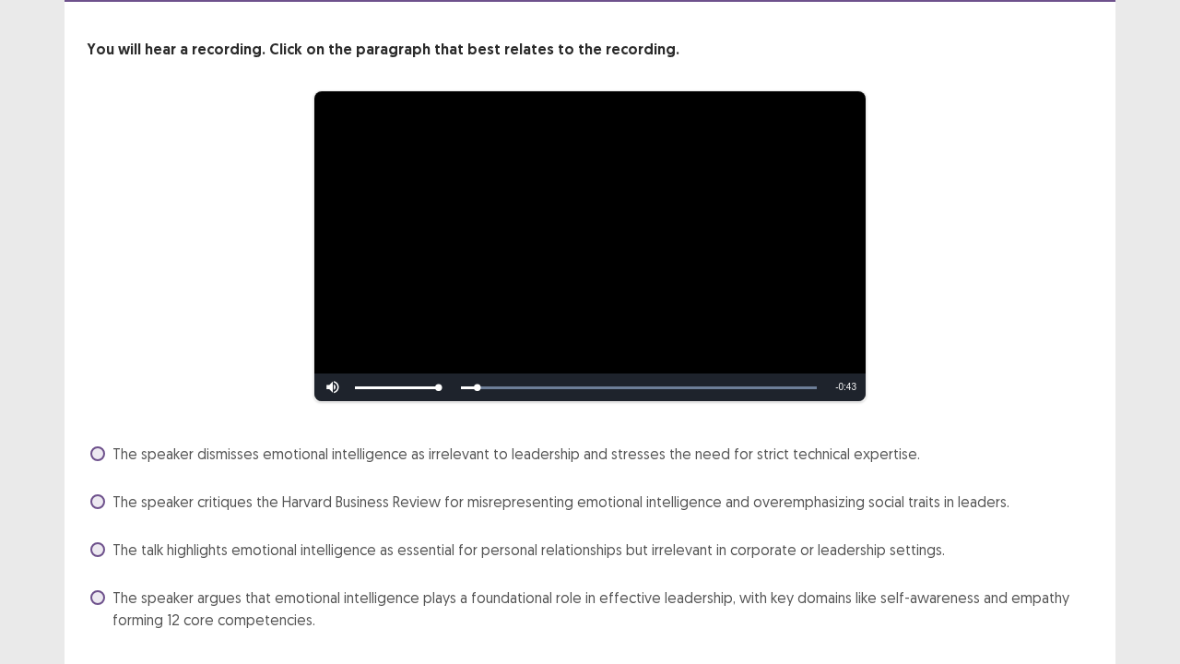
scroll to position [111, 0]
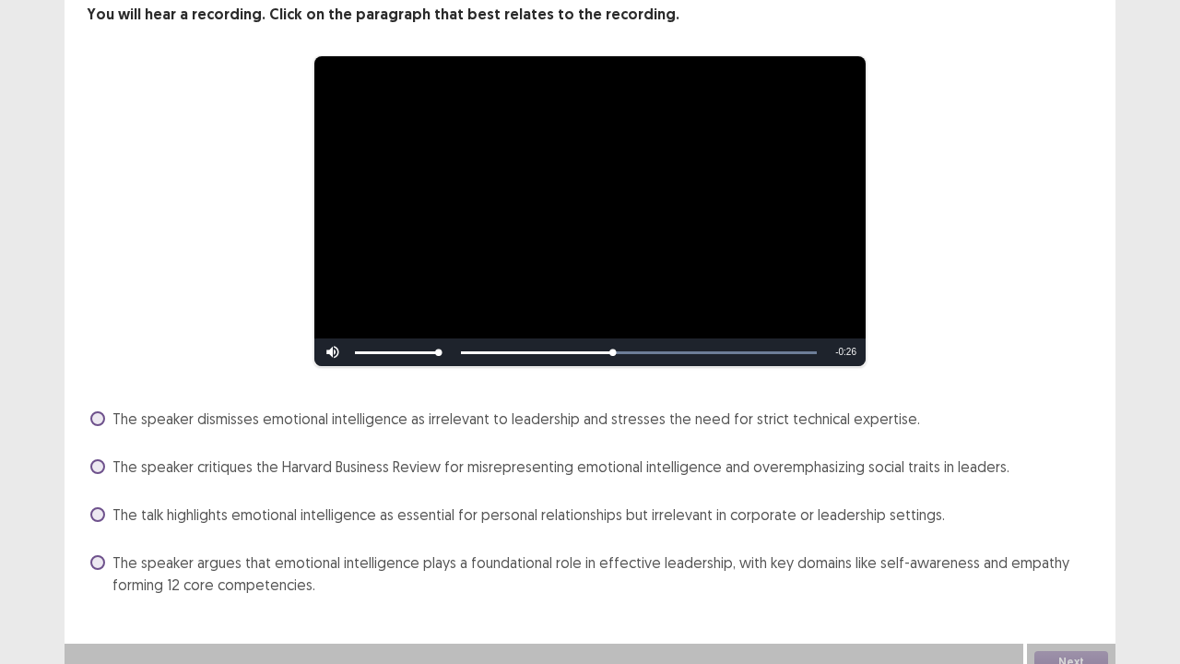
click at [106, 538] on label "The speaker argues that emotional intelligence plays a foundational role in eff…" at bounding box center [591, 573] width 1003 height 44
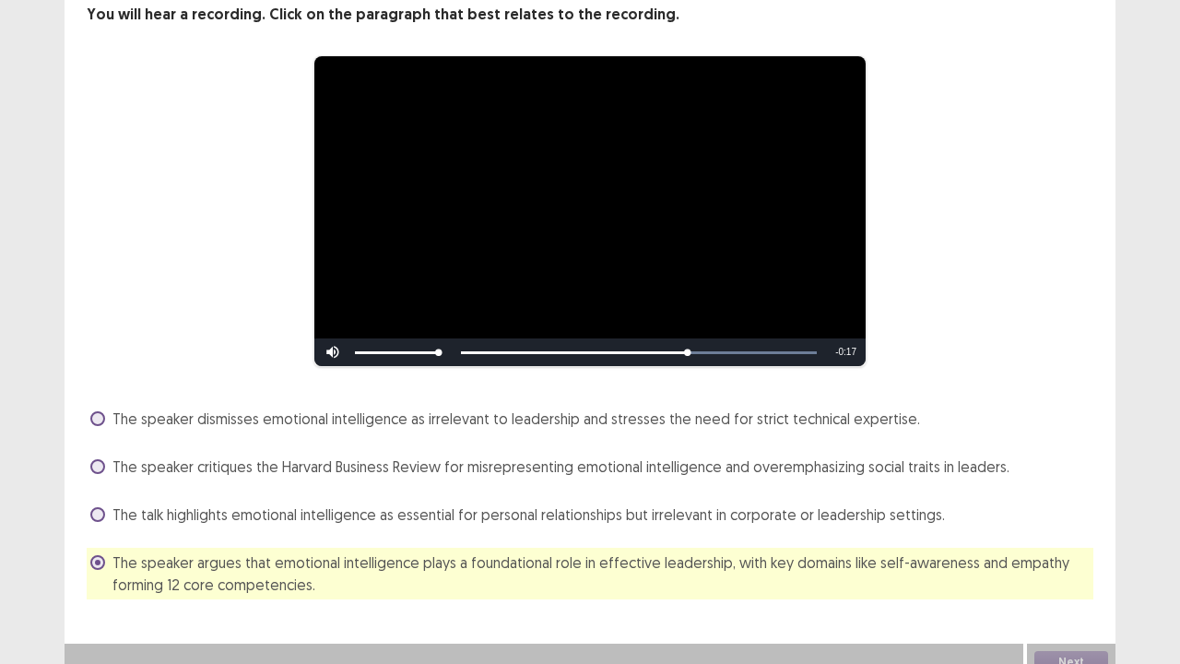
click at [1018, 500] on div "The talk highlights emotional intelligence as essential for personal relationsh…" at bounding box center [590, 514] width 1006 height 29
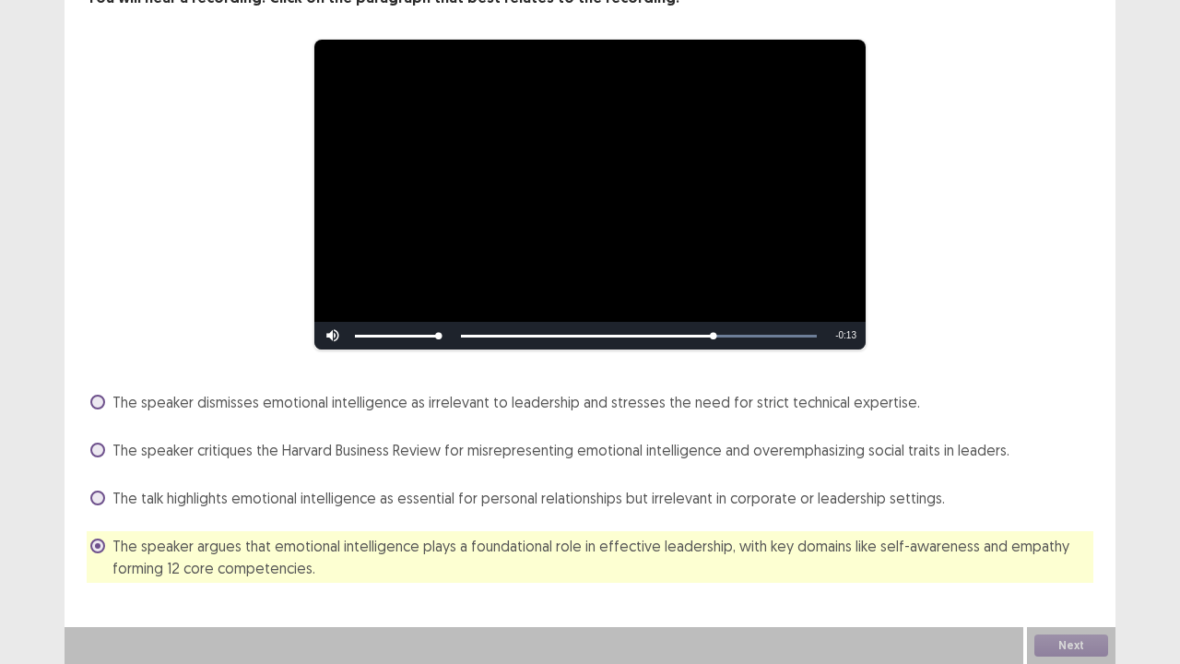
click at [1095, 509] on div "**********" at bounding box center [590, 284] width 1051 height 595
click at [1058, 538] on button "Next" at bounding box center [1071, 645] width 74 height 22
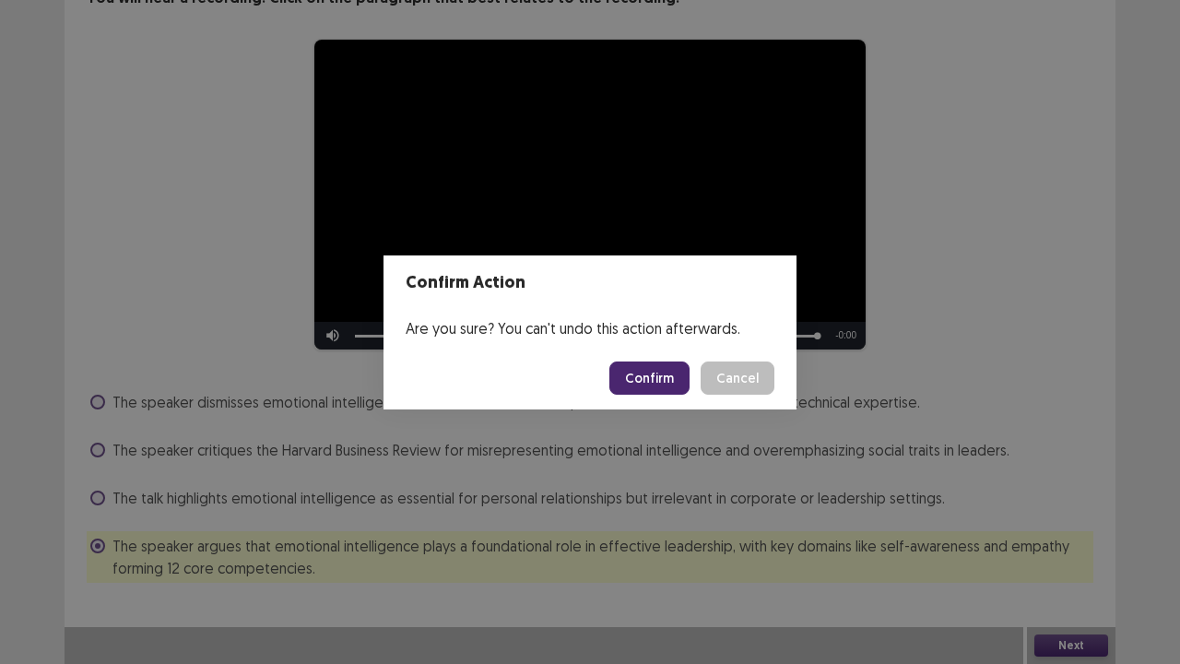
click at [660, 374] on button "Confirm" at bounding box center [649, 377] width 80 height 33
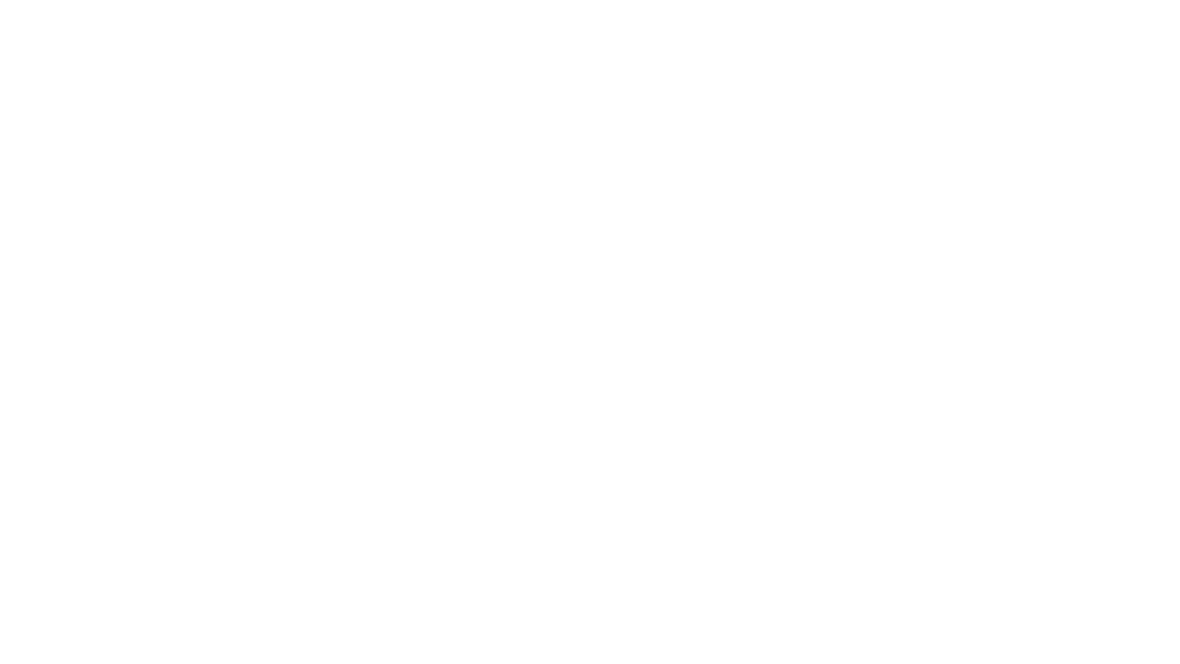
scroll to position [0, 0]
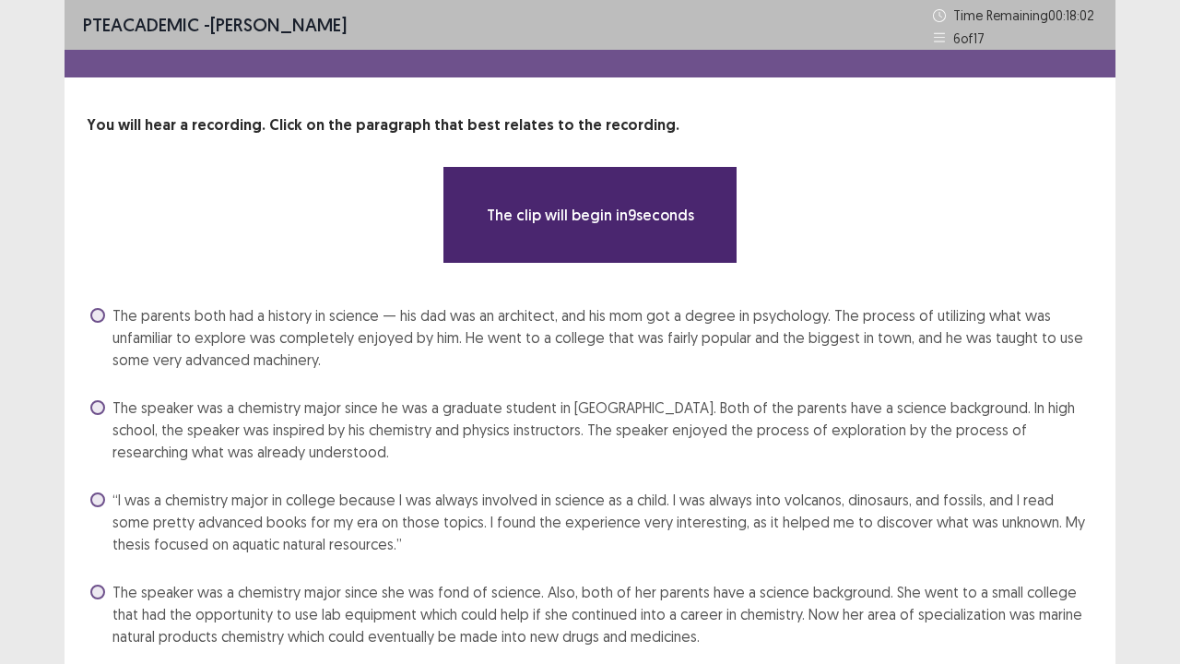
click at [387, 356] on span "The parents both had a history in science — his dad was an architect, and his m…" at bounding box center [602, 337] width 981 height 66
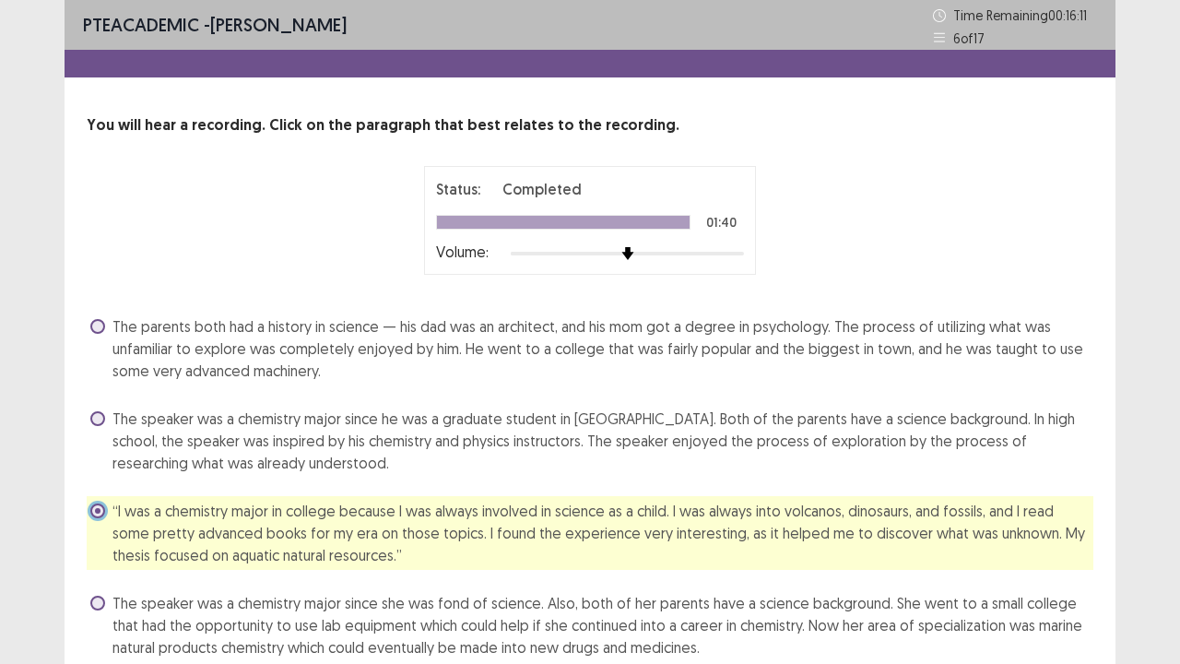
click at [387, 538] on span "The speaker was a chemistry major since she was fond of science. Also, both of …" at bounding box center [602, 625] width 981 height 66
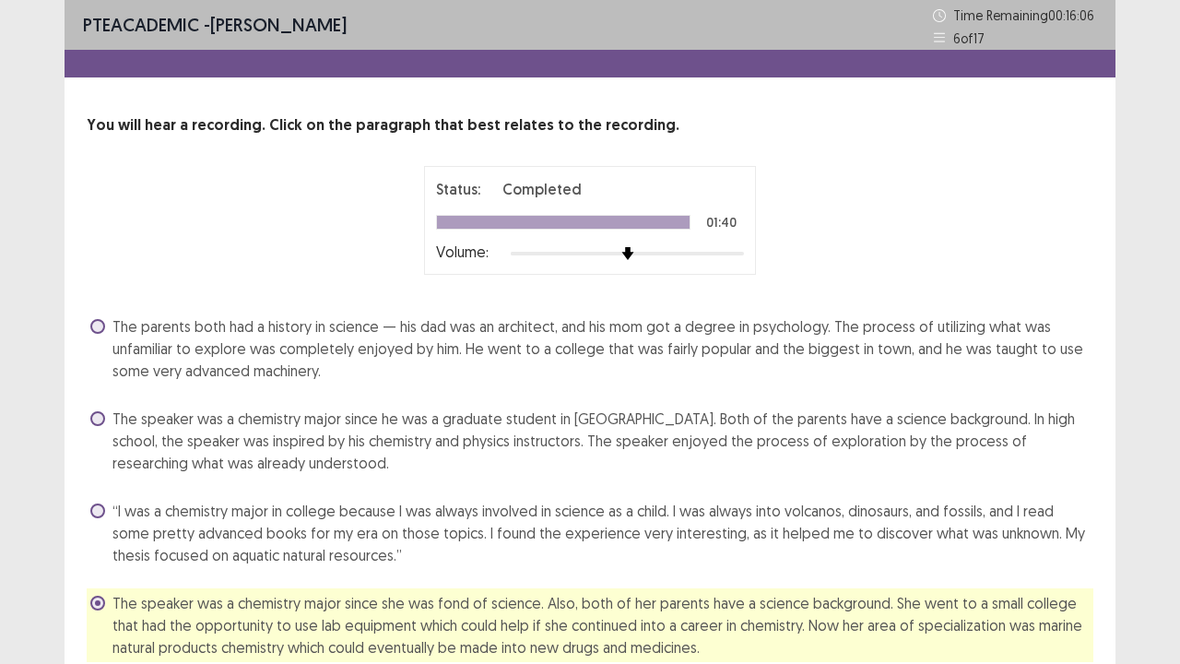
click at [1178, 538] on div "PTE academic - [PERSON_NAME] Time Remaining 00 : 16 : 06 6 of 17 You will hear …" at bounding box center [590, 371] width 1180 height 743
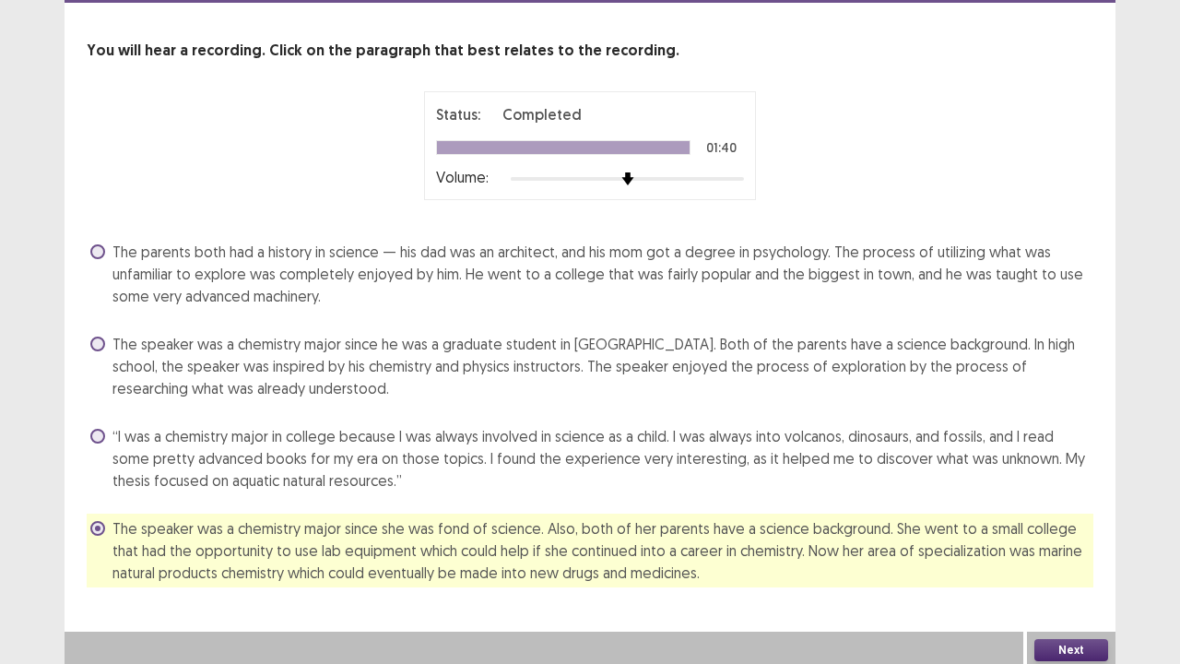
scroll to position [78, 0]
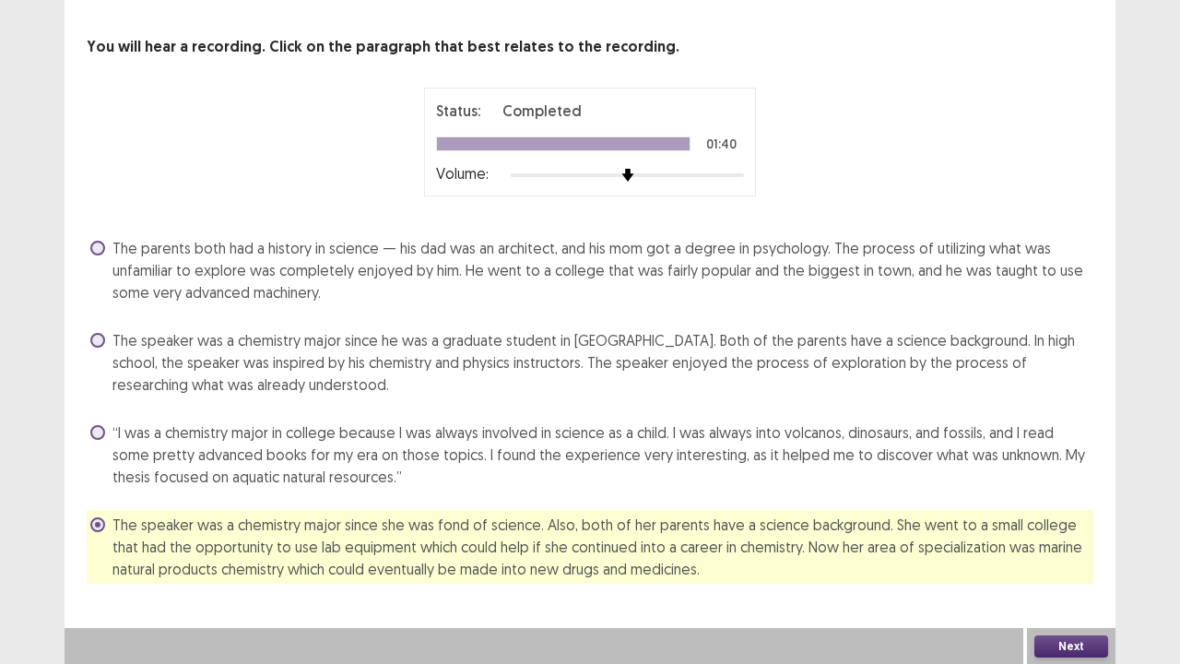
click at [1058, 538] on button "Next" at bounding box center [1071, 646] width 74 height 22
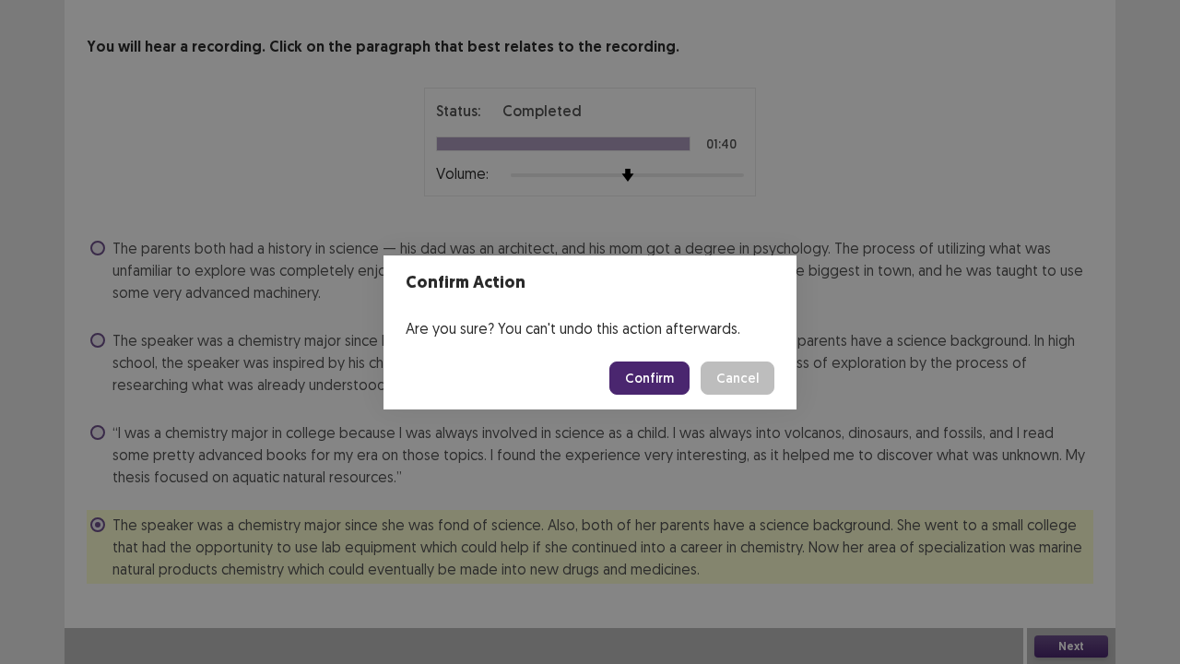
click at [676, 378] on button "Confirm" at bounding box center [649, 377] width 80 height 33
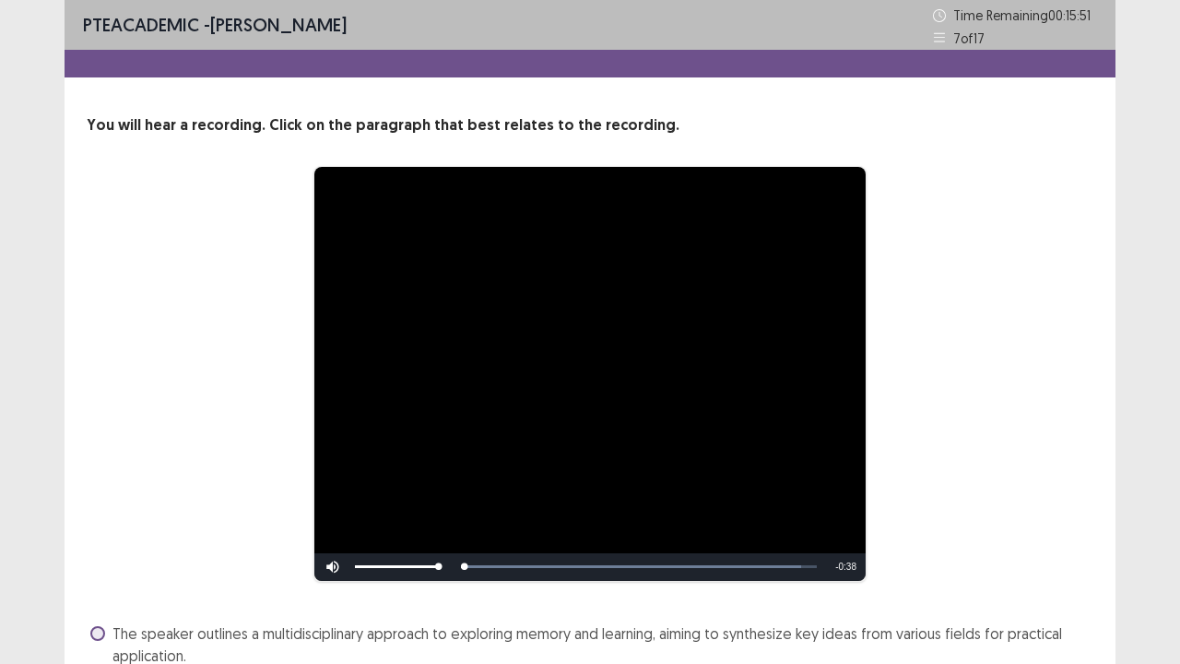
click at [135, 451] on div "**********" at bounding box center [590, 374] width 1006 height 416
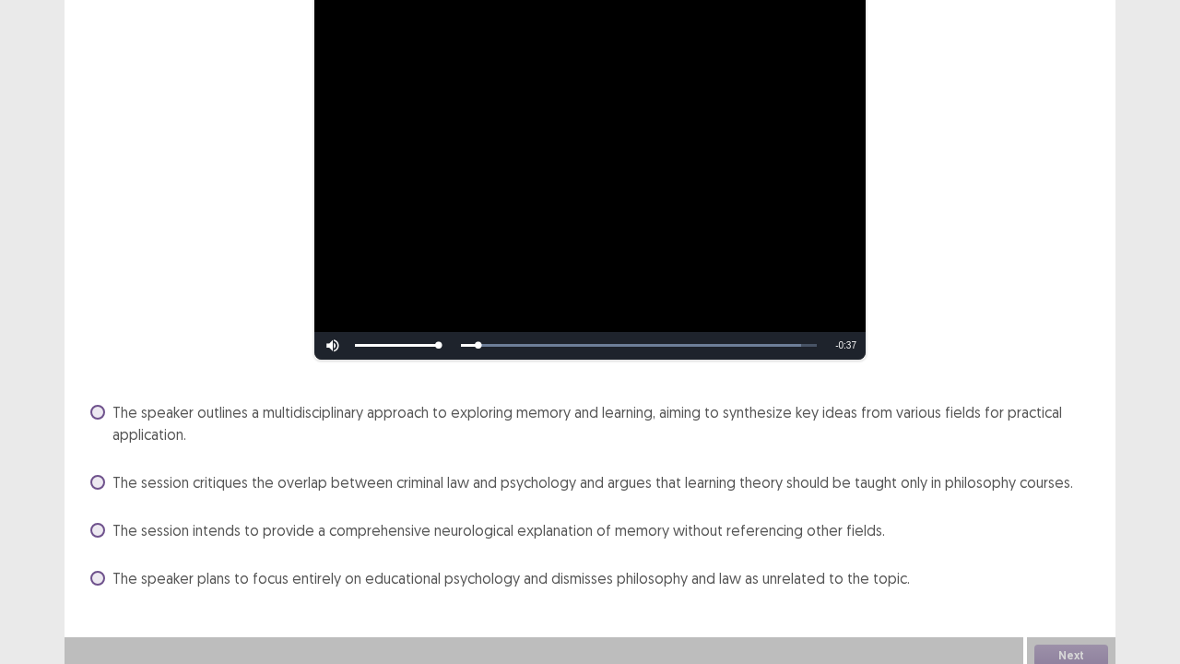
scroll to position [230, 0]
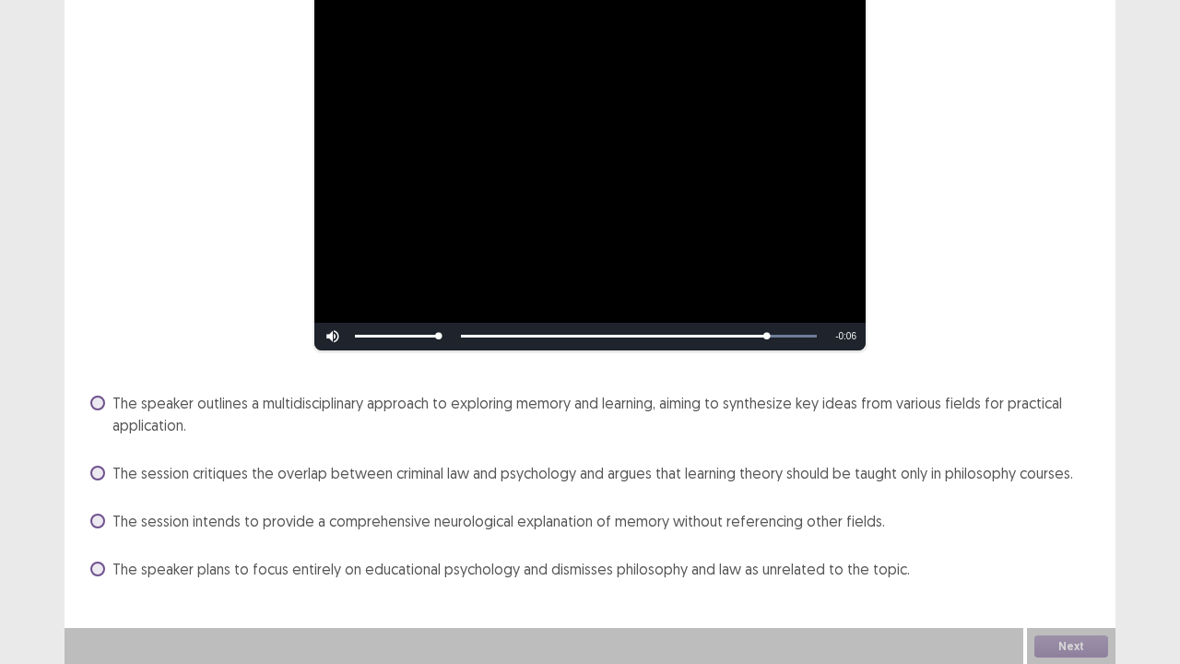
click at [100, 400] on span at bounding box center [97, 402] width 15 height 15
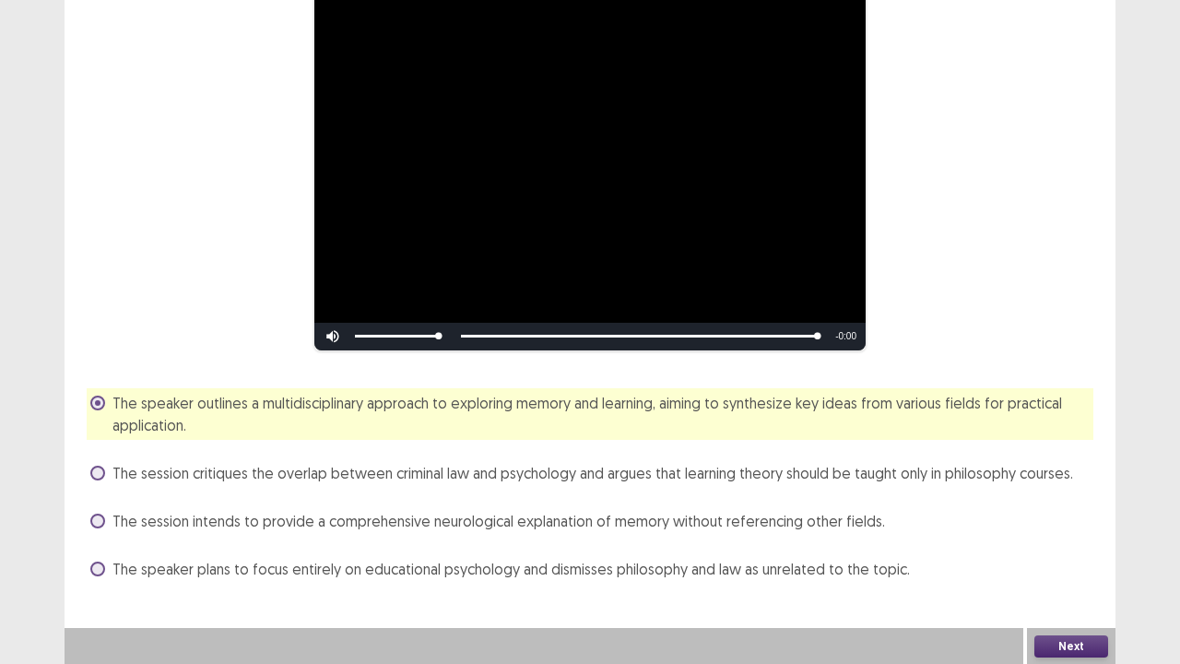
click at [1041, 538] on button "Next" at bounding box center [1071, 646] width 74 height 22
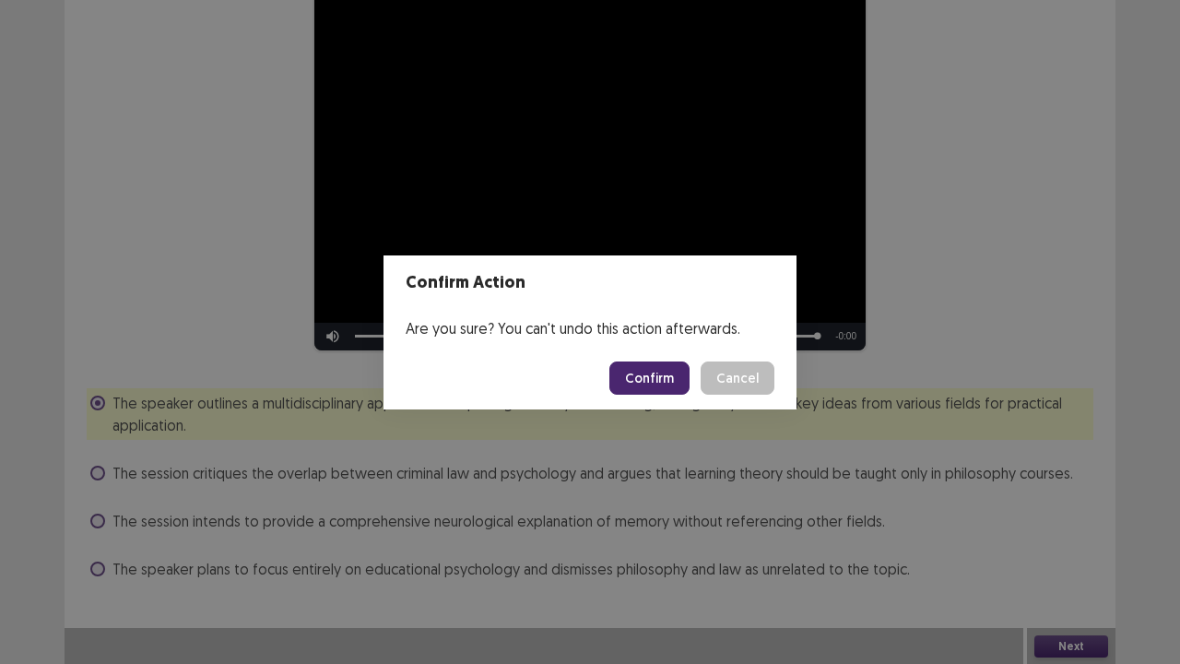
click at [654, 371] on button "Confirm" at bounding box center [649, 377] width 80 height 33
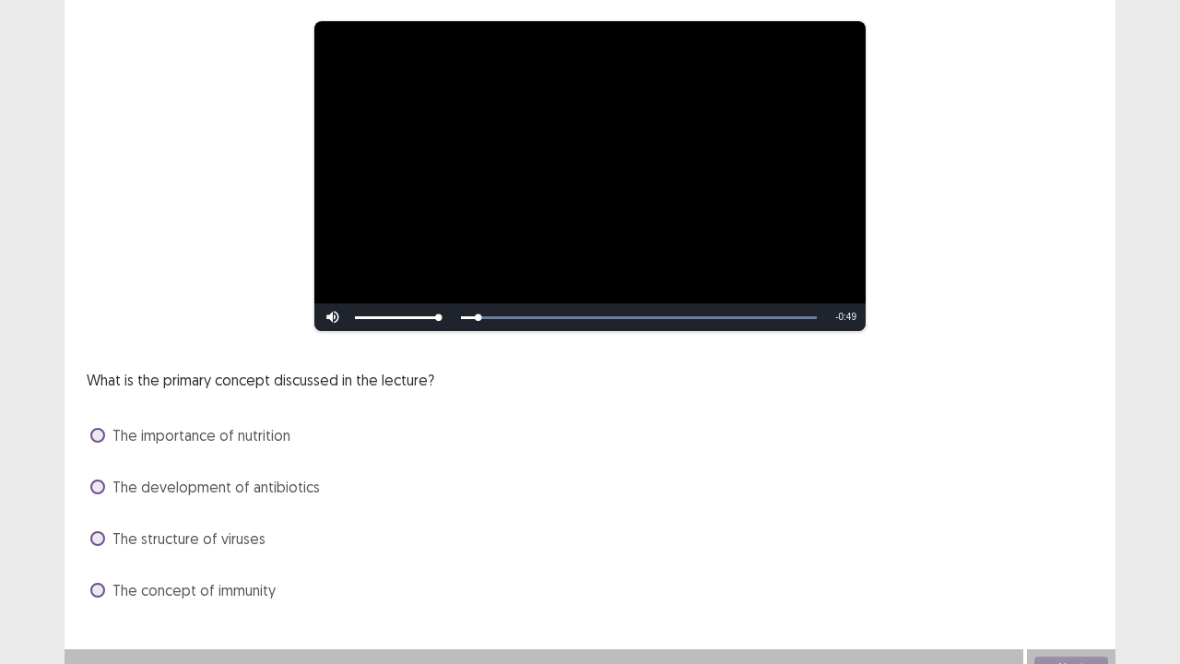
scroll to position [147, 0]
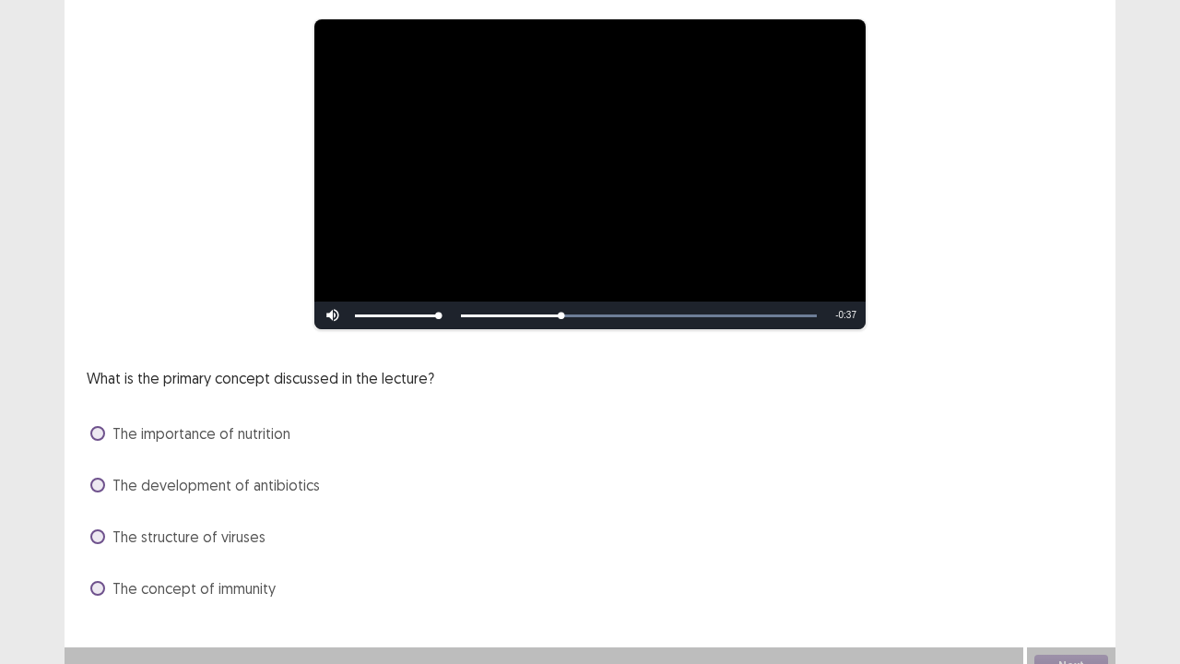
click at [547, 450] on div "What is the primary concept discussed in the lecture? The importance of nutriti…" at bounding box center [590, 485] width 1006 height 236
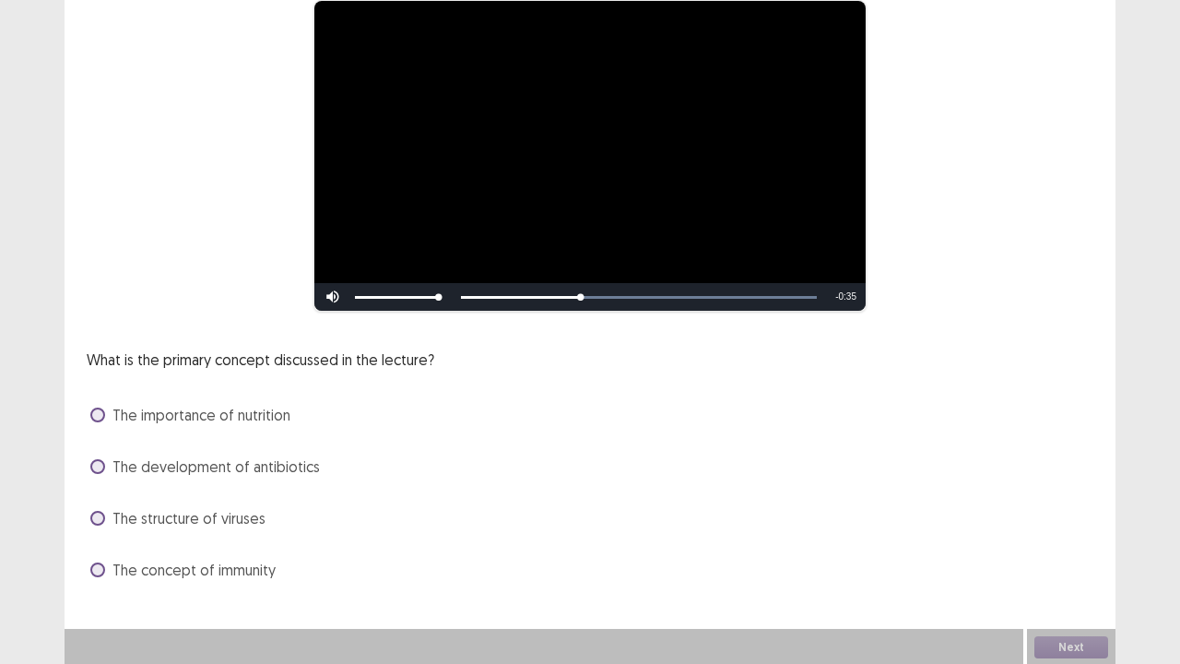
scroll to position [168, 0]
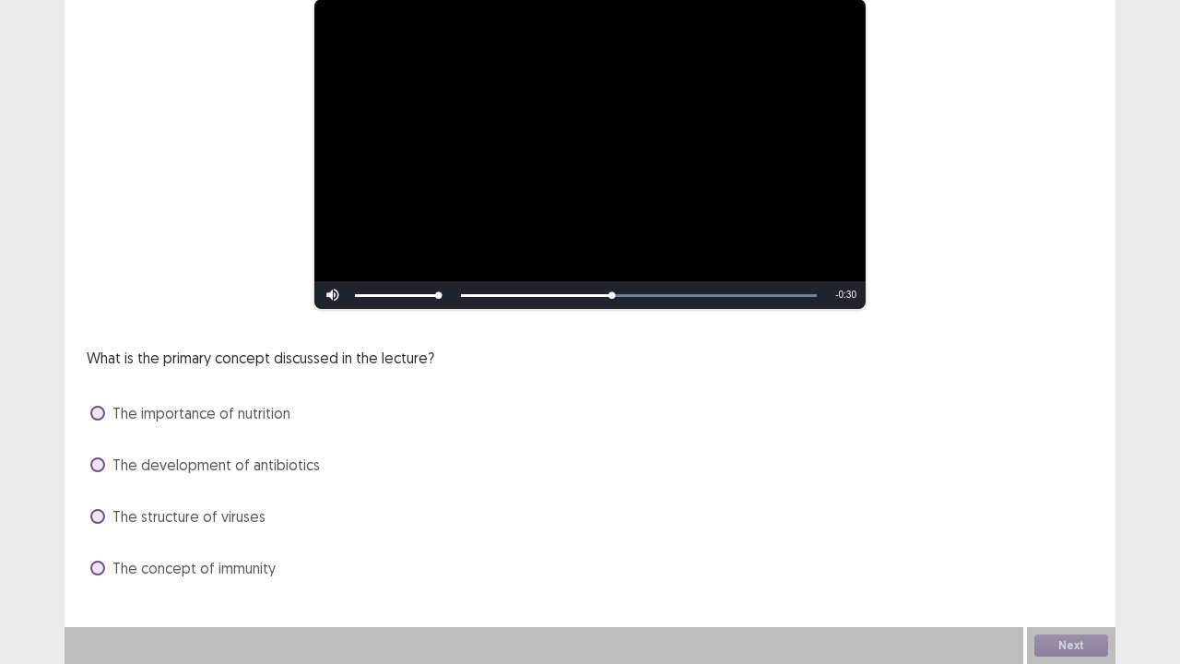
click at [109, 538] on label "The concept of immunity" at bounding box center [182, 568] width 185 height 22
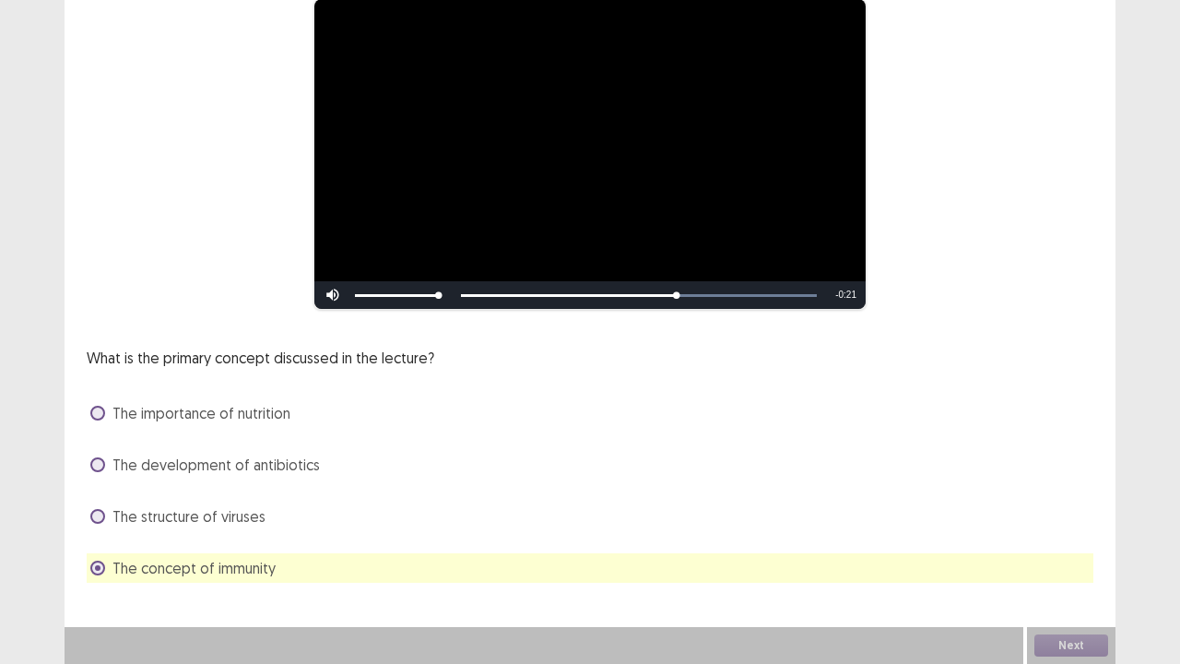
click at [858, 538] on div "**********" at bounding box center [590, 247] width 1051 height 831
click at [1063, 538] on button "Next" at bounding box center [1071, 645] width 74 height 22
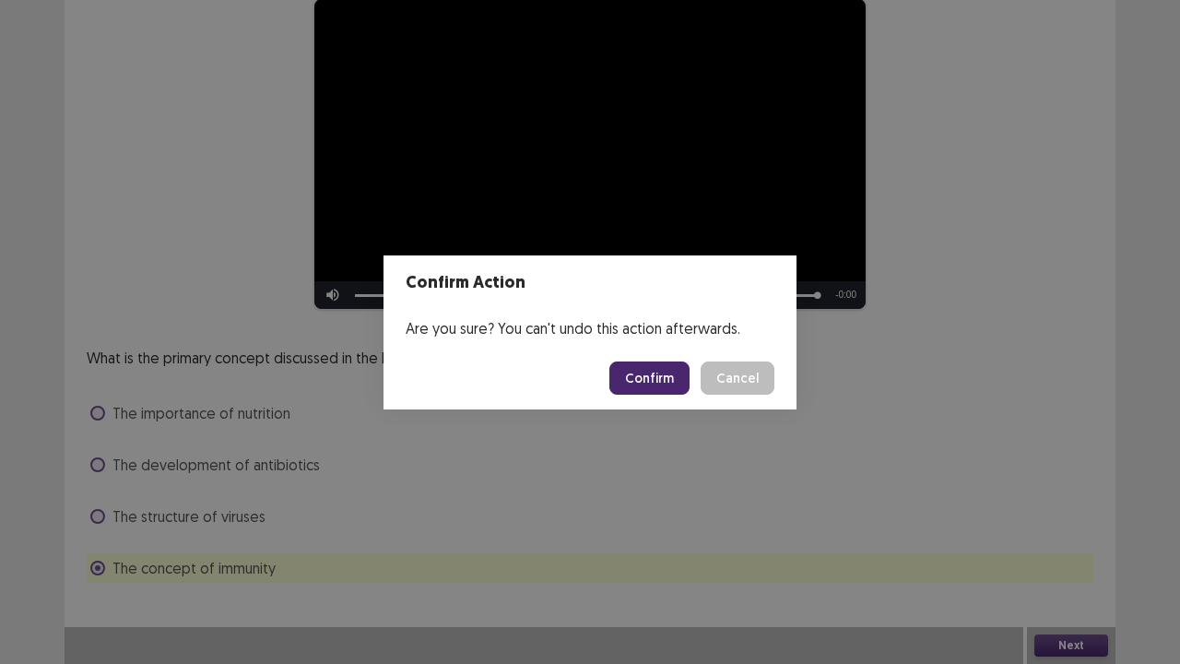
click at [642, 392] on button "Confirm" at bounding box center [649, 377] width 80 height 33
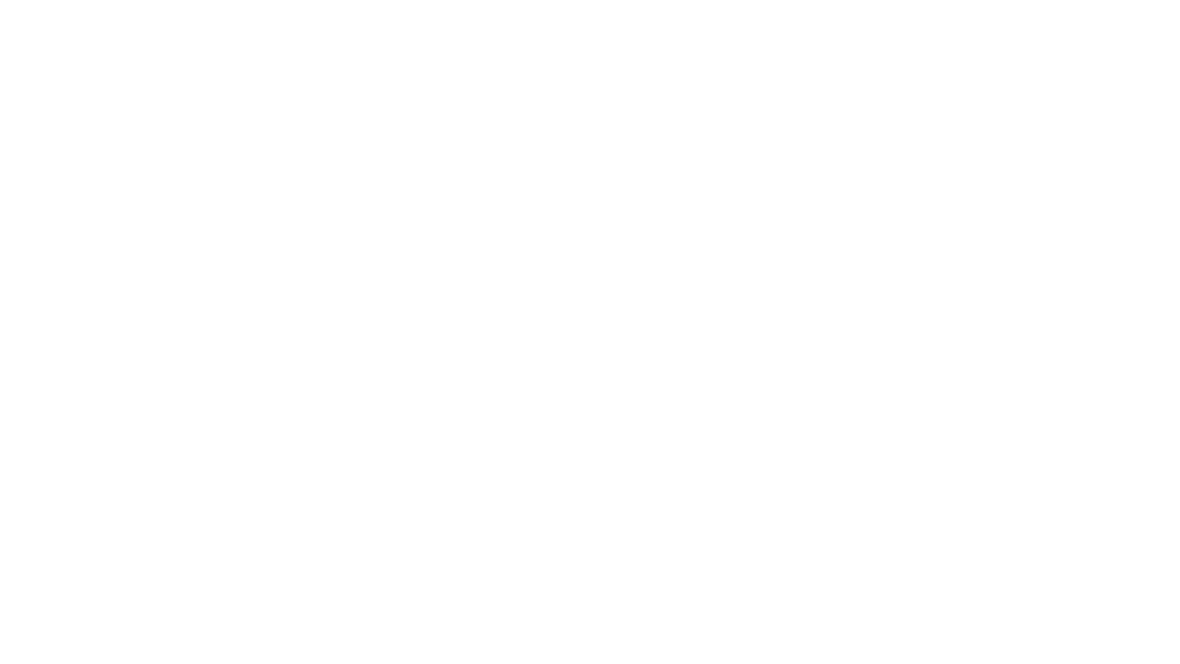
scroll to position [0, 0]
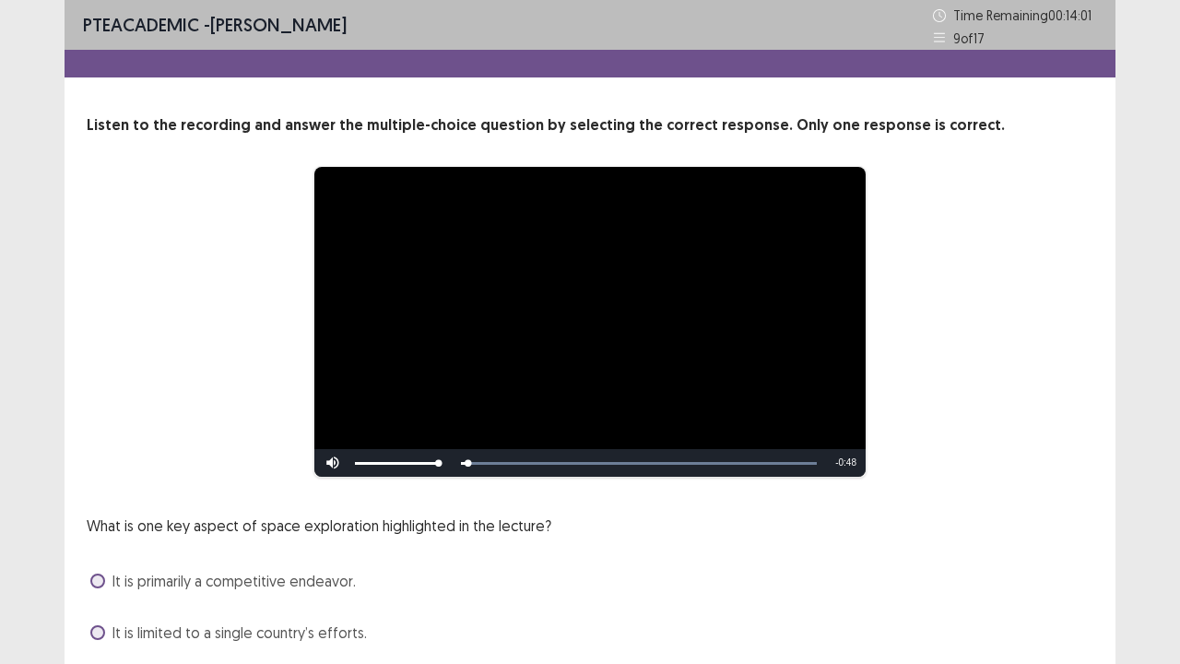
click at [694, 520] on div "What is one key aspect of space exploration highlighted in the lecture? It is p…" at bounding box center [590, 632] width 1006 height 236
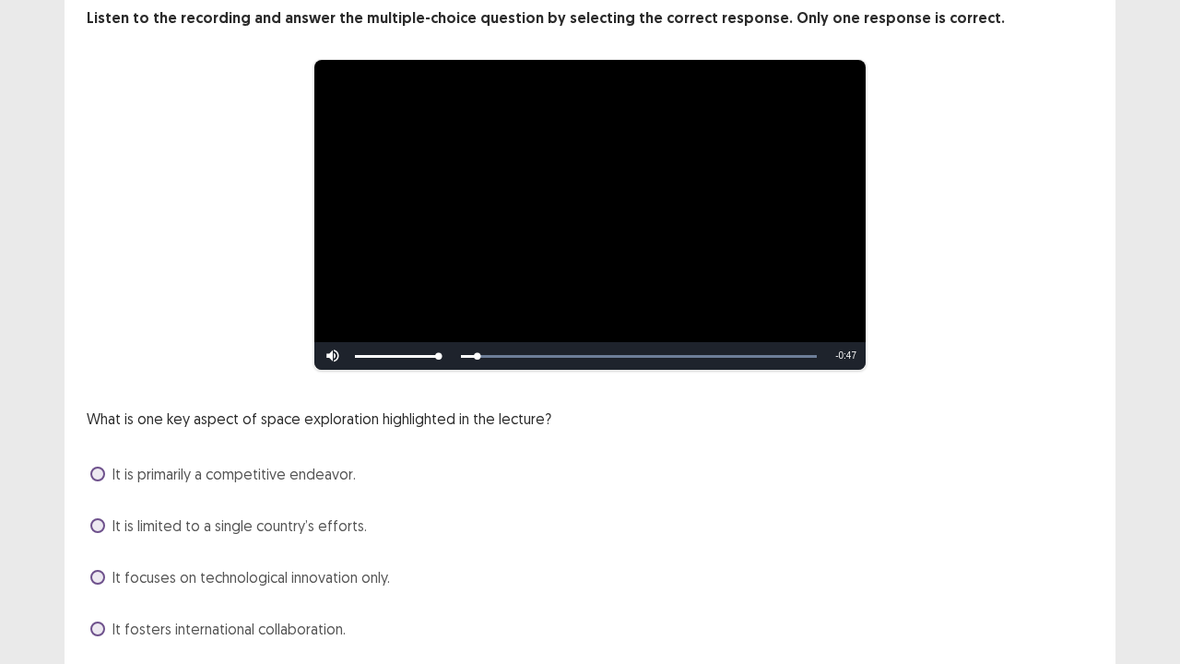
scroll to position [147, 0]
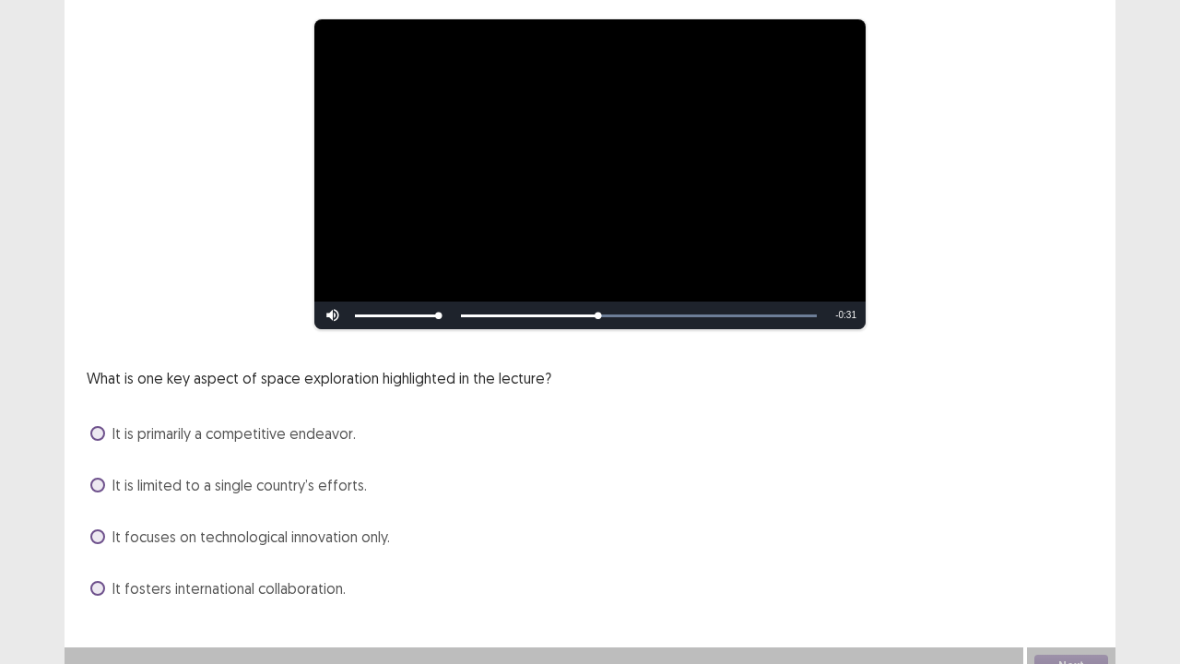
click at [90, 538] on label "It fosters international collaboration." at bounding box center [217, 588] width 255 height 22
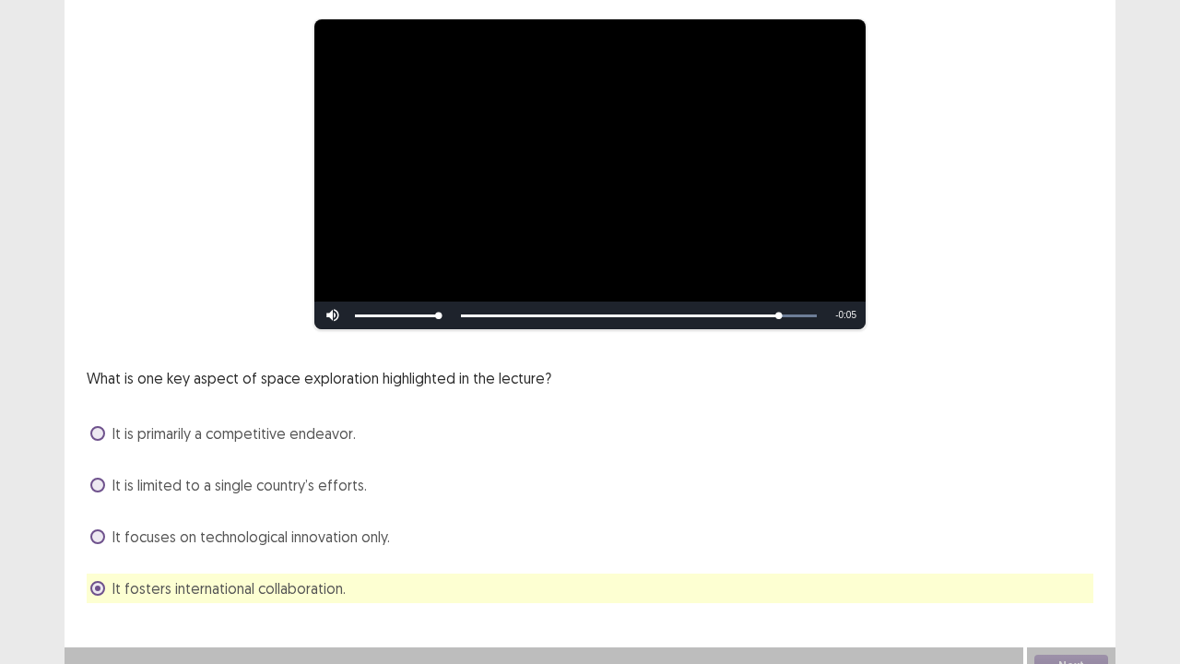
click at [680, 538] on div "**********" at bounding box center [590, 246] width 1051 height 787
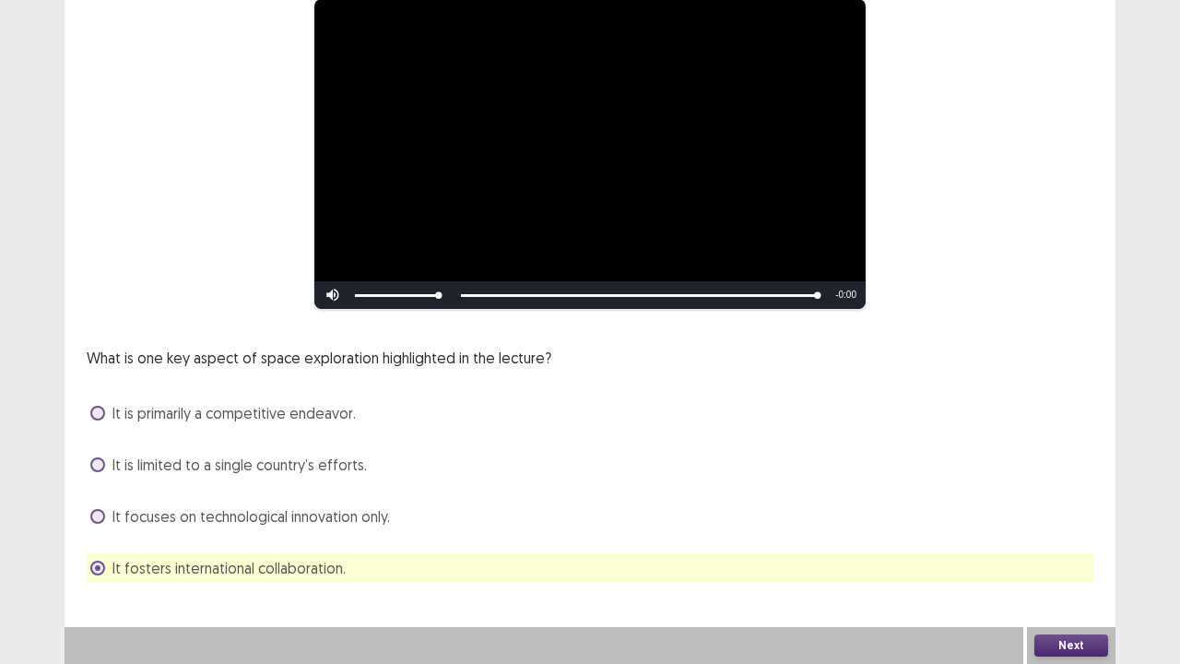
click at [1049, 538] on button "Next" at bounding box center [1071, 645] width 74 height 22
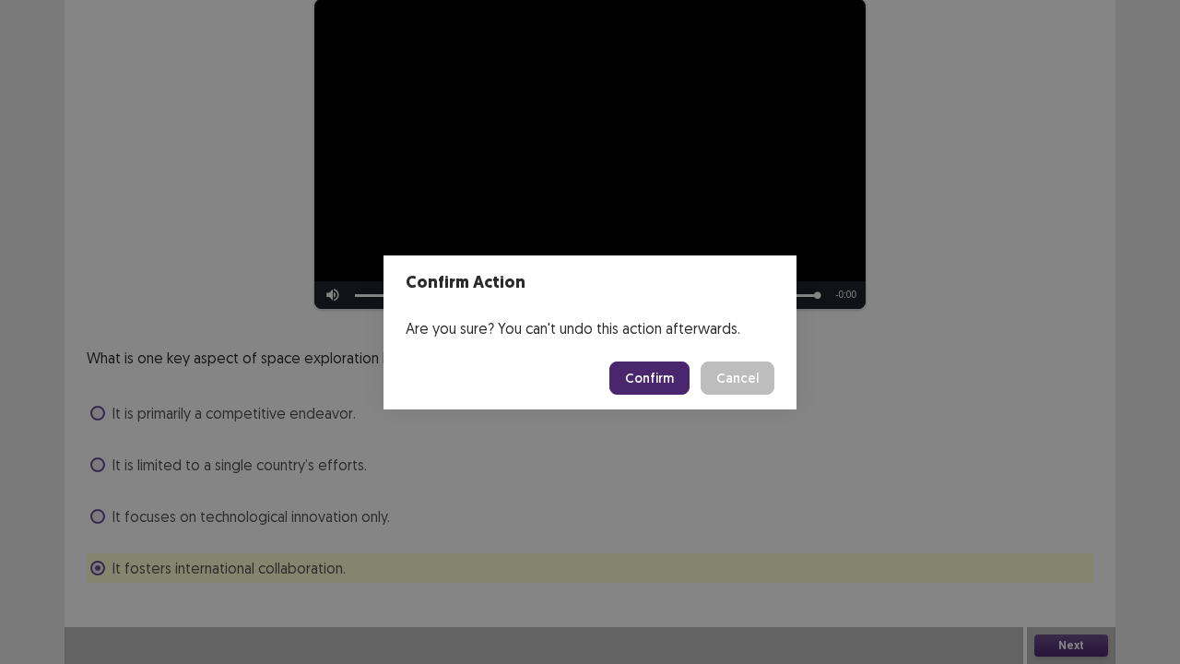
click at [632, 374] on button "Confirm" at bounding box center [649, 377] width 80 height 33
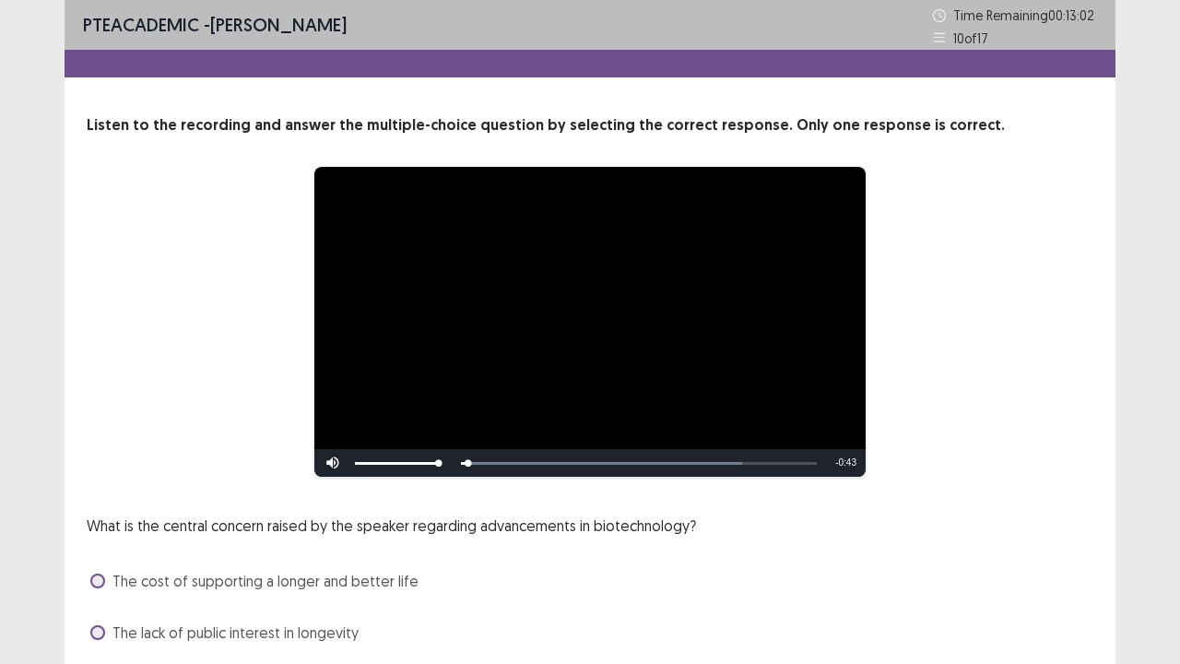
click at [855, 520] on div "What is the central concern raised by the speaker regarding advancements in bio…" at bounding box center [590, 632] width 1006 height 236
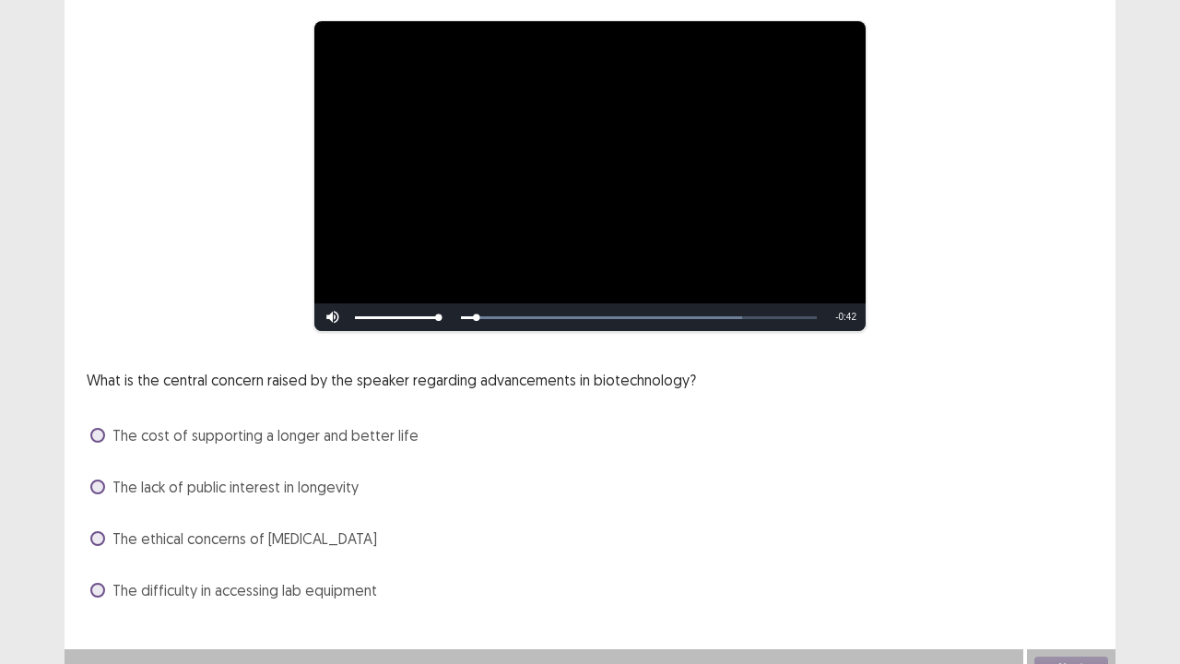
scroll to position [147, 0]
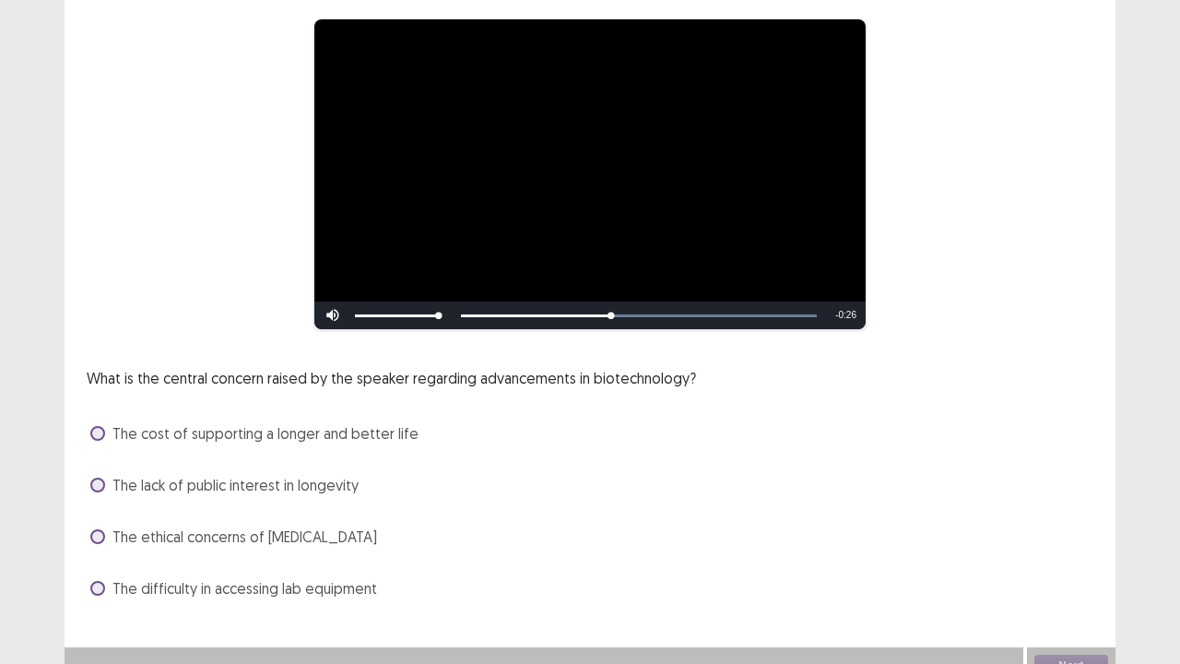
click at [124, 428] on span "The cost of supporting a longer and better life" at bounding box center [265, 433] width 306 height 22
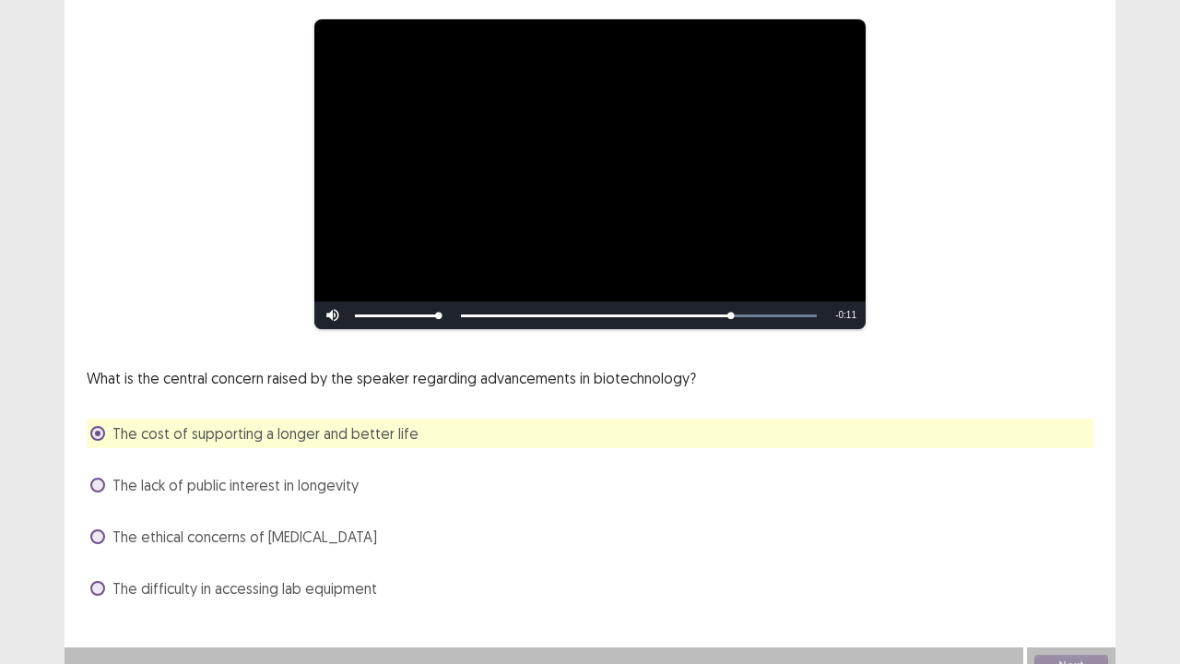
click at [583, 538] on div "The difficulty in accessing lab equipment" at bounding box center [590, 587] width 1006 height 29
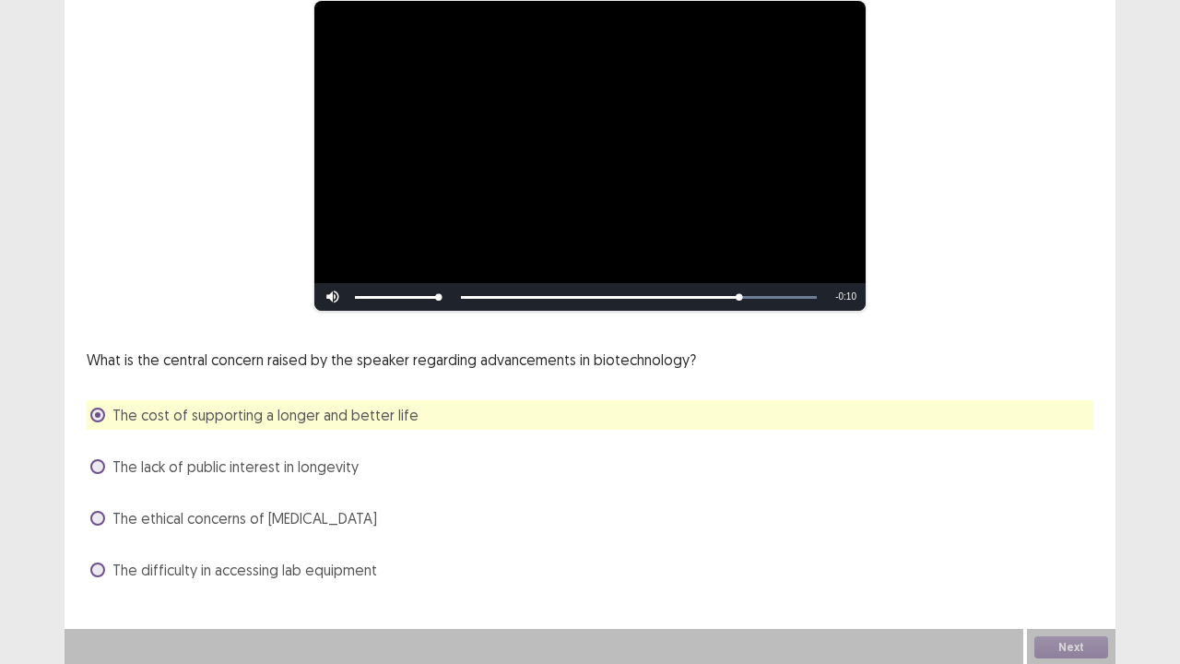
scroll to position [168, 0]
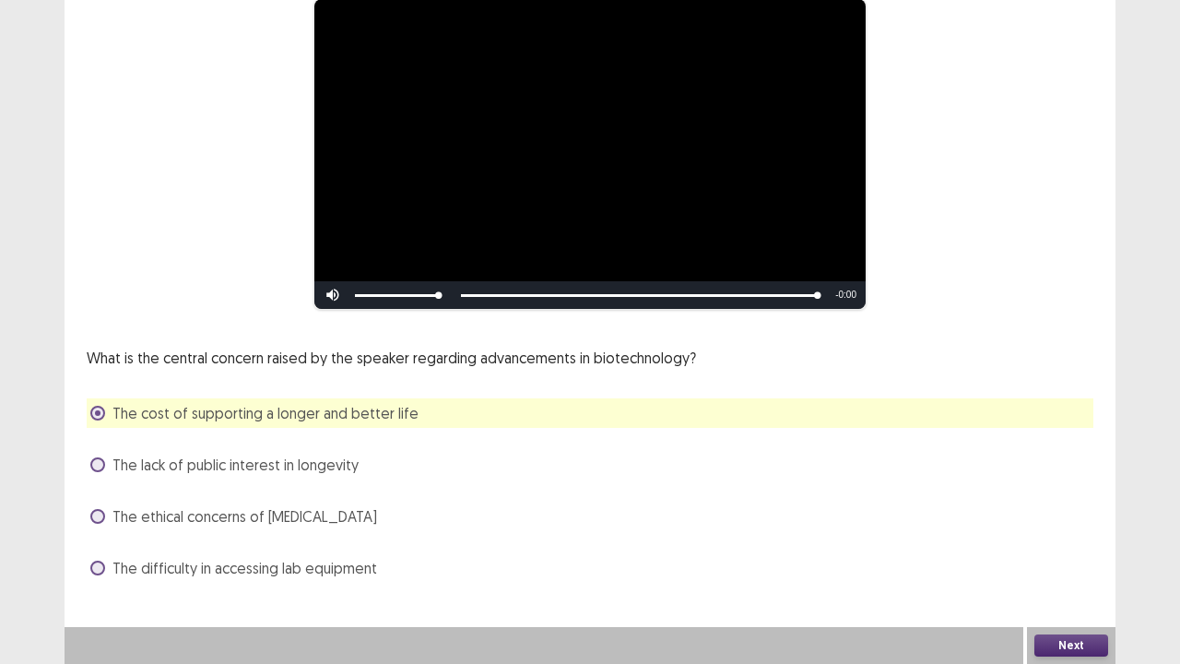
click at [1084, 538] on button "Next" at bounding box center [1071, 645] width 74 height 22
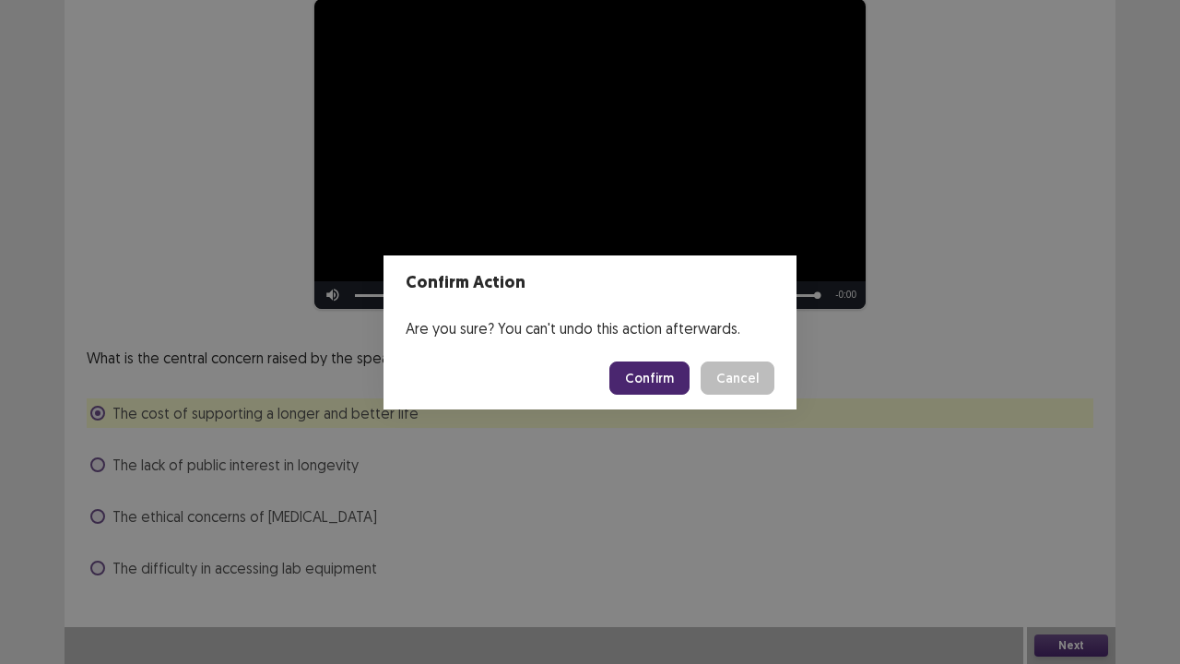
click at [634, 376] on button "Confirm" at bounding box center [649, 377] width 80 height 33
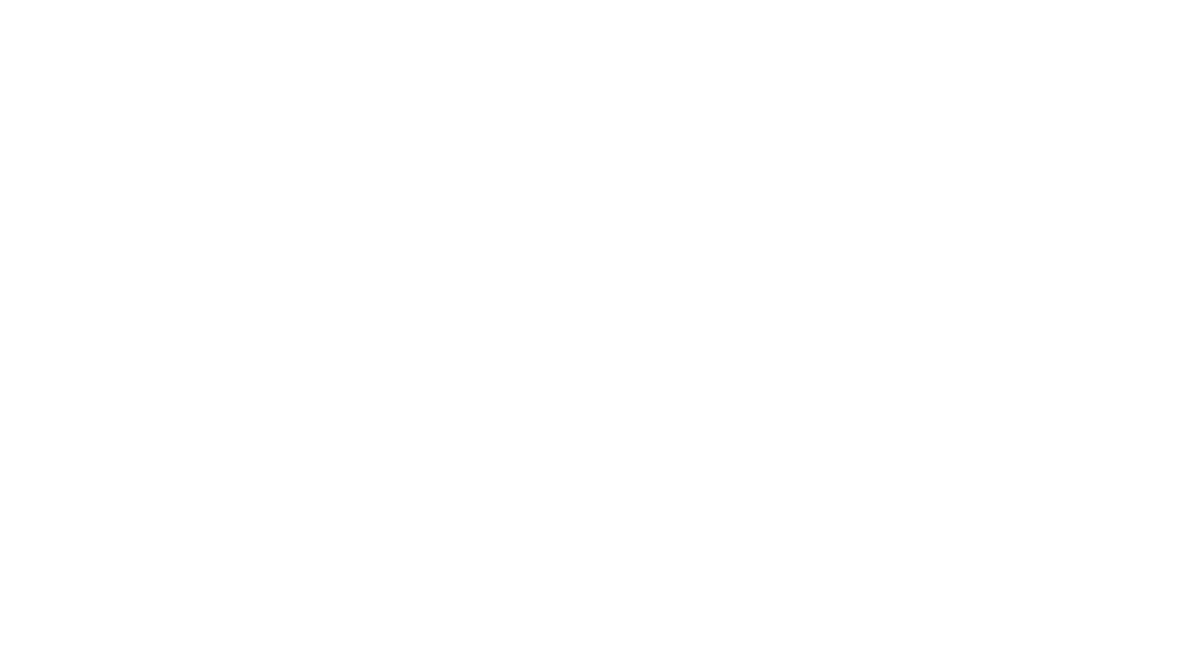
scroll to position [0, 0]
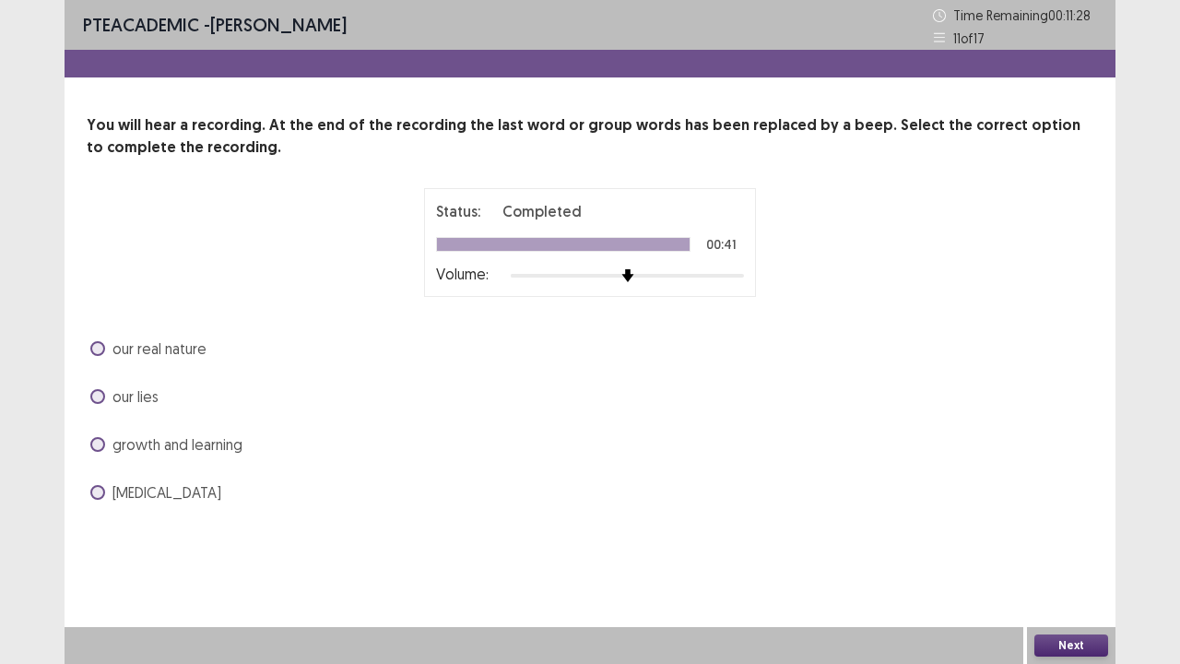
click at [100, 346] on span at bounding box center [97, 348] width 15 height 15
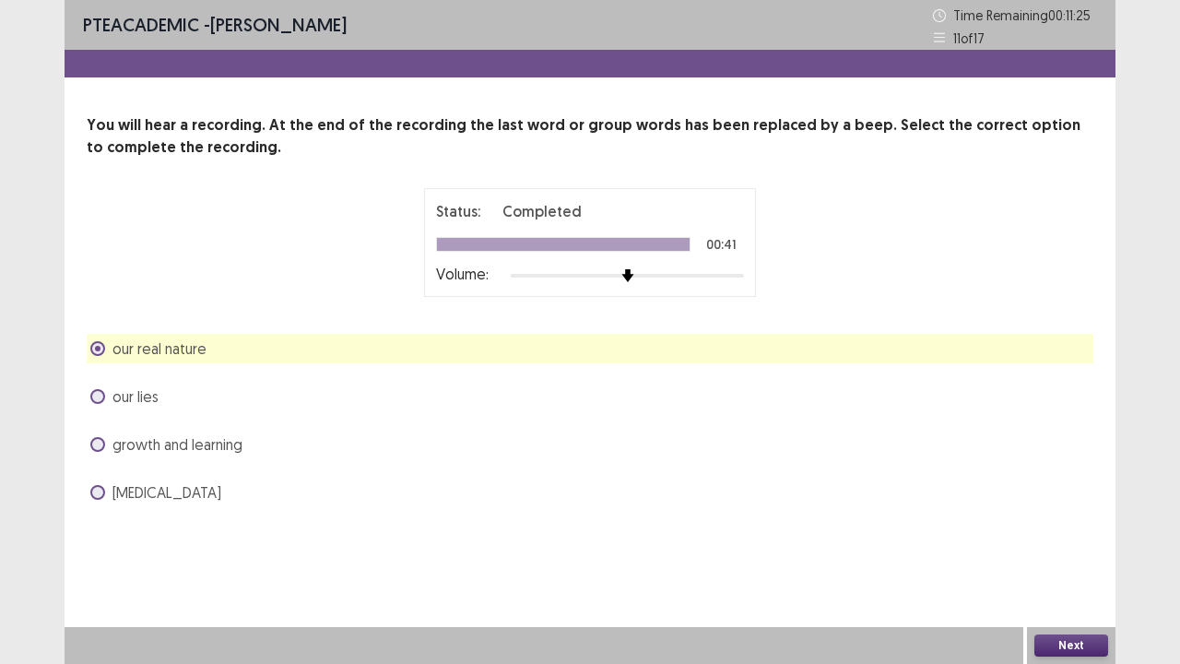
click at [1043, 538] on button "Next" at bounding box center [1071, 645] width 74 height 22
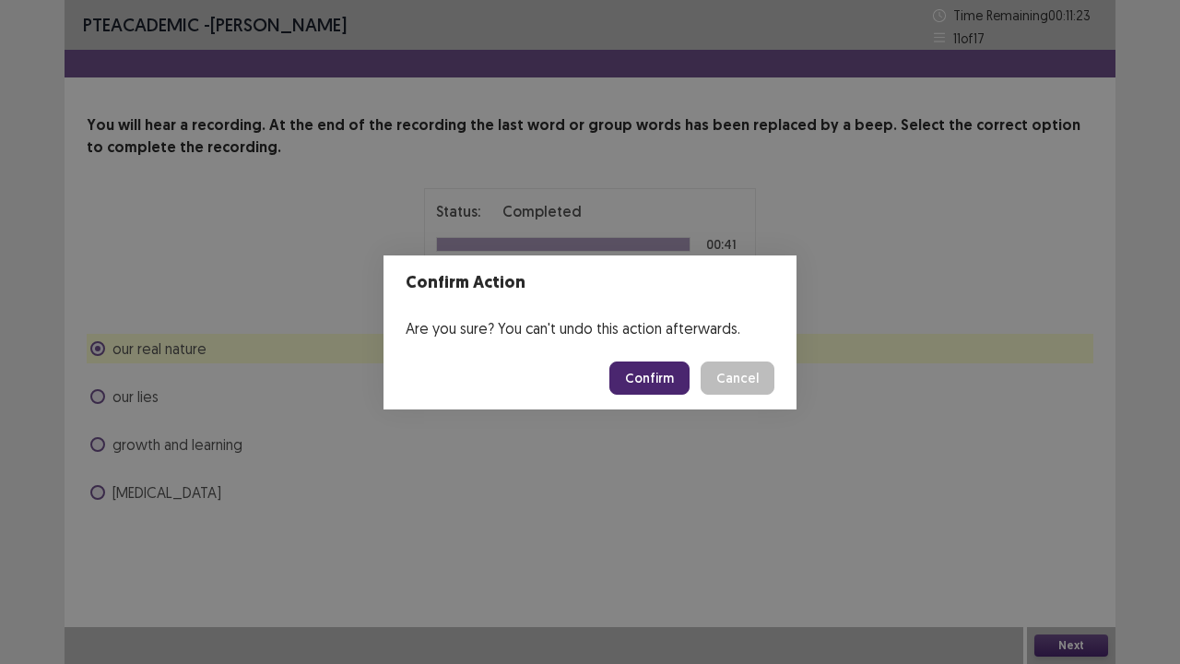
click at [653, 380] on button "Confirm" at bounding box center [649, 377] width 80 height 33
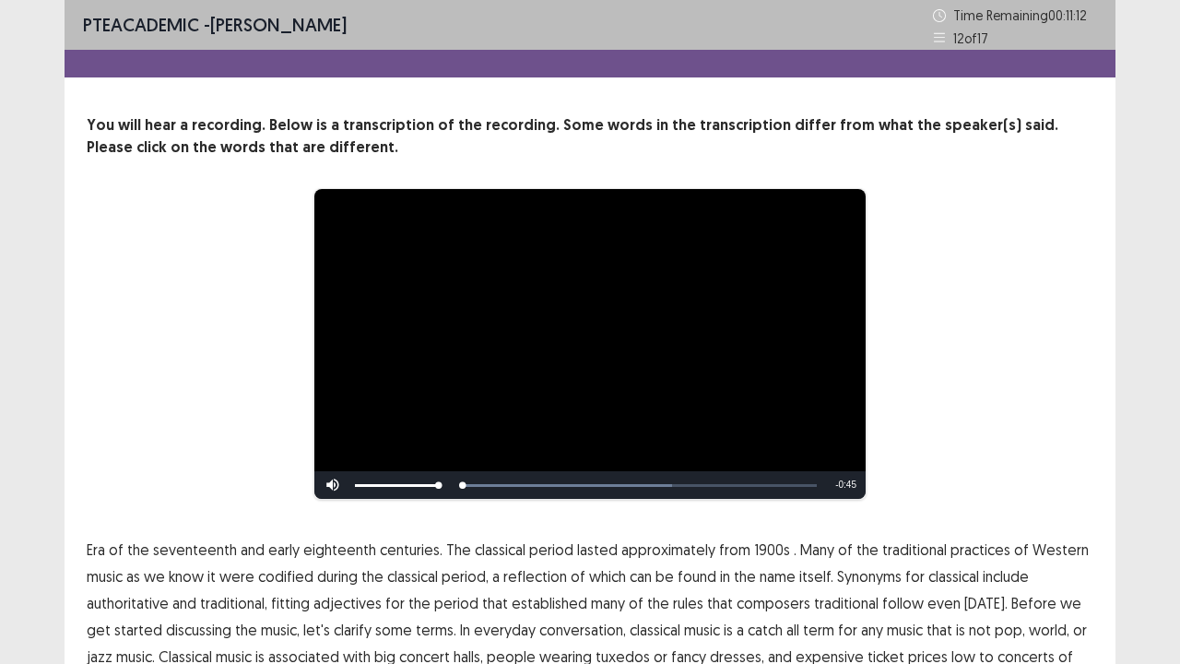
click at [197, 466] on div "**********" at bounding box center [589, 344] width 859 height 312
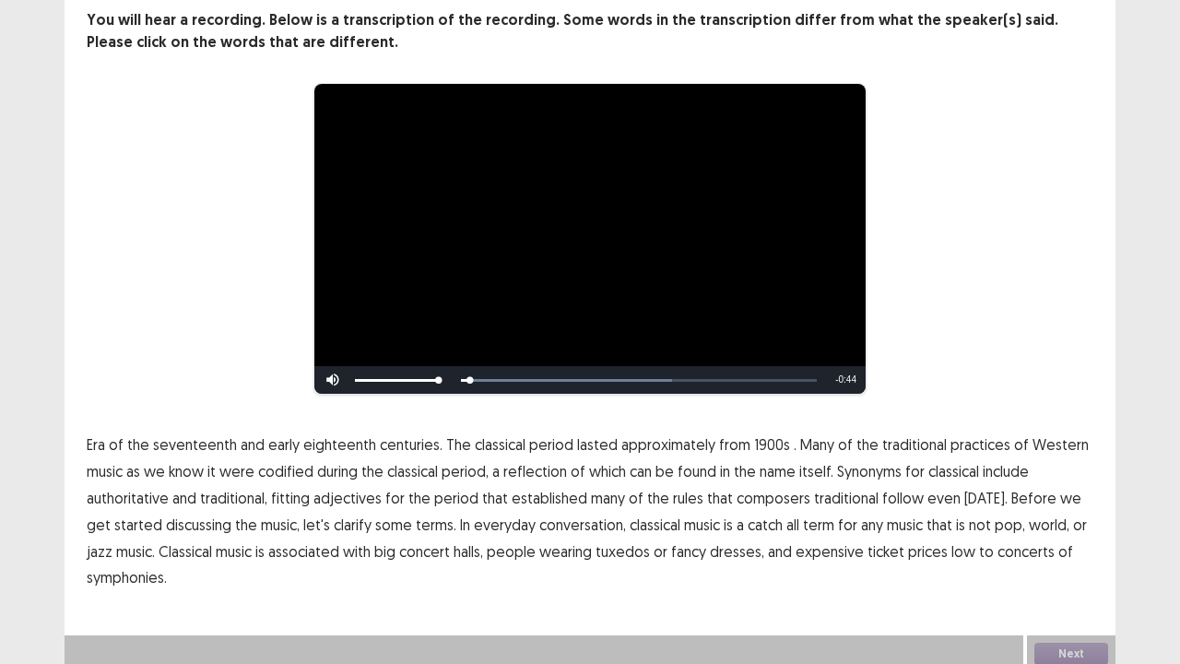
scroll to position [111, 0]
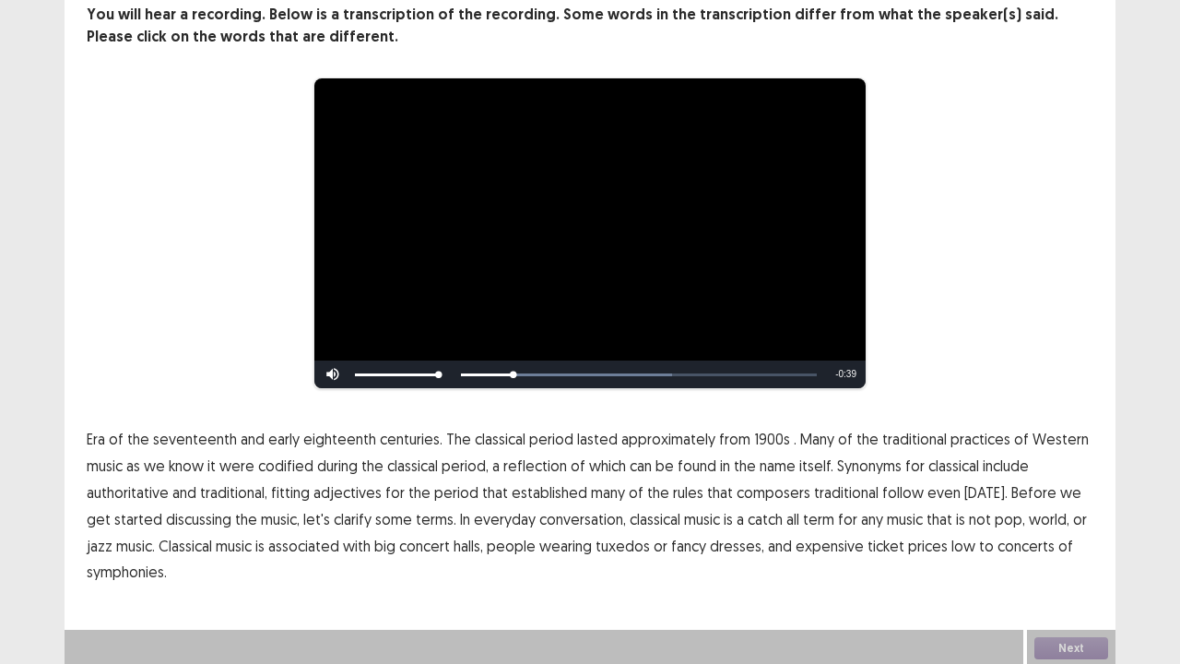
click at [754, 431] on span "1900s" at bounding box center [772, 439] width 36 height 22
click at [841, 488] on span "traditional" at bounding box center [846, 492] width 65 height 22
click at [951, 538] on span "low" at bounding box center [963, 546] width 24 height 22
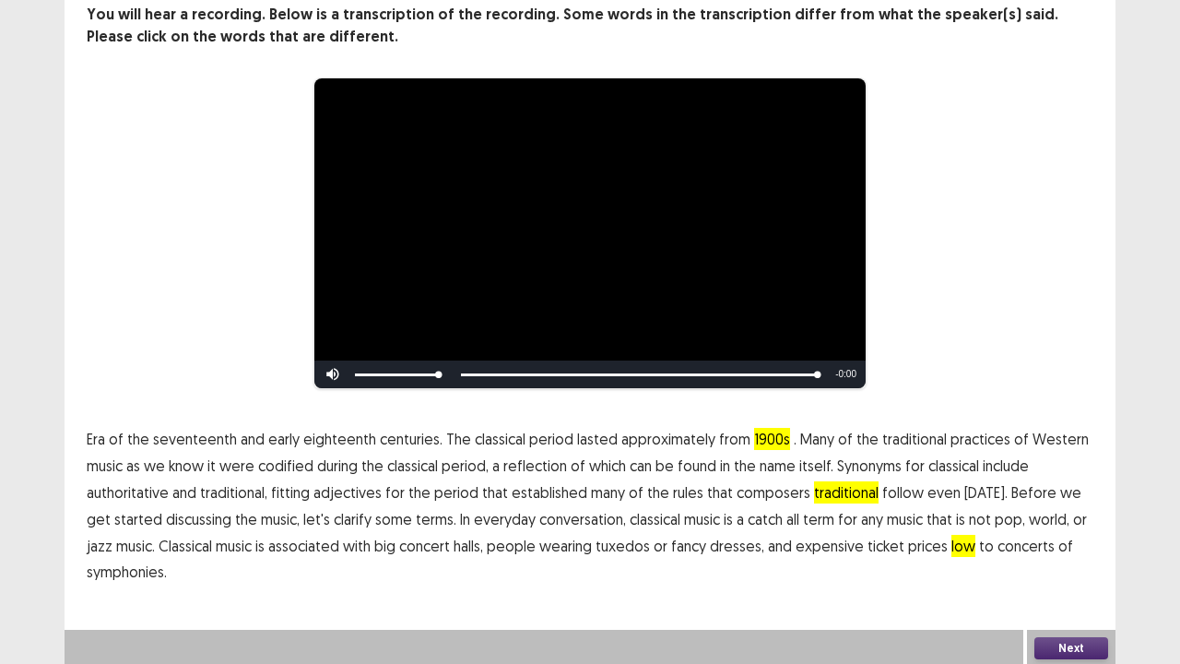
click at [1047, 538] on button "Next" at bounding box center [1071, 648] width 74 height 22
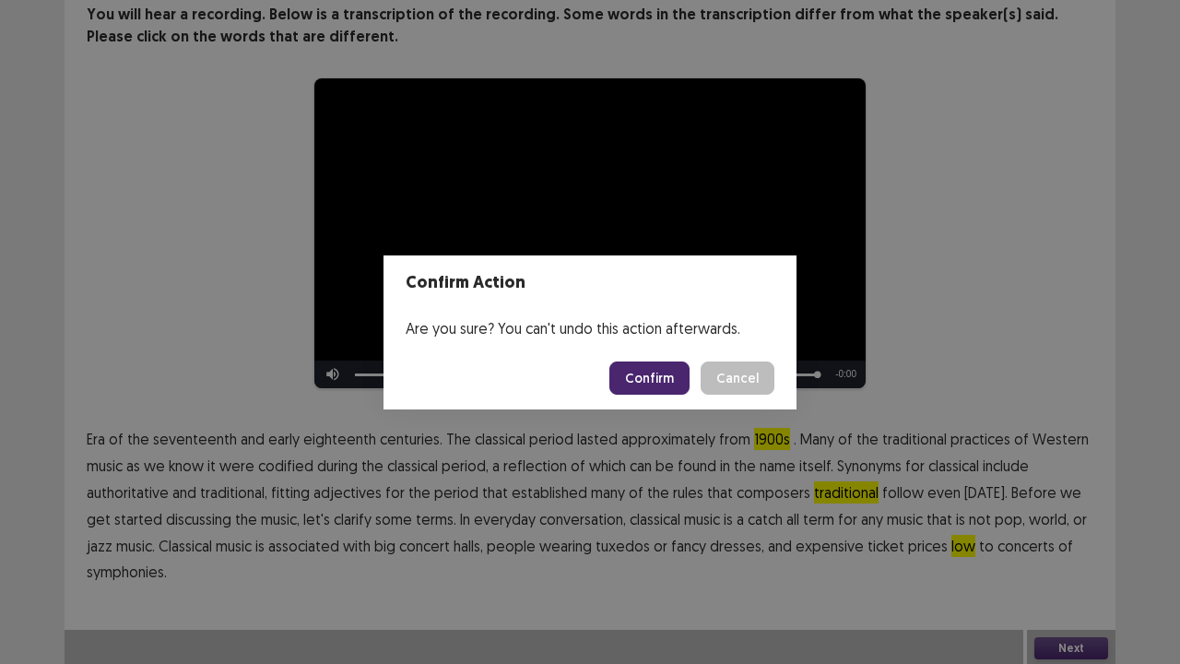
click at [661, 379] on button "Confirm" at bounding box center [649, 377] width 80 height 33
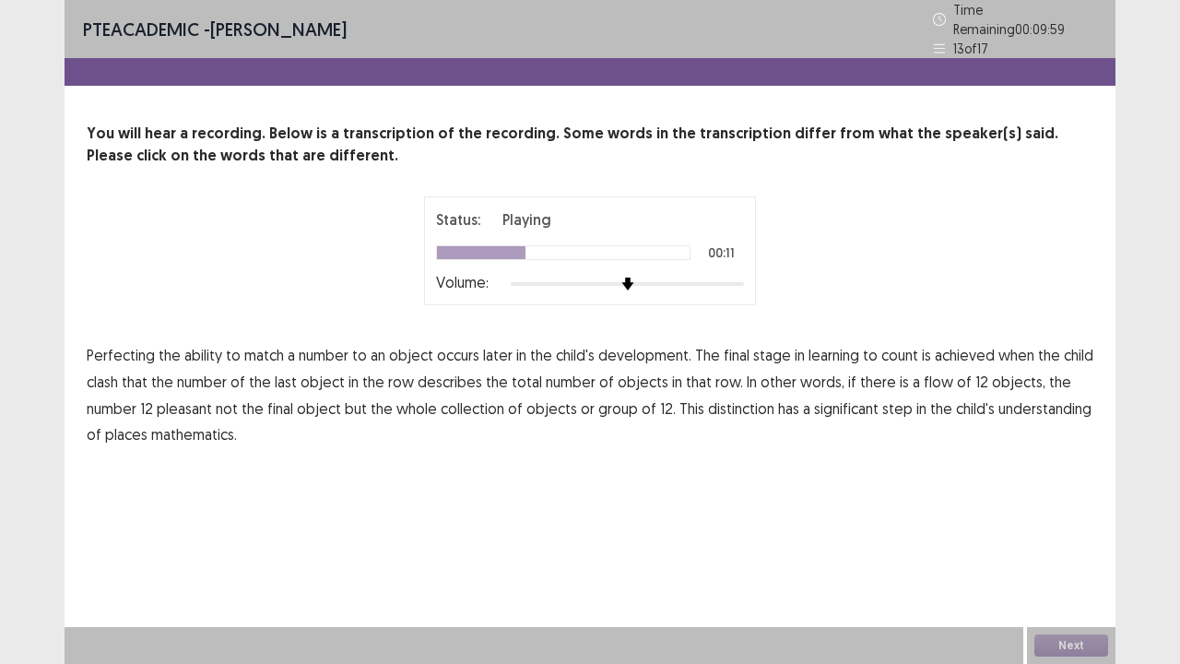
click at [102, 371] on span "clash" at bounding box center [102, 382] width 31 height 22
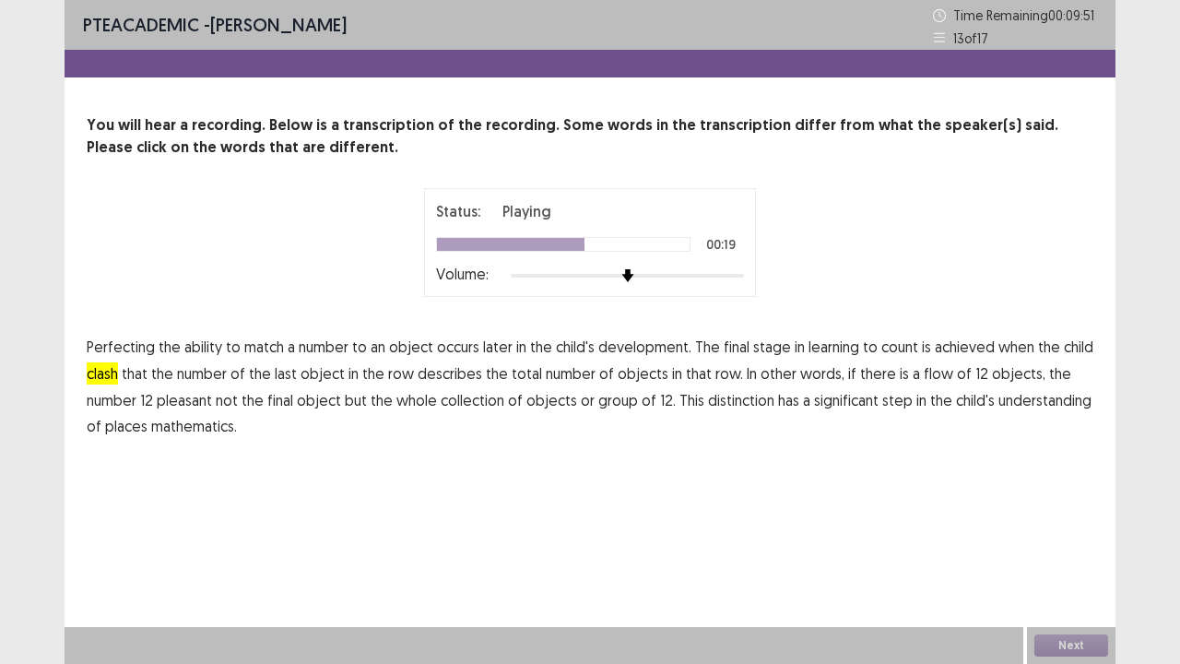
click at [924, 373] on span "flow" at bounding box center [938, 373] width 29 height 22
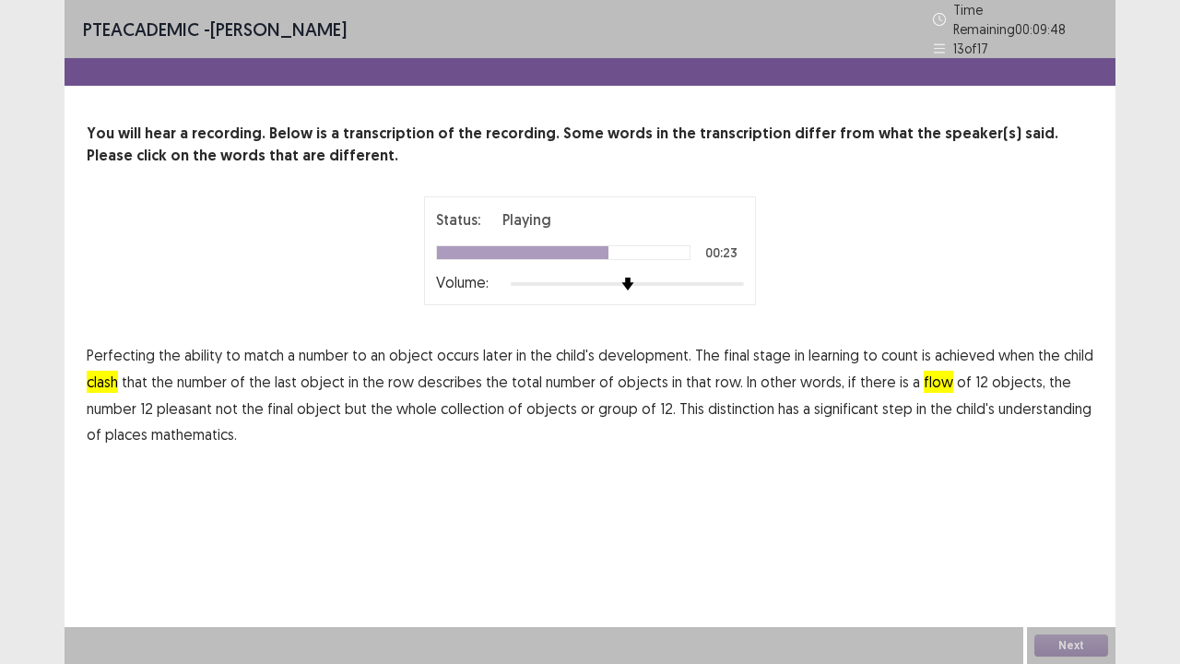
click at [180, 406] on span "pleasant" at bounding box center [184, 408] width 55 height 22
click at [132, 426] on span "places" at bounding box center [126, 434] width 42 height 22
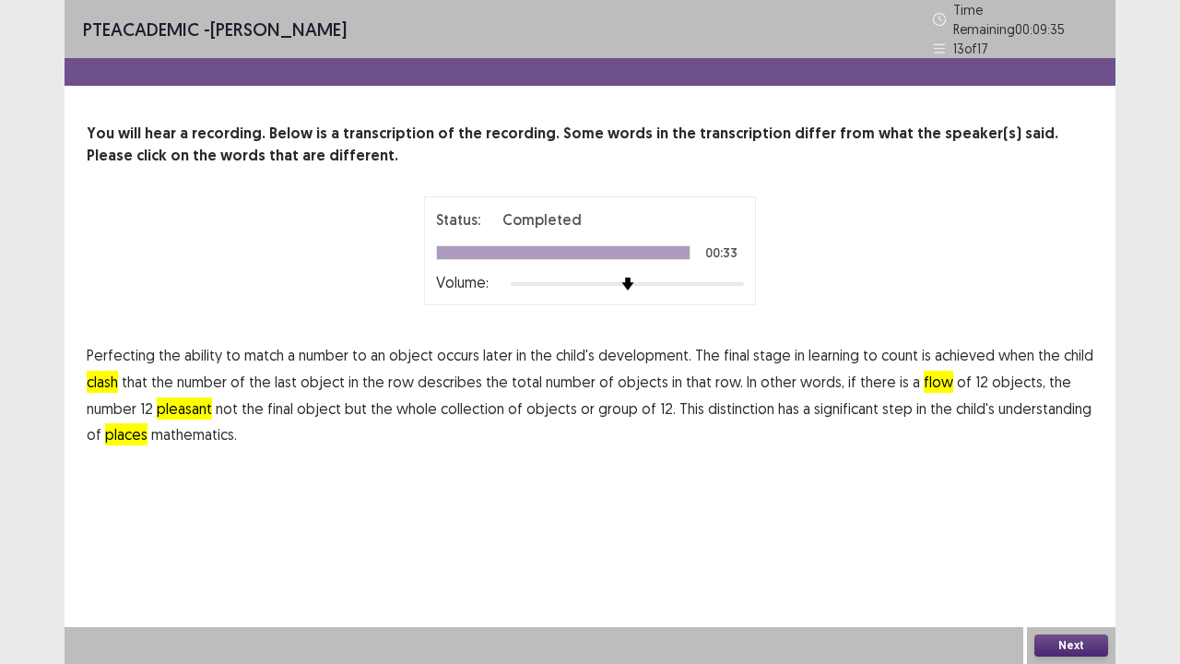
click at [1046, 538] on button "Next" at bounding box center [1071, 645] width 74 height 22
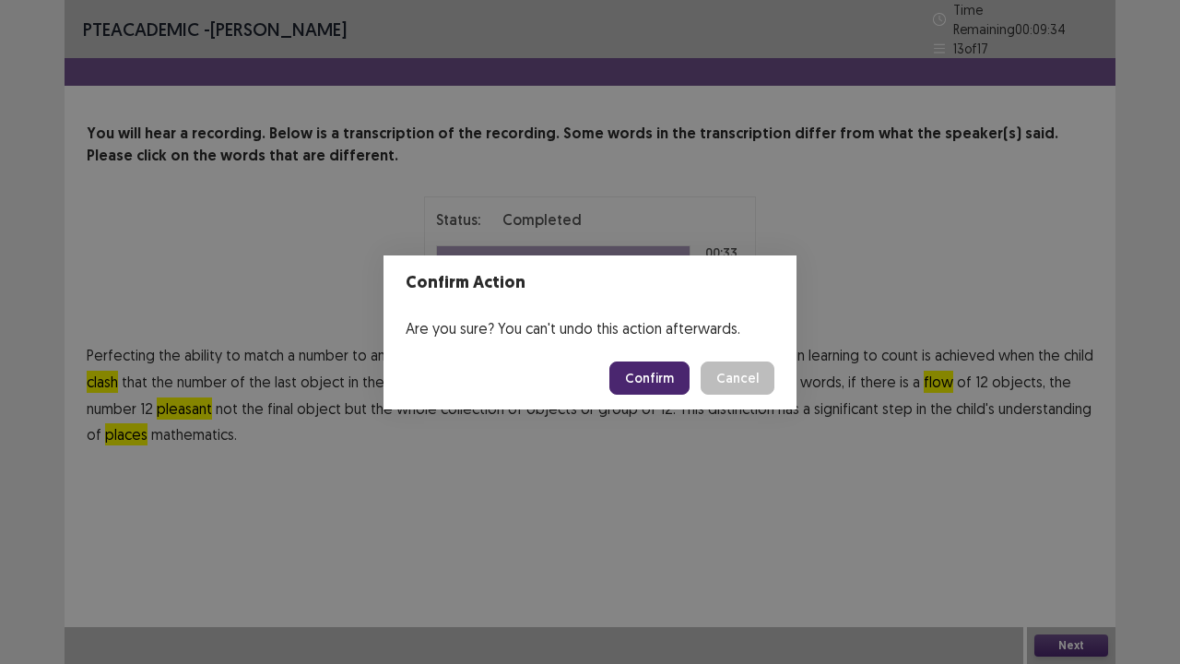
click at [664, 385] on button "Confirm" at bounding box center [649, 377] width 80 height 33
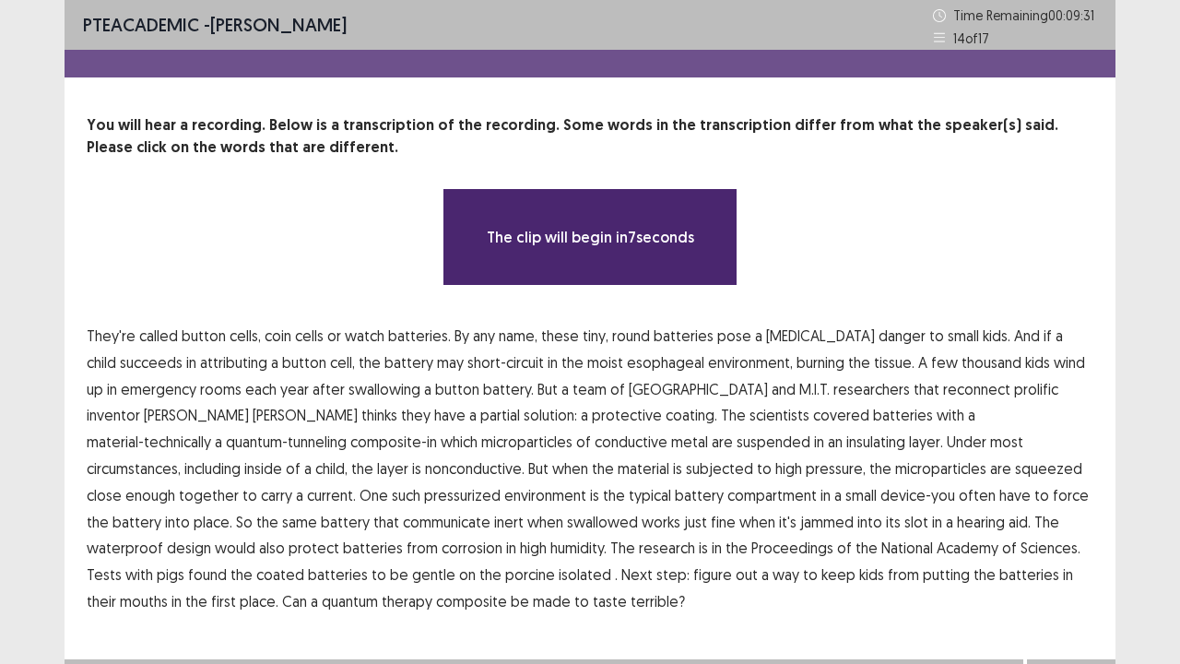
click at [138, 351] on span "succeeds" at bounding box center [151, 362] width 63 height 22
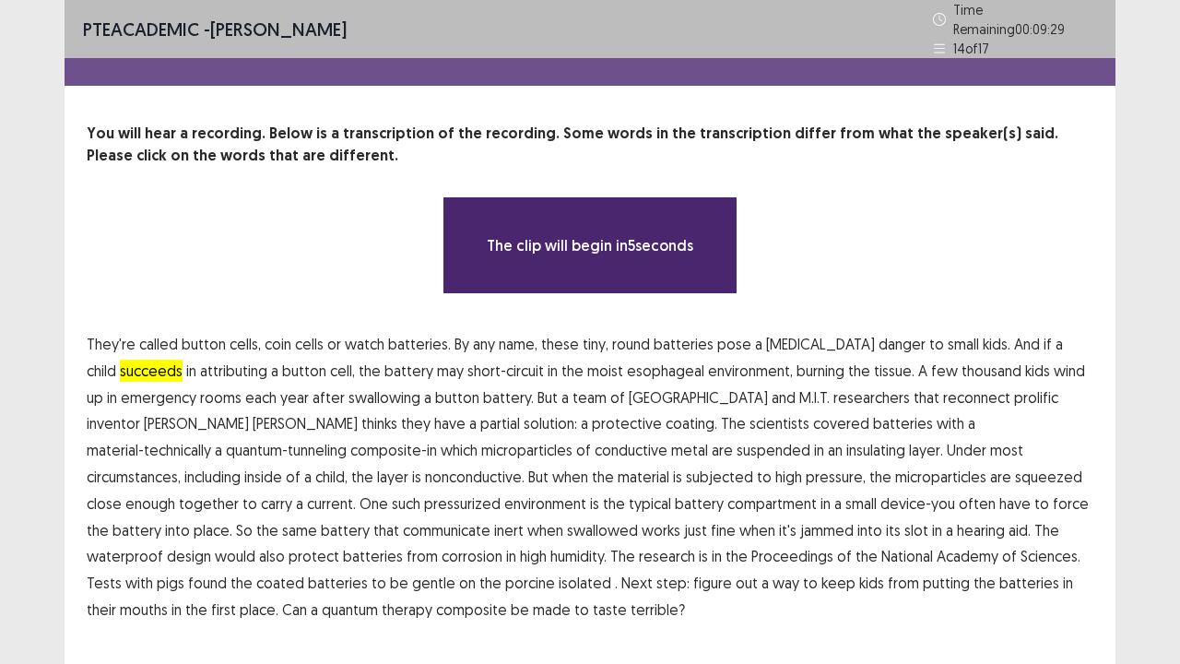
click at [128, 349] on p "They're called button cells, coin cells or watch batteries. By any name, these …" at bounding box center [590, 477] width 1006 height 292
click at [128, 359] on span "succeeds" at bounding box center [151, 370] width 63 height 22
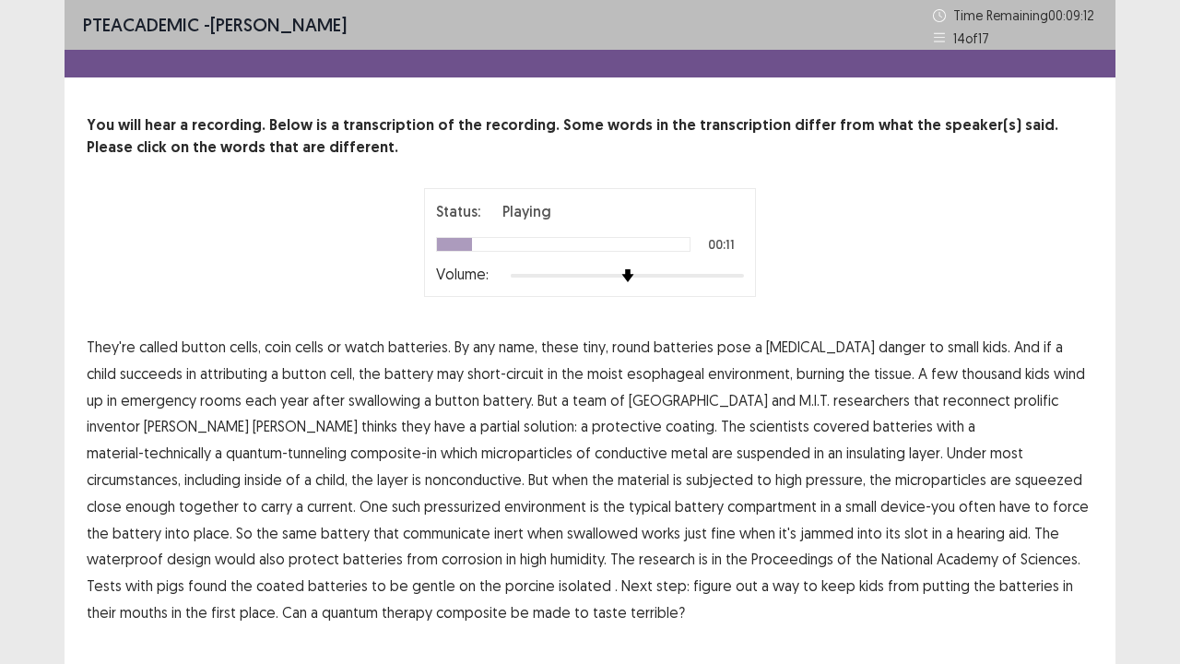
click at [217, 369] on span "attributing" at bounding box center [233, 373] width 67 height 22
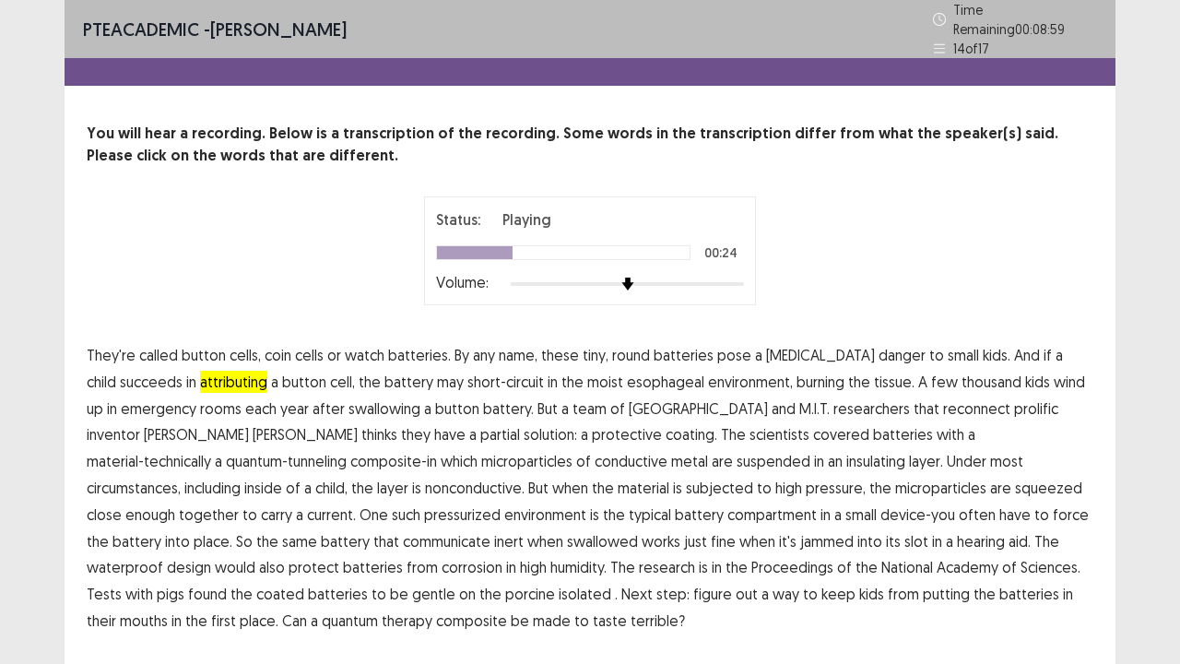
click at [943, 397] on span "reconnect" at bounding box center [976, 408] width 67 height 22
click at [490, 530] on span "communicate" at bounding box center [447, 541] width 88 height 22
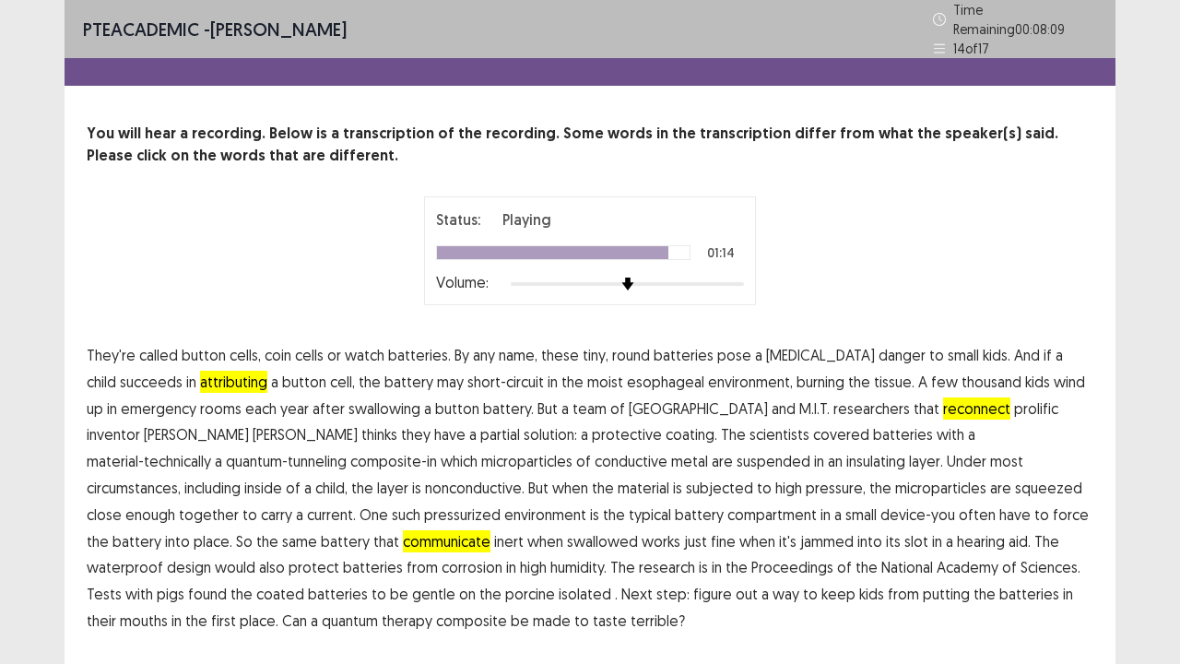
click at [559, 538] on span "isolated" at bounding box center [585, 594] width 53 height 22
click at [432, 538] on span "therapy" at bounding box center [407, 620] width 51 height 22
click at [500, 503] on span "pressurized" at bounding box center [462, 514] width 76 height 22
click at [1040, 538] on p "They're called button cells, coin cells or watch batteries. By any name, these …" at bounding box center [590, 488] width 1006 height 292
click at [500, 503] on span "pressurized" at bounding box center [462, 514] width 76 height 22
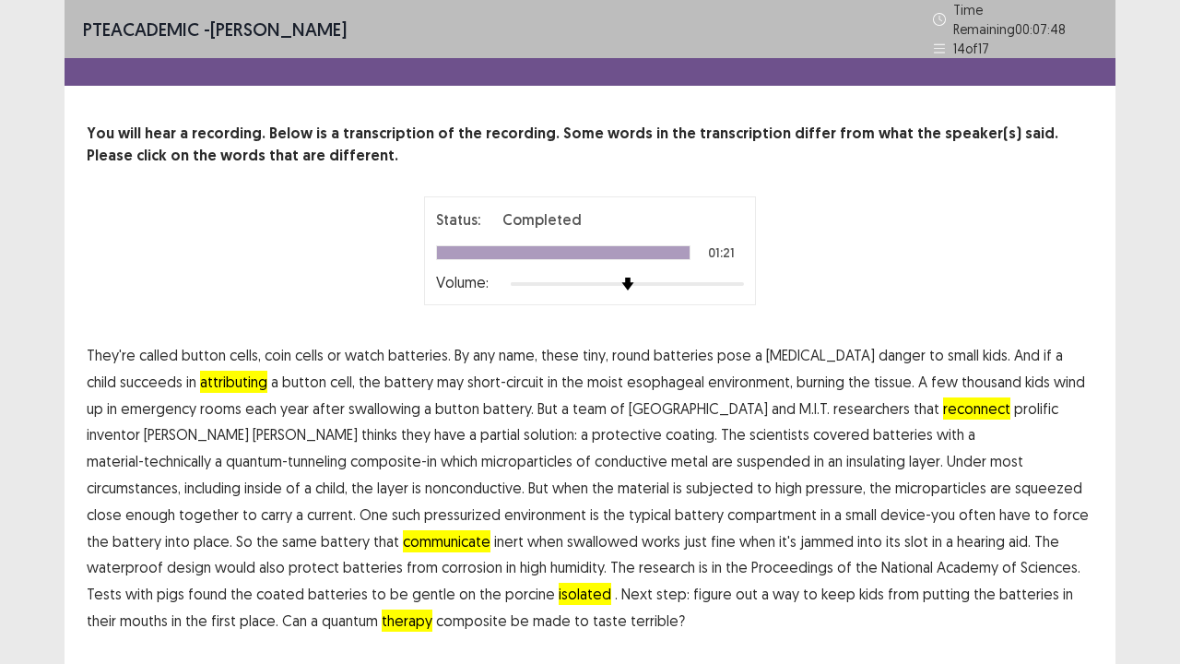
click at [1021, 538] on div "PTE academic - [PERSON_NAME] Time Remaining 00 : 07 : 48 14 of 17 You will hear…" at bounding box center [590, 335] width 1051 height 671
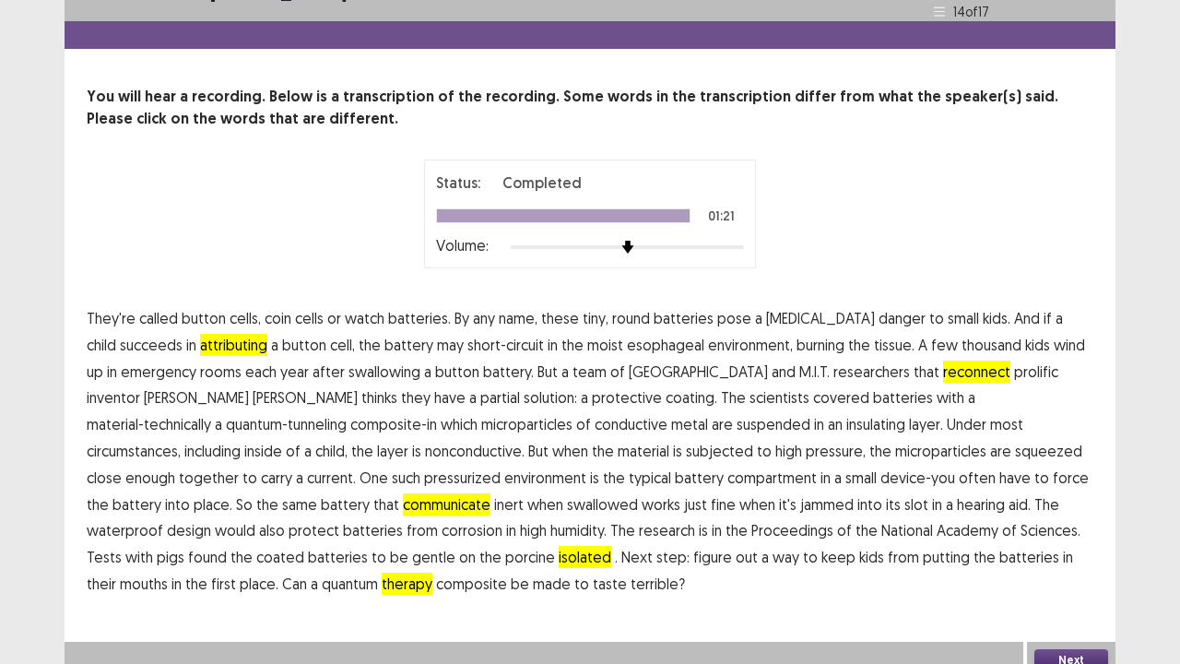
scroll to position [42, 0]
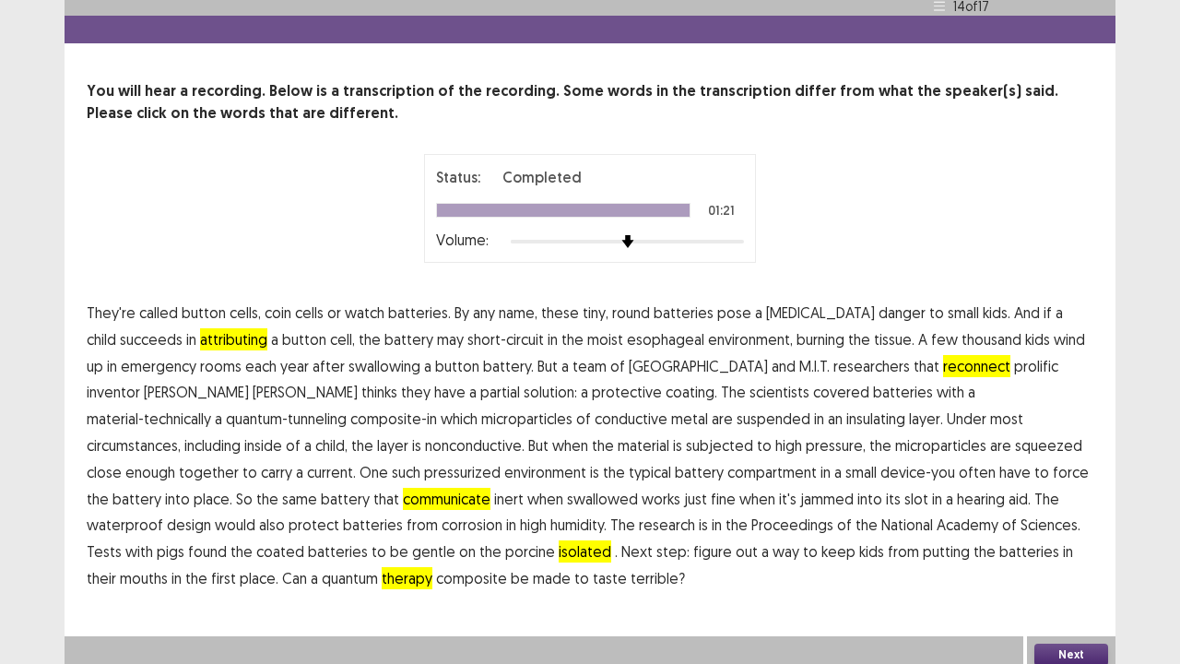
click at [1057, 538] on button "Next" at bounding box center [1071, 654] width 74 height 22
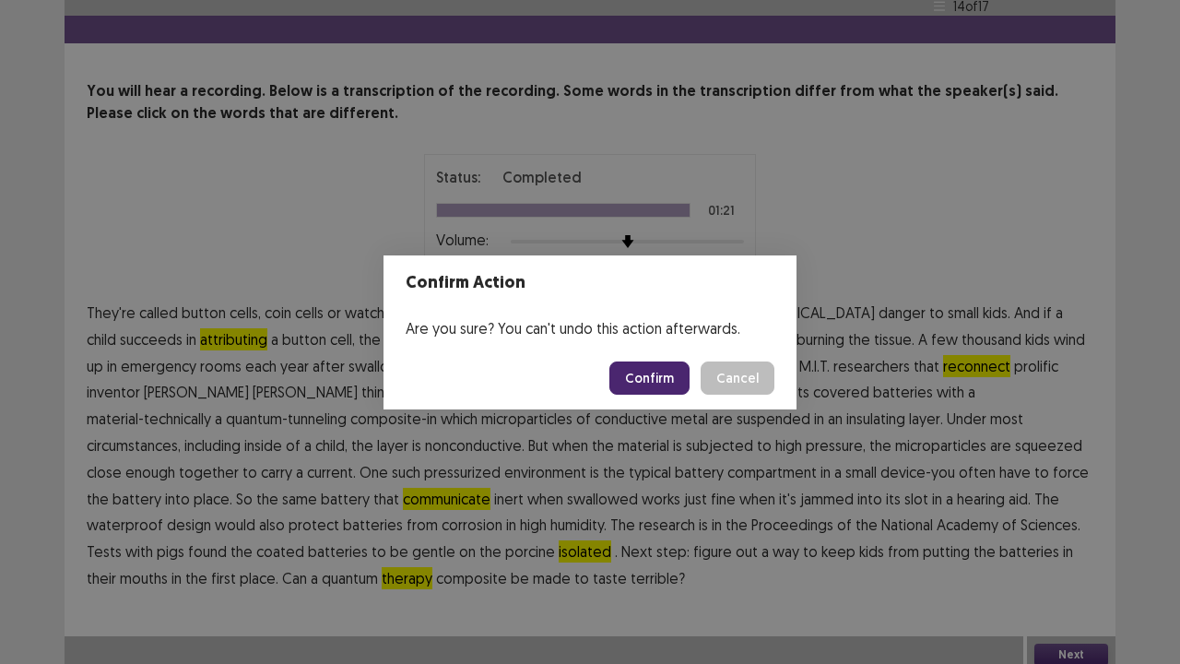
click at [663, 375] on button "Confirm" at bounding box center [649, 377] width 80 height 33
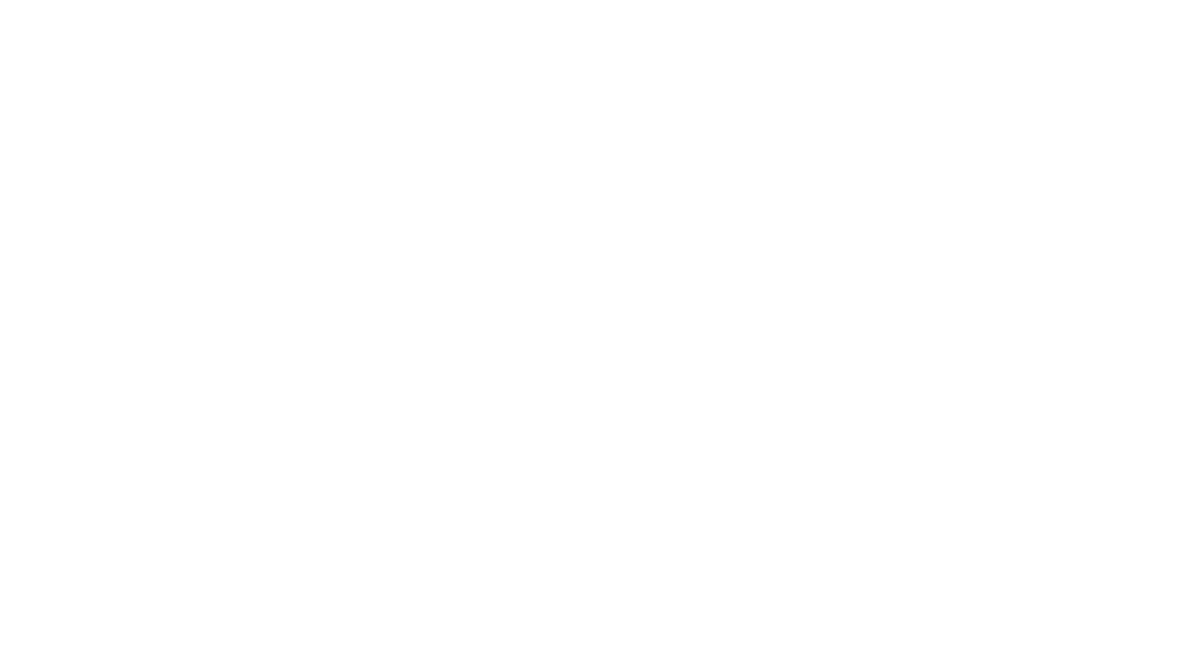
scroll to position [0, 0]
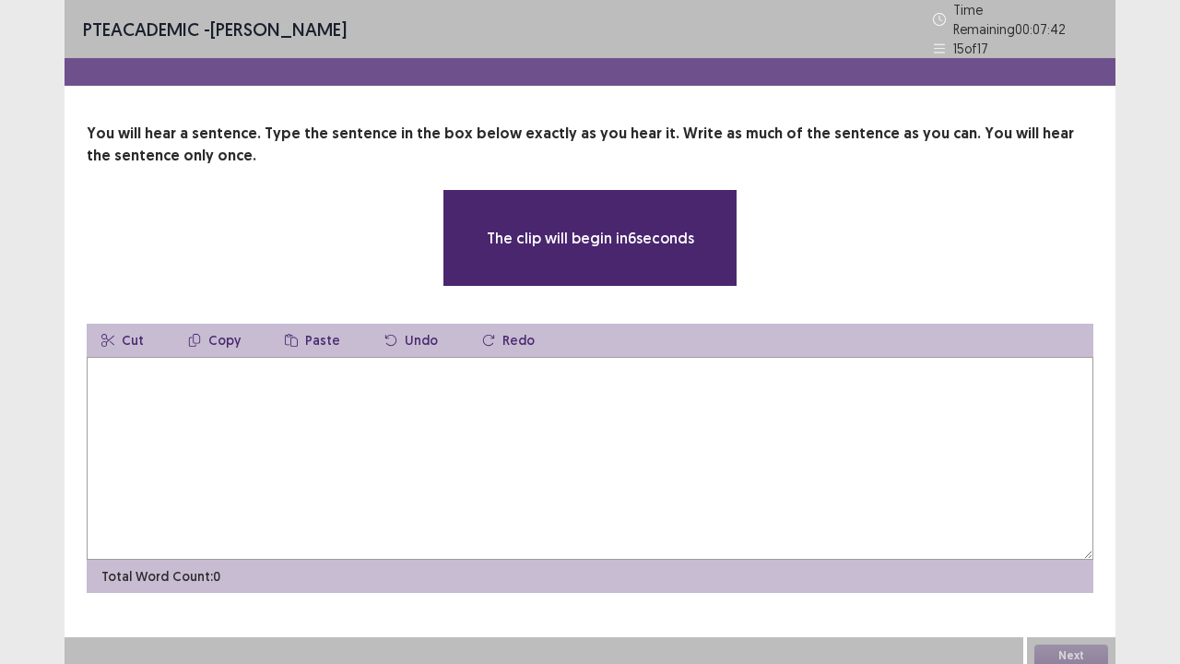
click at [426, 384] on textarea at bounding box center [590, 458] width 1006 height 203
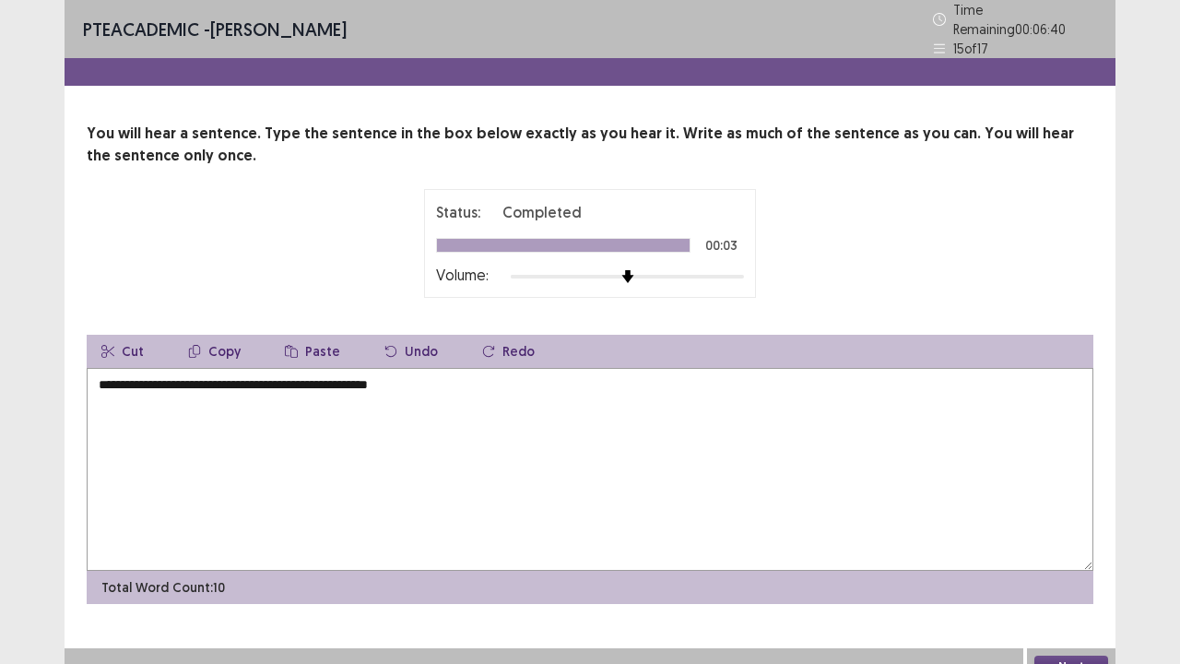
type textarea "**********"
click at [1050, 538] on button "Next" at bounding box center [1071, 666] width 74 height 22
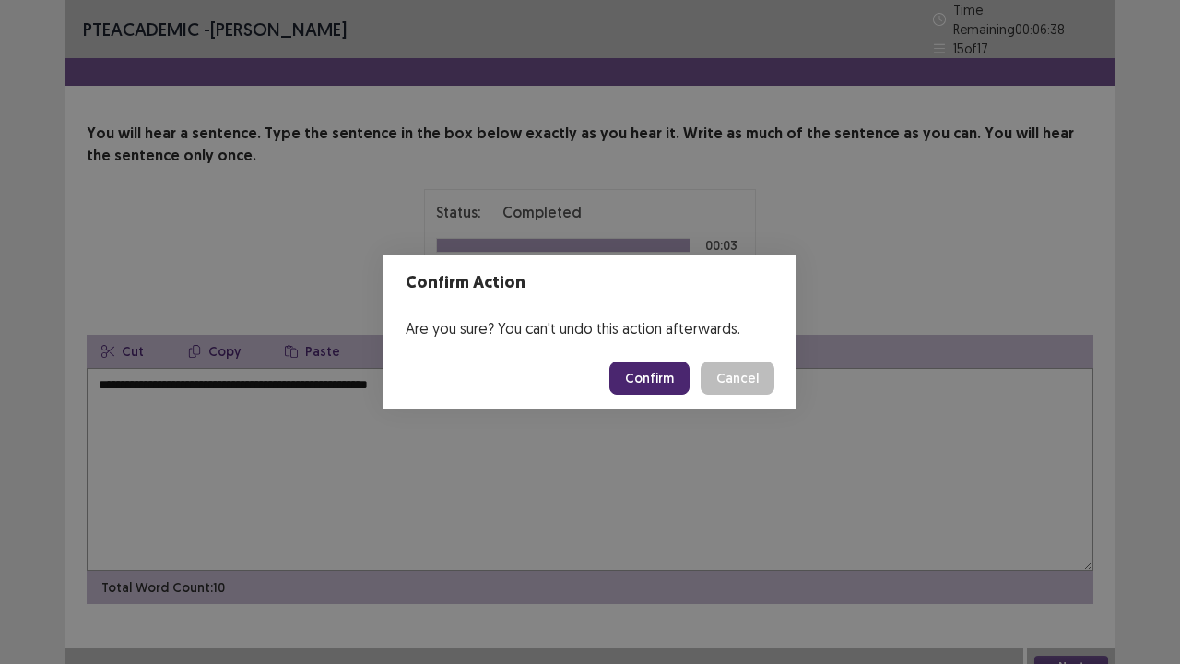
click at [628, 372] on button "Confirm" at bounding box center [649, 377] width 80 height 33
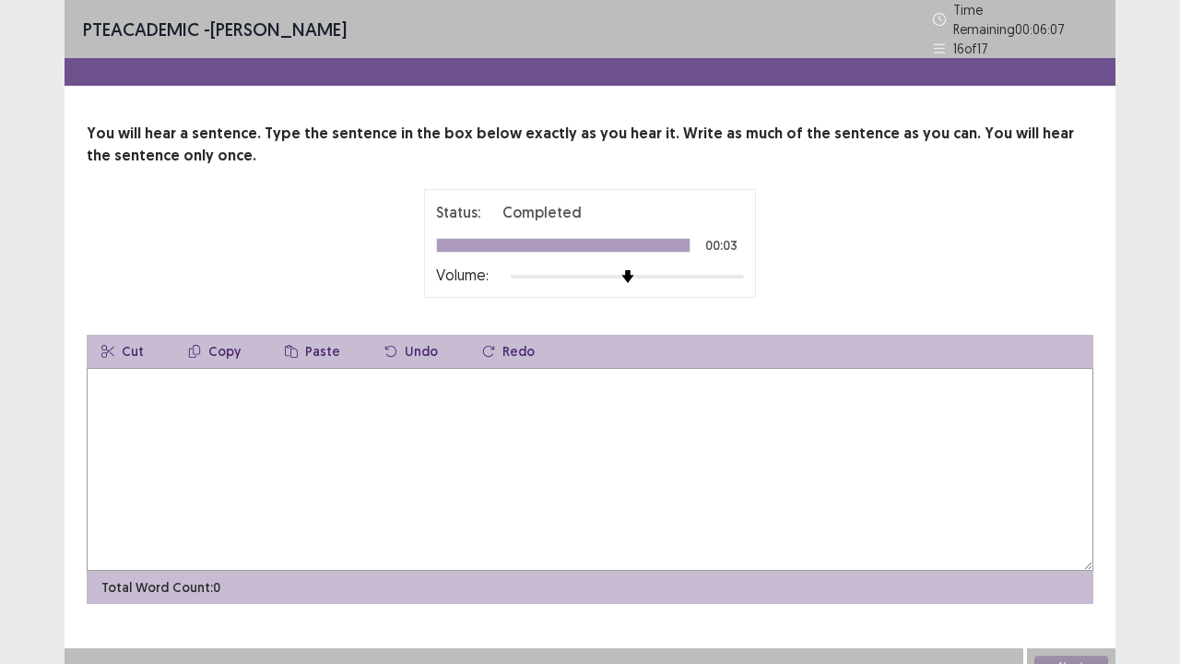
click at [621, 372] on textarea at bounding box center [590, 469] width 1006 height 203
click at [203, 374] on textarea "**********" at bounding box center [590, 469] width 1006 height 203
click at [269, 374] on textarea "**********" at bounding box center [590, 469] width 1006 height 203
click at [171, 372] on textarea "**********" at bounding box center [590, 469] width 1006 height 203
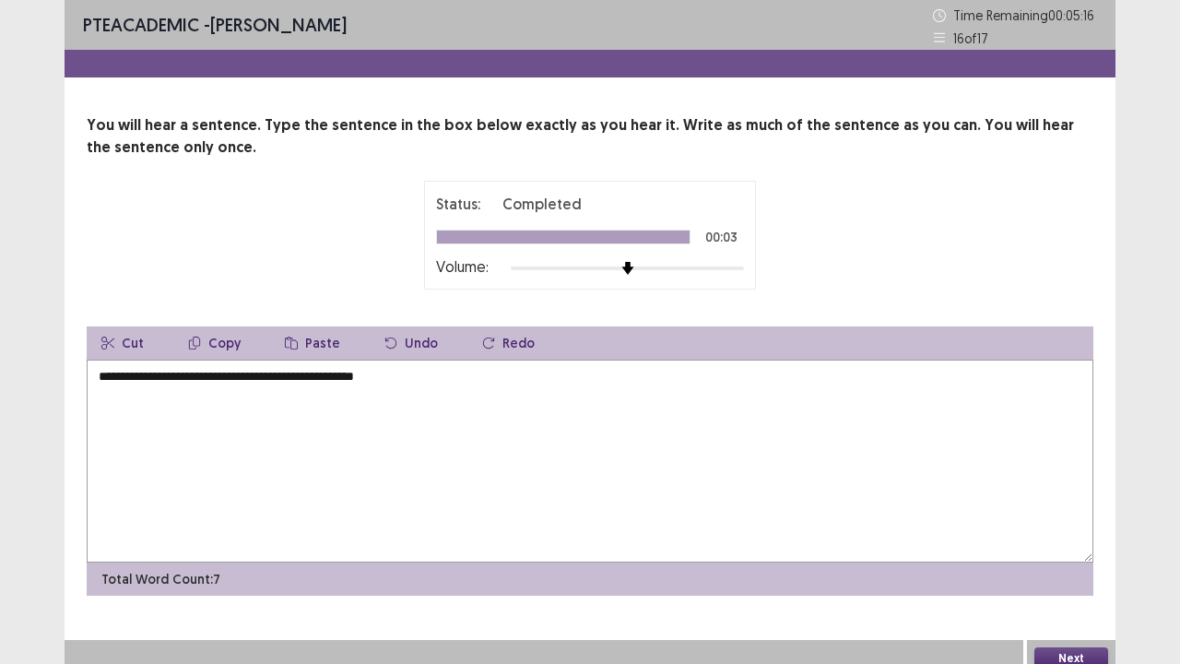
type textarea "**********"
click at [1096, 538] on button "Next" at bounding box center [1071, 658] width 74 height 22
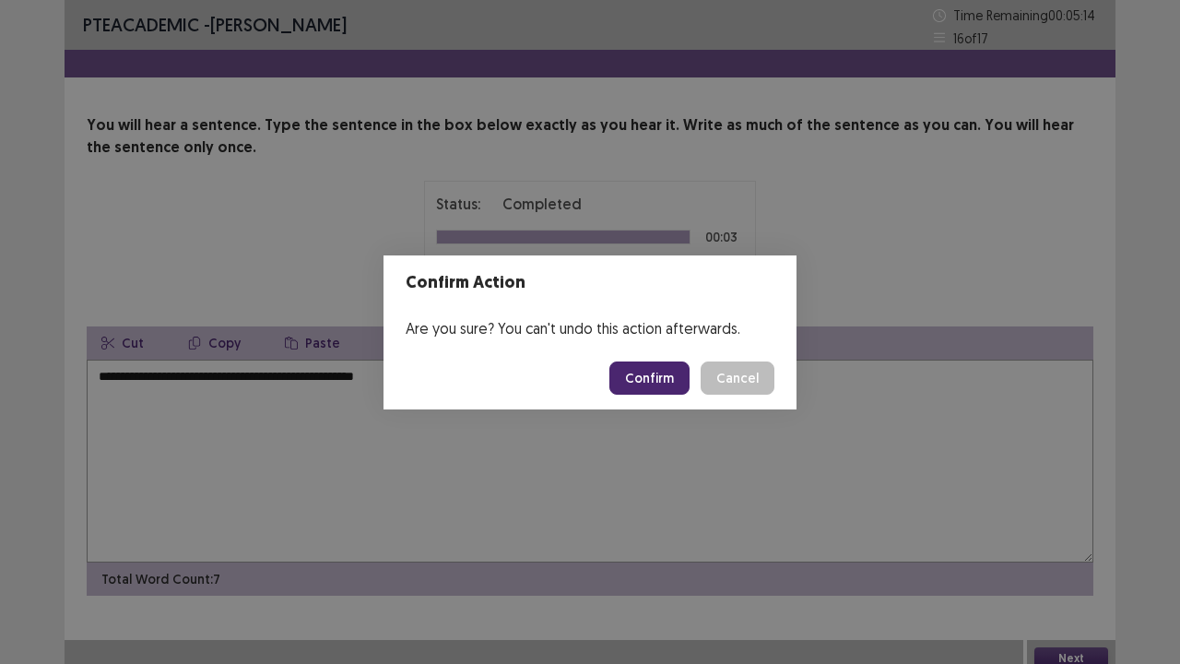
click at [667, 376] on button "Confirm" at bounding box center [649, 377] width 80 height 33
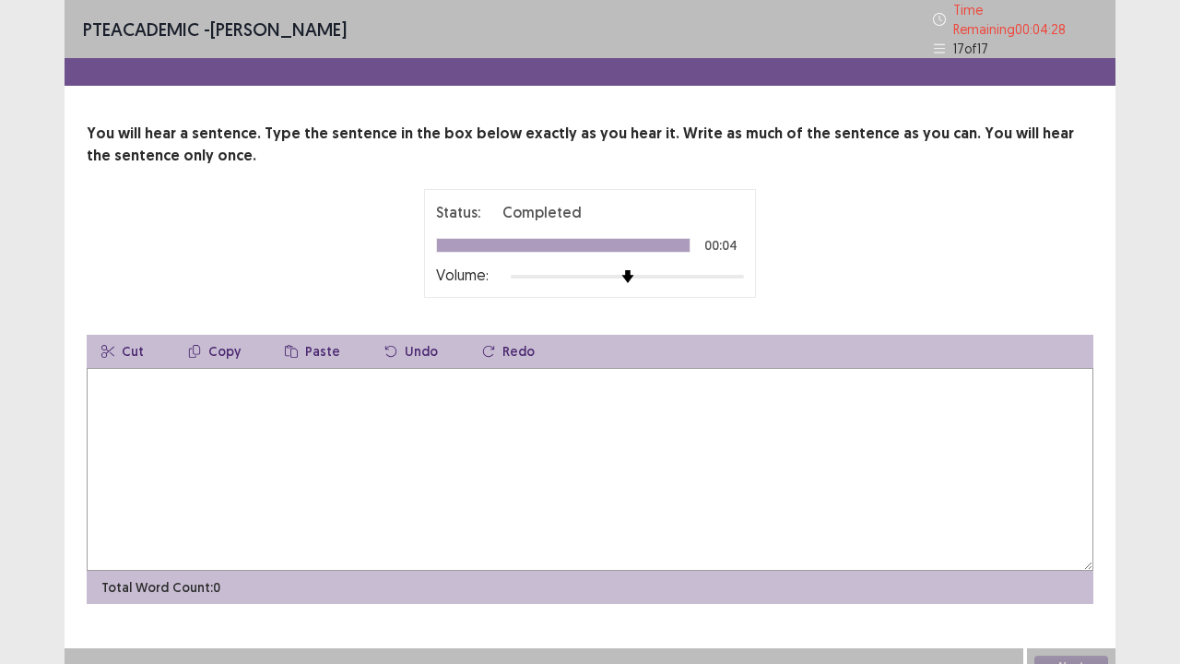
click at [652, 394] on textarea at bounding box center [590, 469] width 1006 height 203
click at [263, 374] on textarea "**********" at bounding box center [590, 469] width 1006 height 203
type textarea "**********"
click at [1058, 538] on button "Next" at bounding box center [1071, 666] width 74 height 22
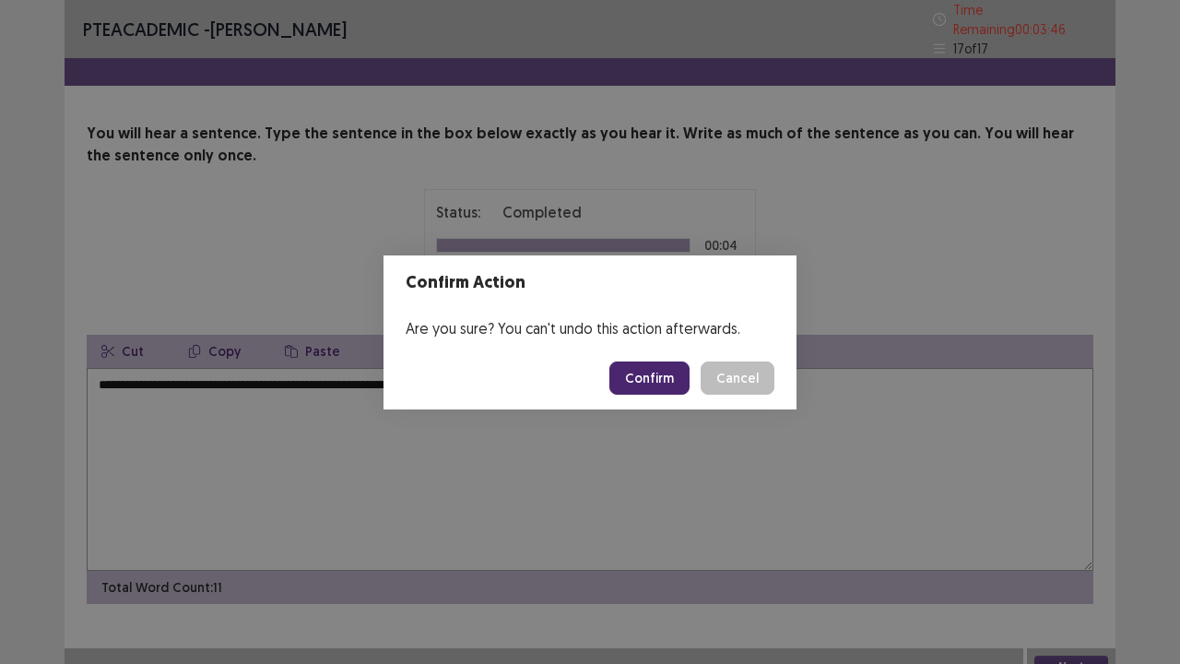
click at [667, 383] on button "Confirm" at bounding box center [649, 377] width 80 height 33
